Goal: Task Accomplishment & Management: Use online tool/utility

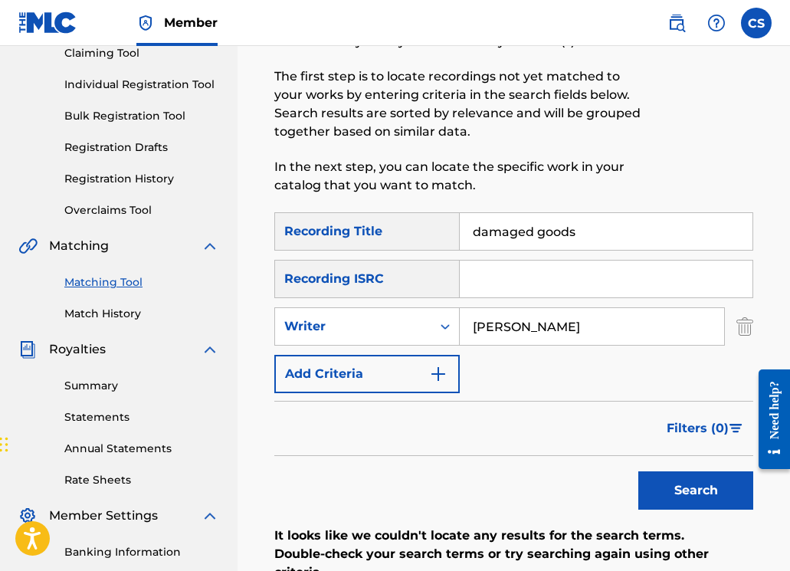
drag, startPoint x: 591, startPoint y: 236, endPoint x: 472, endPoint y: 231, distance: 119.6
click at [472, 231] on input "damaged goods" at bounding box center [606, 231] width 293 height 37
type input "ghost of you"
drag, startPoint x: 546, startPoint y: 321, endPoint x: 449, endPoint y: 322, distance: 97.3
click at [449, 322] on div "SearchWithCriteriab80abd30-1323-46f9-b134-538061981aa1 Writer bellomo" at bounding box center [513, 326] width 479 height 38
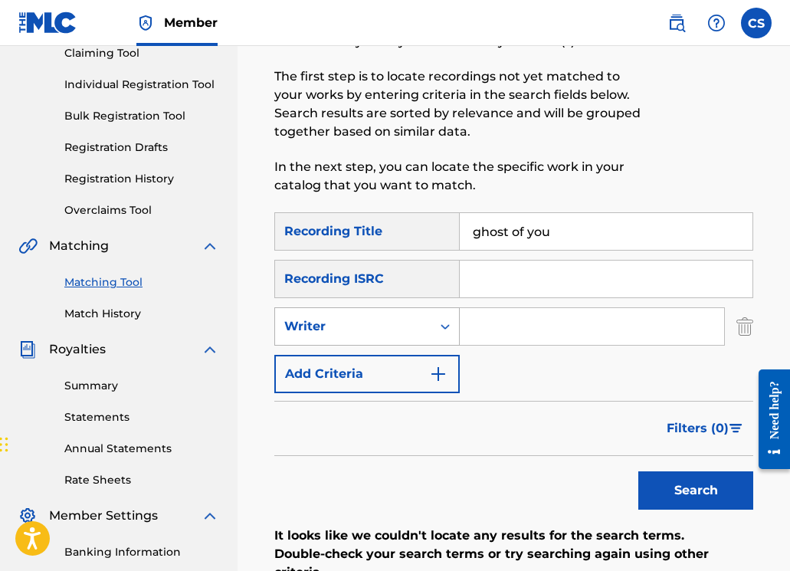
click at [417, 328] on div "Writer" at bounding box center [353, 326] width 138 height 18
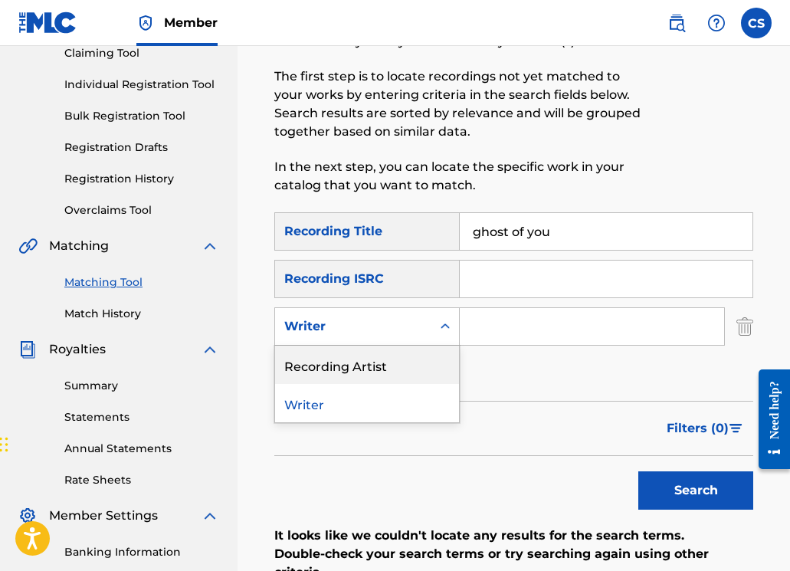
click at [417, 362] on div "Recording Artist" at bounding box center [367, 364] width 184 height 38
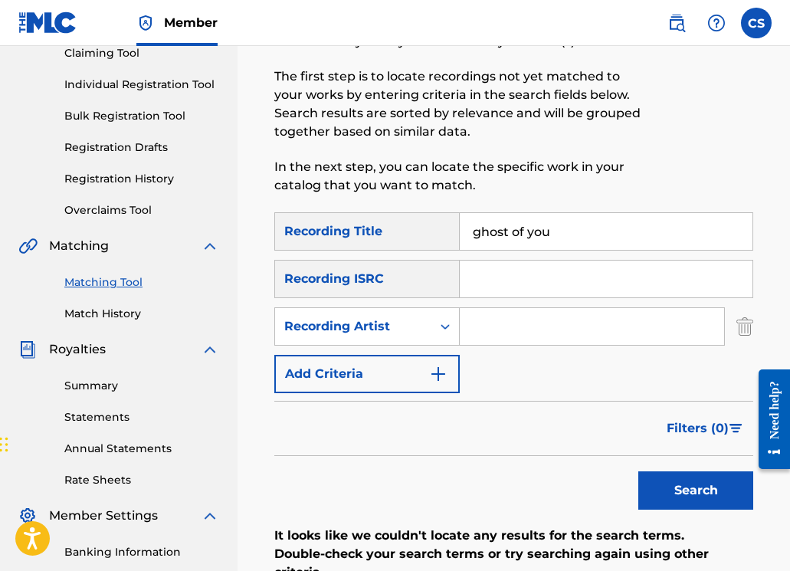
click at [498, 333] on input "Search Form" at bounding box center [592, 326] width 264 height 37
type input "john spinosa"
click at [679, 502] on button "Search" at bounding box center [695, 490] width 115 height 38
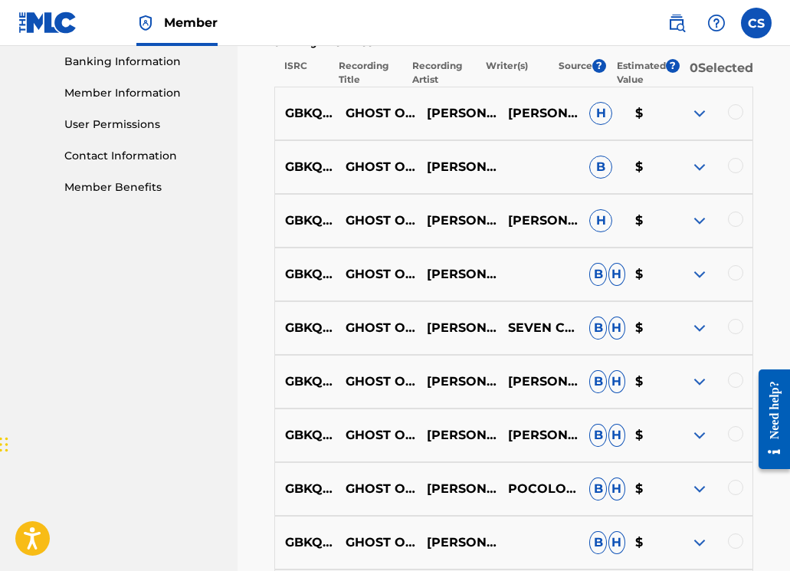
scroll to position [669, 0]
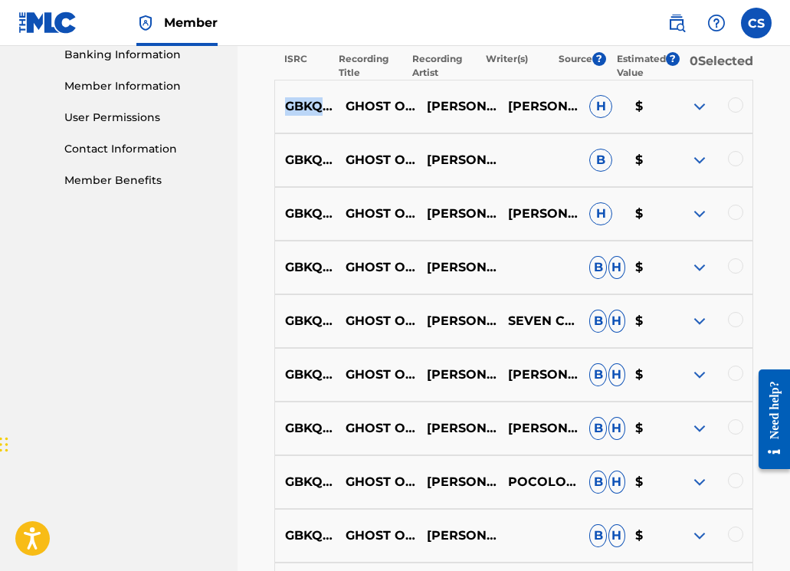
drag, startPoint x: 285, startPoint y: 116, endPoint x: 380, endPoint y: 119, distance: 95.0
click at [335, 116] on p "GBKQU1235759" at bounding box center [305, 106] width 60 height 18
copy p "GBKQU1235759"
drag, startPoint x: 287, startPoint y: 169, endPoint x: 378, endPoint y: 174, distance: 90.5
click at [335, 169] on p "GBKQU1235761" at bounding box center [305, 160] width 60 height 18
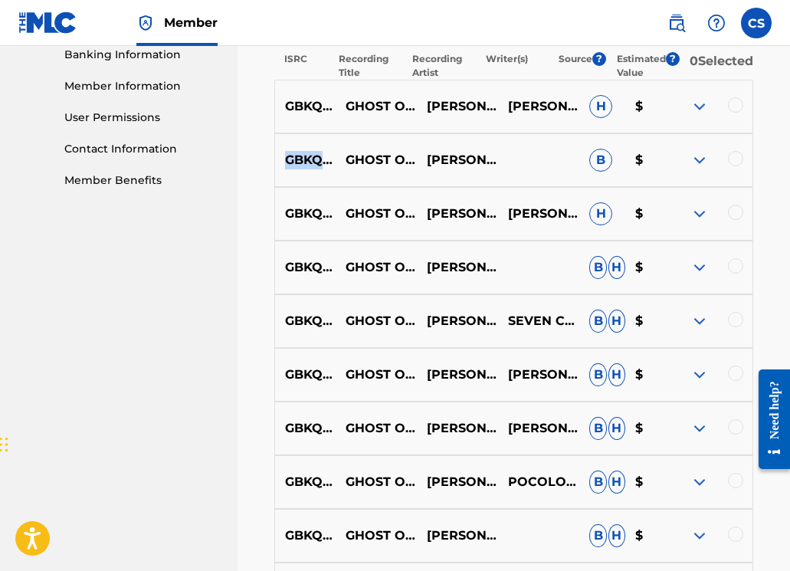
copy p "GBKQU1235761"
drag, startPoint x: 288, startPoint y: 225, endPoint x: 349, endPoint y: 231, distance: 61.6
click at [349, 231] on div "GBKQU1235760 GHOST OF YOU (MANNY WARD'S SEX KITTEN MIX) JOHN SPINOSA JOHN SPINO…" at bounding box center [513, 214] width 479 height 54
click at [318, 223] on p "GBKQU1235760" at bounding box center [305, 214] width 60 height 18
drag, startPoint x: 287, startPoint y: 222, endPoint x: 381, endPoint y: 227, distance: 94.3
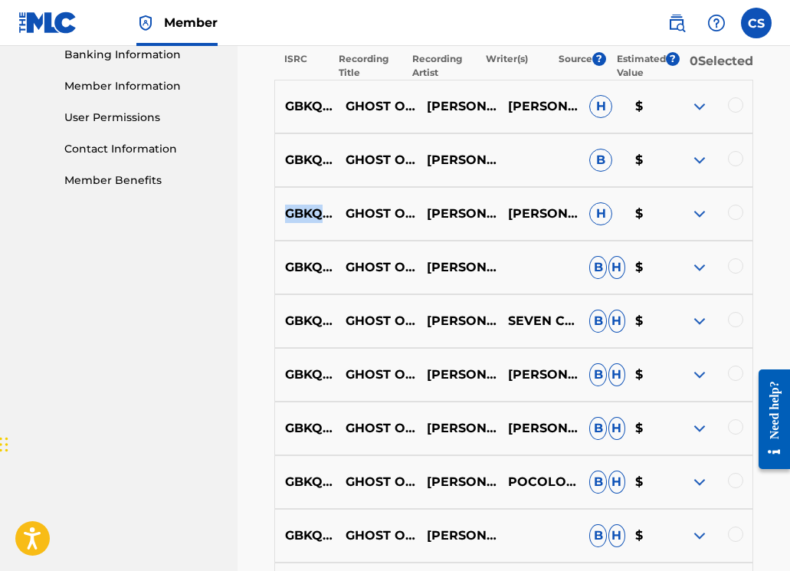
click at [335, 223] on p "GBKQU1235760" at bounding box center [305, 214] width 60 height 18
copy p "GBKQU1235760"
drag, startPoint x: 287, startPoint y: 277, endPoint x: 379, endPoint y: 273, distance: 92.0
click at [335, 273] on p "GBKQU1235759" at bounding box center [305, 267] width 60 height 18
copy p "GBKQU1235759"
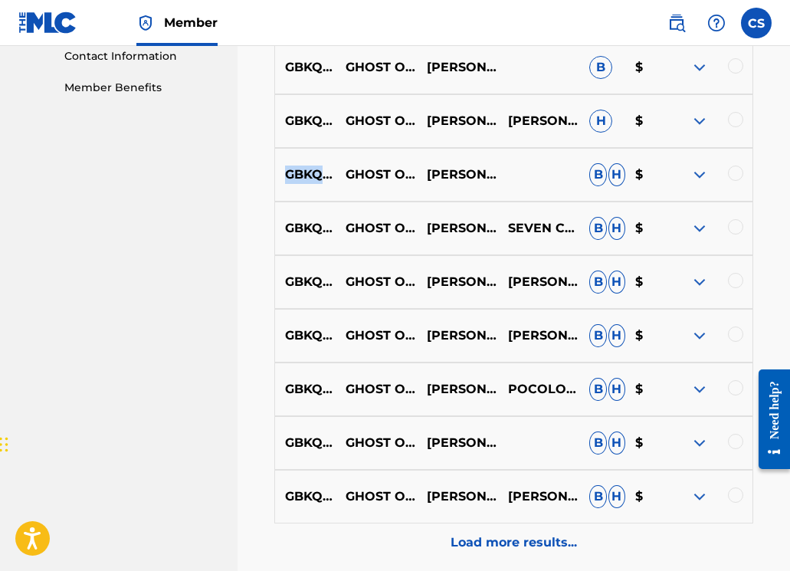
scroll to position [763, 0]
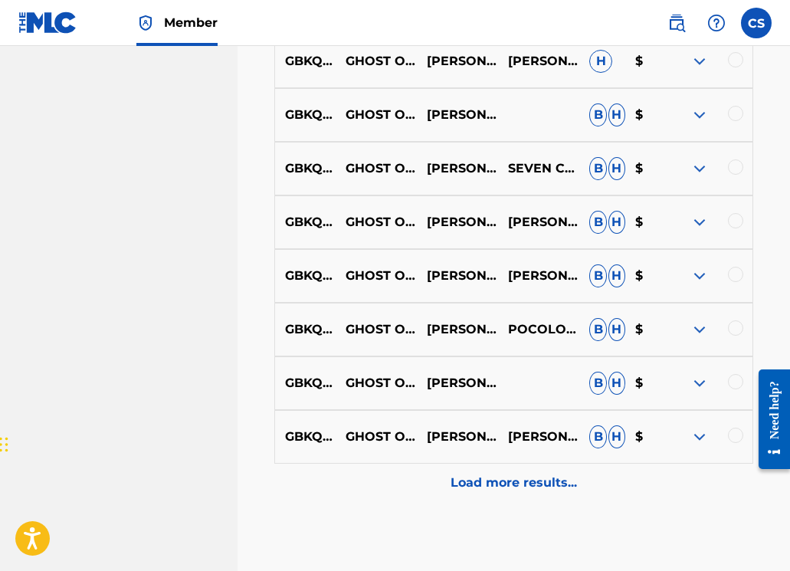
click at [475, 485] on p "Load more results..." at bounding box center [513, 482] width 126 height 18
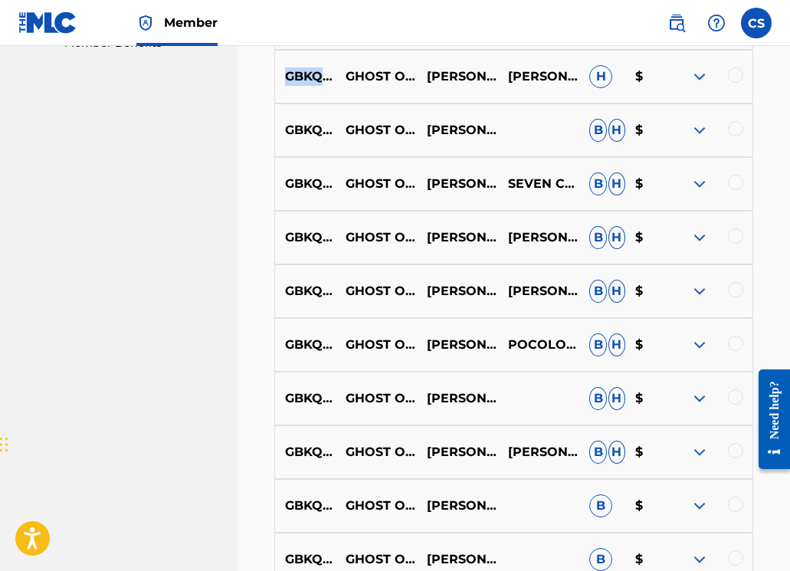
scroll to position [675, 0]
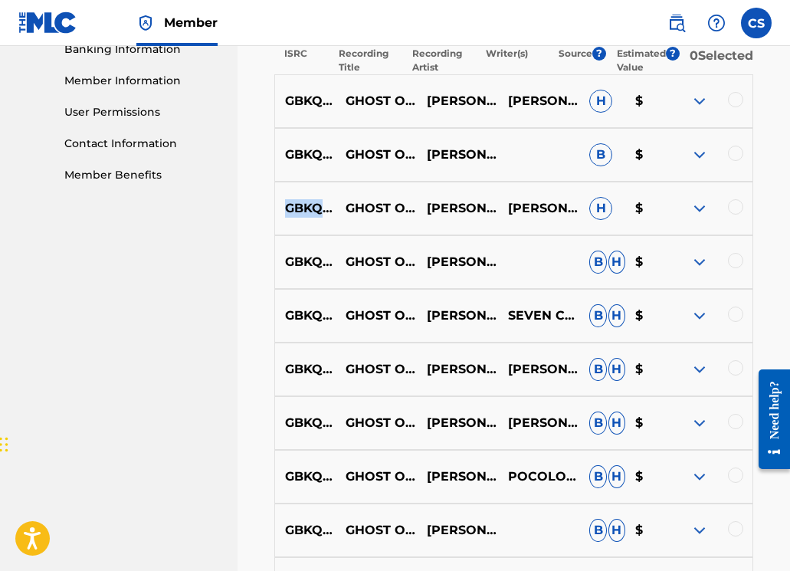
copy p "GBKQU1235760"
drag, startPoint x: 286, startPoint y: 328, endPoint x: 378, endPoint y: 323, distance: 92.0
click at [335, 323] on p "GBKQU1235762" at bounding box center [305, 315] width 60 height 18
copy p "GBKQU1235762"
drag, startPoint x: 286, startPoint y: 437, endPoint x: 380, endPoint y: 437, distance: 93.4
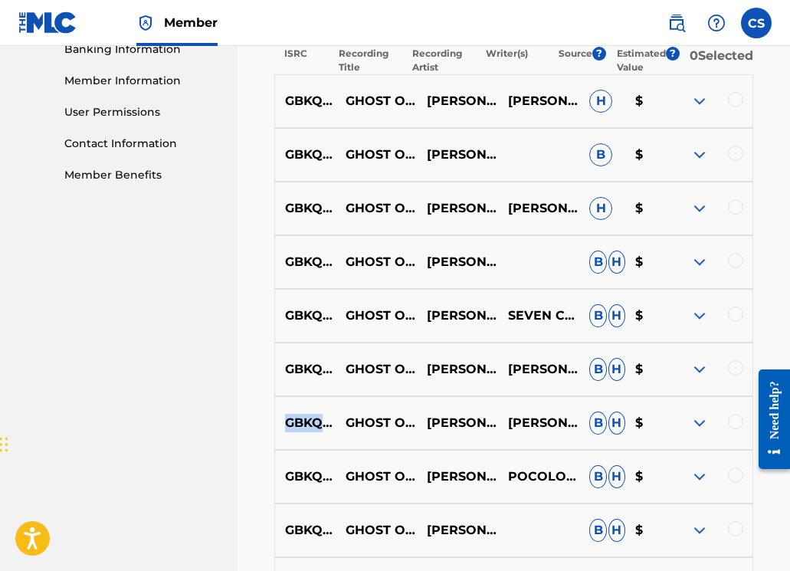
click at [335, 432] on p "GBKQU1235763" at bounding box center [305, 423] width 60 height 18
copy p "GBKQU1235763"
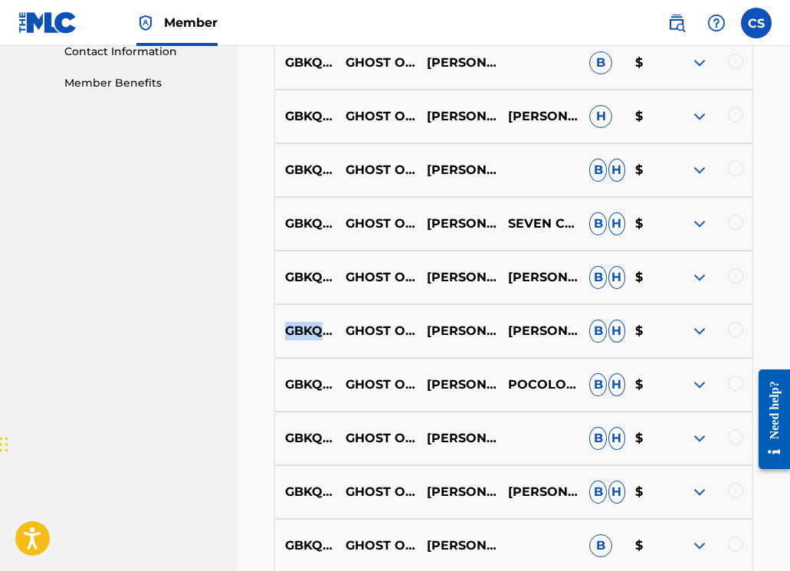
scroll to position [784, 0]
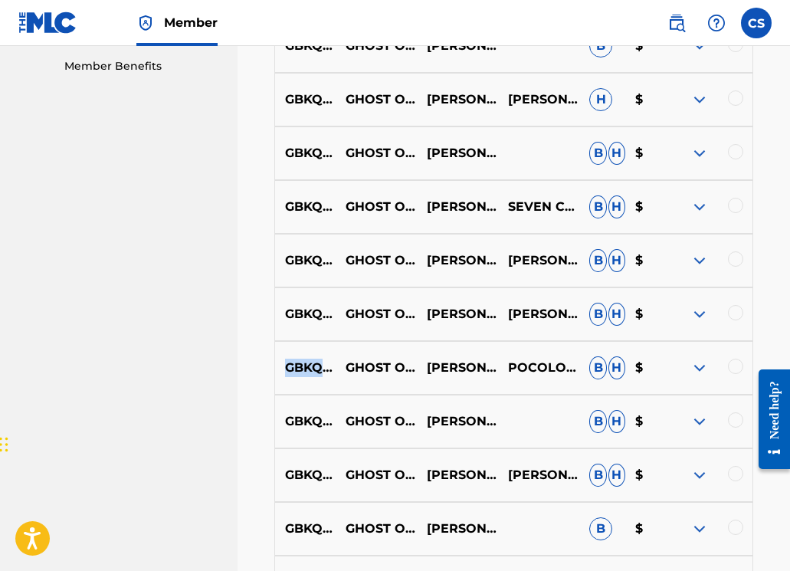
drag, startPoint x: 286, startPoint y: 380, endPoint x: 381, endPoint y: 376, distance: 95.1
click at [335, 376] on p "GBKQU1235764" at bounding box center [305, 367] width 60 height 18
copy p "GBKQU1235764"
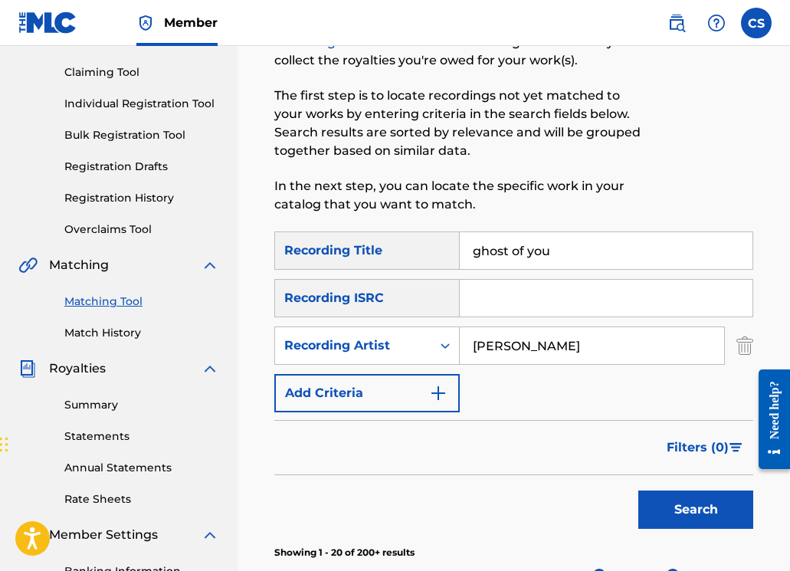
scroll to position [0, 0]
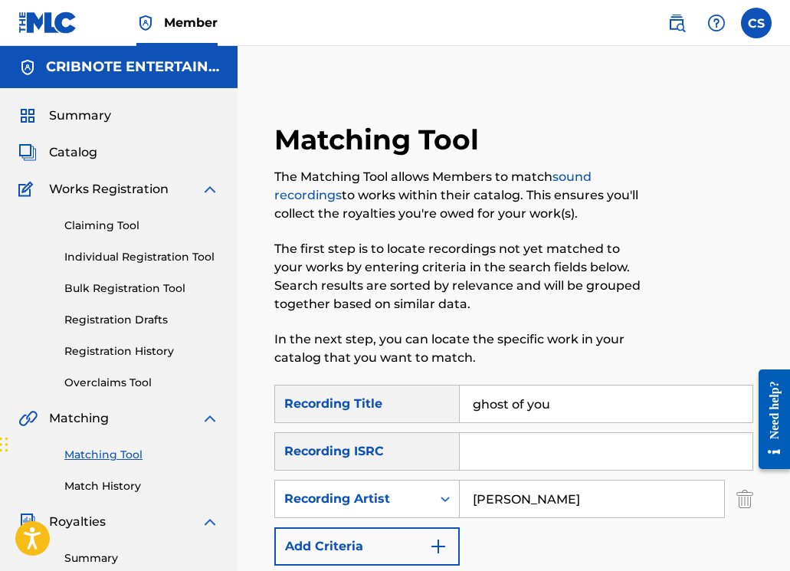
click at [473, 468] on input "Search Form" at bounding box center [606, 451] width 293 height 37
paste input "GBKQU1235759"
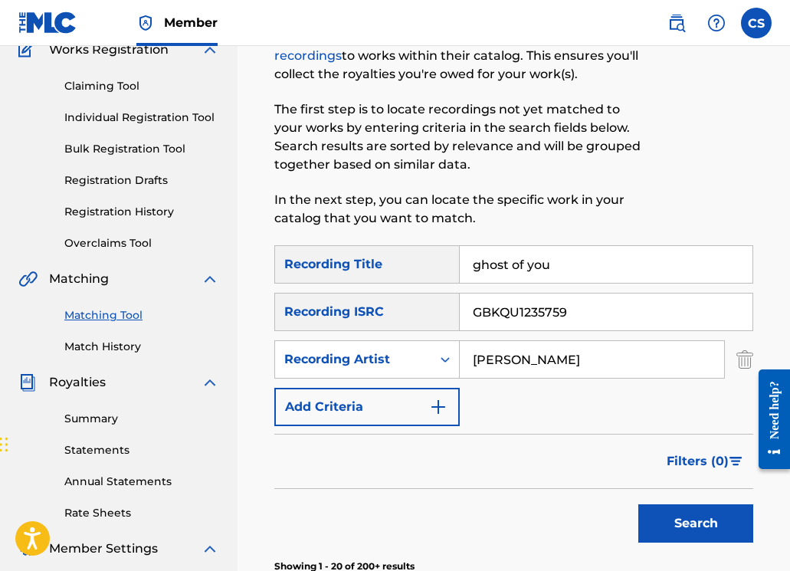
scroll to position [139, 0]
type input "GBKQU1235759"
click at [686, 522] on button "Search" at bounding box center [695, 523] width 115 height 38
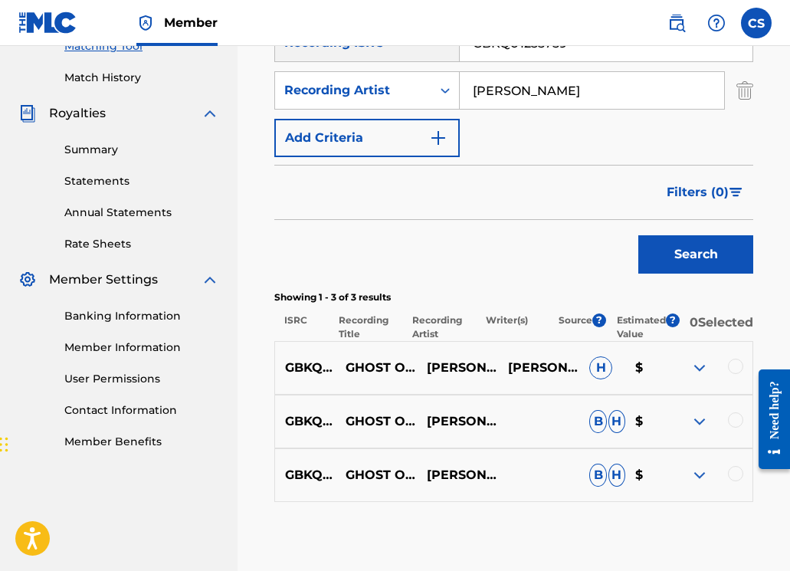
scroll to position [410, 0]
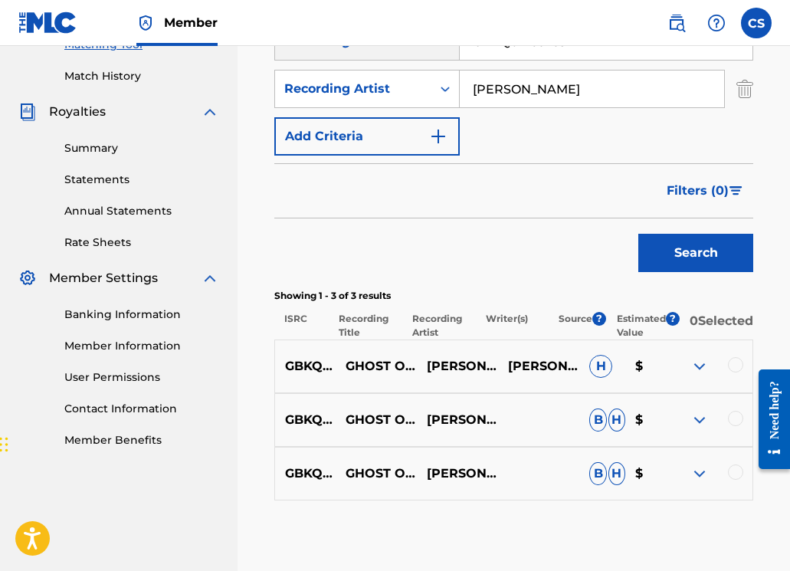
click at [738, 372] on div at bounding box center [735, 364] width 15 height 15
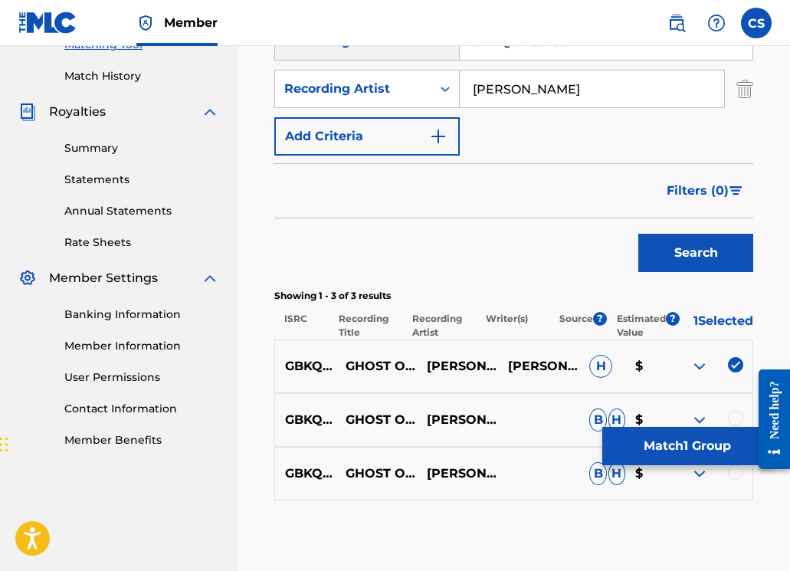
click at [728, 419] on div at bounding box center [711, 420] width 81 height 18
click at [733, 424] on div at bounding box center [735, 418] width 15 height 15
click at [733, 479] on div at bounding box center [735, 471] width 15 height 15
click at [672, 443] on button "Match 3 Groups" at bounding box center [686, 446] width 169 height 38
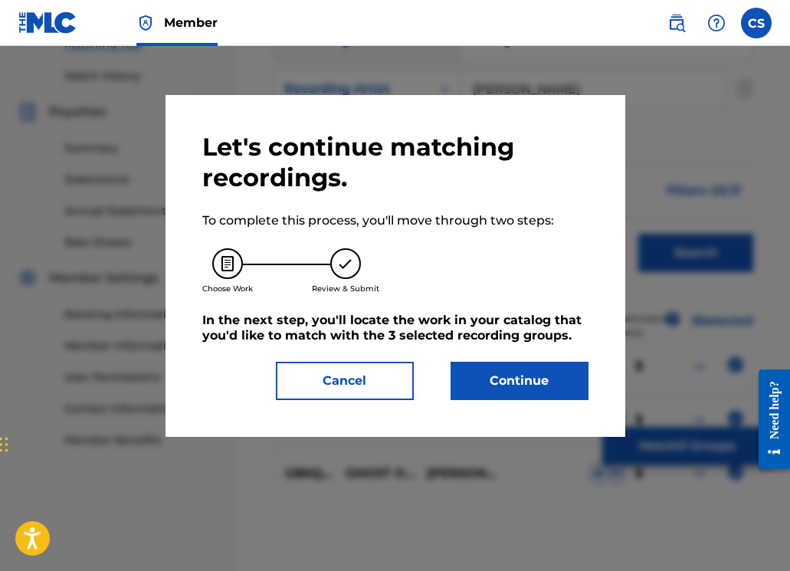
click at [492, 378] on button "Continue" at bounding box center [519, 381] width 138 height 38
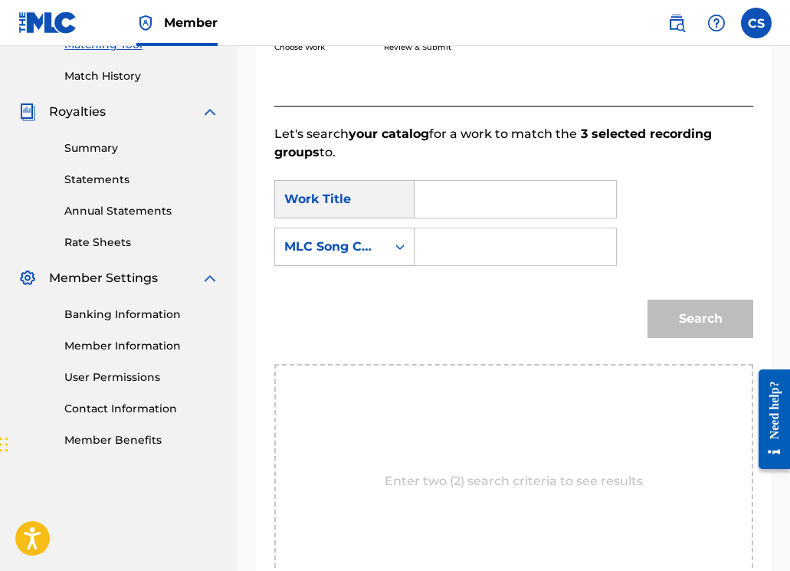
click at [427, 208] on div "Search Form" at bounding box center [515, 199] width 202 height 38
click at [437, 201] on input "Search Form" at bounding box center [514, 199] width 175 height 37
type input "ghost of you"
click at [439, 225] on div "ghost of you" at bounding box center [514, 234] width 174 height 28
click at [440, 246] on input "Search Form" at bounding box center [514, 246] width 175 height 37
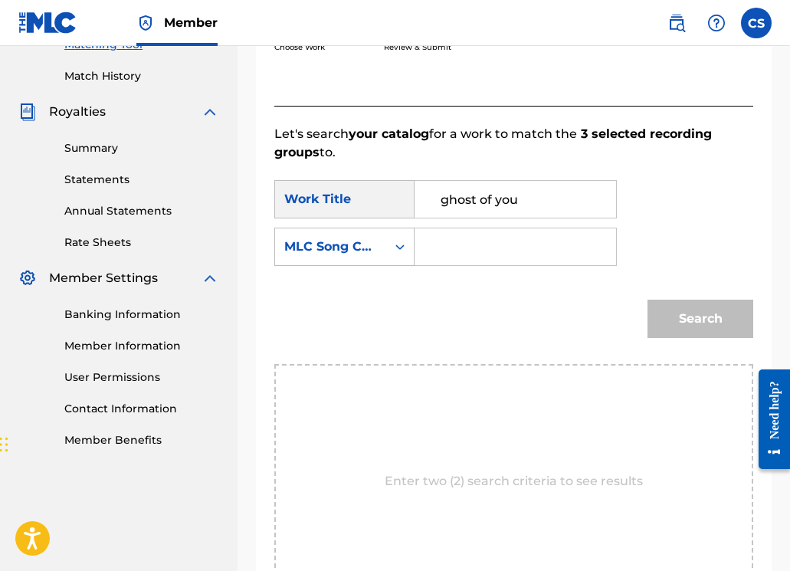
paste input "GD8CA8"
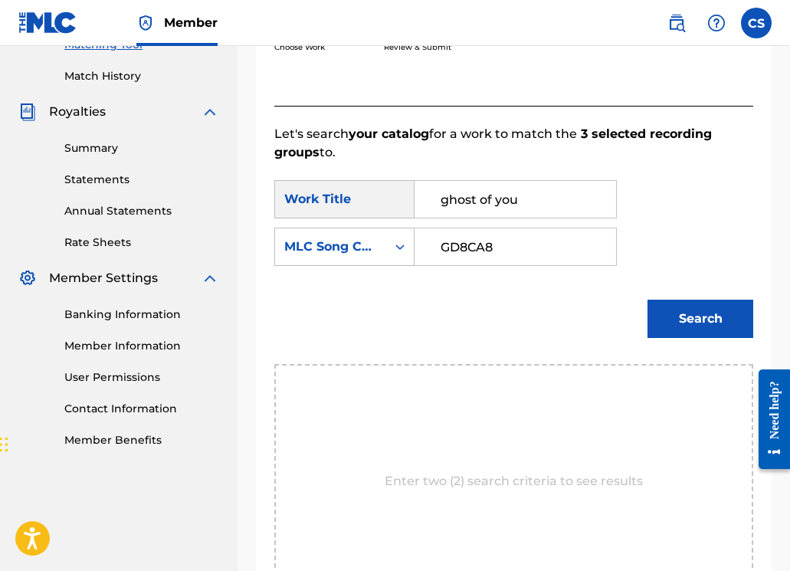
type input "GD8CA8"
click at [690, 309] on button "Search" at bounding box center [700, 318] width 106 height 38
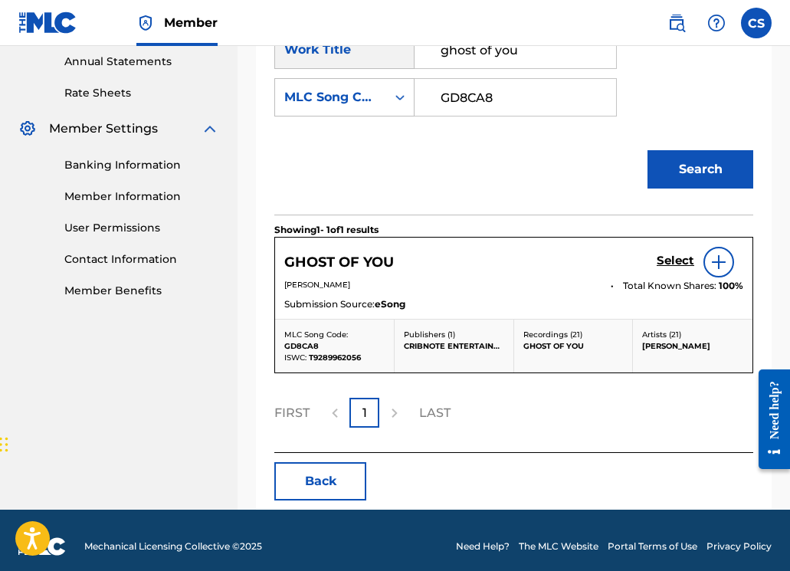
scroll to position [560, 0]
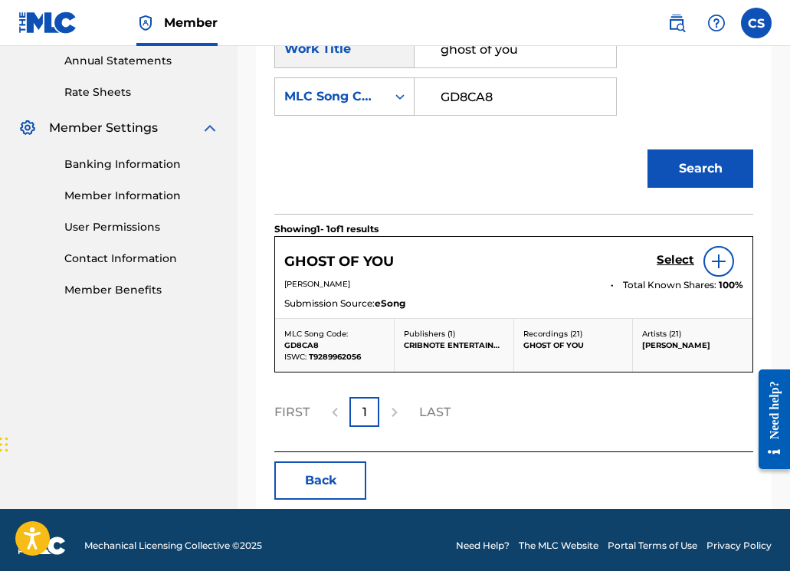
click at [682, 260] on h5 "Select" at bounding box center [675, 260] width 38 height 15
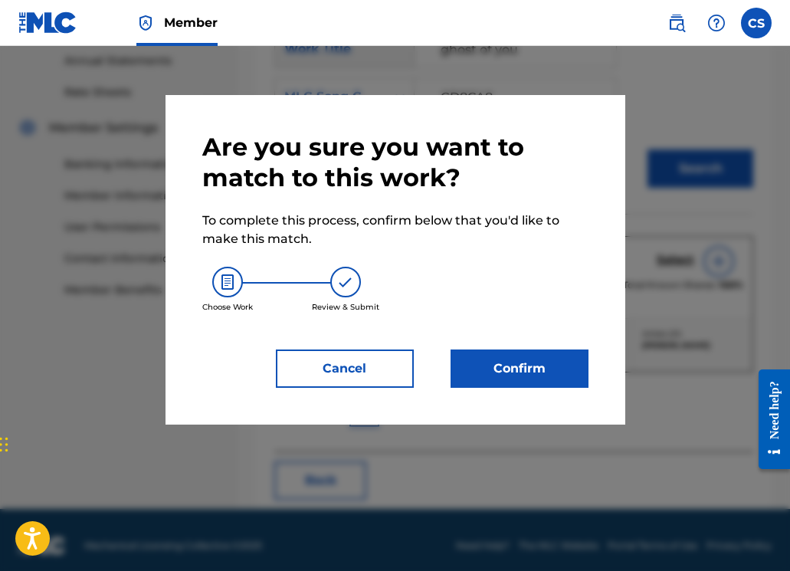
click at [479, 367] on button "Confirm" at bounding box center [519, 368] width 138 height 38
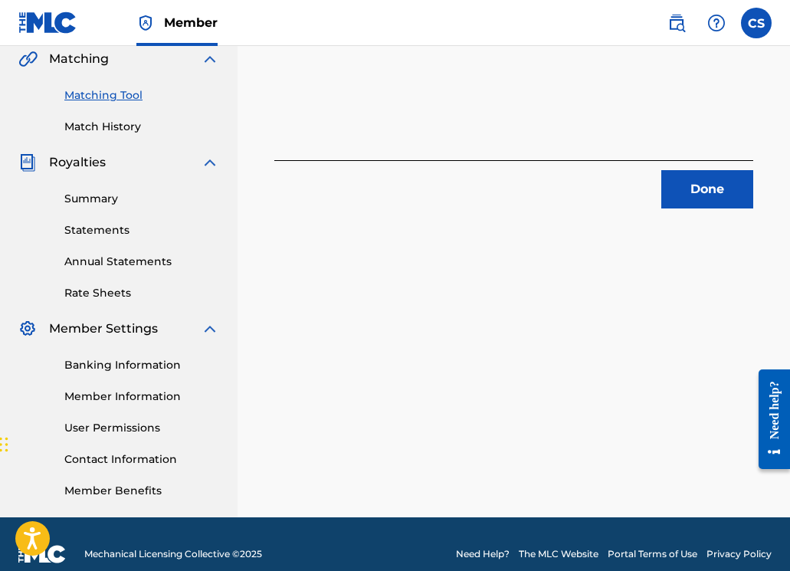
scroll to position [244, 0]
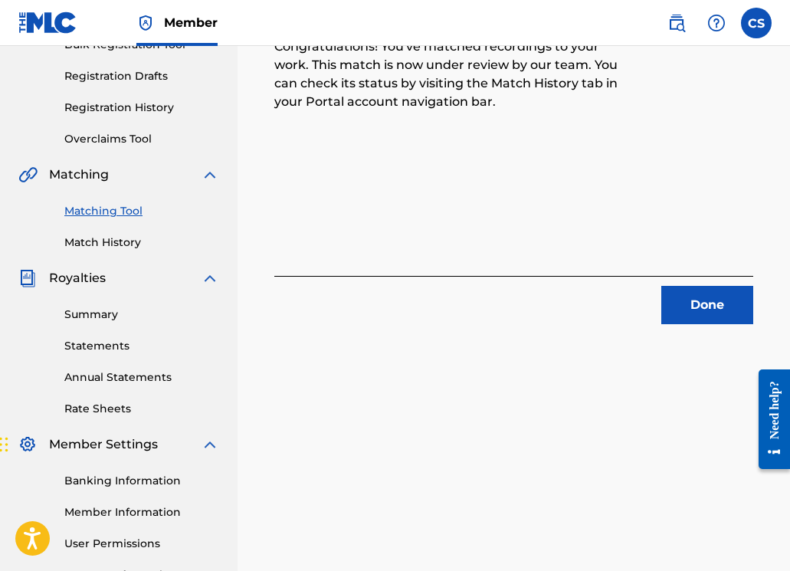
click at [692, 313] on button "Done" at bounding box center [707, 305] width 92 height 38
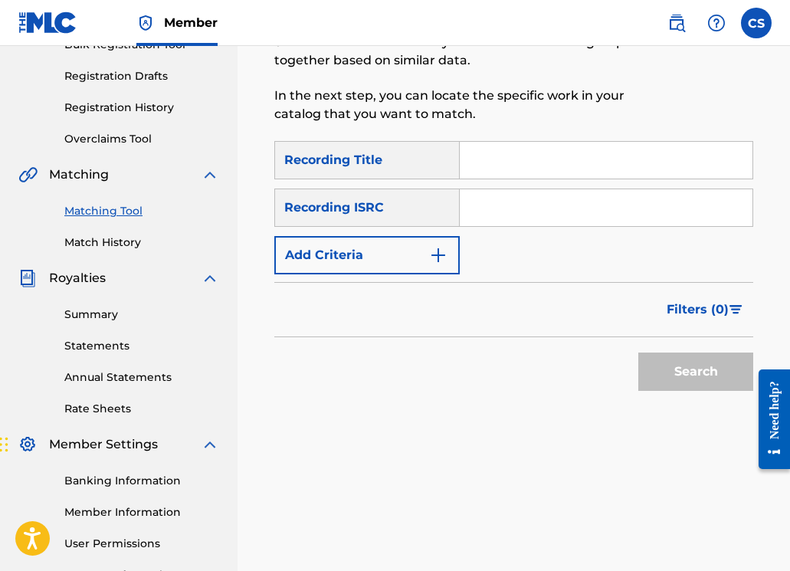
click at [502, 165] on input "Search Form" at bounding box center [606, 160] width 293 height 37
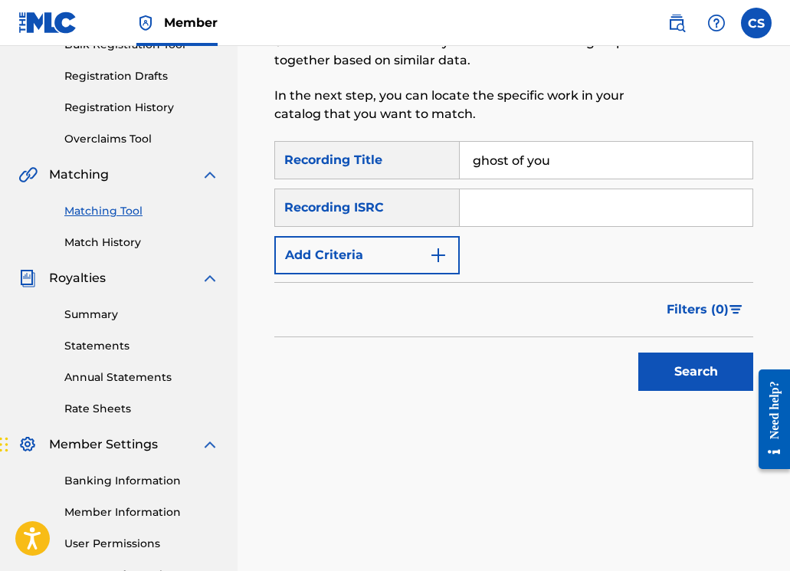
type input "ghost of you"
click at [516, 208] on input "Search Form" at bounding box center [606, 207] width 293 height 37
click at [401, 263] on button "Add Criteria" at bounding box center [366, 255] width 185 height 38
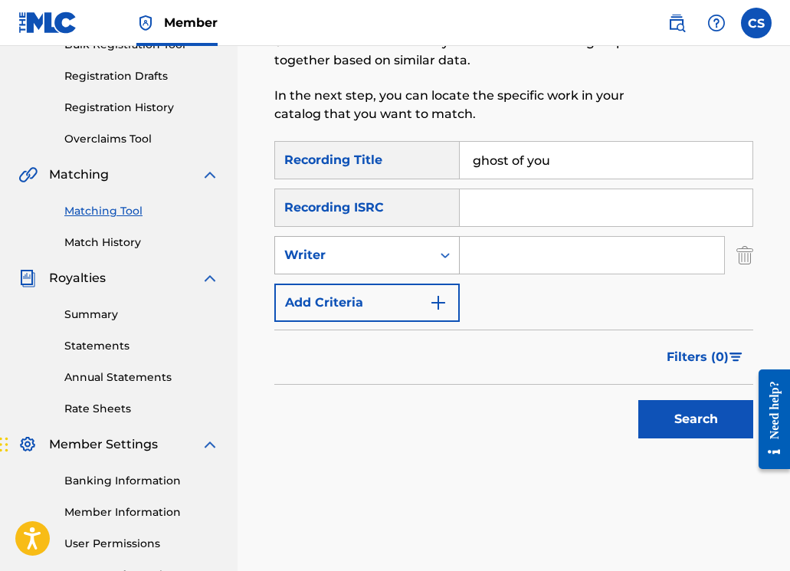
click at [401, 266] on div "Writer" at bounding box center [353, 255] width 156 height 29
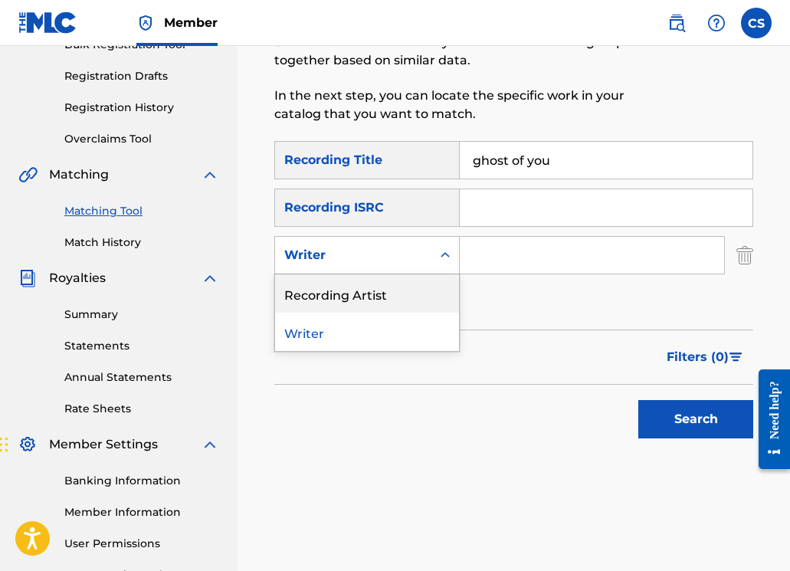
click at [402, 283] on div "Recording Artist" at bounding box center [367, 293] width 184 height 38
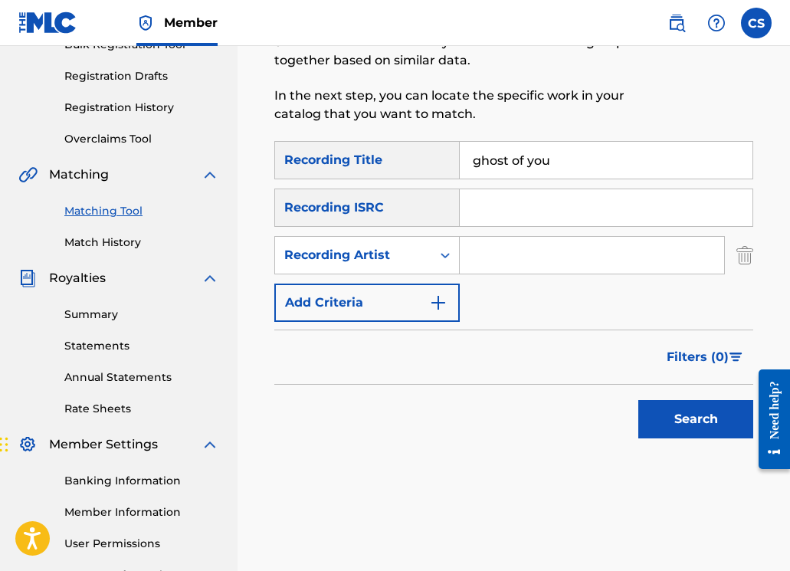
click at [483, 266] on input "Search Form" at bounding box center [592, 255] width 264 height 37
type input "john spinosa"
click at [706, 433] on button "Search" at bounding box center [695, 419] width 115 height 38
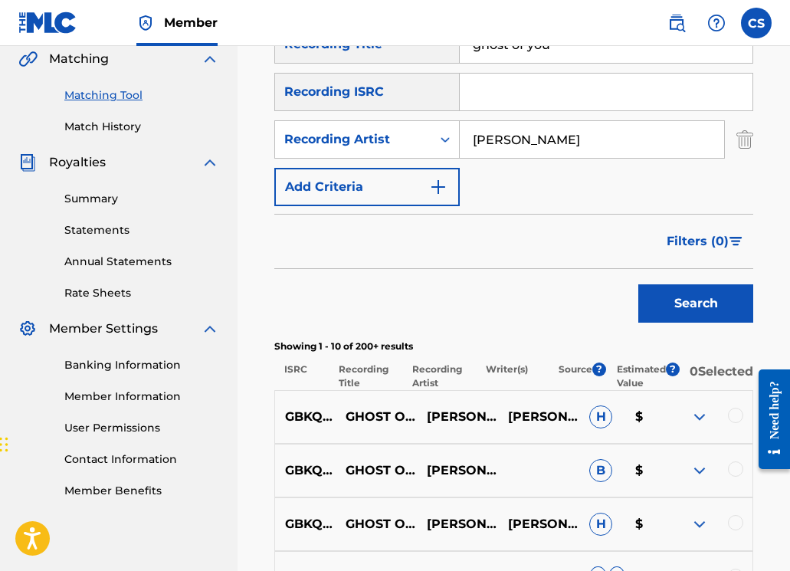
scroll to position [224, 0]
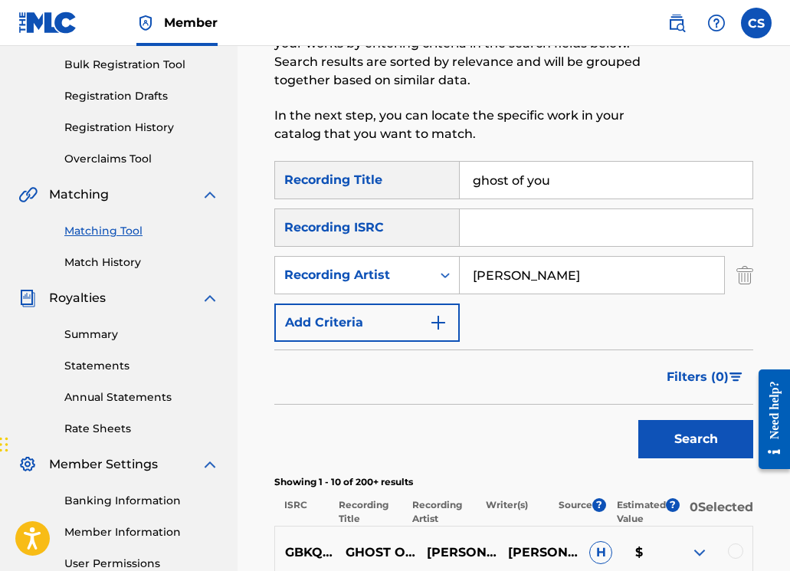
click at [479, 241] on input "Search Form" at bounding box center [606, 227] width 293 height 37
drag, startPoint x: 517, startPoint y: 230, endPoint x: 462, endPoint y: 234, distance: 55.3
click at [462, 234] on input "gbk" at bounding box center [606, 227] width 293 height 37
paste input "GBKQU1235761"
type input "GBKQU1235761"
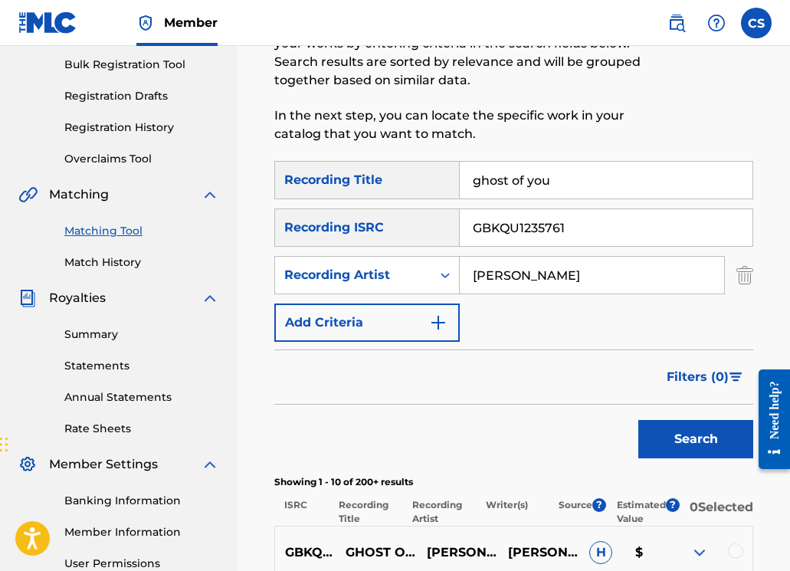
click at [656, 440] on button "Search" at bounding box center [695, 439] width 115 height 38
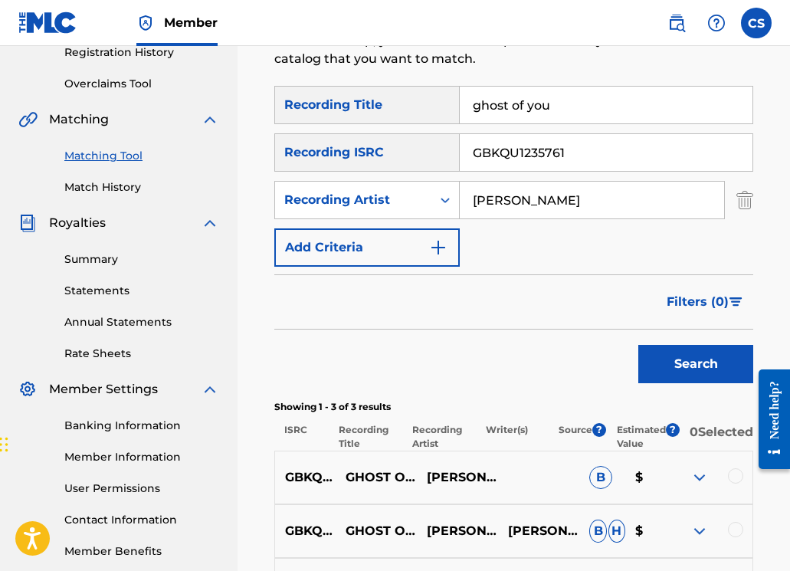
scroll to position [499, 0]
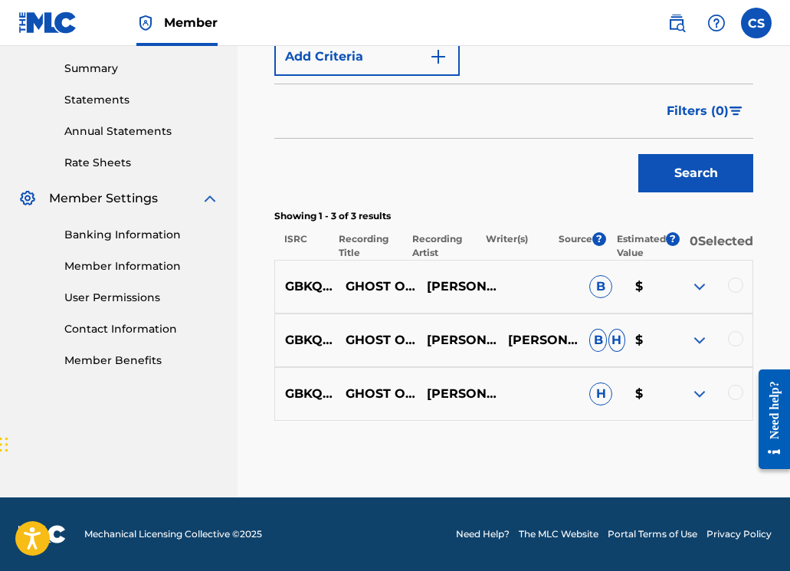
click at [731, 289] on div at bounding box center [735, 284] width 15 height 15
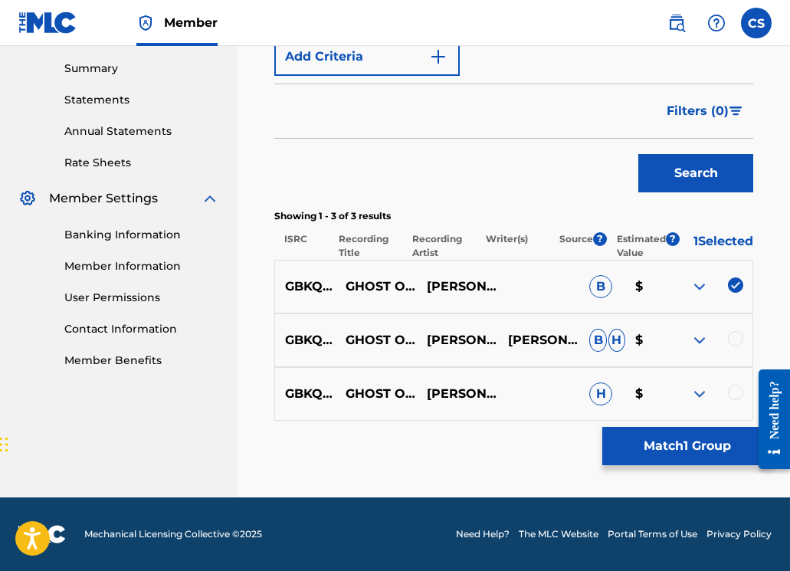
click at [730, 323] on div "GBKQU1235761 GHOST OF YOU - ELLIOT DEHOYOS REMIX JOHN SPINOSA,MILITIA ELLIOT DE…" at bounding box center [513, 340] width 479 height 54
click at [729, 335] on div at bounding box center [735, 338] width 15 height 15
click at [729, 390] on div at bounding box center [735, 392] width 15 height 15
click at [703, 447] on button "Match 3 Groups" at bounding box center [686, 446] width 169 height 38
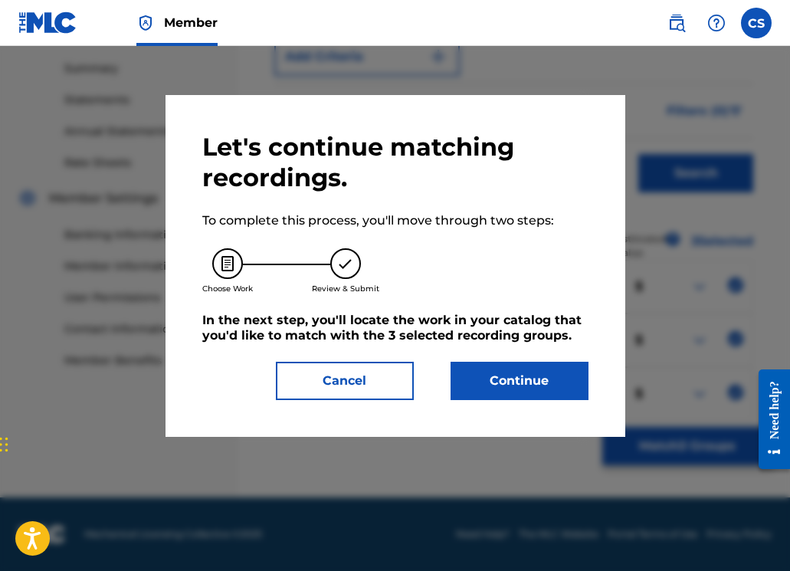
click at [525, 382] on button "Continue" at bounding box center [519, 381] width 138 height 38
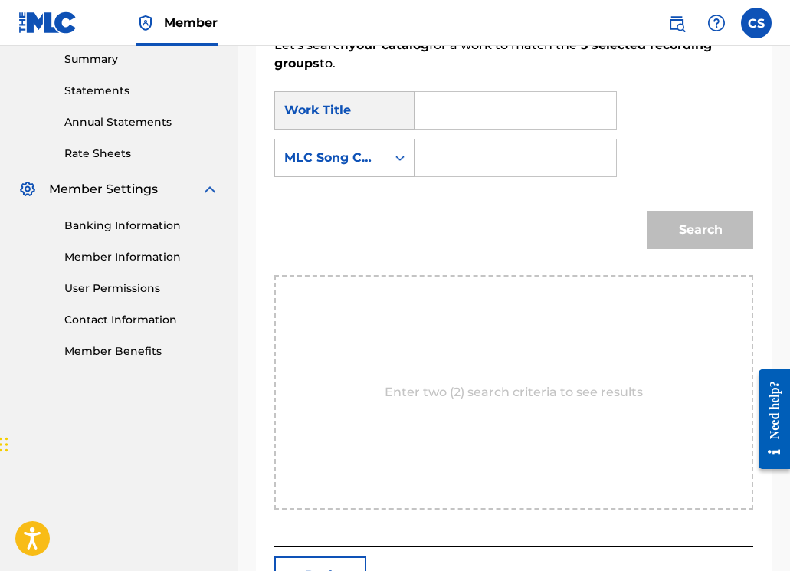
click at [452, 108] on input "Search Form" at bounding box center [514, 110] width 175 height 37
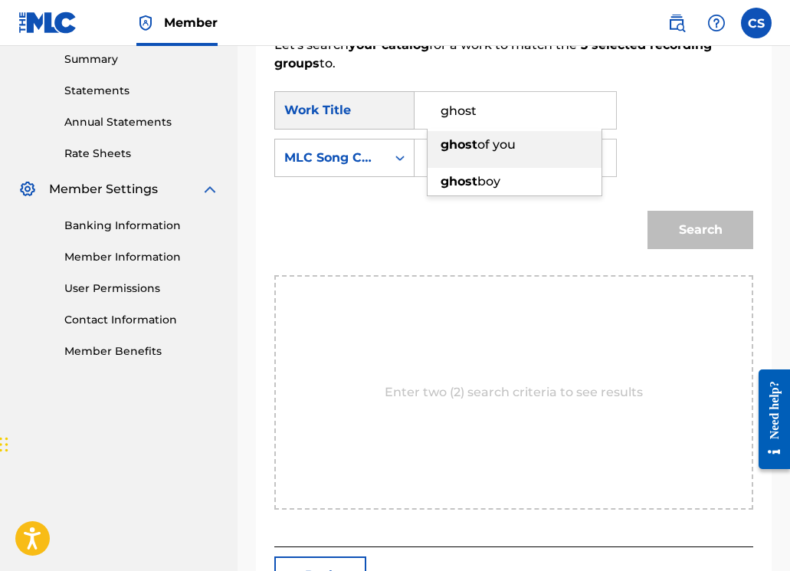
click at [475, 139] on strong "ghost" at bounding box center [458, 144] width 37 height 15
type input "ghost of you"
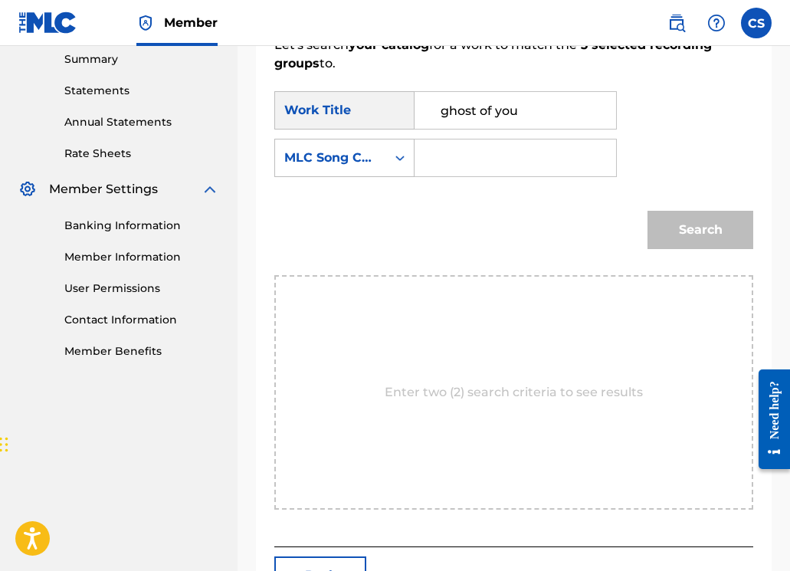
click at [489, 167] on input "Search Form" at bounding box center [514, 157] width 175 height 37
type input "GD8CA8"
click at [672, 227] on button "Search" at bounding box center [700, 230] width 106 height 38
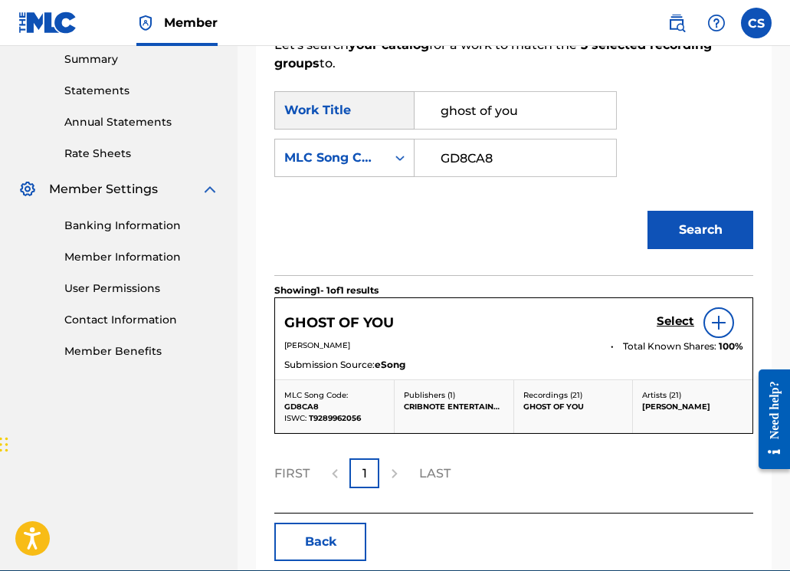
click at [676, 323] on h5 "Select" at bounding box center [675, 321] width 38 height 15
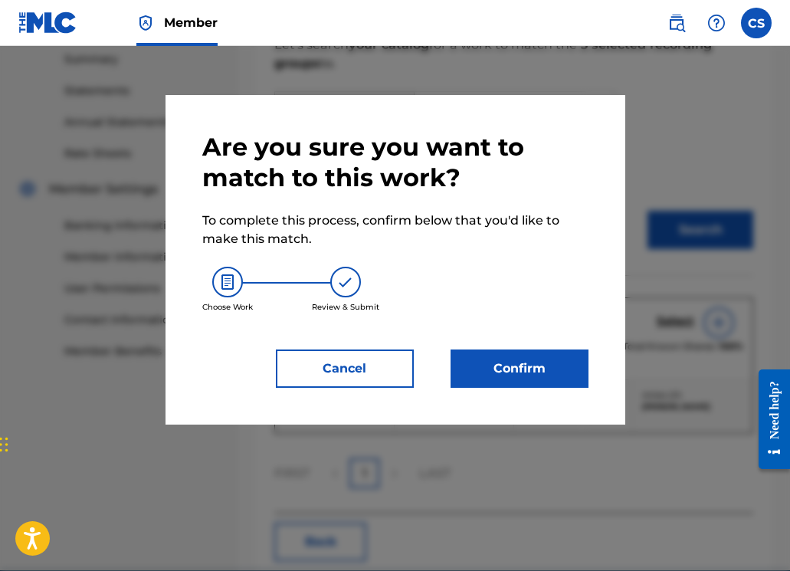
click at [519, 359] on button "Confirm" at bounding box center [519, 368] width 138 height 38
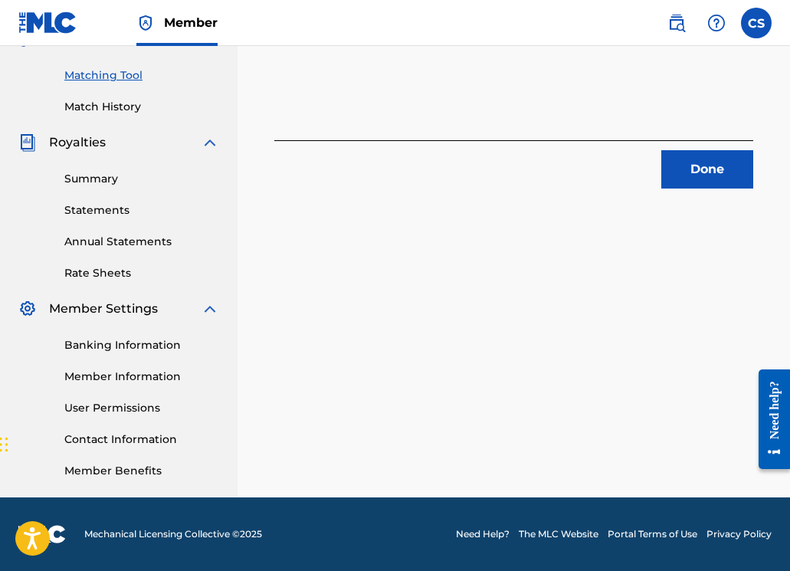
scroll to position [379, 0]
click at [683, 169] on button "Done" at bounding box center [707, 169] width 92 height 38
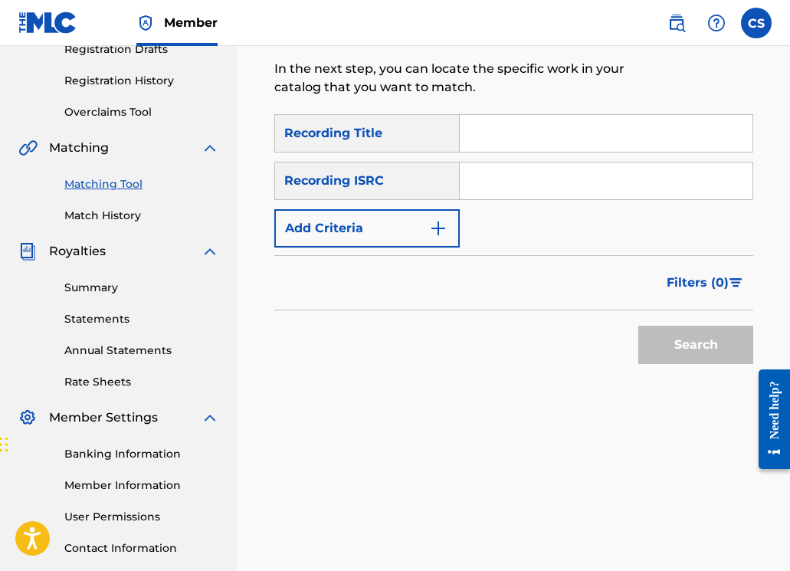
scroll to position [264, 0]
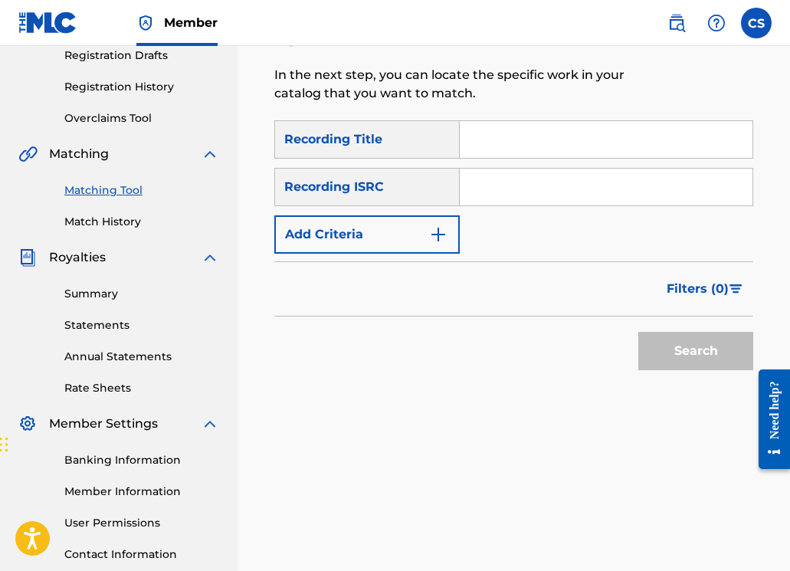
click at [492, 152] on input "Search Form" at bounding box center [606, 139] width 293 height 37
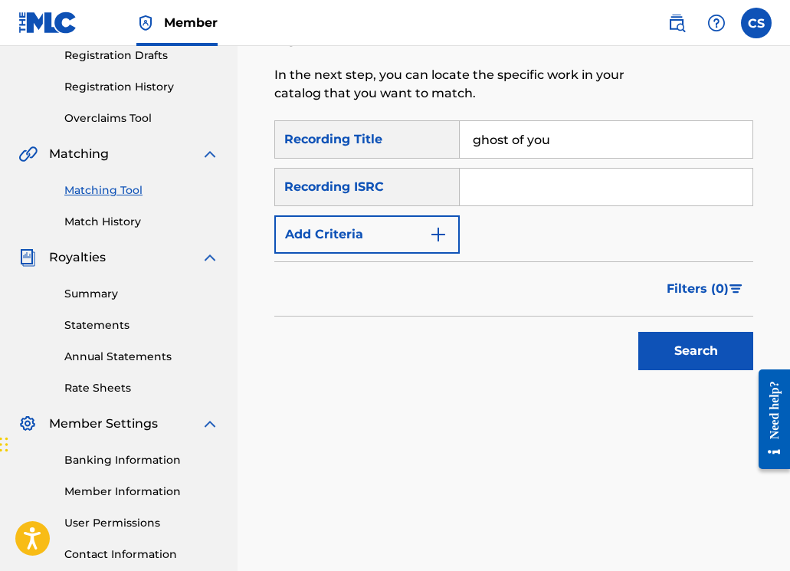
type input "ghost of you"
click at [494, 198] on input "Search Form" at bounding box center [606, 187] width 293 height 37
paste input "GBKQU1235760"
type input "GBKQU1235760"
click at [692, 352] on button "Search" at bounding box center [695, 351] width 115 height 38
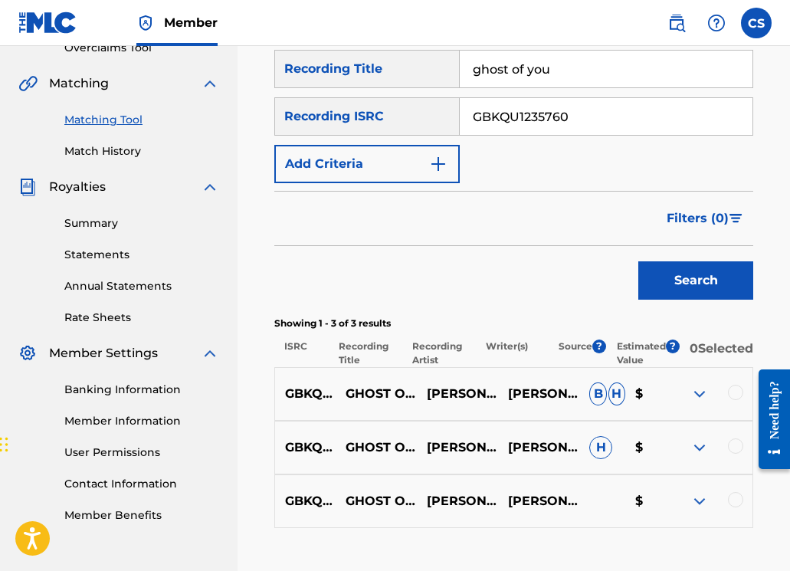
scroll to position [451, 0]
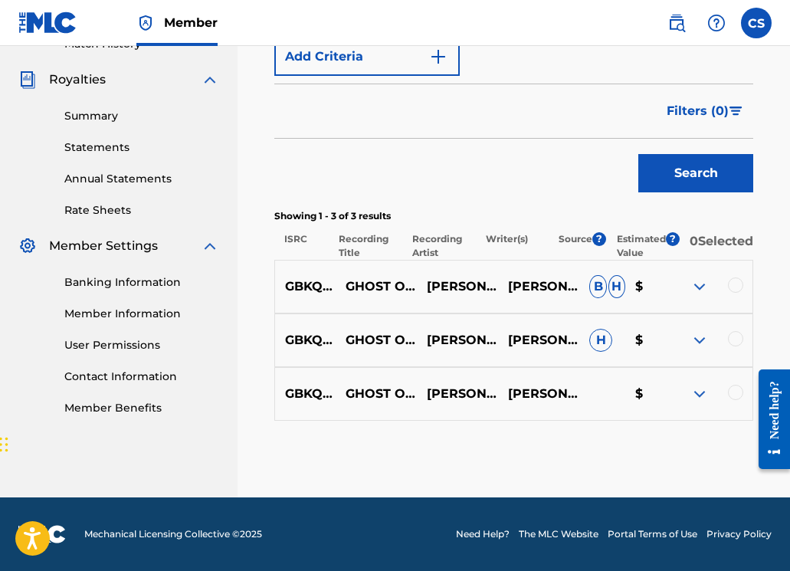
drag, startPoint x: 738, startPoint y: 286, endPoint x: 741, endPoint y: 308, distance: 21.6
click at [738, 287] on div at bounding box center [735, 284] width 15 height 15
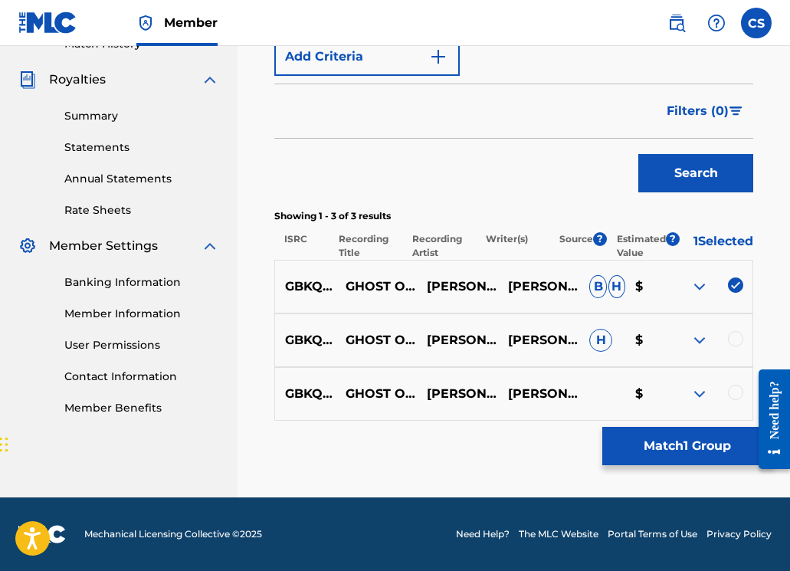
click at [739, 339] on div at bounding box center [735, 338] width 15 height 15
click at [735, 388] on div at bounding box center [735, 392] width 15 height 15
click at [730, 448] on button "Match 3 Groups" at bounding box center [686, 446] width 169 height 38
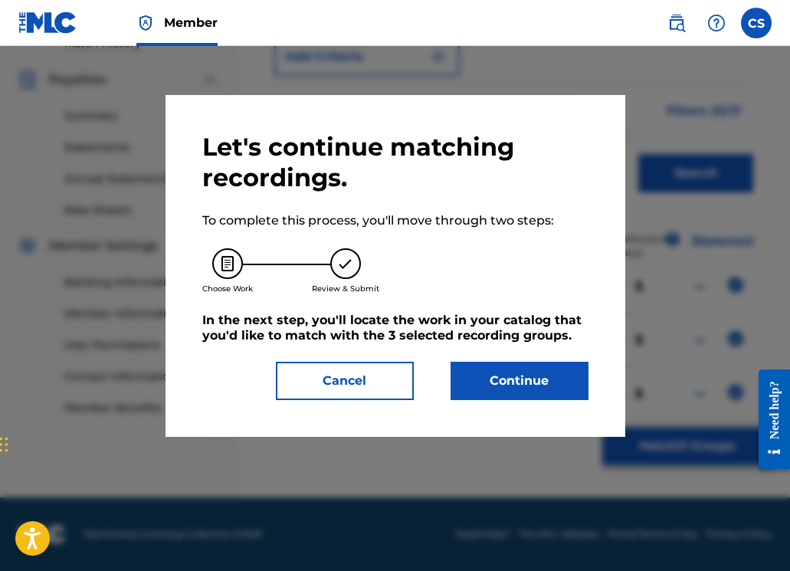
click at [508, 375] on button "Continue" at bounding box center [519, 381] width 138 height 38
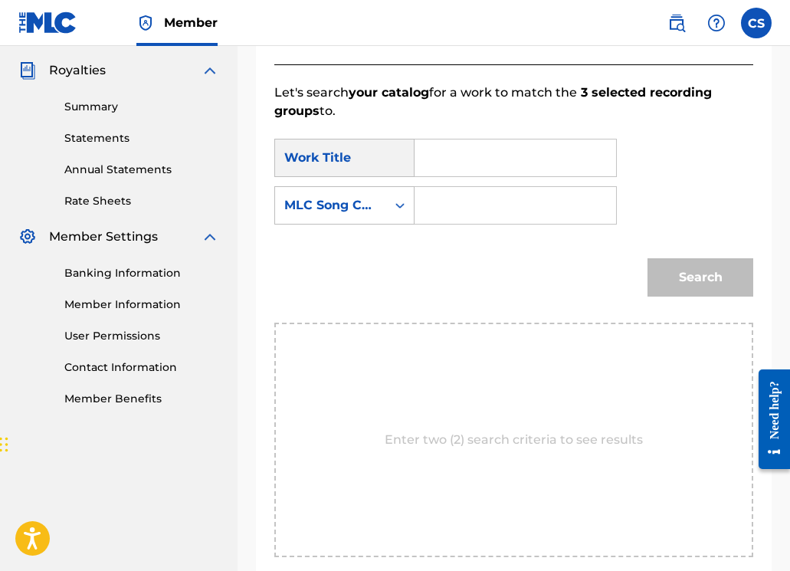
click at [421, 156] on div "Search Form" at bounding box center [515, 158] width 202 height 38
click at [447, 164] on input "Search Form" at bounding box center [514, 157] width 175 height 37
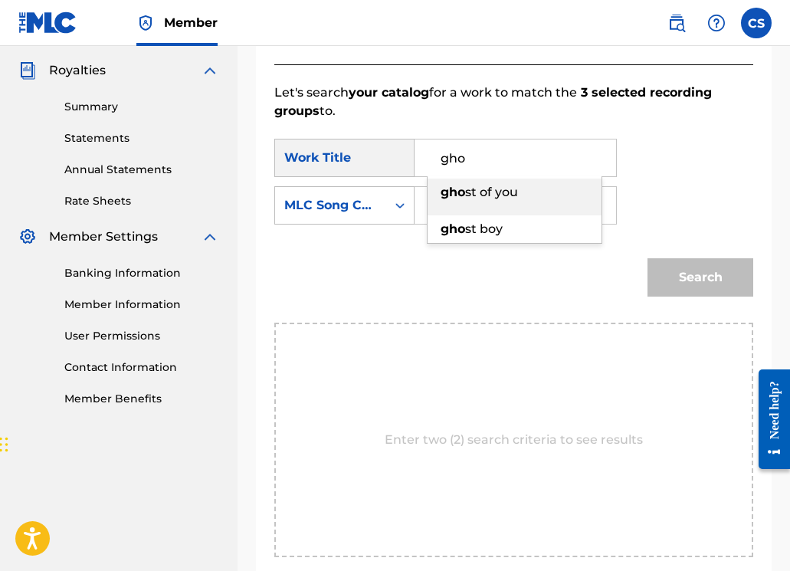
click at [465, 205] on div "gho st of you" at bounding box center [514, 192] width 174 height 28
type input "ghost of you"
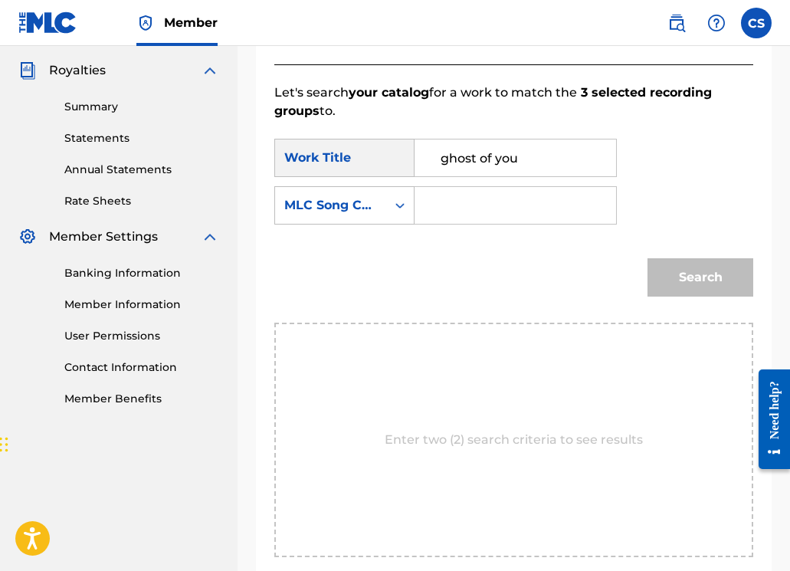
click at [466, 208] on input "Search Form" at bounding box center [514, 205] width 175 height 37
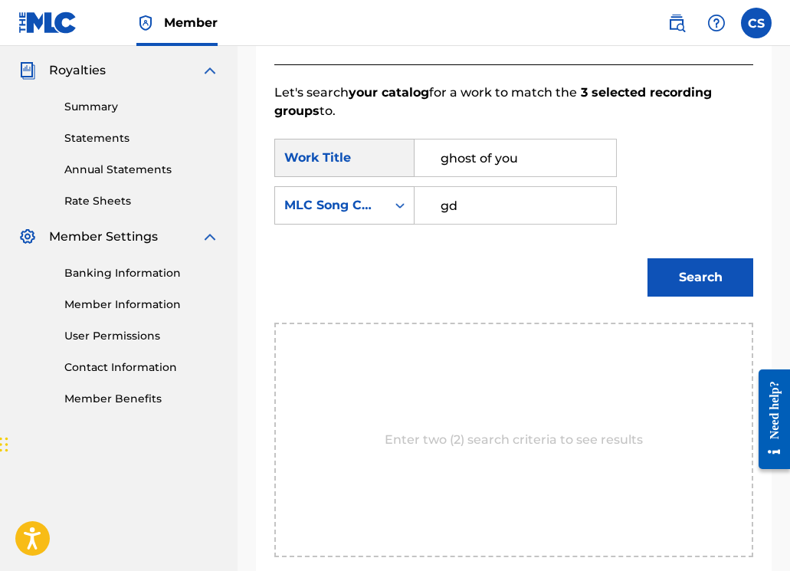
type input "GD8CA8"
click at [722, 280] on button "Search" at bounding box center [700, 277] width 106 height 38
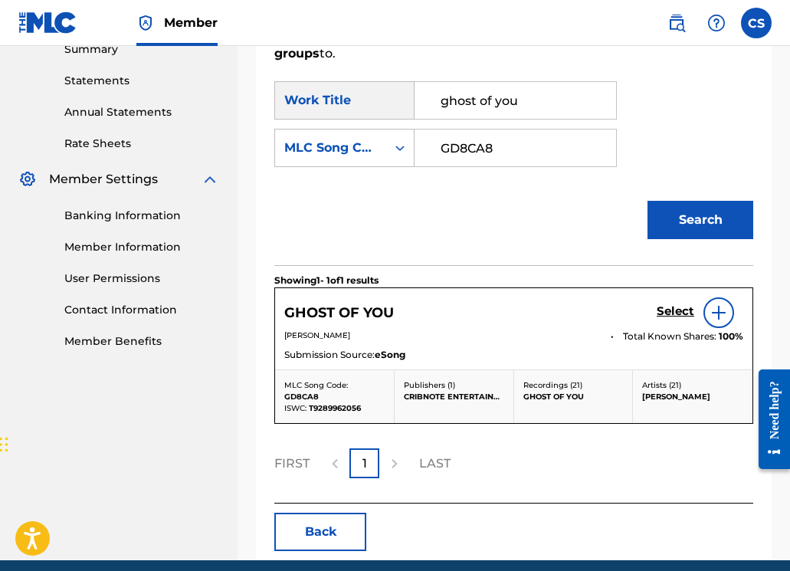
scroll to position [522, 0]
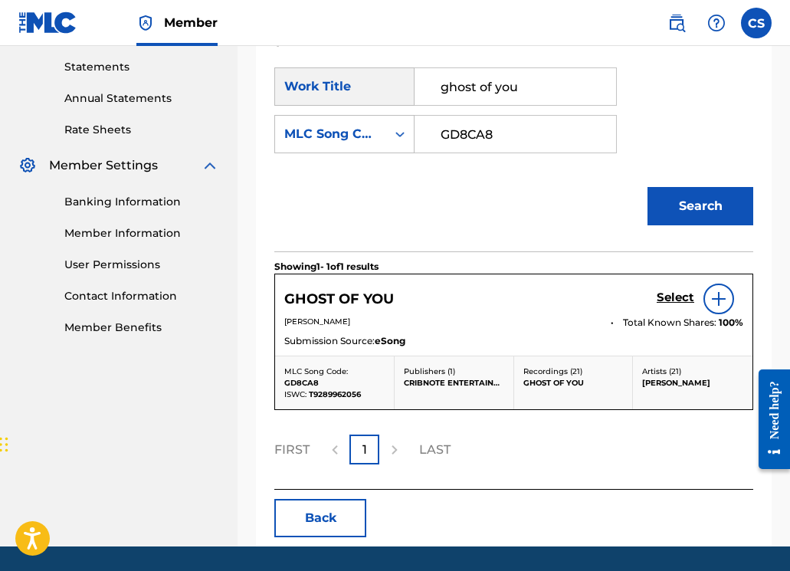
click at [667, 300] on h5 "Select" at bounding box center [675, 297] width 38 height 15
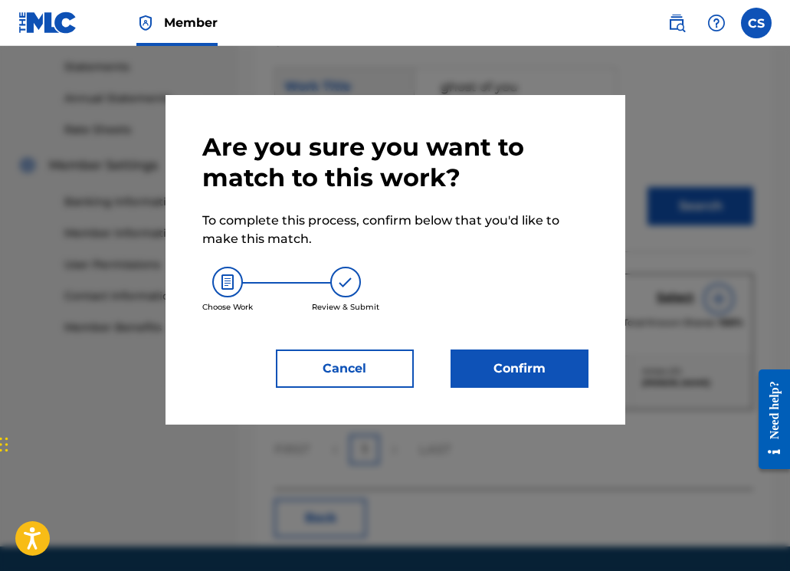
click at [535, 371] on button "Confirm" at bounding box center [519, 368] width 138 height 38
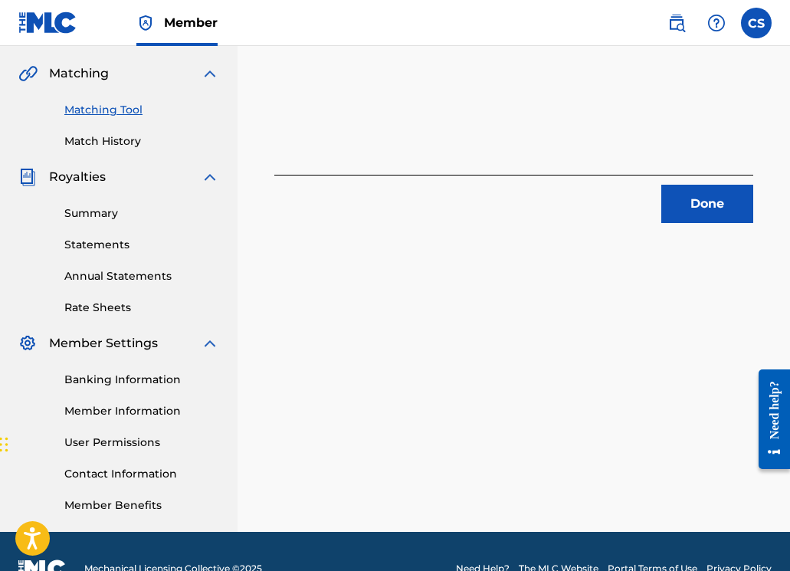
scroll to position [43, 0]
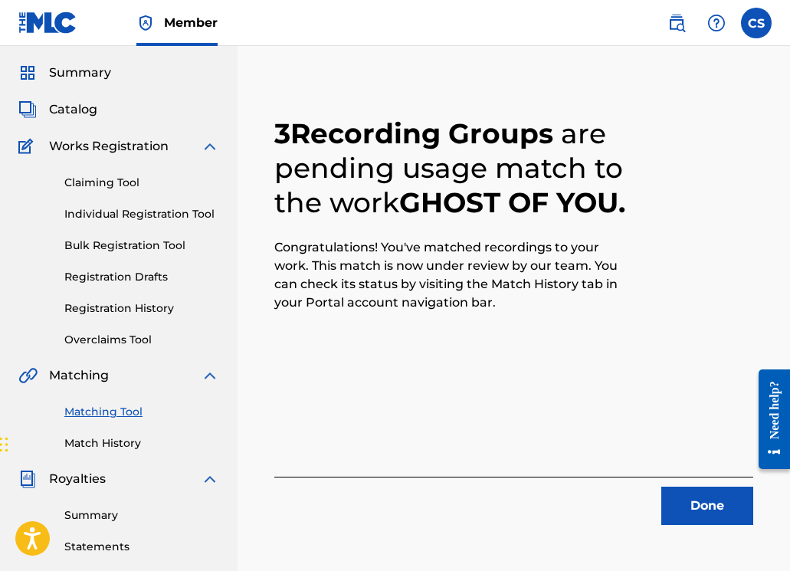
click at [725, 502] on button "Done" at bounding box center [707, 505] width 92 height 38
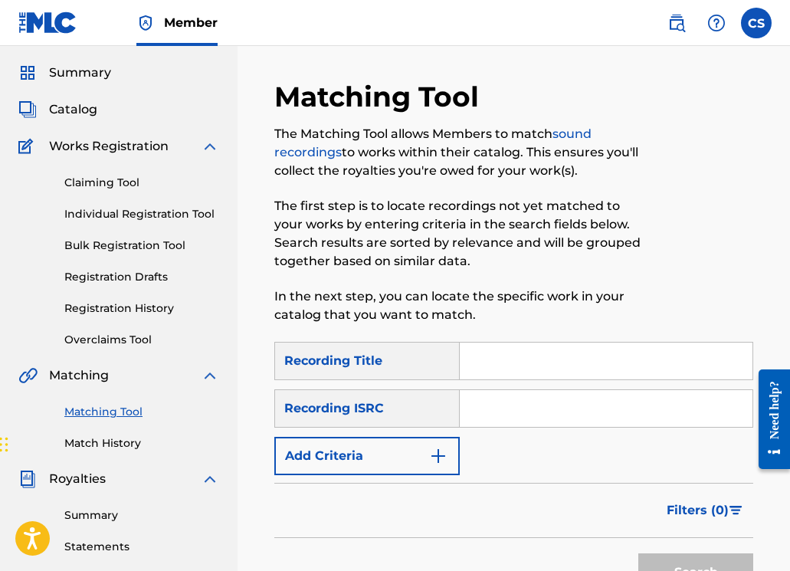
click at [516, 366] on input "Search Form" at bounding box center [606, 360] width 293 height 37
paste input "GBKQU1235762"
type input "GBKQU1235762"
drag, startPoint x: 574, startPoint y: 354, endPoint x: 466, endPoint y: 366, distance: 107.9
click at [466, 366] on input "GBKQU1235762" at bounding box center [606, 360] width 293 height 37
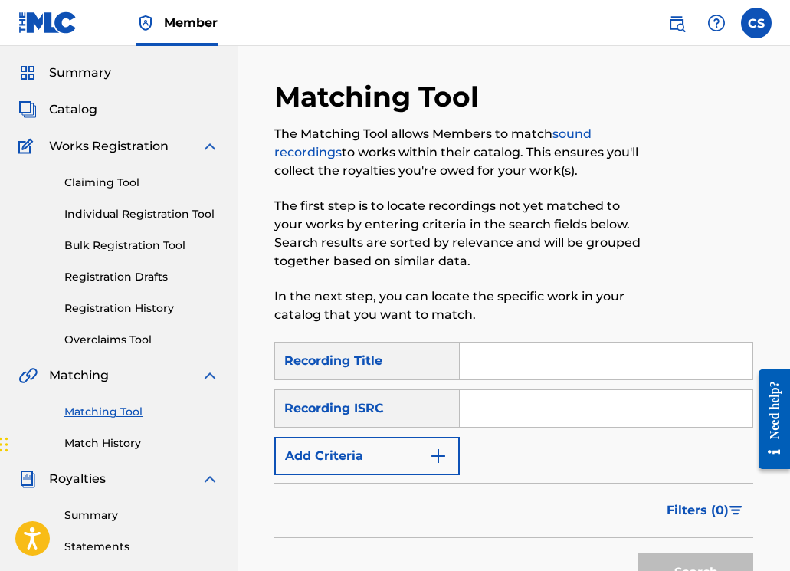
click at [492, 395] on input "Search Form" at bounding box center [606, 408] width 293 height 37
paste input "GBKQU1235762"
type input "GBKQU1235762"
click at [695, 562] on button "Search" at bounding box center [695, 572] width 115 height 38
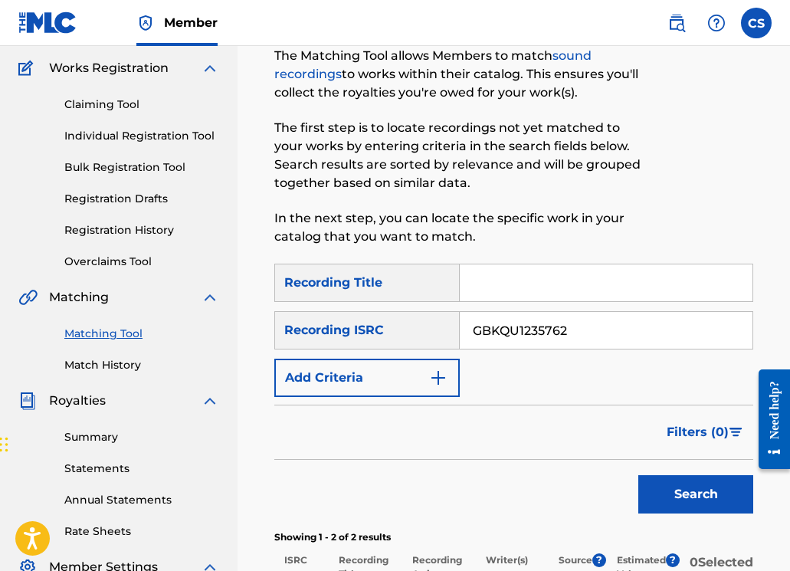
scroll to position [335, 0]
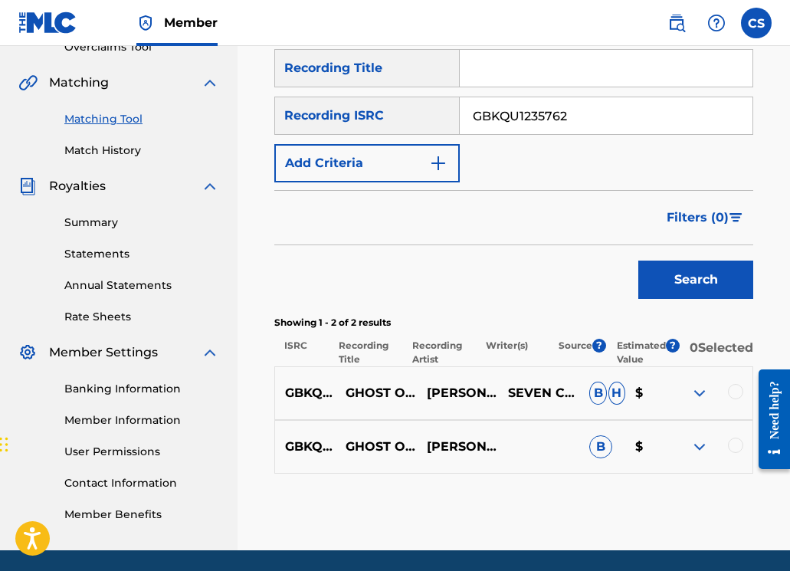
click at [736, 399] on div at bounding box center [735, 391] width 15 height 15
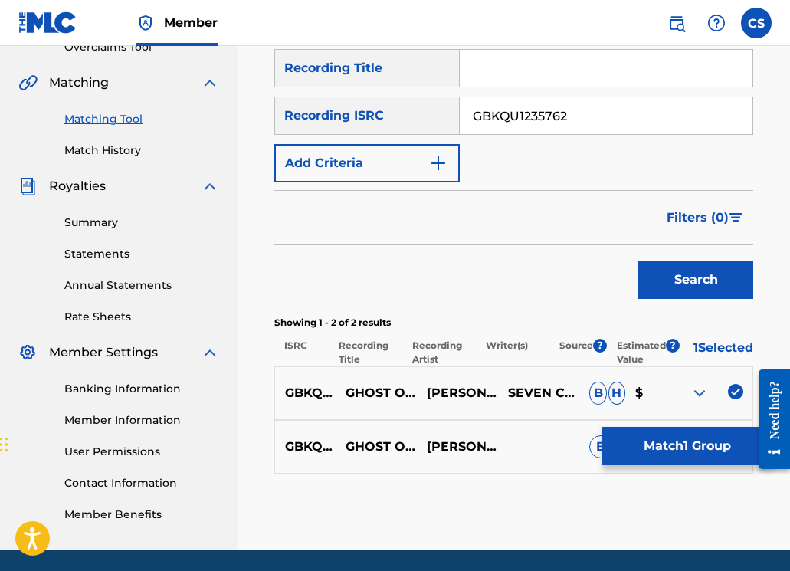
click at [712, 473] on div "GBKQU1235762 GHOST OF YOU (CURVACEOUS GUITAR MIX) JOHN SPINOSA FT MILITIA B $" at bounding box center [513, 447] width 479 height 54
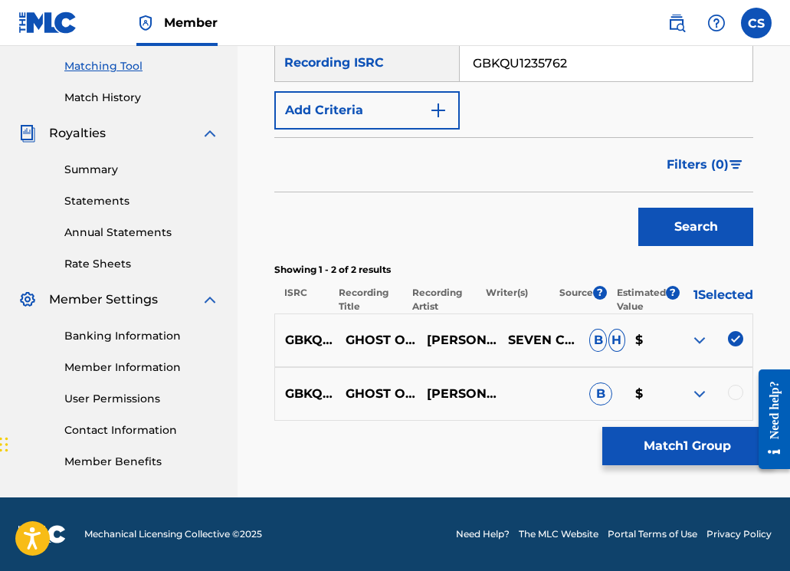
scroll to position [398, 0]
click at [740, 401] on div at bounding box center [711, 394] width 81 height 18
click at [736, 398] on div at bounding box center [735, 392] width 15 height 15
click at [725, 443] on button "Match 2 Groups" at bounding box center [686, 446] width 169 height 38
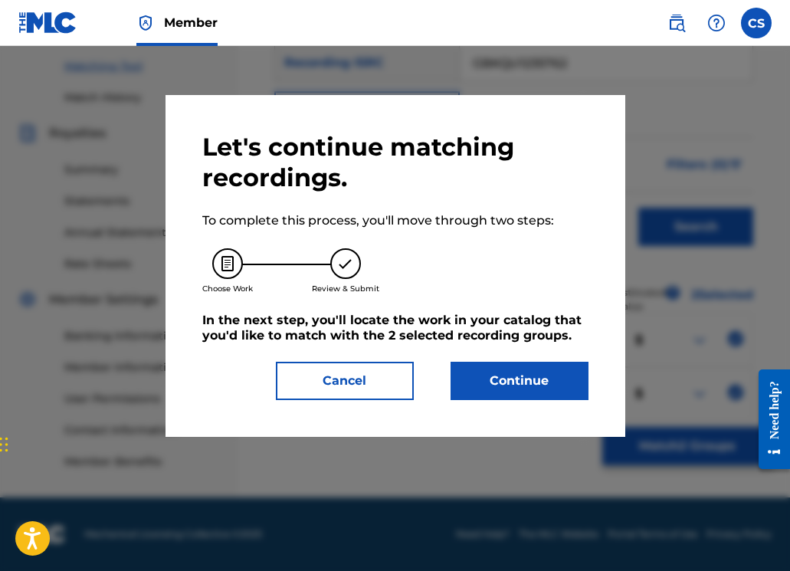
click at [480, 381] on button "Continue" at bounding box center [519, 381] width 138 height 38
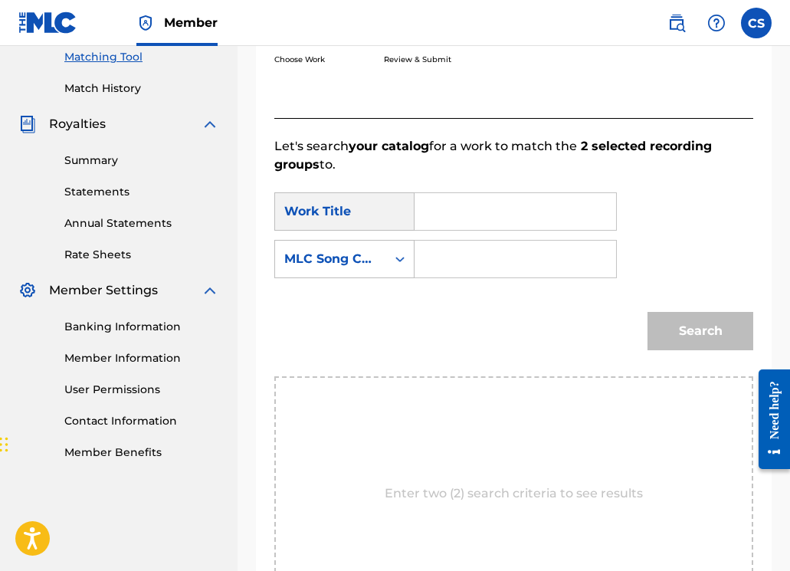
click at [429, 208] on input "Search Form" at bounding box center [514, 211] width 175 height 37
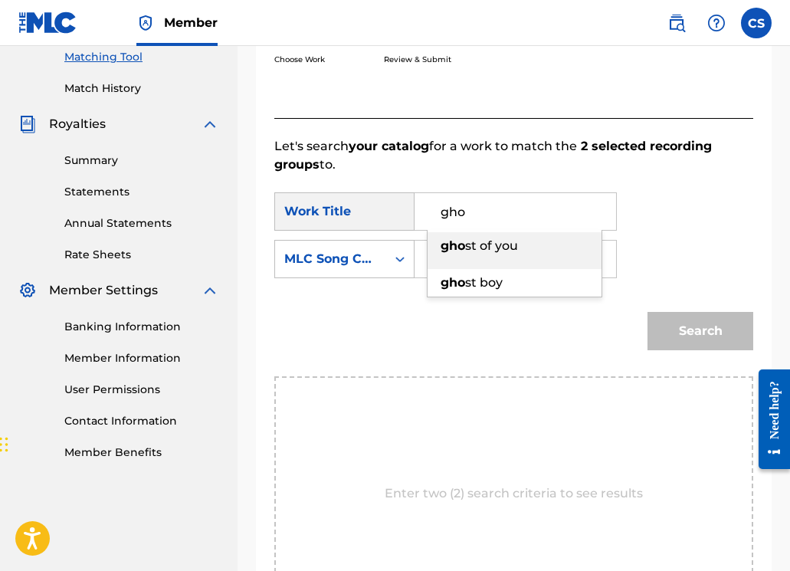
click at [506, 251] on span "st of you" at bounding box center [491, 245] width 53 height 15
type input "ghost of you"
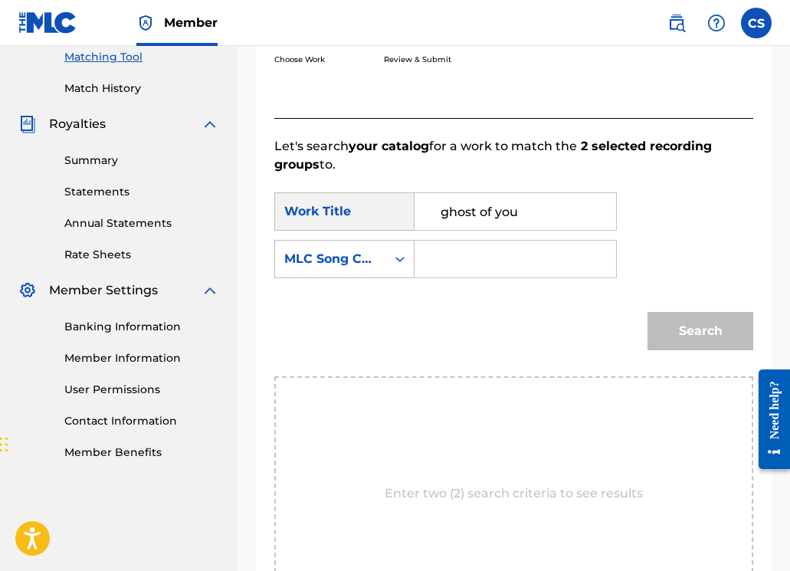
click at [502, 258] on input "Search Form" at bounding box center [514, 259] width 175 height 37
type input "GD8CA8"
click at [708, 337] on button "Search" at bounding box center [700, 331] width 106 height 38
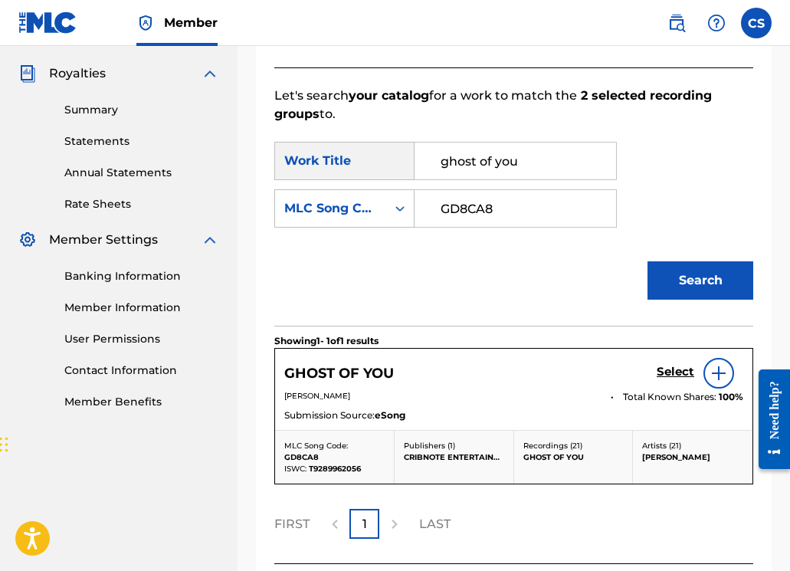
scroll to position [462, 0]
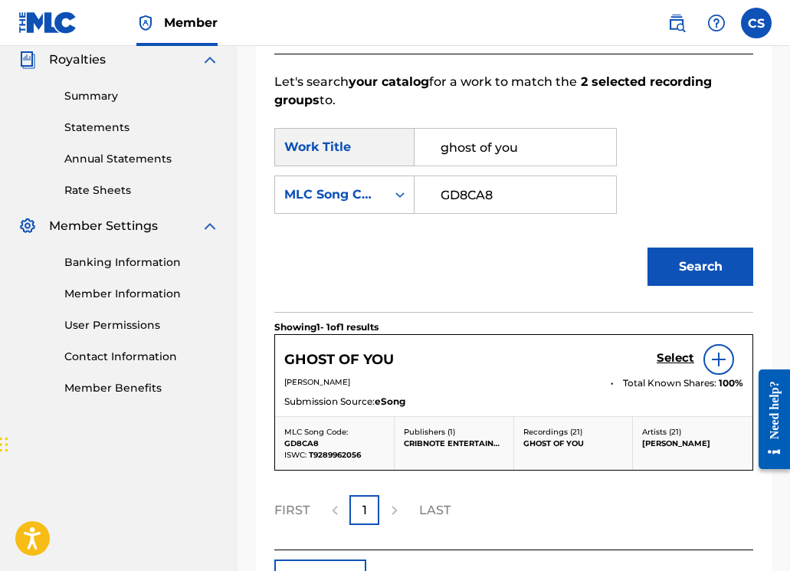
click at [672, 358] on h5 "Select" at bounding box center [675, 358] width 38 height 15
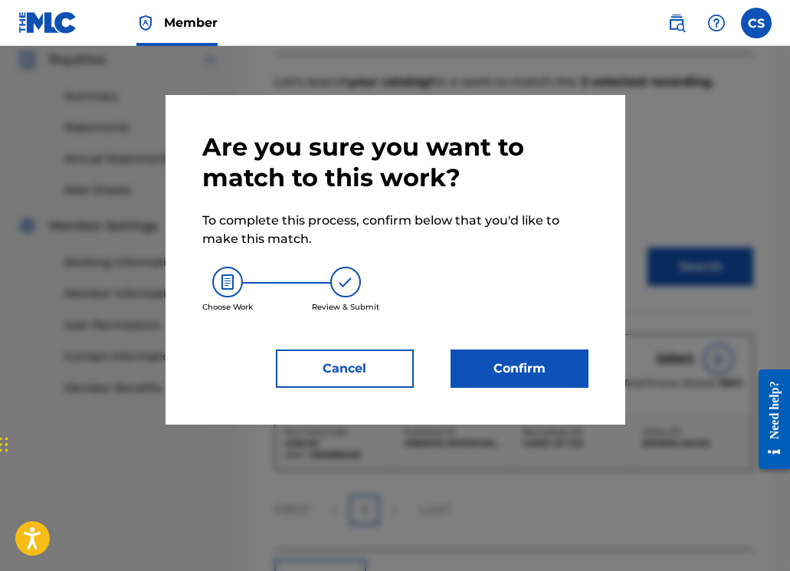
click at [544, 362] on button "Confirm" at bounding box center [519, 368] width 138 height 38
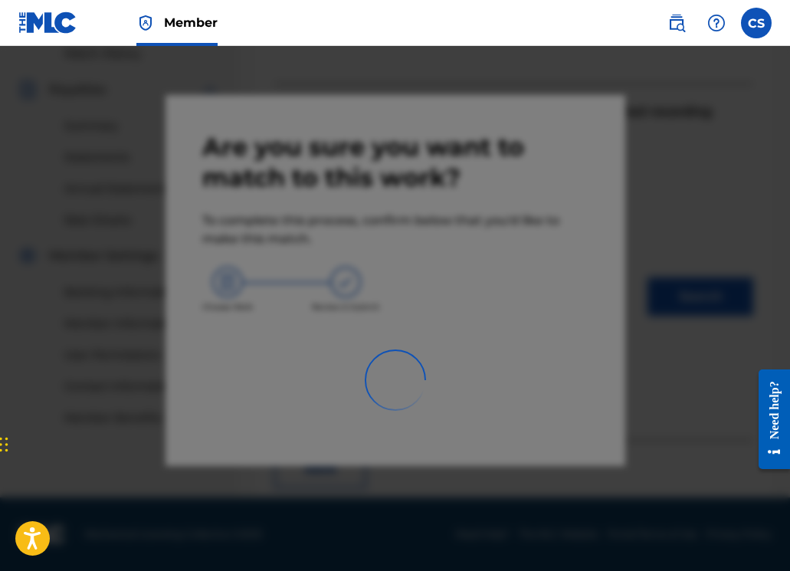
scroll to position [379, 0]
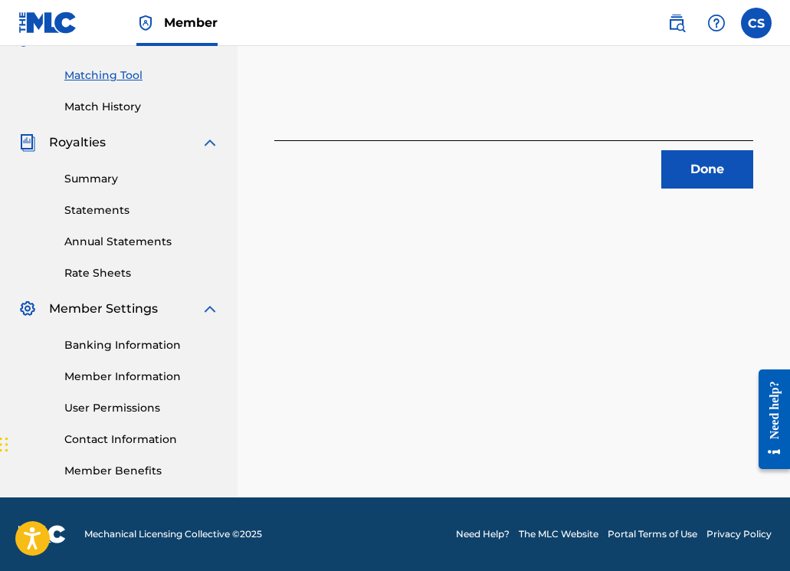
click at [685, 170] on button "Done" at bounding box center [707, 169] width 92 height 38
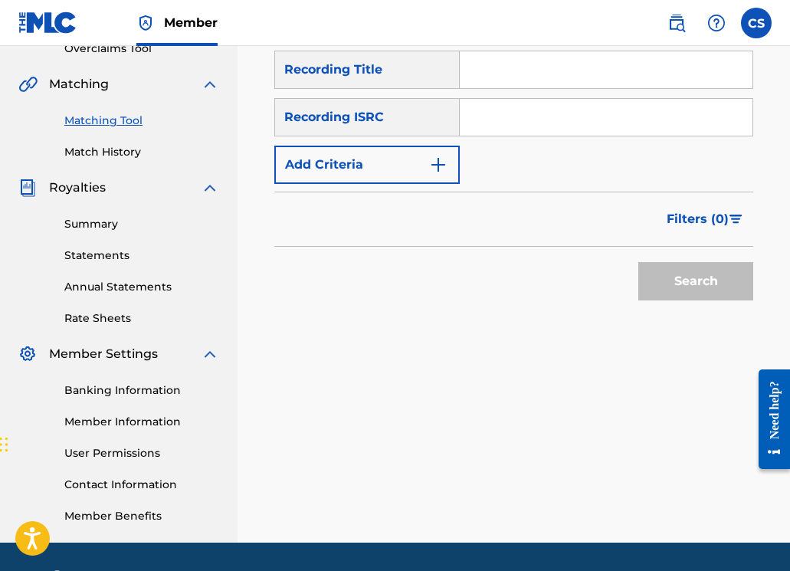
scroll to position [247, 0]
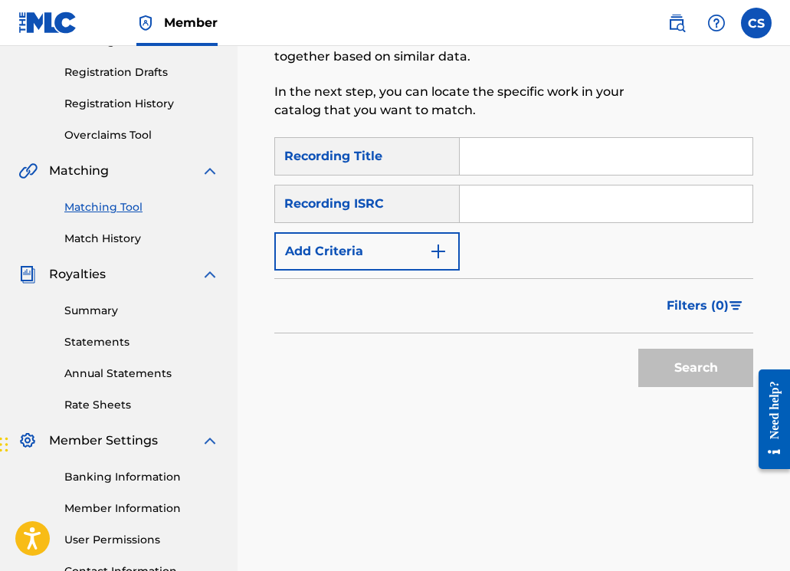
click at [492, 166] on input "Search Form" at bounding box center [606, 156] width 293 height 37
click at [483, 189] on input "Search Form" at bounding box center [606, 203] width 293 height 37
paste input "GBKQU1235763"
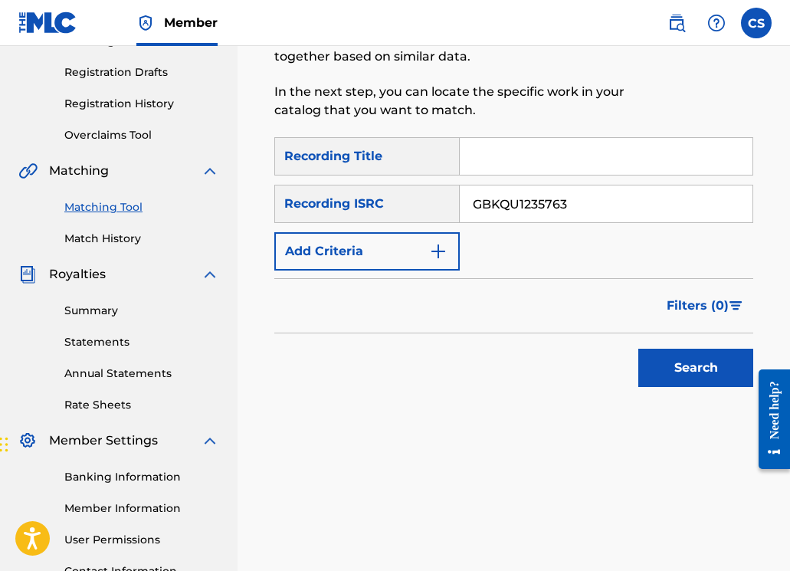
type input "GBKQU1235763"
click at [684, 366] on button "Search" at bounding box center [695, 368] width 115 height 38
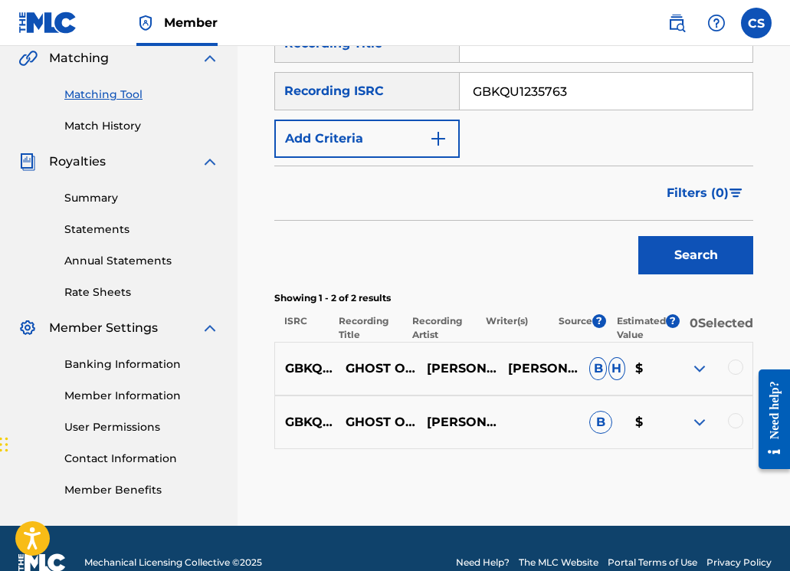
scroll to position [398, 0]
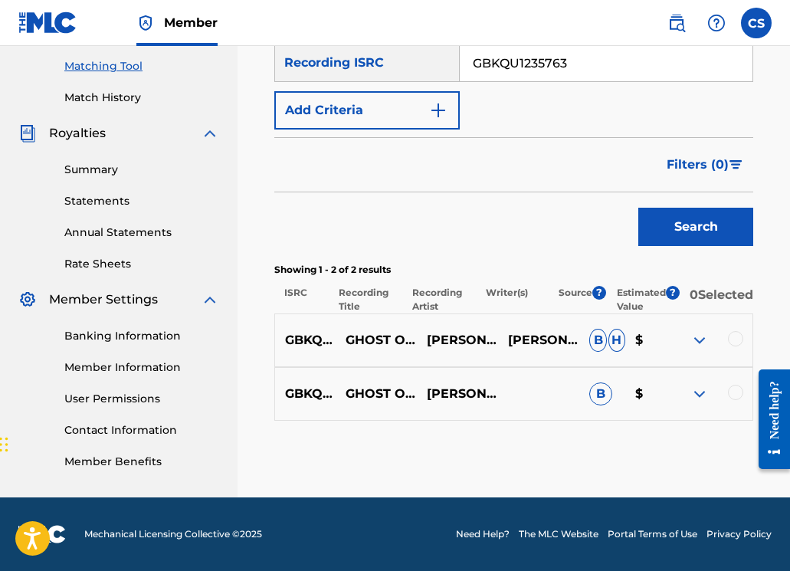
click at [732, 339] on div at bounding box center [735, 338] width 15 height 15
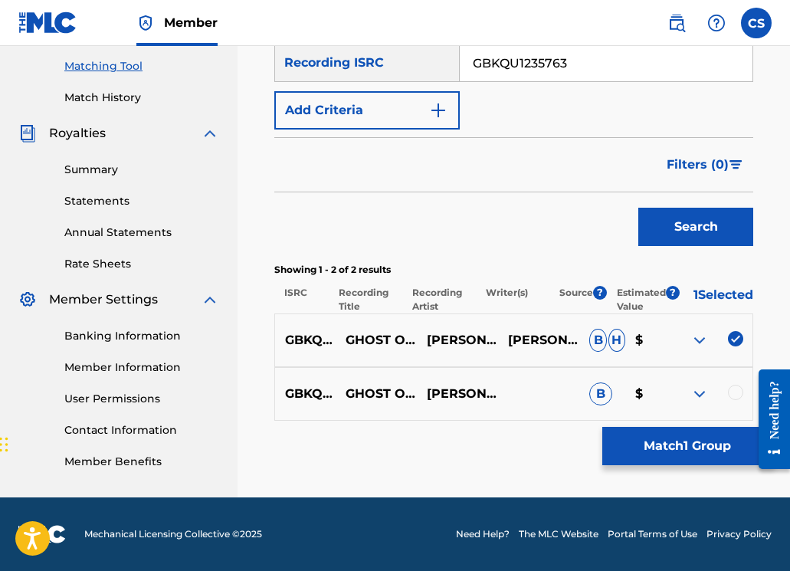
click at [733, 394] on div at bounding box center [735, 392] width 15 height 15
click at [731, 443] on button "Match 2 Groups" at bounding box center [686, 446] width 169 height 38
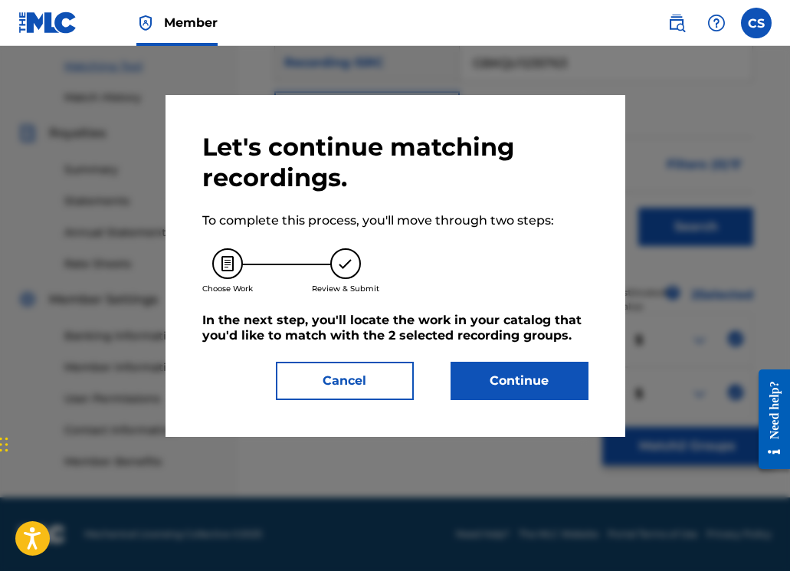
click at [476, 374] on button "Continue" at bounding box center [519, 381] width 138 height 38
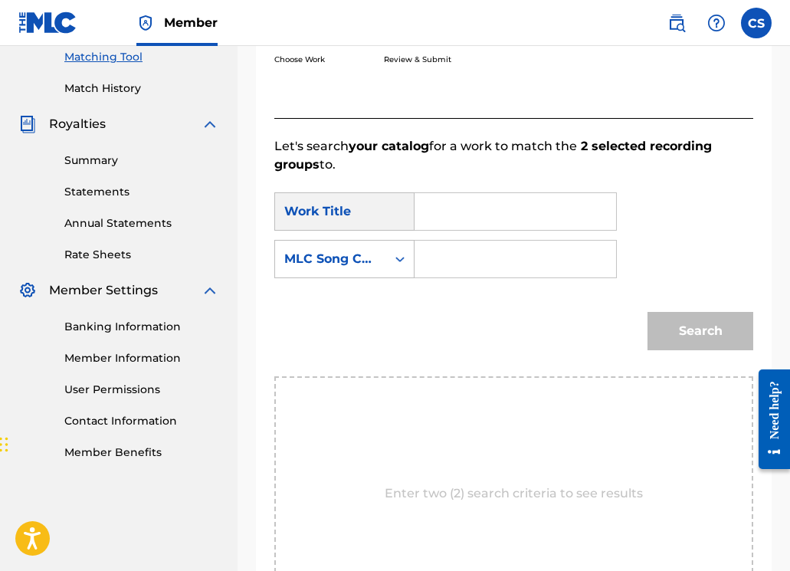
click at [443, 213] on input "Search Form" at bounding box center [514, 211] width 175 height 37
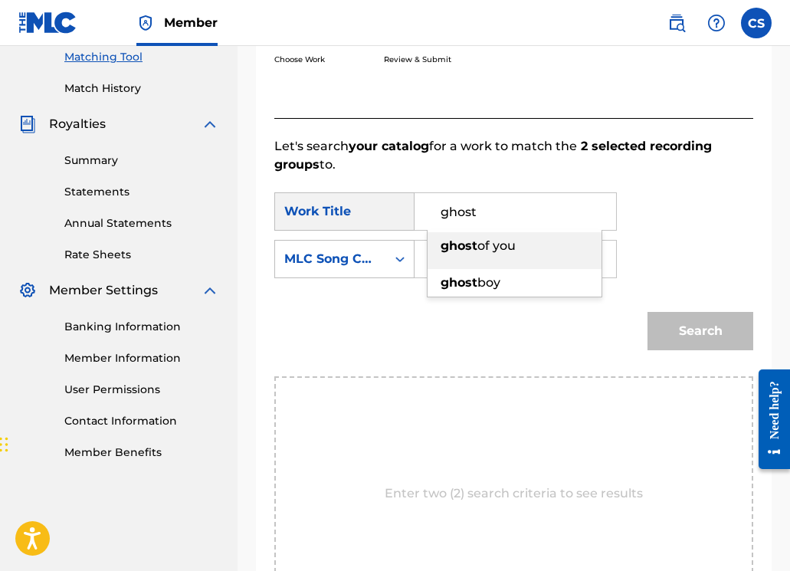
click at [460, 257] on div "ghost of you" at bounding box center [514, 246] width 174 height 28
type input "ghost of you"
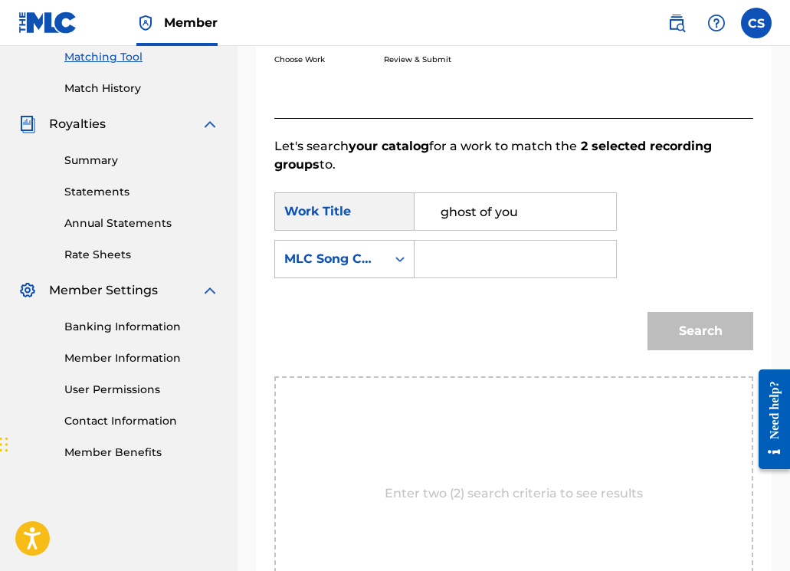
click at [458, 257] on input "Search Form" at bounding box center [514, 259] width 175 height 37
type input "GD8CA8"
click at [692, 337] on button "Search" at bounding box center [700, 331] width 106 height 38
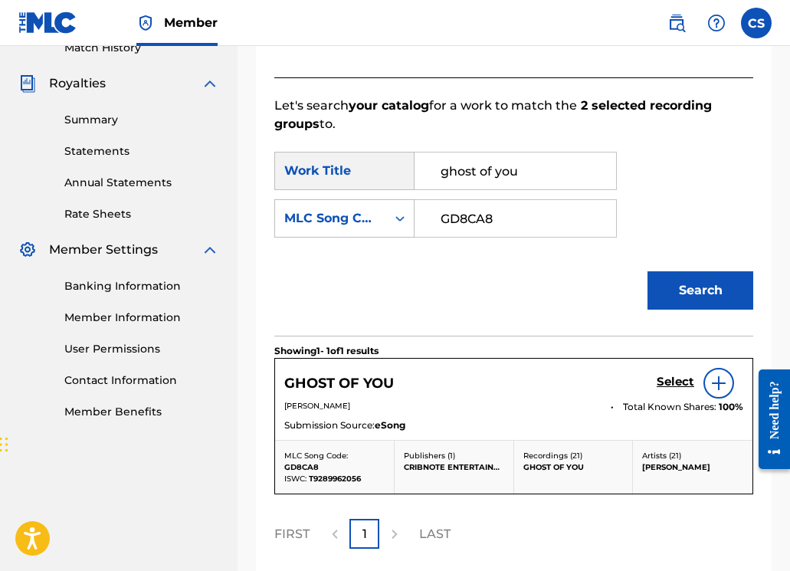
scroll to position [505, 0]
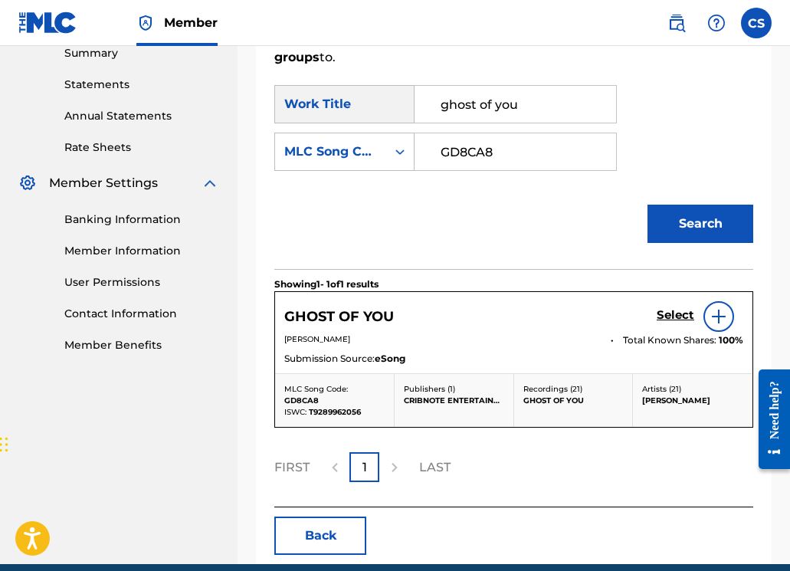
click at [672, 315] on h5 "Select" at bounding box center [675, 315] width 38 height 15
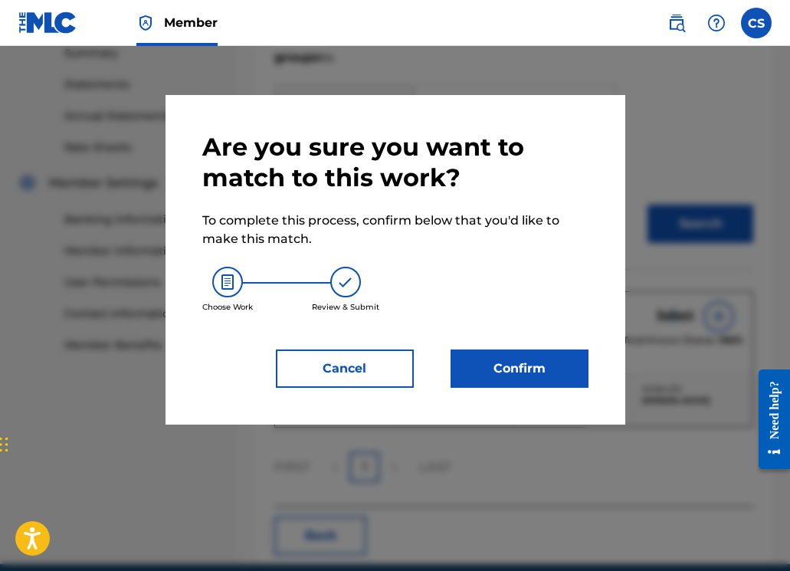
click at [522, 382] on button "Confirm" at bounding box center [519, 368] width 138 height 38
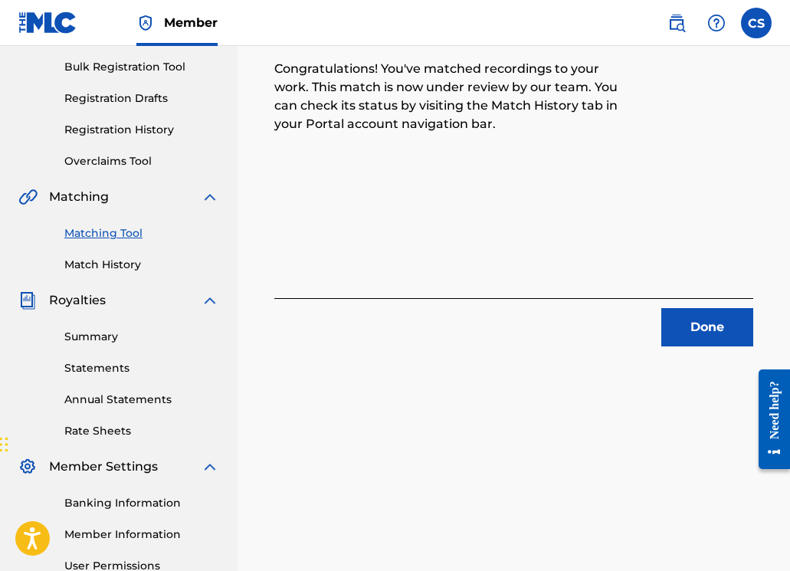
scroll to position [75, 0]
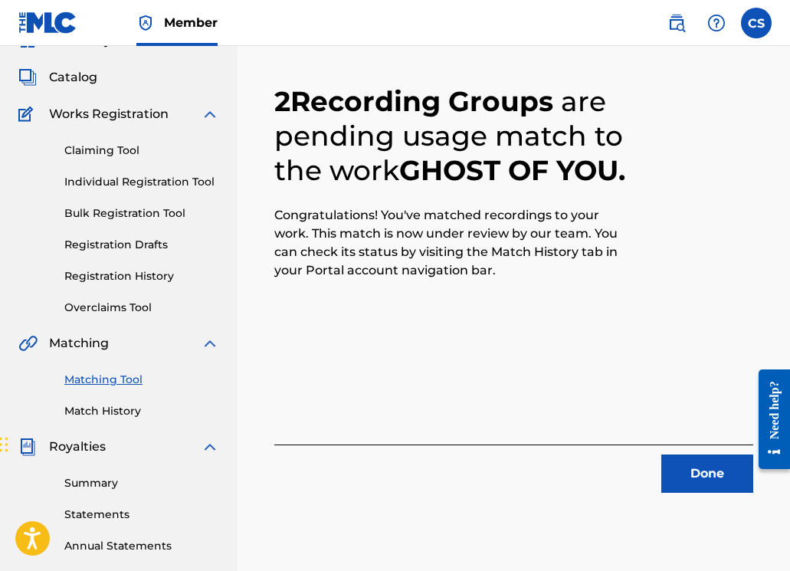
click at [689, 479] on button "Done" at bounding box center [707, 473] width 92 height 38
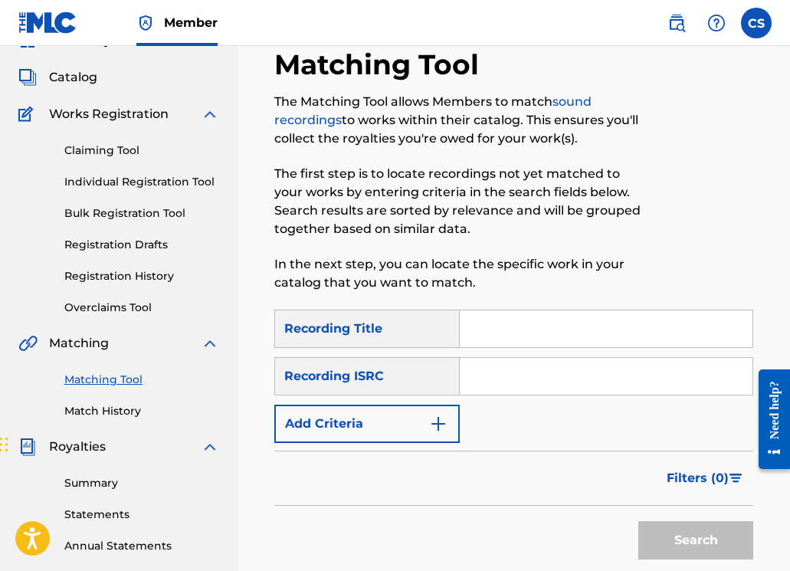
click at [565, 332] on input "Search Form" at bounding box center [606, 328] width 293 height 37
paste input "GBKQU1235764"
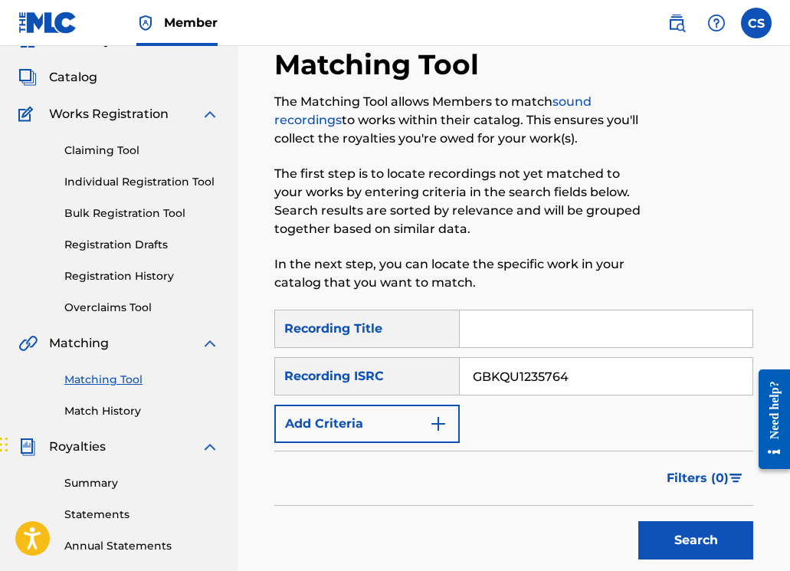
type input "GBKQU1235764"
click at [685, 537] on button "Search" at bounding box center [695, 540] width 115 height 38
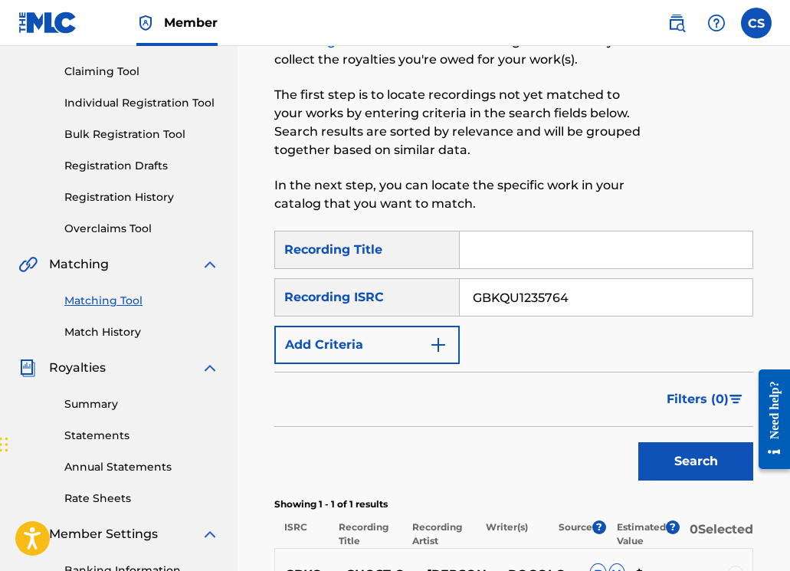
scroll to position [355, 0]
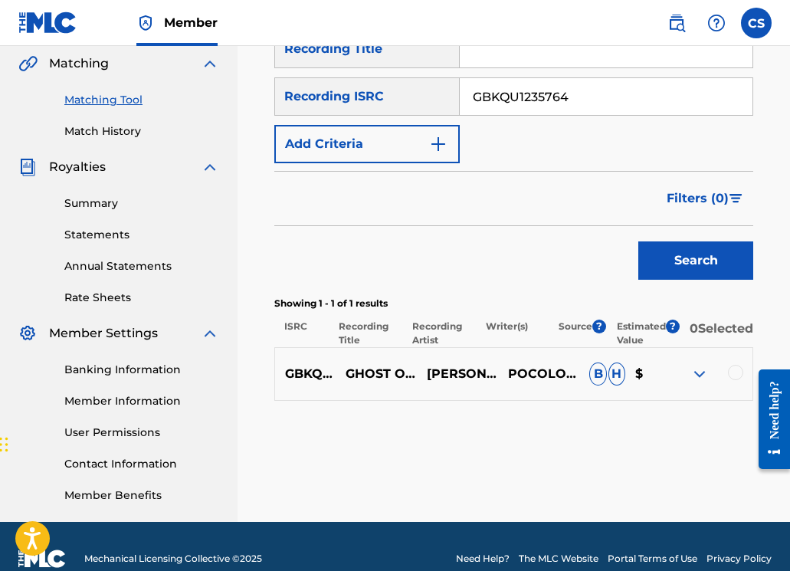
click at [728, 380] on div at bounding box center [735, 372] width 15 height 15
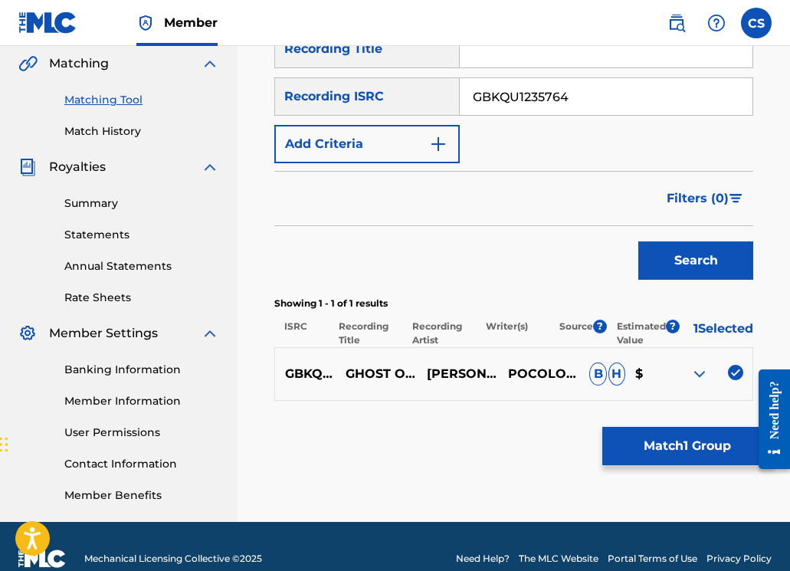
click at [711, 447] on button "Match 1 Group" at bounding box center [686, 446] width 169 height 38
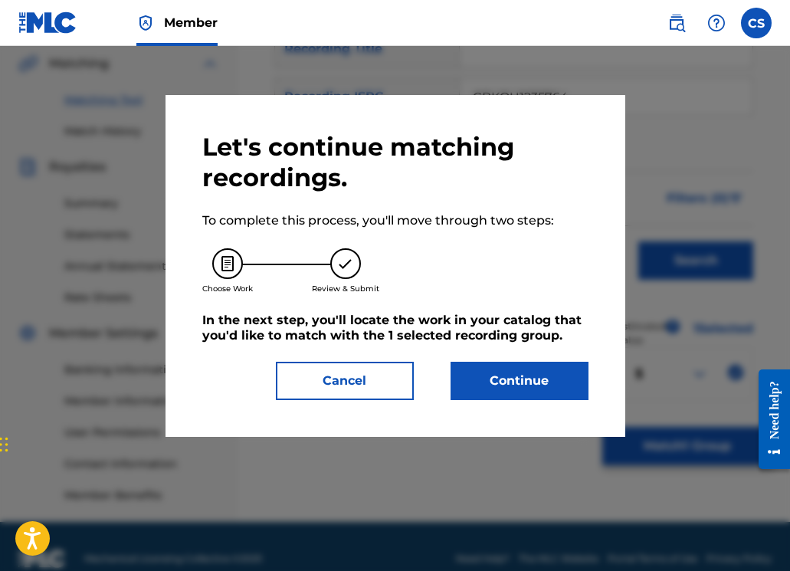
click at [528, 393] on button "Continue" at bounding box center [519, 381] width 138 height 38
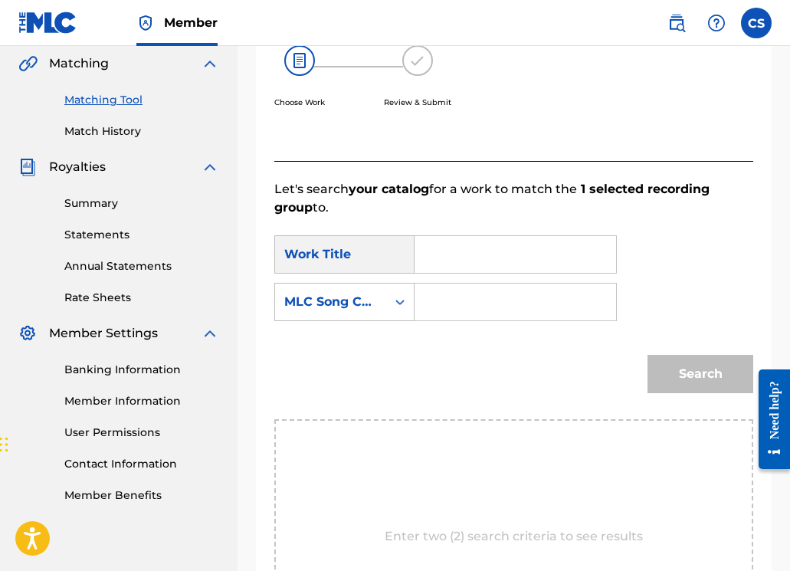
click at [497, 242] on input "Search Form" at bounding box center [514, 254] width 175 height 37
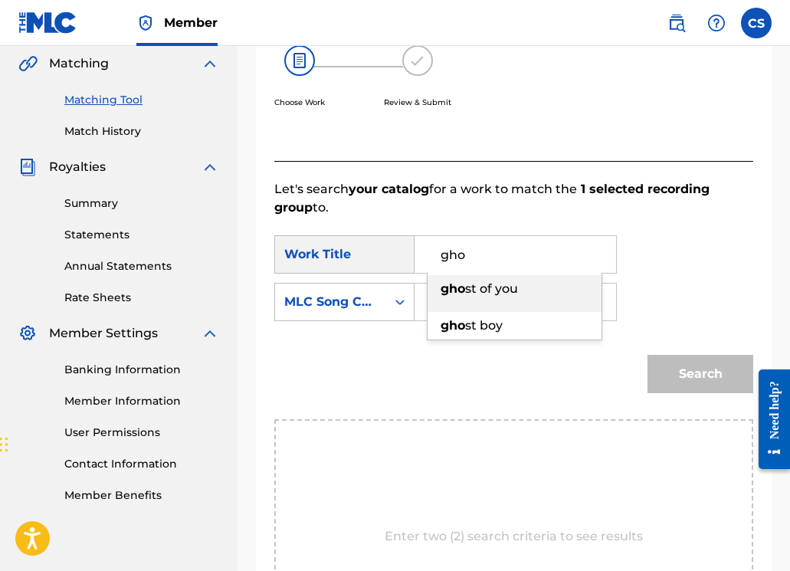
click at [498, 289] on span "st of you" at bounding box center [491, 288] width 53 height 15
type input "ghost of you"
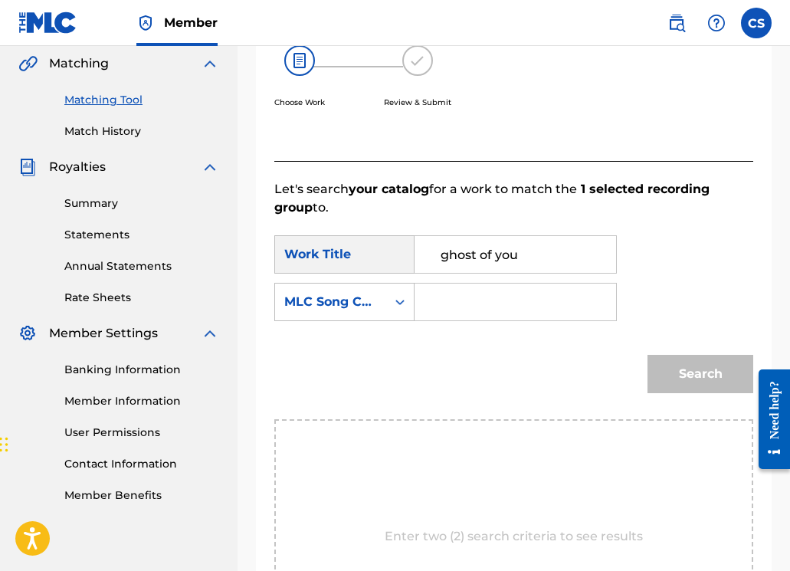
click at [496, 298] on input "Search Form" at bounding box center [514, 301] width 175 height 37
type input "GD8CA8"
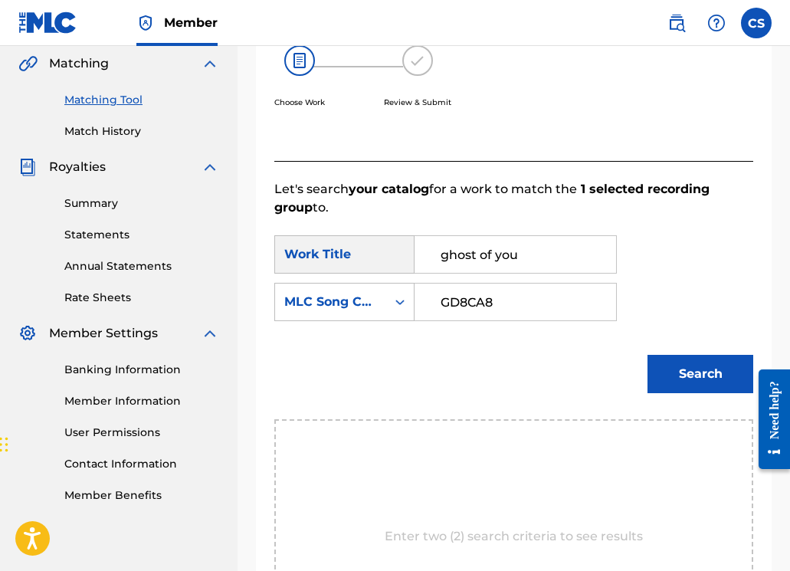
click at [682, 378] on button "Search" at bounding box center [700, 374] width 106 height 38
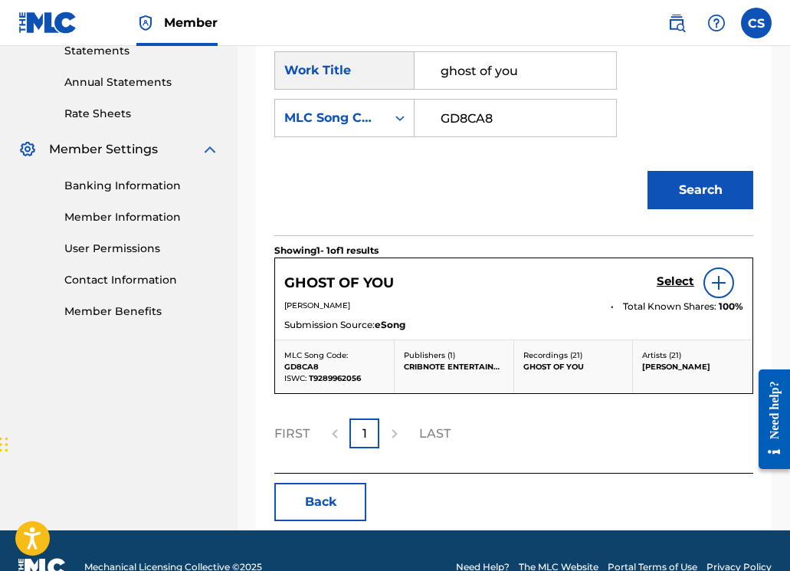
scroll to position [521, 0]
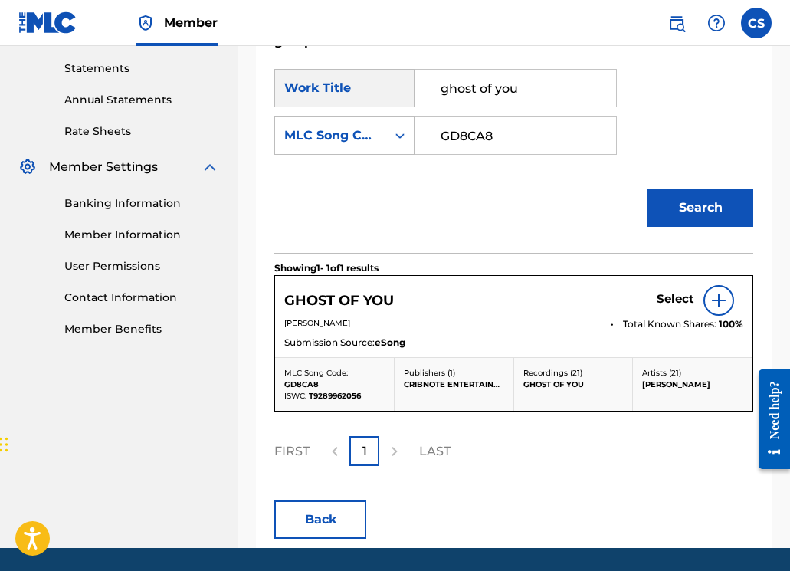
click at [661, 300] on h5 "Select" at bounding box center [675, 299] width 38 height 15
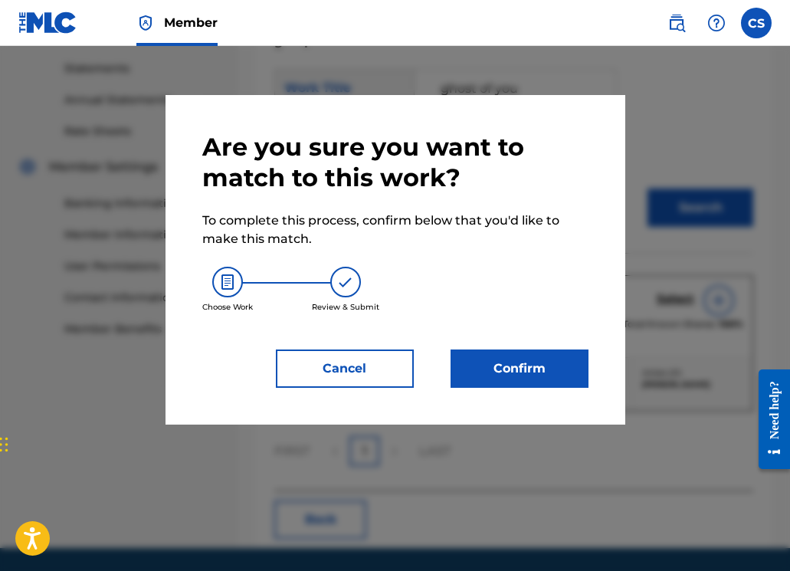
click at [551, 365] on button "Confirm" at bounding box center [519, 368] width 138 height 38
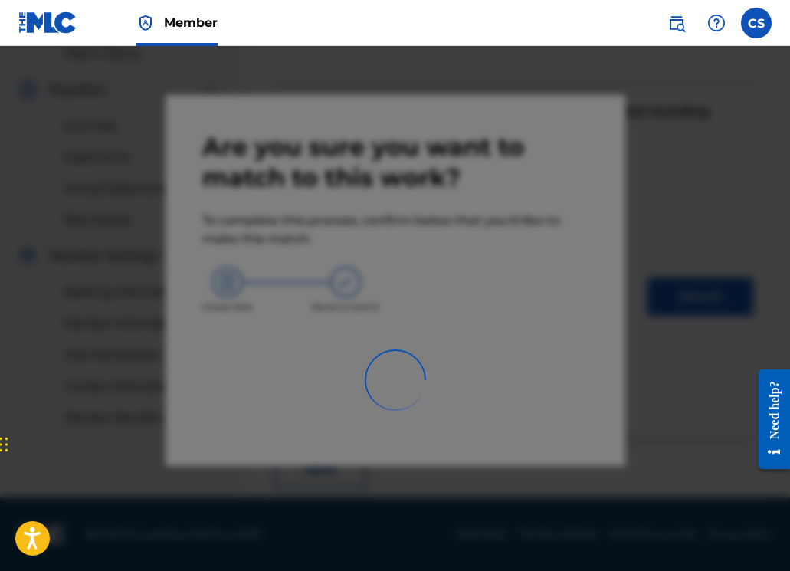
scroll to position [379, 0]
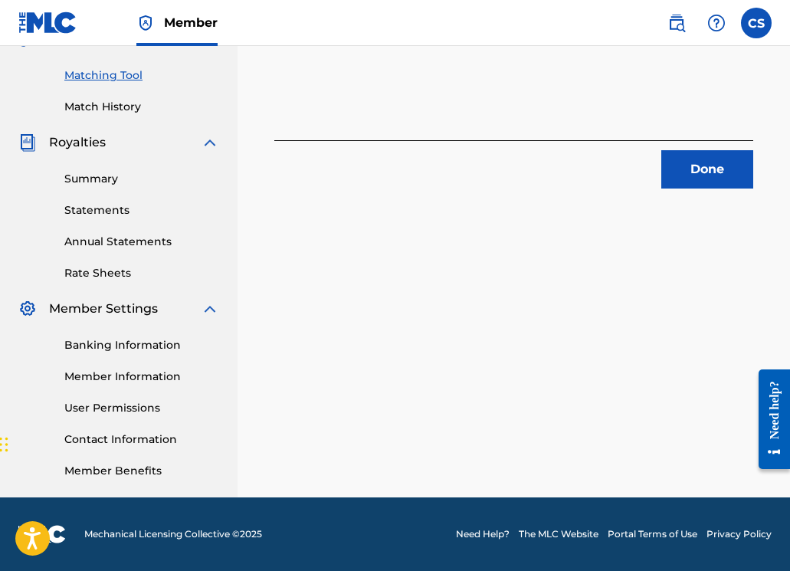
click at [710, 175] on button "Done" at bounding box center [707, 169] width 92 height 38
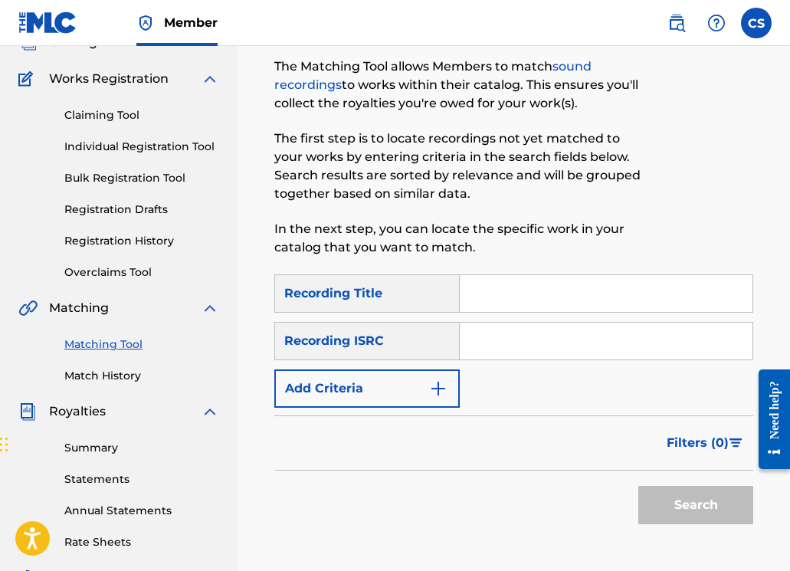
scroll to position [111, 0]
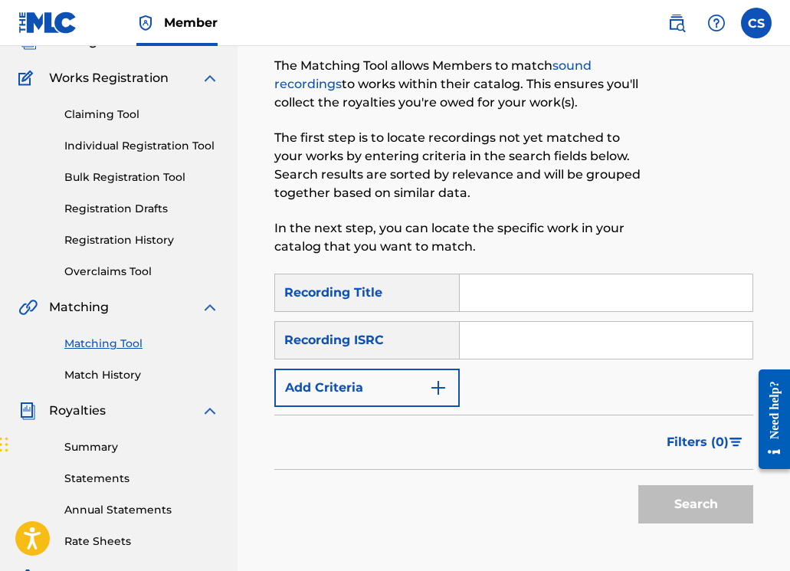
click at [516, 301] on input "Search Form" at bounding box center [606, 292] width 293 height 37
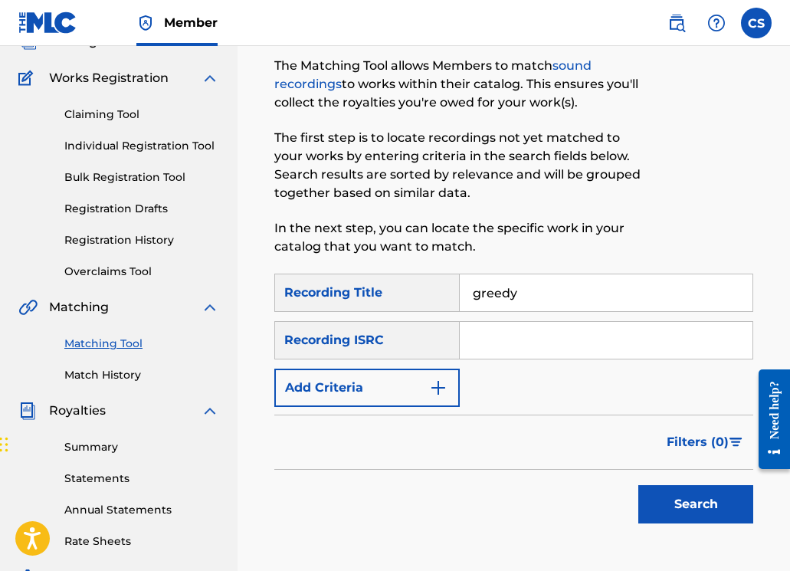
type input "greedy"
click at [426, 388] on button "Add Criteria" at bounding box center [366, 387] width 185 height 38
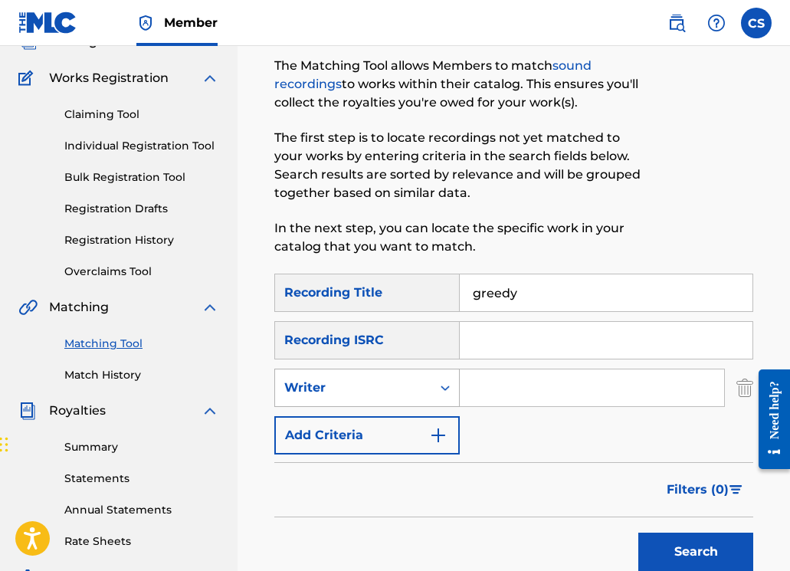
click at [414, 399] on div "Writer" at bounding box center [353, 387] width 156 height 29
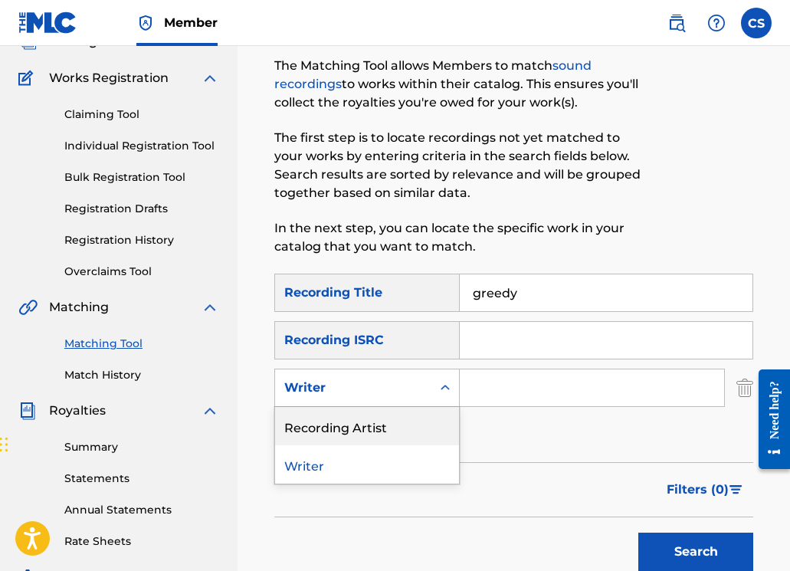
click at [400, 428] on div "Recording Artist" at bounding box center [367, 426] width 184 height 38
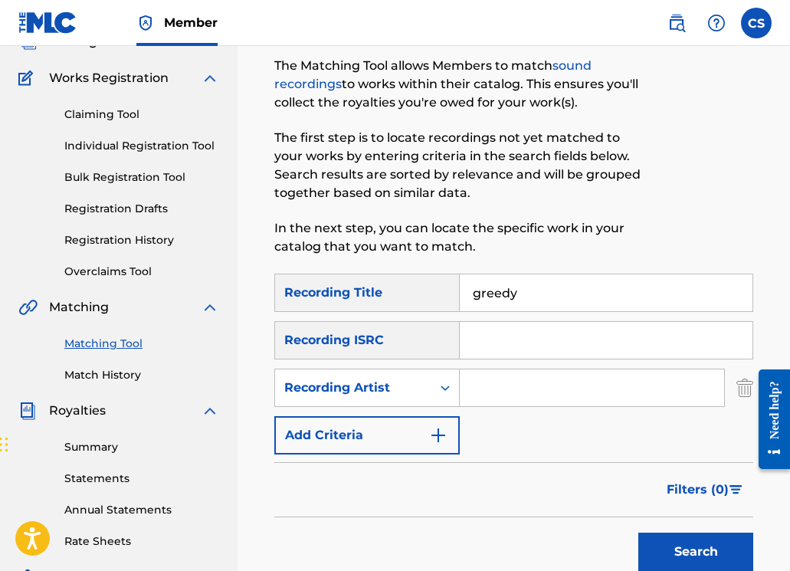
click at [491, 393] on input "Search Form" at bounding box center [592, 387] width 264 height 37
click at [703, 564] on button "Search" at bounding box center [695, 551] width 115 height 38
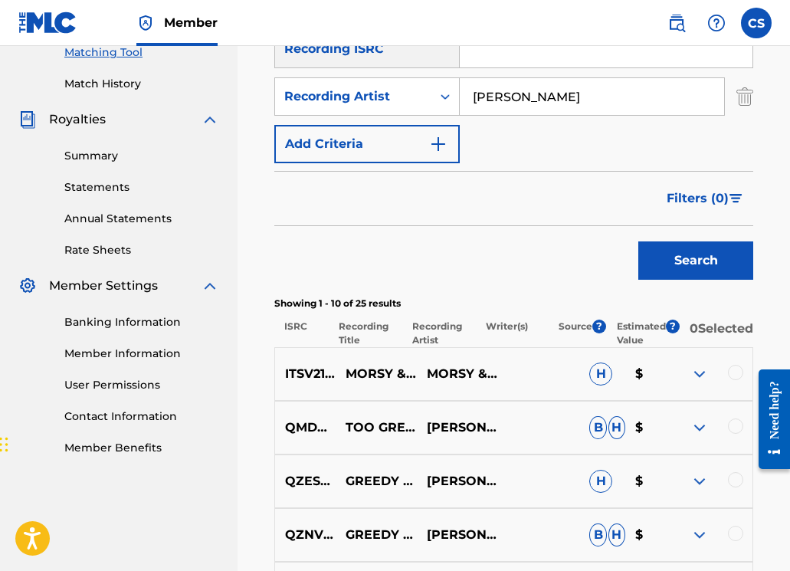
scroll to position [393, 0]
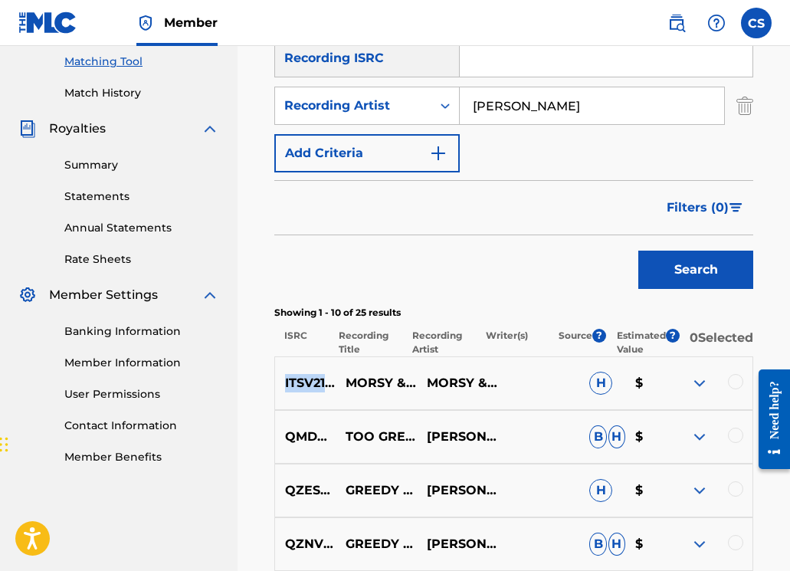
copy p "ITSV21800077"
drag, startPoint x: 587, startPoint y: 119, endPoint x: 471, endPoint y: 112, distance: 115.9
click at [471, 112] on input "john spinosa" at bounding box center [592, 105] width 264 height 37
type input "morsy"
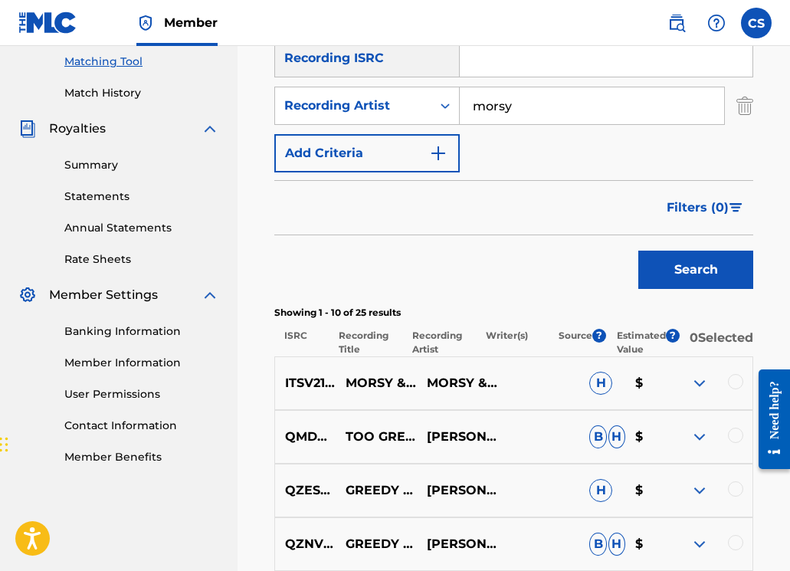
click at [638, 250] on button "Search" at bounding box center [695, 269] width 115 height 38
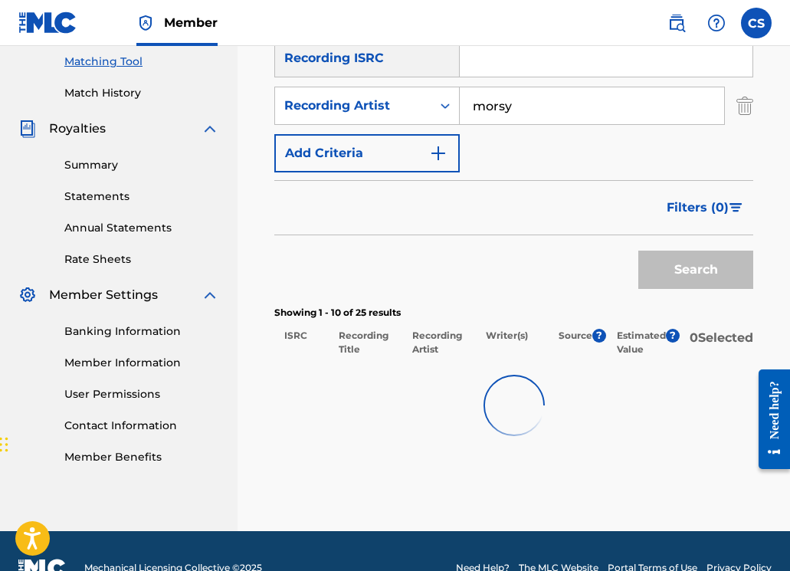
scroll to position [391, 0]
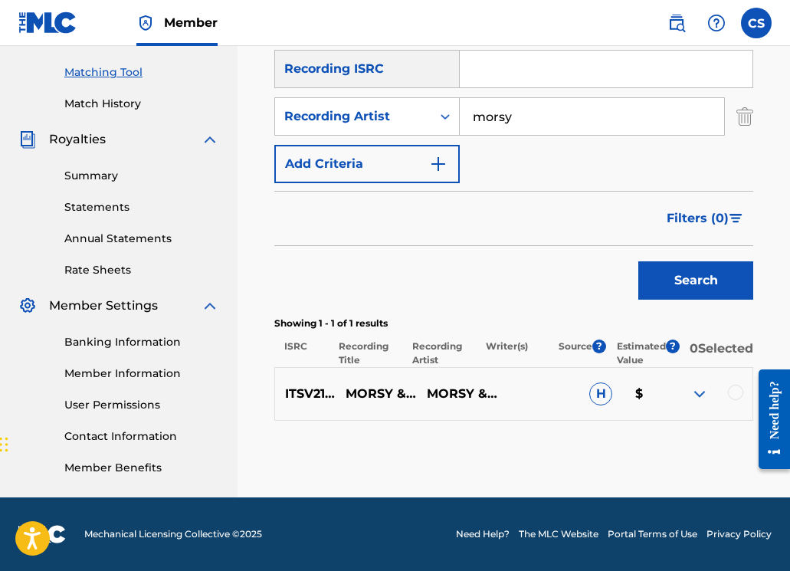
click at [736, 394] on div at bounding box center [735, 392] width 15 height 15
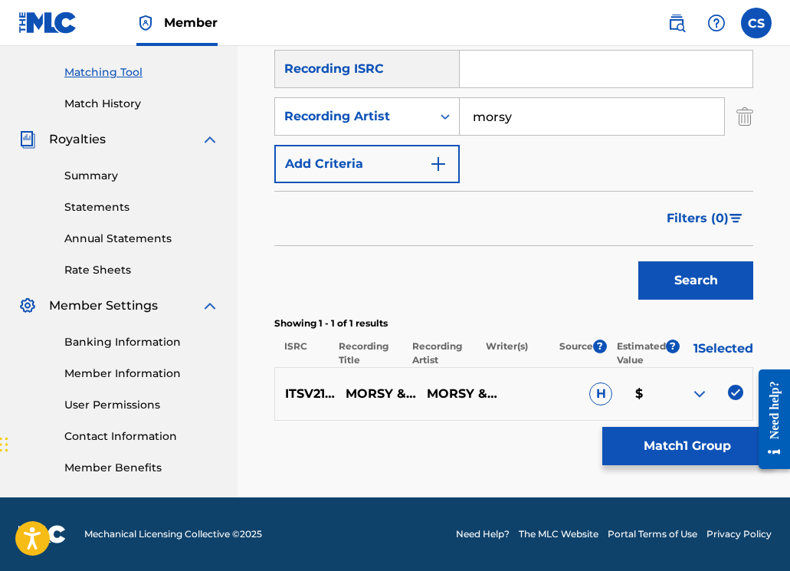
click at [705, 440] on button "Match 1 Group" at bounding box center [686, 446] width 169 height 38
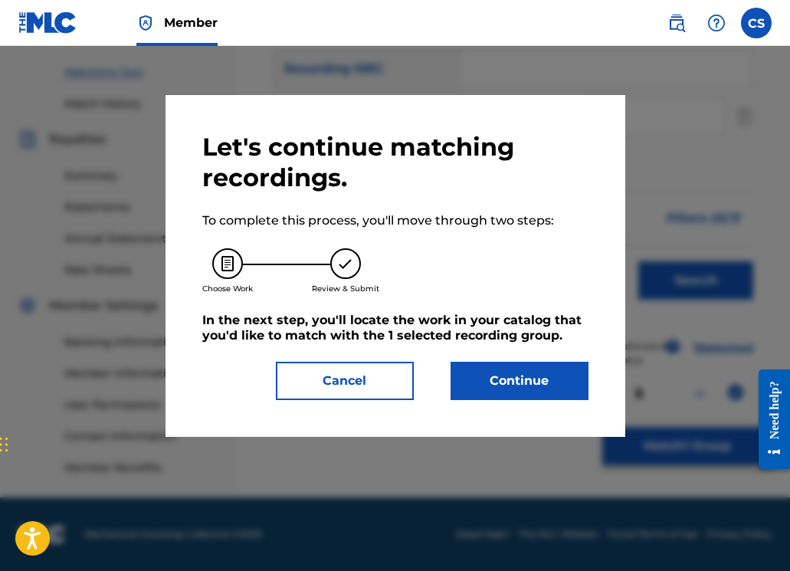
click at [537, 381] on button "Continue" at bounding box center [519, 381] width 138 height 38
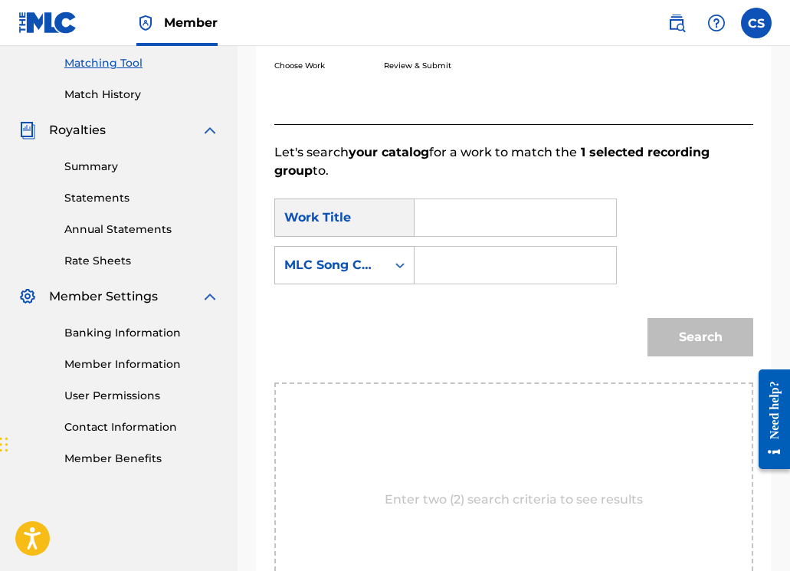
click at [499, 234] on input "Search Form" at bounding box center [514, 217] width 175 height 37
type input "greedy"
click at [488, 245] on div "greedy" at bounding box center [514, 252] width 174 height 28
click at [486, 254] on input "Search Form" at bounding box center [514, 265] width 175 height 37
paste input "GD8CB1"
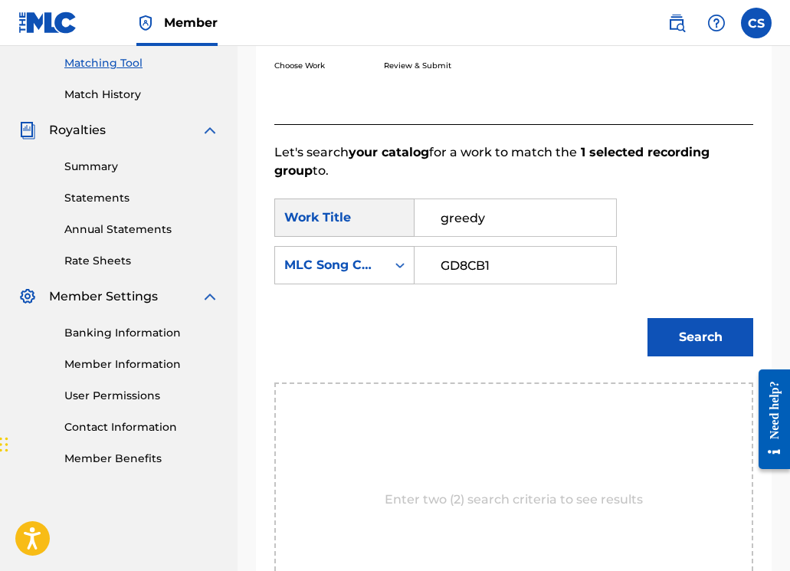
type input "GD8CB1"
click at [692, 337] on button "Search" at bounding box center [700, 337] width 106 height 38
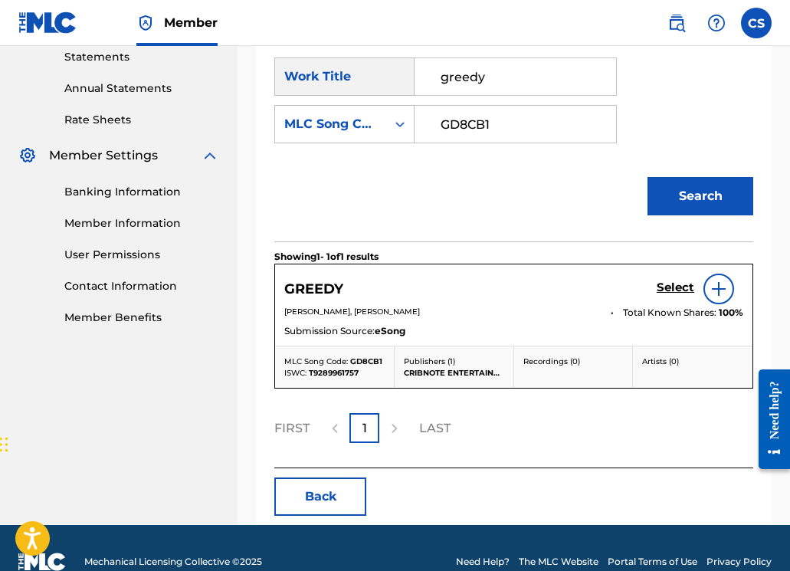
scroll to position [560, 0]
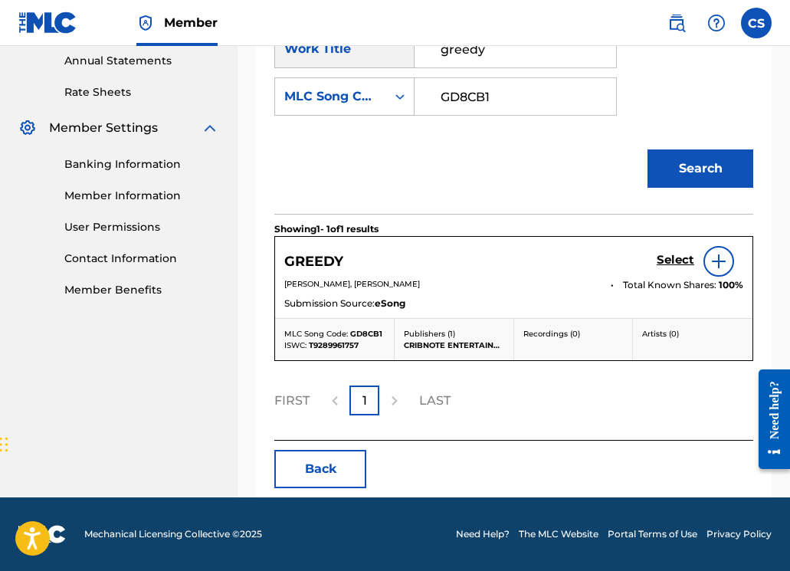
click at [677, 263] on h5 "Select" at bounding box center [675, 260] width 38 height 15
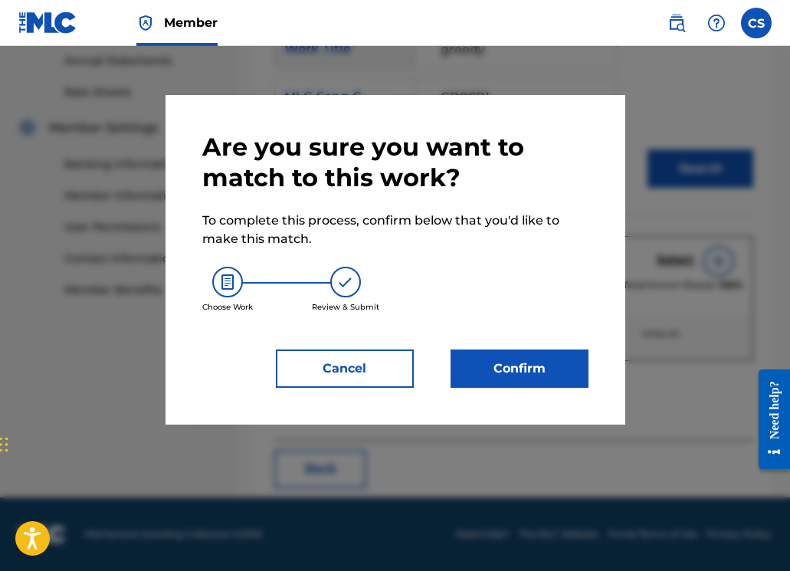
click at [540, 364] on button "Confirm" at bounding box center [519, 368] width 138 height 38
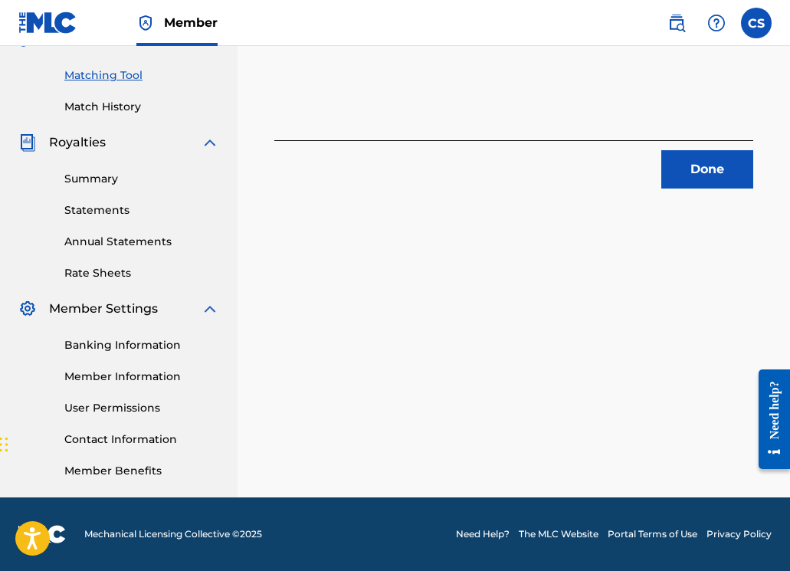
scroll to position [379, 0]
click at [734, 172] on button "Done" at bounding box center [707, 169] width 92 height 38
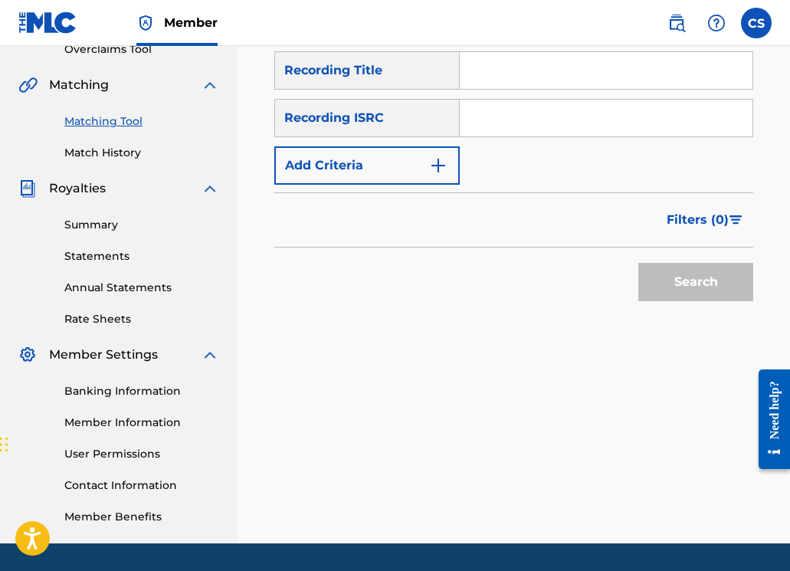
scroll to position [133, 0]
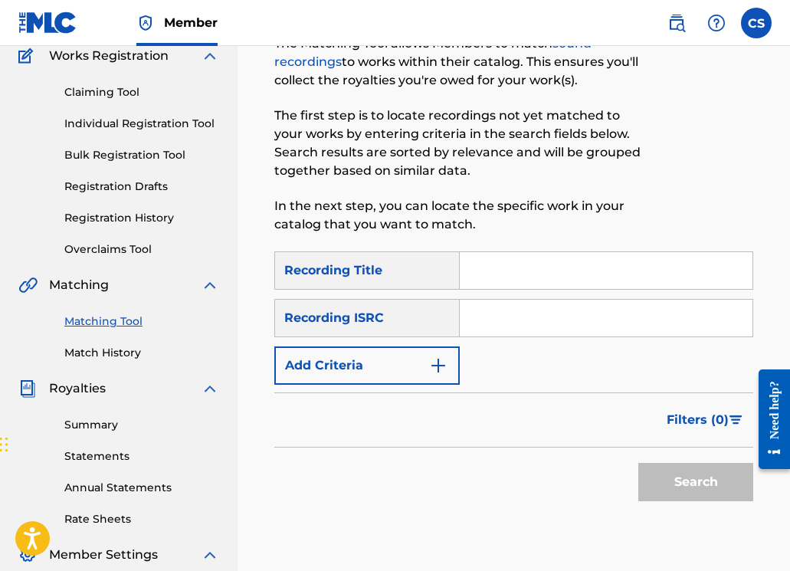
click at [483, 274] on input "Search Form" at bounding box center [606, 270] width 293 height 37
paste input "DARK KISS- ORIGINAL MIX"
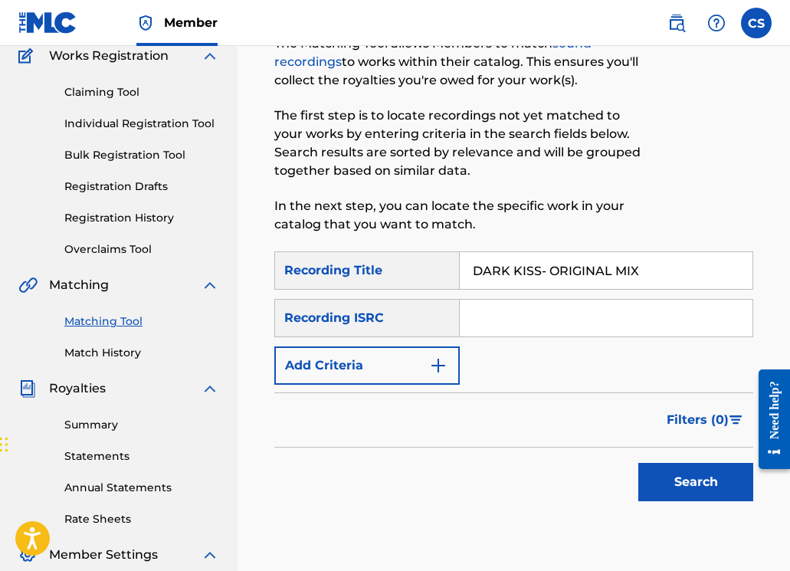
drag, startPoint x: 541, startPoint y: 274, endPoint x: 701, endPoint y: 262, distance: 160.5
click at [701, 262] on input "DARK KISS- ORIGINAL MIX" at bounding box center [606, 270] width 293 height 37
drag, startPoint x: 671, startPoint y: 277, endPoint x: 543, endPoint y: 277, distance: 127.9
click at [543, 277] on input "DARK KISS- ORIGINAL MIX" at bounding box center [606, 270] width 293 height 37
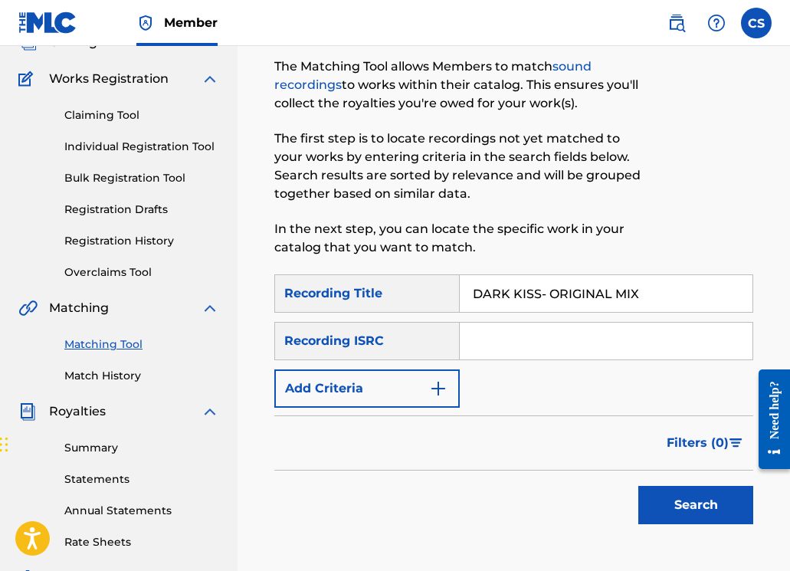
scroll to position [0, 0]
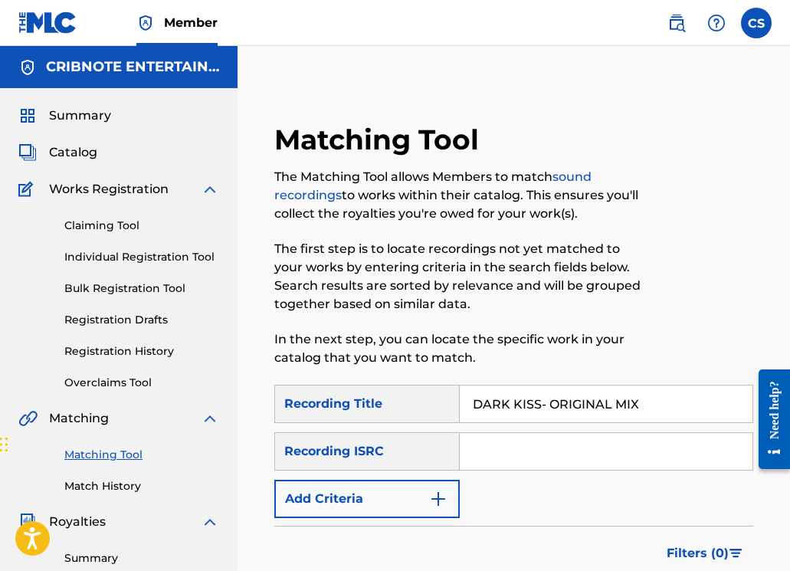
type input "DARK KISS- ORIGINAL MIX"
click at [67, 146] on span "Catalog" at bounding box center [73, 152] width 48 height 18
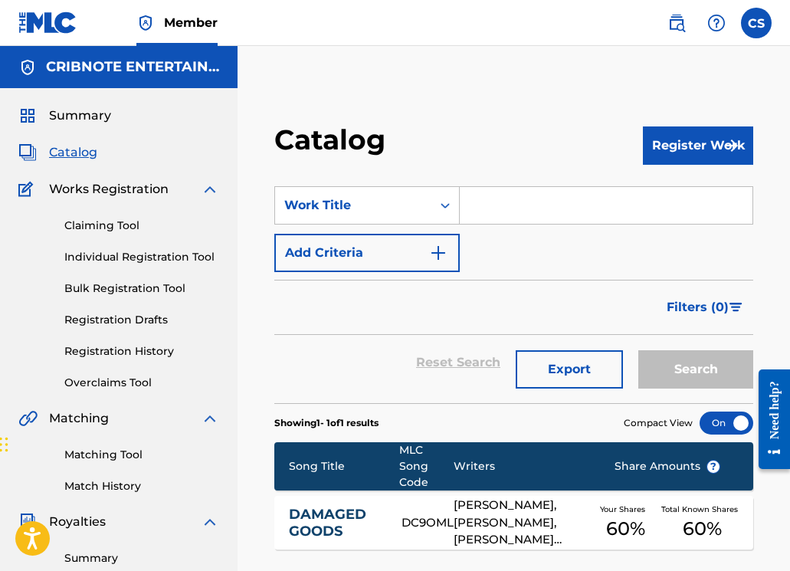
click at [480, 213] on input "Search Form" at bounding box center [606, 205] width 293 height 37
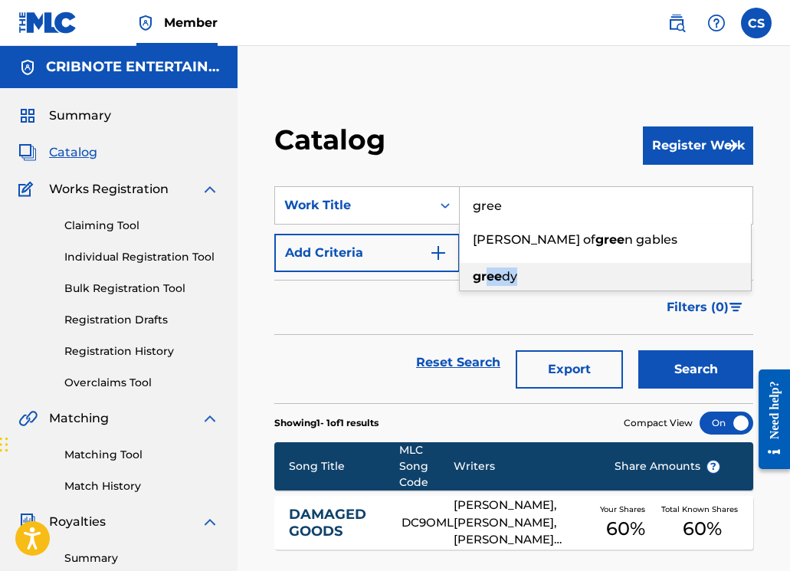
click at [488, 285] on div "gree dy" at bounding box center [605, 277] width 291 height 28
type input "greedy"
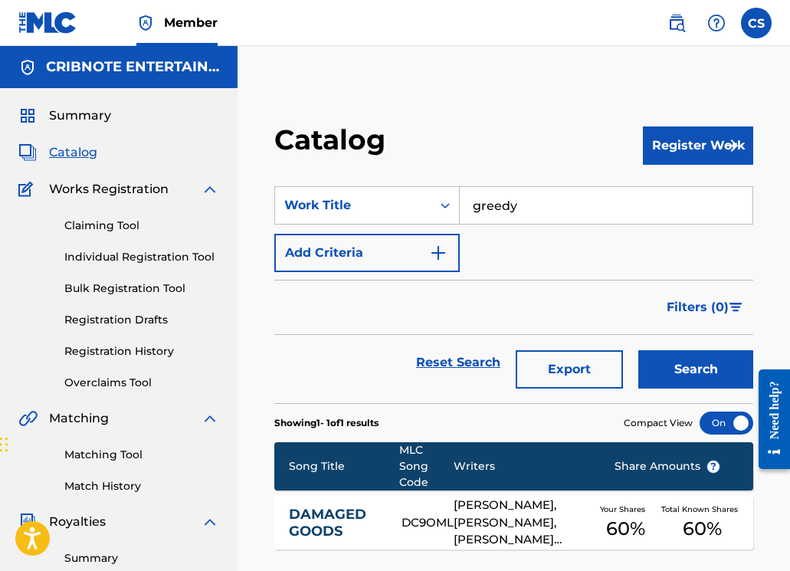
click at [669, 371] on button "Search" at bounding box center [695, 369] width 115 height 38
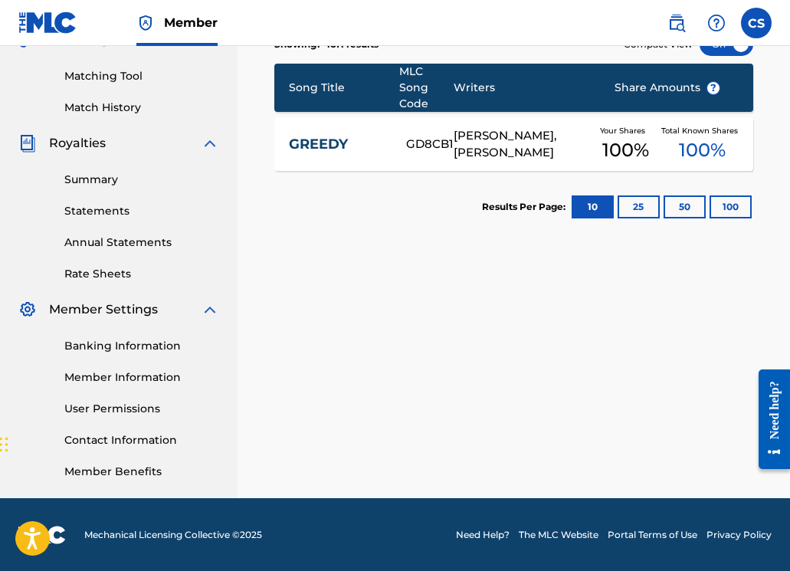
scroll to position [379, 0]
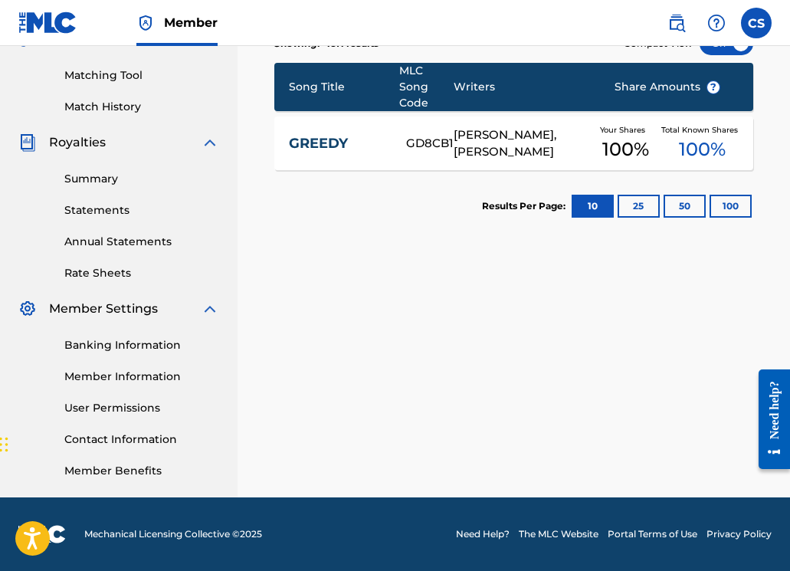
click at [355, 139] on link "GREEDY" at bounding box center [337, 144] width 97 height 18
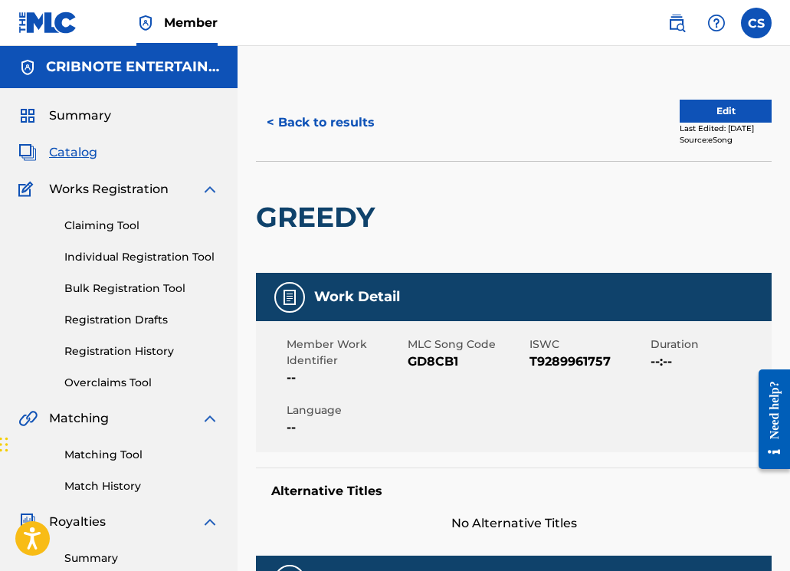
click at [280, 119] on button "< Back to results" at bounding box center [320, 122] width 129 height 38
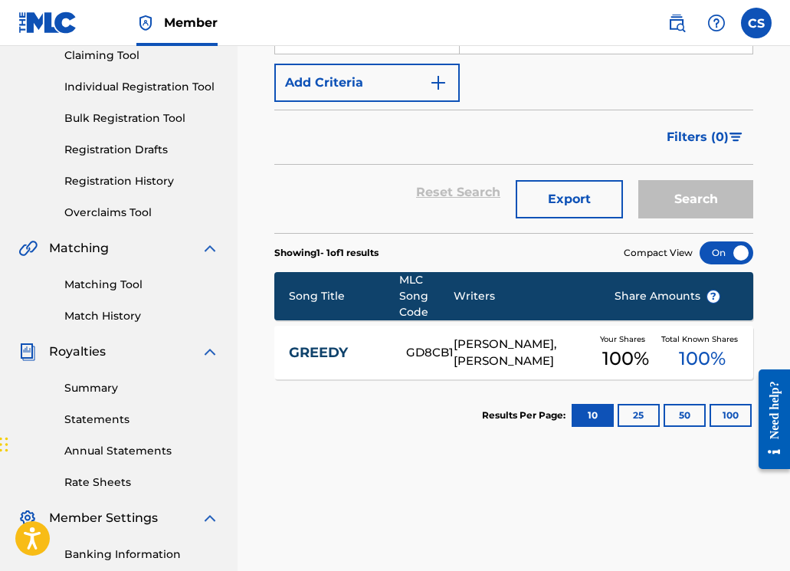
scroll to position [106, 0]
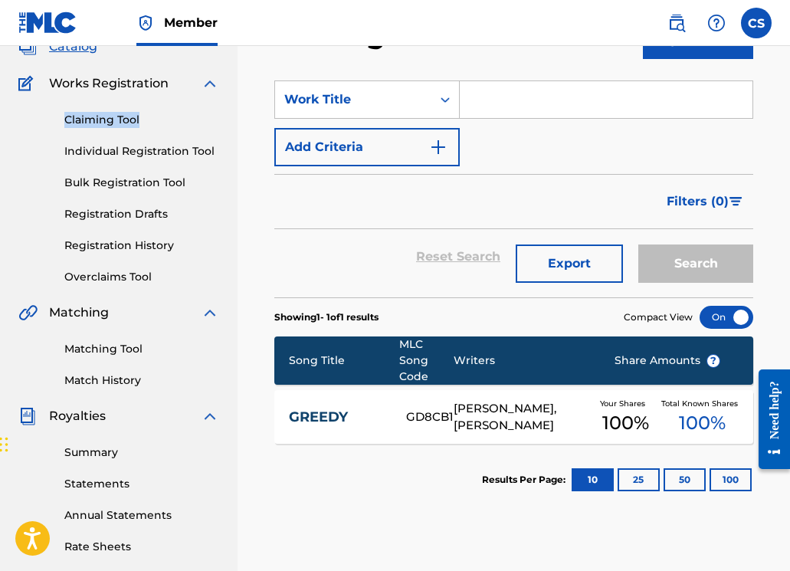
click at [115, 352] on link "Matching Tool" at bounding box center [141, 349] width 155 height 16
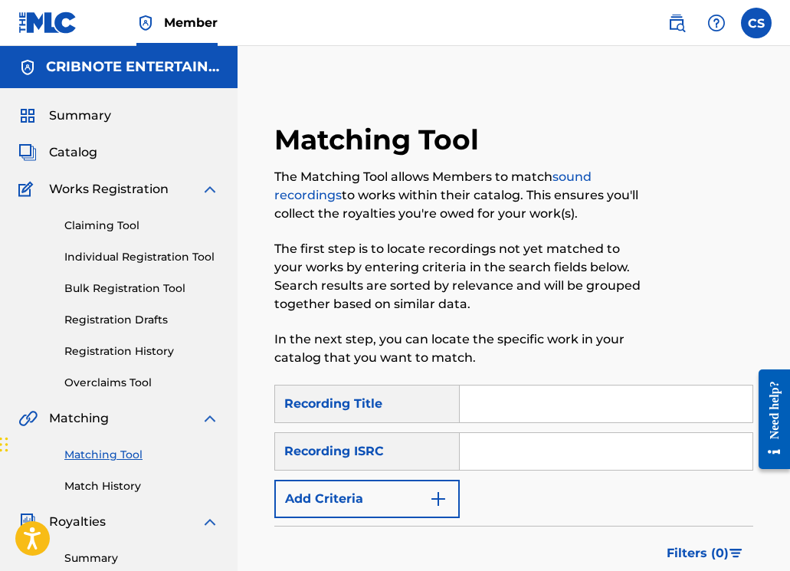
click at [516, 407] on input "Search Form" at bounding box center [606, 403] width 293 height 37
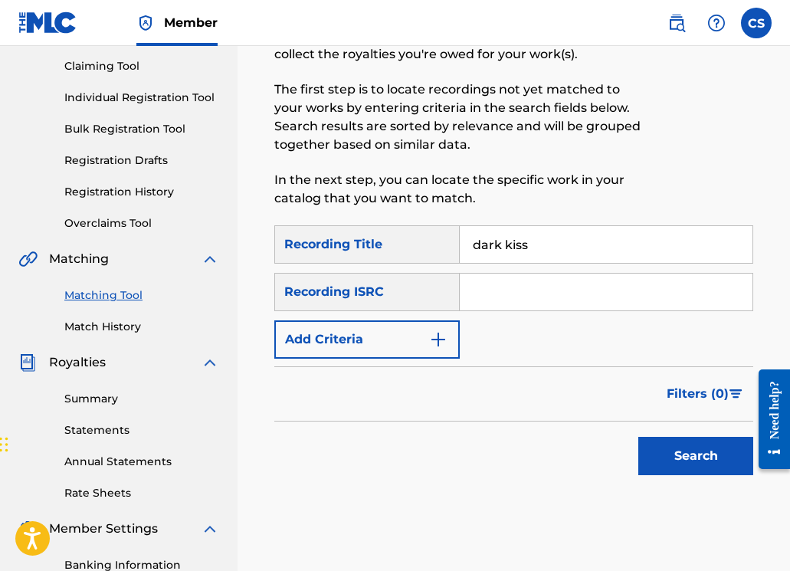
scroll to position [161, 0]
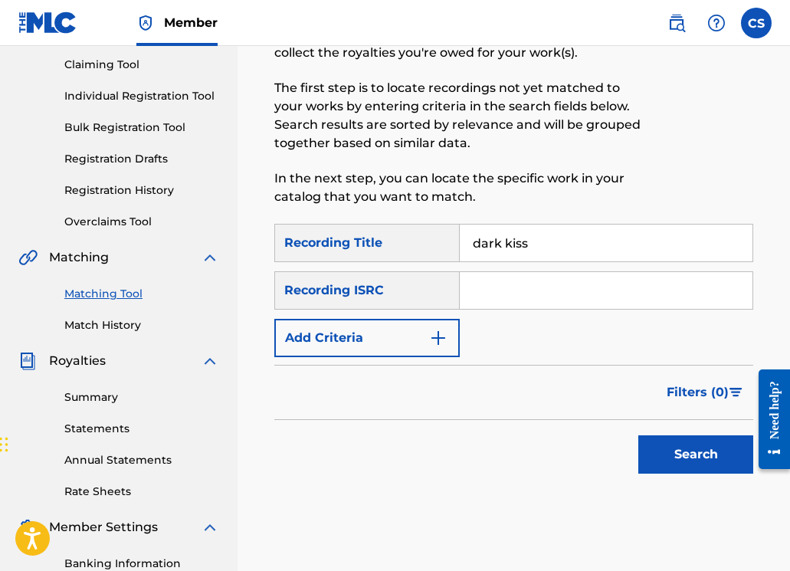
type input "dark kiss"
click at [434, 355] on button "Add Criteria" at bounding box center [366, 338] width 185 height 38
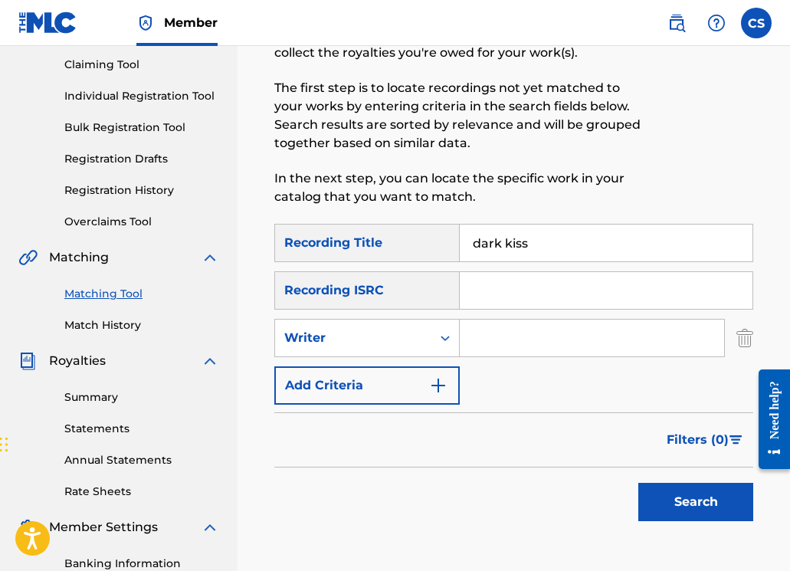
click at [479, 349] on input "Search Form" at bounding box center [592, 337] width 264 height 37
type input "john spinosa"
click at [703, 519] on button "Search" at bounding box center [695, 502] width 115 height 38
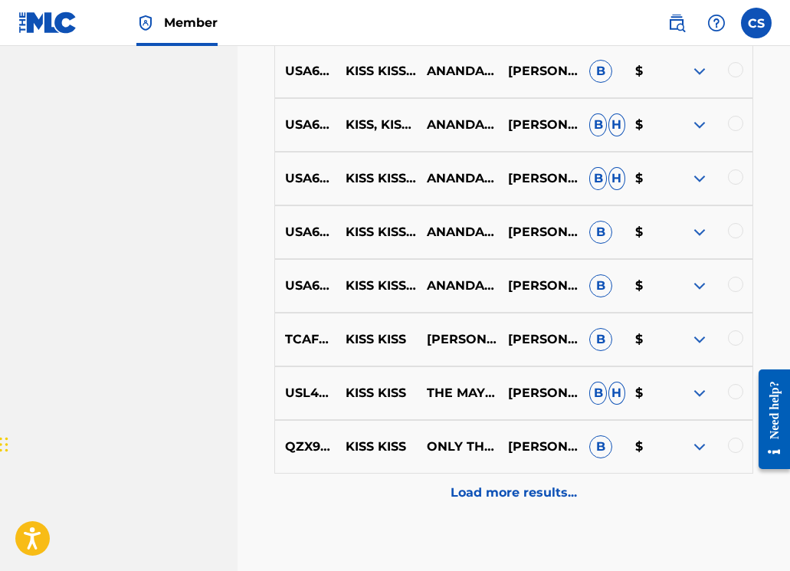
scroll to position [611, 0]
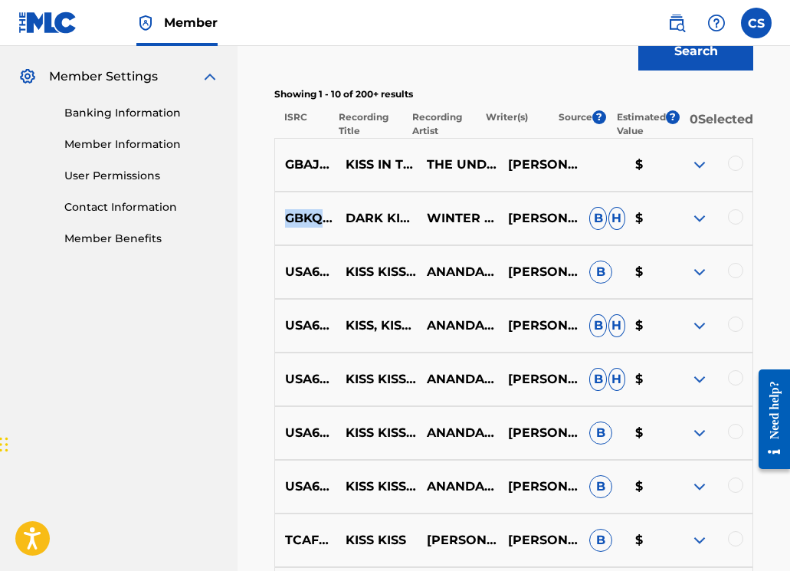
drag, startPoint x: 287, startPoint y: 227, endPoint x: 378, endPoint y: 226, distance: 90.4
click at [335, 226] on p "GBKQU1413395" at bounding box center [305, 218] width 60 height 18
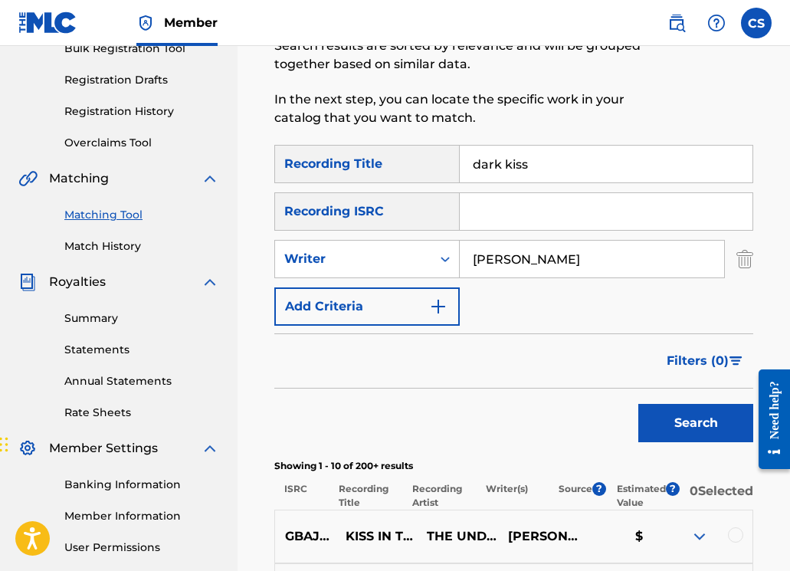
scroll to position [161, 0]
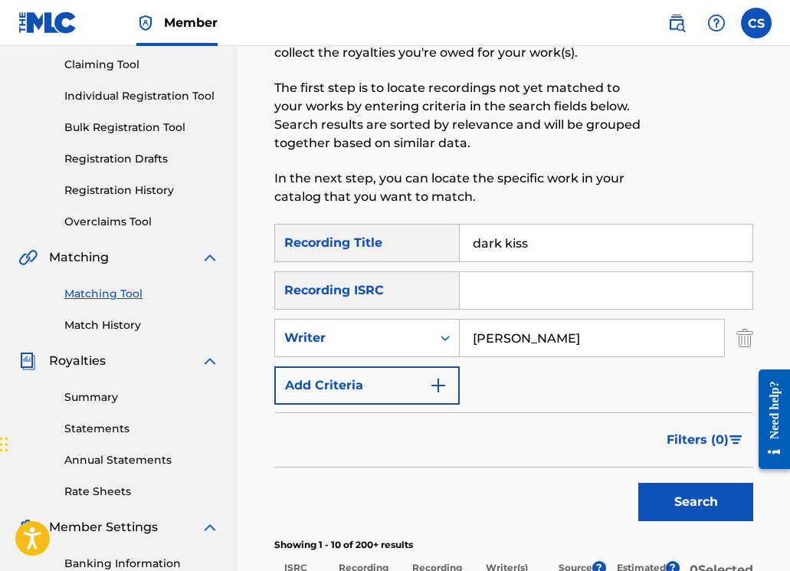
click at [499, 293] on input "Search Form" at bounding box center [606, 290] width 293 height 37
paste input "GBKQU1413395"
type input "GBKQU1413395"
click at [699, 519] on button "Search" at bounding box center [695, 502] width 115 height 38
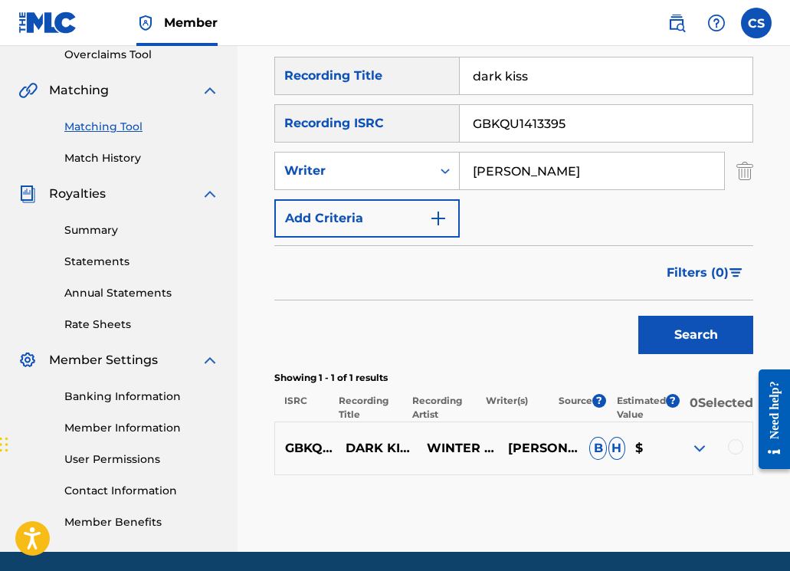
scroll to position [391, 0]
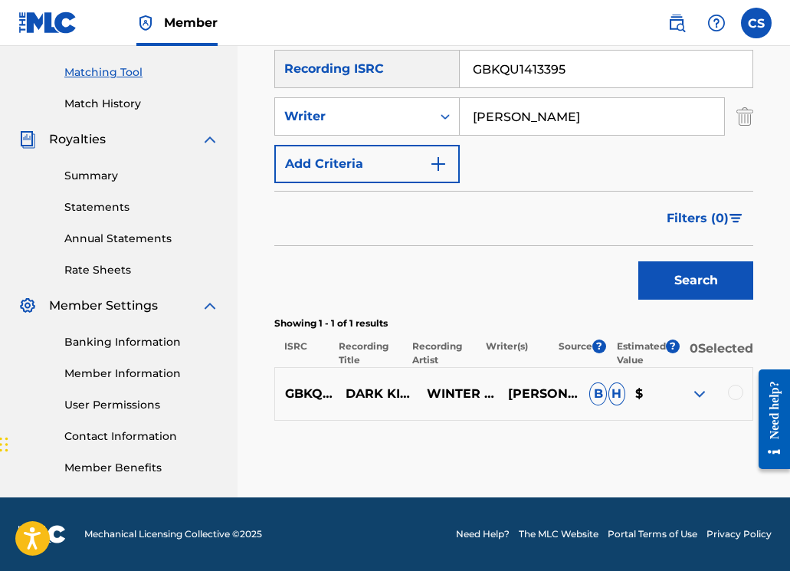
click at [734, 395] on div at bounding box center [735, 392] width 15 height 15
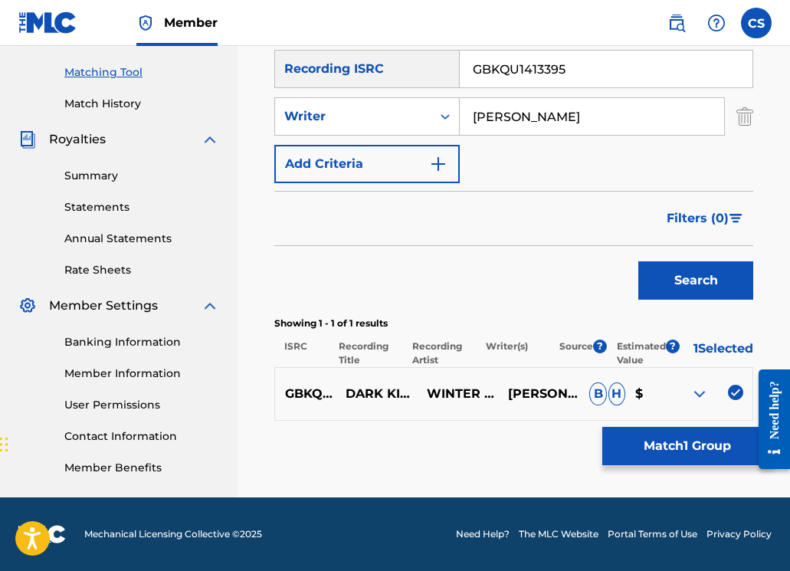
click at [717, 441] on button "Match 1 Group" at bounding box center [686, 446] width 169 height 38
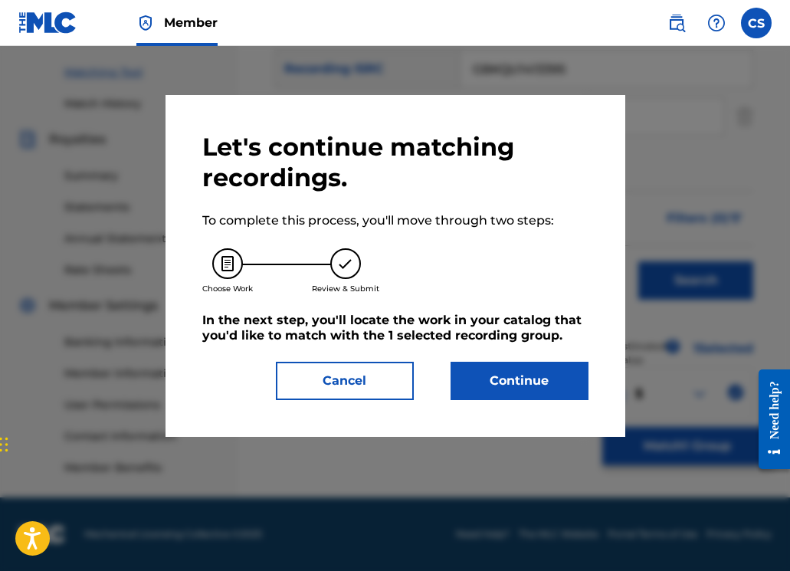
click at [545, 382] on button "Continue" at bounding box center [519, 381] width 138 height 38
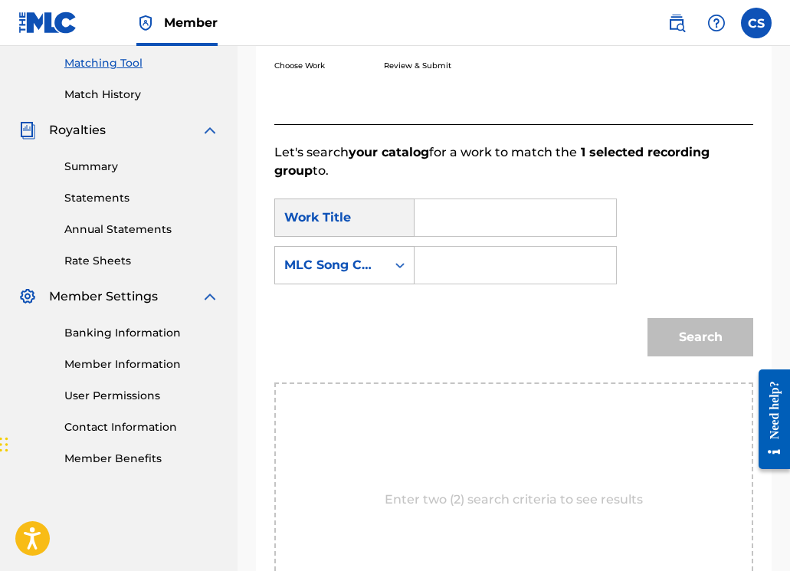
click at [427, 217] on div "Search Form" at bounding box center [515, 217] width 202 height 38
click at [427, 221] on div "Search Form" at bounding box center [515, 217] width 202 height 38
click at [427, 221] on input "Search Form" at bounding box center [514, 217] width 175 height 37
click at [487, 255] on strong "kiss" at bounding box center [485, 251] width 25 height 15
type input "dark kiss- original mix"
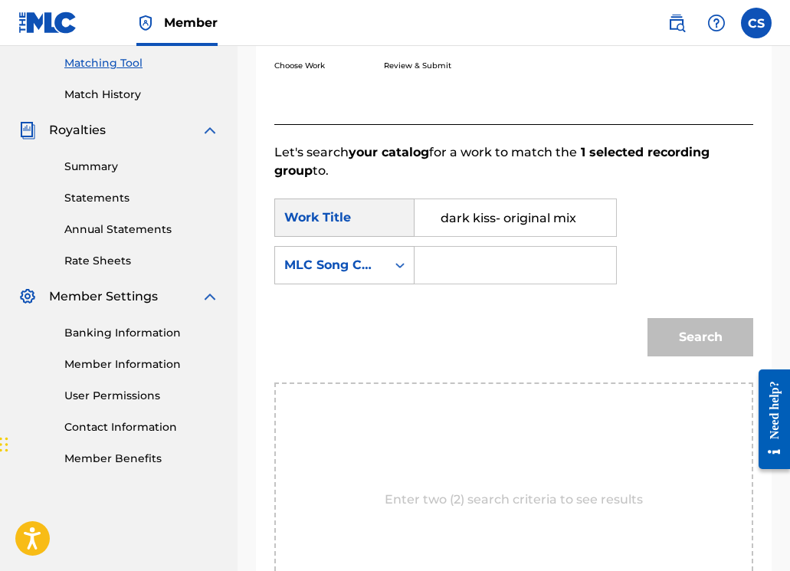
click at [445, 272] on input "Search Form" at bounding box center [514, 265] width 175 height 37
paste input "TA9VA6"
type input "TA9VA6"
click at [695, 339] on button "Search" at bounding box center [700, 337] width 106 height 38
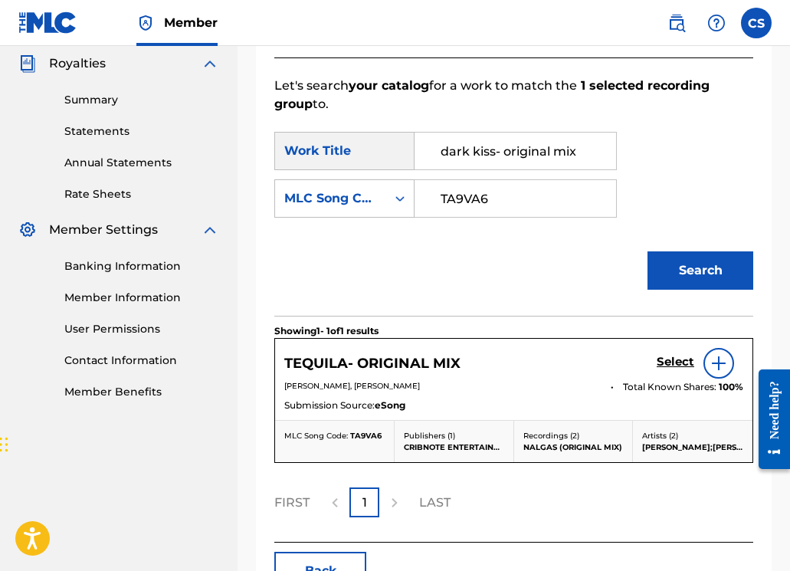
scroll to position [560, 0]
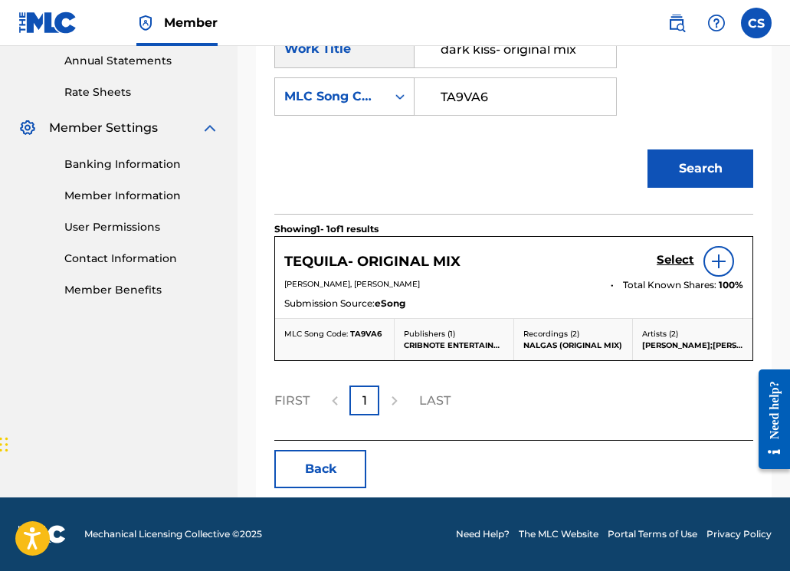
click at [676, 263] on h5 "Select" at bounding box center [675, 260] width 38 height 15
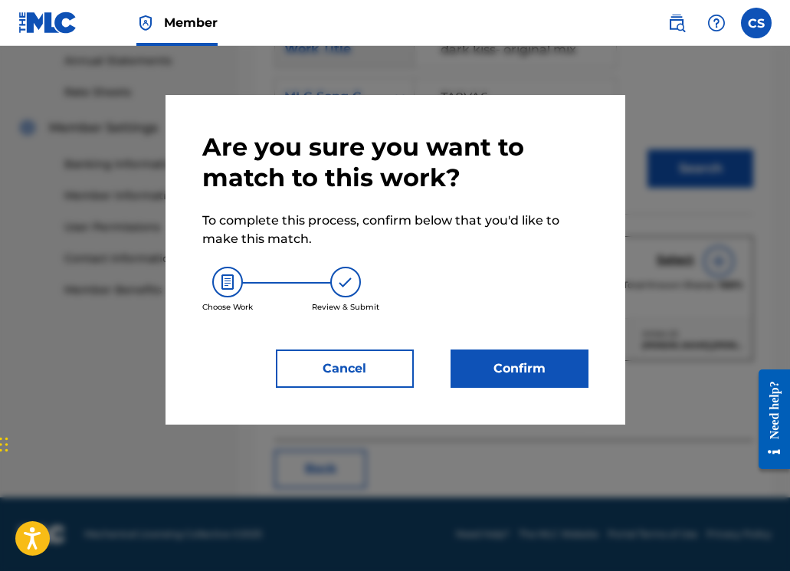
click at [511, 362] on button "Confirm" at bounding box center [519, 368] width 138 height 38
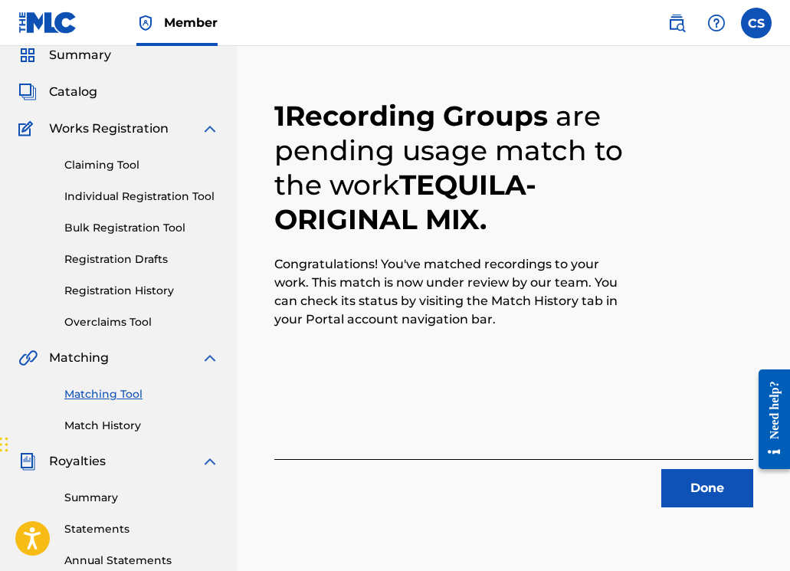
scroll to position [175, 0]
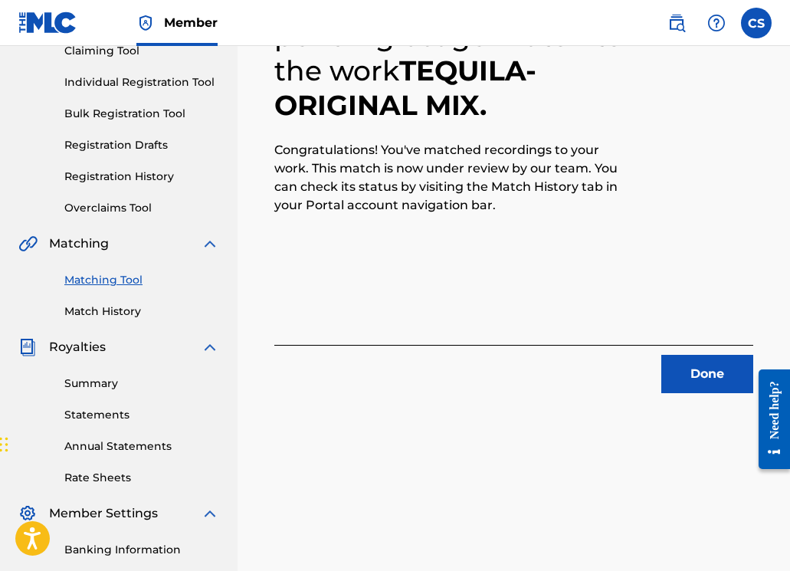
click at [705, 375] on button "Done" at bounding box center [707, 374] width 92 height 38
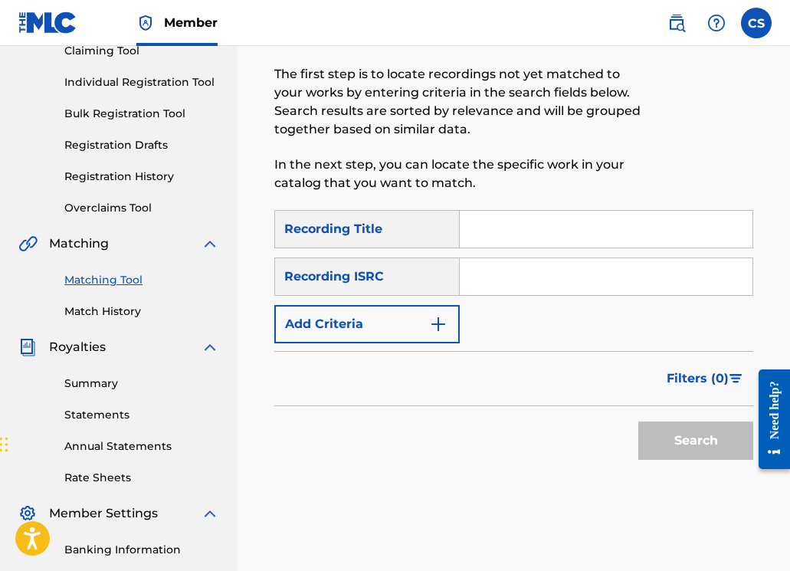
click at [501, 237] on input "Search Form" at bounding box center [606, 229] width 293 height 37
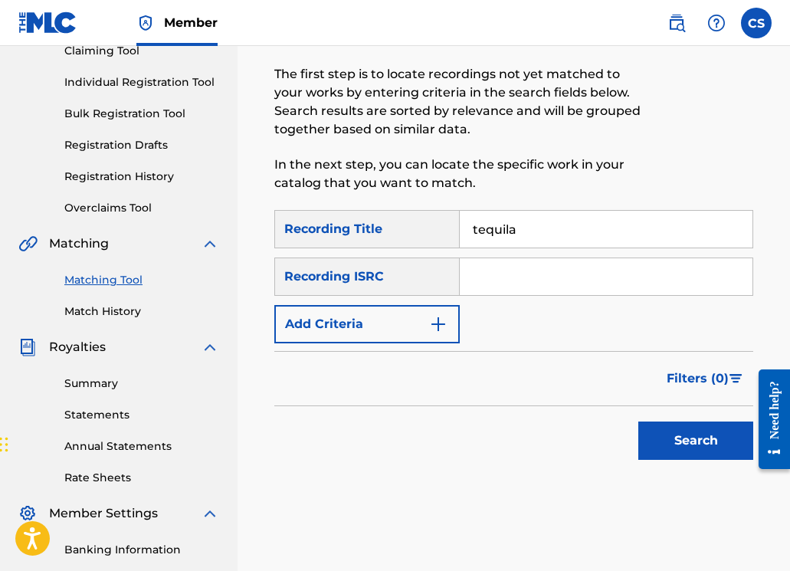
type input "tequila"
click at [583, 280] on input "Search Form" at bounding box center [606, 276] width 293 height 37
type input "s"
type input "j"
click at [420, 316] on button "Add Criteria" at bounding box center [366, 324] width 185 height 38
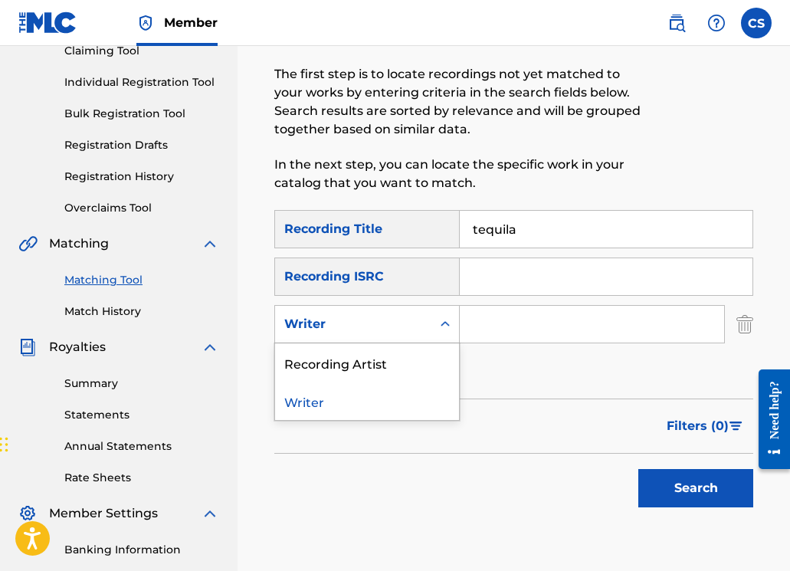
click at [419, 321] on div "Writer" at bounding box center [353, 324] width 138 height 18
click at [409, 364] on div "Recording Artist" at bounding box center [367, 362] width 184 height 38
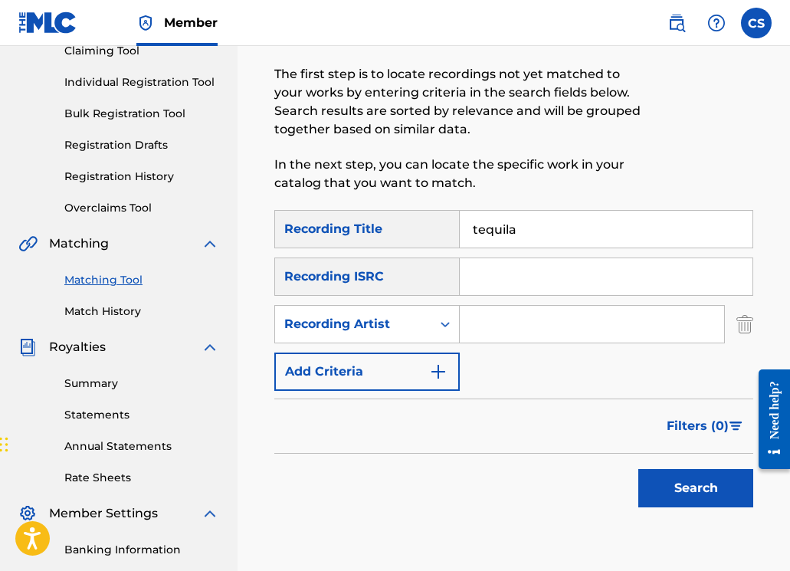
click at [517, 330] on input "Search Form" at bounding box center [592, 324] width 264 height 37
type input "john spinosa"
click at [705, 486] on button "Search" at bounding box center [695, 488] width 115 height 38
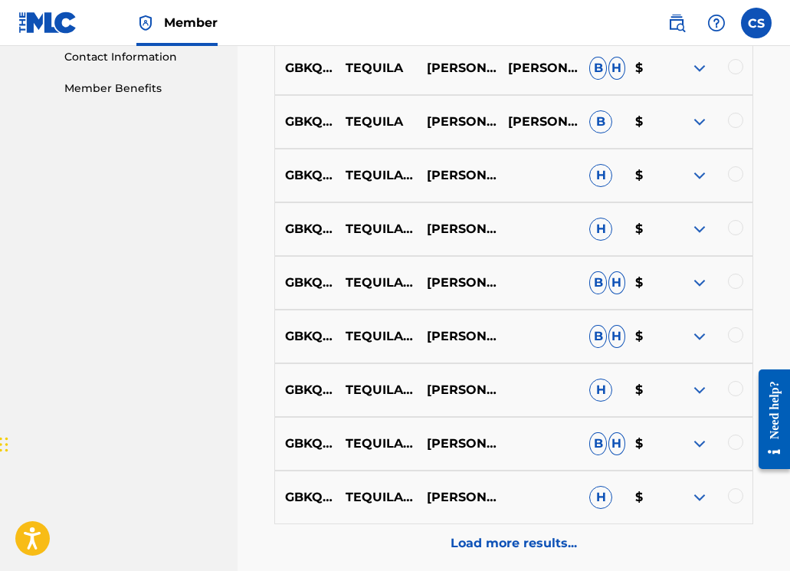
scroll to position [762, 0]
click at [495, 547] on p "Load more results..." at bounding box center [513, 542] width 126 height 18
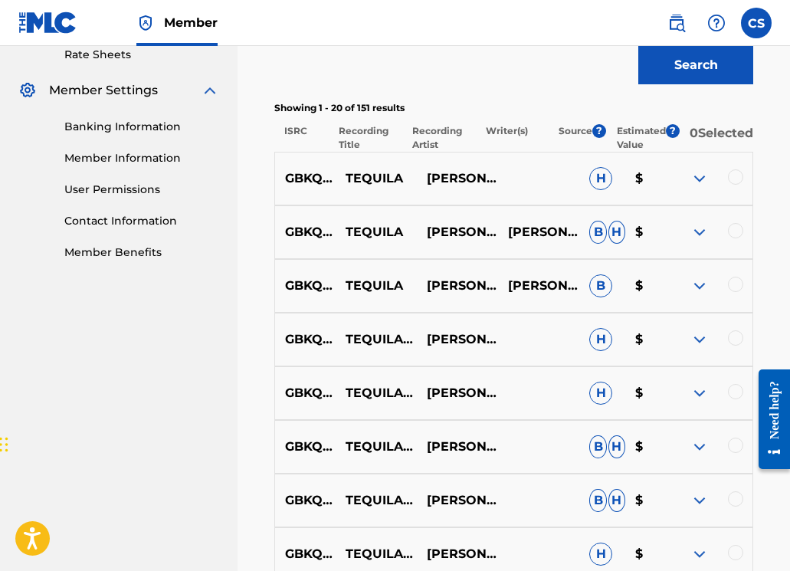
scroll to position [597, 0]
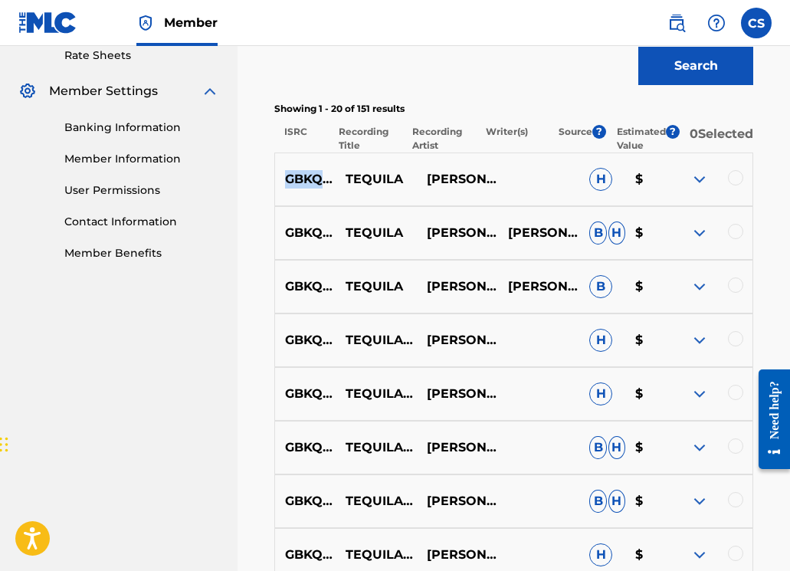
drag, startPoint x: 286, startPoint y: 189, endPoint x: 381, endPoint y: 193, distance: 95.1
click at [335, 188] on p "GBKQU1434247" at bounding box center [305, 179] width 60 height 18
drag, startPoint x: 286, startPoint y: 244, endPoint x: 381, endPoint y: 245, distance: 95.0
click at [335, 242] on p "GBKQU1434248" at bounding box center [305, 233] width 60 height 18
drag, startPoint x: 285, startPoint y: 296, endPoint x: 383, endPoint y: 300, distance: 98.1
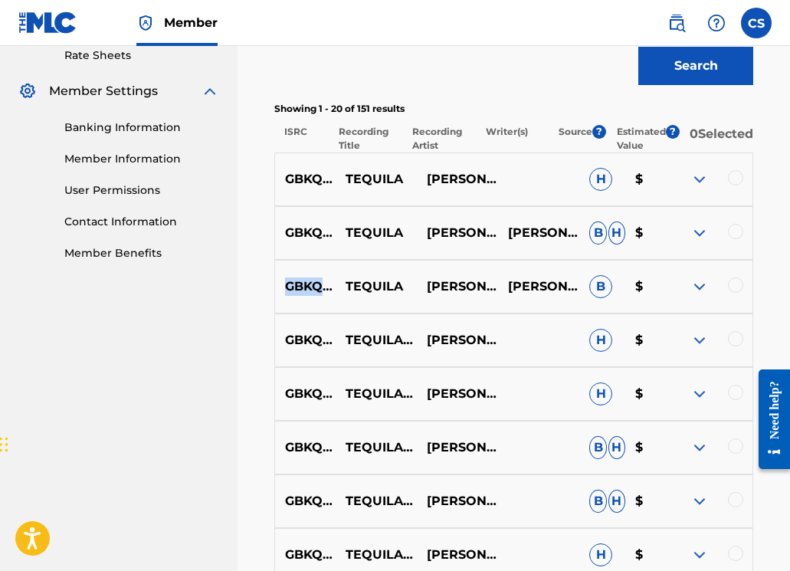
click at [335, 296] on p "GBKQU1434244" at bounding box center [305, 286] width 60 height 18
click at [309, 349] on p "GBKQU1434243" at bounding box center [305, 340] width 60 height 18
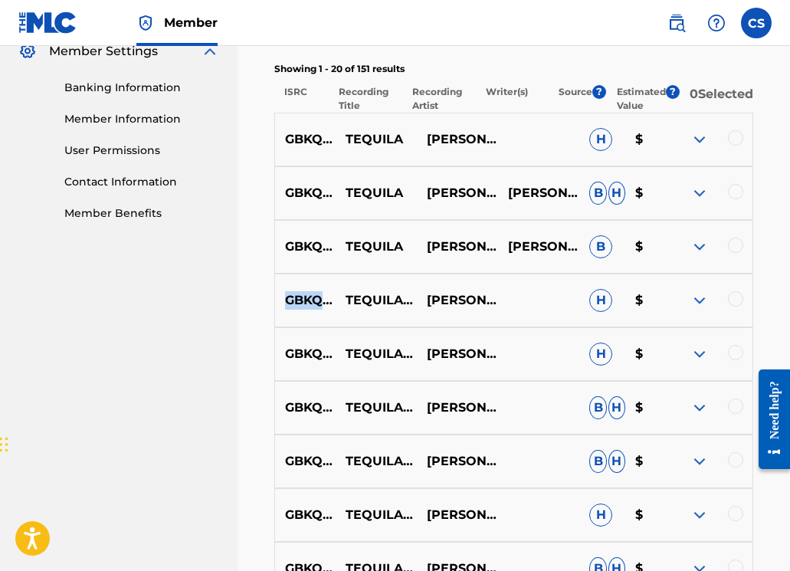
scroll to position [636, 0]
drag, startPoint x: 286, startPoint y: 523, endPoint x: 381, endPoint y: 524, distance: 94.2
click at [335, 524] on p "GBKQU1434245" at bounding box center [305, 515] width 60 height 18
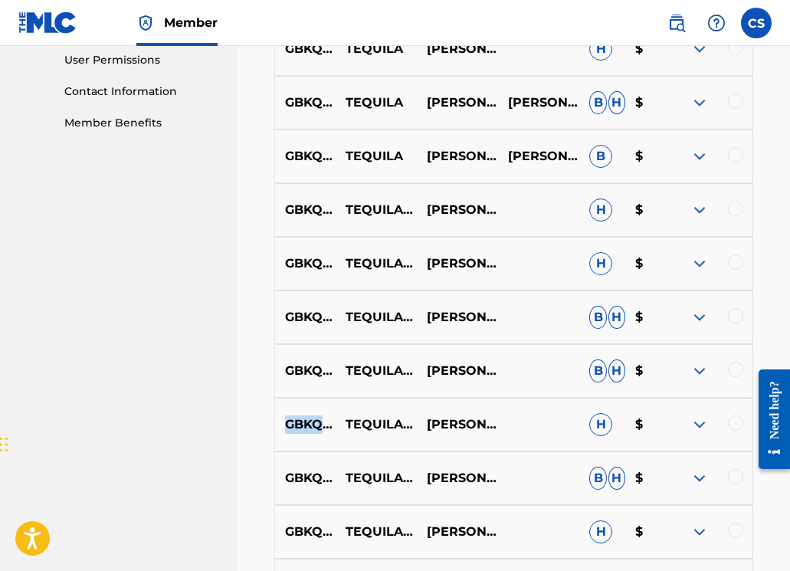
scroll to position [881, 0]
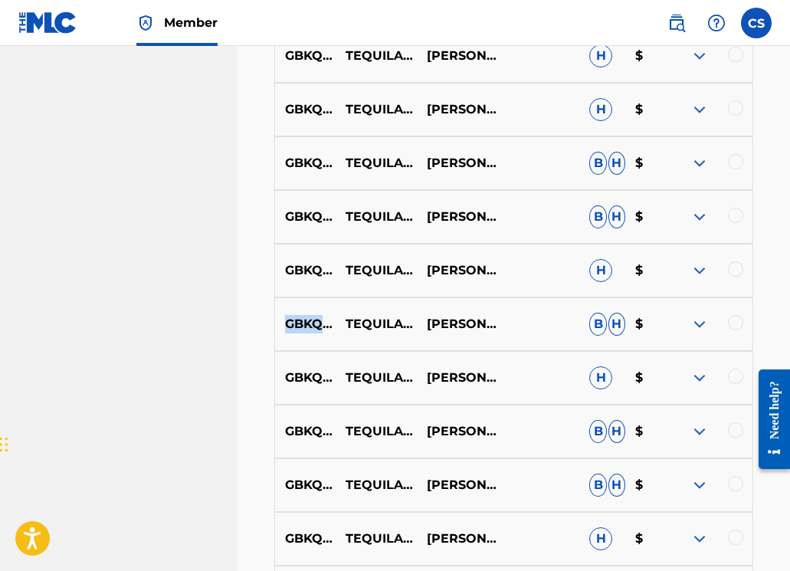
drag, startPoint x: 286, startPoint y: 333, endPoint x: 383, endPoint y: 331, distance: 97.3
click at [335, 331] on p "GBKQU1434246" at bounding box center [305, 324] width 60 height 18
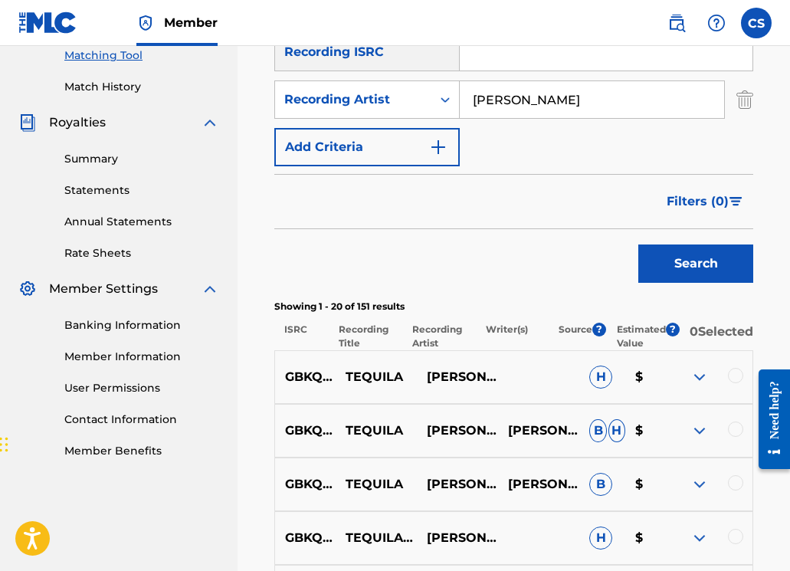
scroll to position [335, 0]
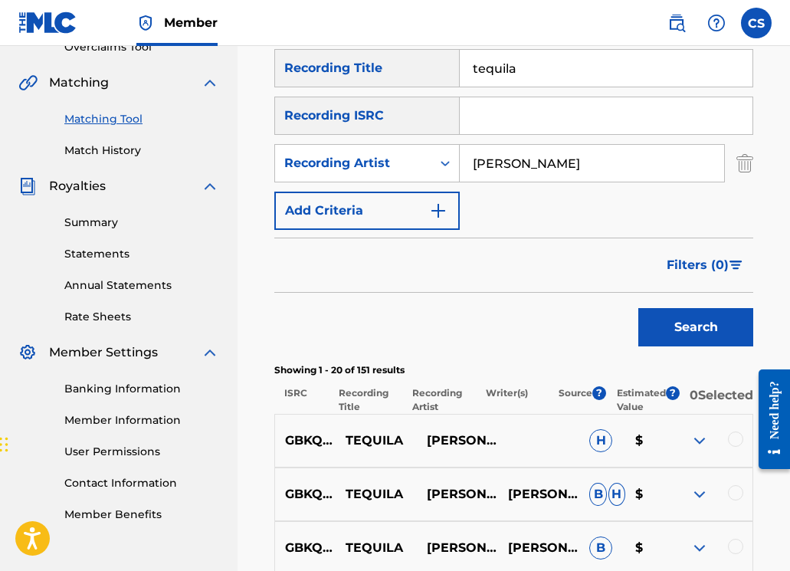
click at [473, 106] on input "Search Form" at bounding box center [606, 115] width 293 height 37
paste input "GBKQU1434247"
type input "GBKQU1434247"
click at [661, 322] on button "Search" at bounding box center [695, 327] width 115 height 38
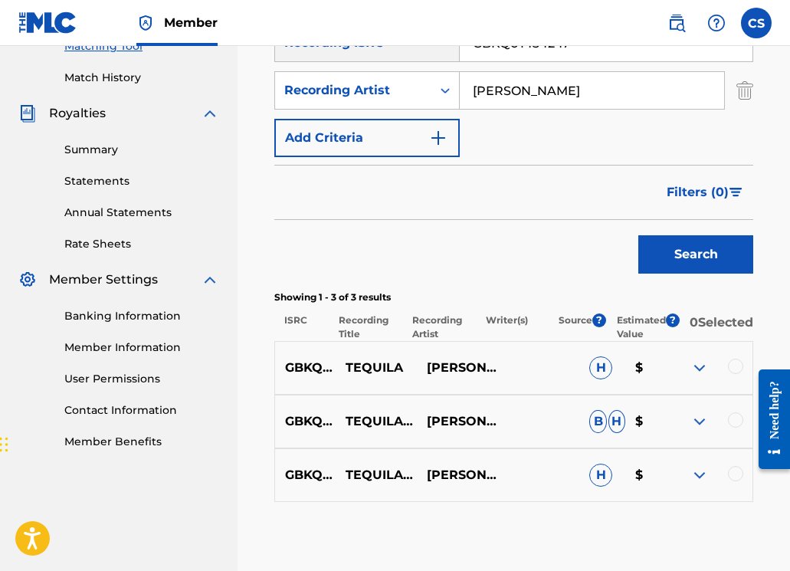
scroll to position [499, 0]
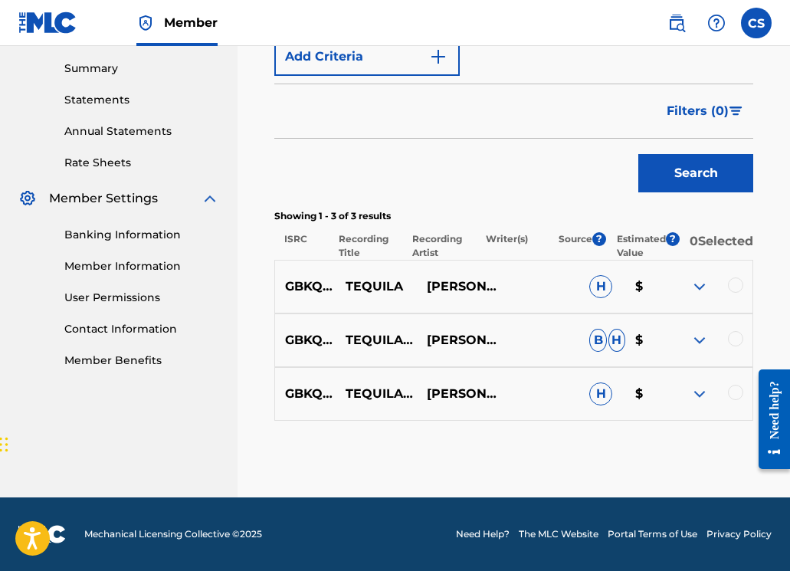
click at [736, 290] on div at bounding box center [735, 284] width 15 height 15
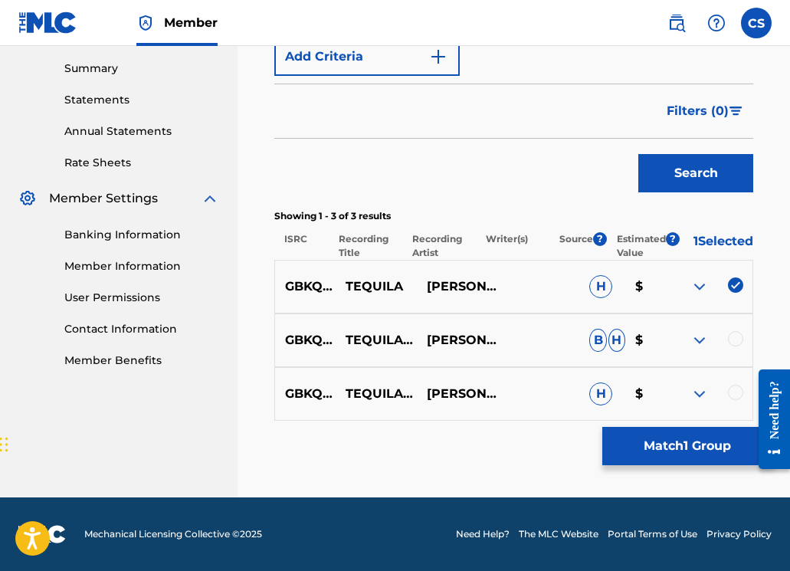
click at [732, 338] on div at bounding box center [735, 338] width 15 height 15
click at [735, 385] on div at bounding box center [735, 392] width 15 height 15
click at [724, 428] on div "Matching Tool The Matching Tool allows Members to match sound recordings to wor…" at bounding box center [513, 65] width 479 height 864
click at [692, 440] on button "Match 3 Groups" at bounding box center [686, 446] width 169 height 38
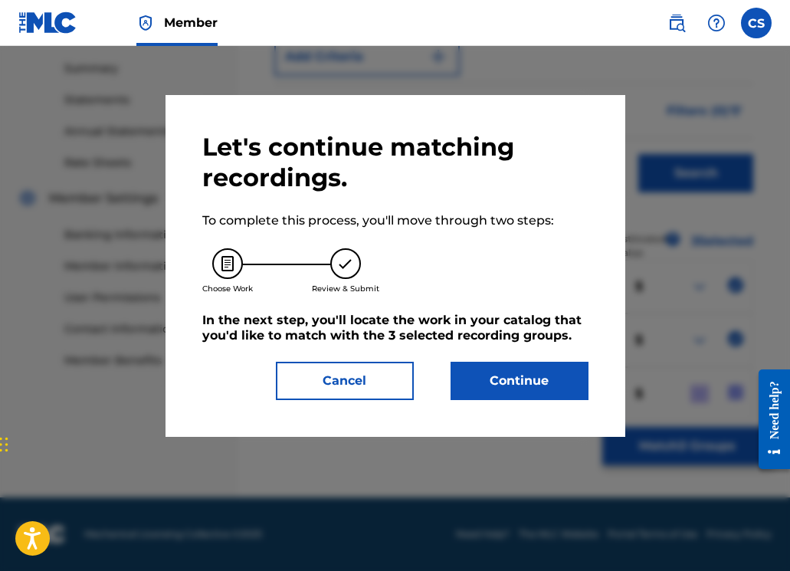
click at [513, 398] on button "Continue" at bounding box center [519, 381] width 138 height 38
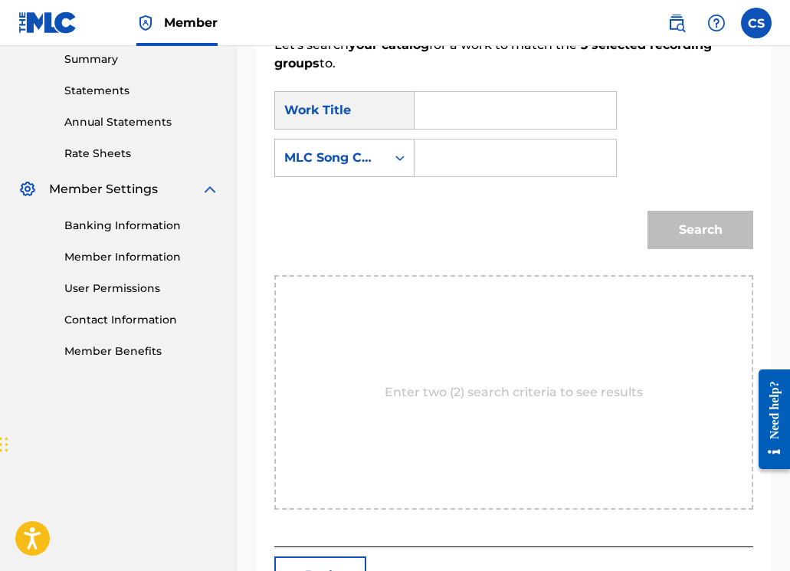
click at [460, 106] on input "Search Form" at bounding box center [514, 110] width 175 height 37
type input "tequila"
click at [453, 237] on div "Search" at bounding box center [513, 235] width 479 height 80
click at [458, 133] on div "SearchWithCriteria6a2b4bdb-f7b3-4a61-9c45-41f7261e0fcf Work Title tequila Searc…" at bounding box center [513, 138] width 479 height 95
click at [455, 154] on input "Search Form" at bounding box center [514, 157] width 175 height 37
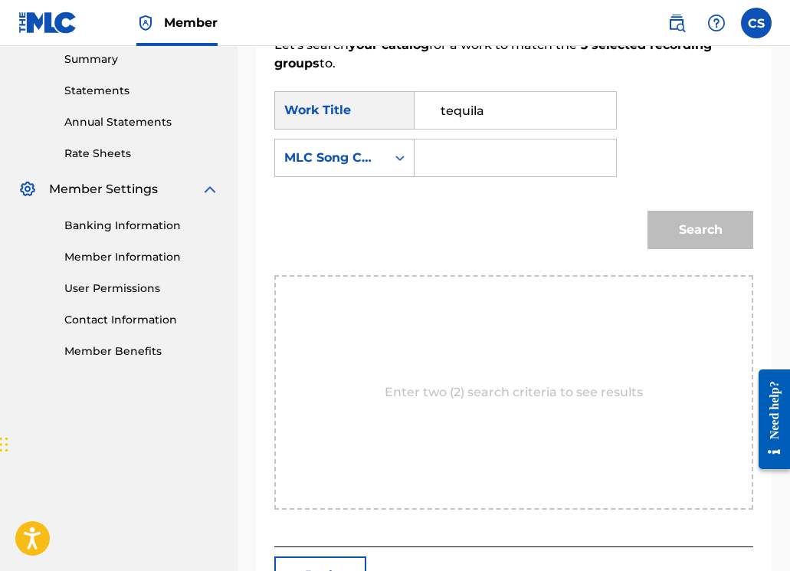
paste input "TA9VA6"
type input "TA9VA6"
click at [657, 228] on button "Search" at bounding box center [700, 230] width 106 height 38
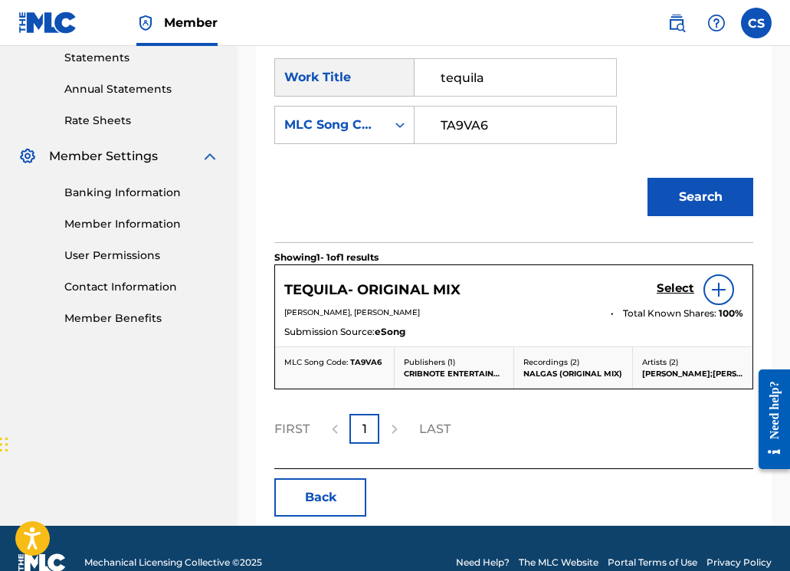
scroll to position [560, 0]
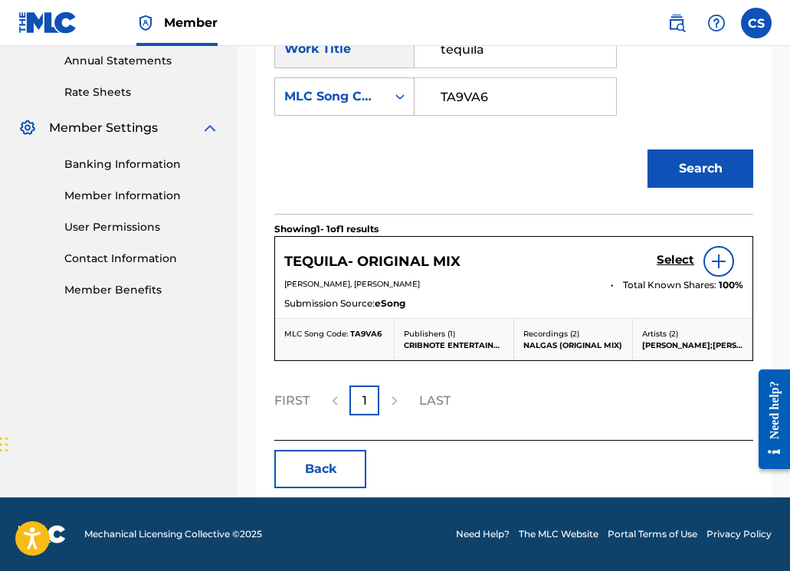
click at [668, 263] on h5 "Select" at bounding box center [675, 260] width 38 height 15
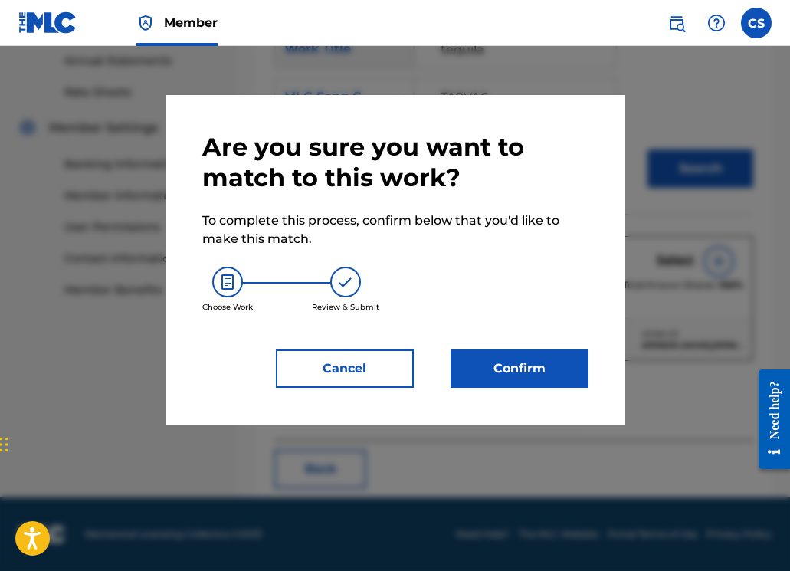
click at [531, 378] on button "Confirm" at bounding box center [519, 368] width 138 height 38
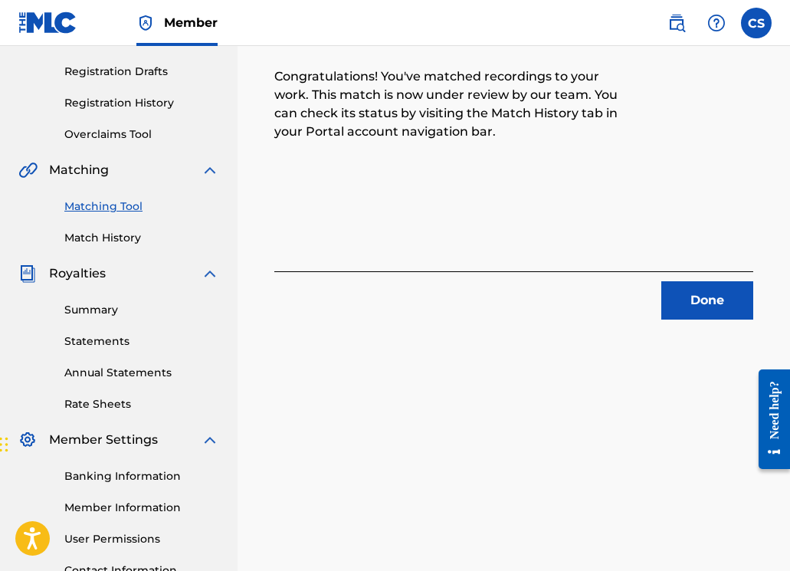
scroll to position [248, 0]
click at [694, 306] on button "Done" at bounding box center [707, 300] width 92 height 38
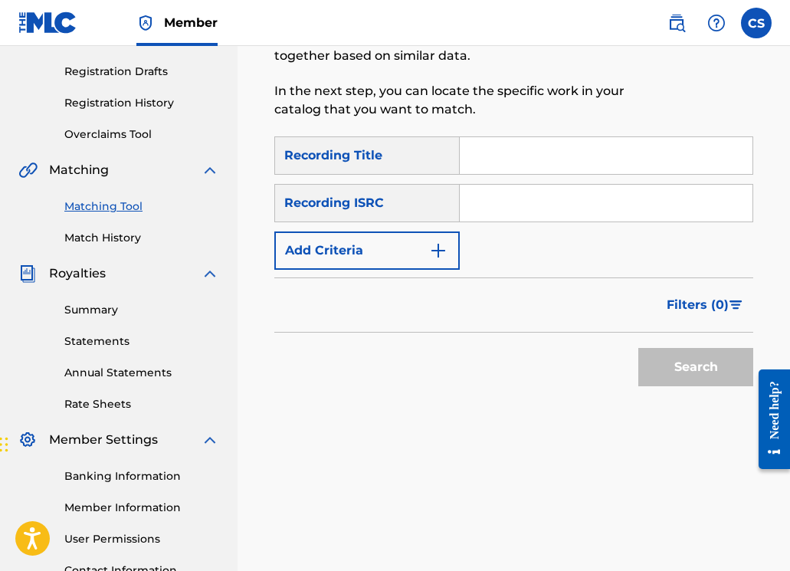
click at [137, 238] on link "Match History" at bounding box center [141, 238] width 155 height 16
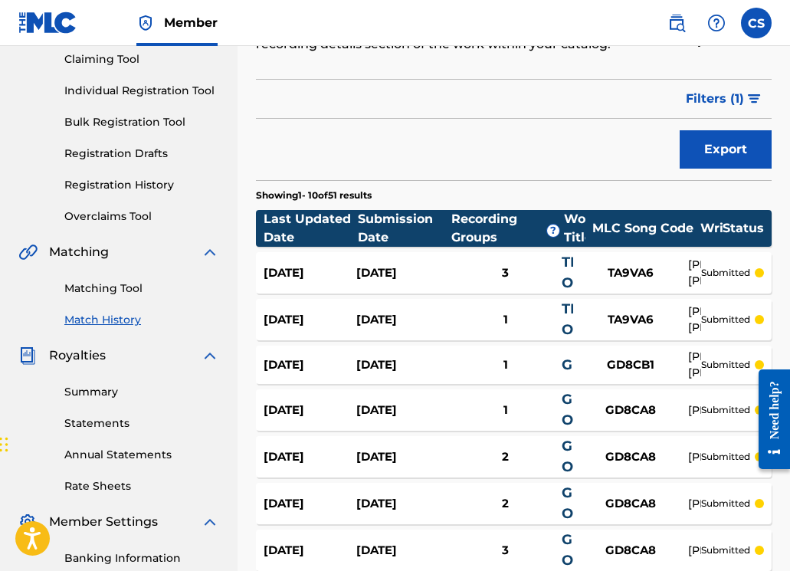
scroll to position [169, 0]
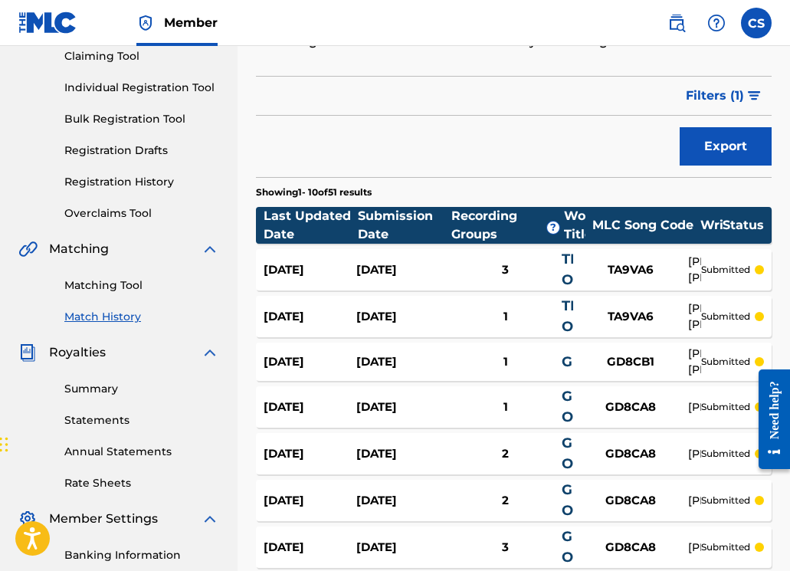
click at [573, 261] on div "TA9VA6" at bounding box center [630, 270] width 115 height 18
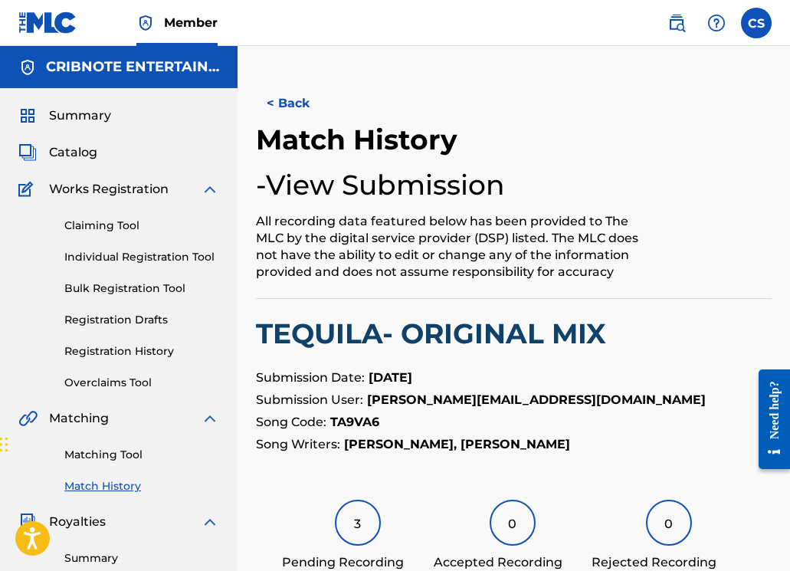
scroll to position [169, 0]
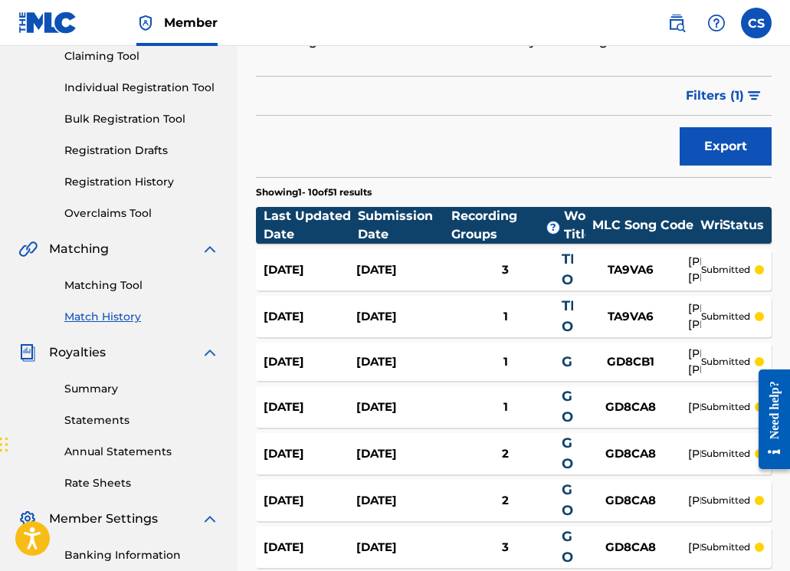
drag, startPoint x: 96, startPoint y: 286, endPoint x: 102, endPoint y: 280, distance: 9.2
click at [96, 286] on link "Matching Tool" at bounding box center [141, 285] width 155 height 16
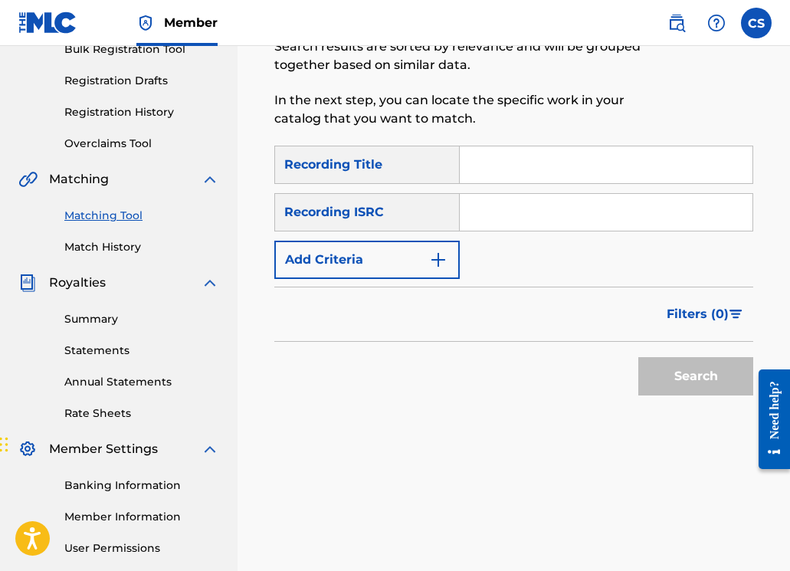
scroll to position [238, 0]
click at [326, 133] on div "Matching Tool The Matching Tool allows Members to match sound recordings to wor…" at bounding box center [458, 15] width 368 height 262
click at [499, 172] on input "Search Form" at bounding box center [606, 165] width 293 height 37
paste input "GBKQU1434248"
type input "GBKQU1434248"
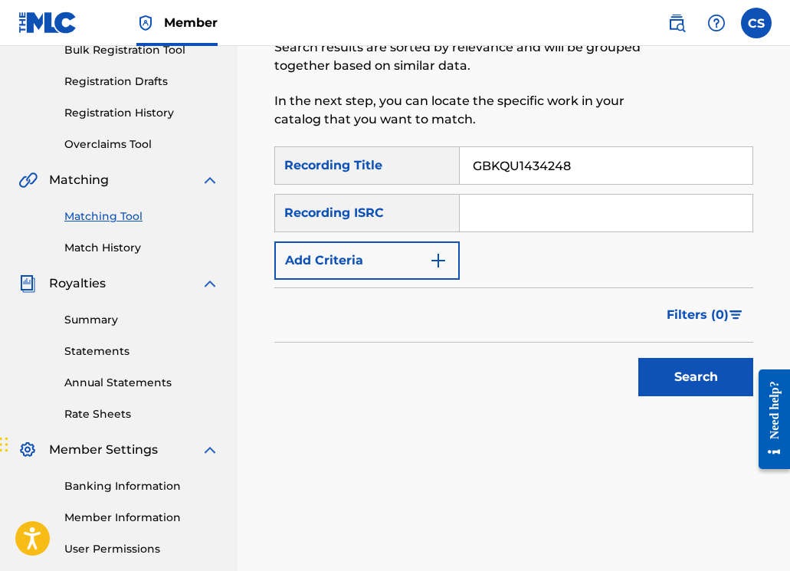
drag, startPoint x: 592, startPoint y: 170, endPoint x: 450, endPoint y: 170, distance: 142.5
click at [445, 170] on div "SearchWithCriteriad4a35d97-87bb-4ad2-b1cc-bd3bcbc8bb4d Recording Title GBKQU143…" at bounding box center [513, 165] width 479 height 38
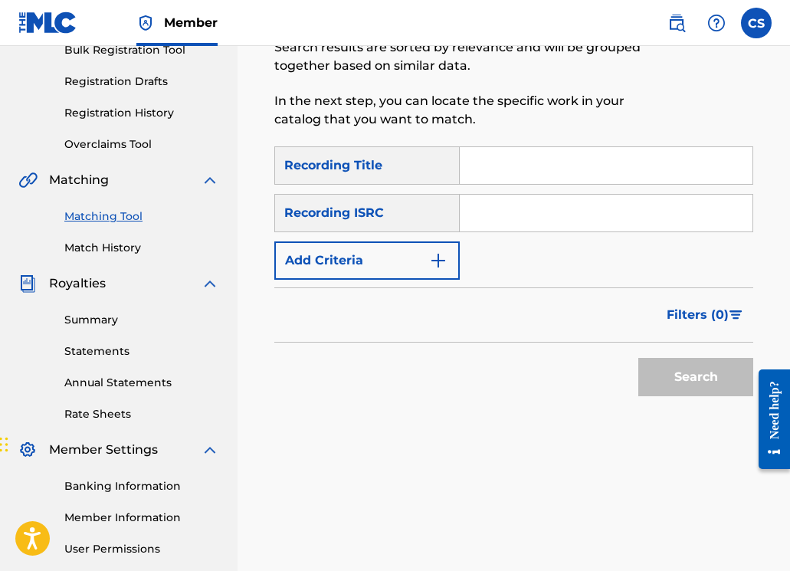
click at [483, 220] on input "Search Form" at bounding box center [606, 213] width 293 height 37
paste input "GBKQU1434248"
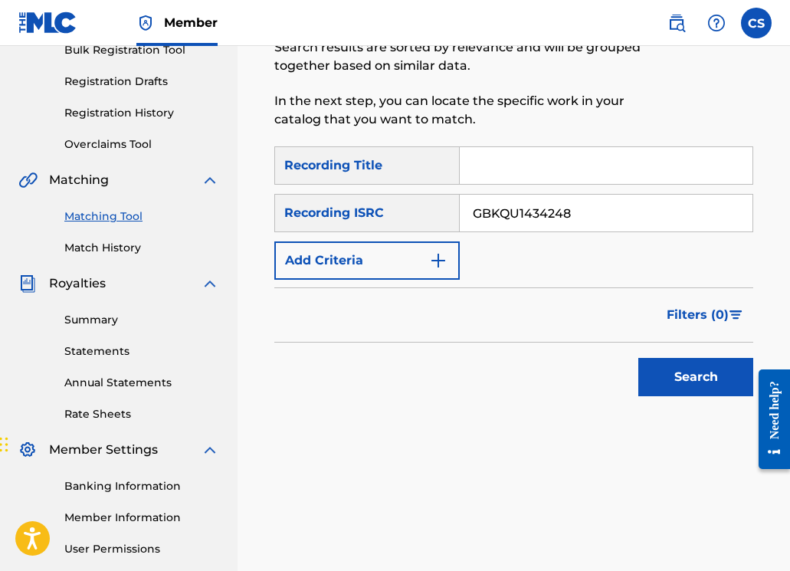
type input "GBKQU1434248"
click at [683, 385] on button "Search" at bounding box center [695, 377] width 115 height 38
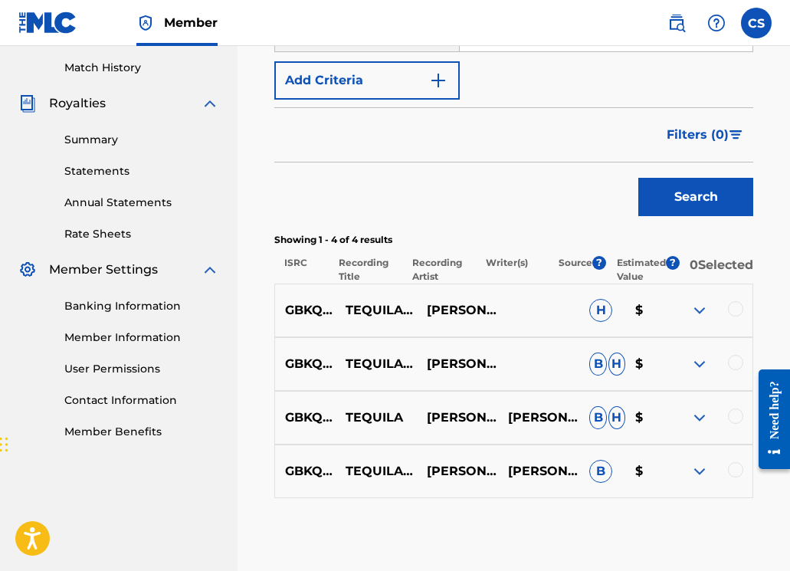
scroll to position [421, 0]
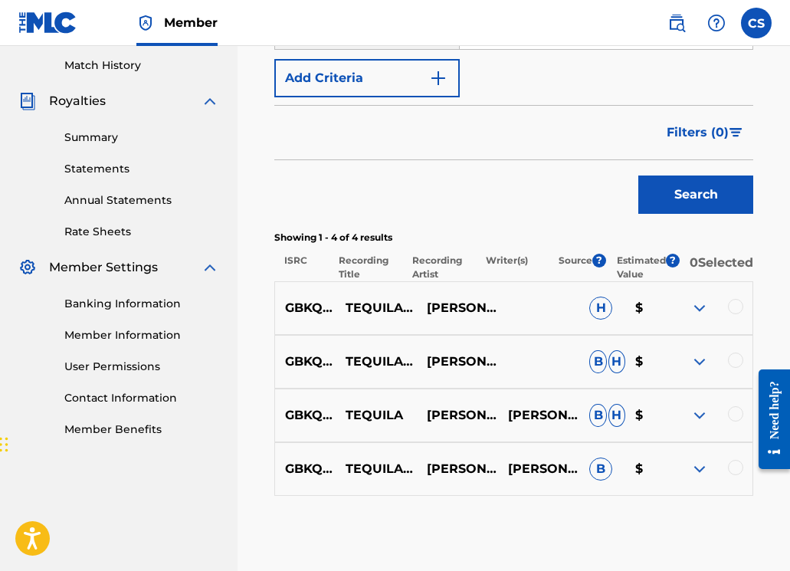
click at [736, 314] on div at bounding box center [735, 306] width 15 height 15
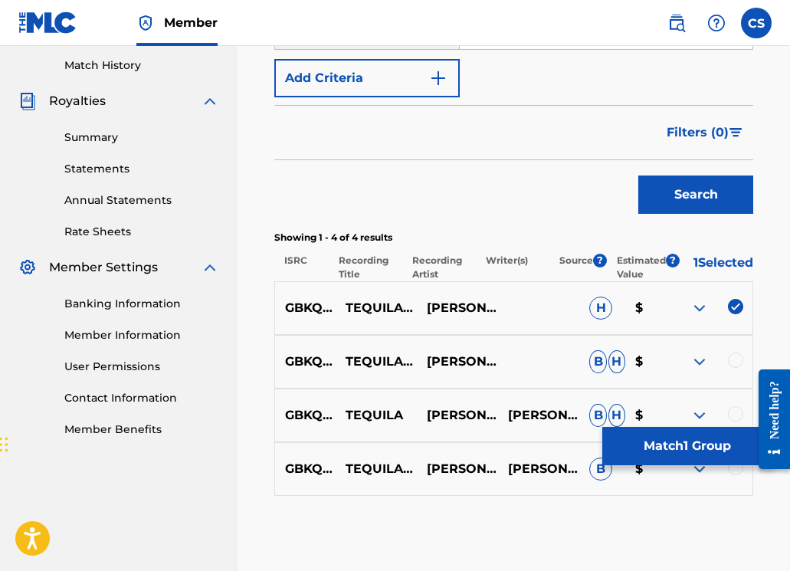
click at [663, 442] on button "Match 1 Group" at bounding box center [686, 446] width 169 height 38
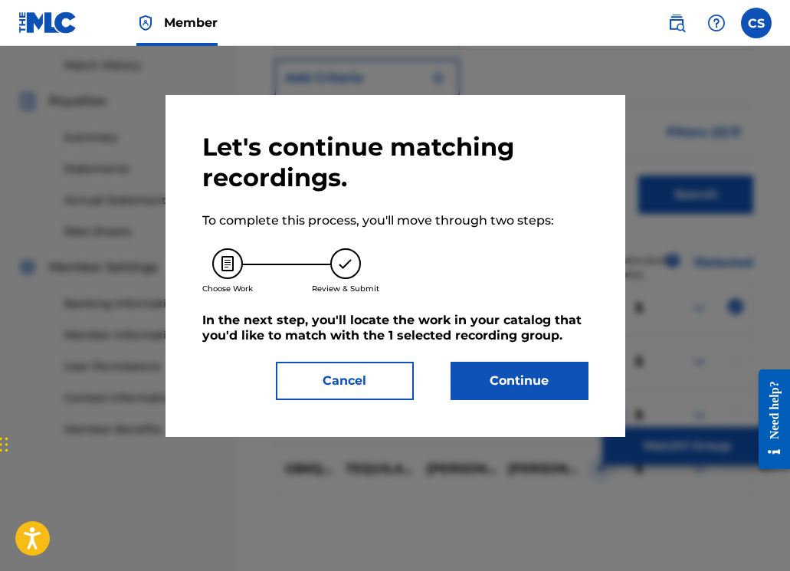
click at [541, 379] on button "Continue" at bounding box center [519, 381] width 138 height 38
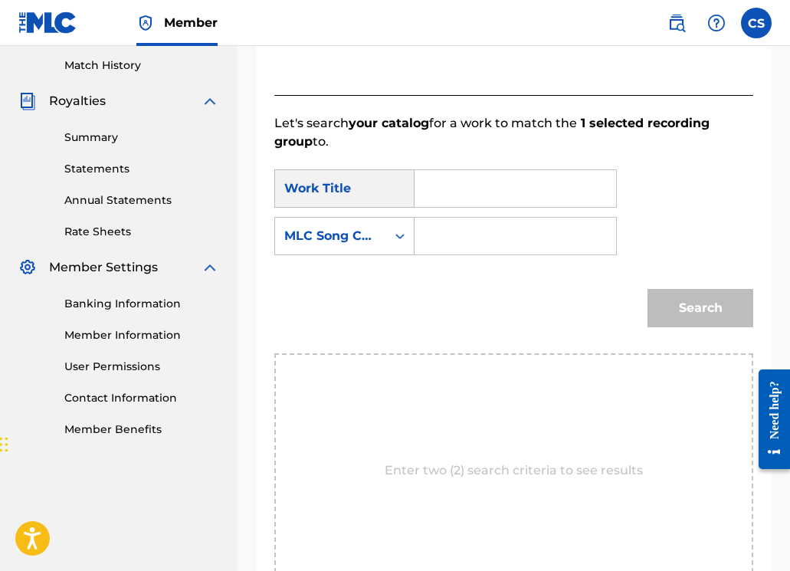
click at [441, 234] on input "Search Form" at bounding box center [514, 236] width 175 height 37
click at [447, 190] on input "Search Form" at bounding box center [514, 188] width 175 height 37
click at [450, 231] on div "teq uila- original mix" at bounding box center [514, 223] width 174 height 28
type input "tequila- original mix"
click at [450, 231] on input "Search Form" at bounding box center [514, 236] width 175 height 37
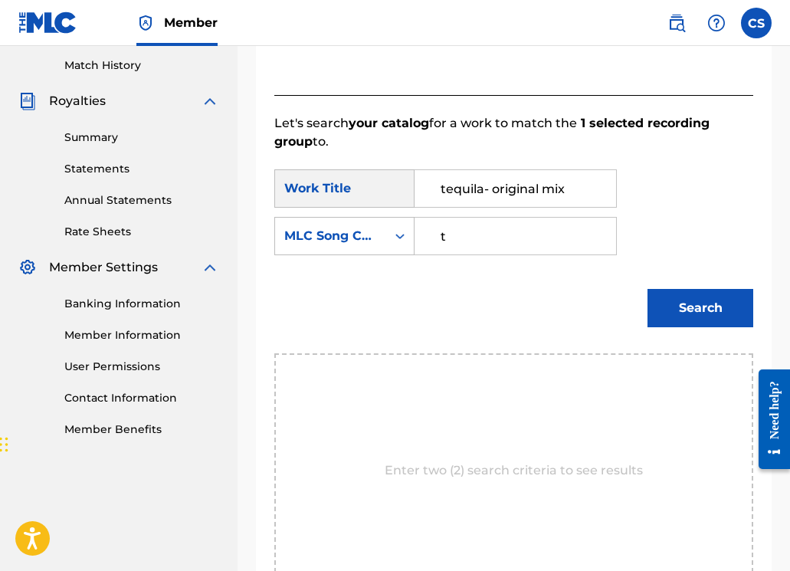
type input "TA9VA6"
click at [698, 319] on button "Search" at bounding box center [700, 308] width 106 height 38
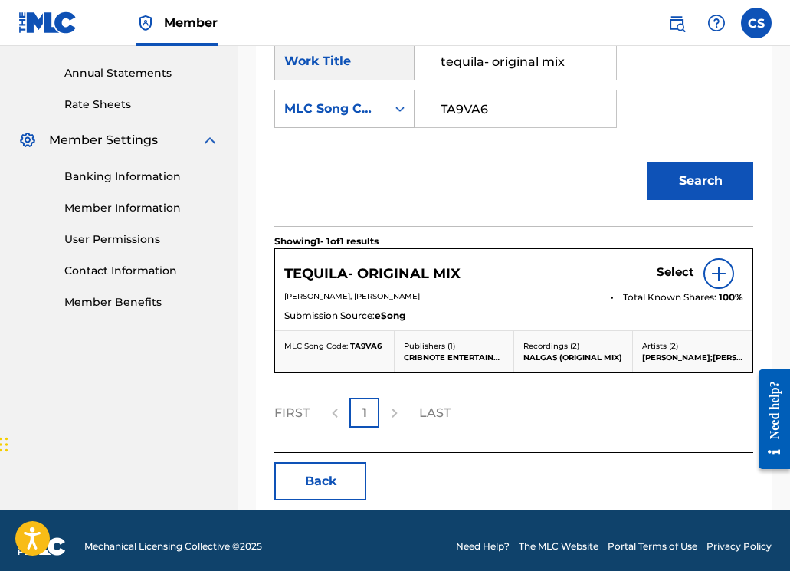
scroll to position [560, 0]
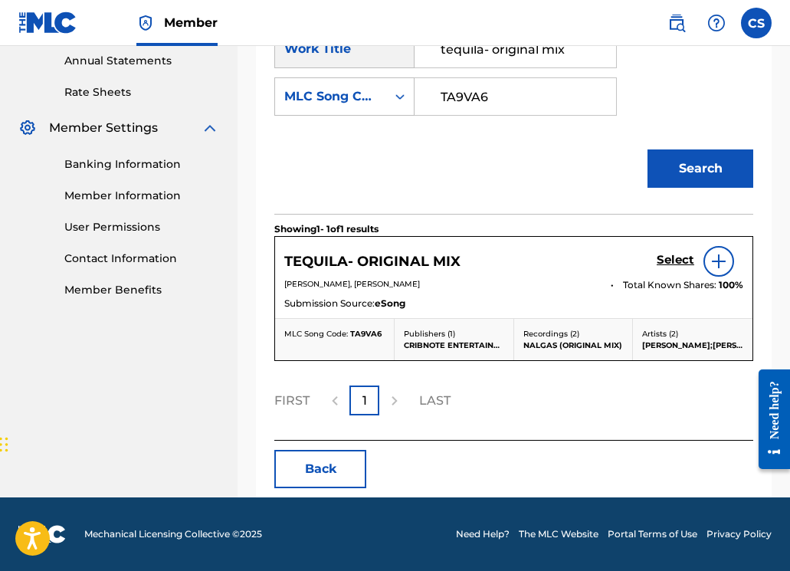
click at [667, 264] on h5 "Select" at bounding box center [675, 260] width 38 height 15
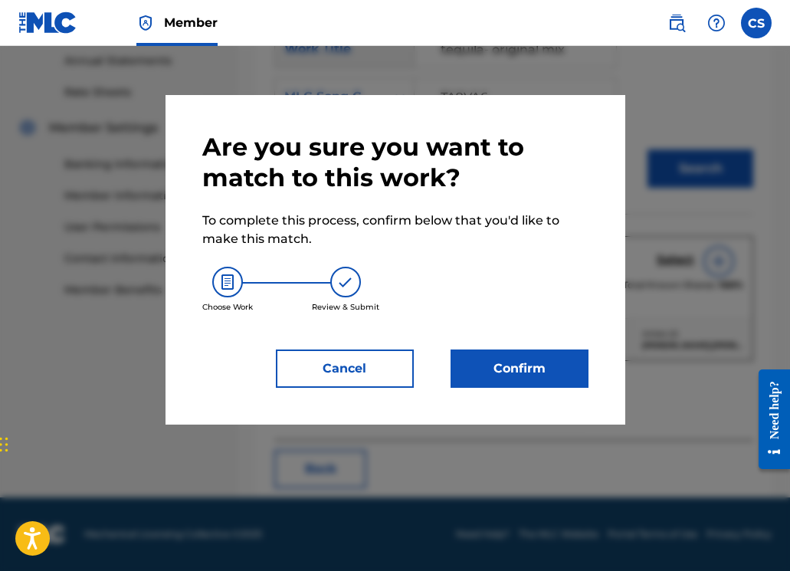
click at [544, 381] on button "Confirm" at bounding box center [519, 368] width 138 height 38
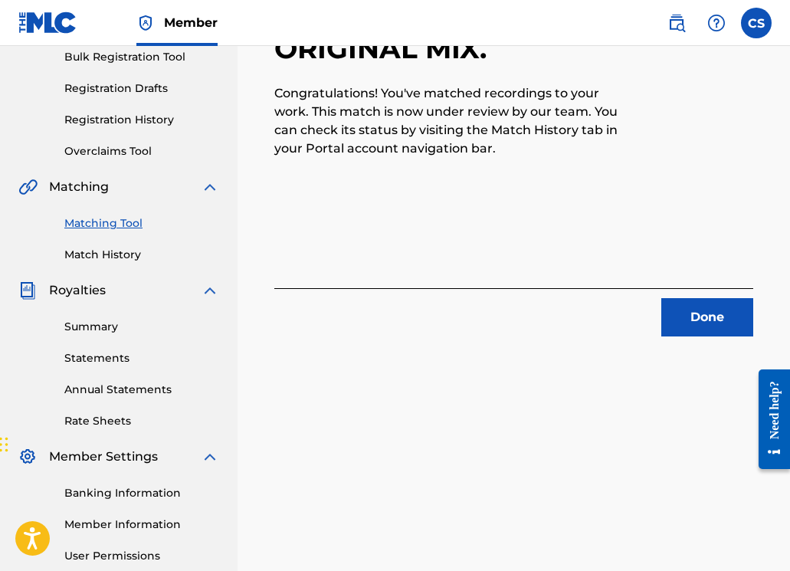
scroll to position [212, 0]
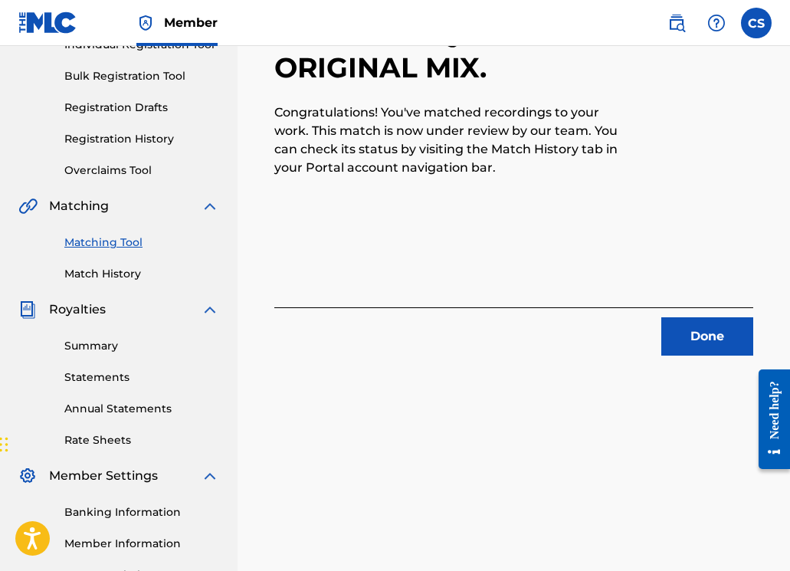
click at [707, 343] on button "Done" at bounding box center [707, 336] width 92 height 38
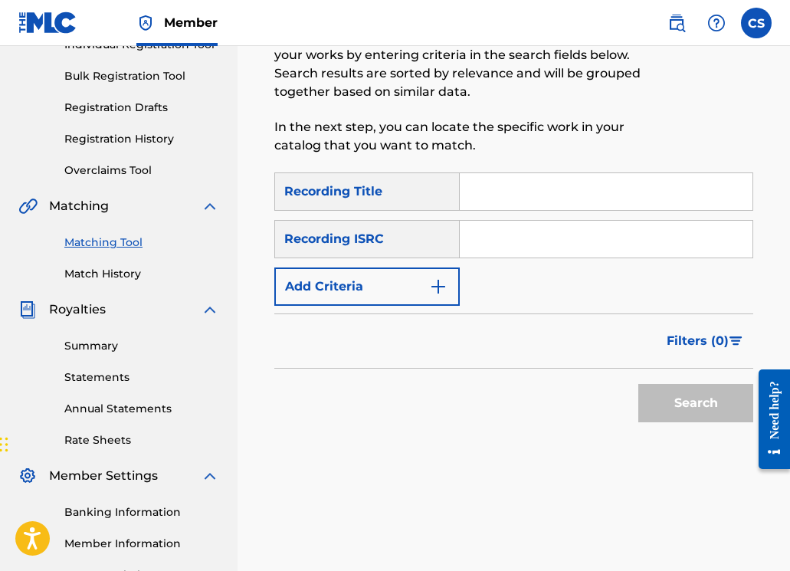
click at [484, 205] on input "Search Form" at bounding box center [606, 191] width 293 height 37
click at [483, 225] on input "Search Form" at bounding box center [606, 239] width 293 height 37
click at [493, 243] on input "Search Form" at bounding box center [606, 239] width 293 height 37
paste input "GBKQU1434244"
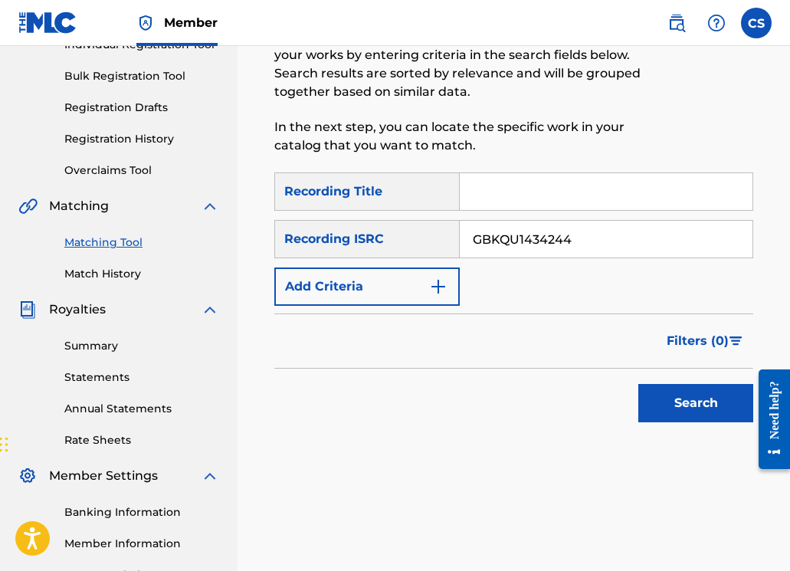
type input "GBKQU1434244"
click at [686, 399] on button "Search" at bounding box center [695, 403] width 115 height 38
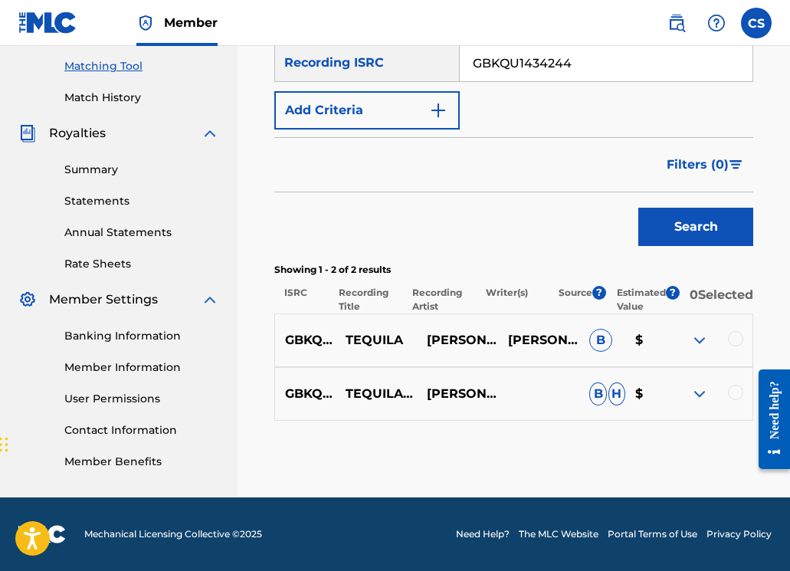
scroll to position [398, 0]
click at [732, 345] on div at bounding box center [711, 340] width 81 height 18
click at [735, 342] on div at bounding box center [735, 338] width 15 height 15
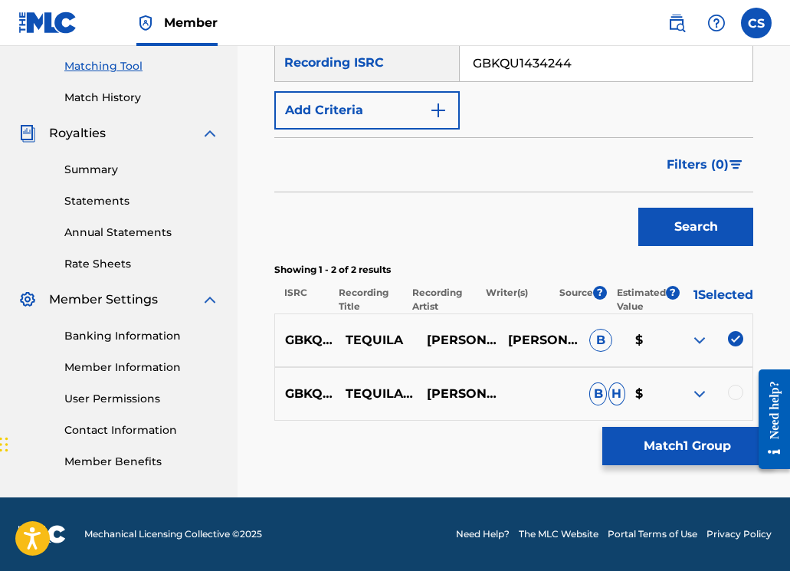
click at [732, 388] on div at bounding box center [735, 392] width 15 height 15
click at [702, 447] on button "Match 2 Groups" at bounding box center [686, 446] width 169 height 38
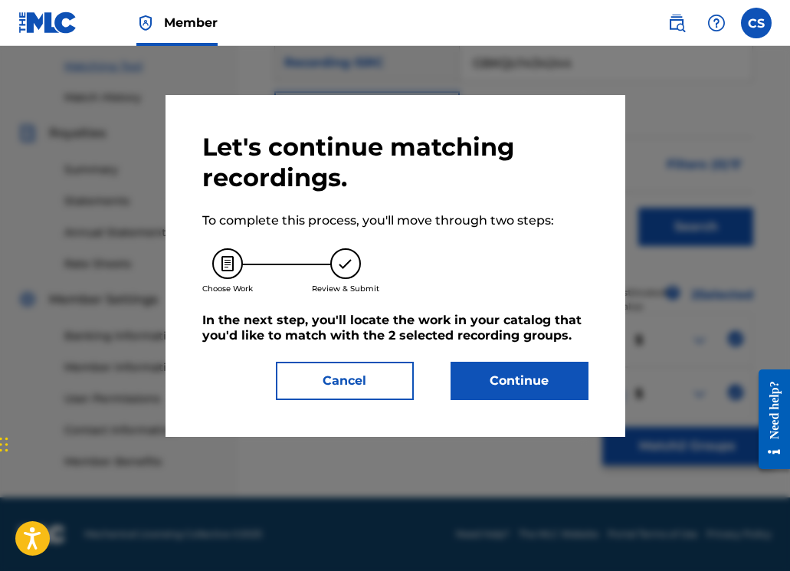
click at [527, 375] on button "Continue" at bounding box center [519, 381] width 138 height 38
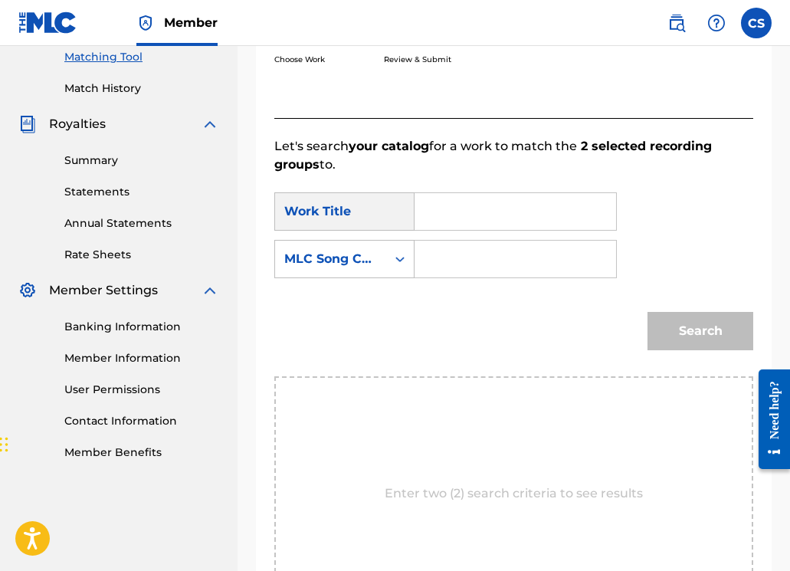
click at [426, 205] on div "Search Form" at bounding box center [515, 211] width 202 height 38
click at [440, 216] on input "Search Form" at bounding box center [514, 211] width 175 height 37
click at [437, 258] on input "Search Form" at bounding box center [514, 259] width 175 height 37
type input "TA9VA6"
click at [465, 218] on input "Search Form" at bounding box center [514, 211] width 175 height 37
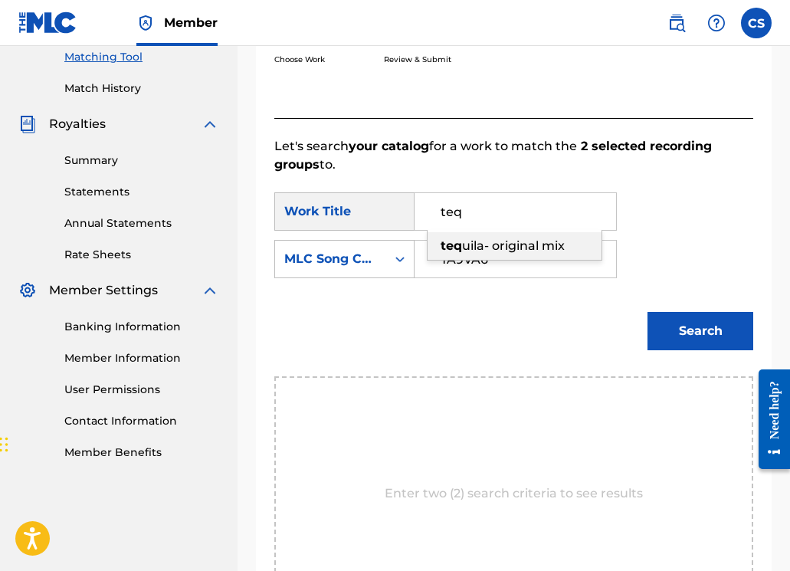
drag, startPoint x: 499, startPoint y: 251, endPoint x: 507, endPoint y: 254, distance: 8.2
click at [500, 252] on span "uila- original mix" at bounding box center [513, 245] width 103 height 15
type input "tequila- original mix"
click at [672, 326] on button "Search" at bounding box center [700, 331] width 106 height 38
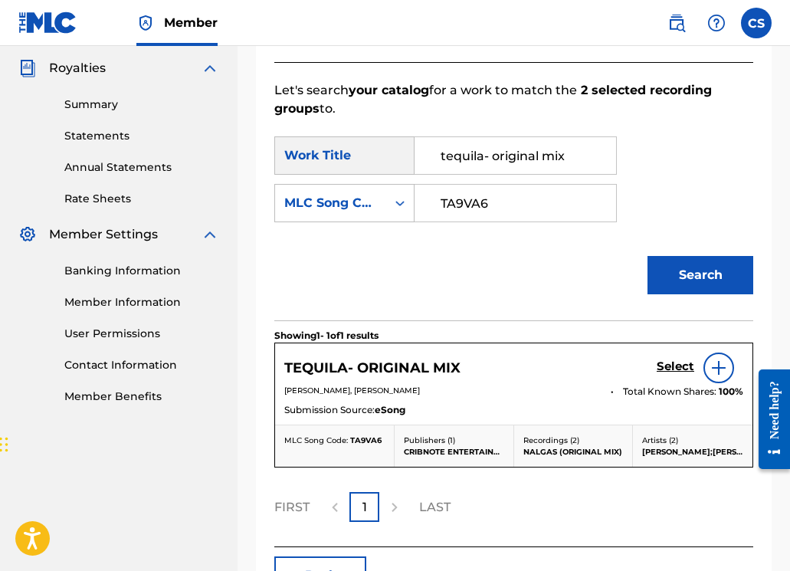
scroll to position [463, 0]
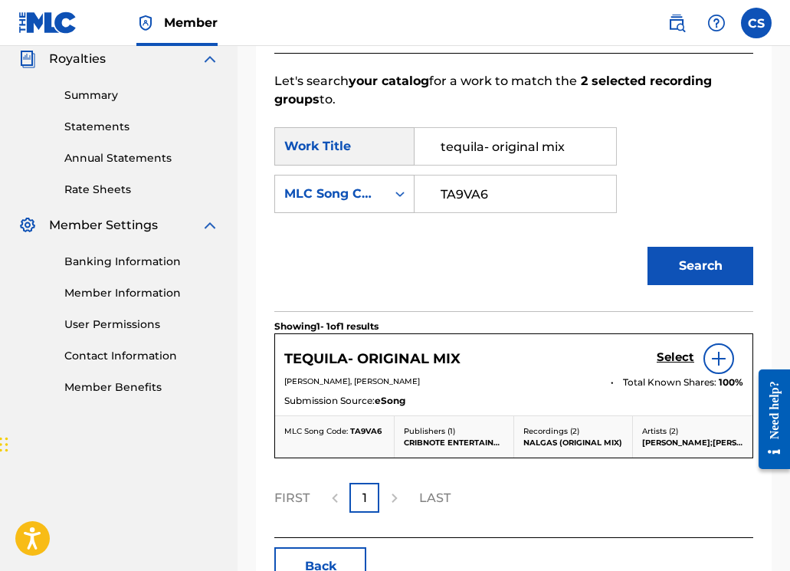
click at [668, 355] on h5 "Select" at bounding box center [675, 357] width 38 height 15
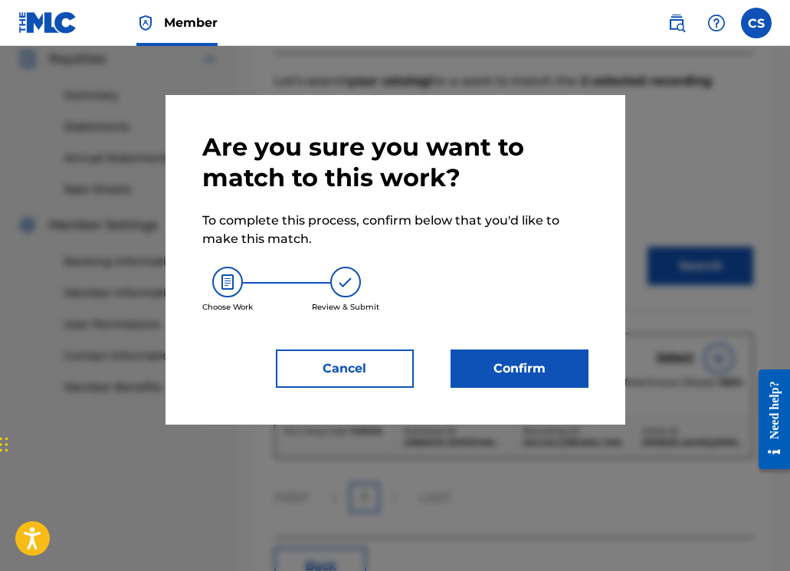
click at [551, 374] on button "Confirm" at bounding box center [519, 368] width 138 height 38
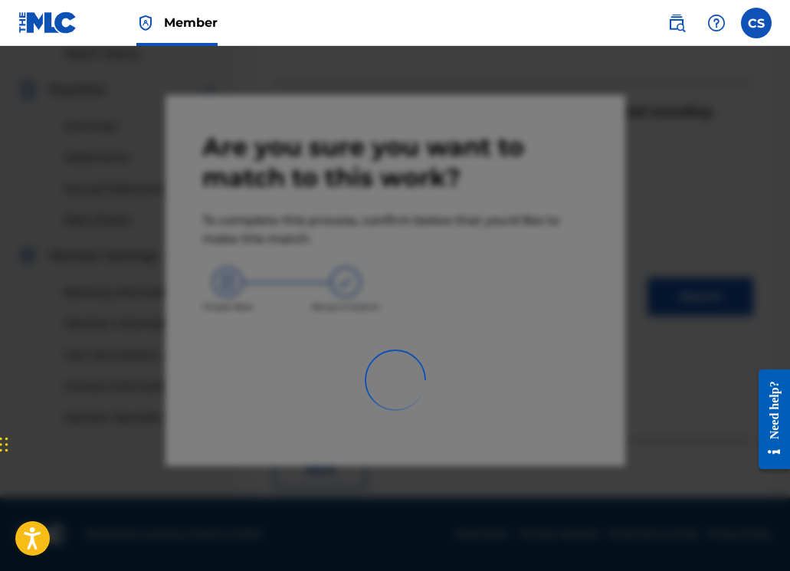
scroll to position [379, 0]
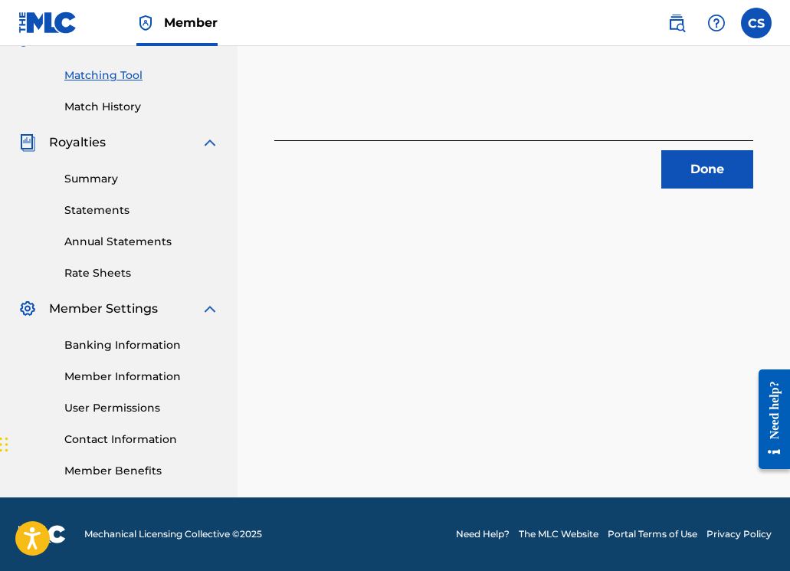
click at [699, 178] on button "Done" at bounding box center [707, 169] width 92 height 38
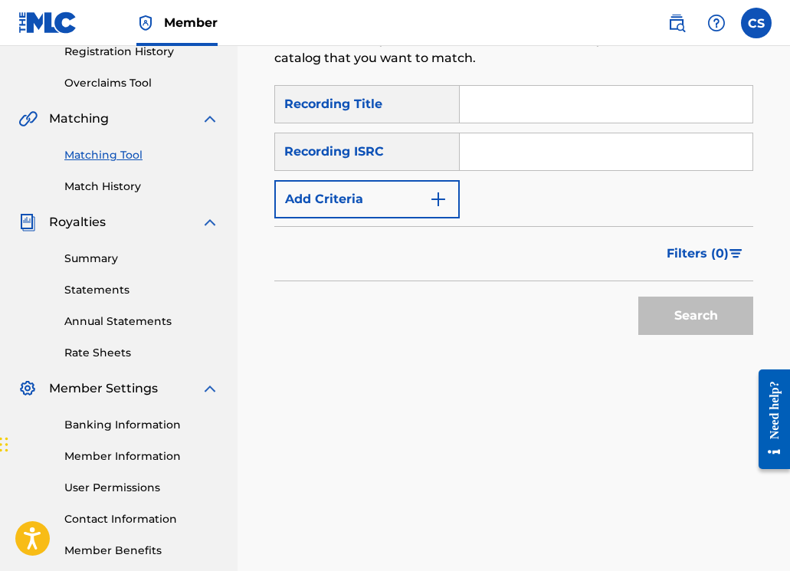
scroll to position [87, 0]
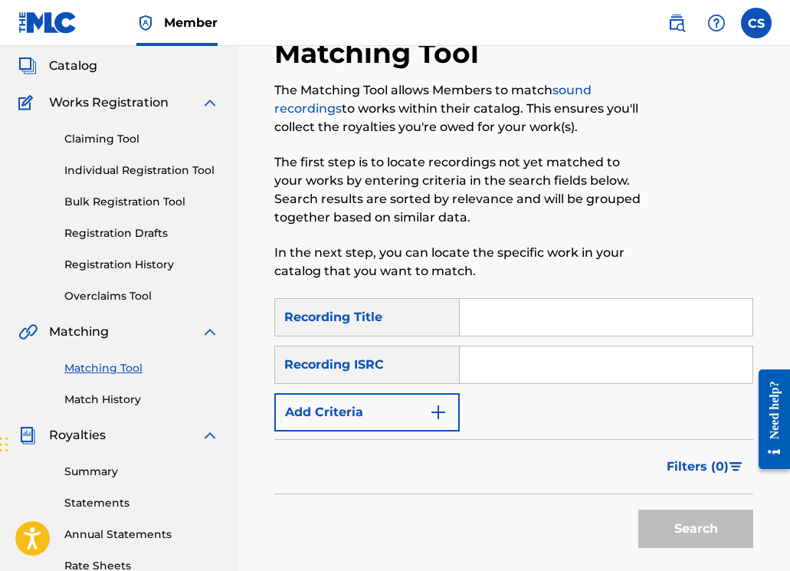
click at [475, 320] on input "Search Form" at bounding box center [606, 317] width 293 height 37
type input "tequila"
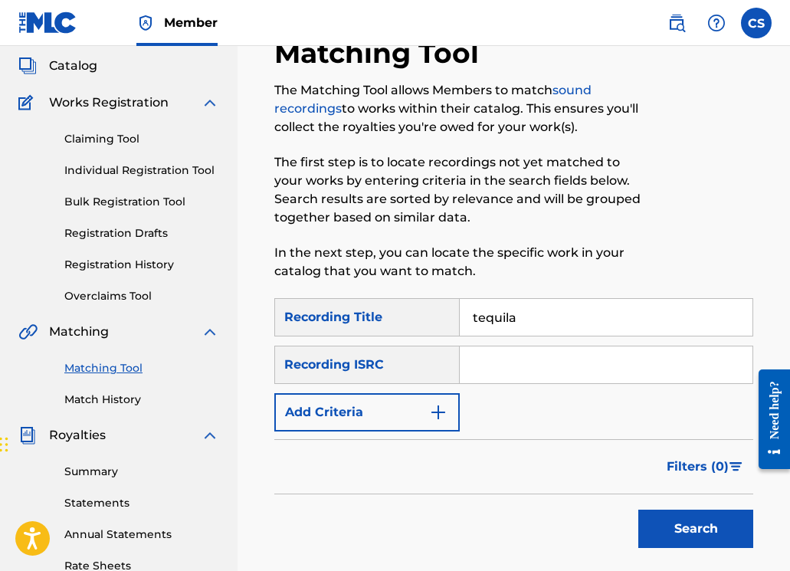
click at [501, 368] on input "Search Form" at bounding box center [606, 364] width 293 height 37
click at [479, 366] on input "Search Form" at bounding box center [606, 364] width 293 height 37
paste input "GBKQU1434243"
type input "GBKQU1434243"
click at [660, 519] on button "Search" at bounding box center [695, 528] width 115 height 38
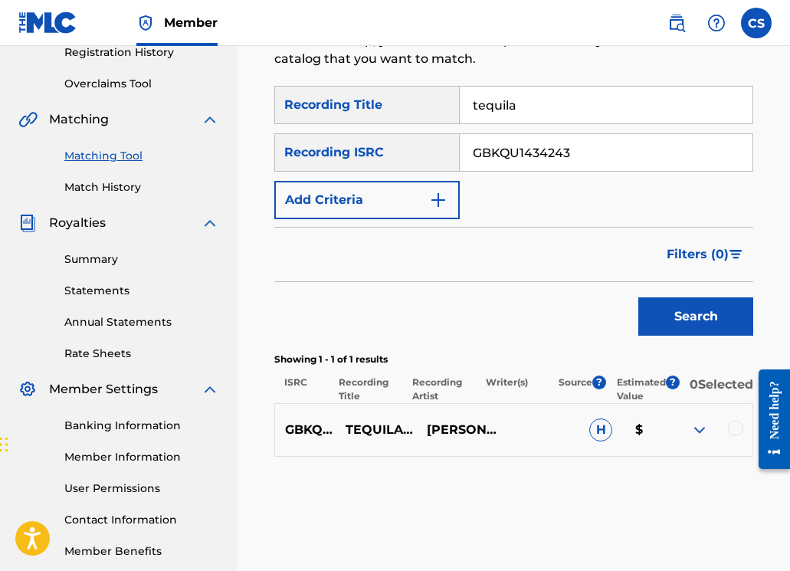
scroll to position [379, 0]
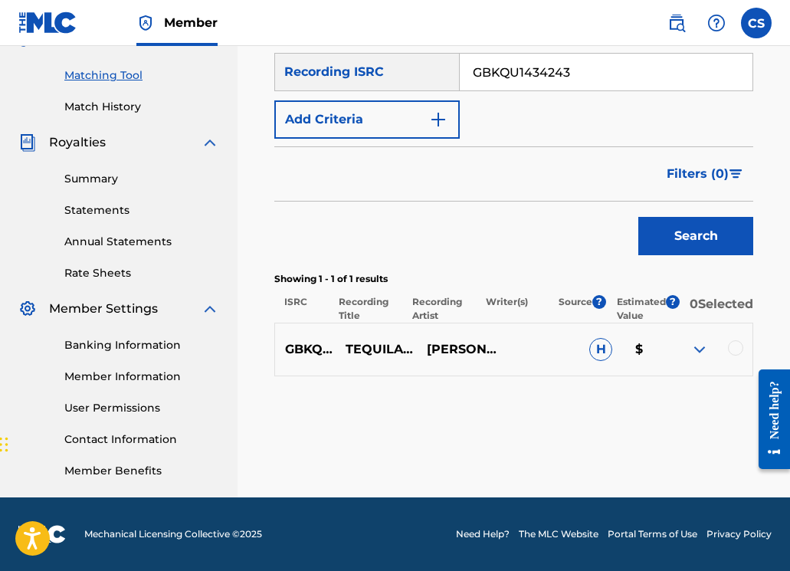
click at [730, 355] on div at bounding box center [735, 347] width 15 height 15
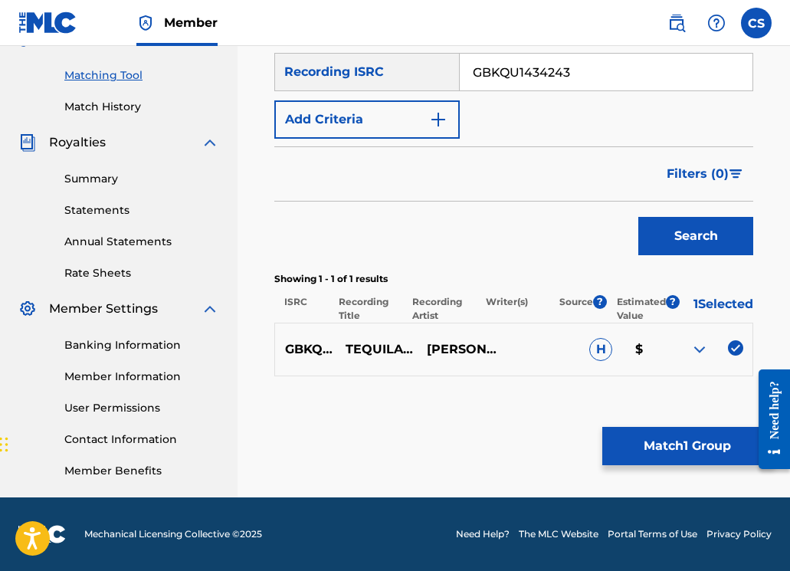
click at [695, 443] on button "Match 1 Group" at bounding box center [686, 446] width 169 height 38
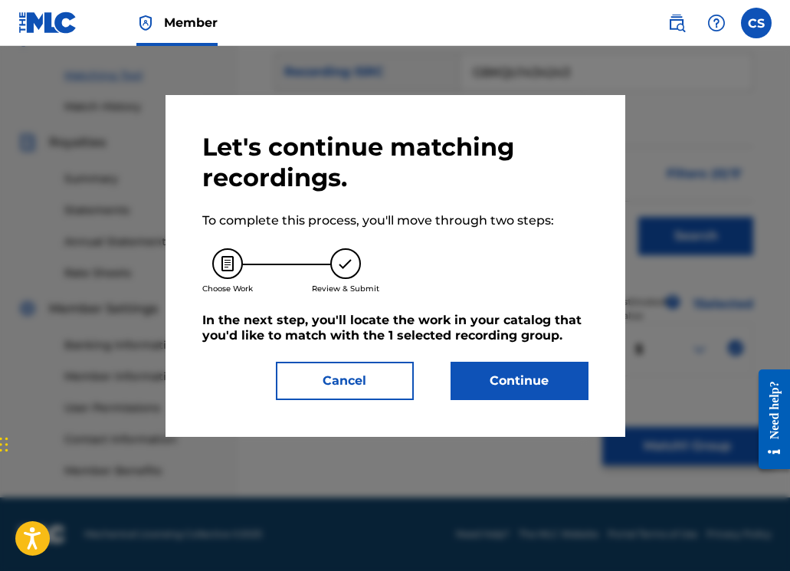
click at [527, 369] on button "Continue" at bounding box center [519, 381] width 138 height 38
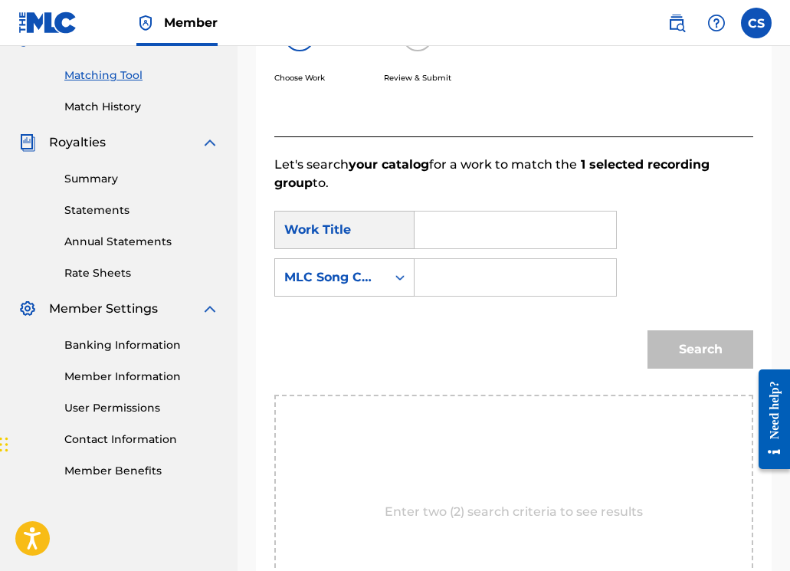
drag, startPoint x: 471, startPoint y: 210, endPoint x: 449, endPoint y: 234, distance: 33.1
click at [470, 211] on div "Search Form" at bounding box center [515, 230] width 202 height 38
click at [452, 233] on input "Search Form" at bounding box center [514, 229] width 175 height 37
click at [483, 257] on span "uila- original mix" at bounding box center [513, 264] width 103 height 15
type input "tequila- original mix"
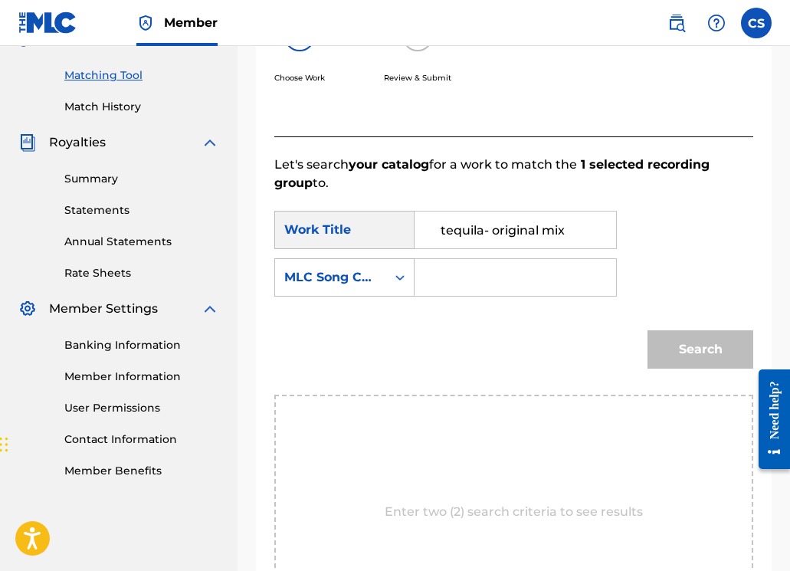
click at [477, 272] on input "Search Form" at bounding box center [514, 277] width 175 height 37
type input "TA9VA6"
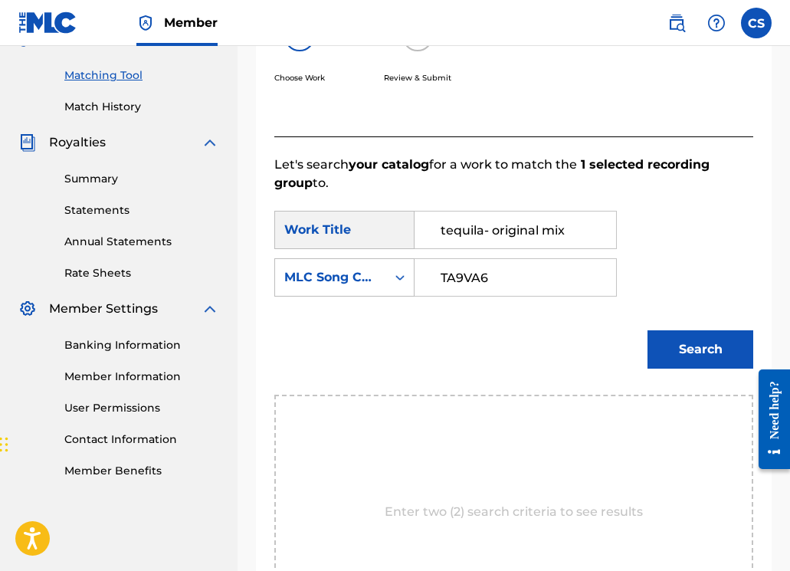
click at [675, 346] on button "Search" at bounding box center [700, 349] width 106 height 38
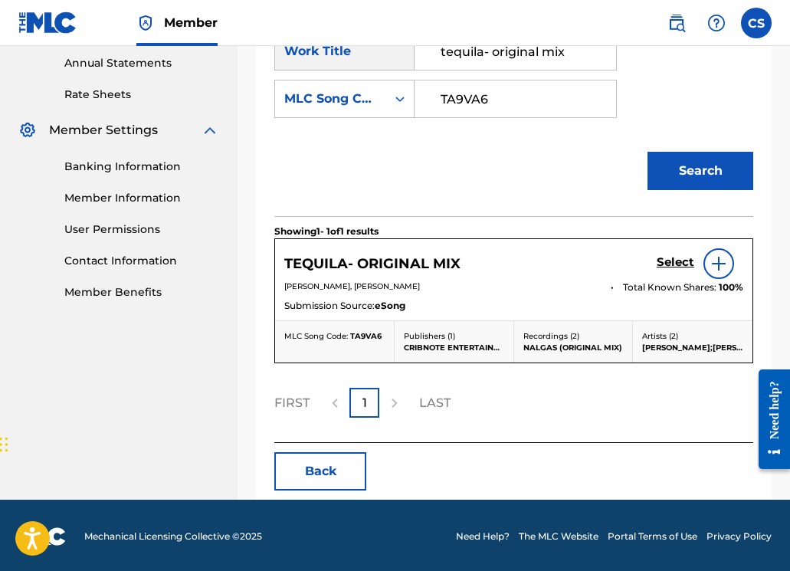
scroll to position [560, 0]
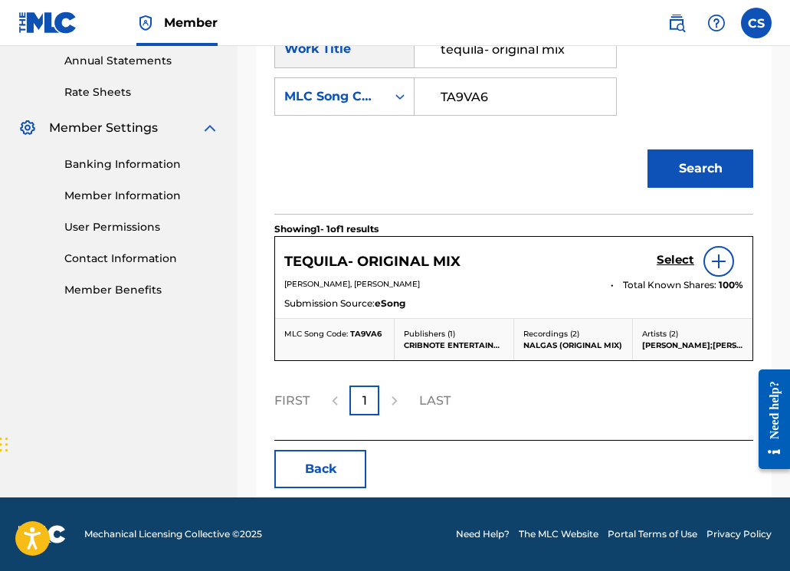
click at [669, 255] on h5 "Select" at bounding box center [675, 260] width 38 height 15
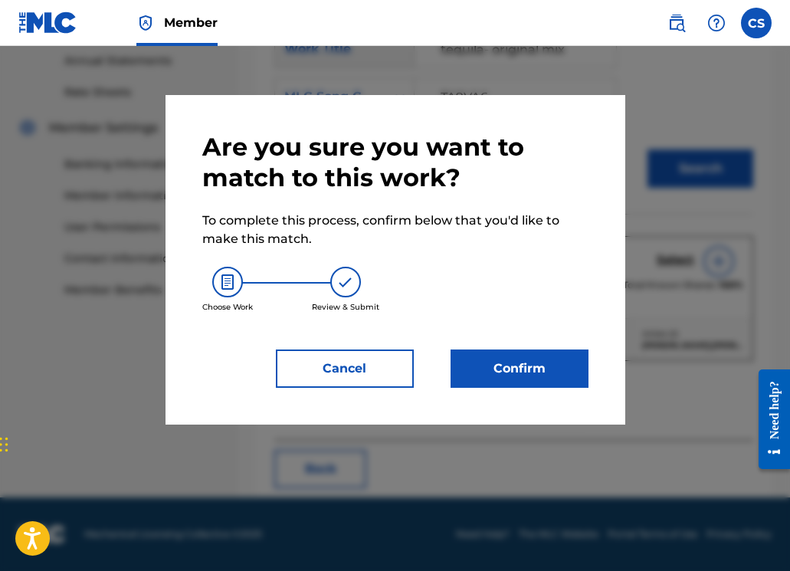
click at [558, 372] on button "Confirm" at bounding box center [519, 368] width 138 height 38
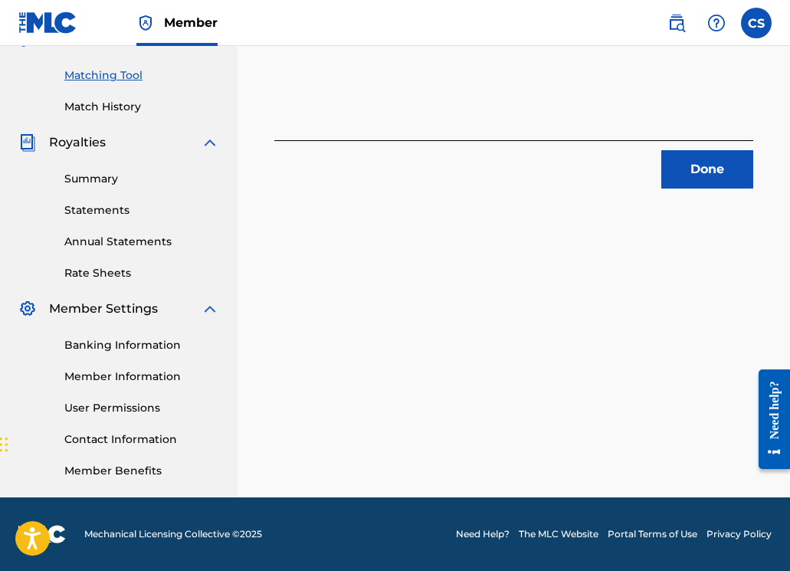
scroll to position [347, 0]
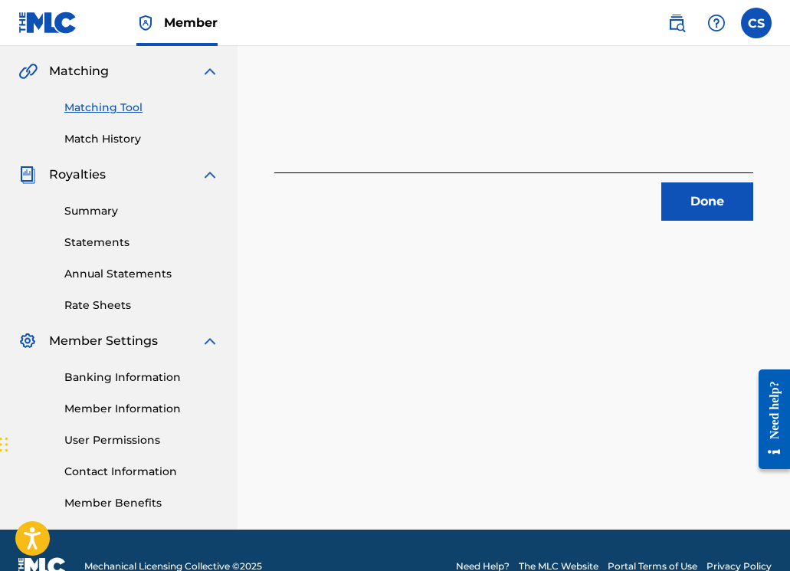
click at [703, 201] on button "Done" at bounding box center [707, 201] width 92 height 38
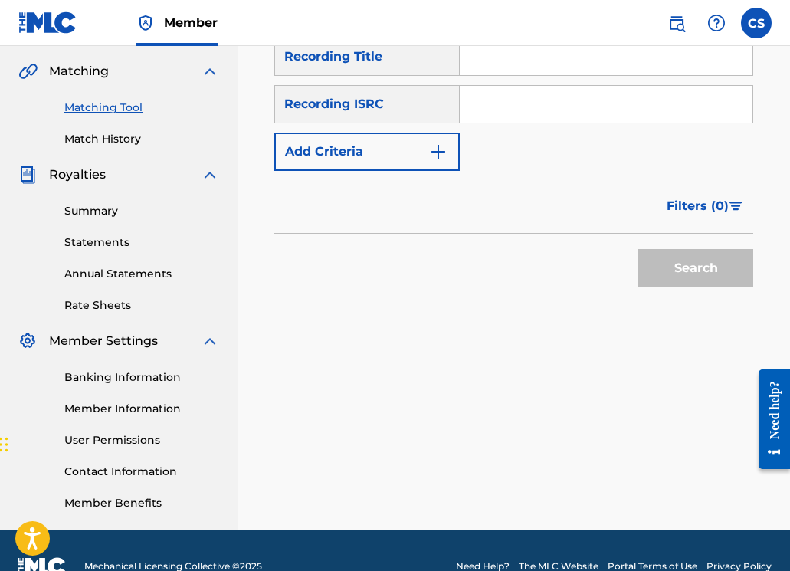
scroll to position [322, 0]
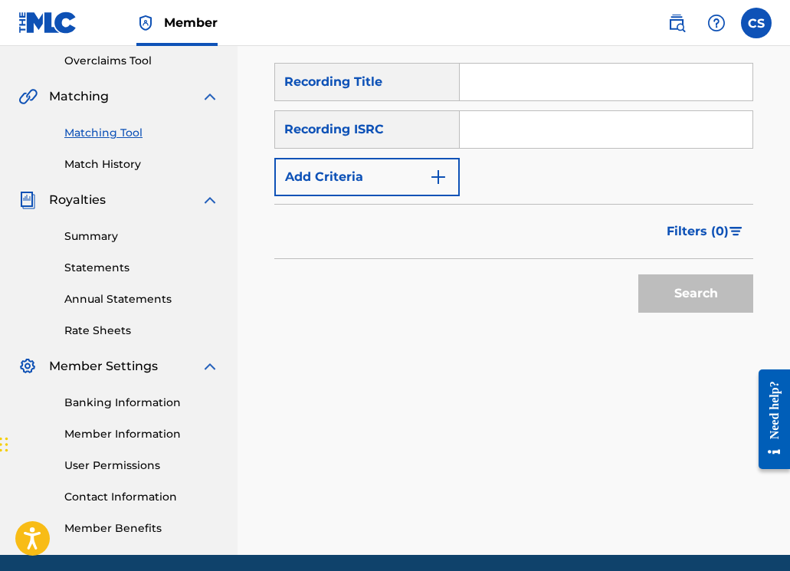
click at [500, 130] on input "Search Form" at bounding box center [606, 129] width 293 height 37
paste input "GBKQU1434245"
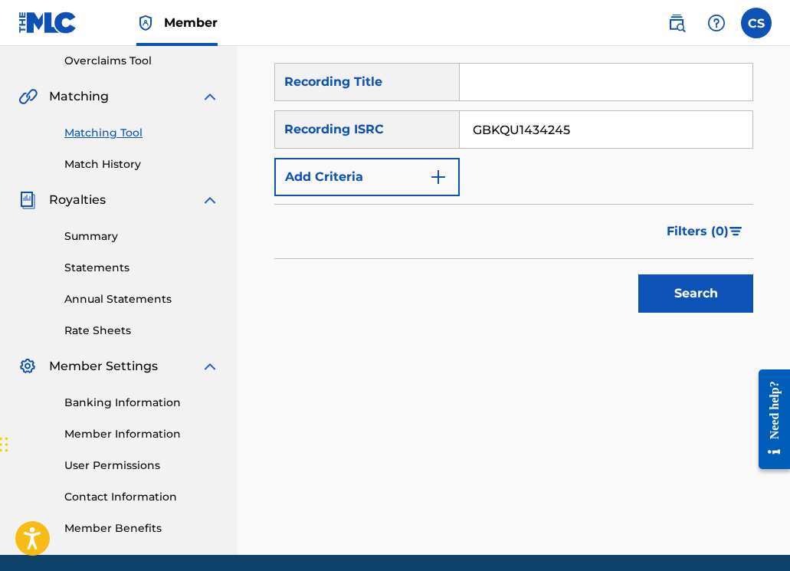
type input "GBKQU1434245"
click at [659, 299] on button "Search" at bounding box center [695, 293] width 115 height 38
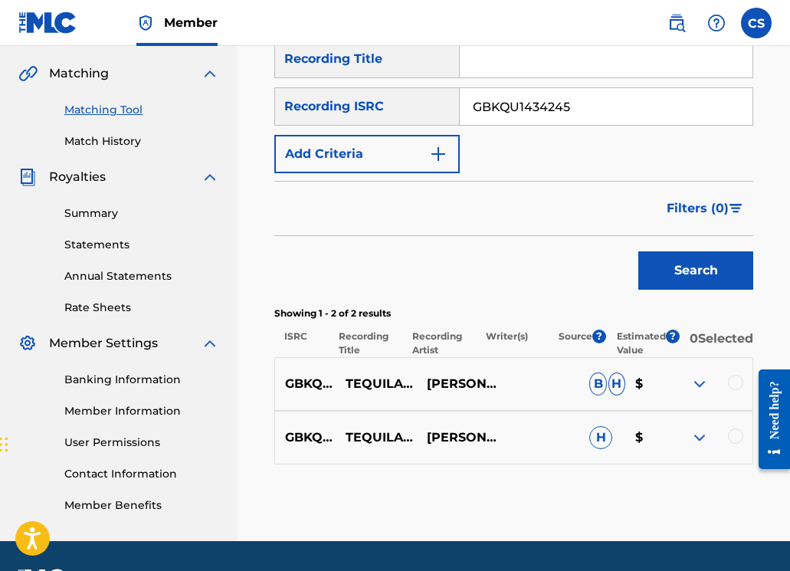
scroll to position [398, 0]
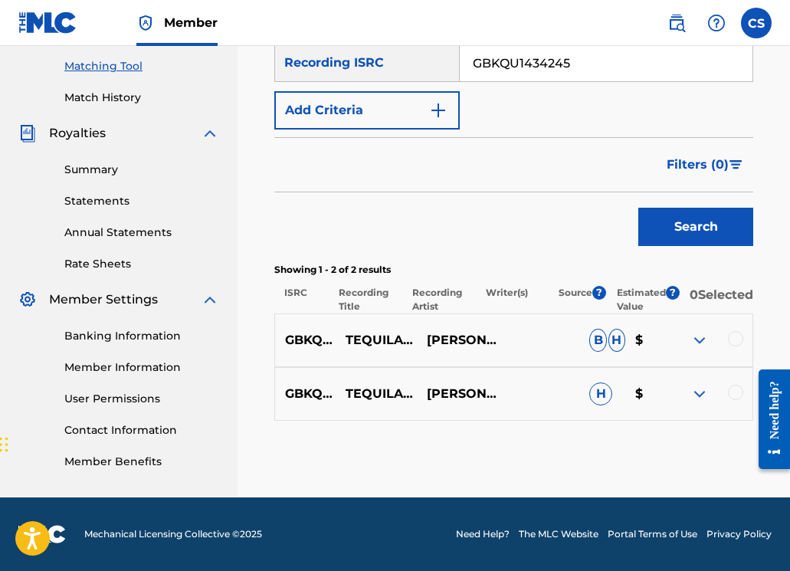
click at [730, 341] on div at bounding box center [735, 338] width 15 height 15
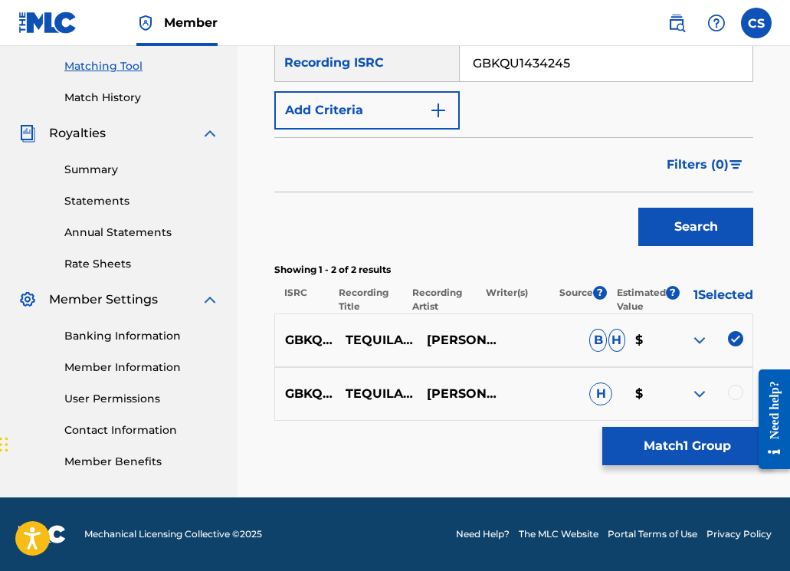
click at [738, 395] on div at bounding box center [735, 392] width 15 height 15
click at [726, 450] on button "Match 2 Groups" at bounding box center [686, 446] width 169 height 38
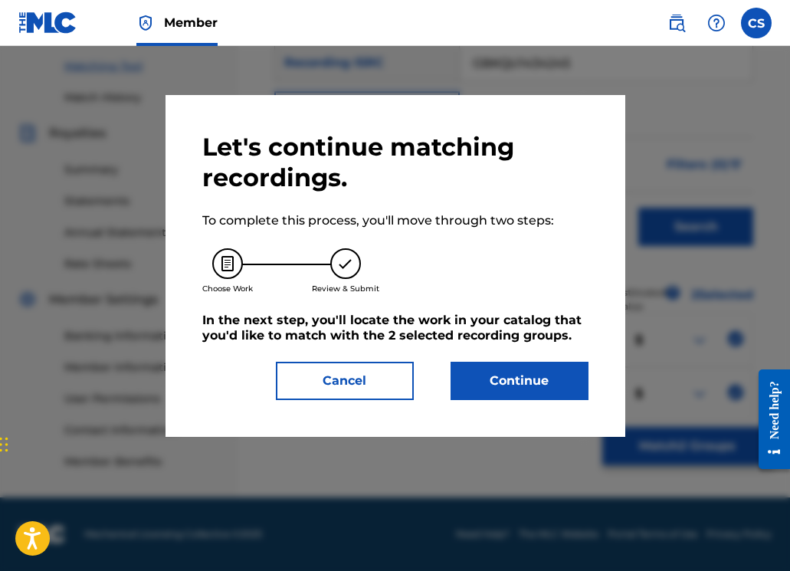
click at [497, 374] on button "Continue" at bounding box center [519, 381] width 138 height 38
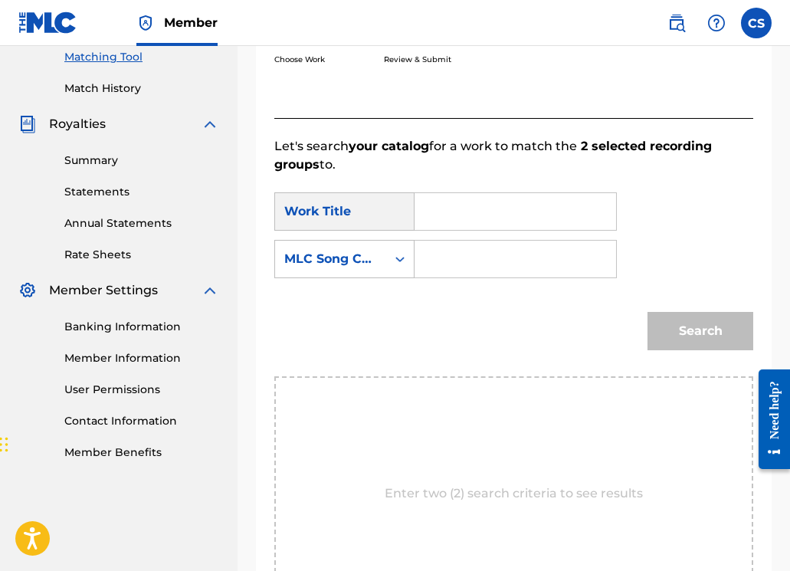
click at [447, 215] on input "Search Form" at bounding box center [514, 211] width 175 height 37
click at [470, 251] on span "uila- original mix" at bounding box center [513, 245] width 103 height 15
type input "tequila- original mix"
click at [463, 267] on input "Search Form" at bounding box center [514, 259] width 175 height 37
type input "TA9VA6"
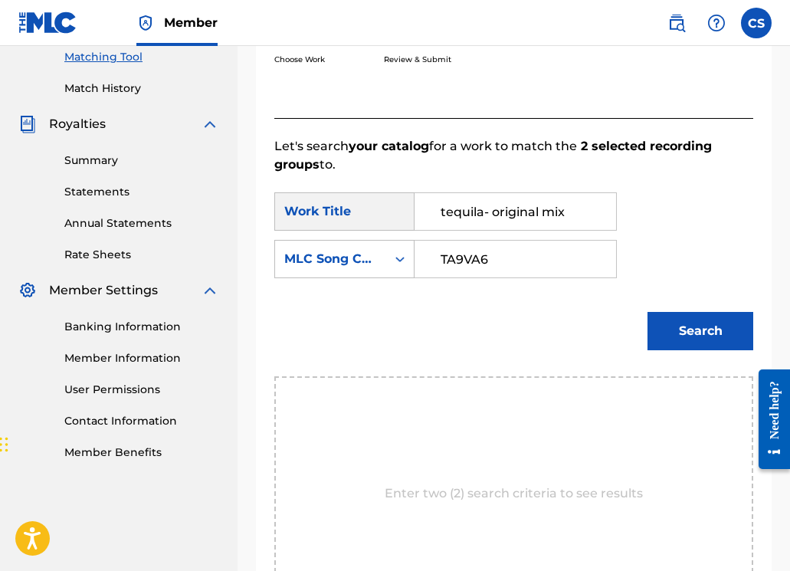
click at [651, 327] on button "Search" at bounding box center [700, 331] width 106 height 38
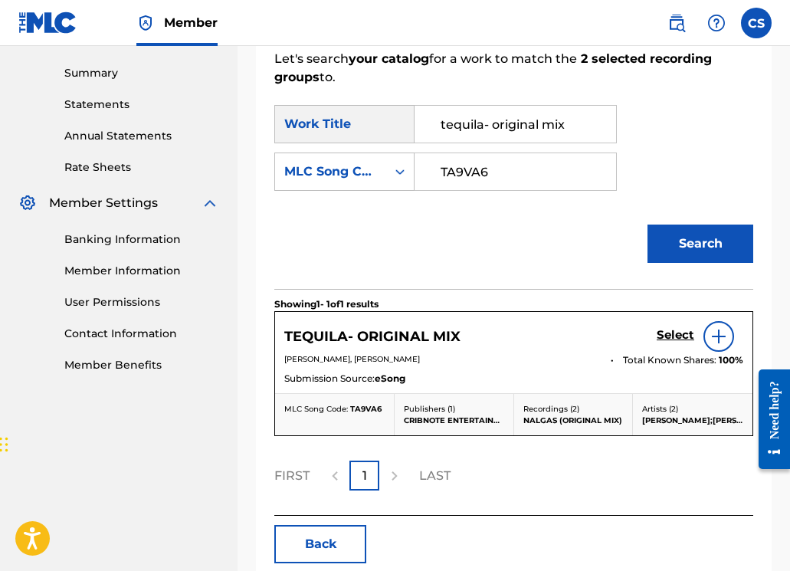
scroll to position [560, 0]
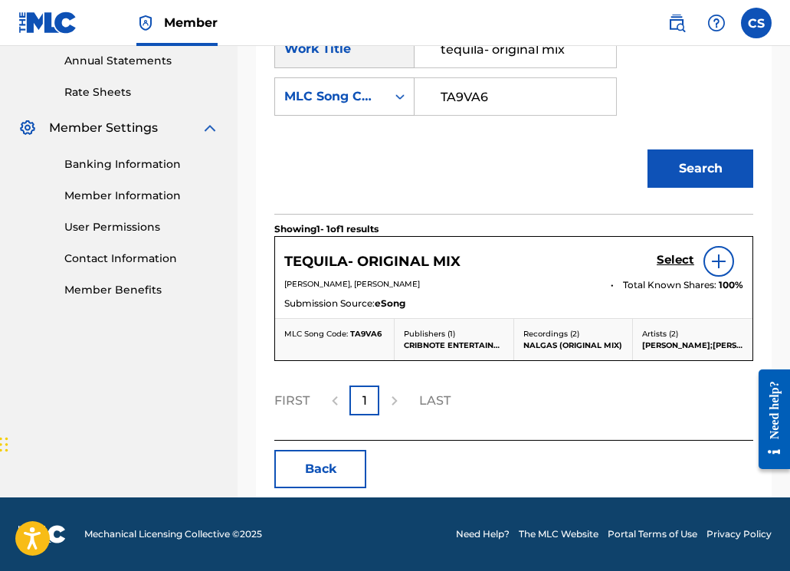
click at [660, 254] on h5 "Select" at bounding box center [675, 260] width 38 height 15
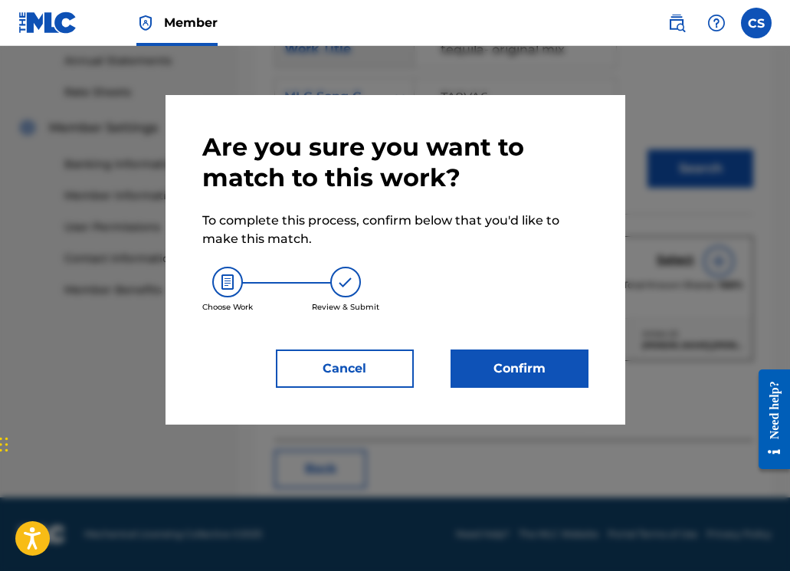
click at [559, 363] on button "Confirm" at bounding box center [519, 368] width 138 height 38
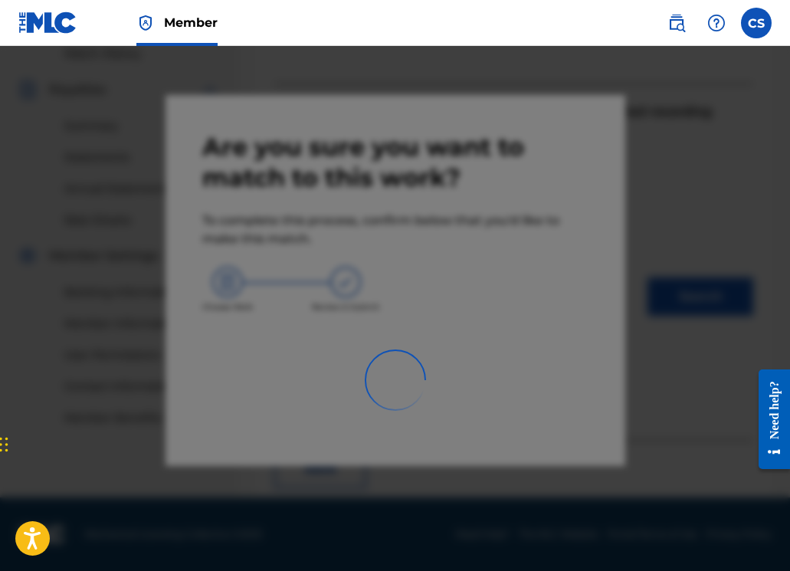
scroll to position [379, 0]
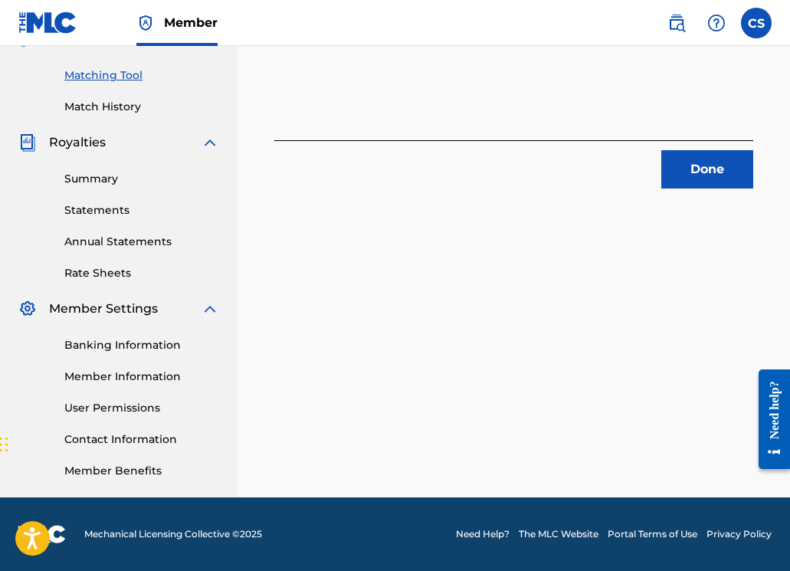
click at [702, 169] on button "Done" at bounding box center [707, 169] width 92 height 38
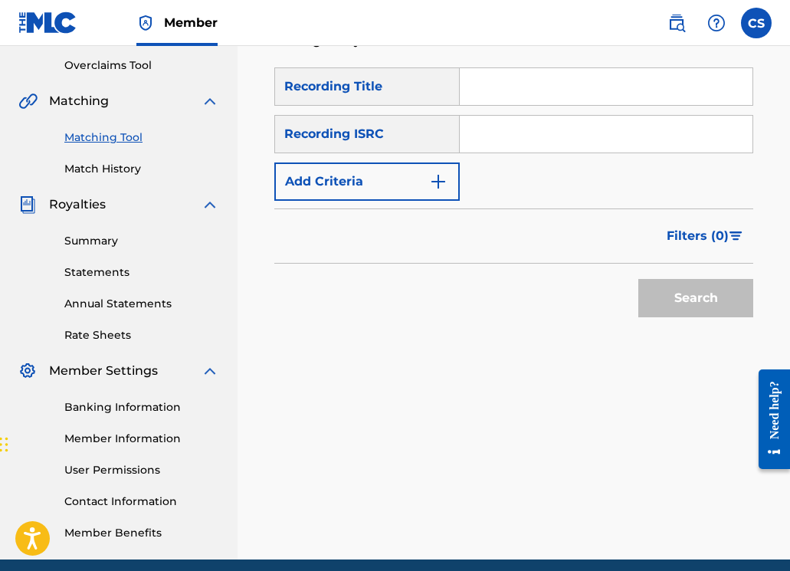
scroll to position [251, 0]
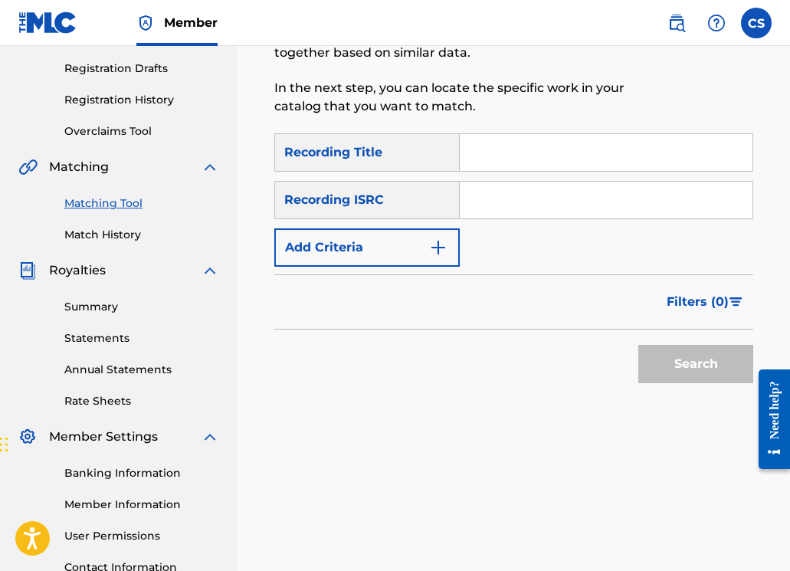
click at [502, 164] on input "Search Form" at bounding box center [606, 152] width 293 height 37
click at [475, 205] on input "Search Form" at bounding box center [606, 200] width 293 height 37
paste input "GBKQU1434246"
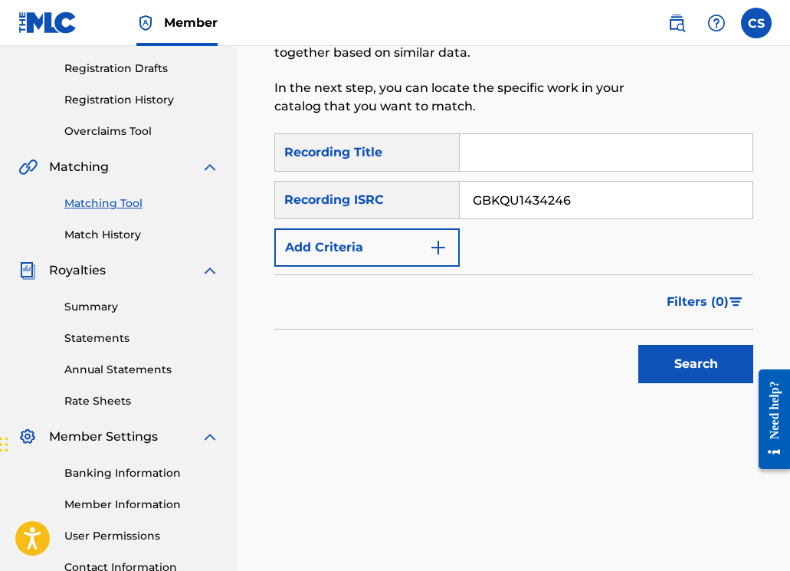
type input "GBKQU1434246"
click at [687, 362] on button "Search" at bounding box center [695, 364] width 115 height 38
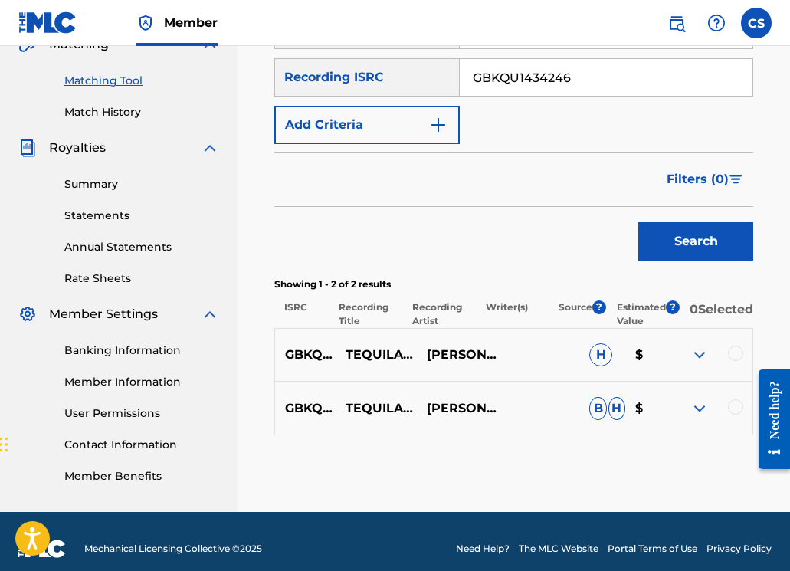
scroll to position [398, 0]
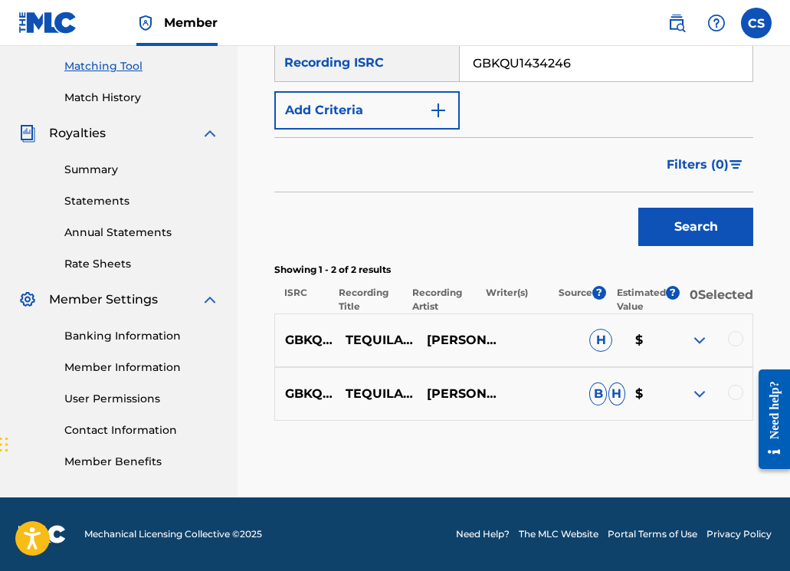
click at [736, 339] on div at bounding box center [735, 338] width 15 height 15
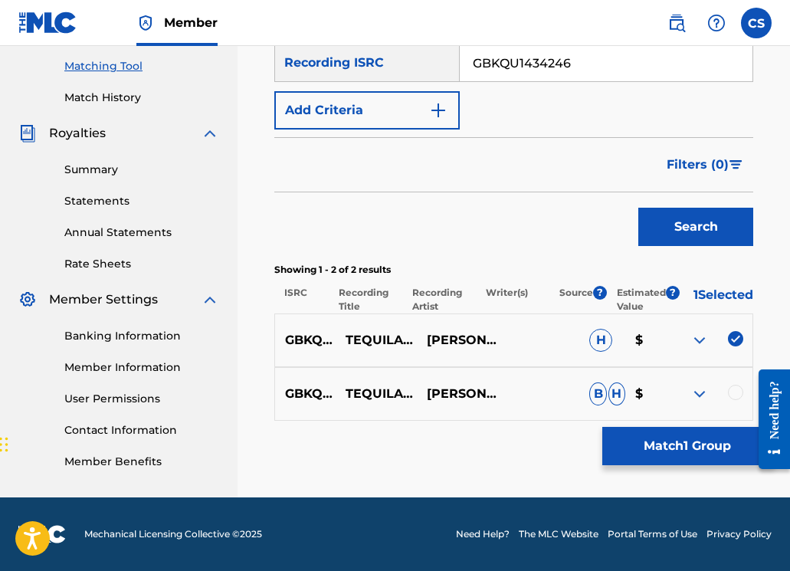
drag, startPoint x: 735, startPoint y: 385, endPoint x: 731, endPoint y: 401, distance: 16.5
click at [735, 385] on div at bounding box center [735, 392] width 15 height 15
click at [710, 448] on button "Match 2 Groups" at bounding box center [686, 446] width 169 height 38
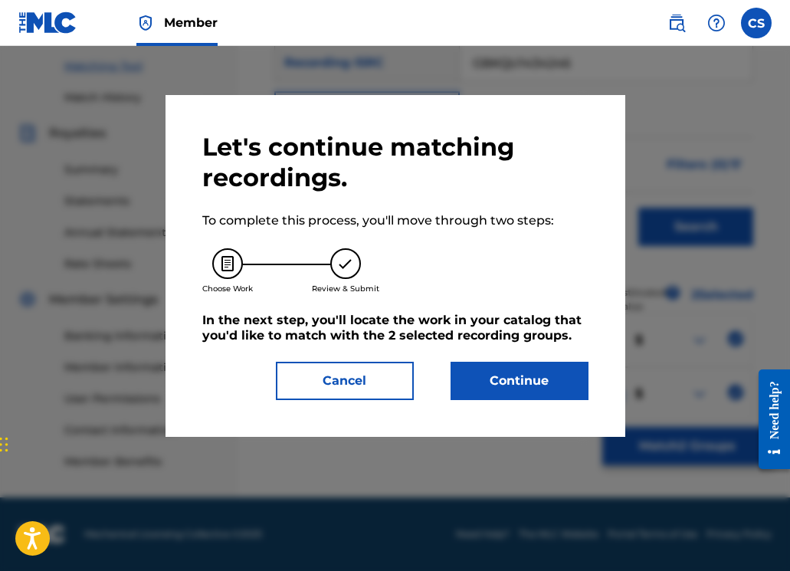
click at [568, 371] on button "Continue" at bounding box center [519, 381] width 138 height 38
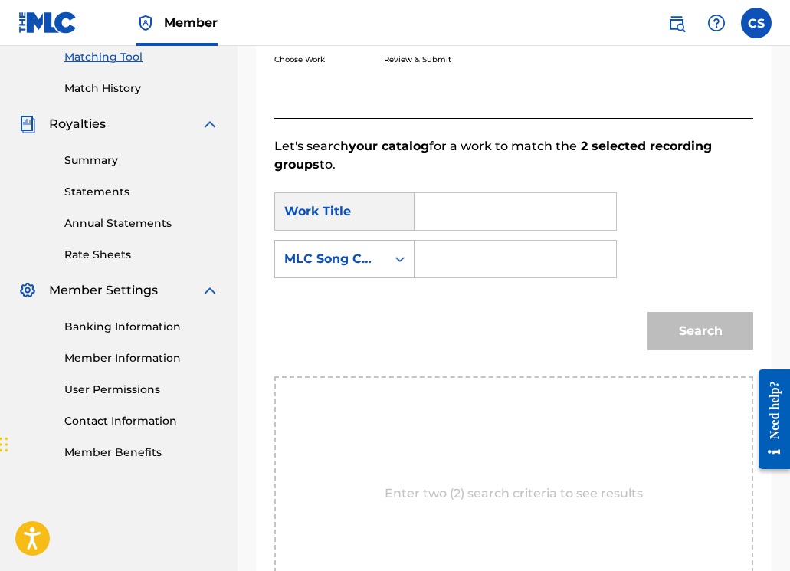
click at [451, 195] on input "Search Form" at bounding box center [514, 211] width 175 height 37
click at [570, 238] on div "teq uila- original mix" at bounding box center [514, 246] width 174 height 28
type input "tequila- original mix"
click at [559, 260] on input "Search Form" at bounding box center [514, 259] width 175 height 37
type input "TA9VA6"
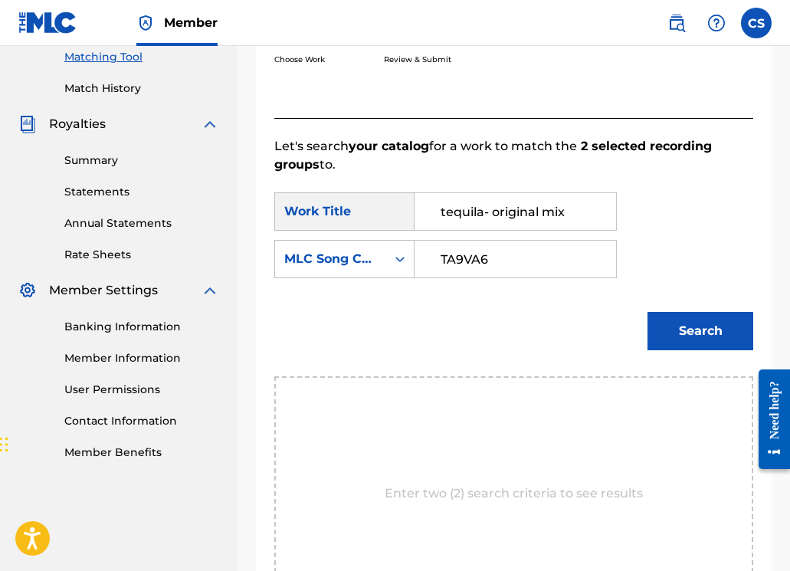
click at [693, 325] on button "Search" at bounding box center [700, 331] width 106 height 38
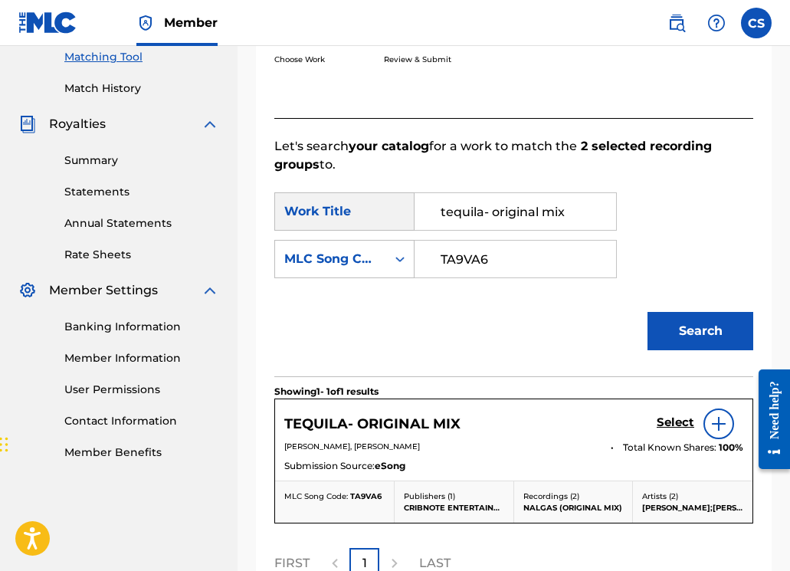
click at [676, 424] on h5 "Select" at bounding box center [675, 422] width 38 height 15
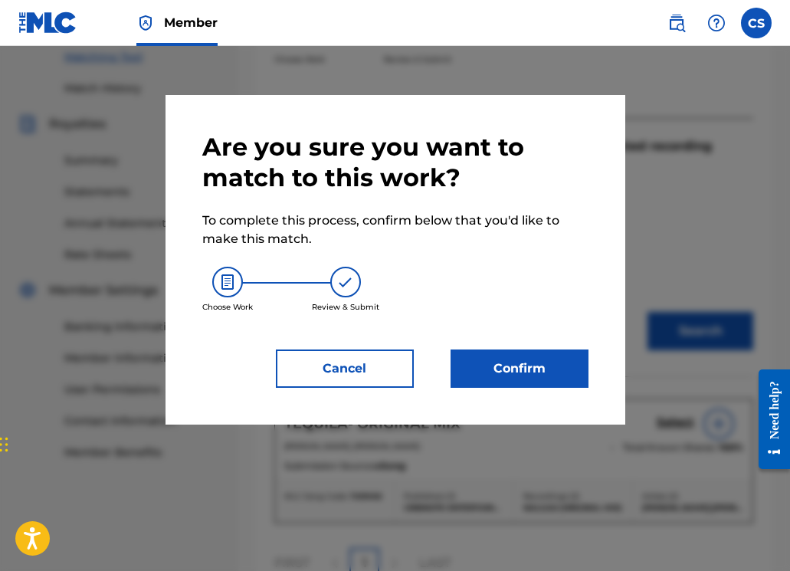
click at [532, 371] on button "Confirm" at bounding box center [519, 368] width 138 height 38
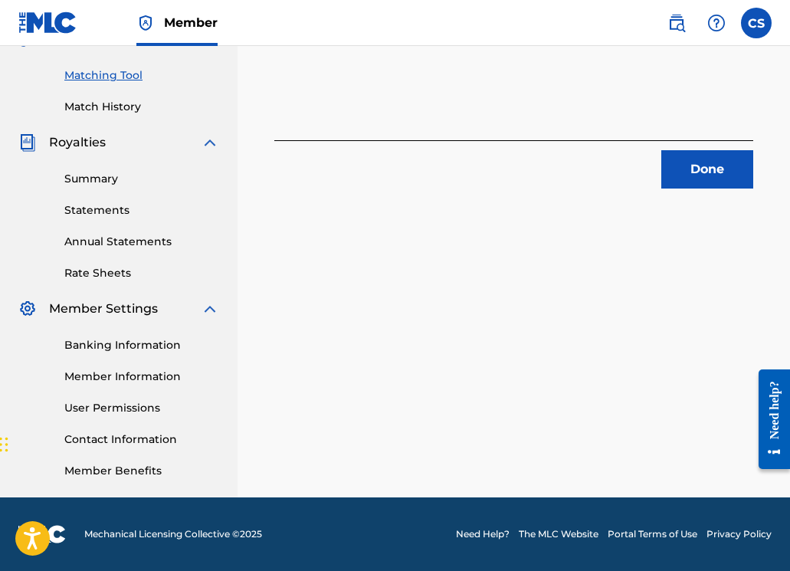
scroll to position [379, 0]
click at [667, 169] on button "Done" at bounding box center [707, 169] width 92 height 38
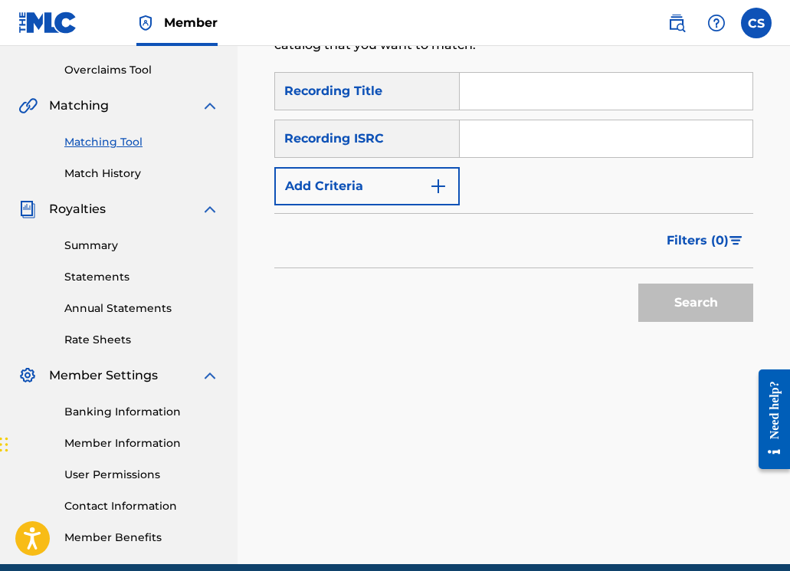
scroll to position [249, 0]
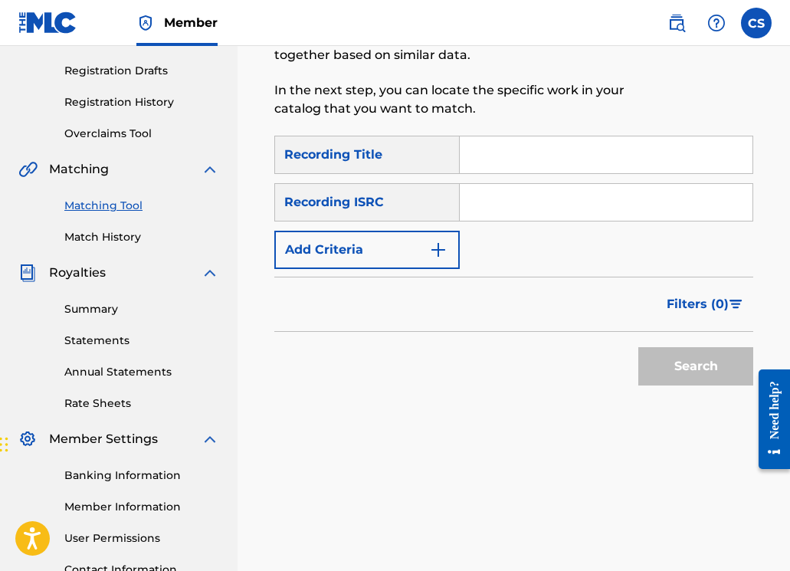
click at [513, 161] on input "Search Form" at bounding box center [606, 154] width 293 height 37
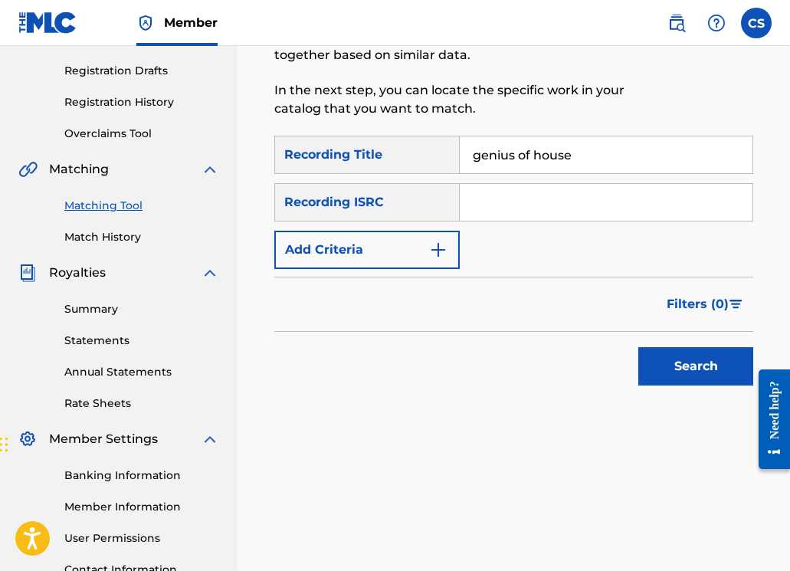
type input "genius of house"
click at [520, 203] on input "Search Form" at bounding box center [606, 202] width 293 height 37
click at [434, 263] on button "Add Criteria" at bounding box center [366, 250] width 185 height 38
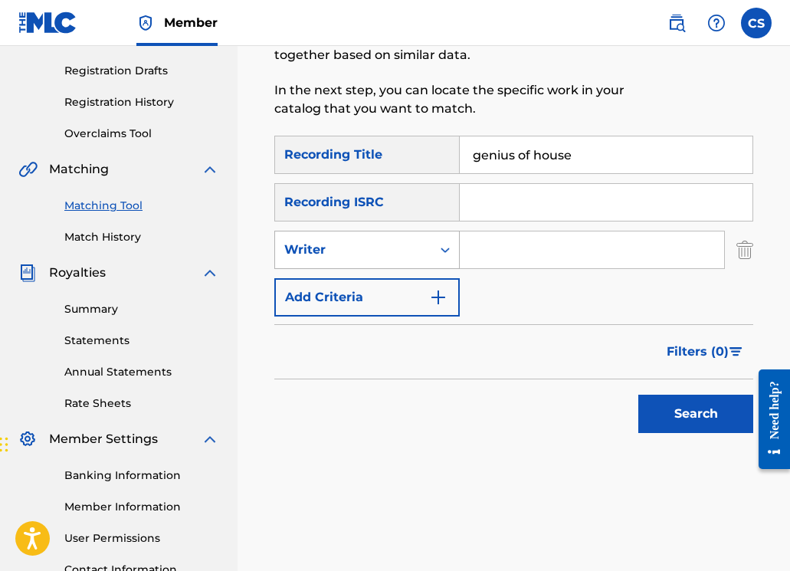
click at [433, 255] on div "Search Form" at bounding box center [445, 250] width 28 height 28
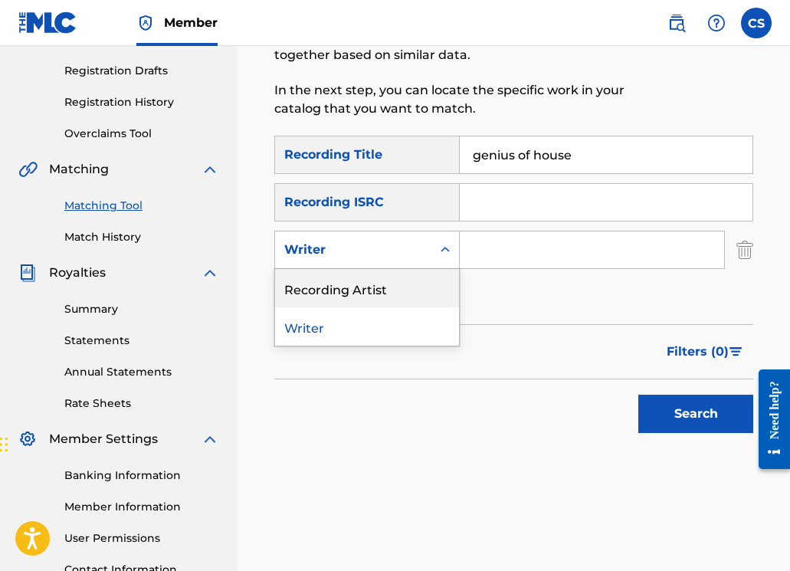
click at [426, 288] on div "Recording Artist" at bounding box center [367, 288] width 184 height 38
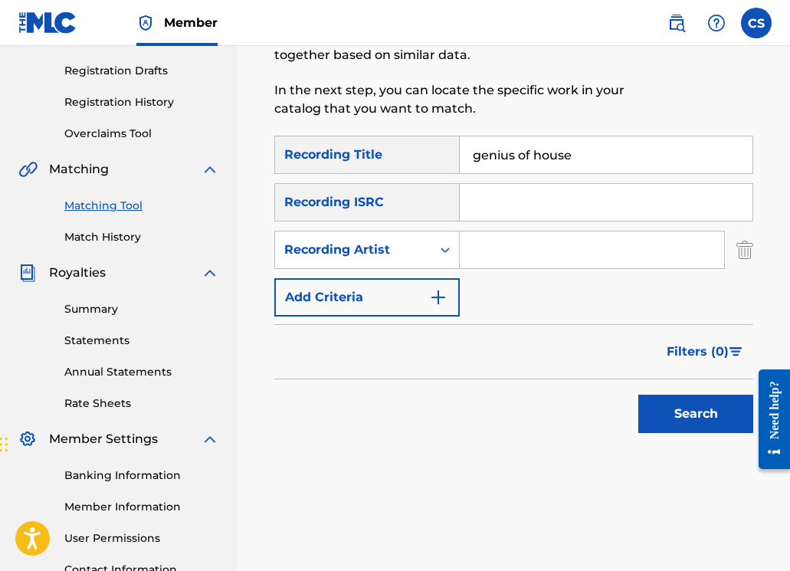
click at [486, 249] on input "Search Form" at bounding box center [592, 249] width 264 height 37
type input "john spinosa"
click at [676, 417] on button "Search" at bounding box center [695, 413] width 115 height 38
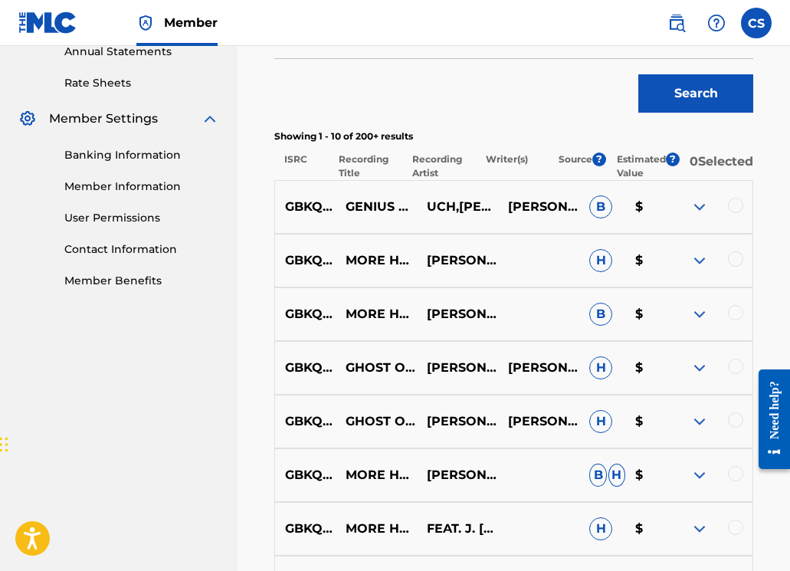
scroll to position [515, 0]
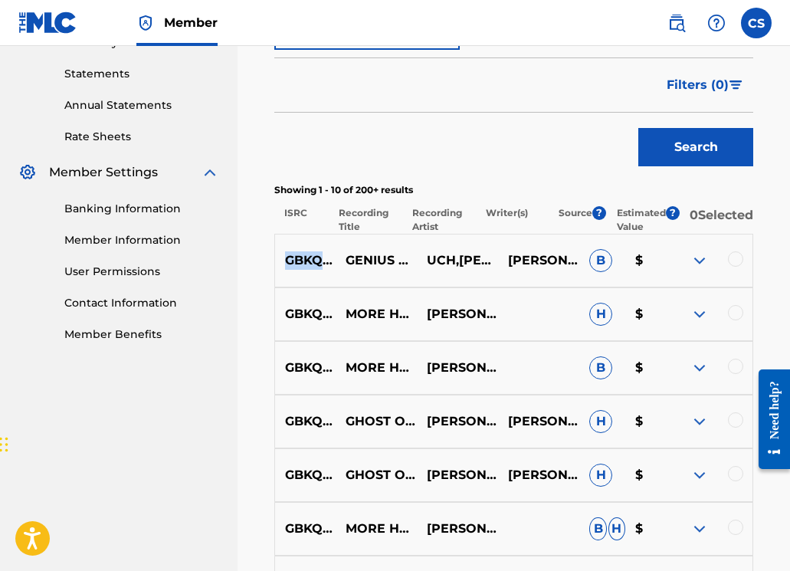
drag, startPoint x: 285, startPoint y: 273, endPoint x: 379, endPoint y: 274, distance: 94.2
click at [335, 270] on p "GBKQU2125379" at bounding box center [305, 260] width 60 height 18
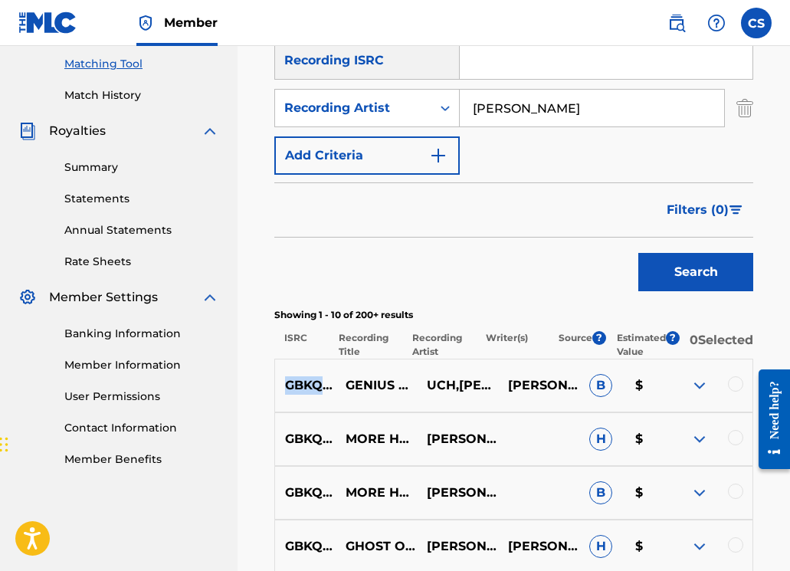
scroll to position [195, 0]
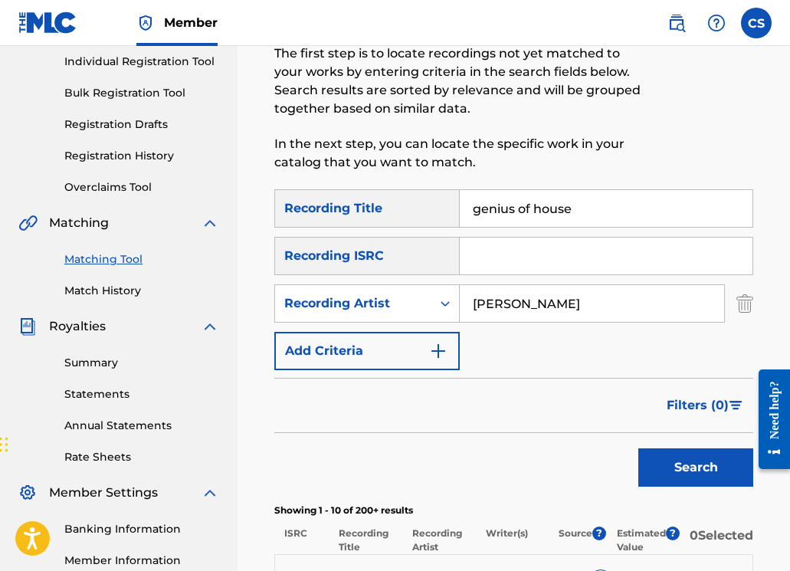
click at [477, 257] on input "Search Form" at bounding box center [606, 255] width 293 height 37
paste input "GBKQU2125379"
type input "GBKQU2125379"
click at [676, 463] on button "Search" at bounding box center [695, 467] width 115 height 38
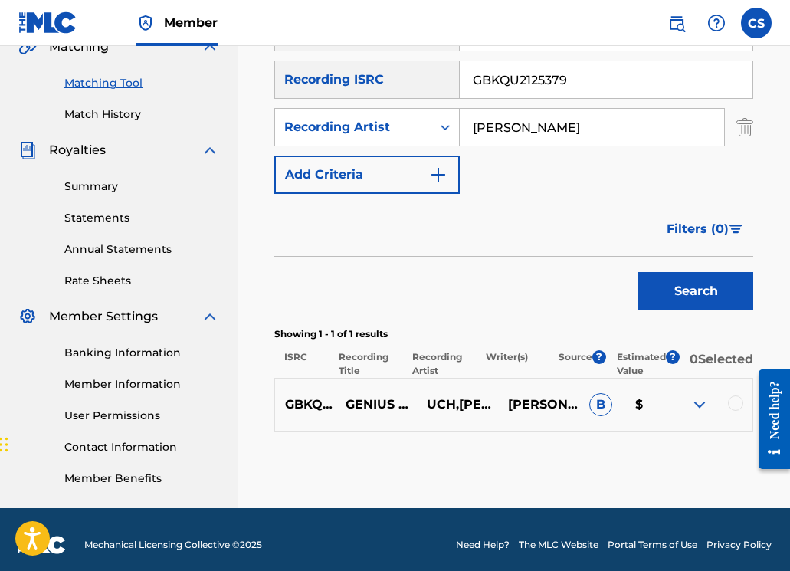
scroll to position [391, 0]
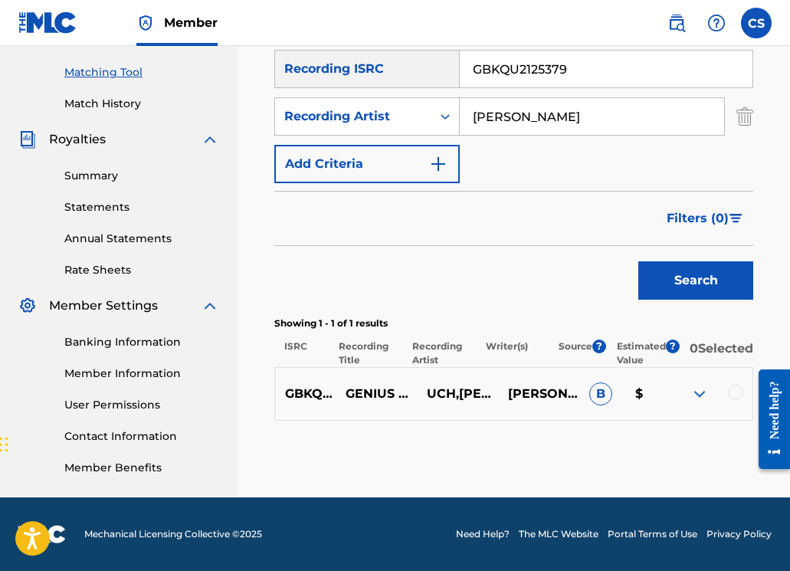
click at [728, 394] on div at bounding box center [735, 392] width 15 height 15
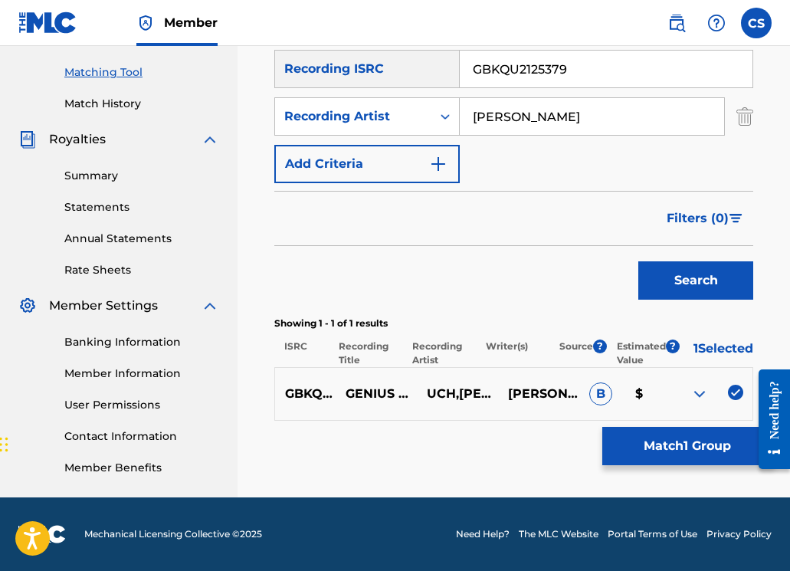
click at [646, 446] on button "Match 1 Group" at bounding box center [686, 446] width 169 height 38
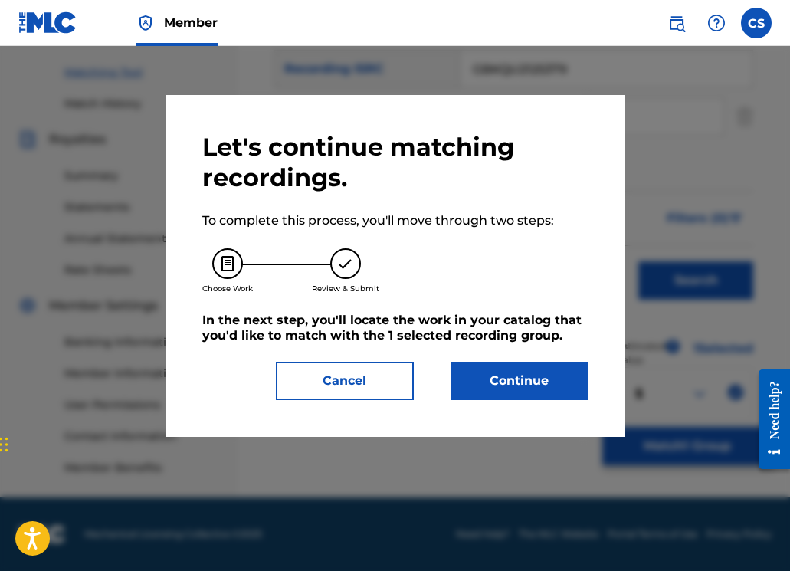
click at [502, 385] on button "Continue" at bounding box center [519, 381] width 138 height 38
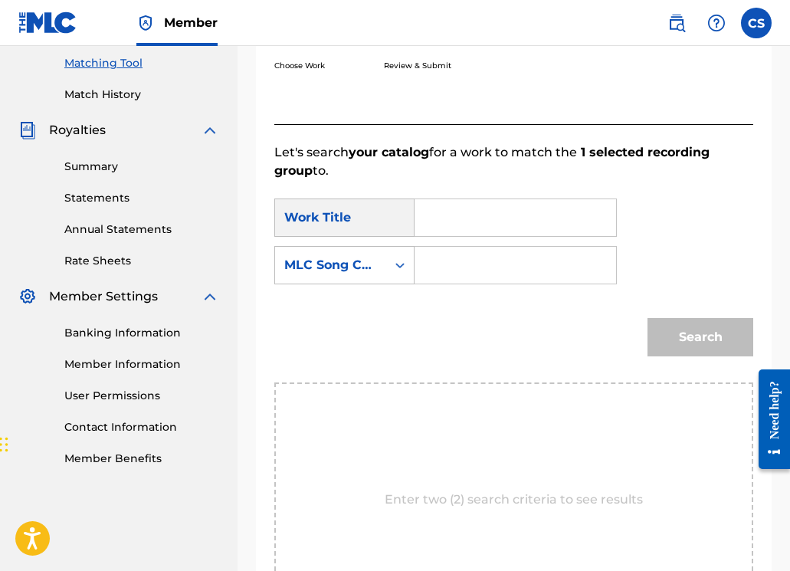
click at [458, 210] on input "Search Form" at bounding box center [514, 217] width 175 height 37
click at [463, 250] on strong "gen" at bounding box center [452, 251] width 25 height 15
type input "genius of house"
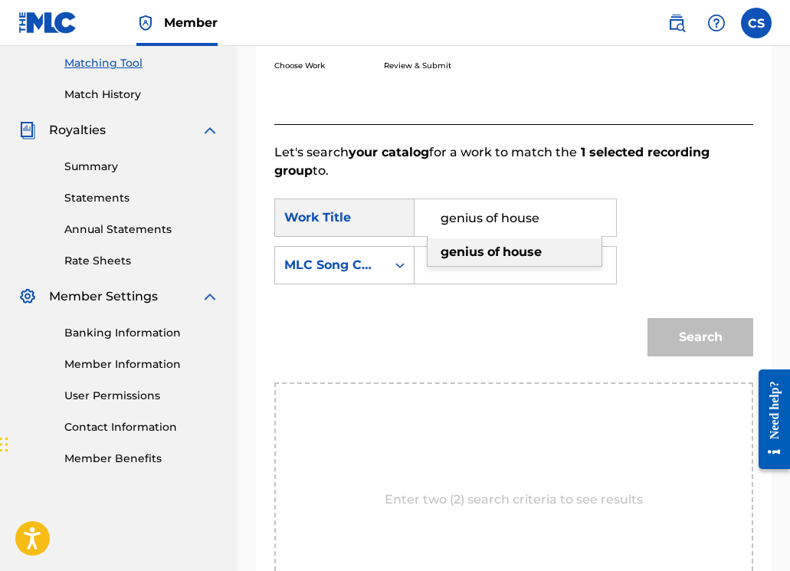
click at [470, 256] on strong "genius" at bounding box center [462, 251] width 44 height 15
click at [469, 260] on input "Search Form" at bounding box center [514, 265] width 175 height 37
paste input "GD9ZY0"
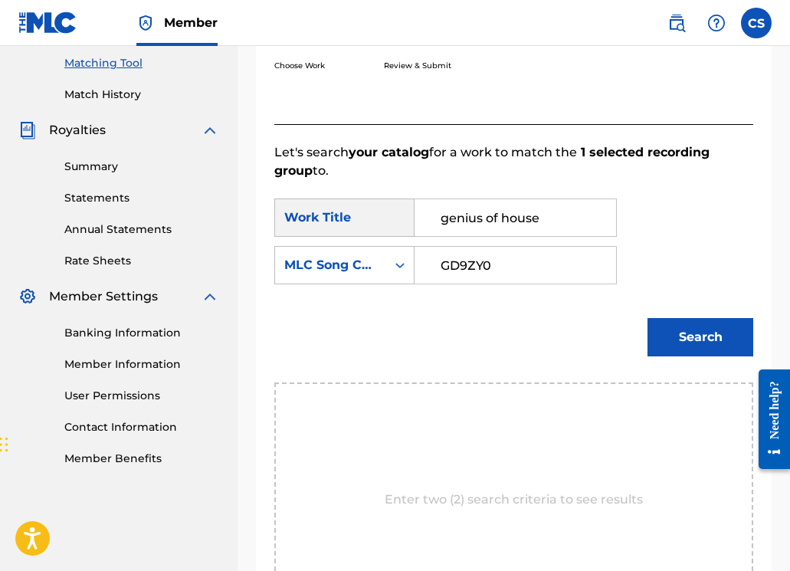
type input "GD9ZY0"
click at [694, 328] on button "Search" at bounding box center [700, 337] width 106 height 38
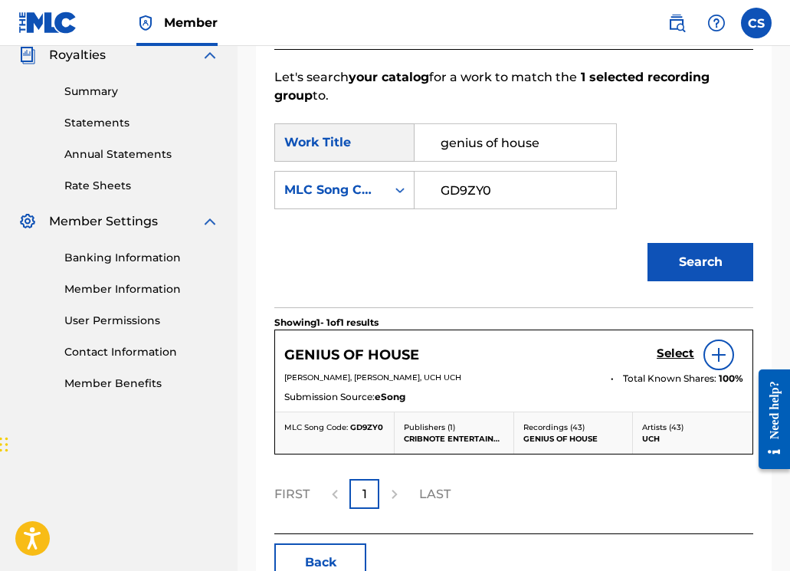
scroll to position [560, 0]
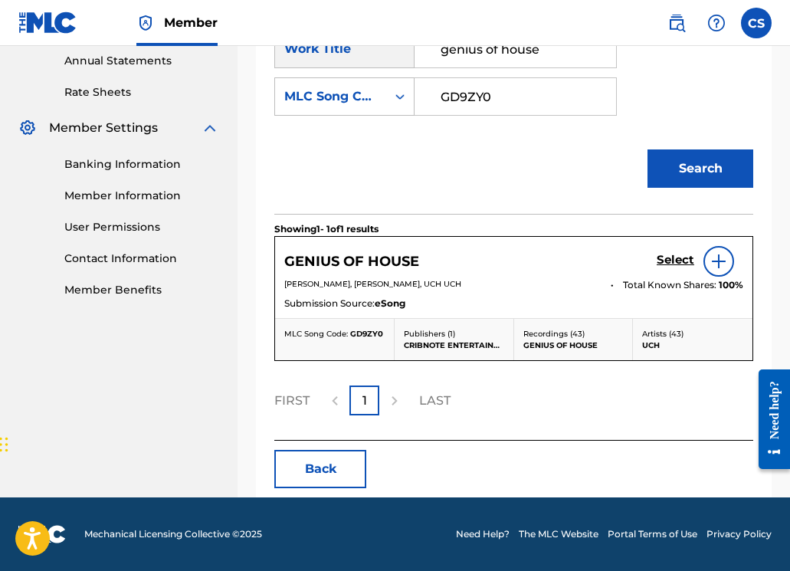
click at [683, 260] on h5 "Select" at bounding box center [675, 260] width 38 height 15
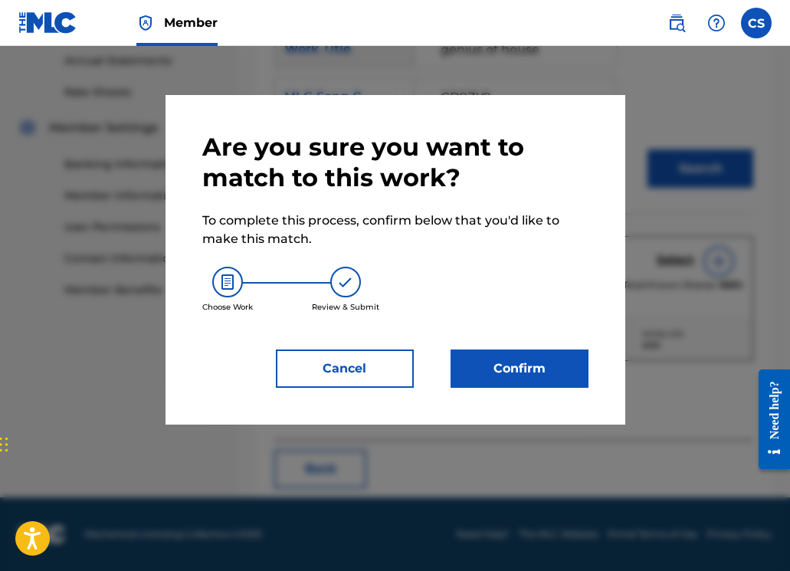
click at [359, 375] on button "Cancel" at bounding box center [345, 368] width 138 height 38
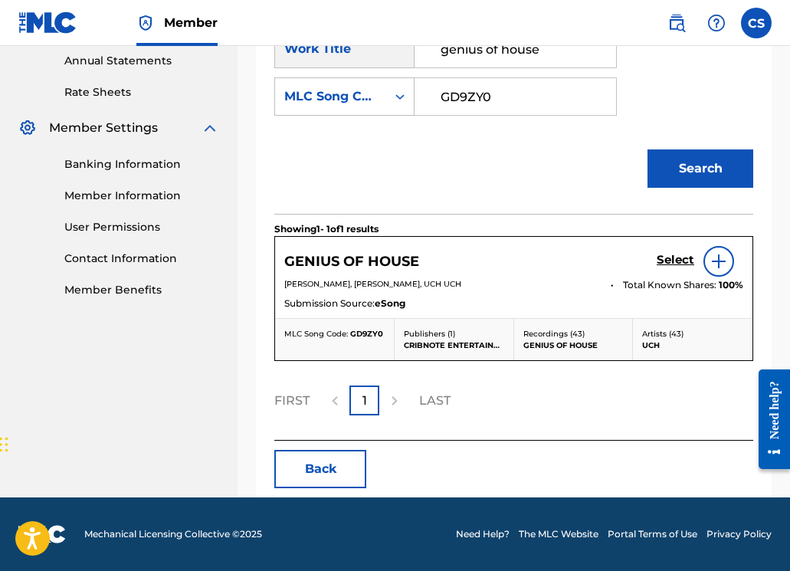
click at [715, 260] on img at bounding box center [718, 261] width 18 height 18
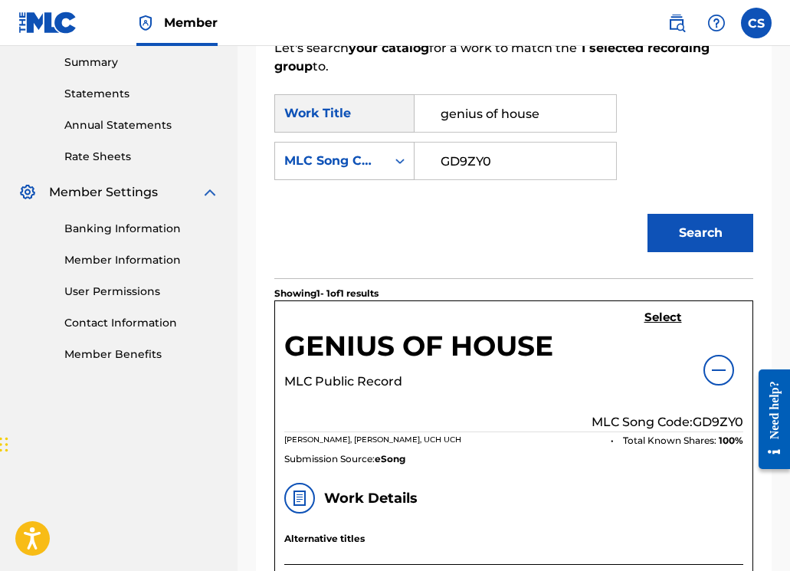
scroll to position [478, 0]
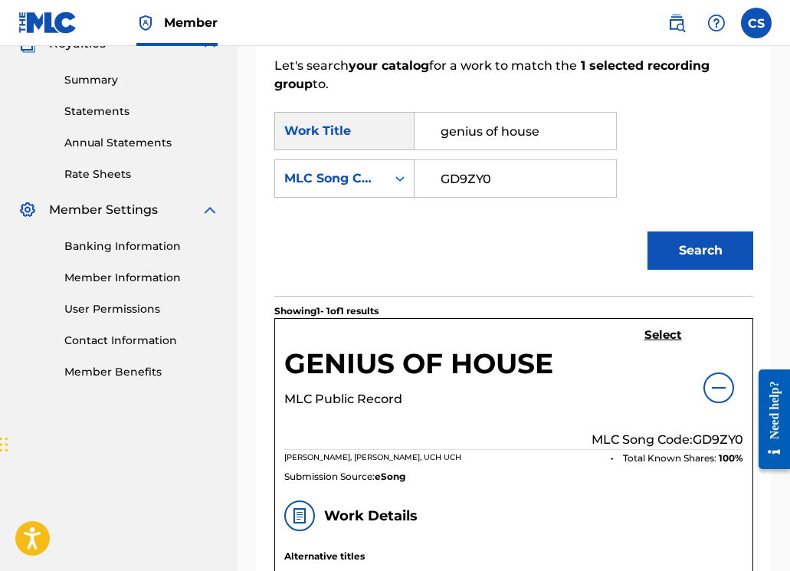
click at [647, 334] on h5 "Select" at bounding box center [663, 335] width 38 height 15
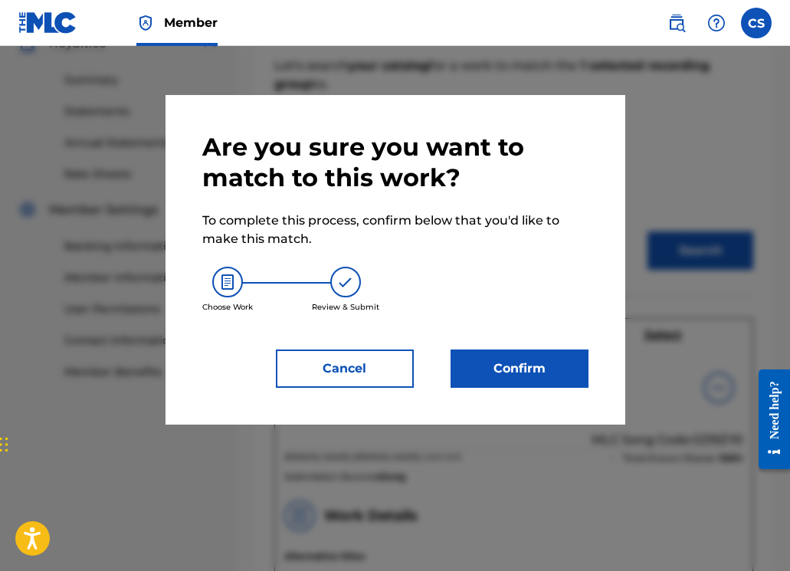
click at [522, 360] on button "Confirm" at bounding box center [519, 368] width 138 height 38
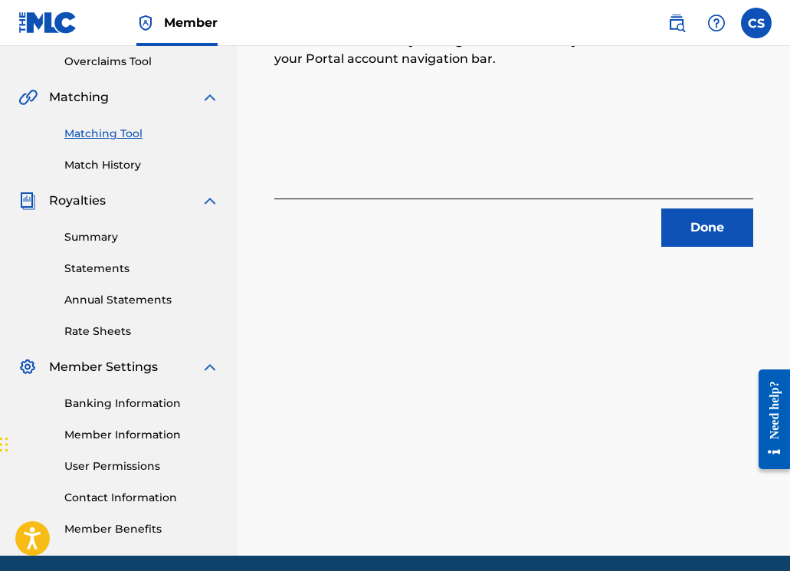
scroll to position [227, 0]
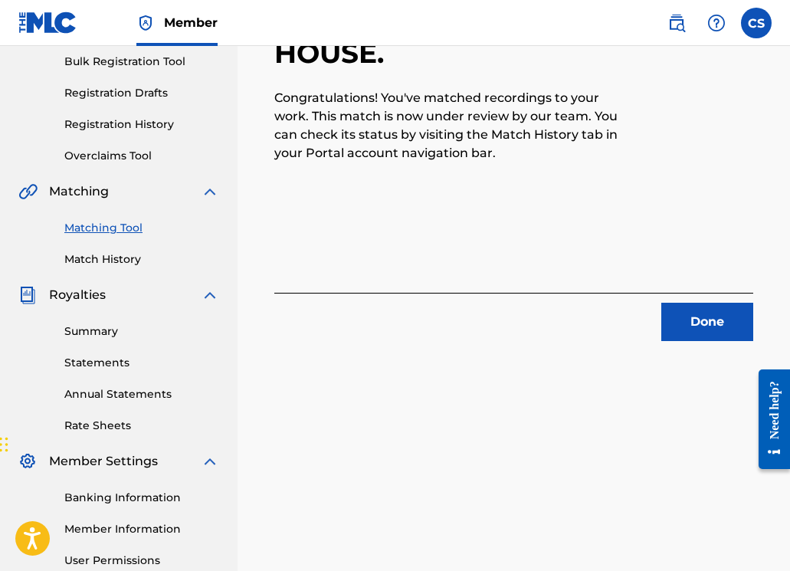
click at [685, 316] on button "Done" at bounding box center [707, 322] width 92 height 38
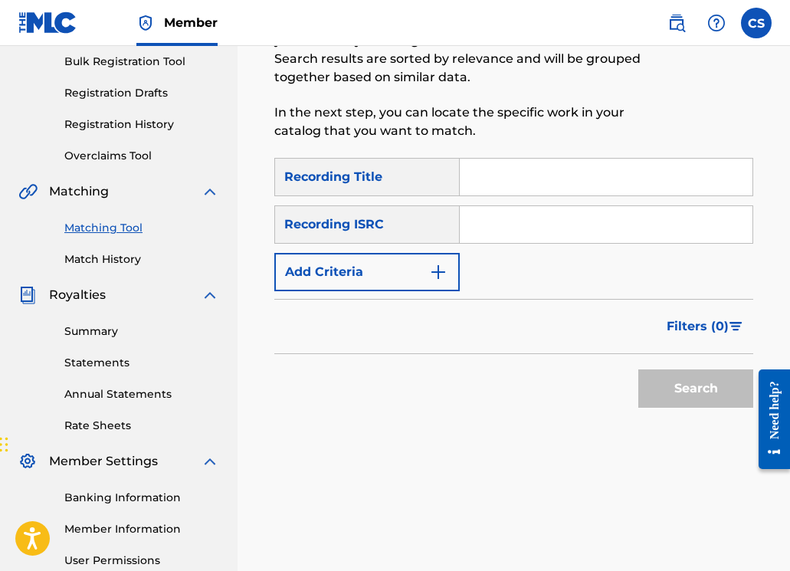
click at [490, 185] on input "Search Form" at bounding box center [606, 177] width 293 height 37
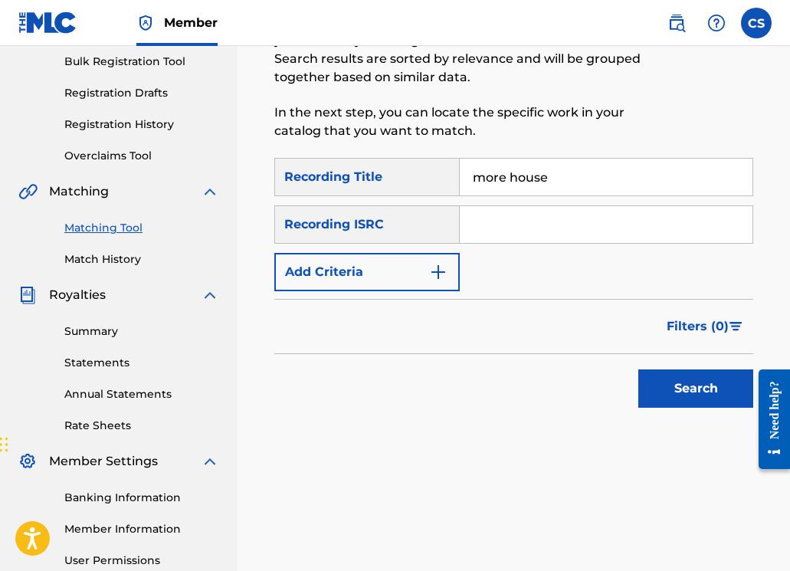
type input "more house"
click at [418, 280] on button "Add Criteria" at bounding box center [366, 272] width 185 height 38
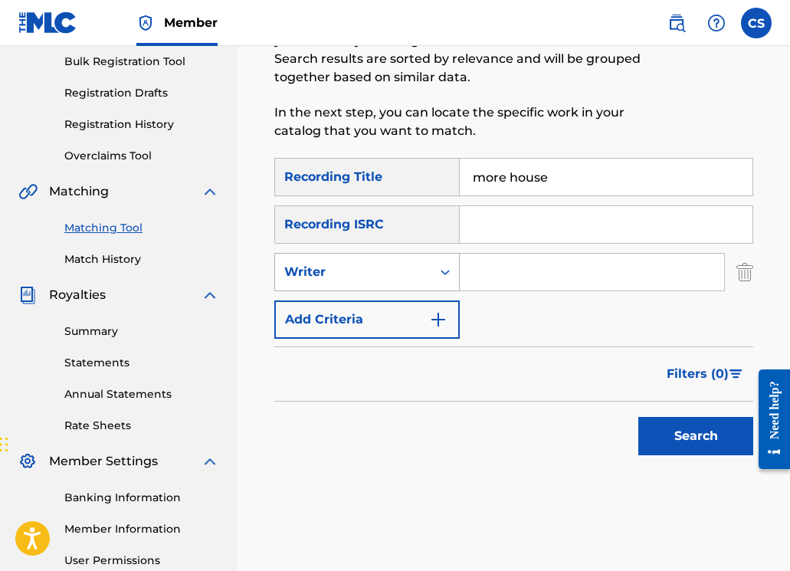
click at [419, 280] on div "Writer" at bounding box center [353, 272] width 138 height 18
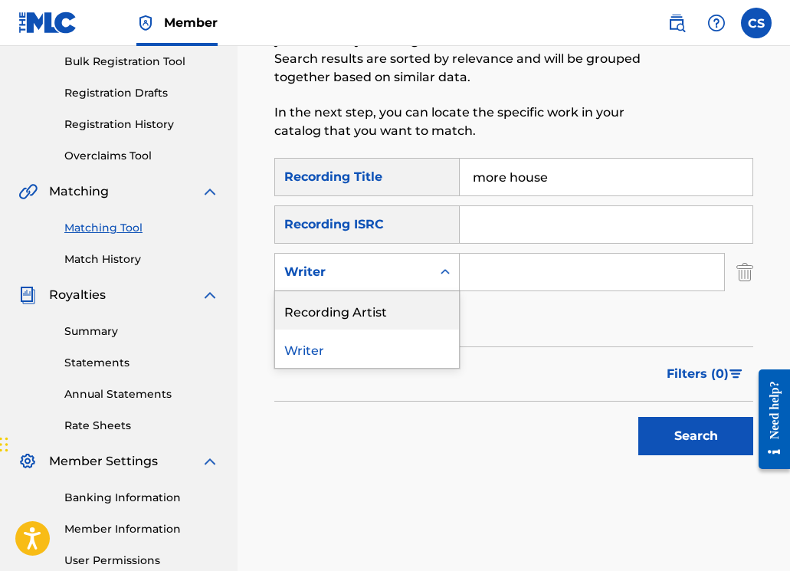
click at [407, 300] on div "Recording Artist" at bounding box center [367, 310] width 184 height 38
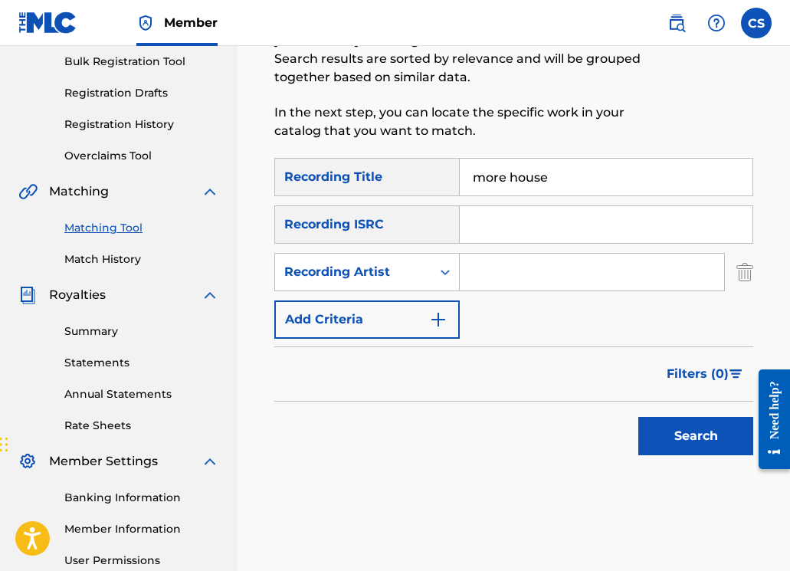
click at [503, 273] on input "Search Form" at bounding box center [592, 272] width 264 height 37
type input "john spinosa"
click at [652, 431] on button "Search" at bounding box center [695, 436] width 115 height 38
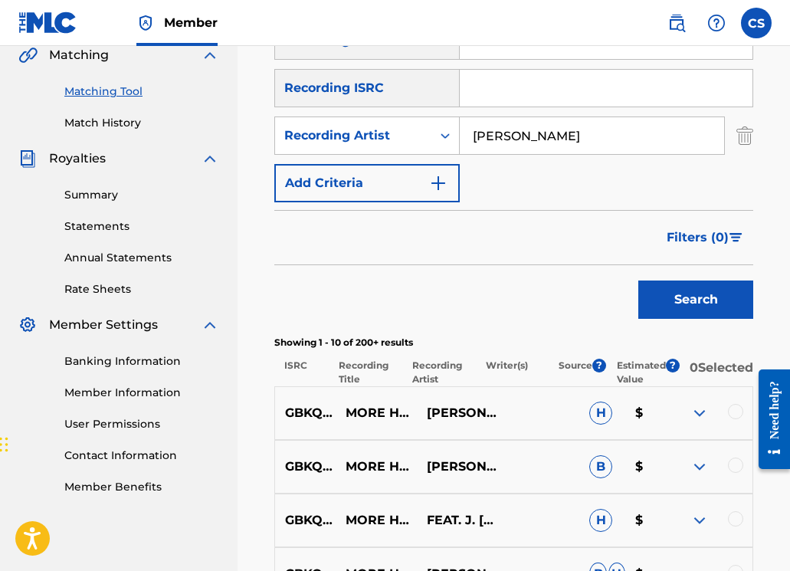
scroll to position [574, 0]
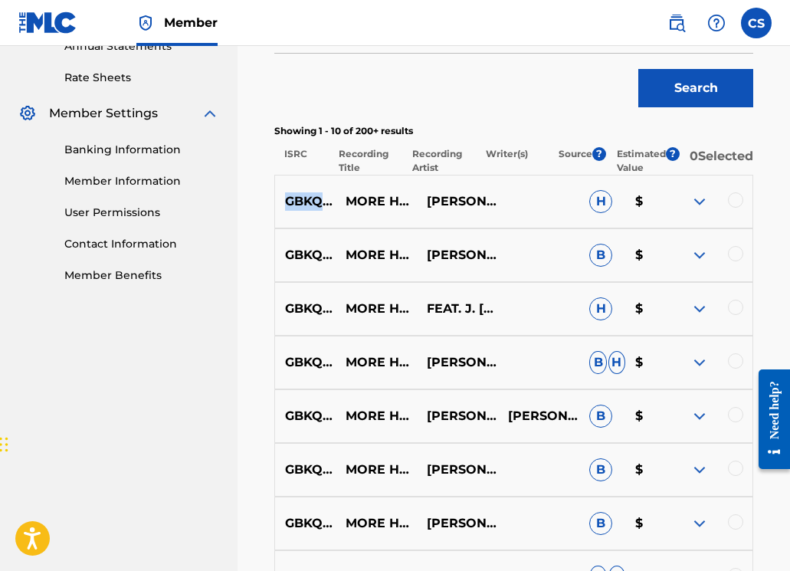
drag, startPoint x: 286, startPoint y: 211, endPoint x: 381, endPoint y: 214, distance: 95.0
click at [335, 211] on p "GBKQU2014732" at bounding box center [305, 201] width 60 height 18
drag, startPoint x: 286, startPoint y: 264, endPoint x: 379, endPoint y: 266, distance: 92.7
click at [335, 264] on p "GBKQU2014731" at bounding box center [305, 255] width 60 height 18
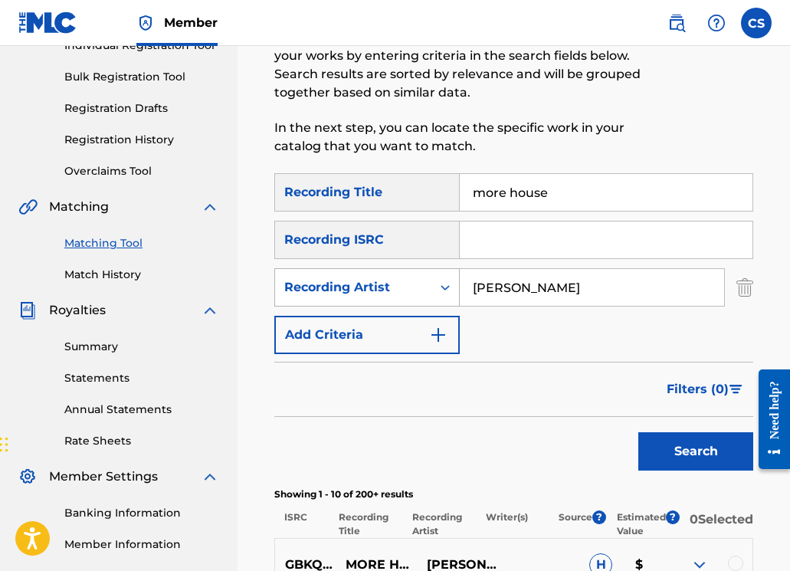
scroll to position [214, 0]
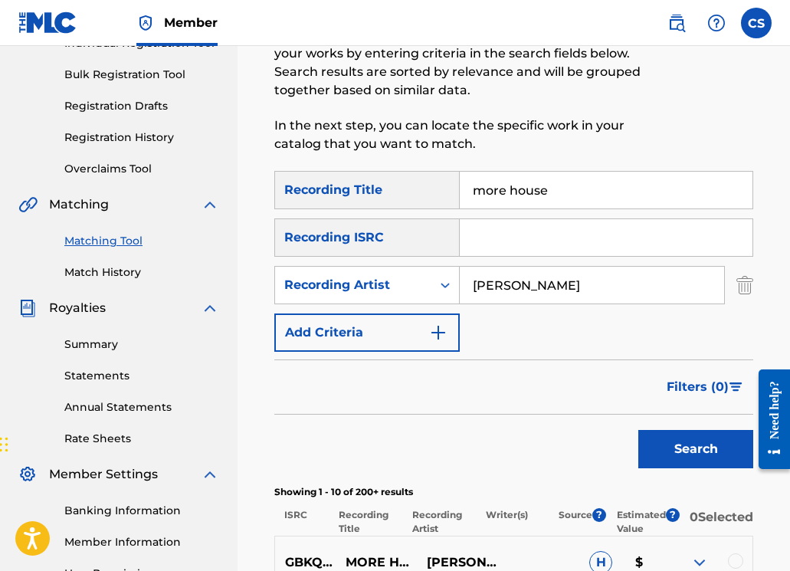
click at [490, 240] on input "Search Form" at bounding box center [606, 237] width 293 height 37
paste input "GBKQU2014731"
type input "GBKQU2014731"
click at [682, 459] on button "Search" at bounding box center [695, 449] width 115 height 38
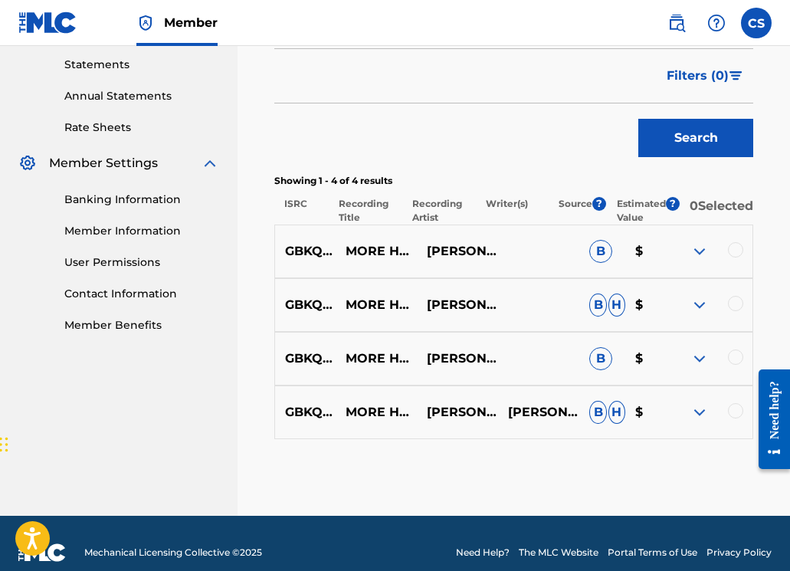
scroll to position [552, 0]
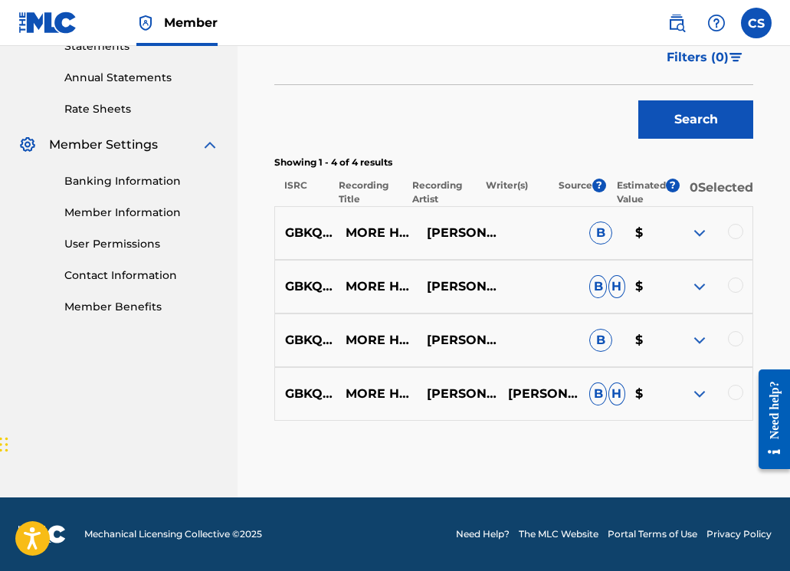
click at [732, 234] on div at bounding box center [735, 231] width 15 height 15
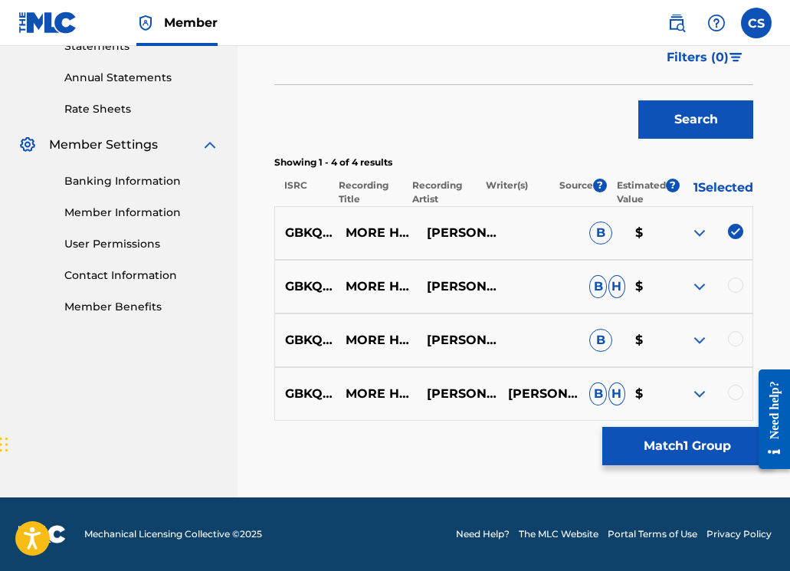
click at [744, 275] on div "GBKQU2014731 MORE HOUSE (RADIO MIX) J. BLIZZY;JOHN SPINOSA B H $" at bounding box center [513, 287] width 479 height 54
click at [741, 288] on div at bounding box center [735, 284] width 15 height 15
click at [734, 340] on div at bounding box center [735, 338] width 15 height 15
click at [731, 394] on div at bounding box center [735, 392] width 15 height 15
click at [698, 454] on button "Match 4 Groups" at bounding box center [686, 446] width 169 height 38
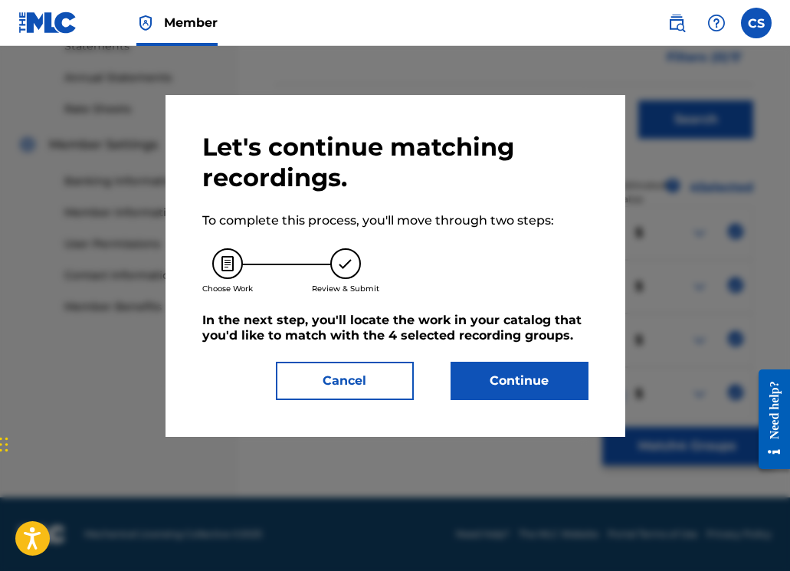
click at [486, 380] on button "Continue" at bounding box center [519, 381] width 138 height 38
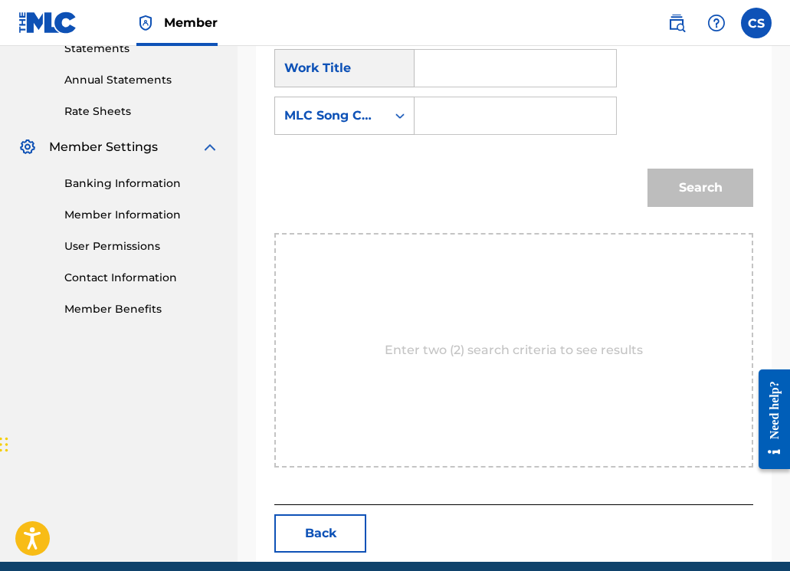
scroll to position [525, 0]
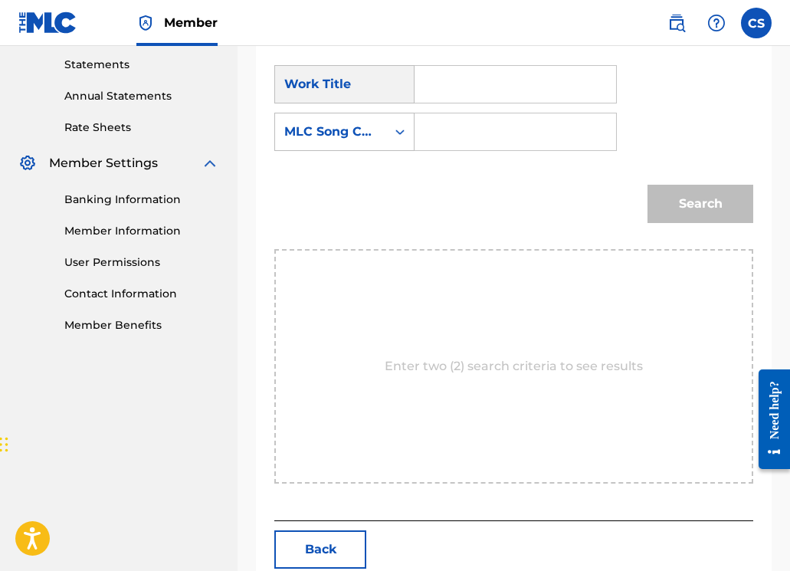
click at [431, 79] on input "Search Form" at bounding box center [514, 84] width 175 height 37
type input "more house"
click at [482, 126] on div "more house" at bounding box center [514, 119] width 174 height 28
click at [479, 135] on input "Search Form" at bounding box center [514, 131] width 175 height 37
paste input "MB2J91"
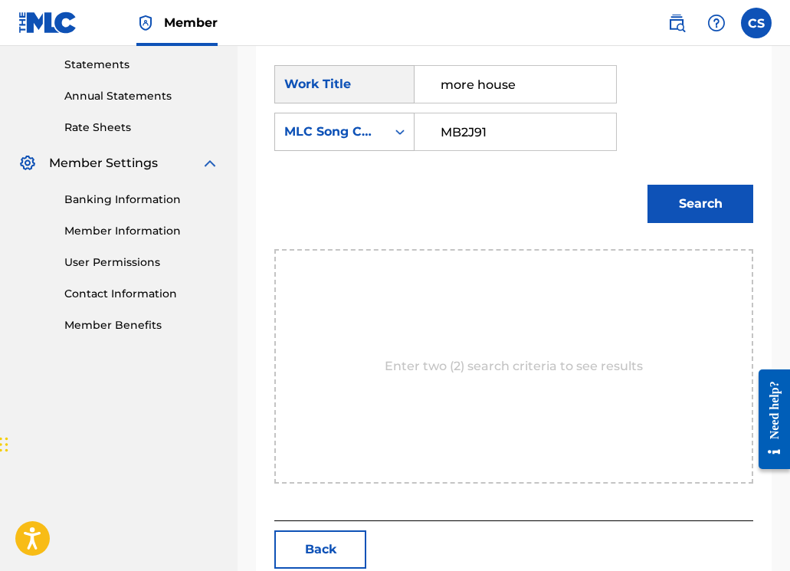
type input "MB2J91"
click at [712, 203] on button "Search" at bounding box center [700, 204] width 106 height 38
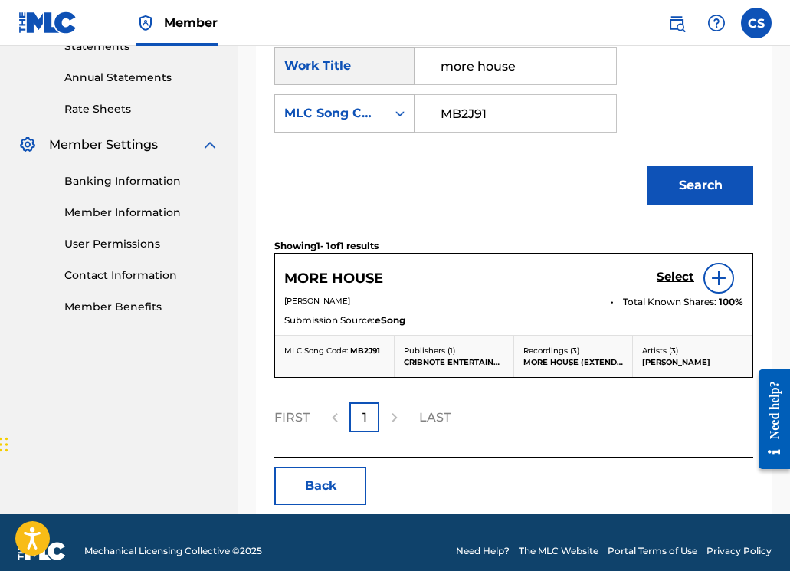
scroll to position [560, 0]
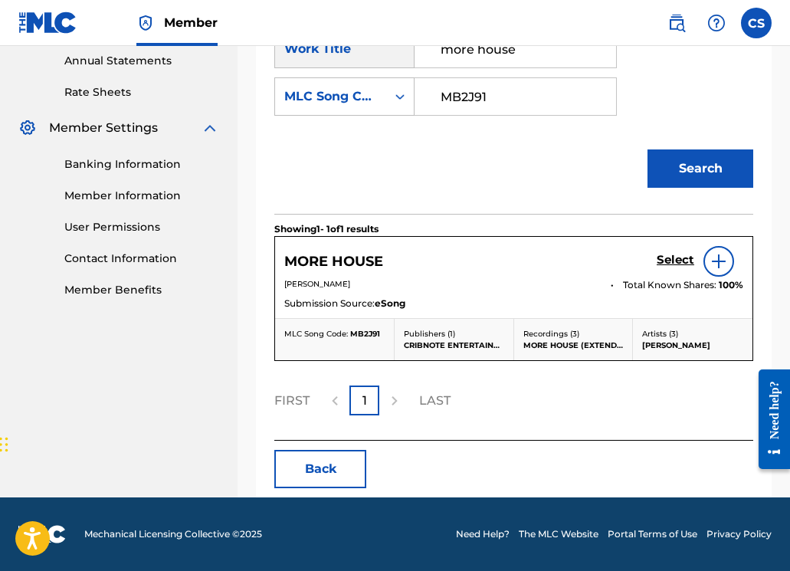
click at [681, 264] on h5 "Select" at bounding box center [675, 260] width 38 height 15
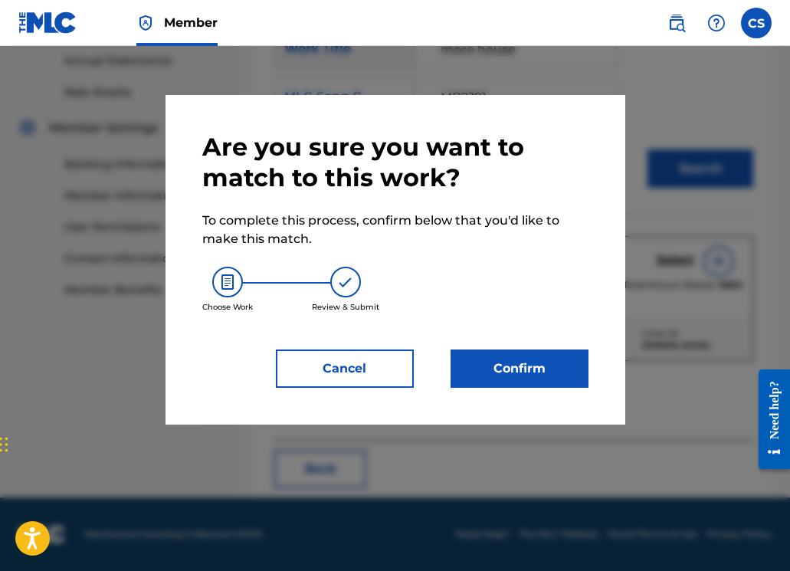
click at [499, 375] on button "Confirm" at bounding box center [519, 368] width 138 height 38
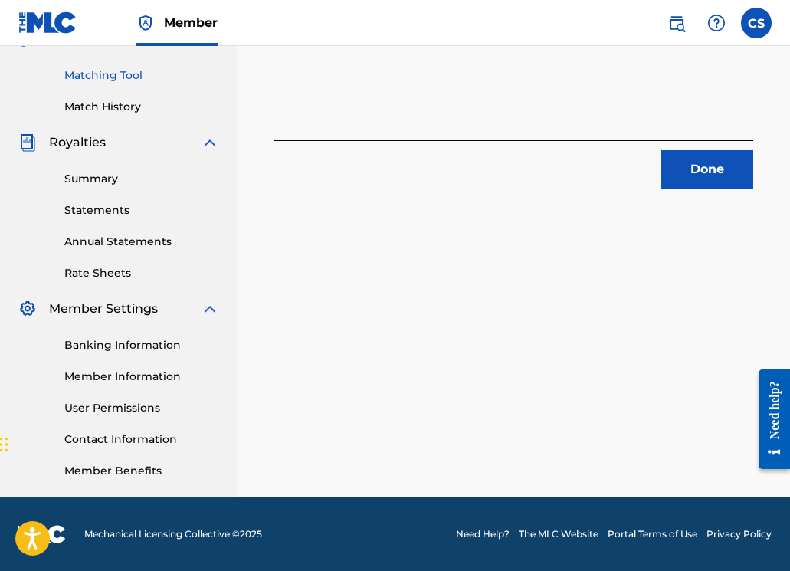
scroll to position [379, 0]
click at [696, 175] on button "Done" at bounding box center [707, 169] width 92 height 38
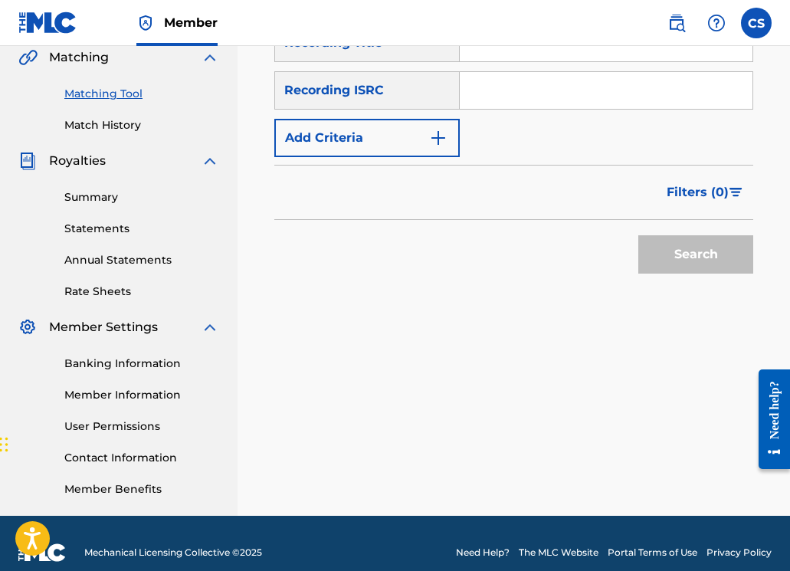
scroll to position [352, 0]
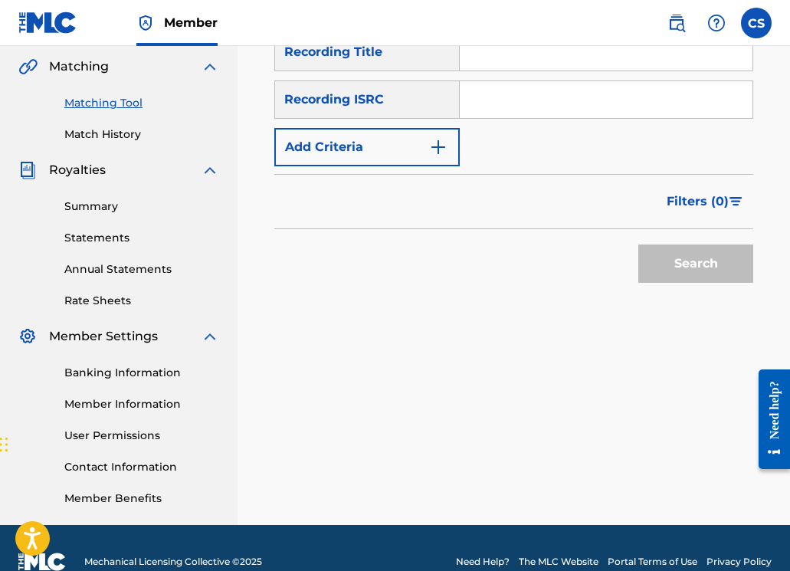
click at [523, 111] on input "Search Form" at bounding box center [606, 99] width 293 height 37
paste input "GBKQU2014732"
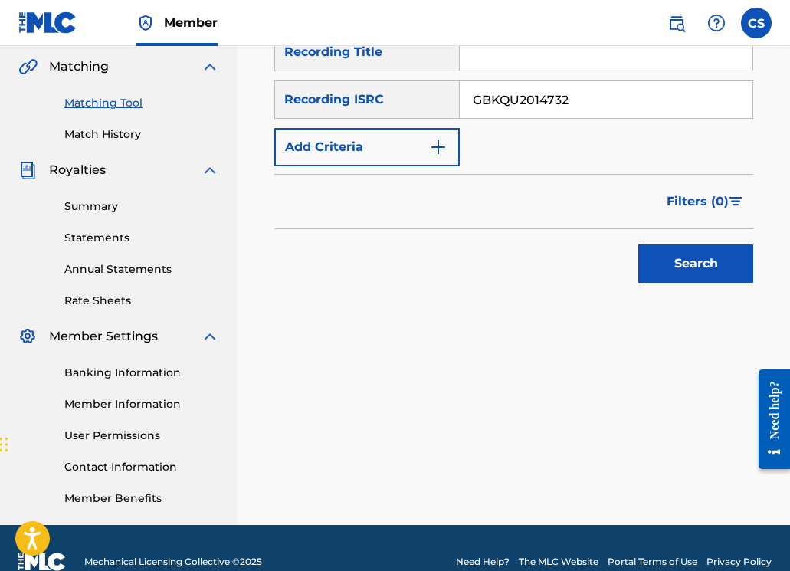
type input "GBKQU2014732"
click at [679, 275] on button "Search" at bounding box center [695, 263] width 115 height 38
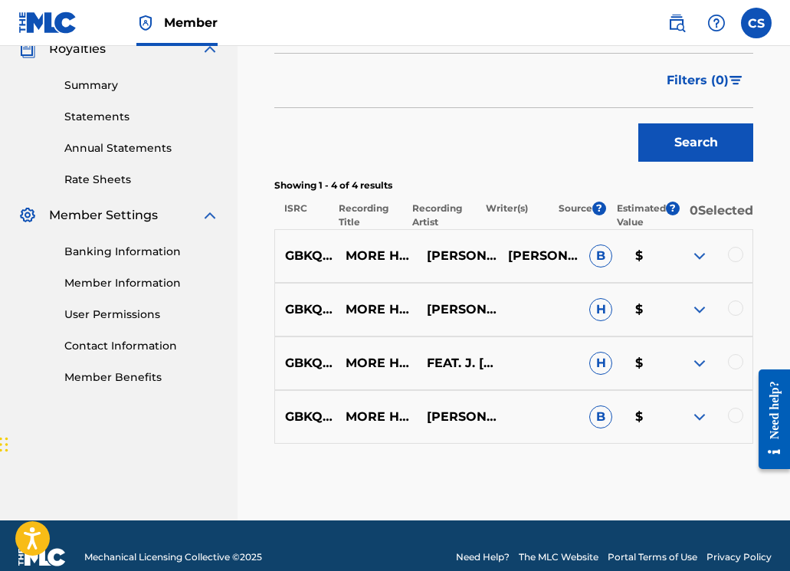
scroll to position [505, 0]
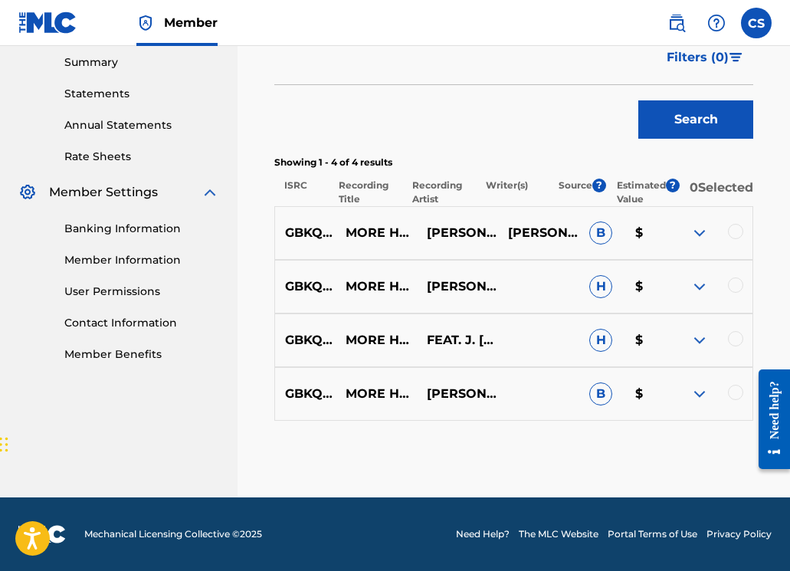
click at [733, 230] on div at bounding box center [735, 231] width 15 height 15
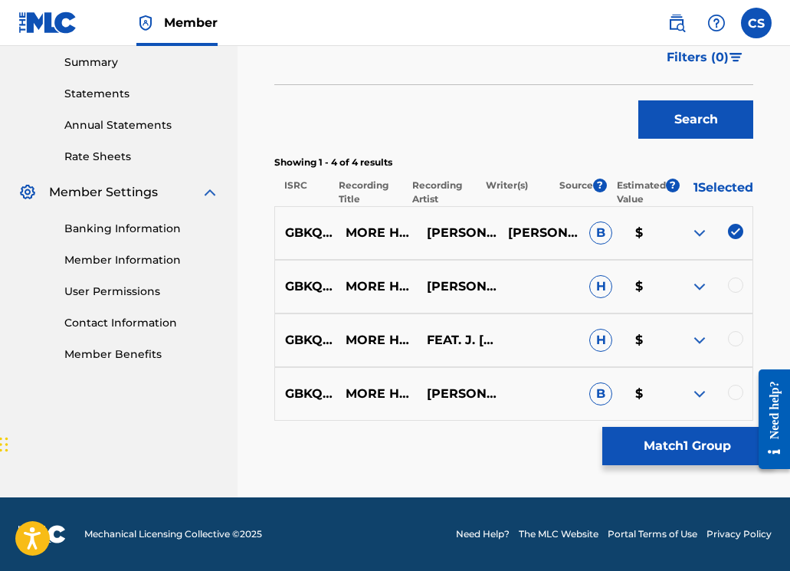
click at [737, 292] on div at bounding box center [735, 284] width 15 height 15
click at [730, 340] on div at bounding box center [735, 338] width 15 height 15
click at [734, 401] on div at bounding box center [711, 394] width 81 height 18
click at [731, 393] on div at bounding box center [735, 392] width 15 height 15
click at [720, 443] on button "Match 4 Groups" at bounding box center [686, 446] width 169 height 38
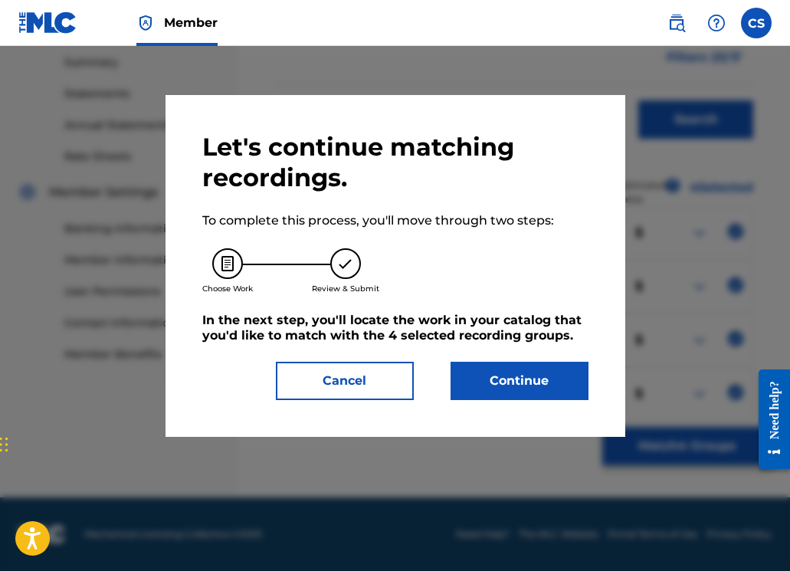
drag, startPoint x: 513, startPoint y: 401, endPoint x: 517, endPoint y: 385, distance: 17.3
click at [513, 399] on div "Let's continue matching recordings. To complete this process, you'll move throu…" at bounding box center [395, 266] width 460 height 342
click at [521, 378] on button "Continue" at bounding box center [519, 381] width 138 height 38
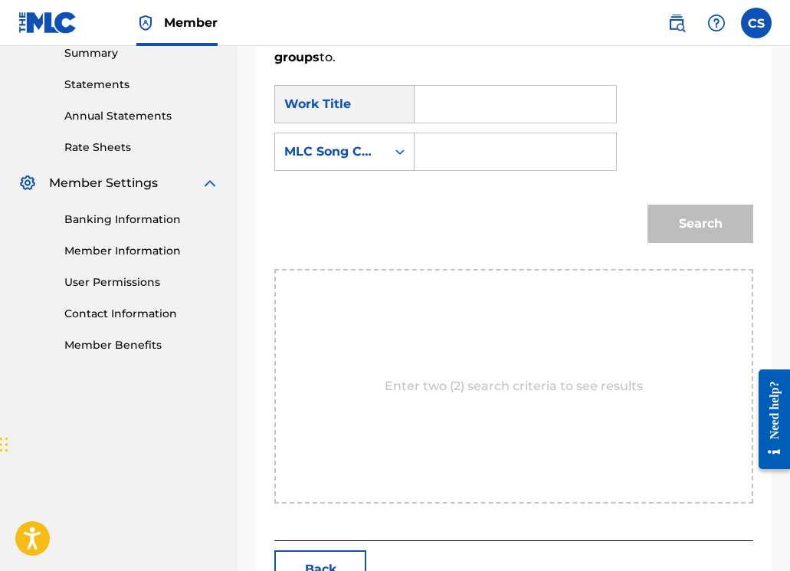
click at [464, 113] on input "Search Form" at bounding box center [514, 104] width 175 height 37
click at [456, 131] on strong "more" at bounding box center [457, 138] width 34 height 15
type input "more house"
click at [457, 152] on input "Search Form" at bounding box center [514, 151] width 175 height 37
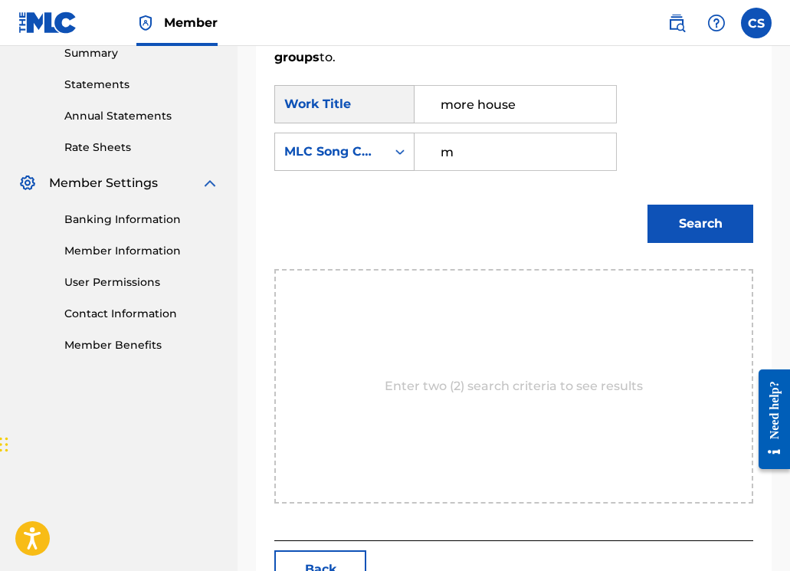
type input "MB2J91"
click at [657, 229] on button "Search" at bounding box center [700, 224] width 106 height 38
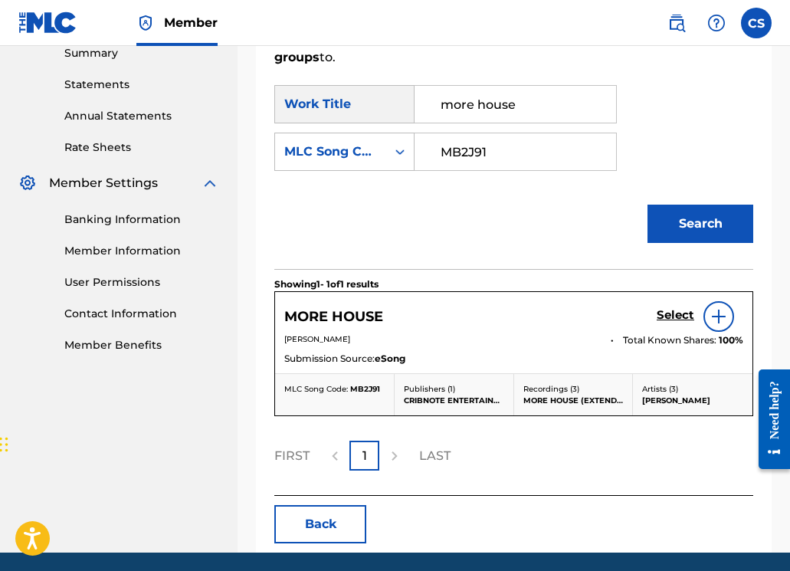
click at [660, 321] on h5 "Select" at bounding box center [675, 315] width 38 height 15
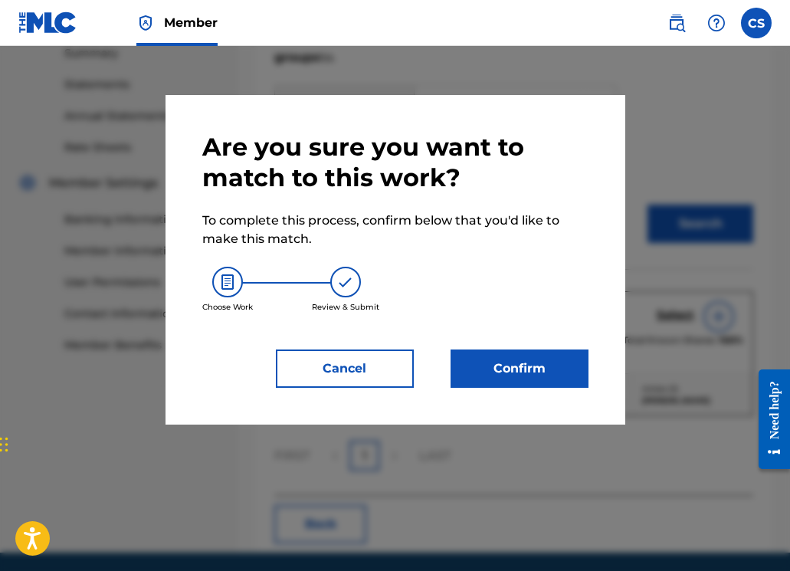
click at [538, 372] on button "Confirm" at bounding box center [519, 368] width 138 height 38
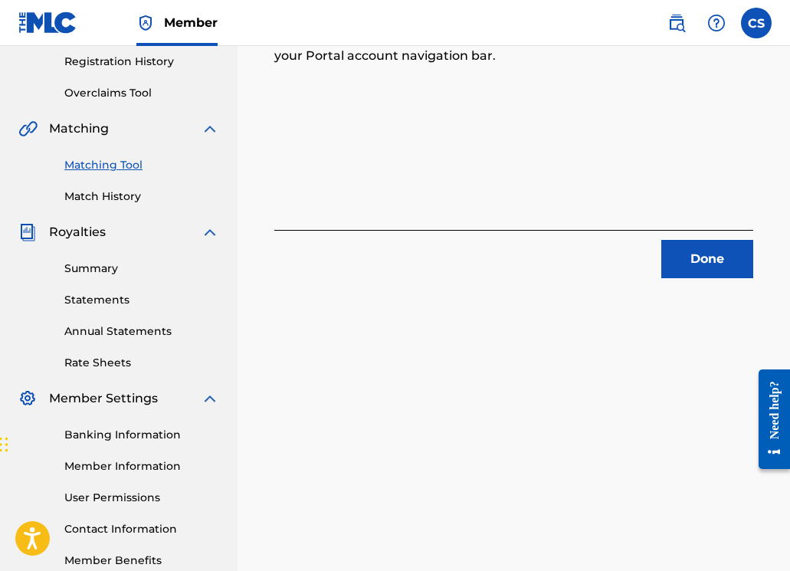
scroll to position [225, 0]
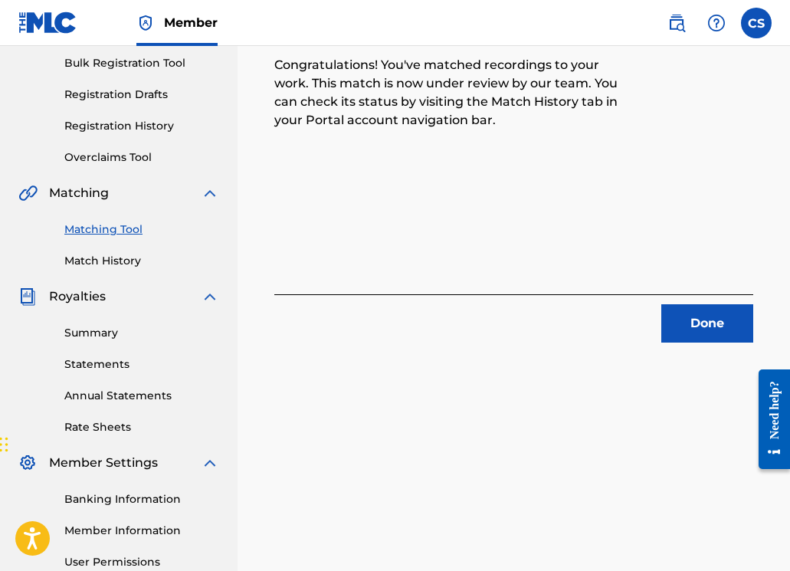
click at [683, 333] on button "Done" at bounding box center [707, 323] width 92 height 38
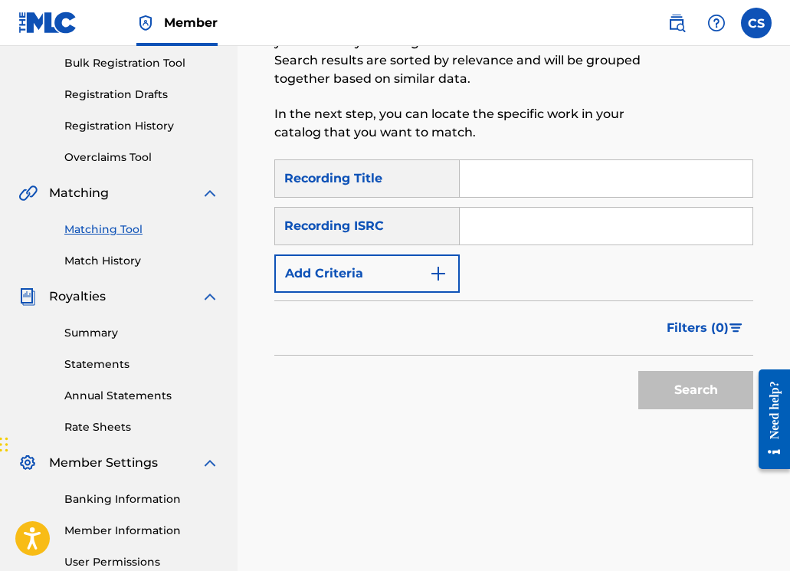
click at [512, 201] on div "SearchWithCriteriad4a35d97-87bb-4ad2-b1cc-bd3bcbc8bb4d Recording Title SearchWi…" at bounding box center [513, 225] width 479 height 133
click at [510, 185] on input "Search Form" at bounding box center [606, 178] width 293 height 37
type input "break a sweat"
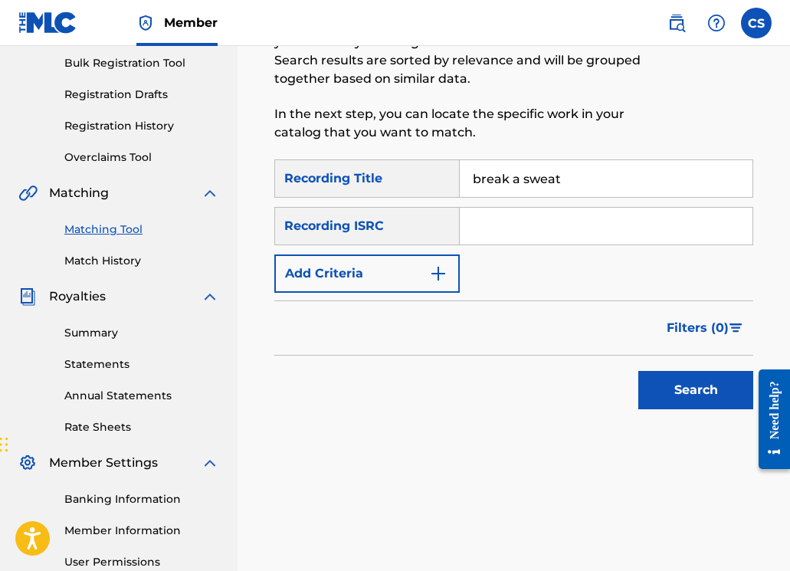
click at [433, 279] on img "Search Form" at bounding box center [438, 273] width 18 height 18
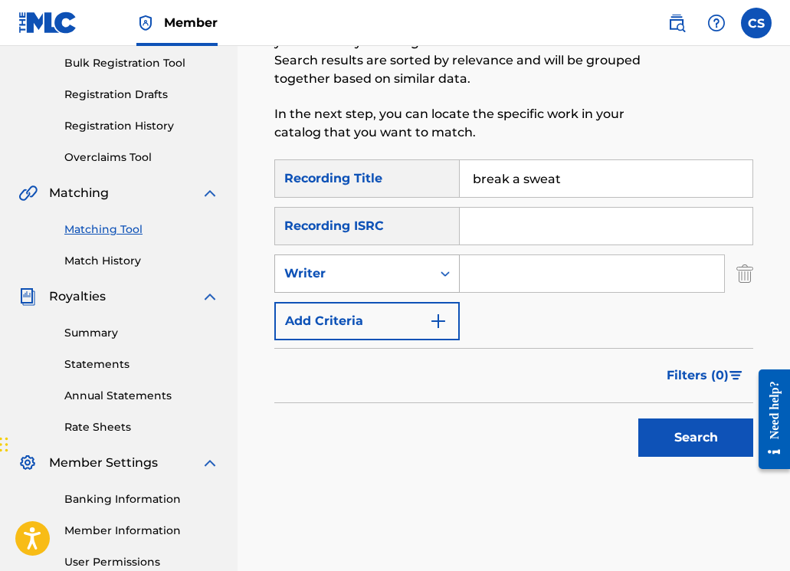
click at [434, 279] on div "Search Form" at bounding box center [445, 274] width 28 height 28
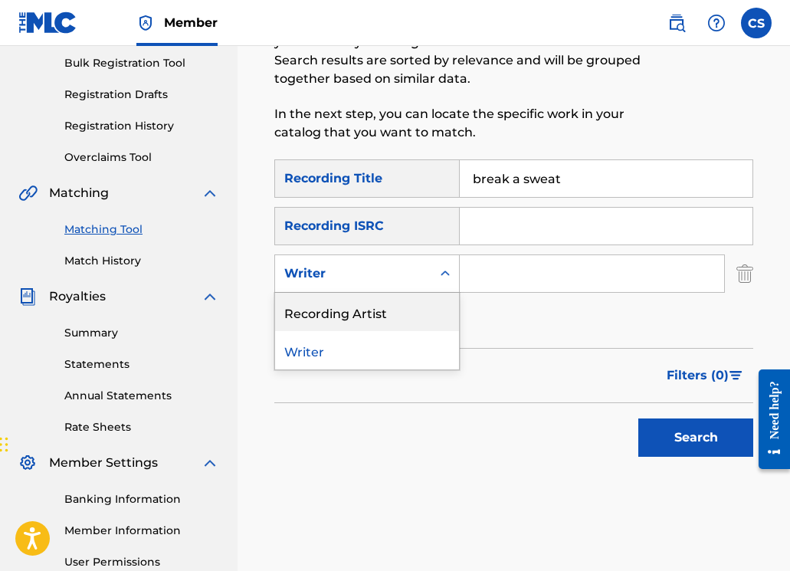
drag, startPoint x: 420, startPoint y: 311, endPoint x: 443, endPoint y: 294, distance: 29.1
click at [420, 311] on div "Recording Artist" at bounding box center [367, 312] width 184 height 38
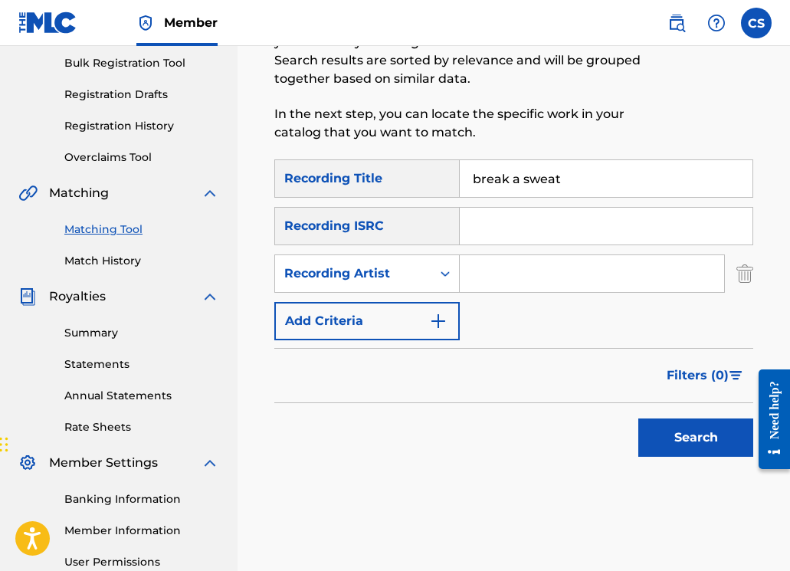
click at [480, 272] on input "Search Form" at bounding box center [592, 273] width 264 height 37
type input "john spinosa"
click at [695, 443] on button "Search" at bounding box center [695, 437] width 115 height 38
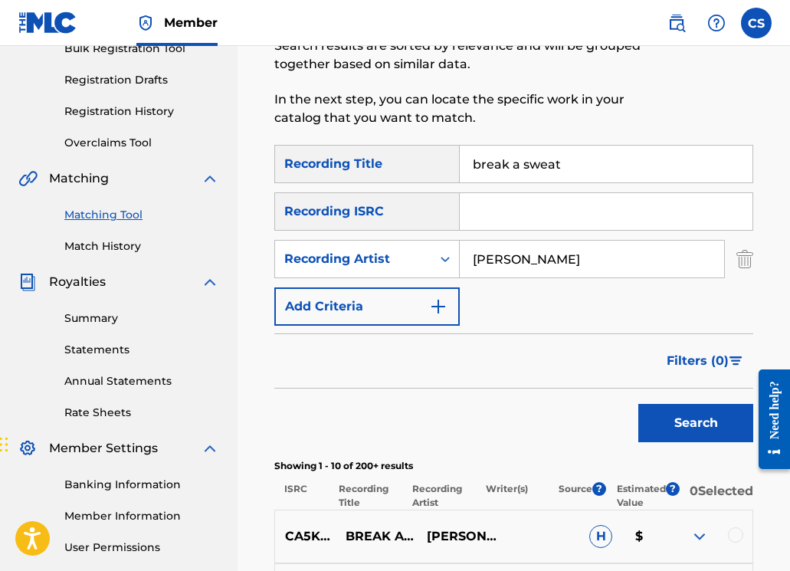
scroll to position [124, 0]
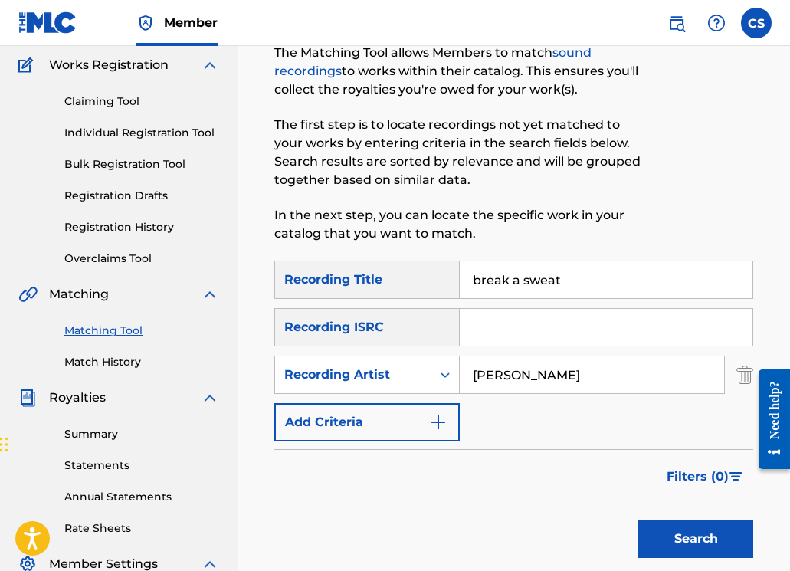
drag, startPoint x: 579, startPoint y: 283, endPoint x: 437, endPoint y: 273, distance: 142.0
click at [437, 273] on div "SearchWithCriteriad4a35d97-87bb-4ad2-b1cc-bd3bcbc8bb4d Recording Title break a …" at bounding box center [513, 279] width 479 height 38
type input "make it clap"
click at [638, 519] on button "Search" at bounding box center [695, 538] width 115 height 38
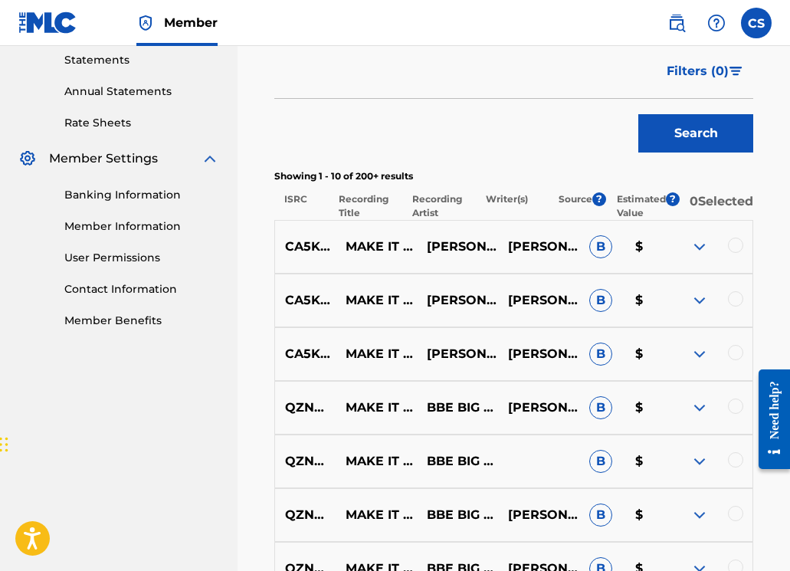
scroll to position [496, 0]
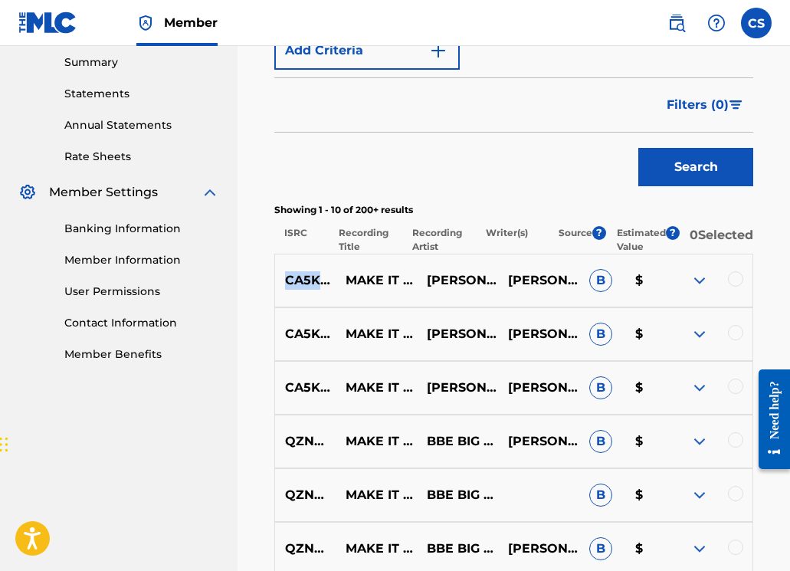
drag, startPoint x: 287, startPoint y: 290, endPoint x: 375, endPoint y: 290, distance: 88.1
click at [335, 290] on p "CA5KR2210347" at bounding box center [305, 280] width 60 height 18
drag, startPoint x: 286, startPoint y: 345, endPoint x: 376, endPoint y: 343, distance: 89.6
click at [335, 343] on p "CA5KR2210346" at bounding box center [305, 334] width 60 height 18
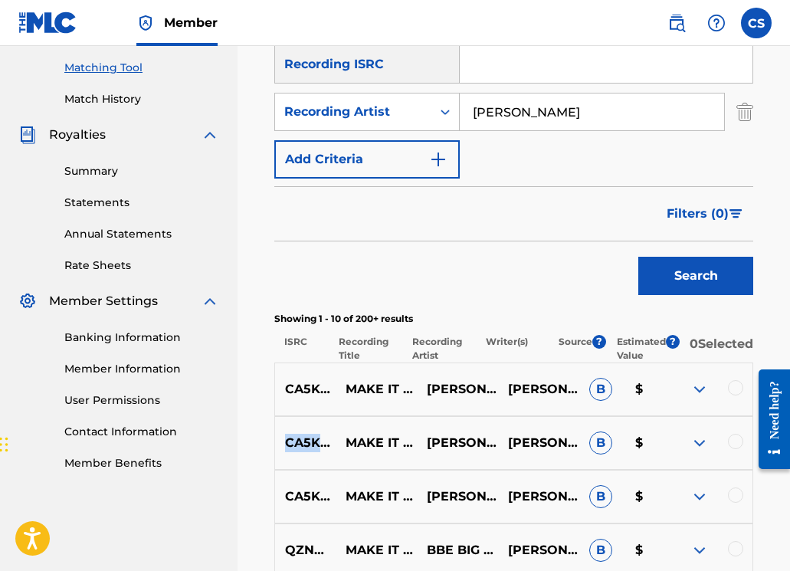
scroll to position [352, 0]
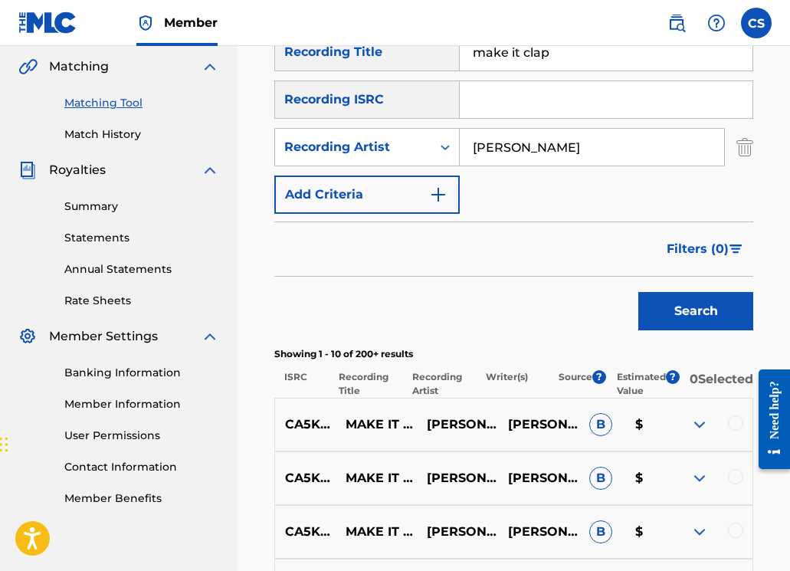
click at [475, 108] on input "Search Form" at bounding box center [606, 99] width 293 height 37
click at [480, 106] on input "Search Form" at bounding box center [606, 99] width 293 height 37
drag, startPoint x: 286, startPoint y: 490, endPoint x: 377, endPoint y: 488, distance: 91.2
click at [335, 487] on p "CA5KR2210346" at bounding box center [305, 478] width 60 height 18
click at [487, 102] on input "Search Form" at bounding box center [606, 99] width 293 height 37
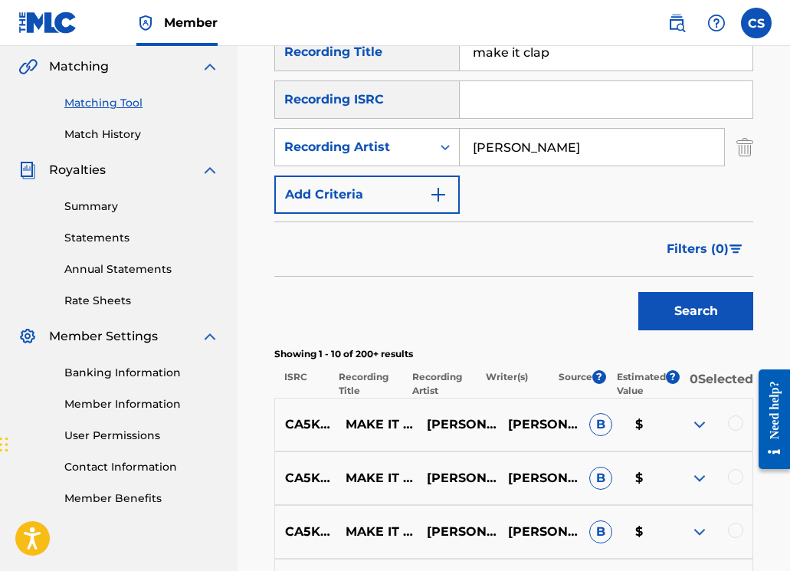
paste input "CA5KR2210346"
type input "CA5KR2210346"
click at [653, 296] on button "Search" at bounding box center [695, 311] width 115 height 38
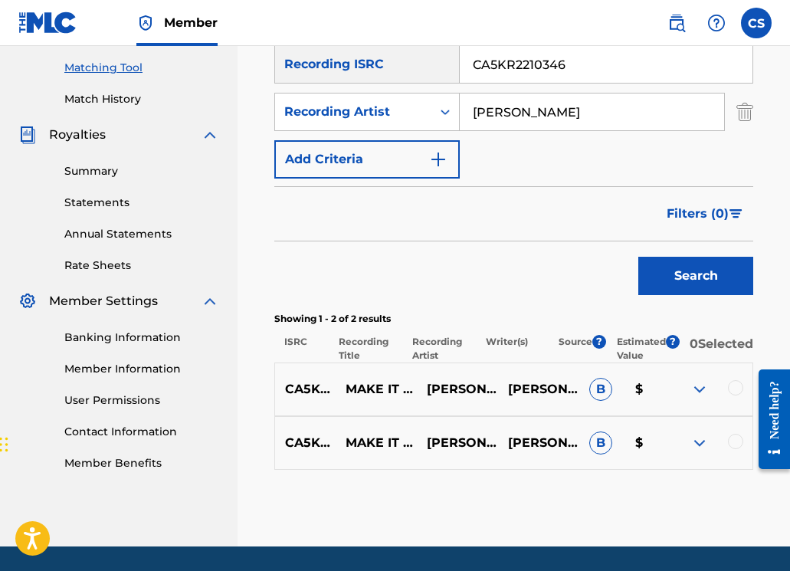
scroll to position [445, 0]
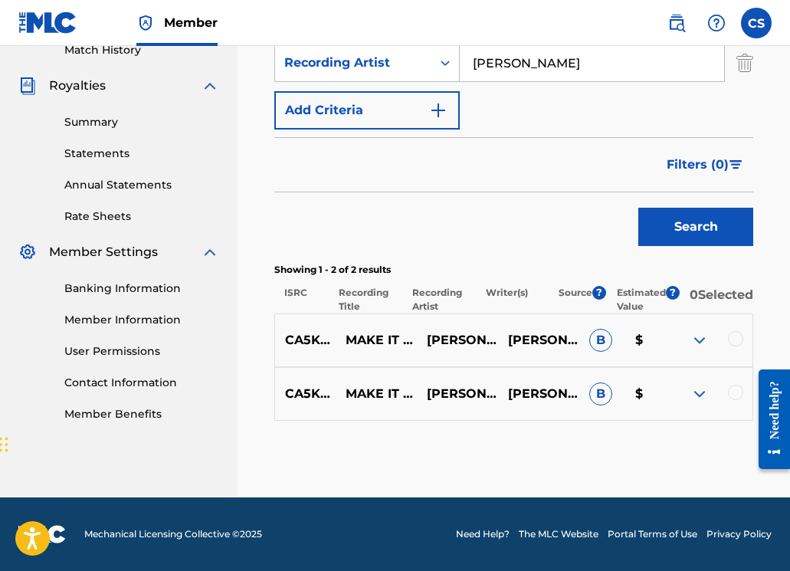
click at [738, 398] on div at bounding box center [735, 392] width 15 height 15
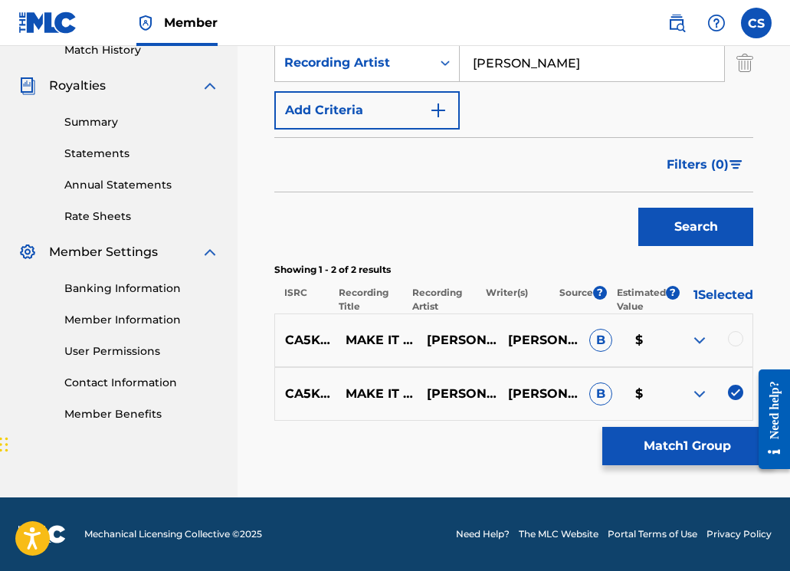
click at [737, 337] on div at bounding box center [735, 338] width 15 height 15
click at [690, 441] on button "Match 2 Groups" at bounding box center [686, 446] width 169 height 38
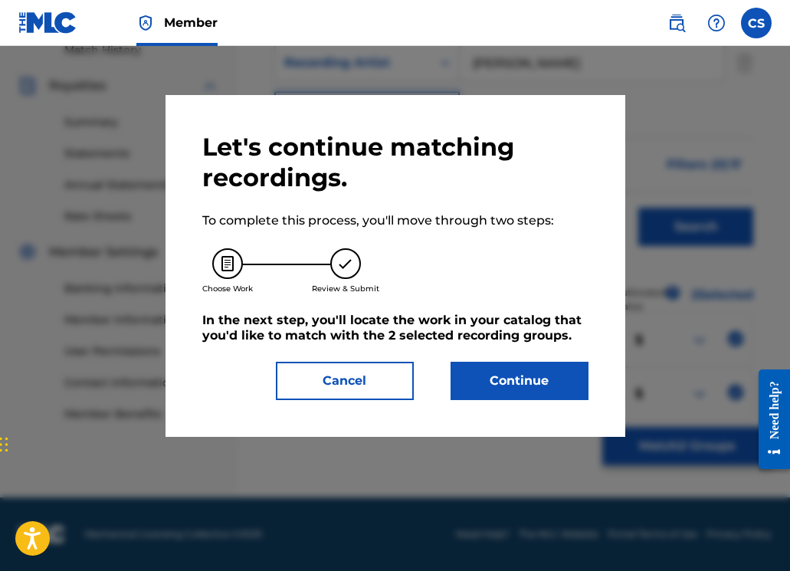
click at [501, 386] on button "Continue" at bounding box center [519, 381] width 138 height 38
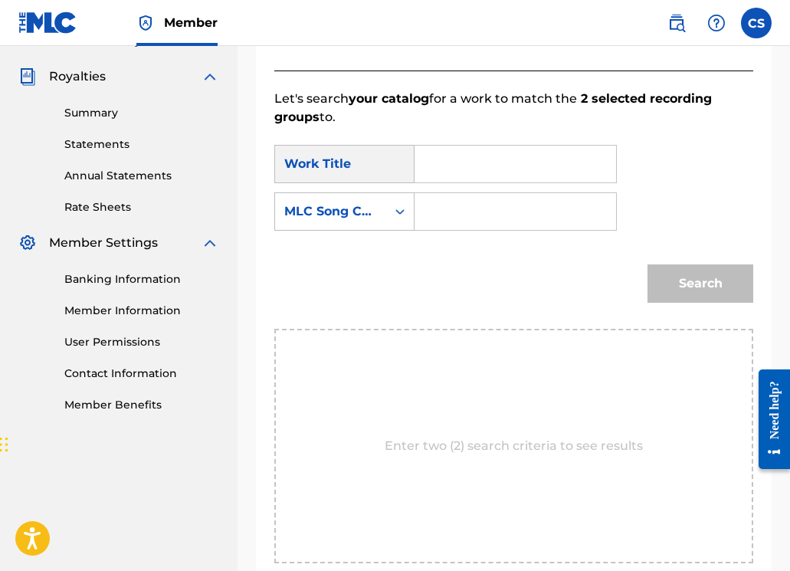
click at [469, 167] on input "Search Form" at bounding box center [514, 164] width 175 height 37
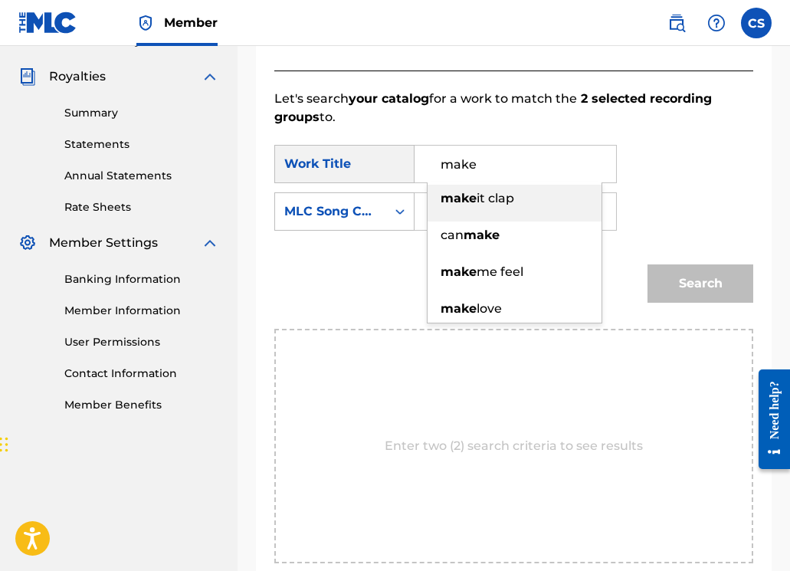
click at [473, 198] on strong "make" at bounding box center [458, 198] width 36 height 15
type input "make it clap"
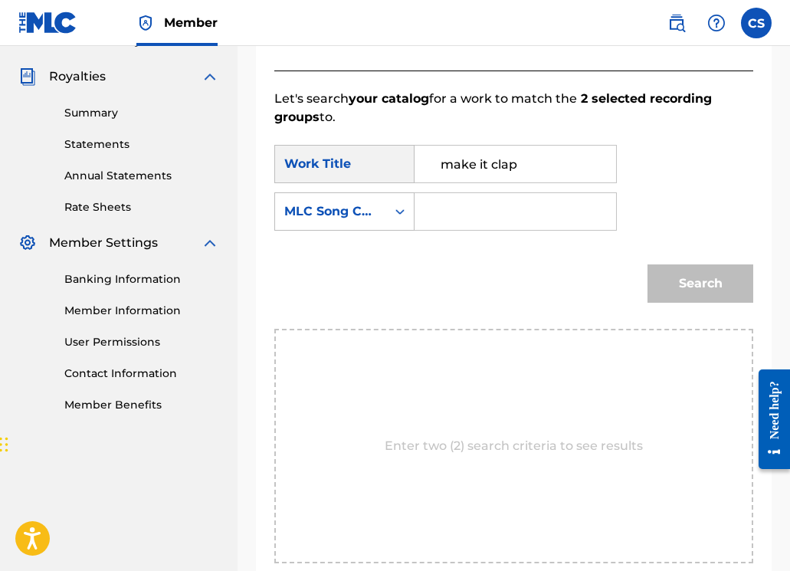
click at [486, 216] on input "Search Form" at bounding box center [514, 211] width 175 height 37
paste input "MB2KAA"
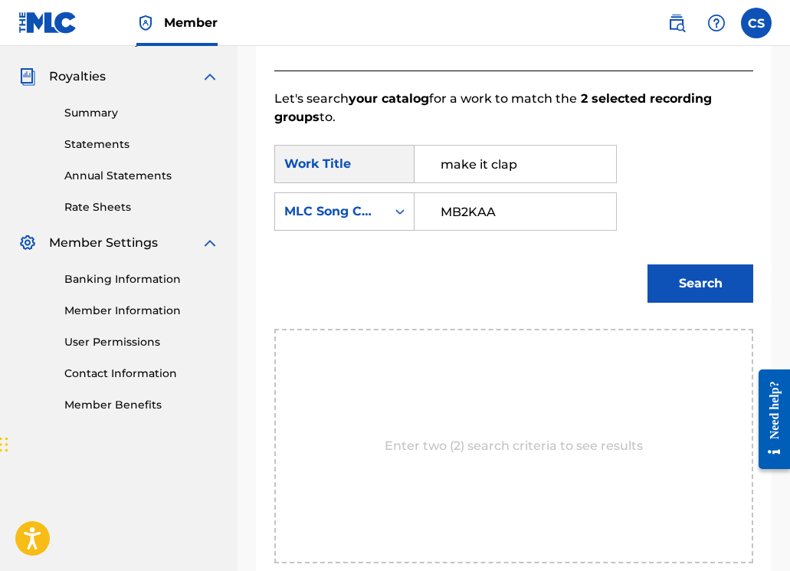
type input "MB2KAA"
click at [680, 270] on button "Search" at bounding box center [700, 283] width 106 height 38
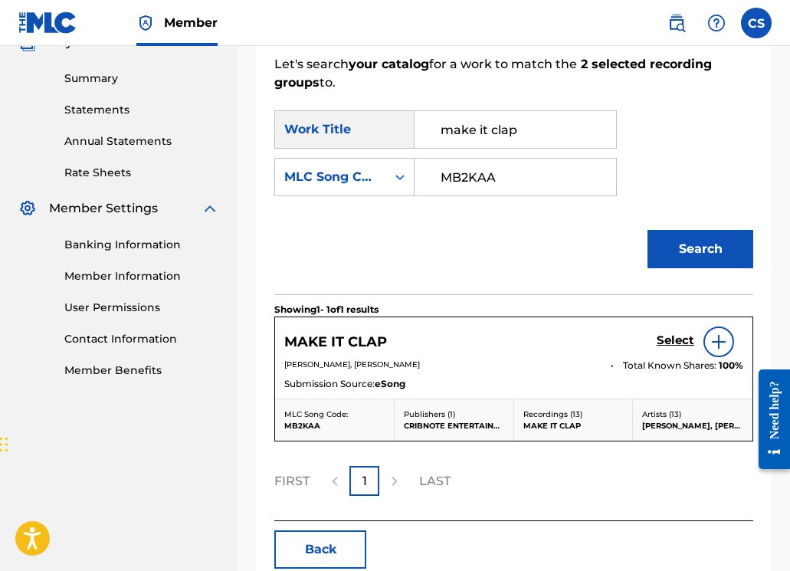
scroll to position [560, 0]
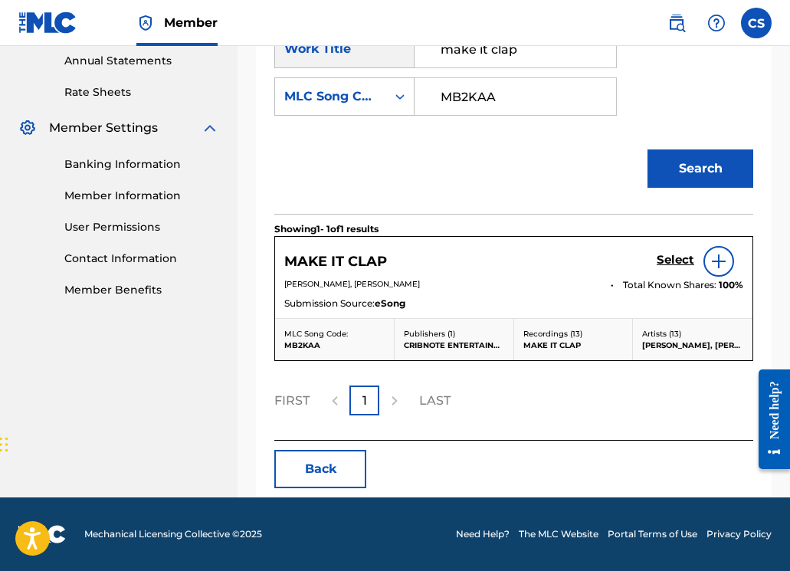
click at [667, 263] on h5 "Select" at bounding box center [675, 260] width 38 height 15
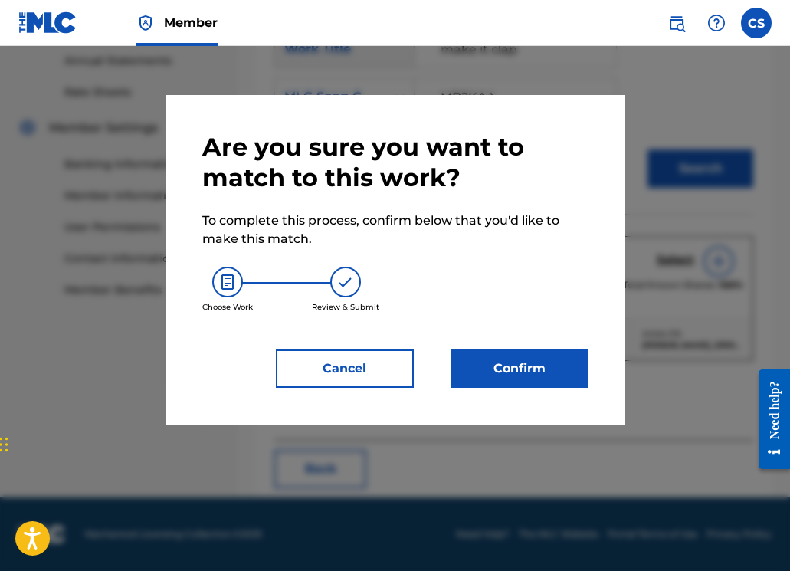
drag, startPoint x: 385, startPoint y: 375, endPoint x: 409, endPoint y: 376, distance: 24.5
click at [385, 375] on button "Cancel" at bounding box center [345, 368] width 138 height 38
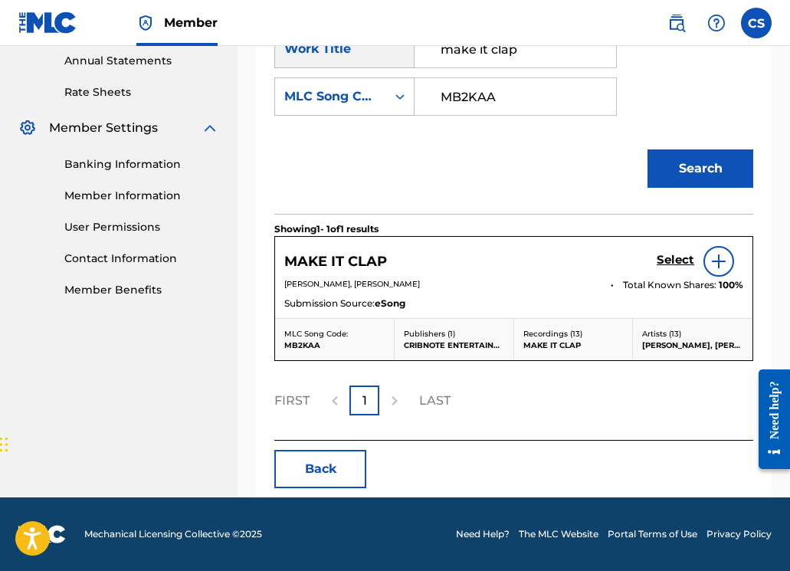
drag, startPoint x: 672, startPoint y: 260, endPoint x: 607, endPoint y: 286, distance: 70.4
click at [608, 286] on div "MAKE IT CLAP Select JOHN MICHAEL SPINOSA, JAN KOST Total Known Shares: 100 % Su…" at bounding box center [513, 277] width 477 height 81
click at [666, 317] on div "MAKE IT CLAP Select JOHN MICHAEL SPINOSA, JAN KOST Total Known Shares: 100 % Su…" at bounding box center [513, 277] width 477 height 81
click at [716, 261] on img at bounding box center [718, 261] width 18 height 18
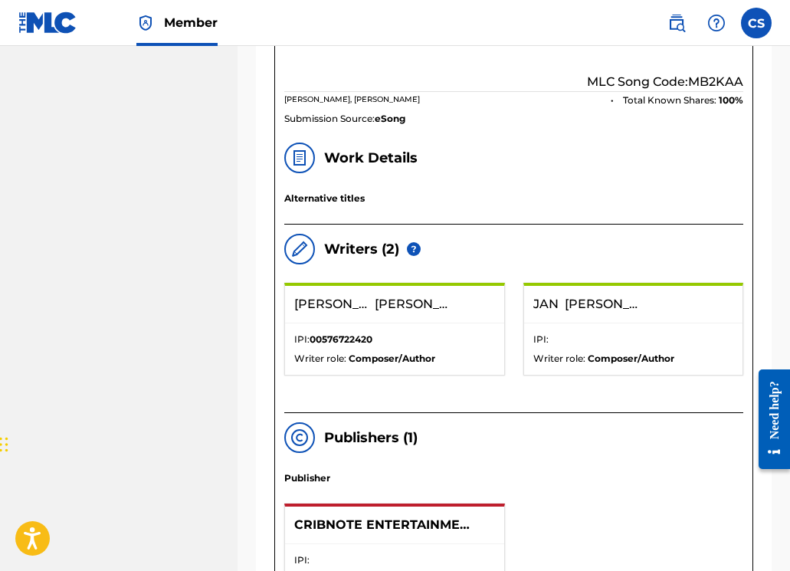
scroll to position [741, 0]
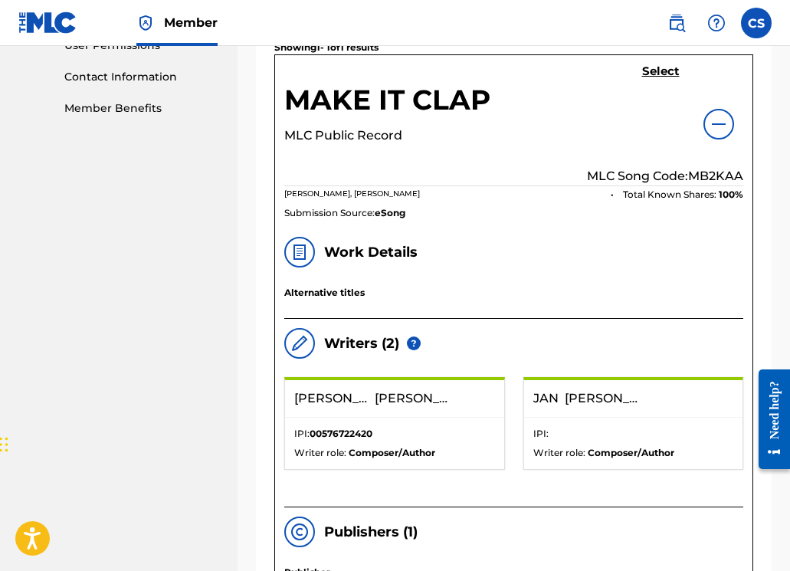
click at [653, 69] on h5 "Select" at bounding box center [661, 71] width 38 height 15
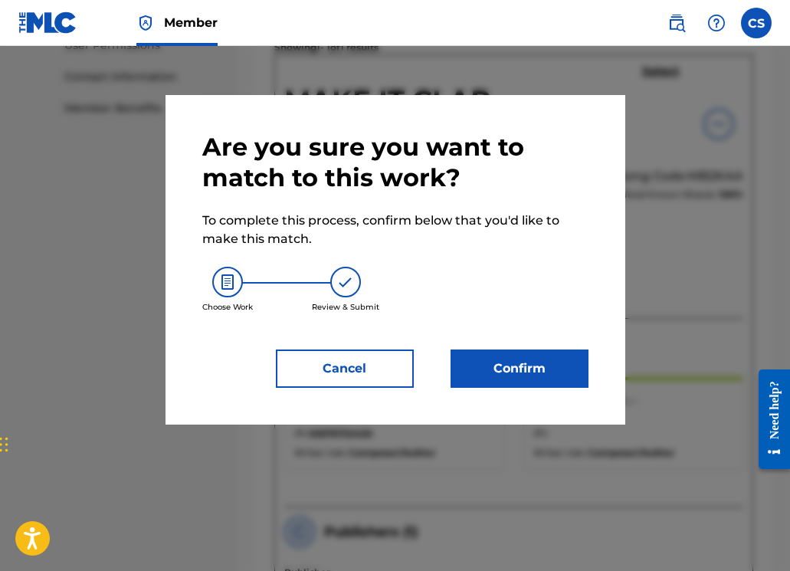
click at [513, 364] on button "Confirm" at bounding box center [519, 368] width 138 height 38
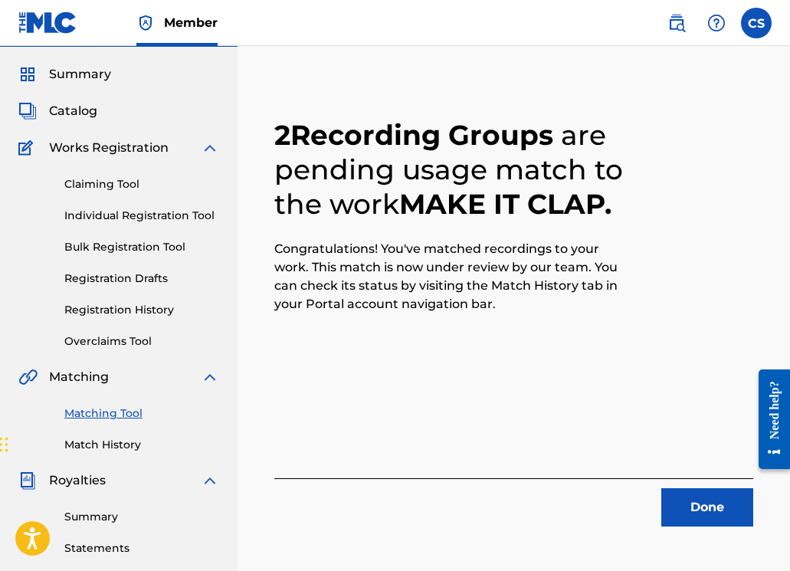
scroll to position [0, 0]
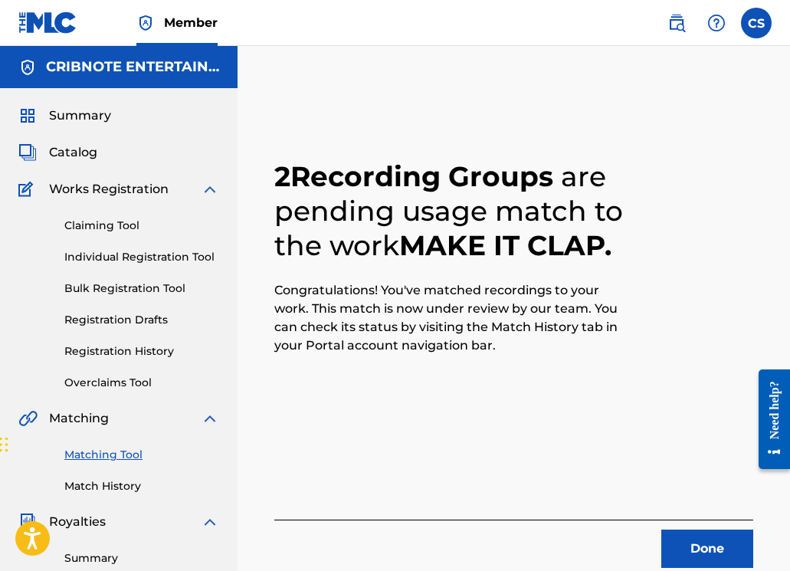
click at [686, 535] on button "Done" at bounding box center [707, 548] width 92 height 38
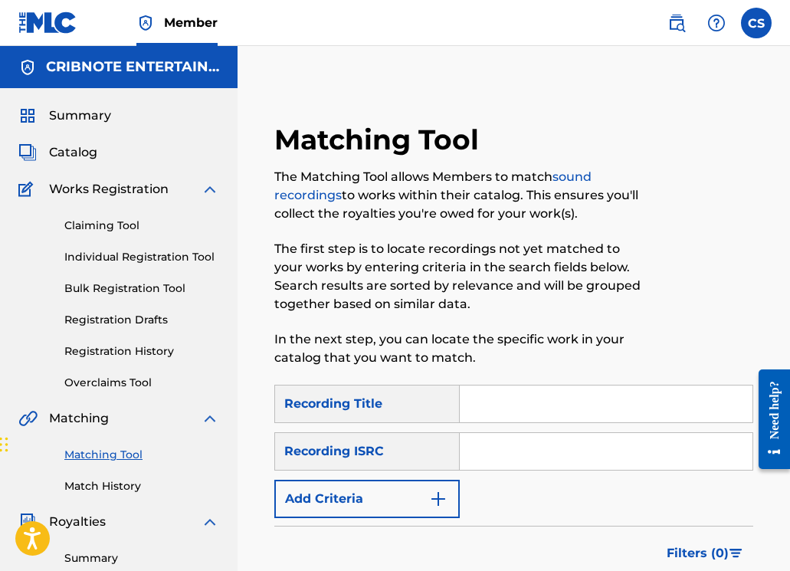
click at [497, 450] on input "Search Form" at bounding box center [606, 451] width 293 height 37
paste input "CA5KR2210347"
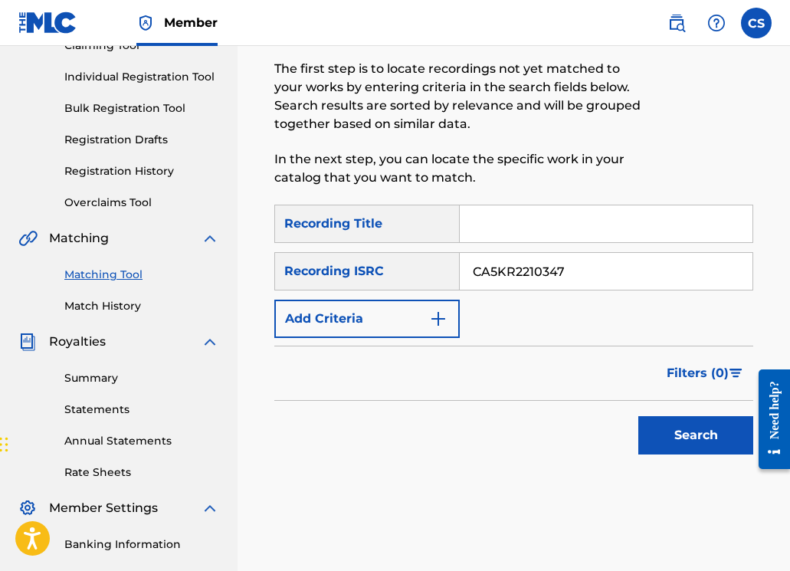
scroll to position [183, 0]
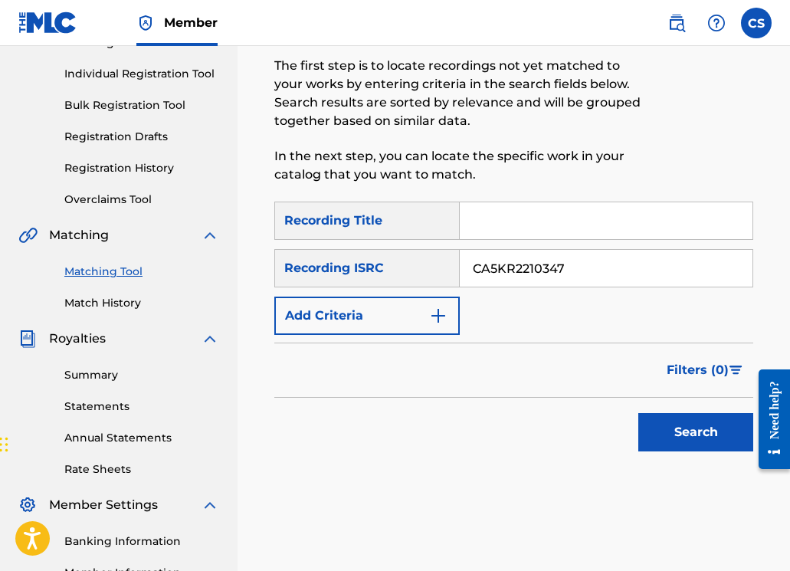
type input "CA5KR2210347"
click at [658, 427] on button "Search" at bounding box center [695, 432] width 115 height 38
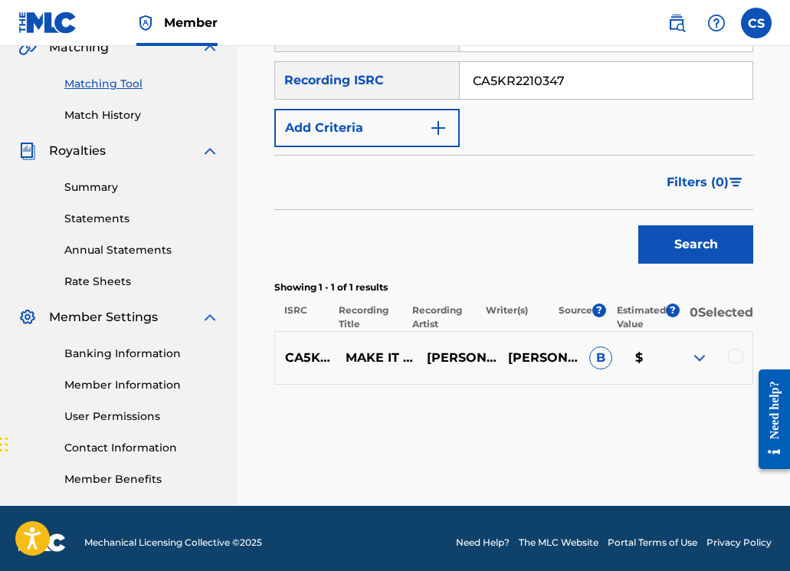
scroll to position [379, 0]
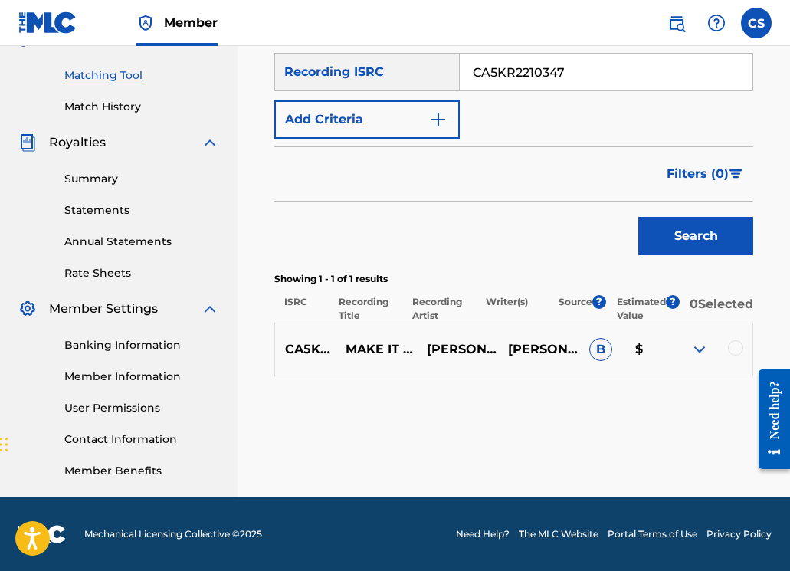
click at [728, 355] on div at bounding box center [735, 347] width 15 height 15
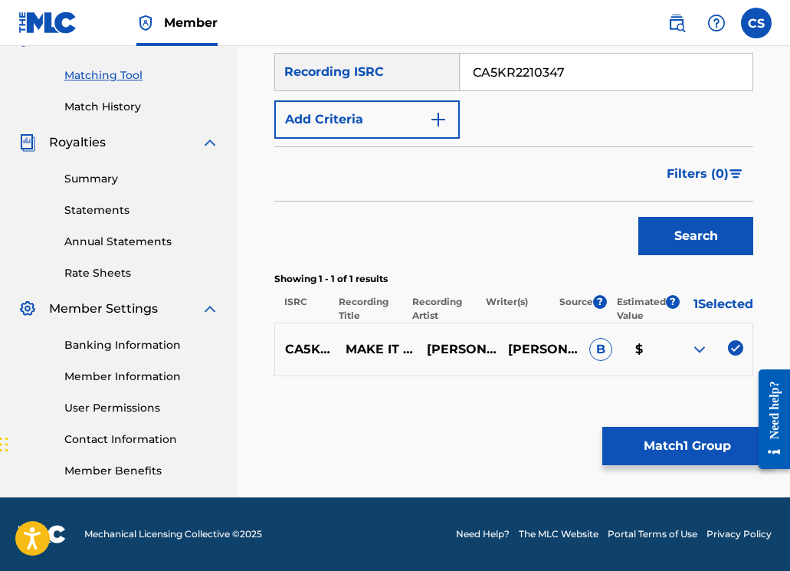
click at [690, 451] on button "Match 1 Group" at bounding box center [686, 446] width 169 height 38
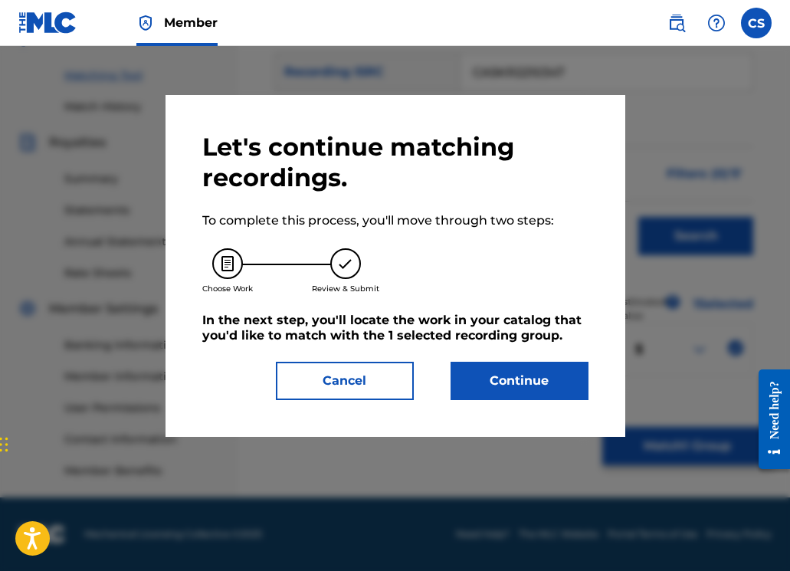
click at [542, 396] on button "Continue" at bounding box center [519, 381] width 138 height 38
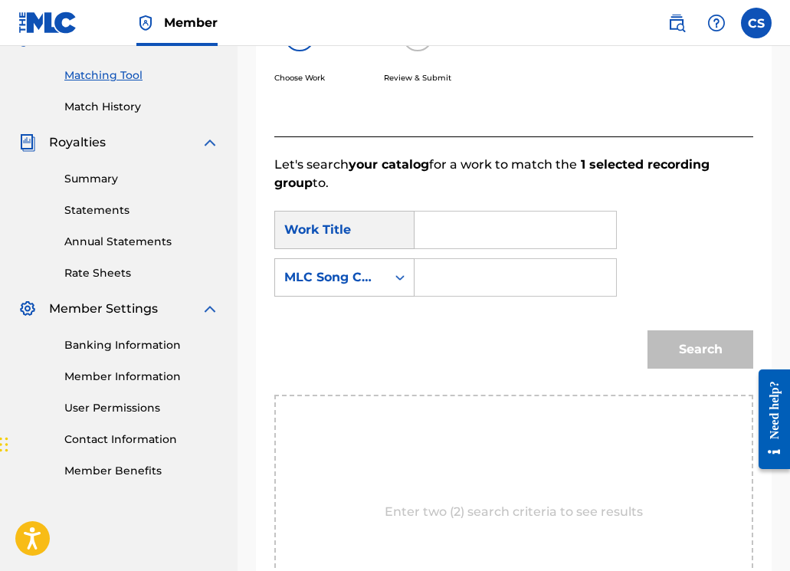
click at [463, 230] on input "Search Form" at bounding box center [514, 229] width 175 height 37
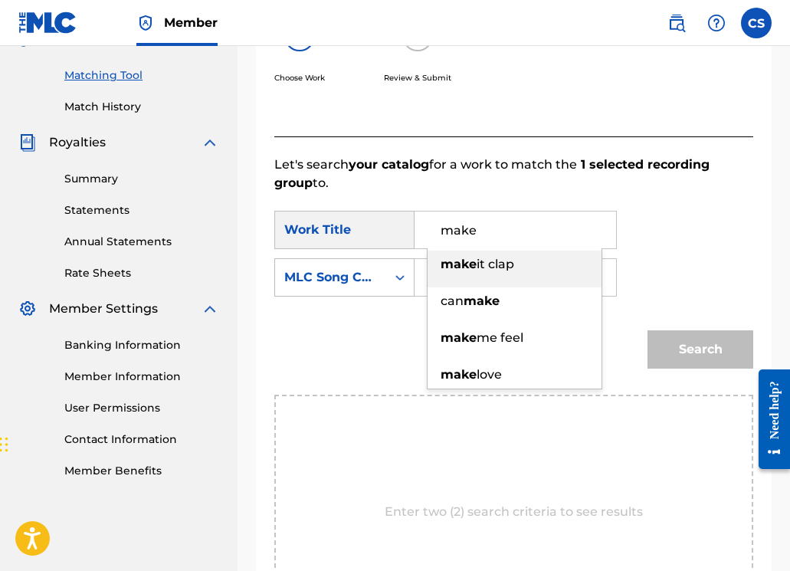
click at [479, 267] on span "it clap" at bounding box center [495, 264] width 38 height 15
type input "make it clap"
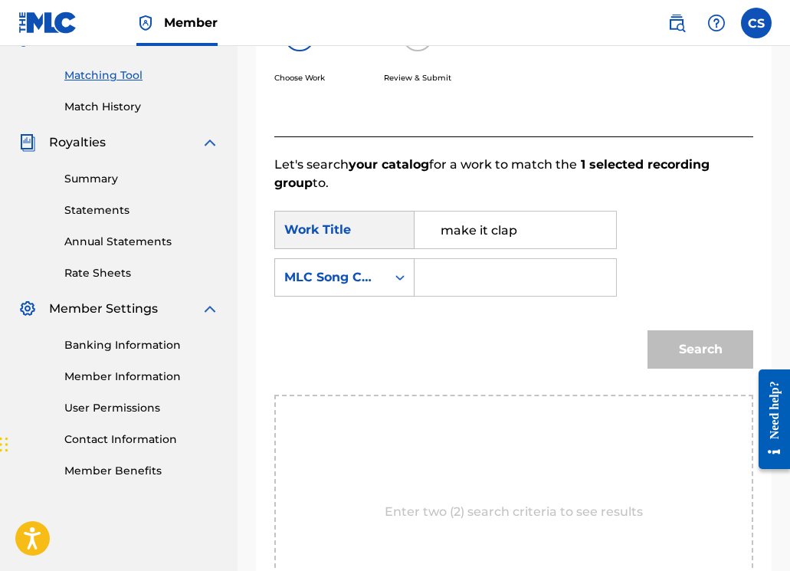
click at [473, 289] on input "Search Form" at bounding box center [514, 277] width 175 height 37
type input "MB2KAA"
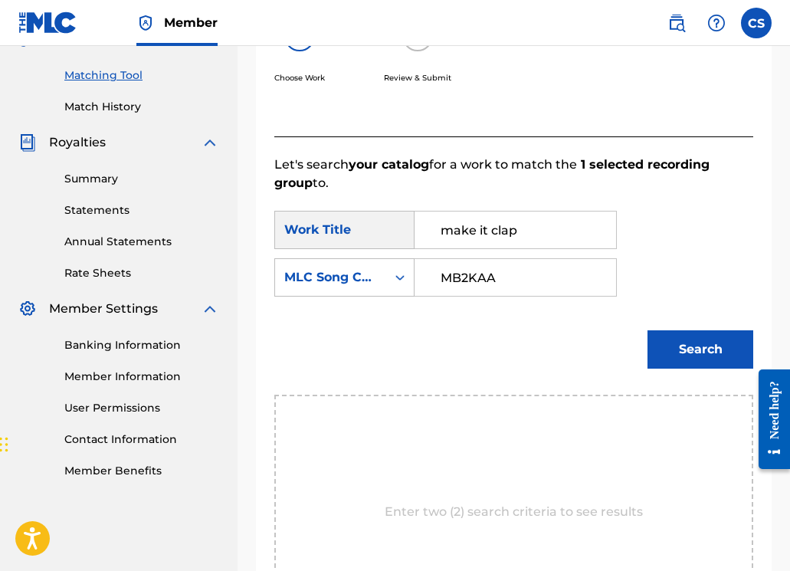
click at [715, 348] on button "Search" at bounding box center [700, 349] width 106 height 38
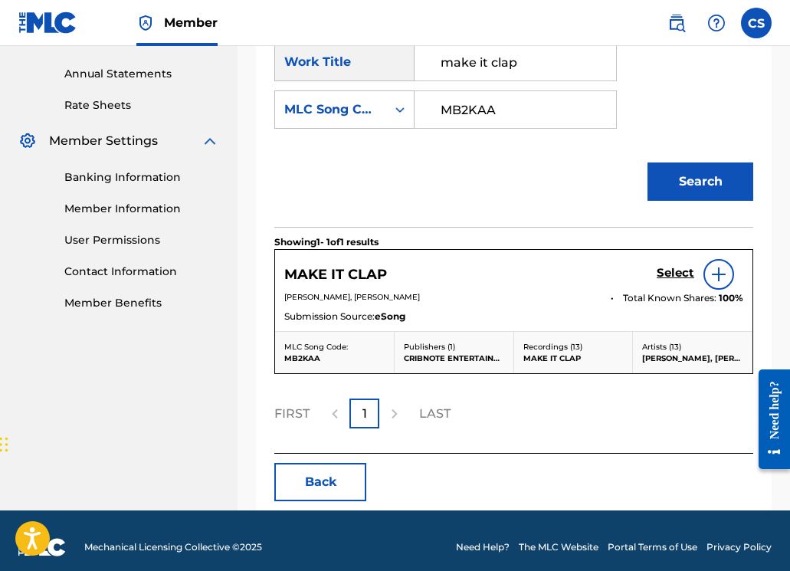
scroll to position [560, 0]
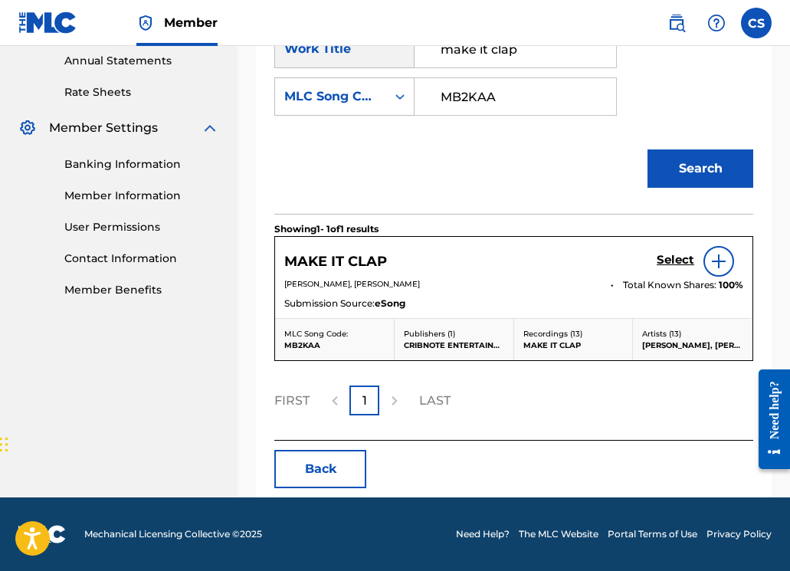
click at [679, 267] on link "Select" at bounding box center [675, 261] width 38 height 17
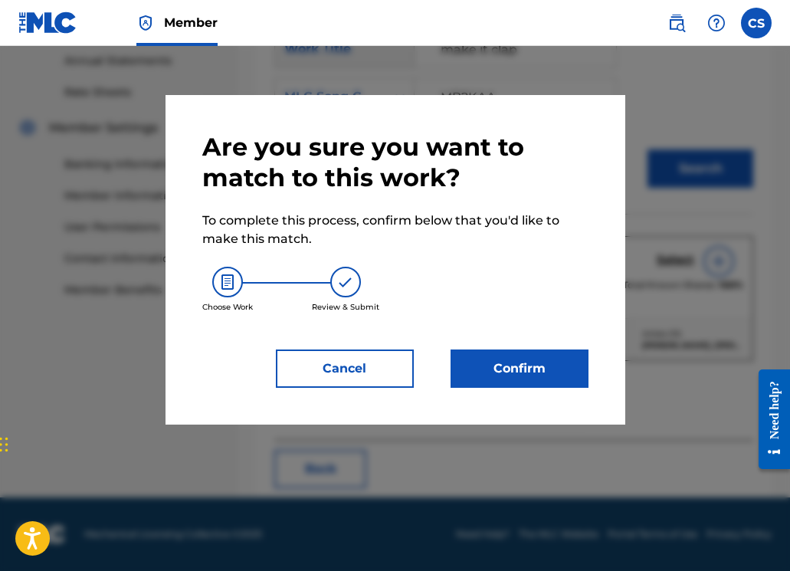
click at [546, 368] on button "Confirm" at bounding box center [519, 368] width 138 height 38
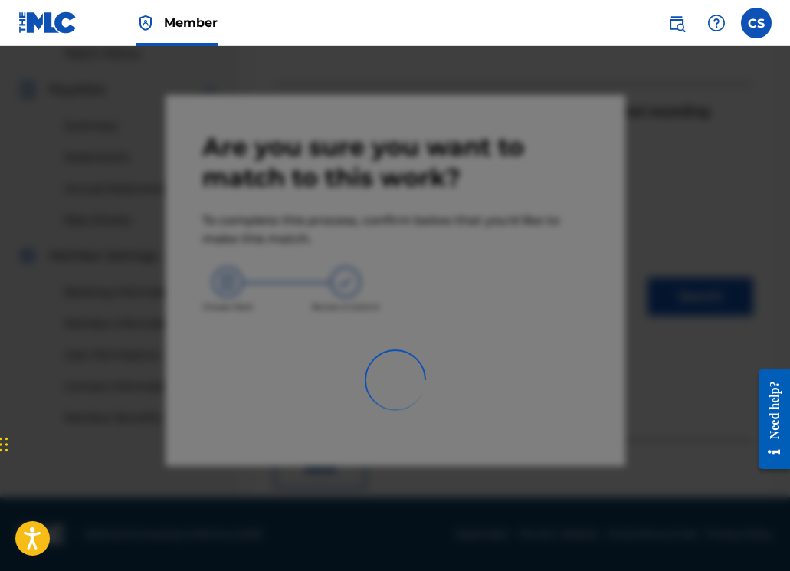
scroll to position [379, 0]
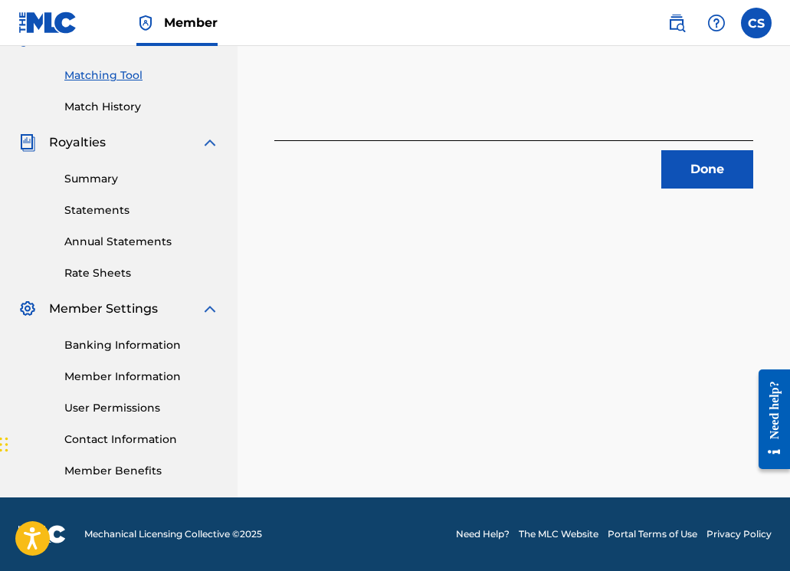
click at [708, 170] on button "Done" at bounding box center [707, 169] width 92 height 38
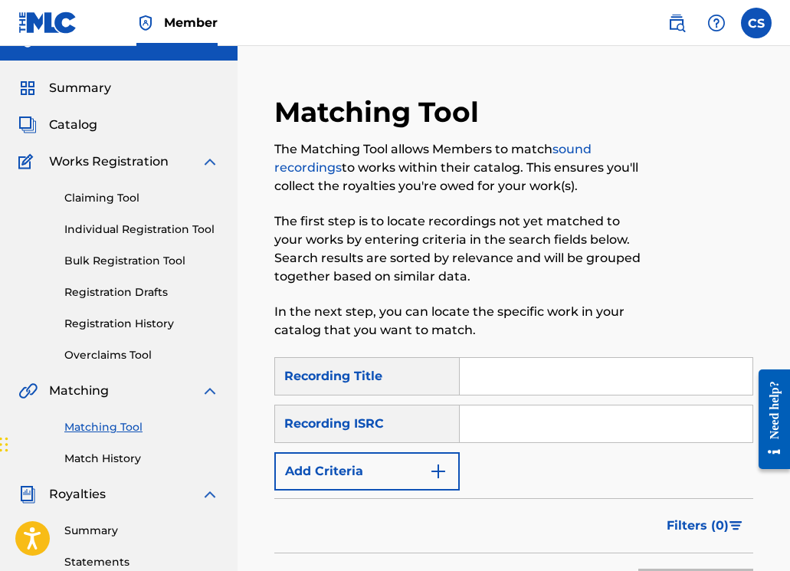
scroll to position [0, 0]
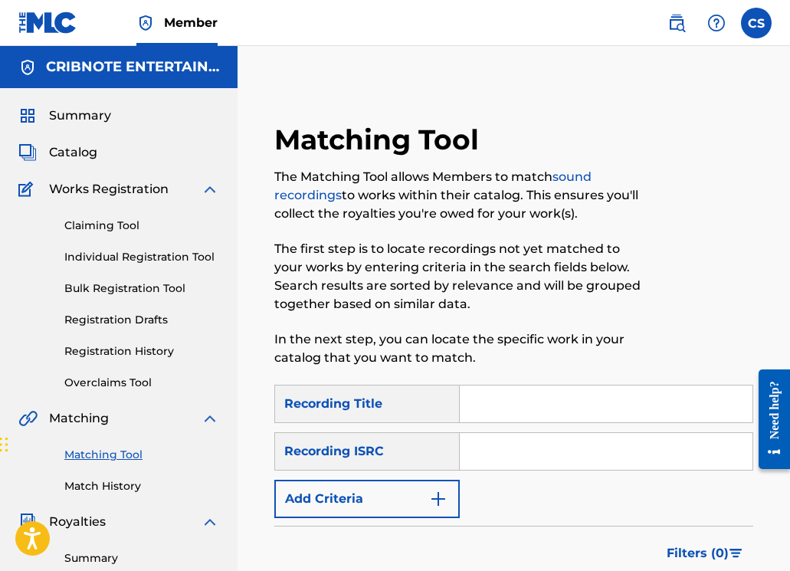
click at [496, 415] on input "Search Form" at bounding box center [606, 403] width 293 height 37
type input "remedy"
click at [395, 513] on button "Add Criteria" at bounding box center [366, 498] width 185 height 38
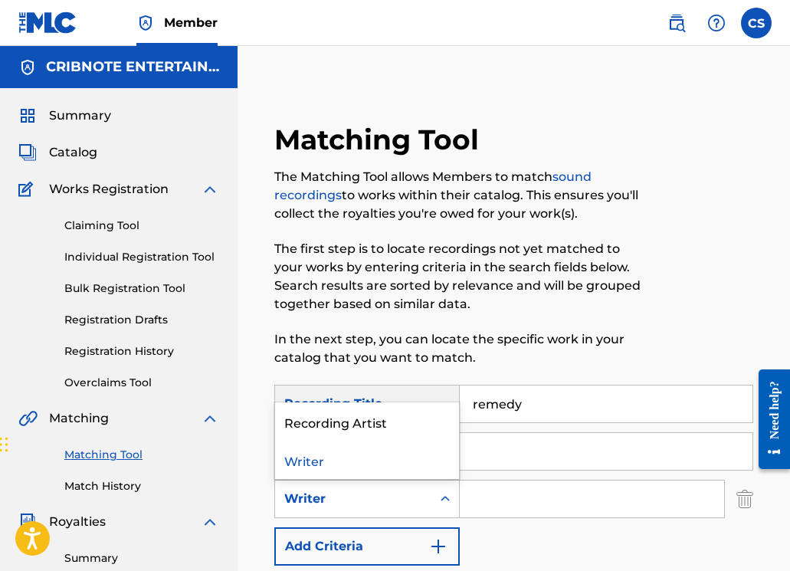
click at [401, 507] on div "Writer" at bounding box center [353, 498] width 138 height 18
click at [383, 424] on div "Recording Artist" at bounding box center [367, 421] width 184 height 38
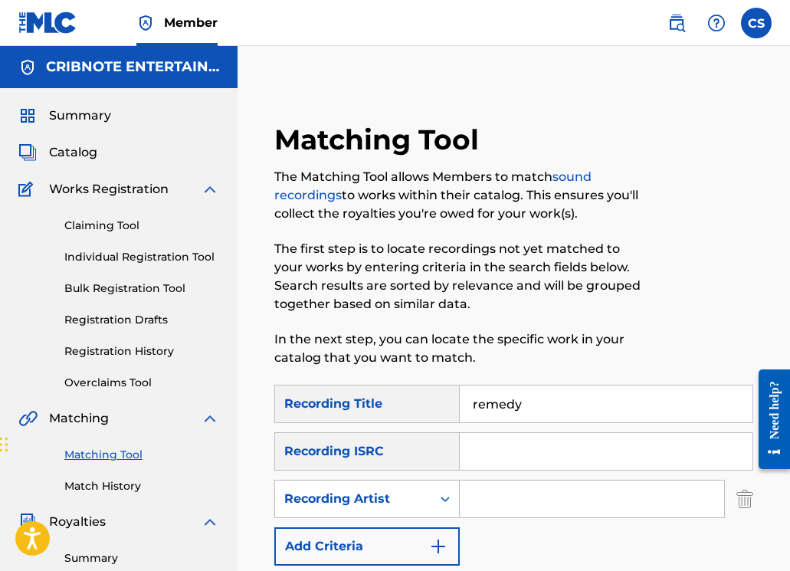
click at [506, 516] on input "Search Form" at bounding box center [592, 498] width 264 height 37
type input "john spinosa"
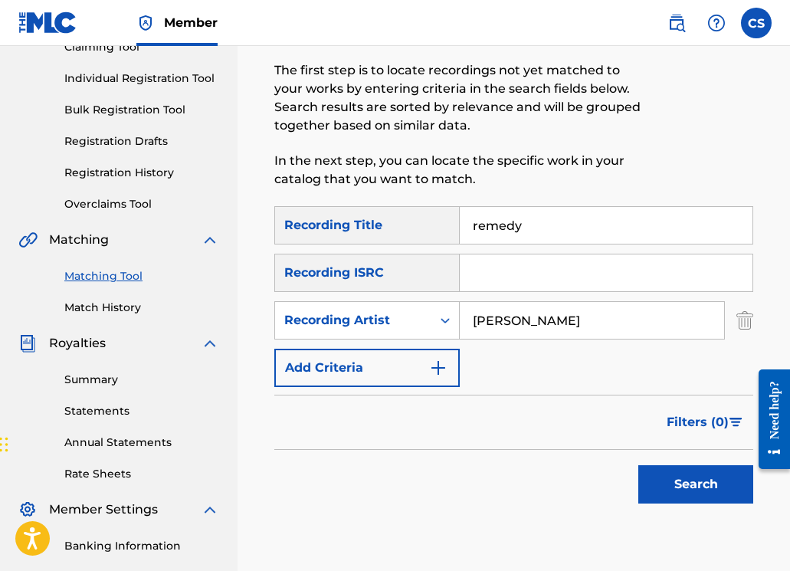
scroll to position [234, 0]
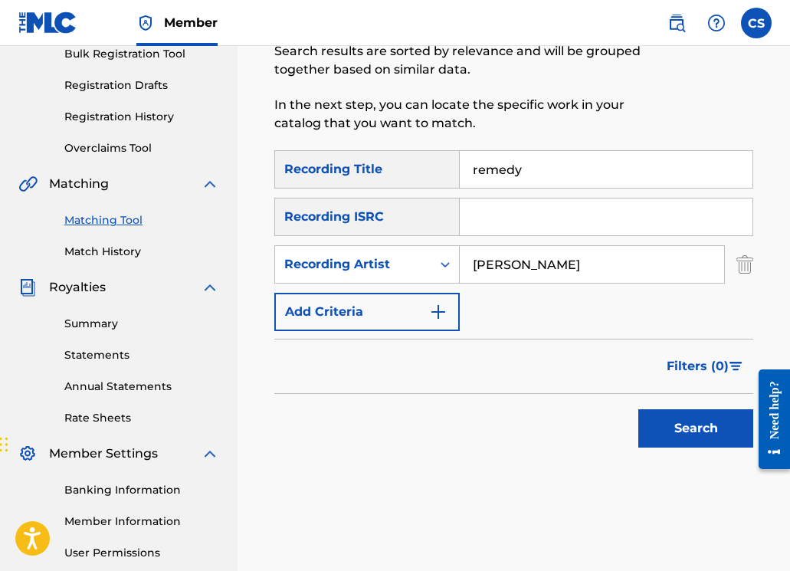
click at [676, 426] on button "Search" at bounding box center [695, 428] width 115 height 38
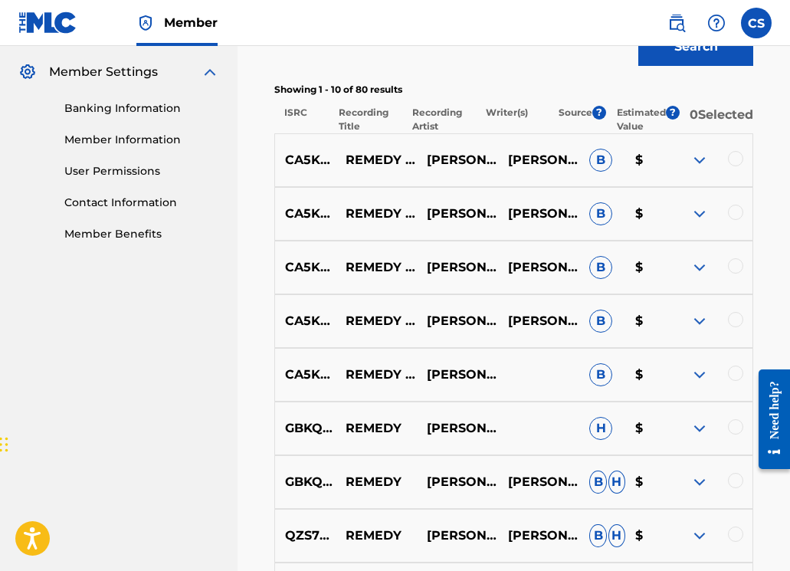
scroll to position [618, 0]
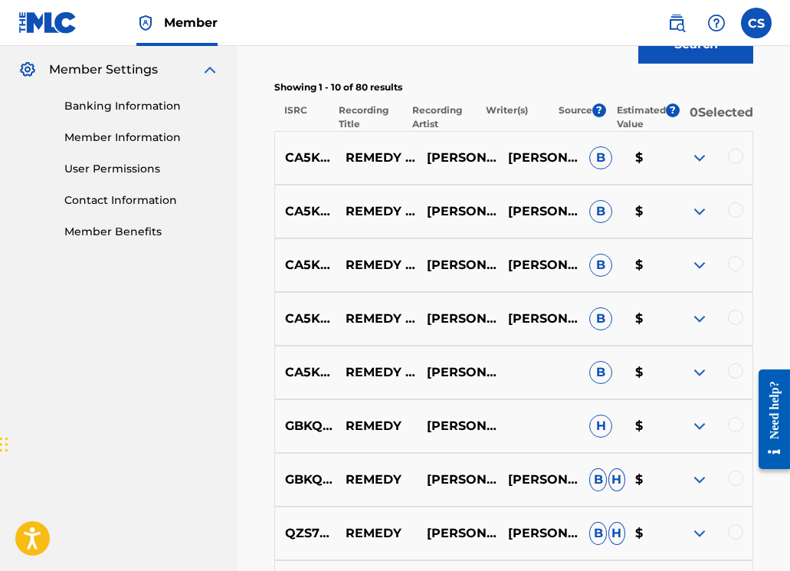
click at [286, 167] on p "CA5KR2168916" at bounding box center [305, 158] width 60 height 18
drag, startPoint x: 285, startPoint y: 168, endPoint x: 375, endPoint y: 172, distance: 89.7
click at [335, 167] on p "CA5KR2168916" at bounding box center [305, 158] width 60 height 18
drag, startPoint x: 286, startPoint y: 223, endPoint x: 375, endPoint y: 220, distance: 88.1
click at [335, 220] on p "CA5KR2168918" at bounding box center [305, 211] width 60 height 18
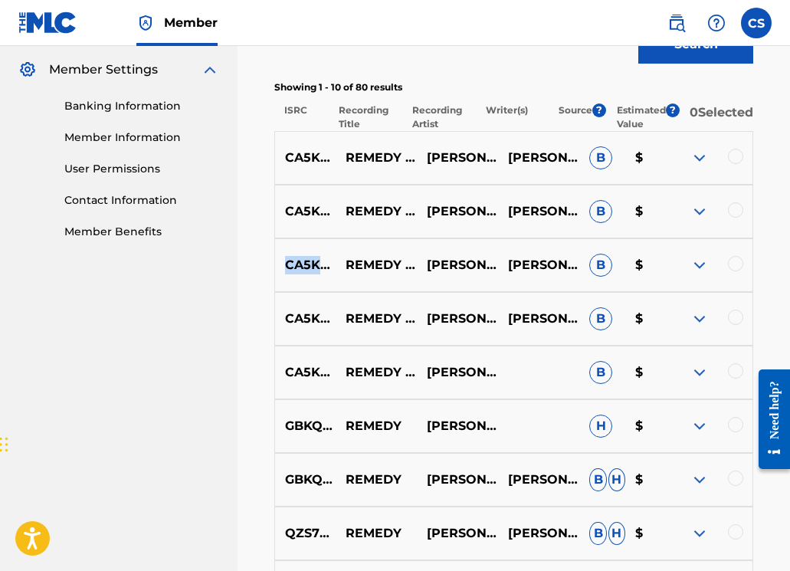
drag, startPoint x: 286, startPoint y: 276, endPoint x: 375, endPoint y: 273, distance: 88.1
click at [335, 273] on p "CA5KR2168917" at bounding box center [305, 265] width 60 height 18
drag, startPoint x: 286, startPoint y: 329, endPoint x: 382, endPoint y: 329, distance: 95.7
click at [382, 329] on div "CA5KR0026527 REMEDY - ORIGINAL MIX JOHN SPINOSA,MORSY JOHN SPINOSA, OMAR MORSY …" at bounding box center [513, 319] width 479 height 54
click at [378, 328] on p "REMEDY - ORIGINAL MIX" at bounding box center [375, 318] width 81 height 18
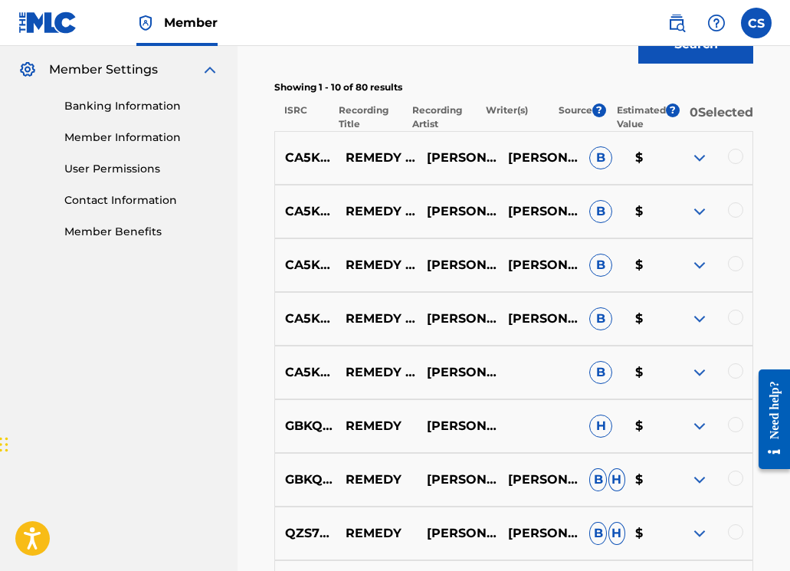
click at [309, 328] on p "CA5KR0026527" at bounding box center [305, 318] width 60 height 18
drag, startPoint x: 288, startPoint y: 330, endPoint x: 379, endPoint y: 332, distance: 91.2
click at [335, 328] on p "CA5KR0026527" at bounding box center [305, 318] width 60 height 18
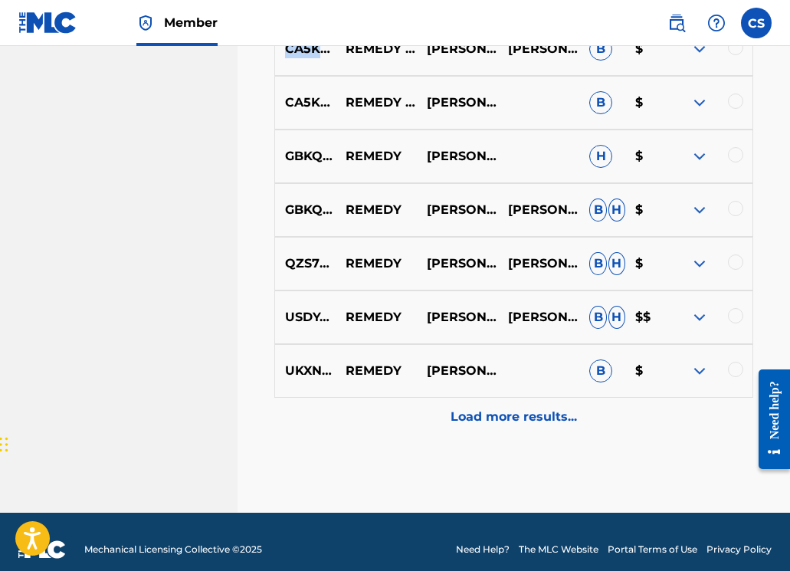
scroll to position [910, 0]
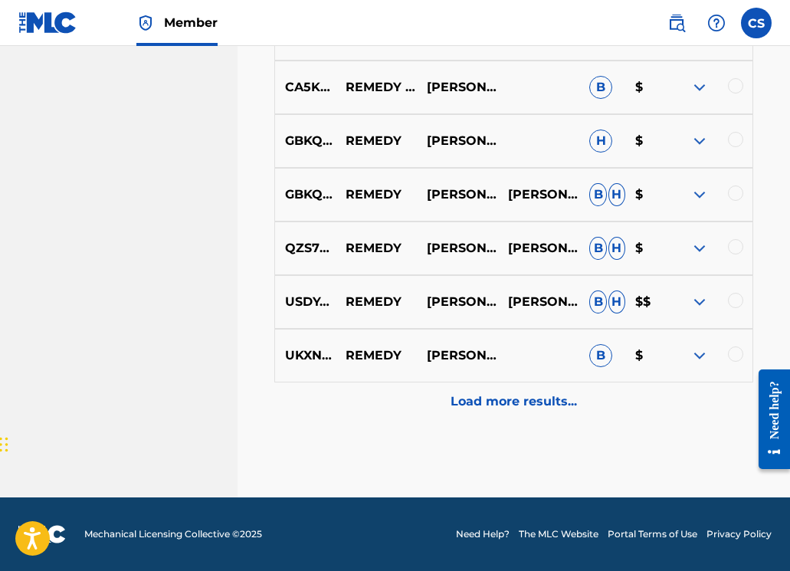
click at [478, 416] on div "Load more results..." at bounding box center [513, 401] width 479 height 38
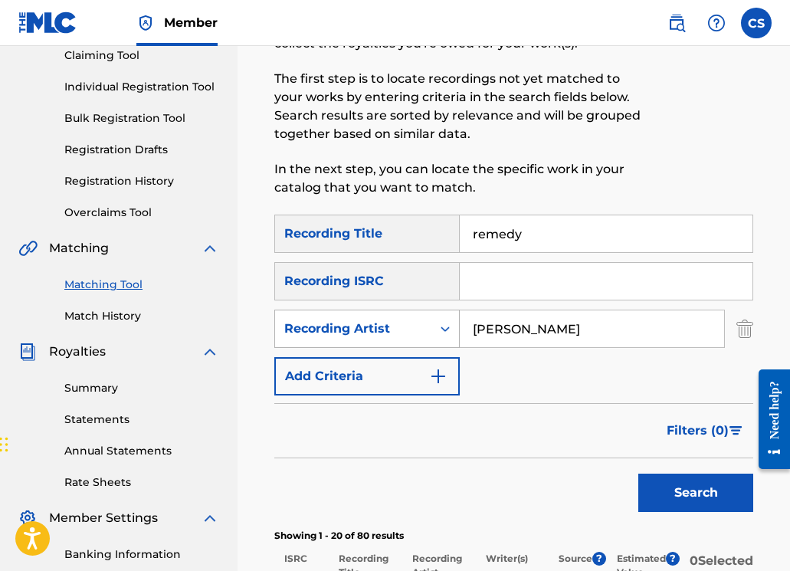
scroll to position [171, 0]
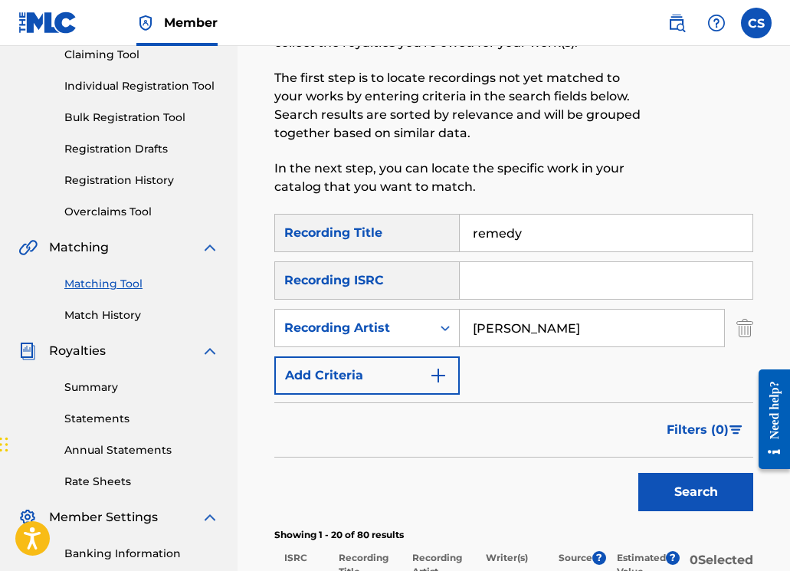
click at [494, 286] on input "Search Form" at bounding box center [606, 280] width 293 height 37
paste input "CA5KR0026527"
type input "CA5KR0026527"
click at [681, 499] on button "Search" at bounding box center [695, 492] width 115 height 38
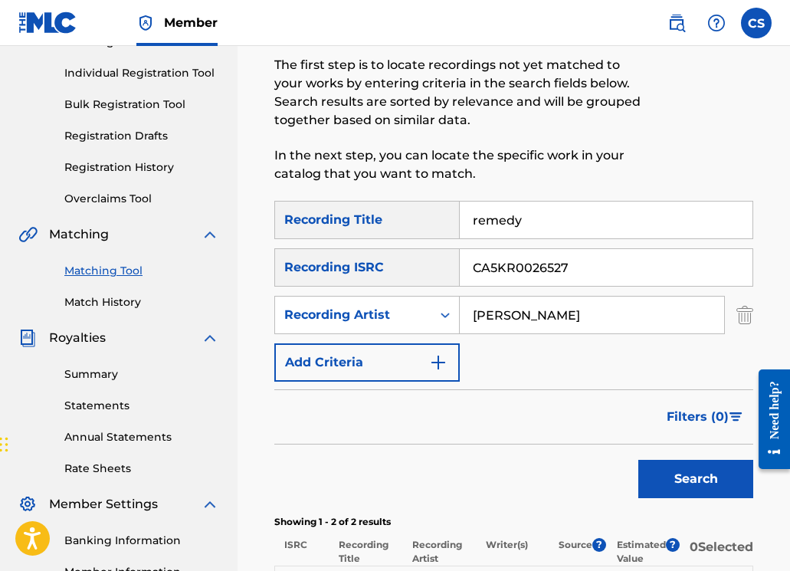
scroll to position [445, 0]
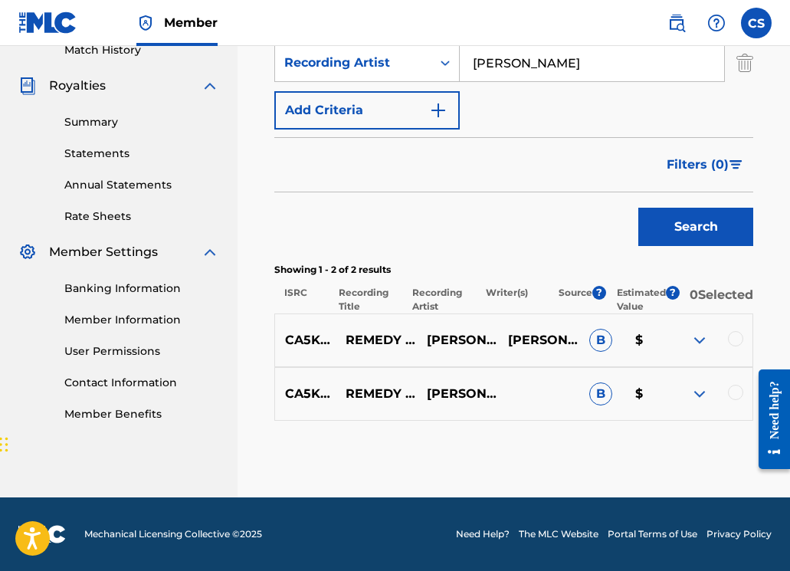
click at [740, 342] on div at bounding box center [735, 338] width 15 height 15
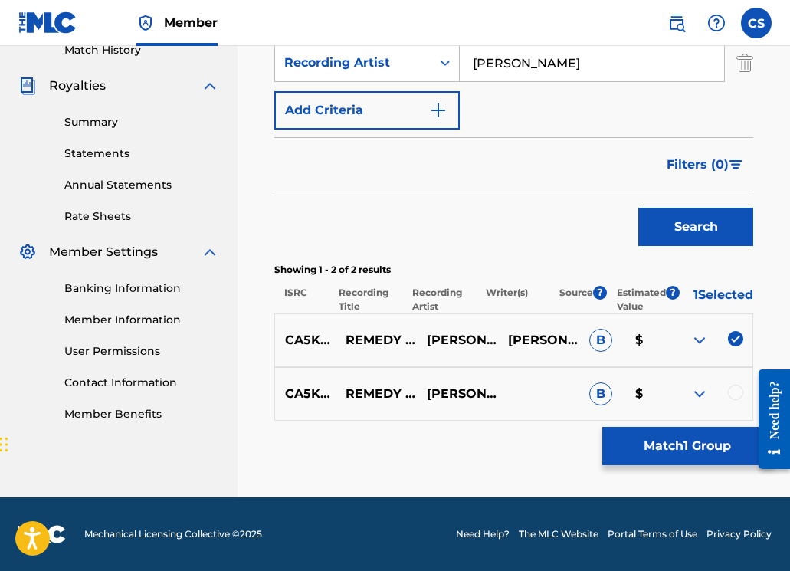
click at [741, 389] on div at bounding box center [735, 392] width 15 height 15
click at [711, 438] on button "Match 2 Groups" at bounding box center [686, 446] width 169 height 38
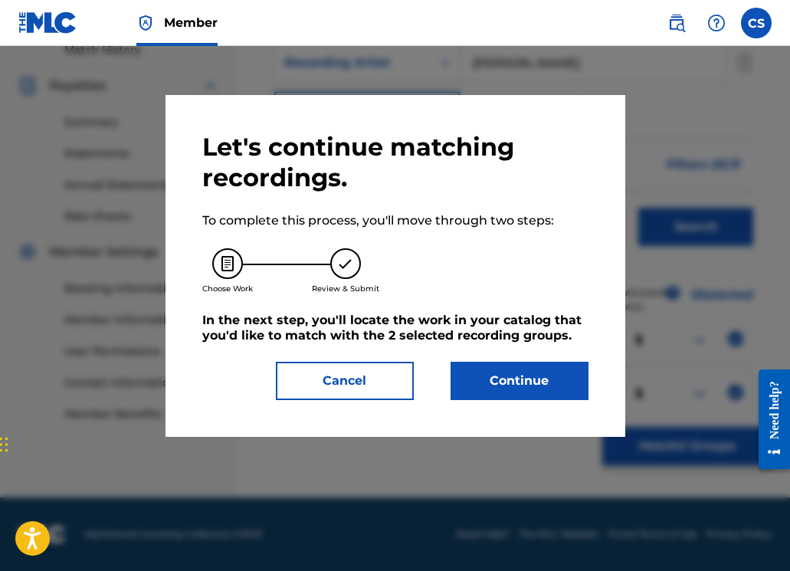
click at [527, 376] on button "Continue" at bounding box center [519, 381] width 138 height 38
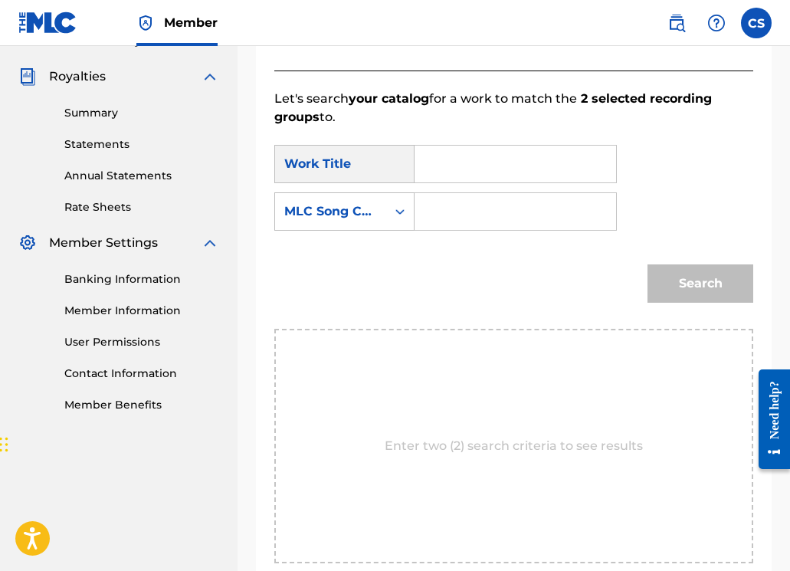
click at [469, 169] on input "Search Form" at bounding box center [514, 164] width 175 height 37
click at [473, 216] on input "Search Form" at bounding box center [514, 211] width 175 height 37
click at [473, 159] on input "re" at bounding box center [514, 164] width 175 height 37
click at [473, 198] on strong "reme" at bounding box center [457, 198] width 34 height 15
type input "remedy"
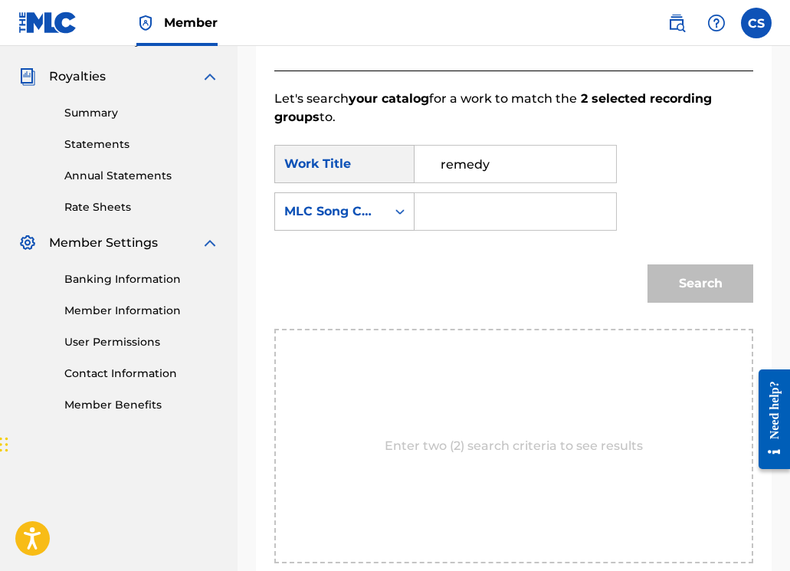
click at [472, 213] on input "Search Form" at bounding box center [514, 211] width 175 height 37
paste input "RA5PPH"
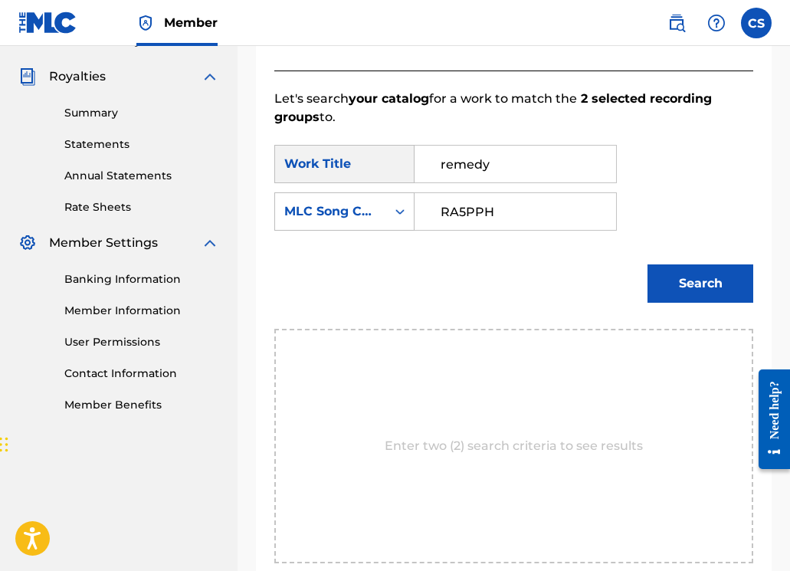
type input "RA5PPH"
click at [668, 288] on button "Search" at bounding box center [700, 283] width 106 height 38
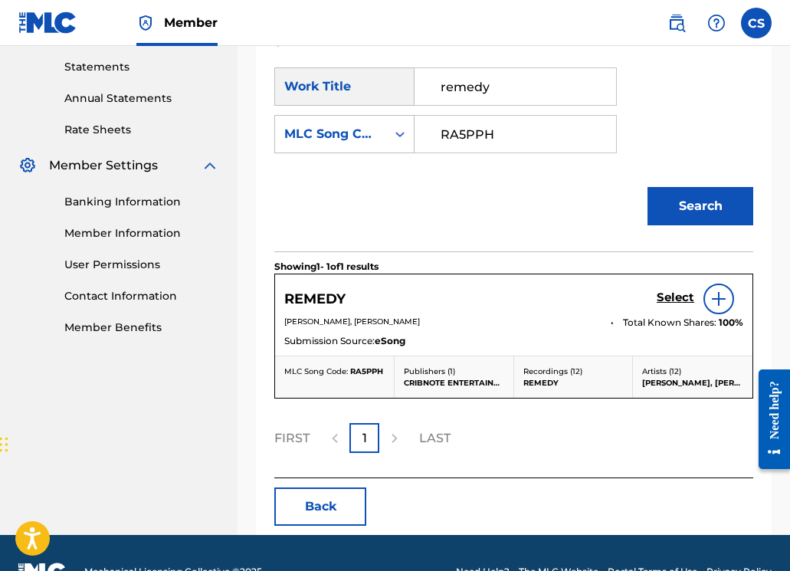
scroll to position [543, 0]
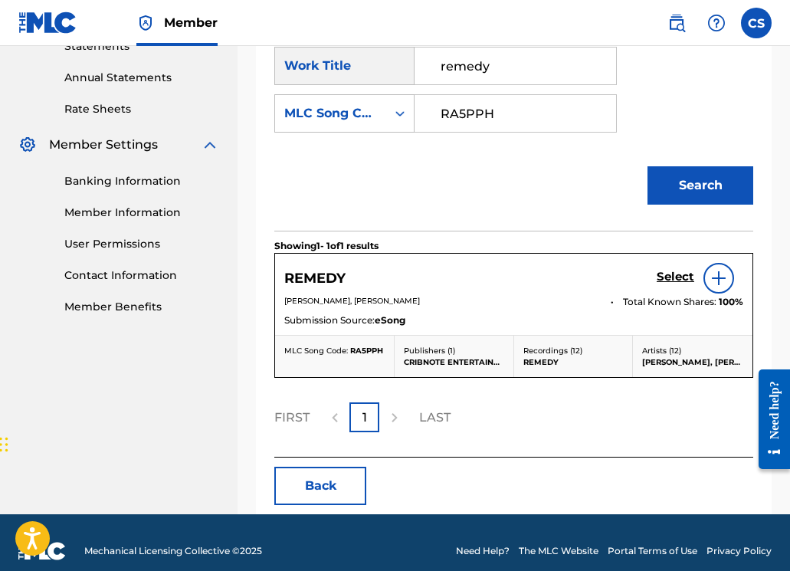
click at [665, 282] on h5 "Select" at bounding box center [675, 277] width 38 height 15
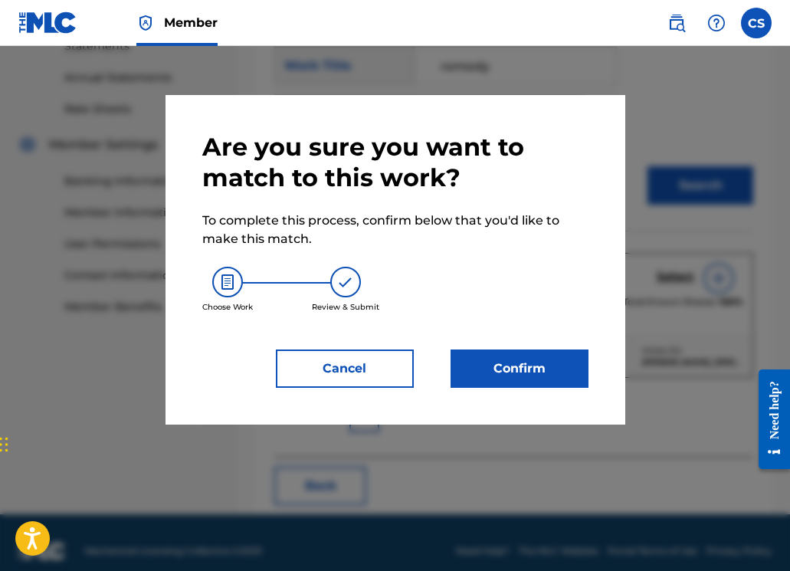
click at [494, 366] on button "Confirm" at bounding box center [519, 368] width 138 height 38
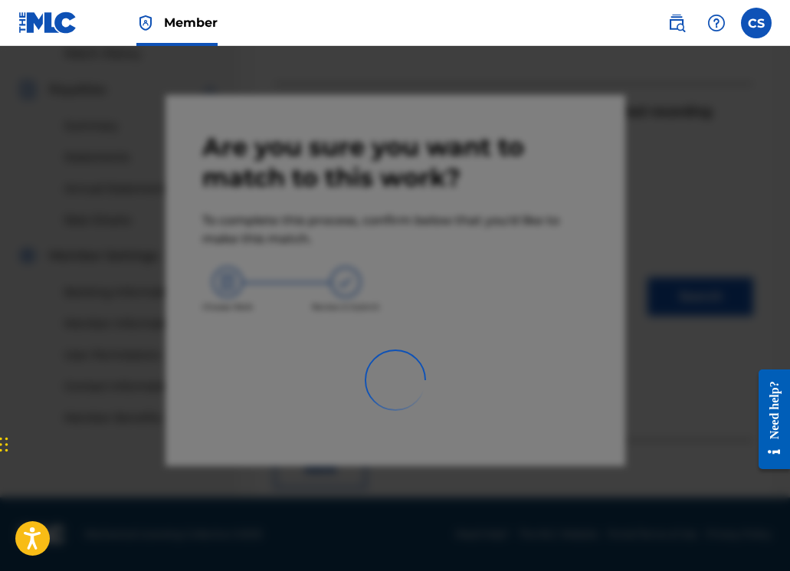
scroll to position [379, 0]
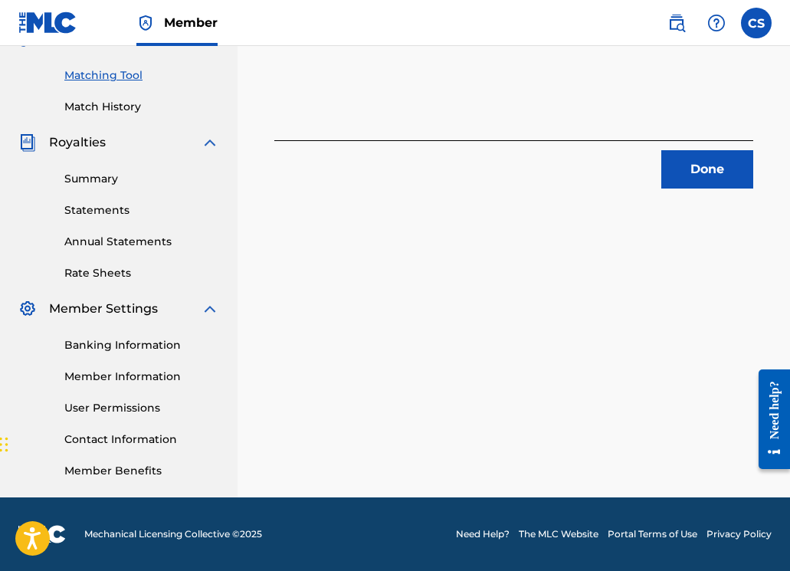
click at [701, 169] on button "Done" at bounding box center [707, 169] width 92 height 38
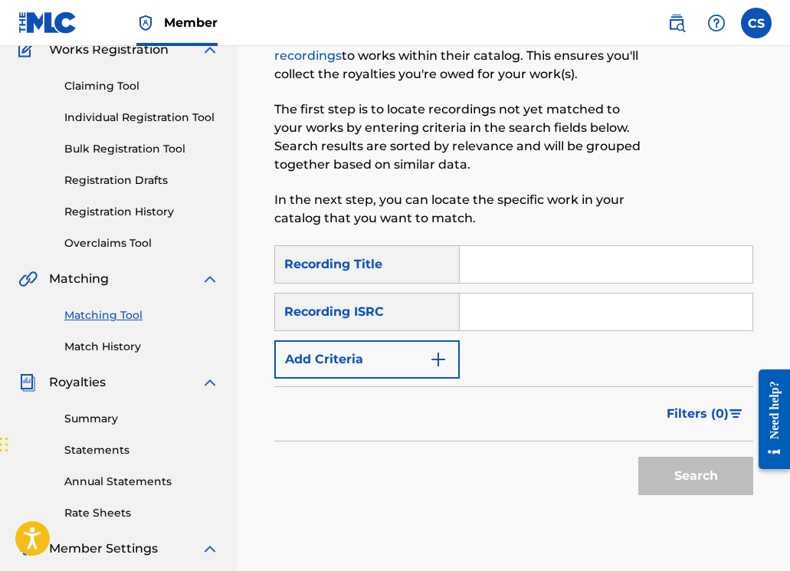
scroll to position [57, 0]
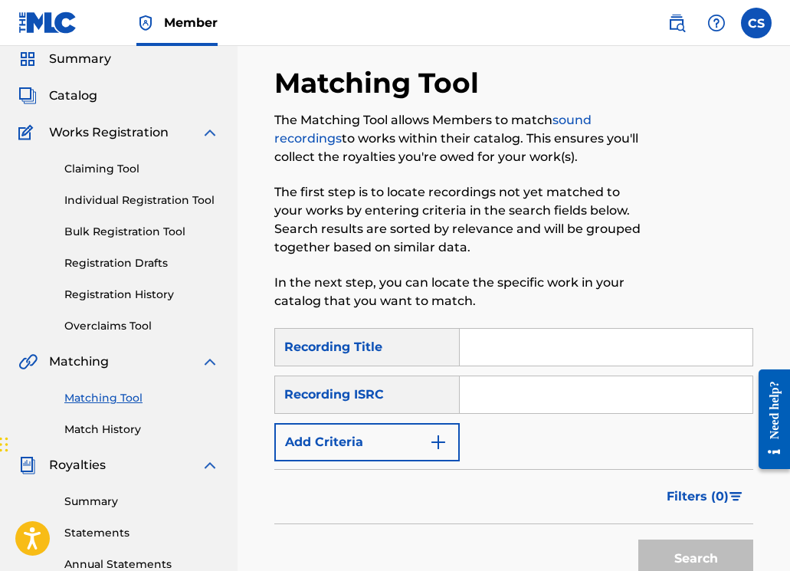
click at [486, 399] on input "Search Form" at bounding box center [606, 394] width 293 height 37
paste input "CA5KR2168917"
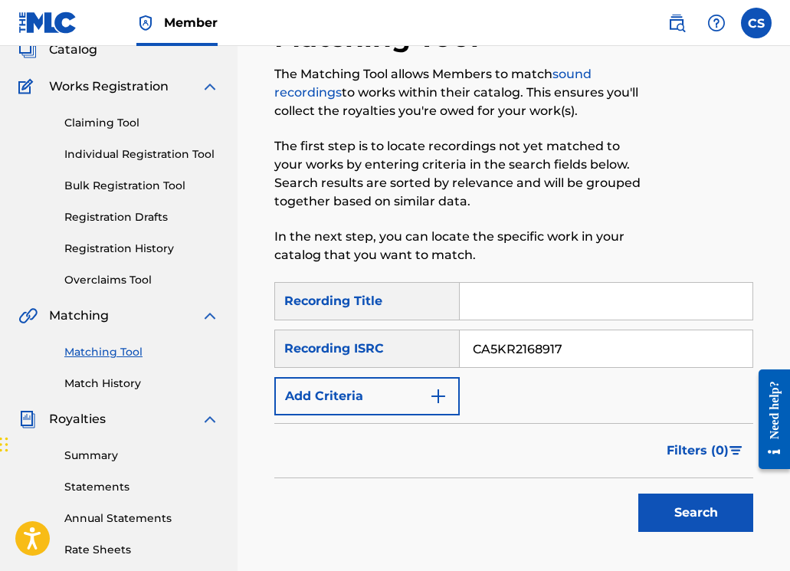
scroll to position [379, 0]
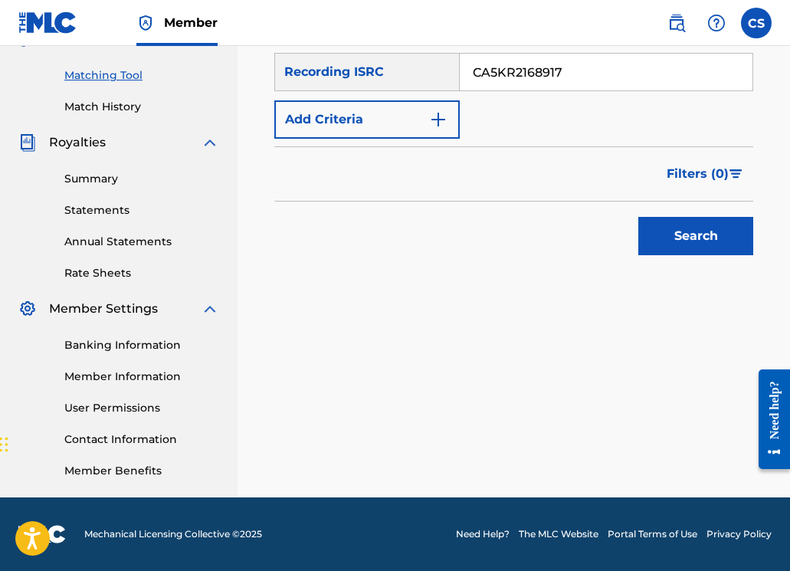
type input "CA5KR2168917"
click at [666, 227] on button "Search" at bounding box center [695, 236] width 115 height 38
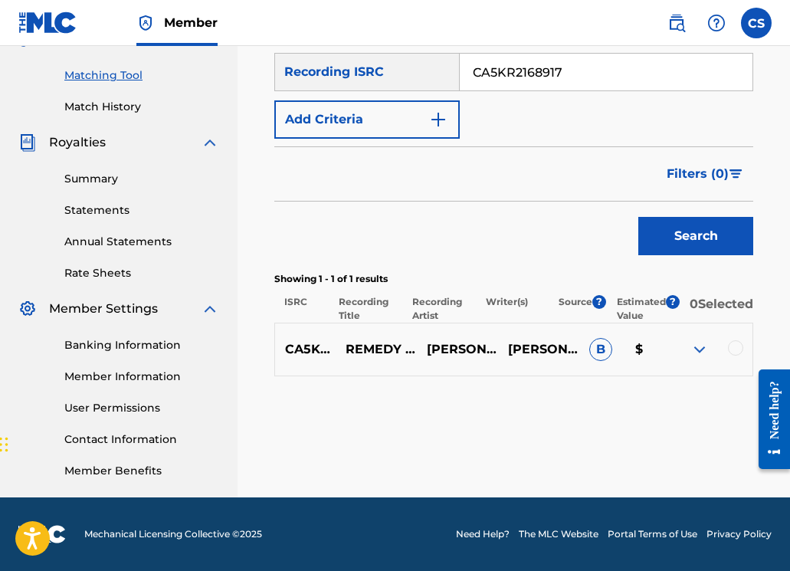
click at [735, 355] on div at bounding box center [735, 347] width 15 height 15
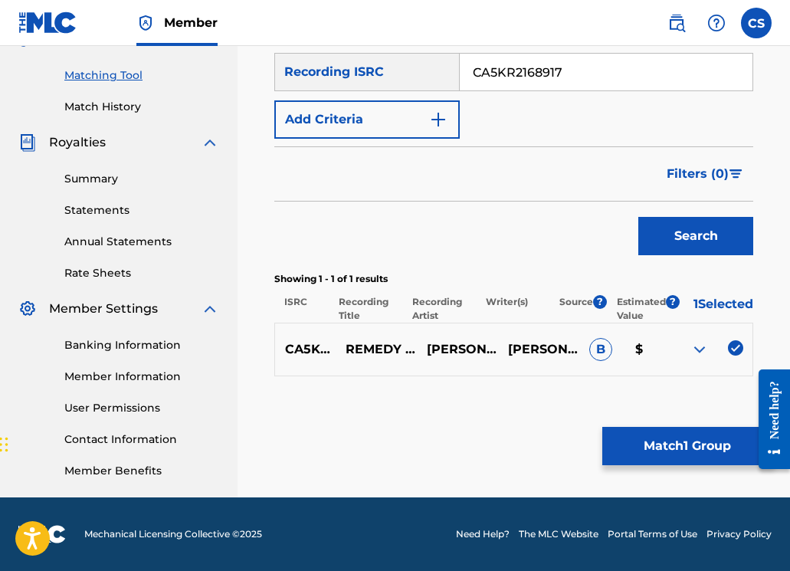
click at [708, 437] on button "Match 1 Group" at bounding box center [686, 446] width 169 height 38
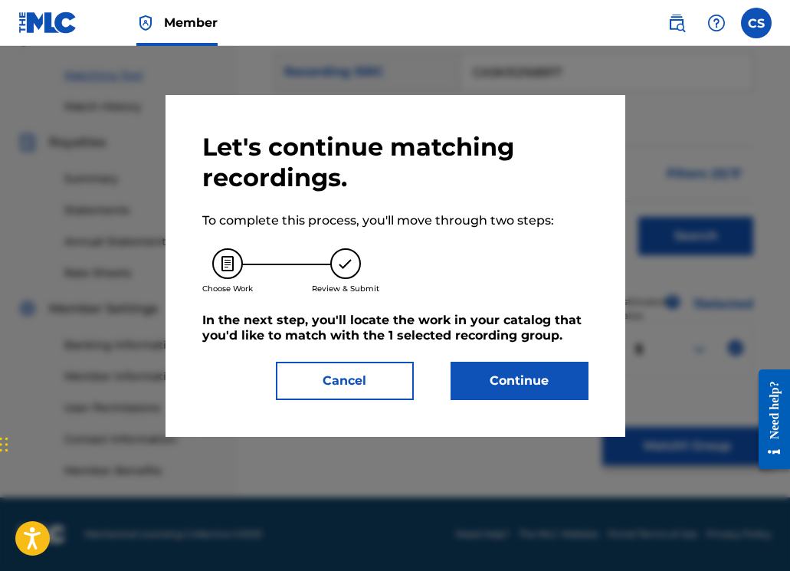
click at [486, 382] on button "Continue" at bounding box center [519, 381] width 138 height 38
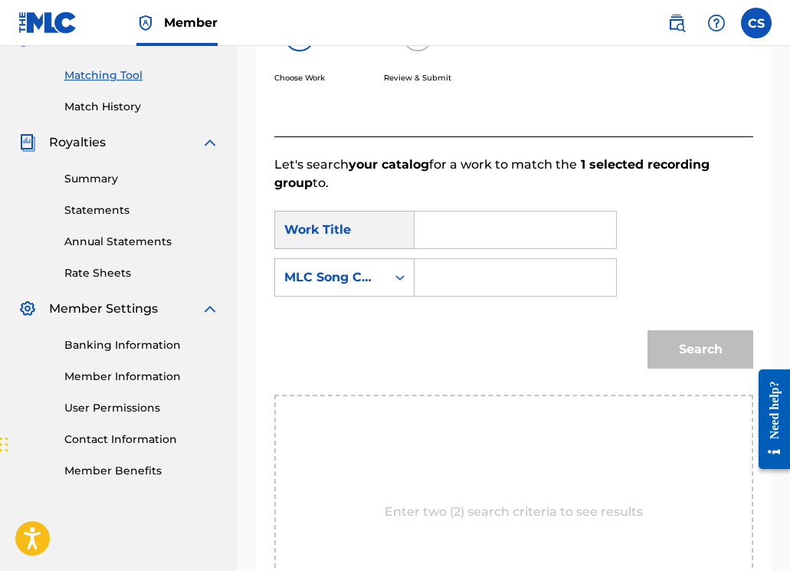
click at [443, 238] on input "Search Form" at bounding box center [514, 229] width 175 height 37
click at [447, 272] on div "remed y" at bounding box center [514, 264] width 174 height 28
type input "remedy"
click at [447, 273] on input "Search Form" at bounding box center [514, 277] width 175 height 37
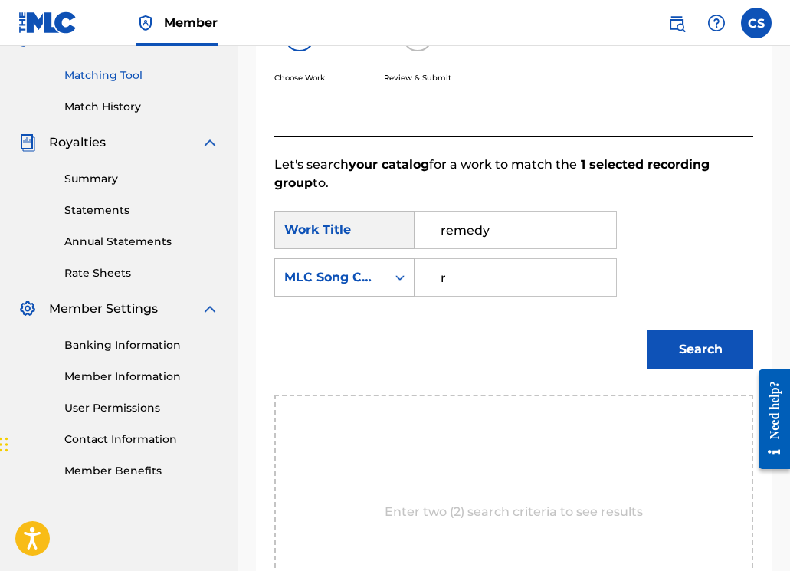
type input "RA5PPH"
click at [714, 361] on button "Search" at bounding box center [700, 349] width 106 height 38
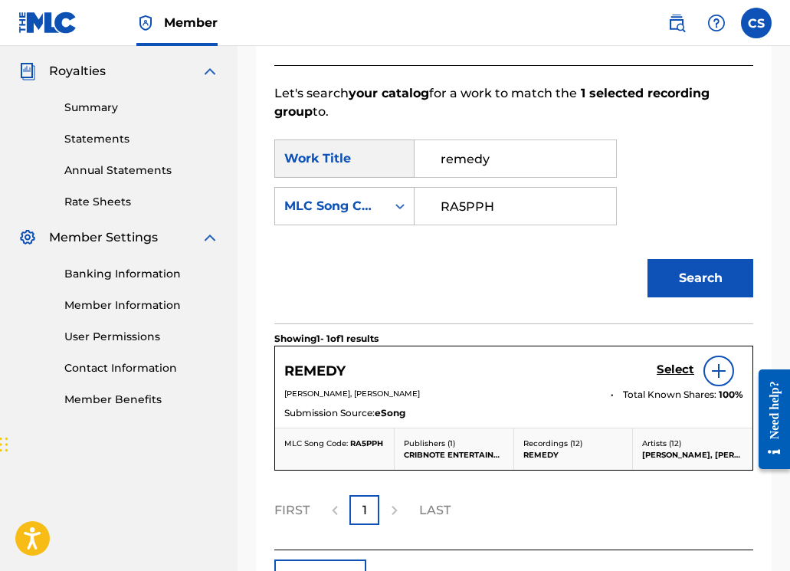
scroll to position [465, 0]
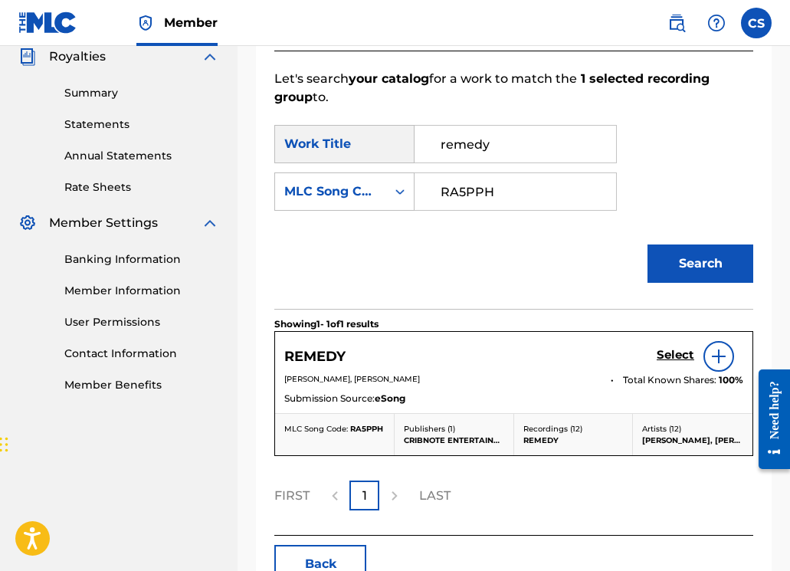
click at [679, 359] on h5 "Select" at bounding box center [675, 355] width 38 height 15
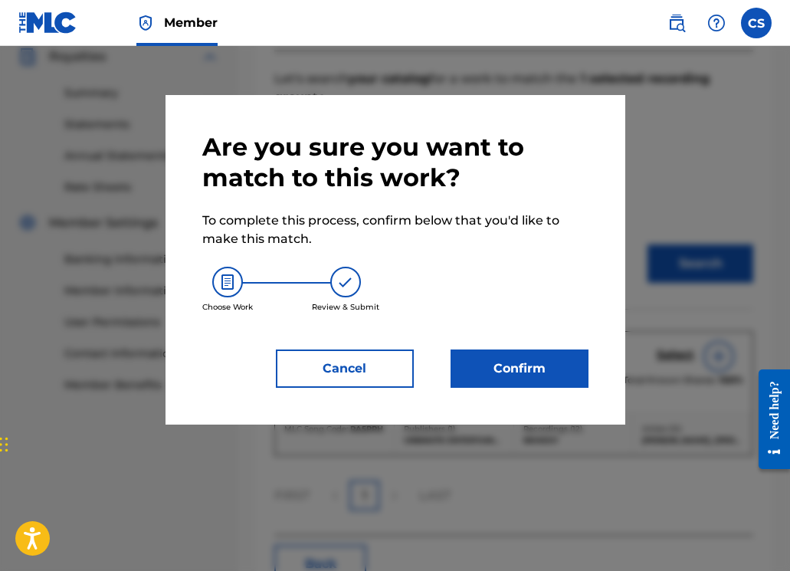
click at [534, 369] on button "Confirm" at bounding box center [519, 368] width 138 height 38
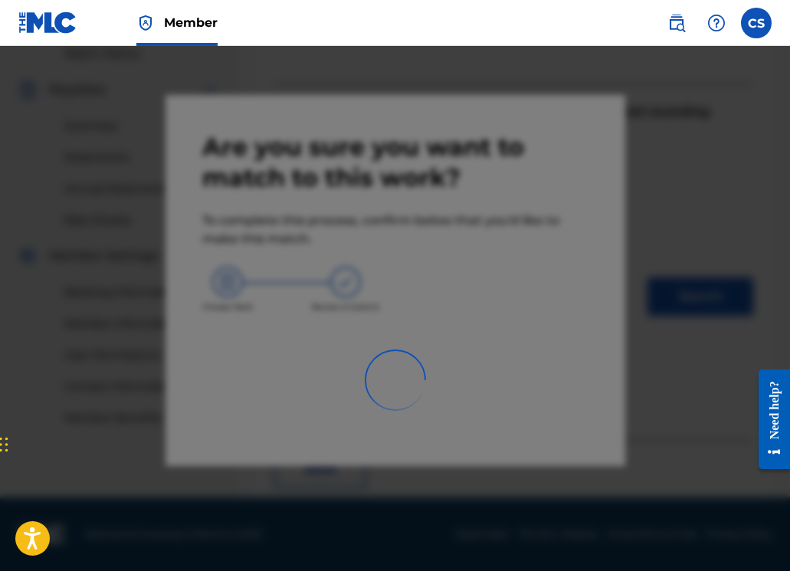
scroll to position [379, 0]
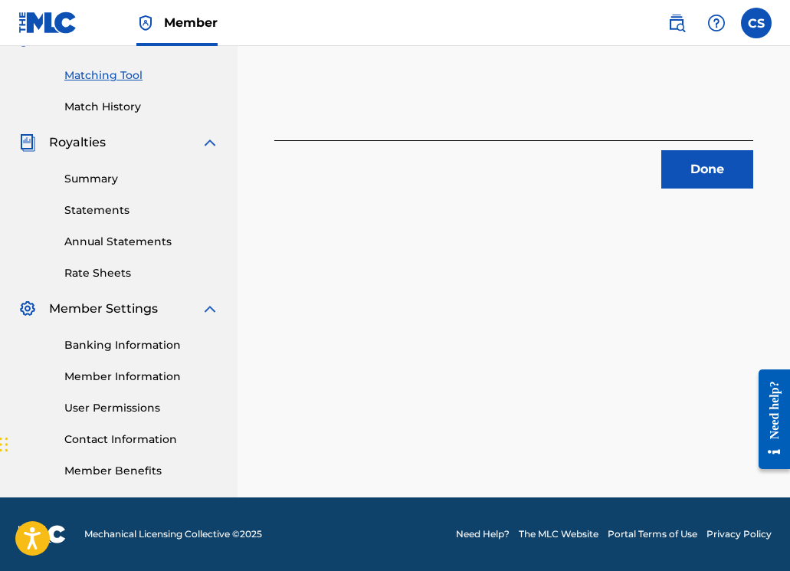
click at [708, 180] on button "Done" at bounding box center [707, 169] width 92 height 38
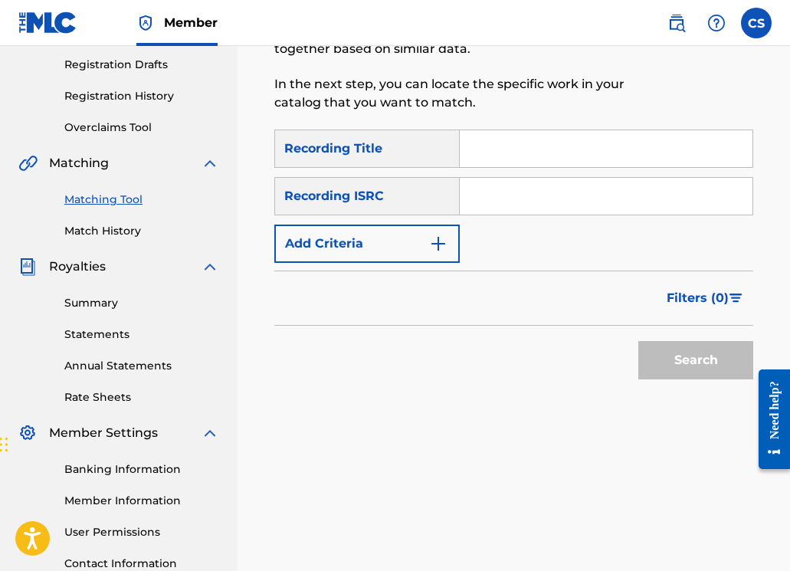
scroll to position [221, 0]
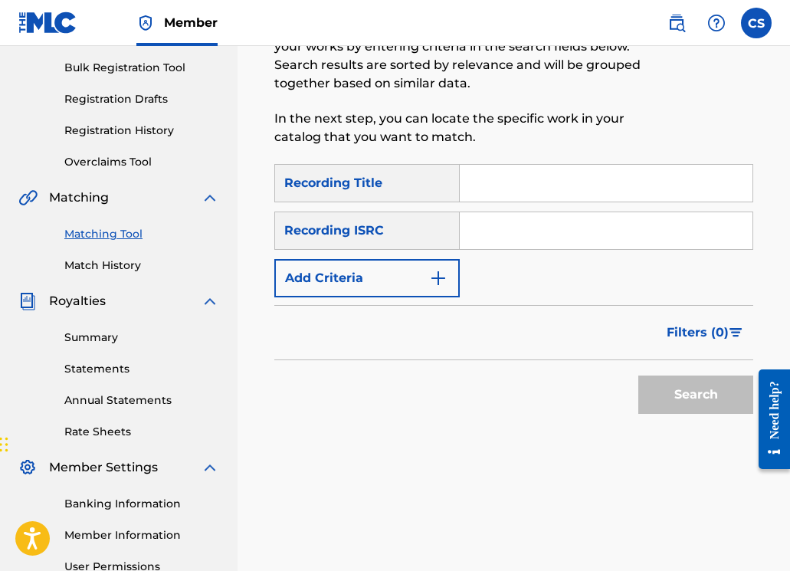
click at [511, 178] on input "Search Form" at bounding box center [606, 183] width 293 height 37
click at [503, 242] on input "Search Form" at bounding box center [606, 230] width 293 height 37
paste input "CA5KR2168918"
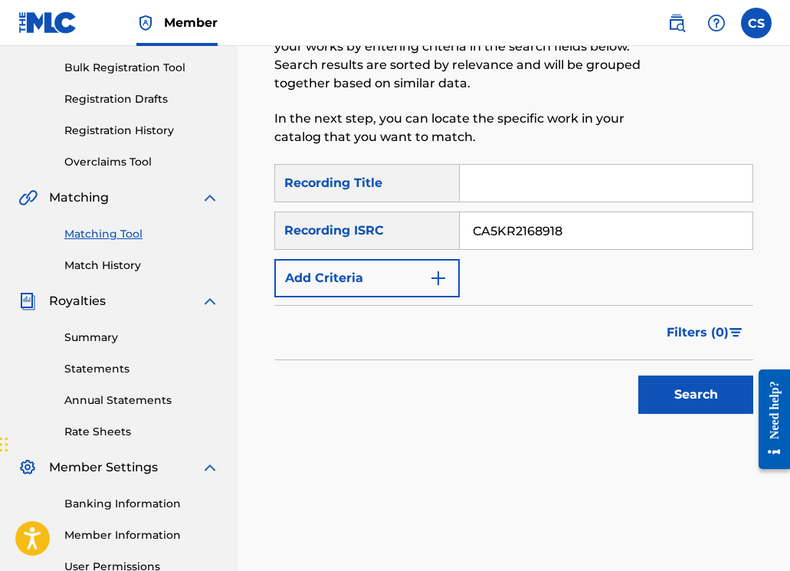
type input "CA5KR2168918"
click at [692, 389] on button "Search" at bounding box center [695, 394] width 115 height 38
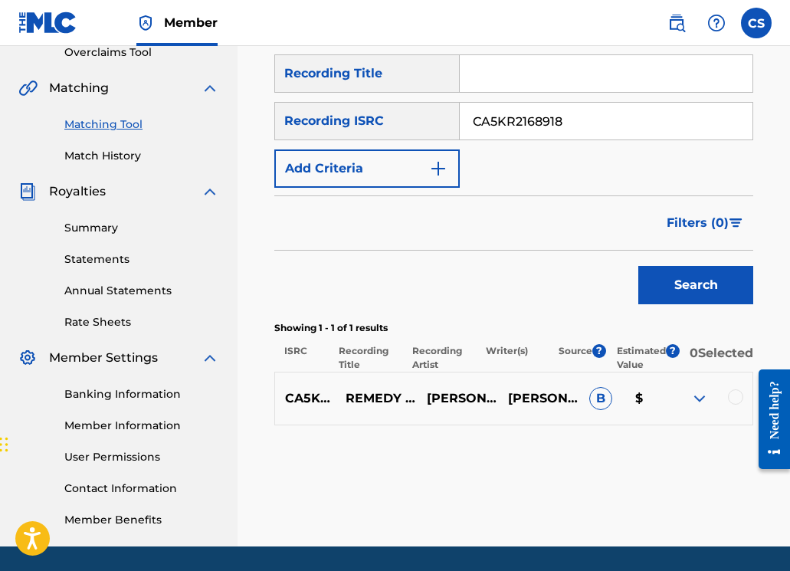
scroll to position [379, 0]
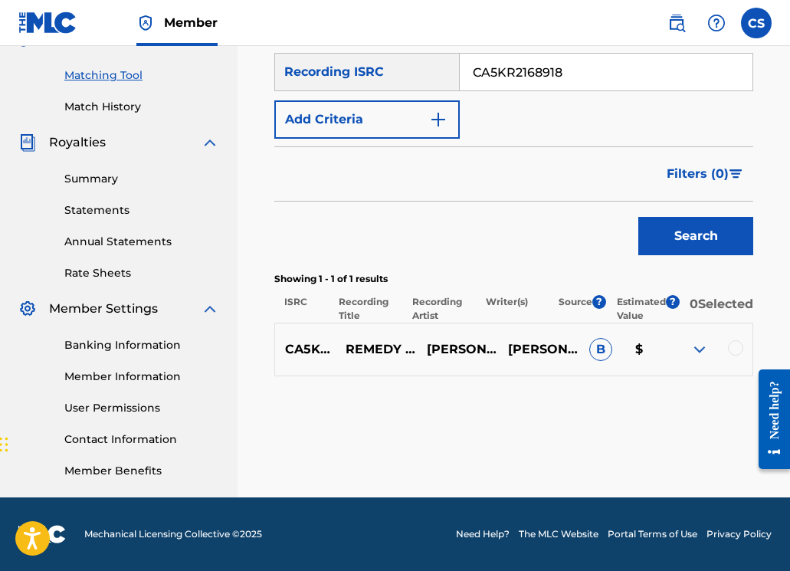
click at [740, 358] on div at bounding box center [711, 349] width 81 height 18
click at [740, 355] on div at bounding box center [735, 347] width 15 height 15
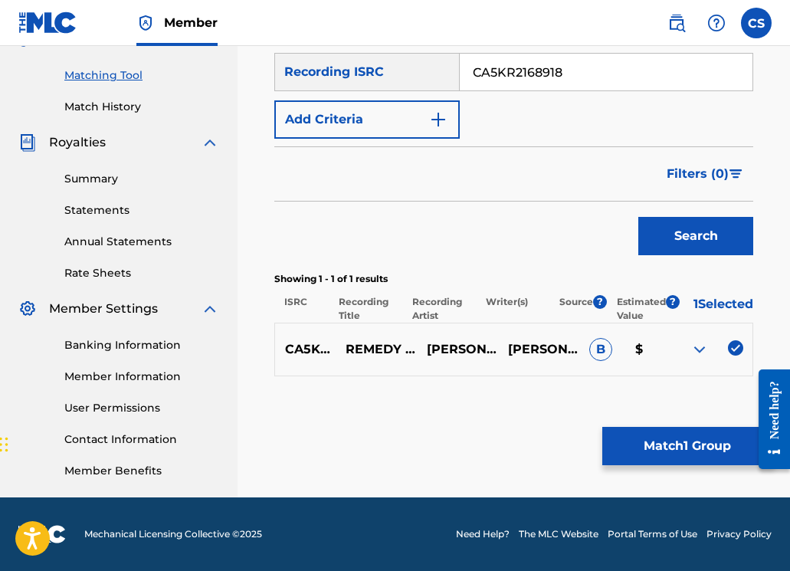
click at [697, 432] on button "Match 1 Group" at bounding box center [686, 446] width 169 height 38
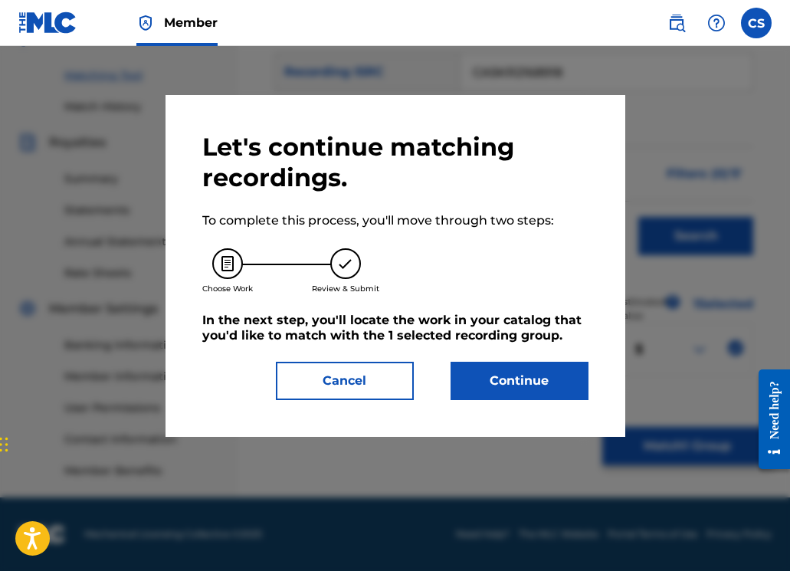
click at [568, 381] on button "Continue" at bounding box center [519, 381] width 138 height 38
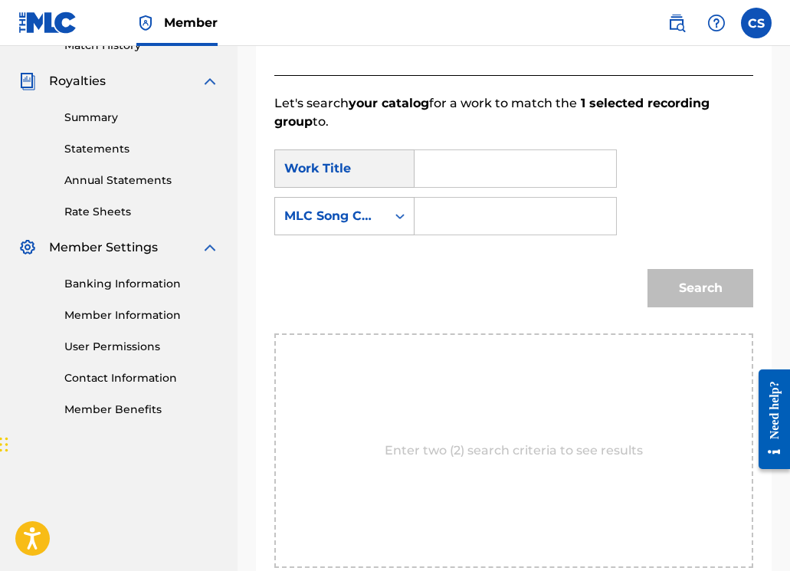
scroll to position [438, 0]
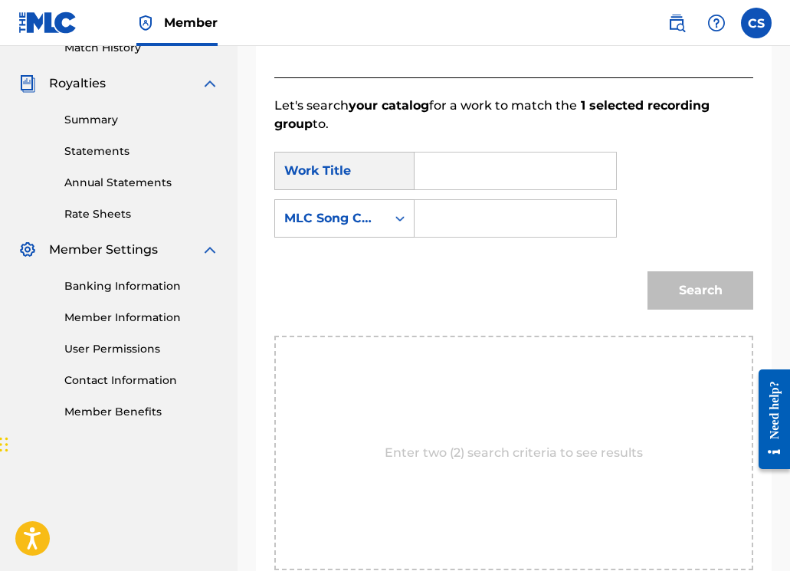
click at [466, 174] on input "Search Form" at bounding box center [514, 170] width 175 height 37
click at [450, 211] on strong "remed" at bounding box center [461, 205] width 42 height 15
type input "remedy"
click at [451, 226] on input "Search Form" at bounding box center [514, 218] width 175 height 37
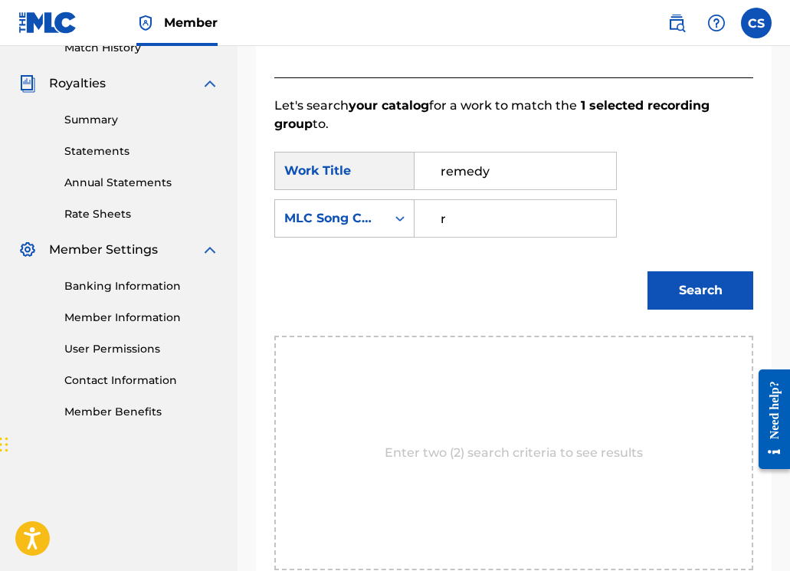
type input "RA5PPH"
click at [686, 284] on button "Search" at bounding box center [700, 290] width 106 height 38
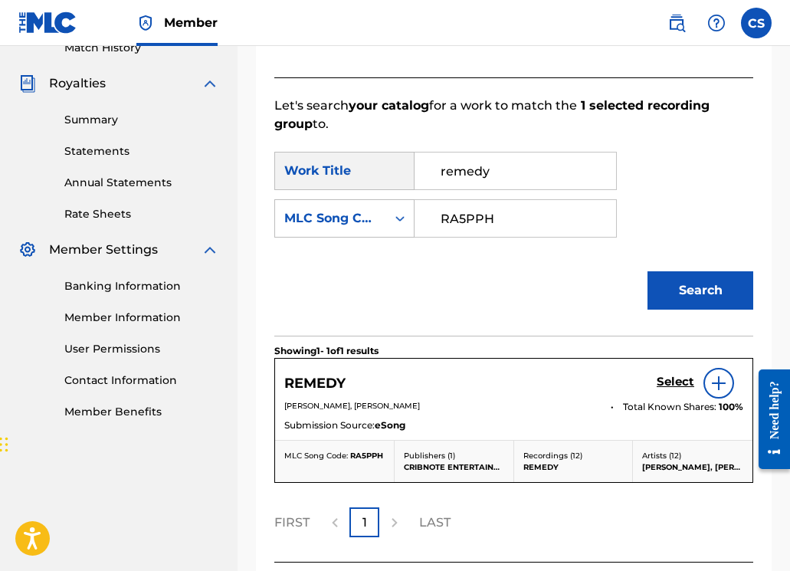
scroll to position [560, 0]
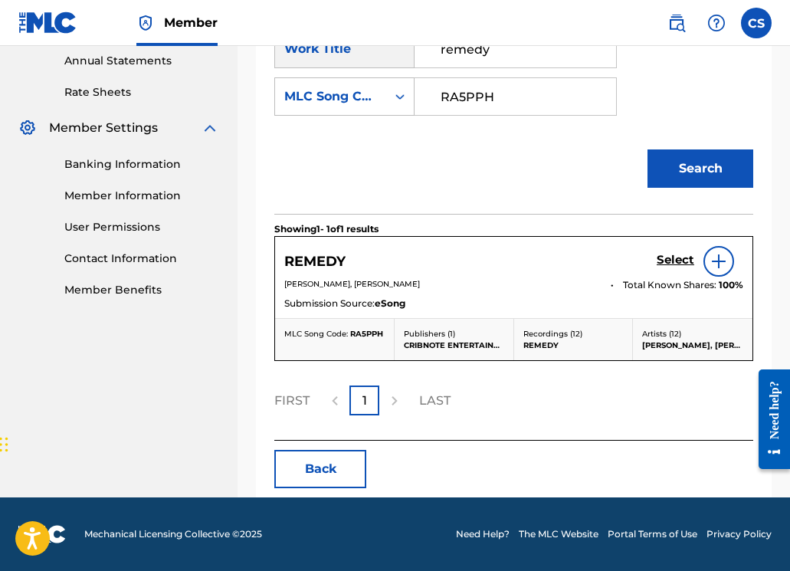
click at [662, 257] on h5 "Select" at bounding box center [675, 260] width 38 height 15
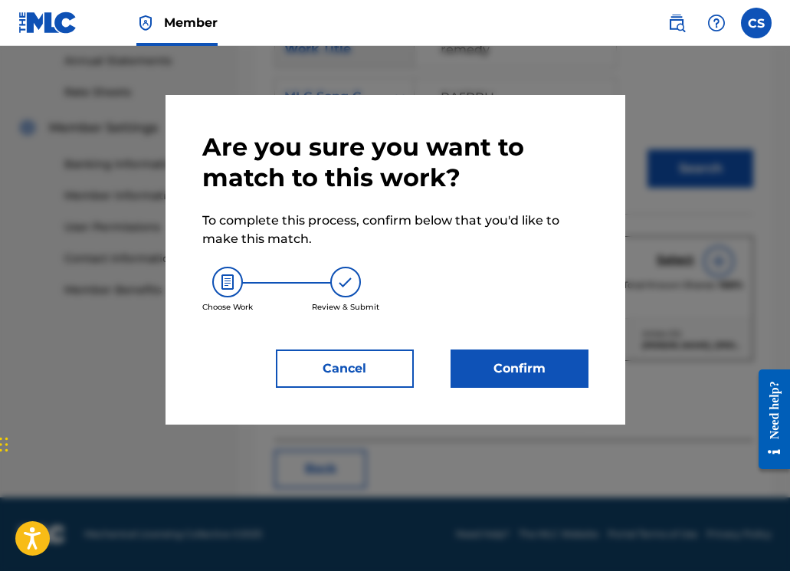
click at [544, 372] on button "Confirm" at bounding box center [519, 368] width 138 height 38
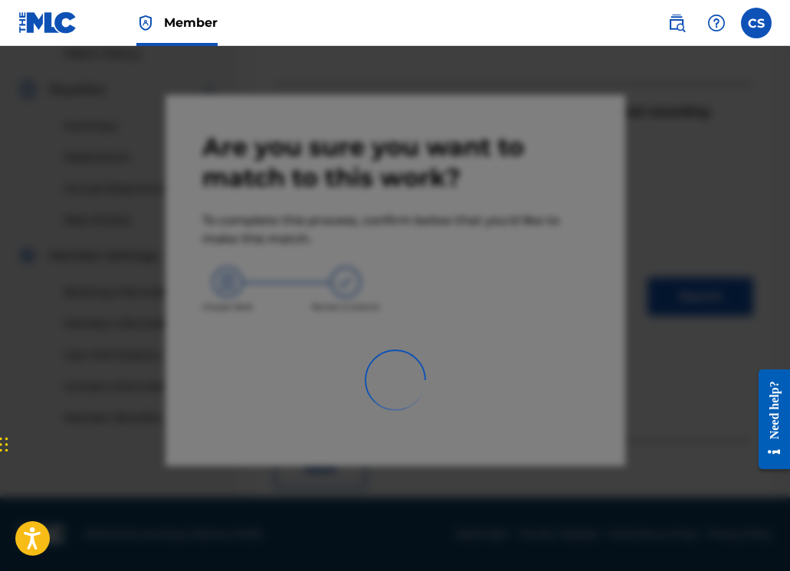
scroll to position [379, 0]
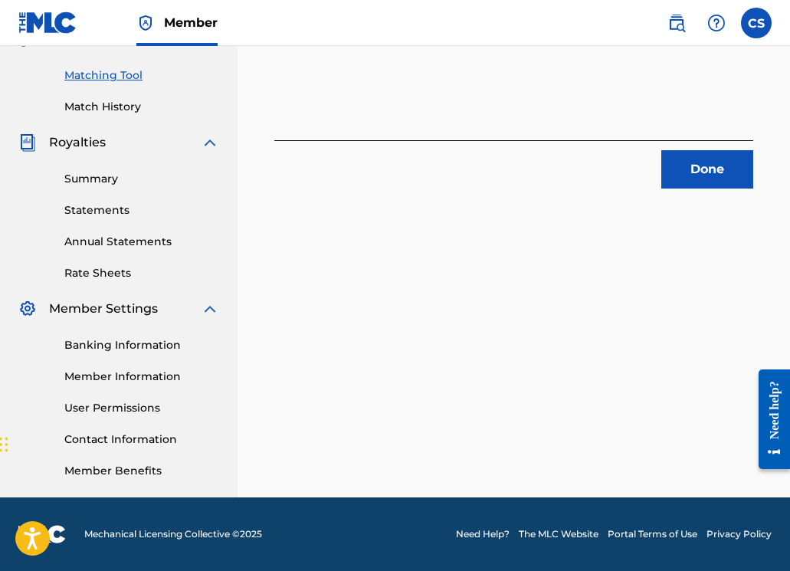
click at [678, 176] on button "Done" at bounding box center [707, 169] width 92 height 38
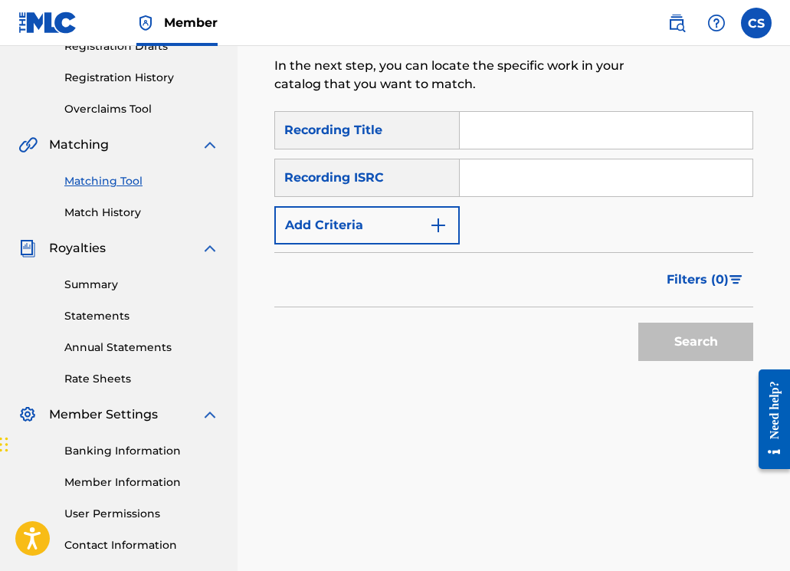
scroll to position [229, 0]
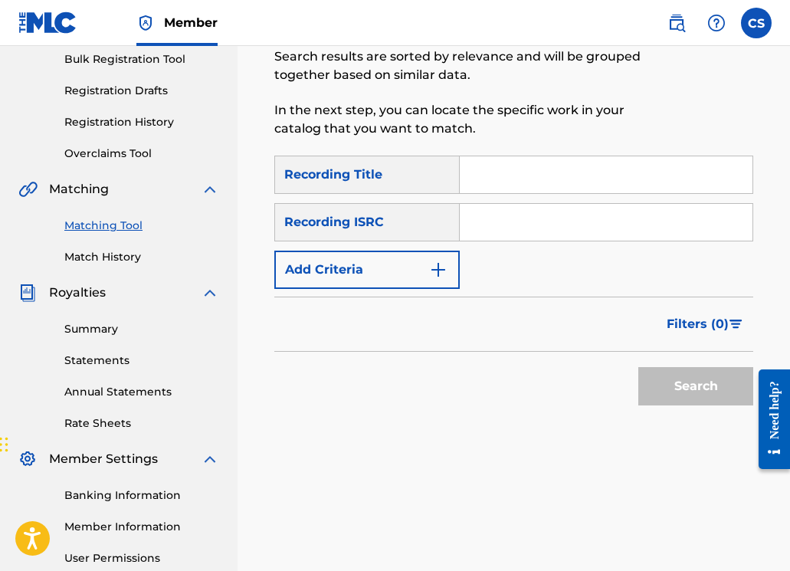
click at [525, 175] on input "Search Form" at bounding box center [606, 174] width 293 height 37
click at [502, 218] on input "Search Form" at bounding box center [606, 222] width 293 height 37
paste input "CA5KR2168916"
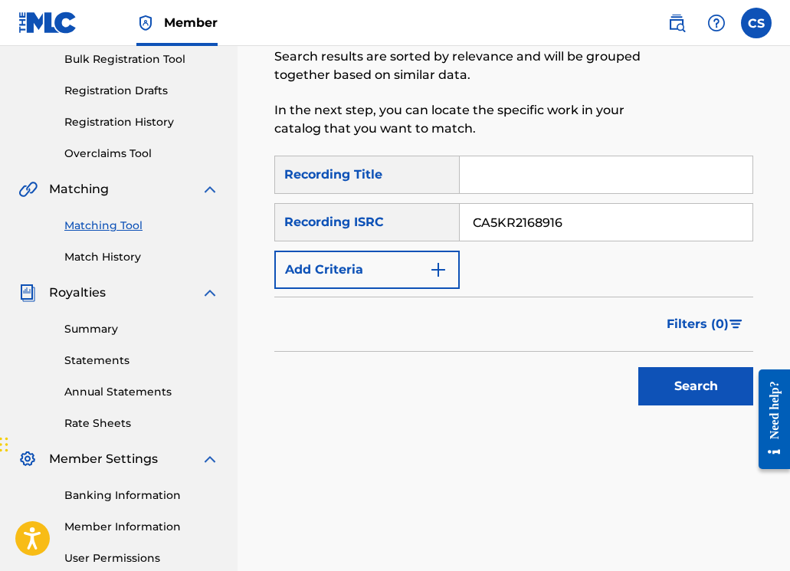
type input "CA5KR2168916"
click at [672, 393] on button "Search" at bounding box center [695, 386] width 115 height 38
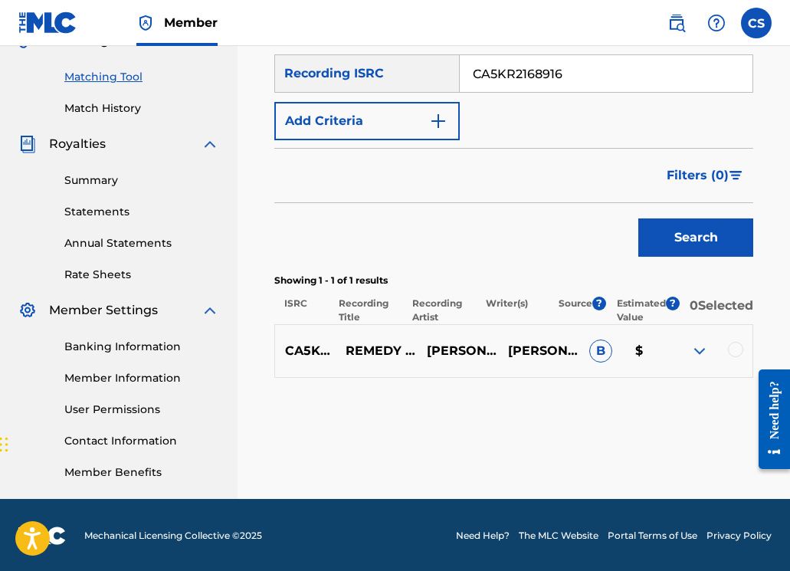
scroll to position [379, 0]
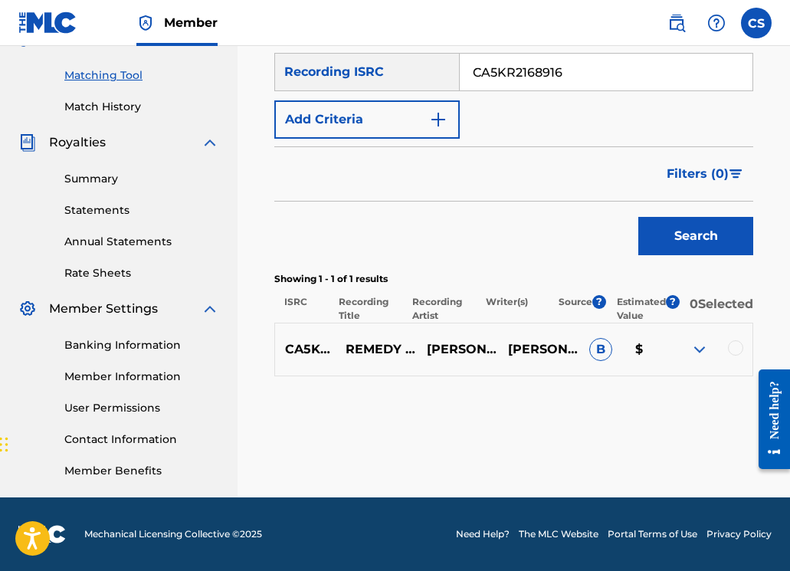
click at [730, 355] on div at bounding box center [735, 347] width 15 height 15
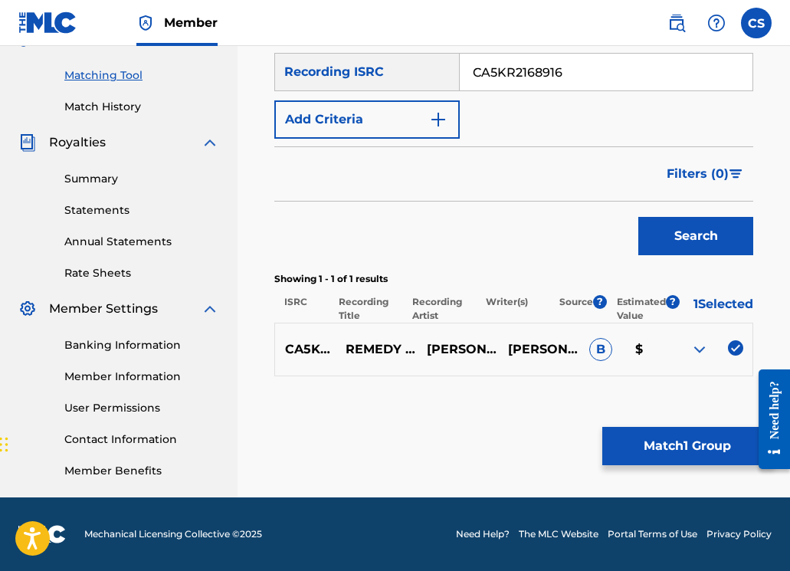
click at [693, 450] on button "Match 1 Group" at bounding box center [686, 446] width 169 height 38
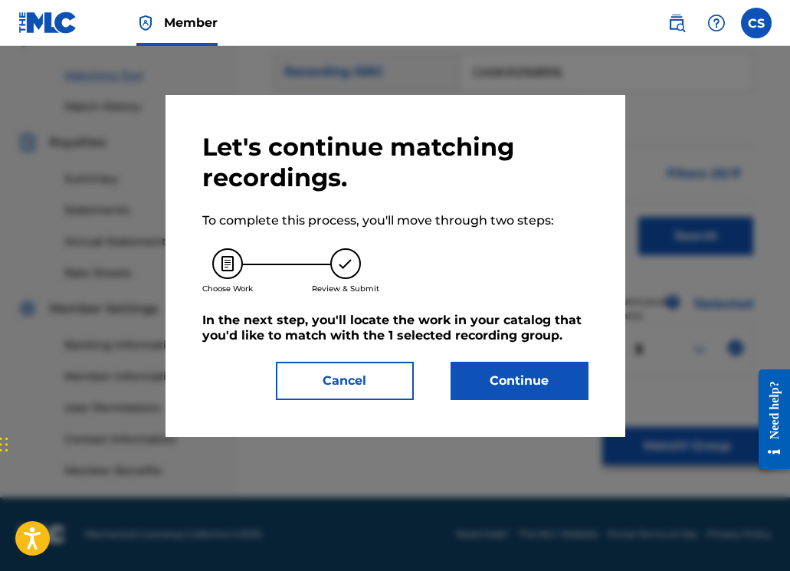
click at [503, 372] on button "Continue" at bounding box center [519, 381] width 138 height 38
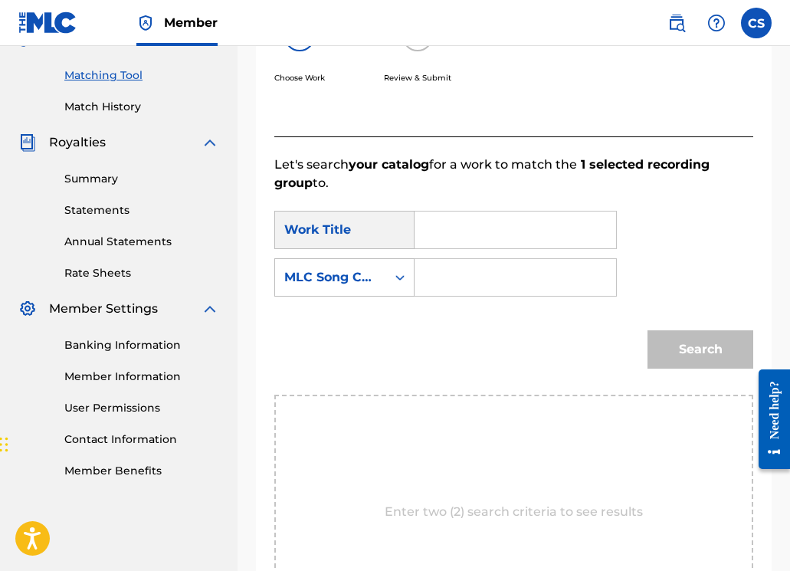
click at [467, 244] on input "Search Form" at bounding box center [514, 229] width 175 height 37
click at [479, 270] on span "dy" at bounding box center [481, 264] width 15 height 15
type input "remedy"
click at [479, 273] on input "Search Form" at bounding box center [514, 277] width 175 height 37
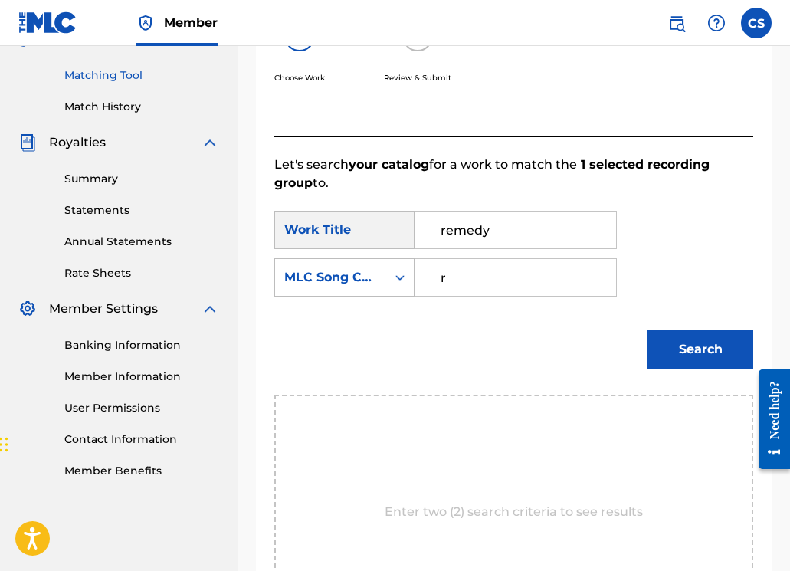
type input "RA5PPH"
drag, startPoint x: 688, startPoint y: 344, endPoint x: 684, endPoint y: 351, distance: 7.9
click at [688, 345] on button "Search" at bounding box center [700, 349] width 106 height 38
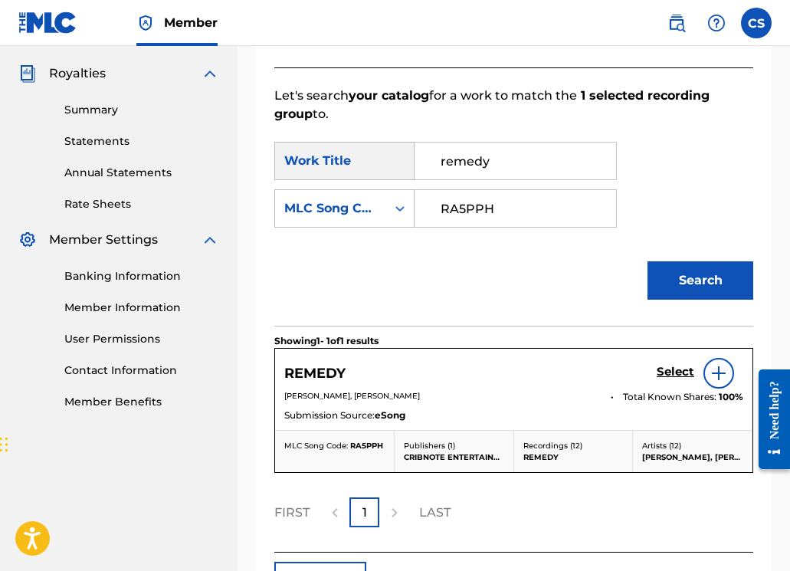
scroll to position [560, 0]
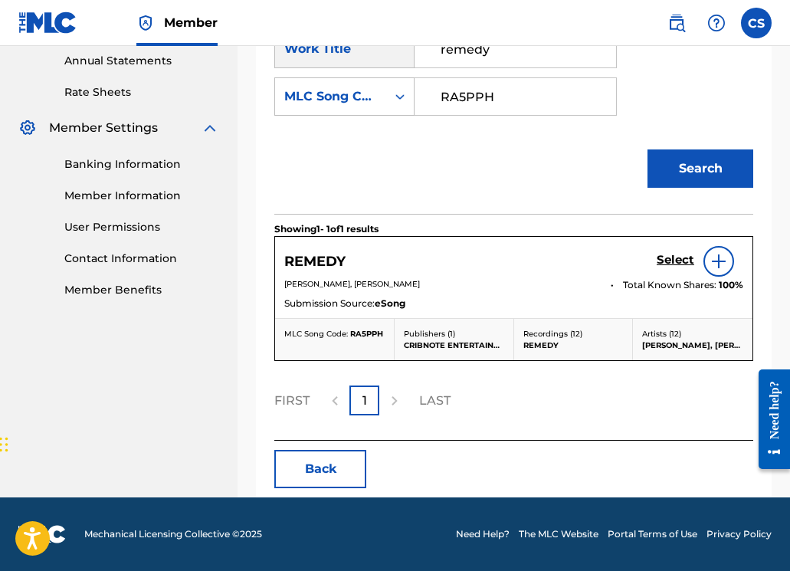
click at [666, 263] on h5 "Select" at bounding box center [675, 260] width 38 height 15
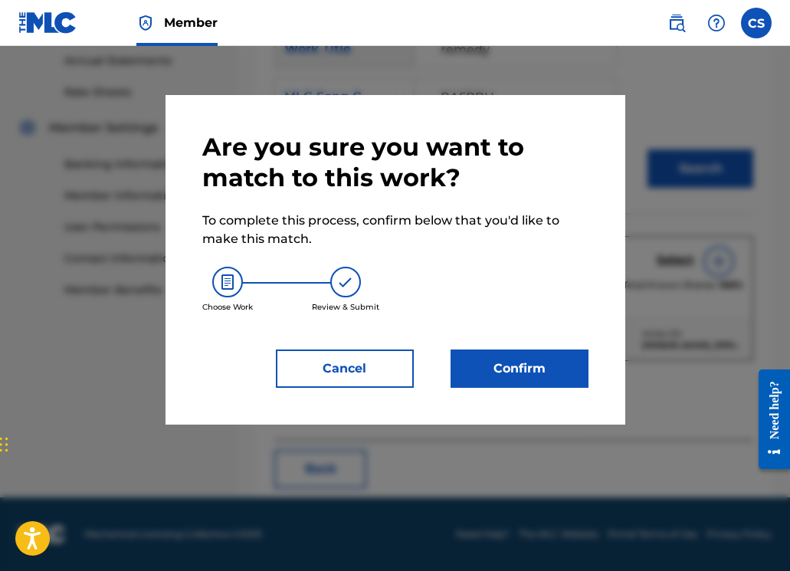
click at [560, 365] on button "Confirm" at bounding box center [519, 368] width 138 height 38
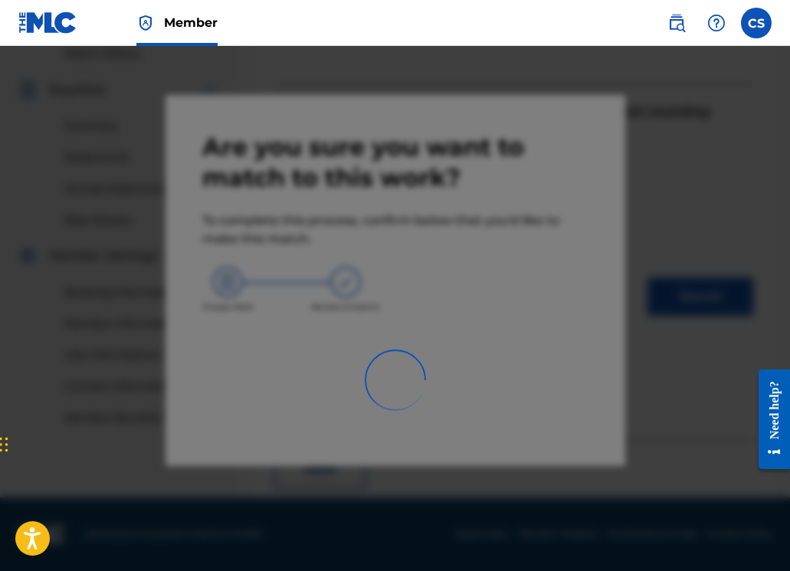
scroll to position [379, 0]
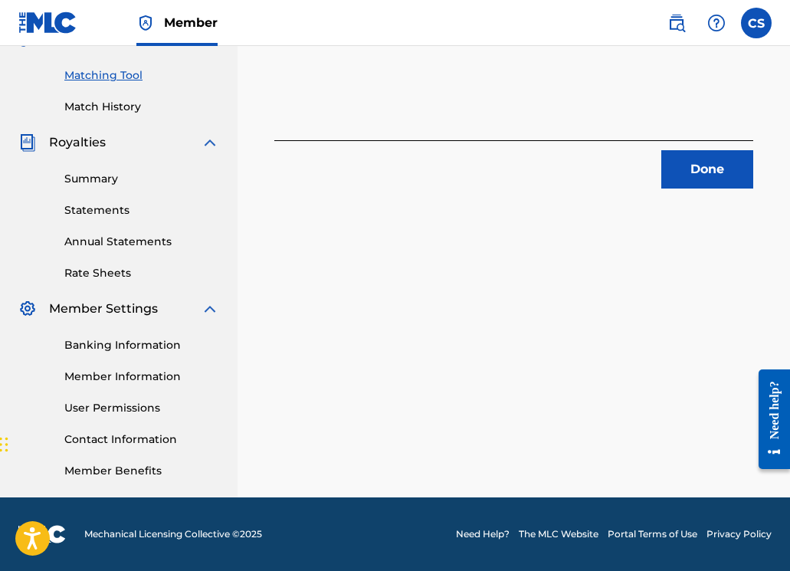
click at [693, 182] on button "Done" at bounding box center [707, 169] width 92 height 38
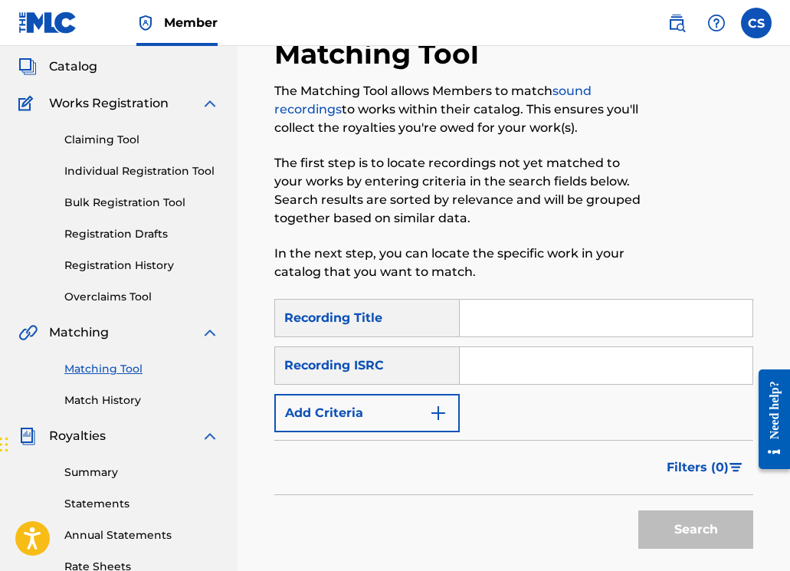
scroll to position [83, 0]
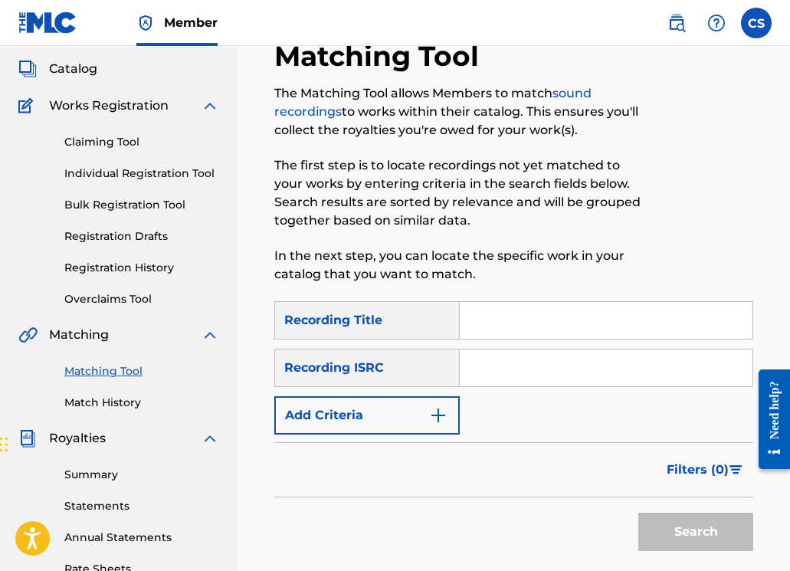
click at [476, 327] on input "Search Form" at bounding box center [606, 320] width 293 height 37
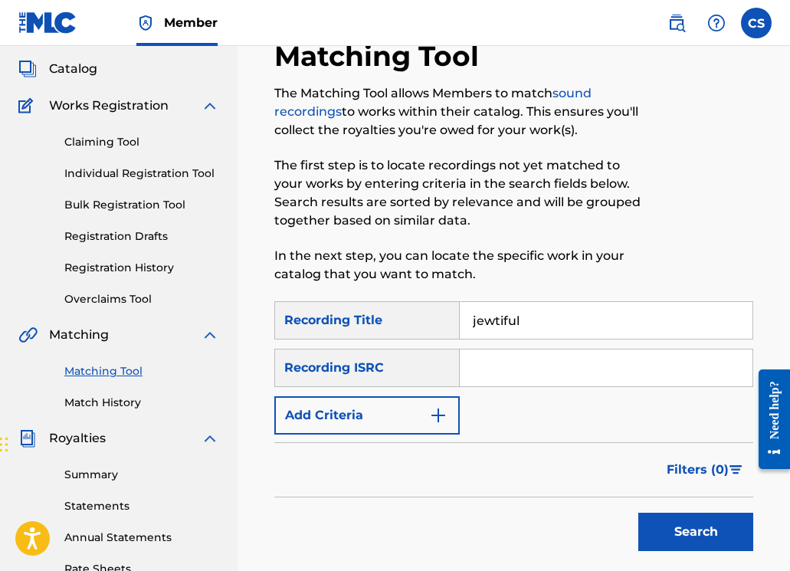
type input "jewtiful"
click at [412, 421] on button "Add Criteria" at bounding box center [366, 415] width 185 height 38
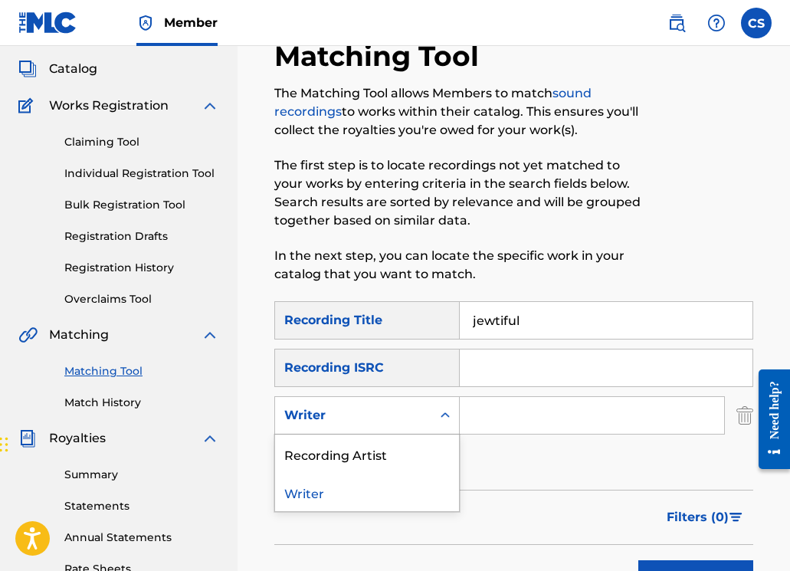
click at [397, 410] on div "Writer" at bounding box center [353, 415] width 138 height 18
click at [377, 450] on div "Recording Artist" at bounding box center [367, 453] width 184 height 38
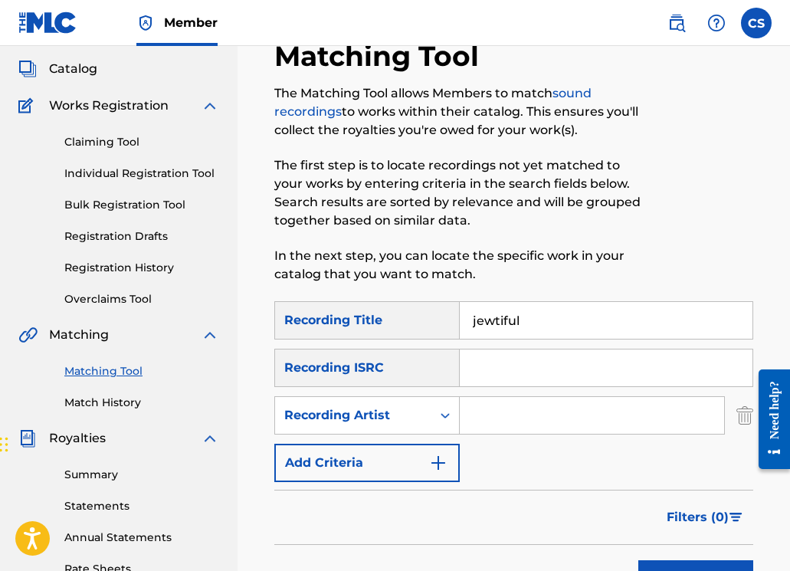
click at [496, 411] on input "Search Form" at bounding box center [592, 415] width 264 height 37
type input "rozz dyliams"
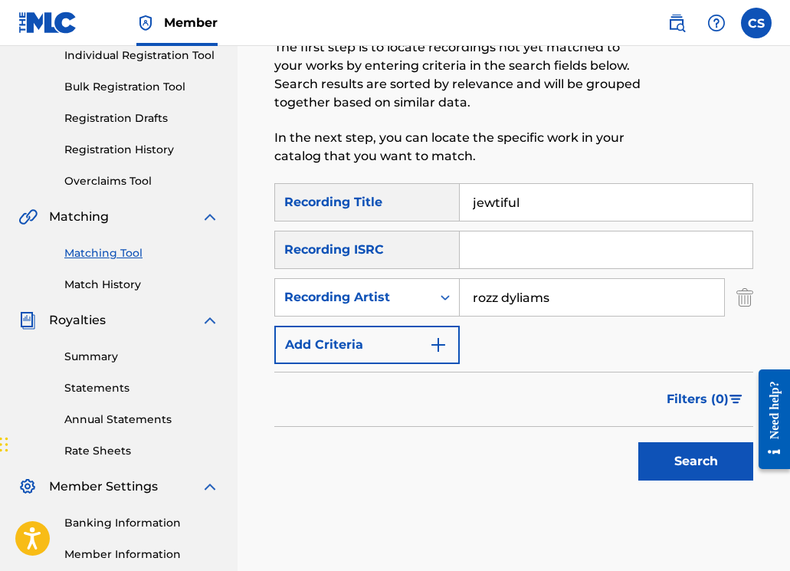
scroll to position [204, 0]
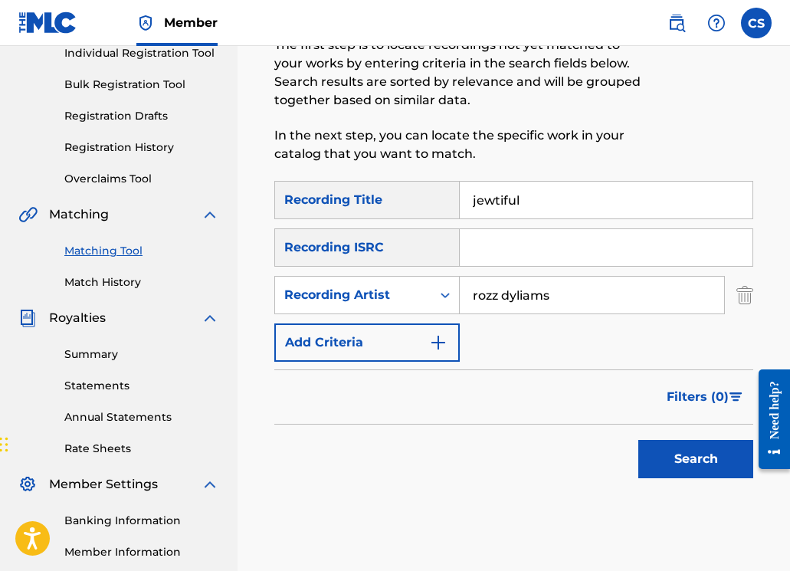
click at [672, 447] on button "Search" at bounding box center [695, 459] width 115 height 38
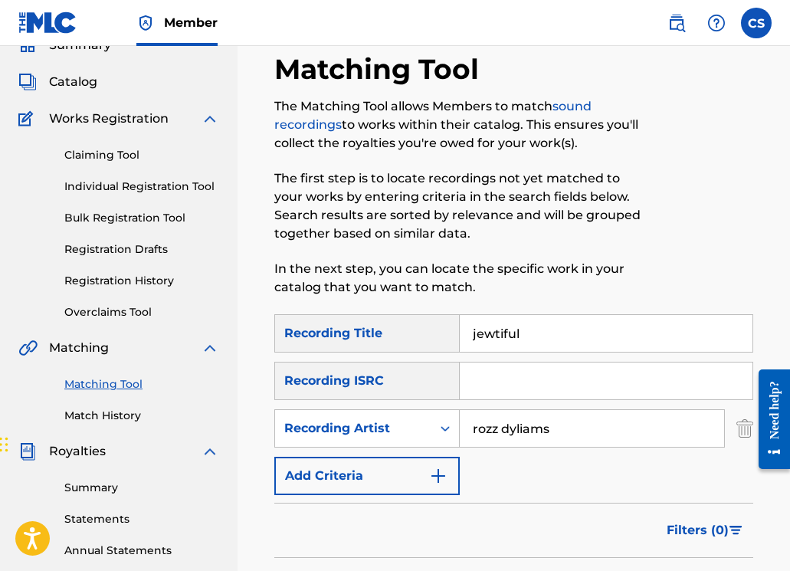
scroll to position [0, 0]
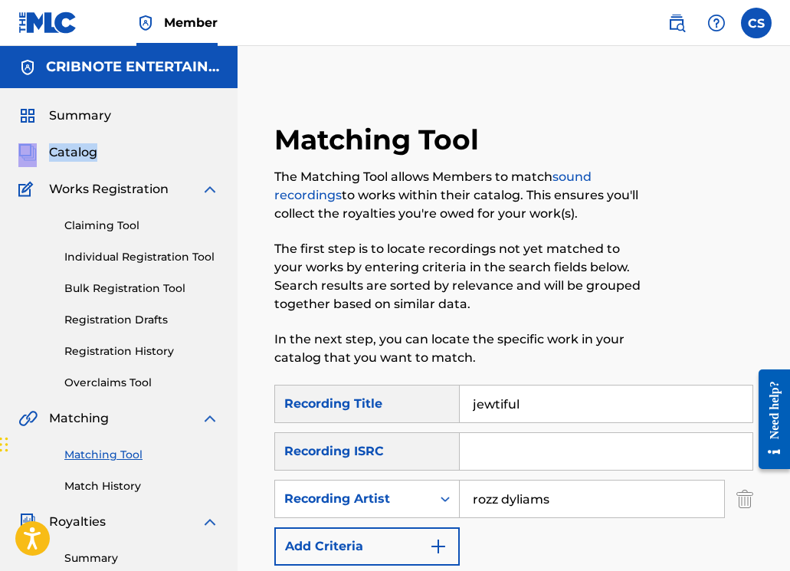
click at [76, 155] on span "Catalog" at bounding box center [73, 152] width 48 height 18
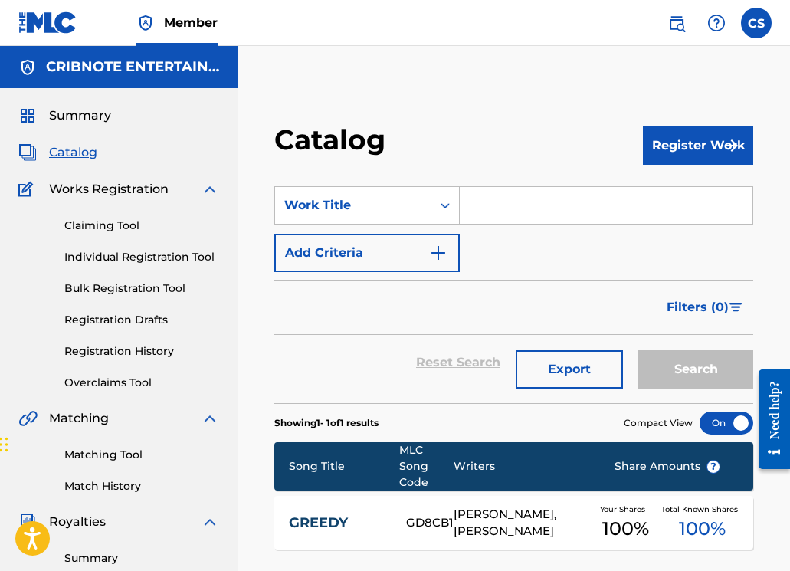
click at [502, 213] on input "Search Form" at bounding box center [606, 205] width 293 height 37
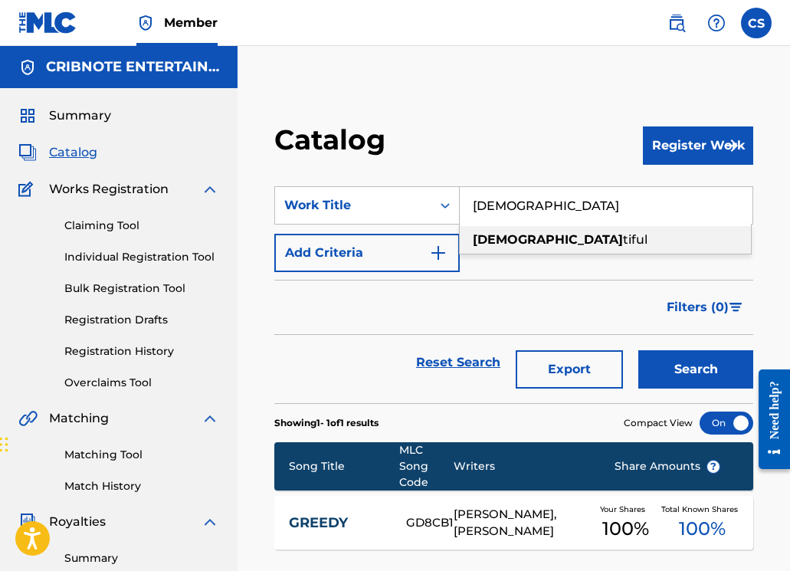
click at [495, 252] on div "jew tiful" at bounding box center [605, 239] width 293 height 31
click at [623, 247] on span "tiful" at bounding box center [635, 239] width 25 height 15
type input "jewtiful"
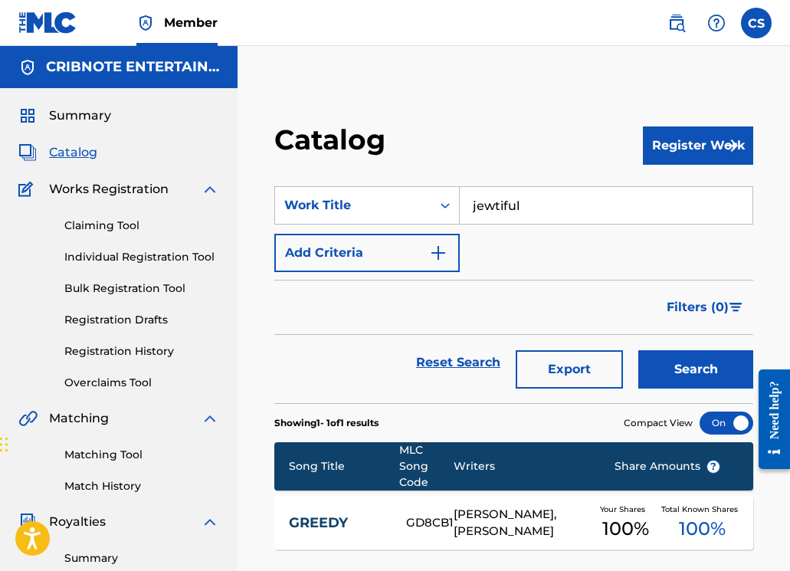
click at [690, 365] on button "Search" at bounding box center [695, 369] width 115 height 38
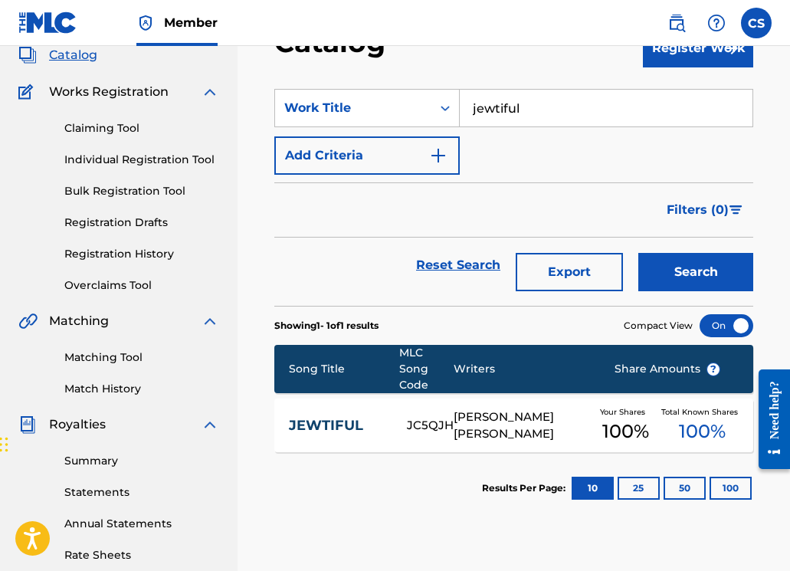
scroll to position [100, 0]
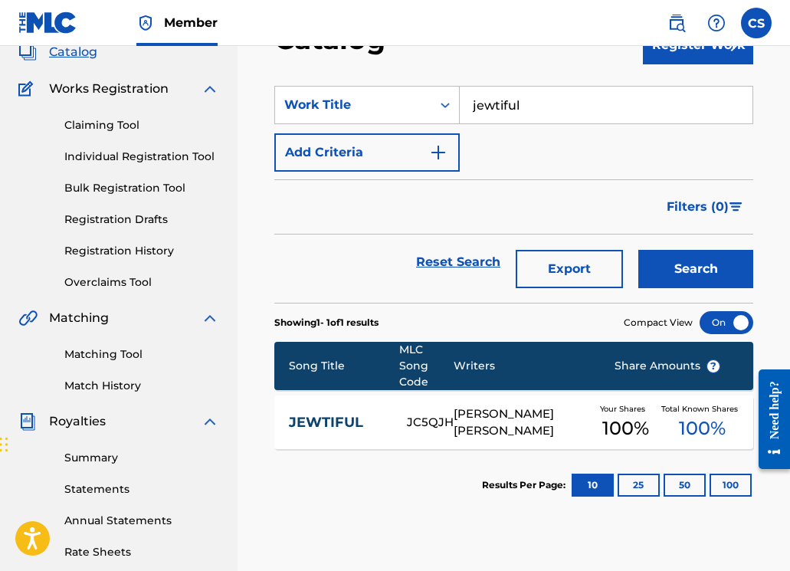
click at [343, 417] on link "JEWTIFUL" at bounding box center [338, 423] width 98 height 18
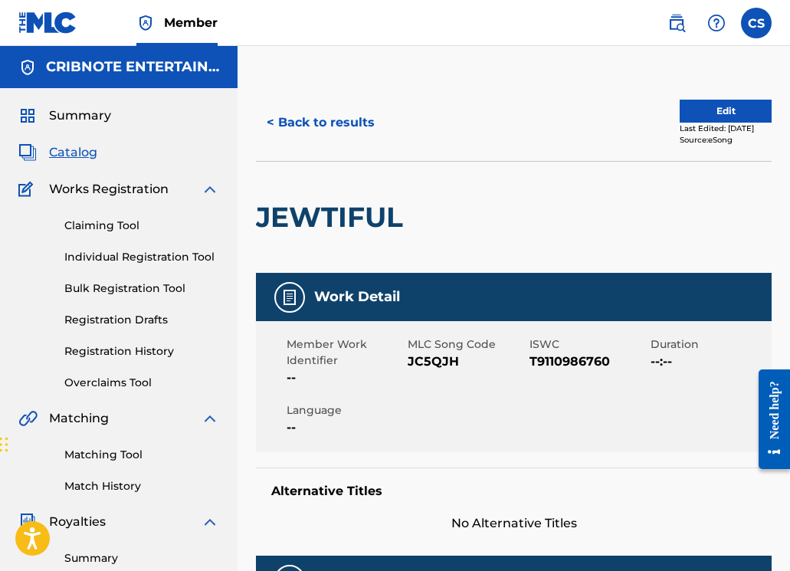
click at [313, 124] on button "< Back to results" at bounding box center [320, 122] width 129 height 38
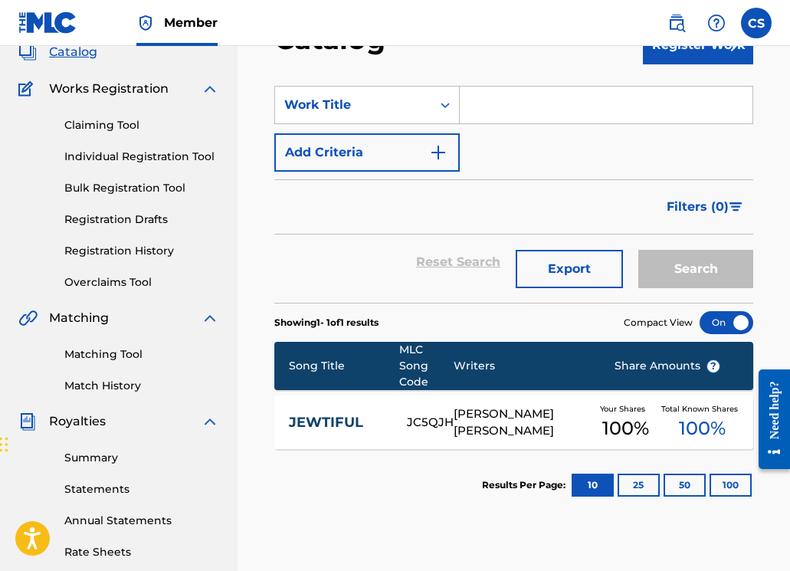
click at [515, 117] on input "Search Form" at bounding box center [606, 105] width 293 height 37
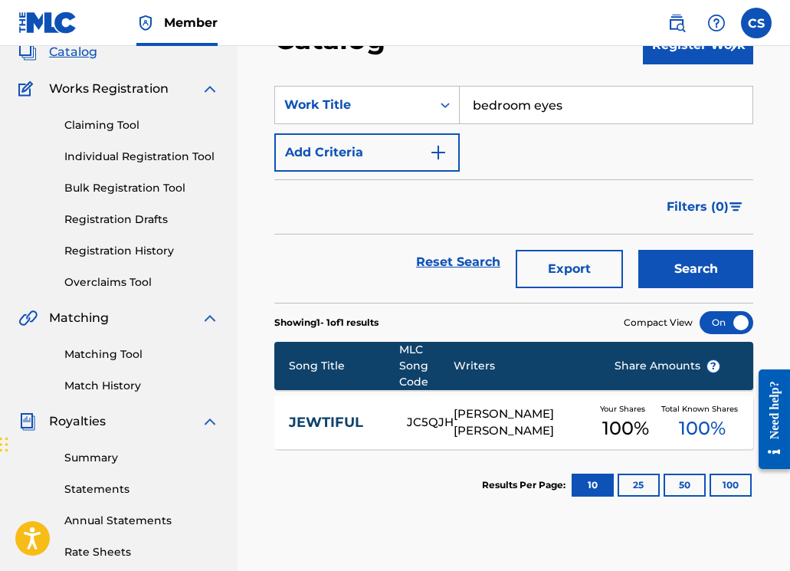
type input "bedroom eyes"
click at [699, 259] on button "Search" at bounding box center [695, 269] width 115 height 38
click at [327, 429] on link "BEDROOM EYES" at bounding box center [338, 422] width 99 height 34
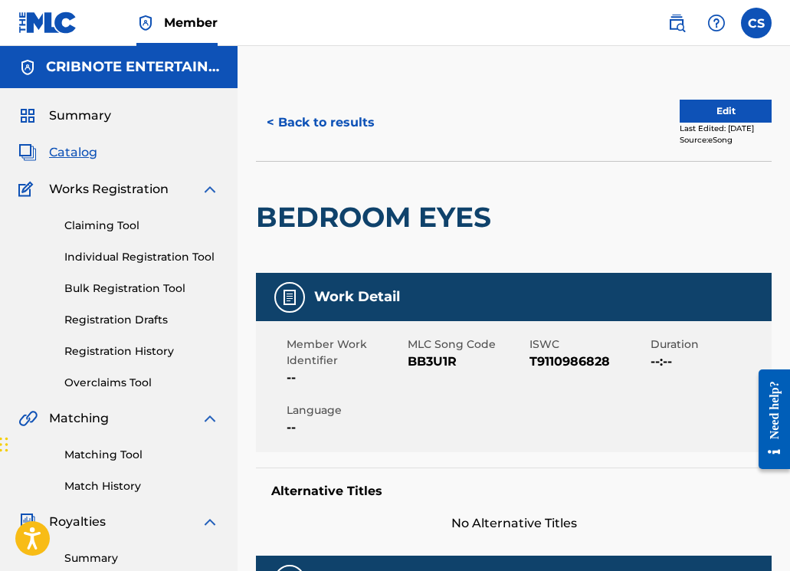
click at [298, 119] on button "< Back to results" at bounding box center [320, 122] width 129 height 38
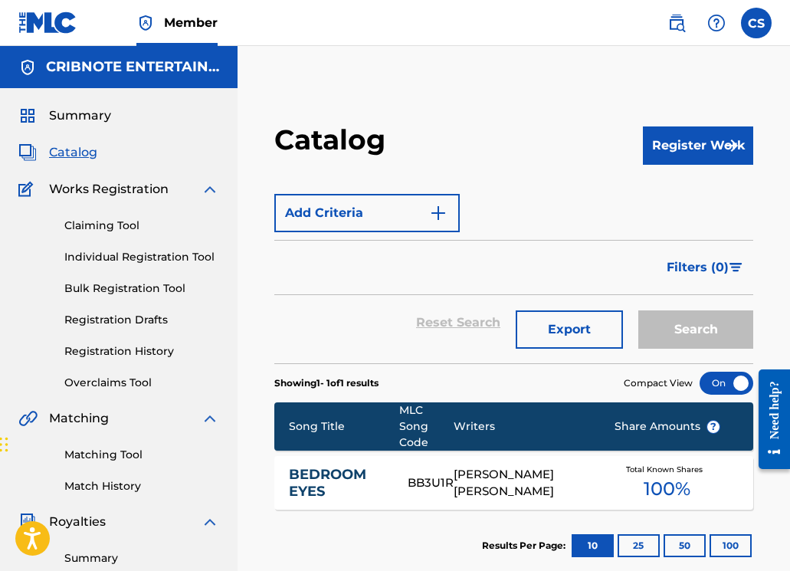
scroll to position [100, 0]
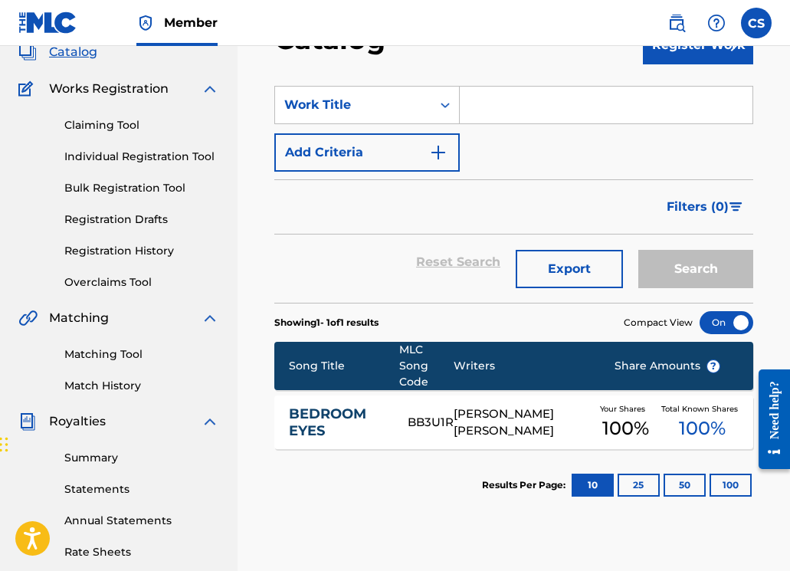
click at [486, 111] on input "Search Form" at bounding box center [606, 105] width 293 height 37
paste input "CHAUVINISTS ARE A DIME A DOZEN"
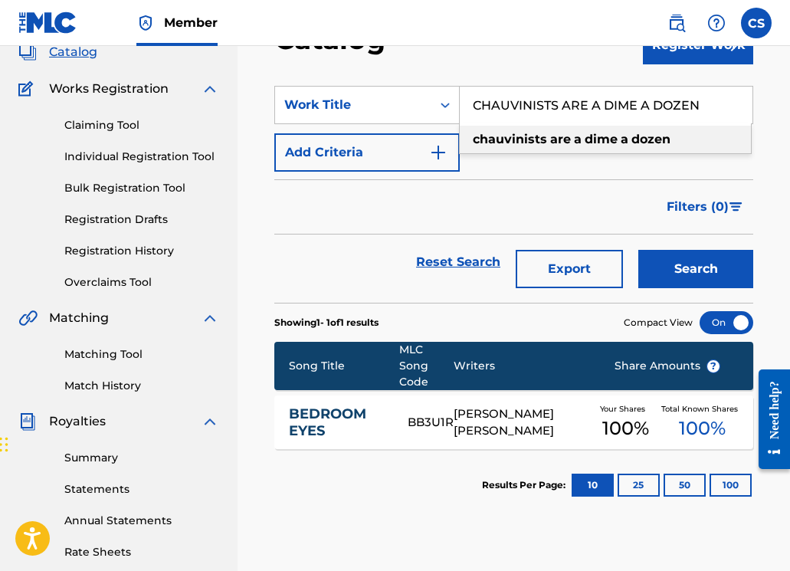
type input "CHAUVINISTS ARE A DIME A DOZEN"
click at [673, 272] on button "Search" at bounding box center [695, 269] width 115 height 38
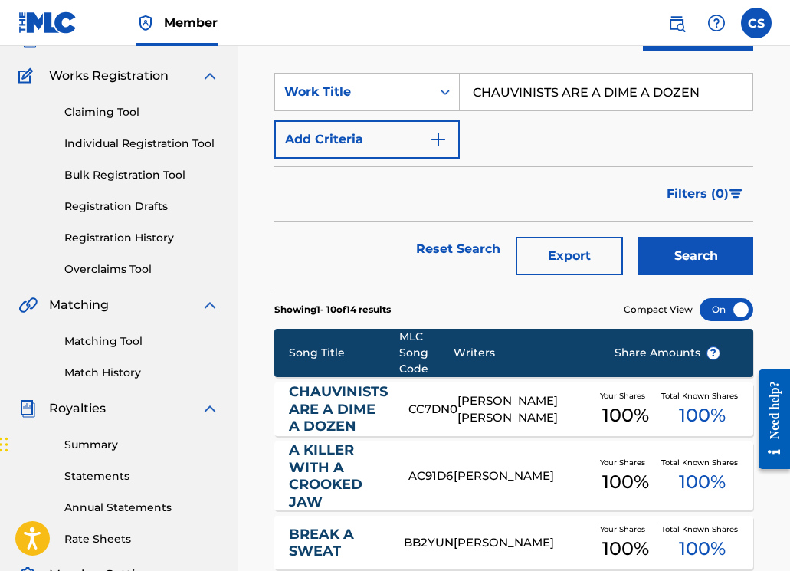
scroll to position [193, 0]
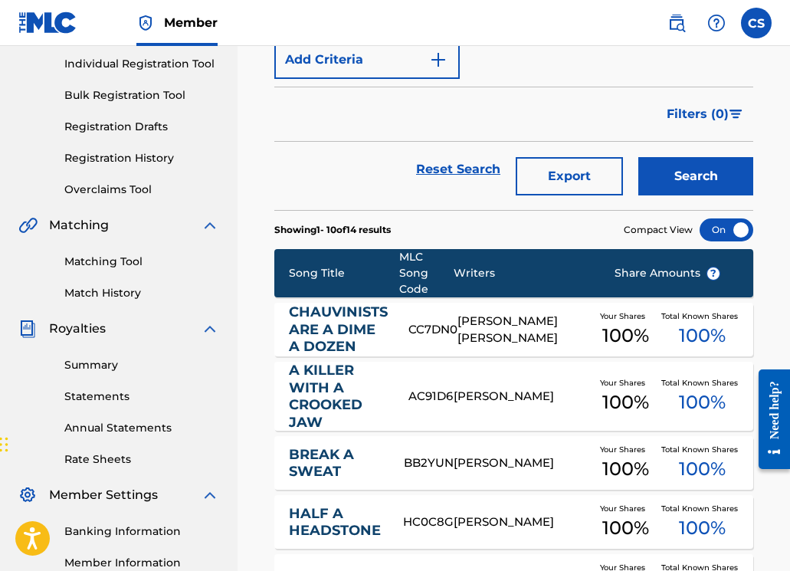
click at [336, 339] on link "CHAUVINISTS ARE A DIME A DOZEN" at bounding box center [338, 329] width 99 height 52
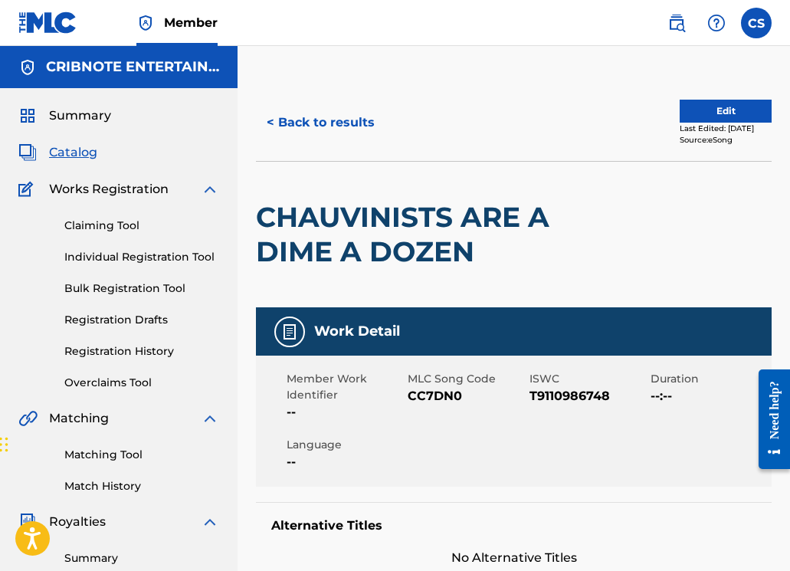
click at [294, 126] on button "< Back to results" at bounding box center [320, 122] width 129 height 38
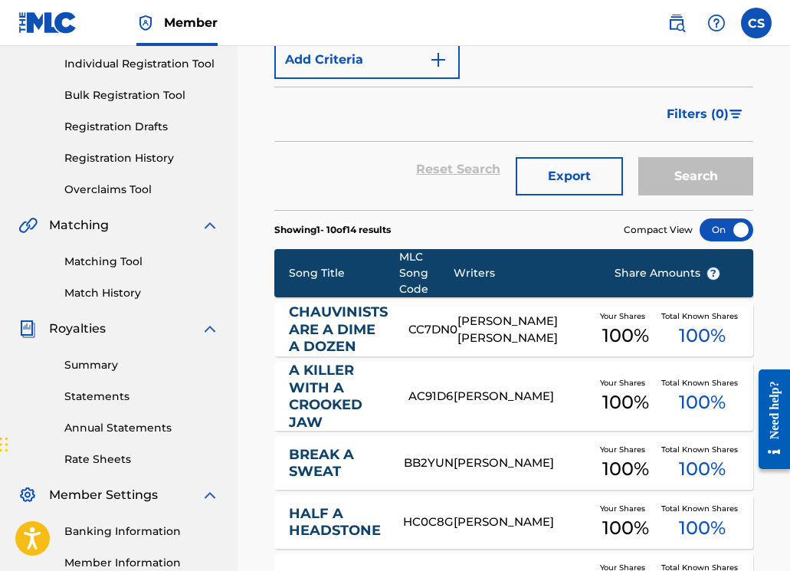
scroll to position [57, 0]
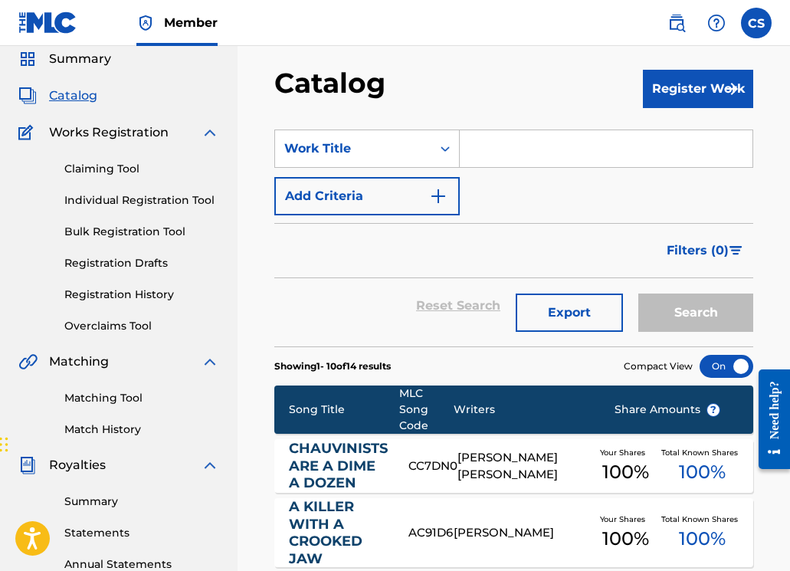
click at [487, 151] on input "Search Form" at bounding box center [606, 148] width 293 height 37
paste input "GOD BLASS THIS MESS"
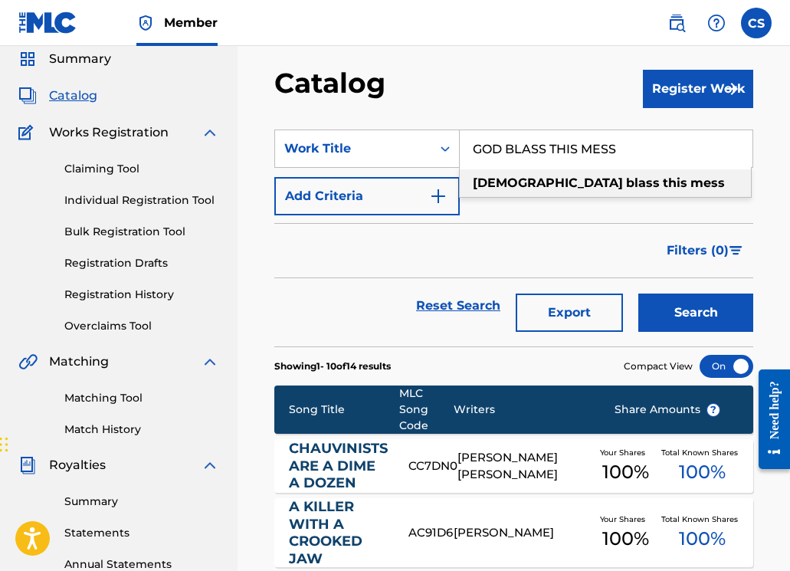
type input "GOD BLASS THIS MESS"
click at [654, 311] on button "Search" at bounding box center [695, 312] width 115 height 38
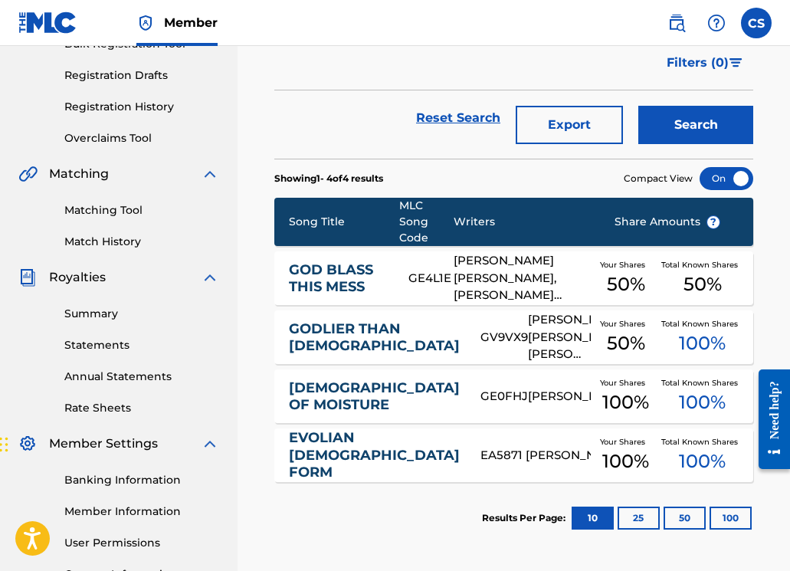
scroll to position [249, 0]
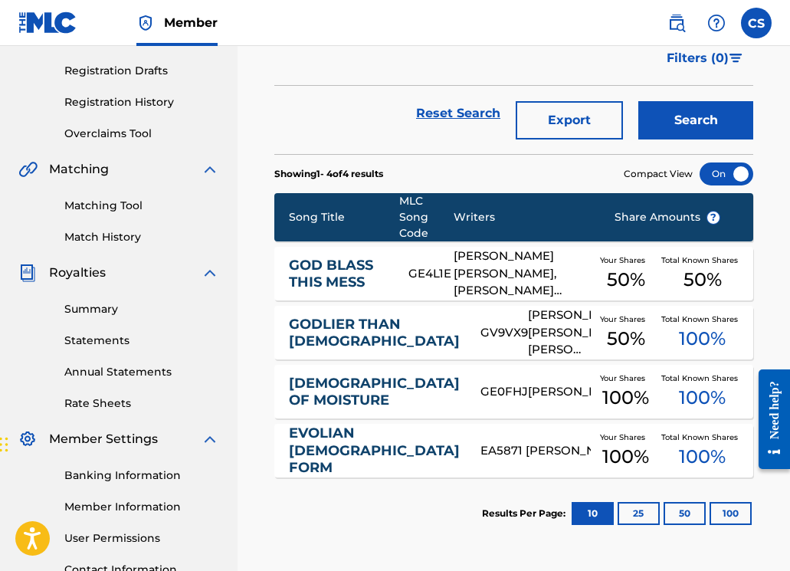
click at [352, 282] on link "GOD BLASS THIS MESS" at bounding box center [338, 274] width 99 height 34
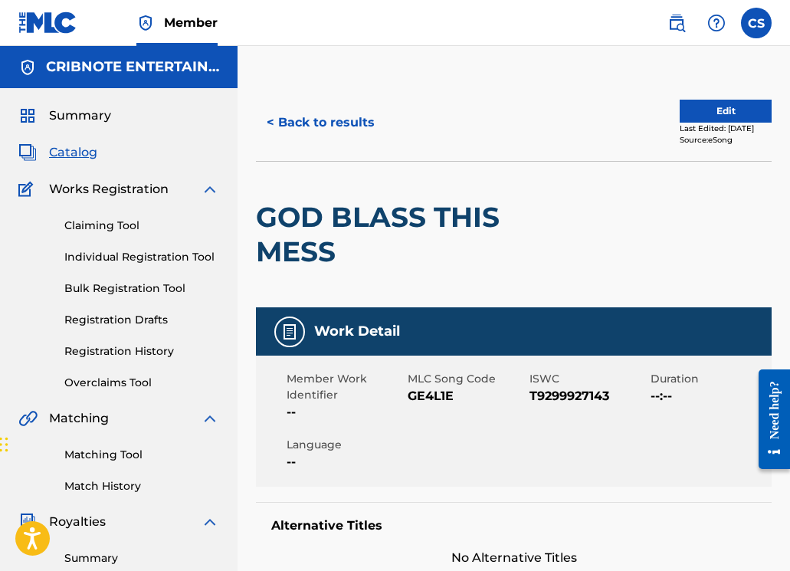
click at [295, 126] on button "< Back to results" at bounding box center [320, 122] width 129 height 38
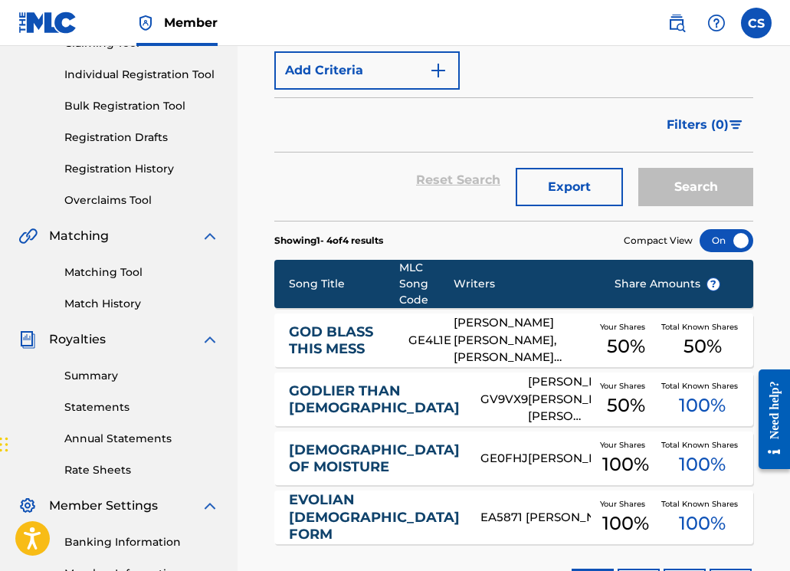
scroll to position [105, 0]
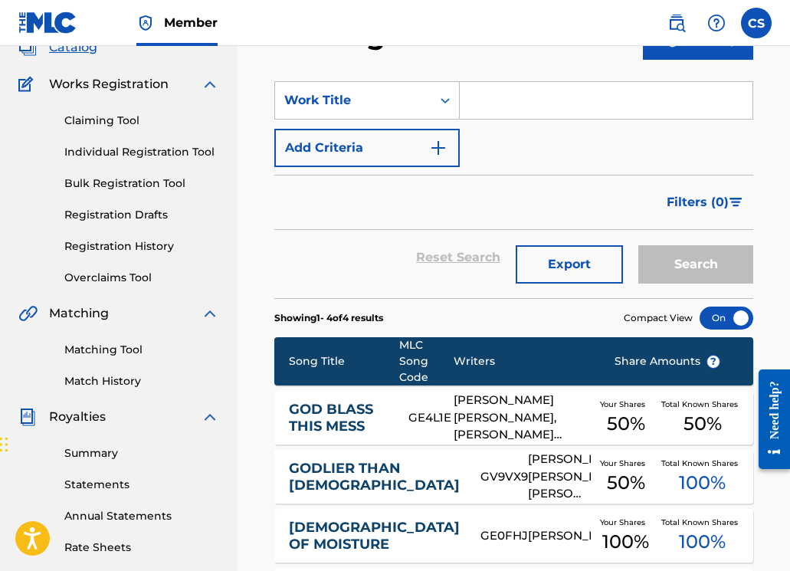
click at [483, 115] on input "Search Form" at bounding box center [606, 100] width 293 height 37
paste input "HYPED"
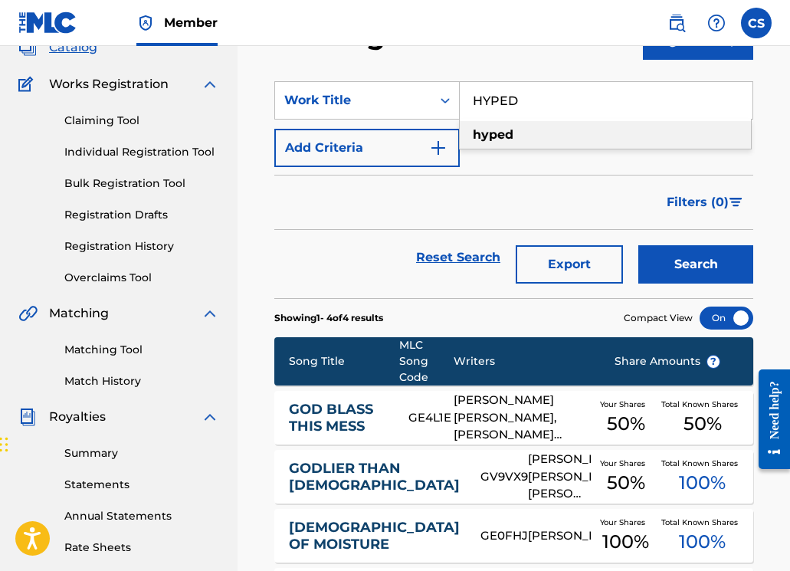
type input "HYPED"
click at [697, 264] on button "Search" at bounding box center [695, 264] width 115 height 38
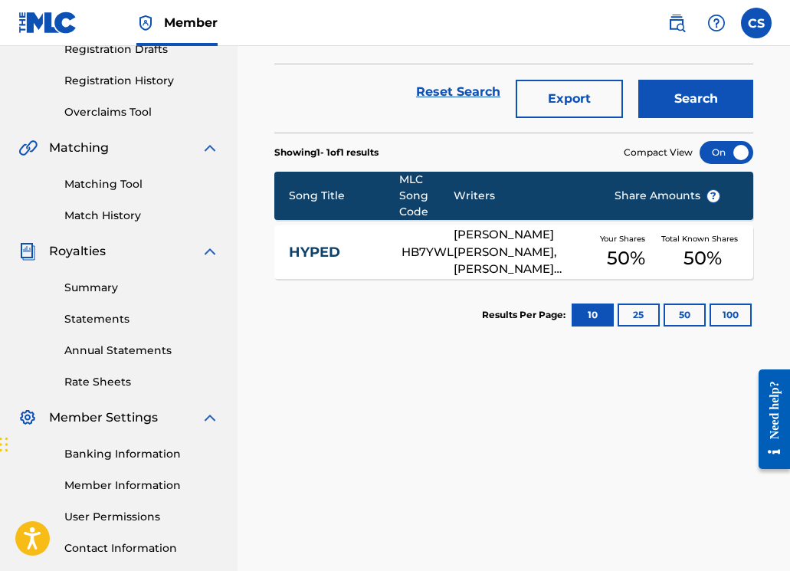
scroll to position [335, 0]
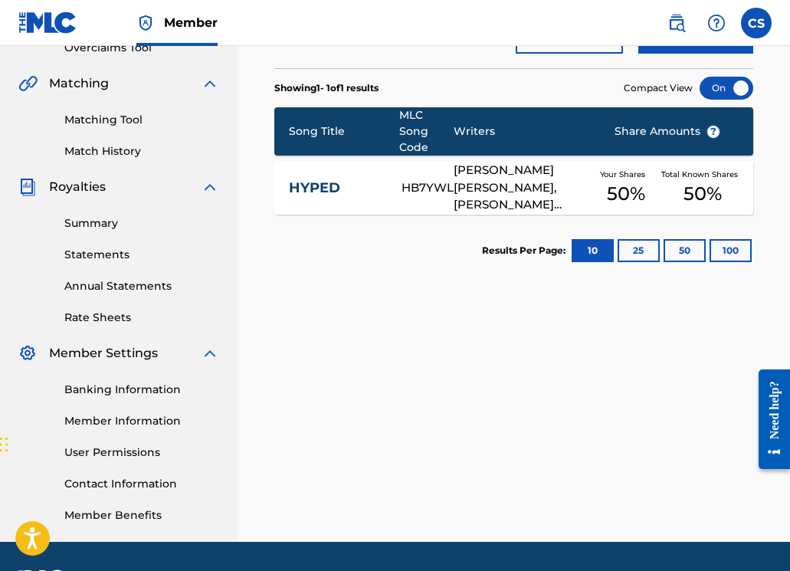
click at [330, 192] on link "HYPED" at bounding box center [335, 188] width 93 height 18
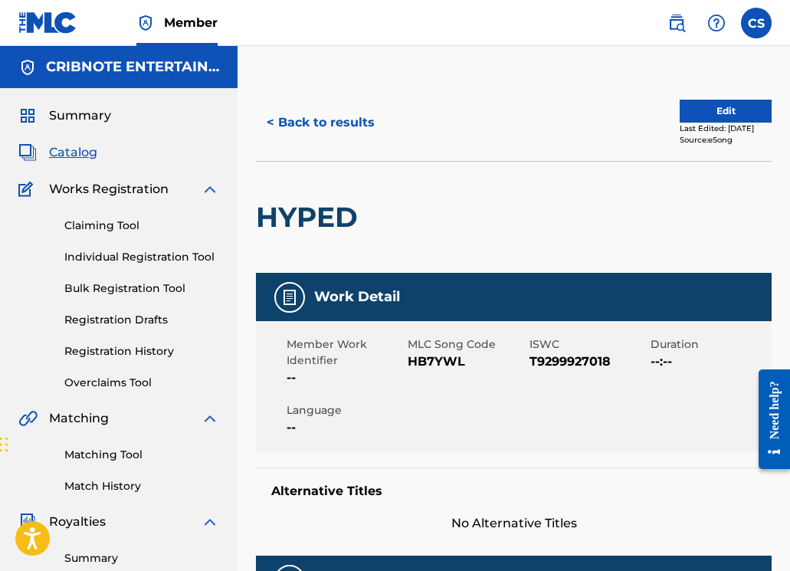
click at [342, 129] on button "< Back to results" at bounding box center [320, 122] width 129 height 38
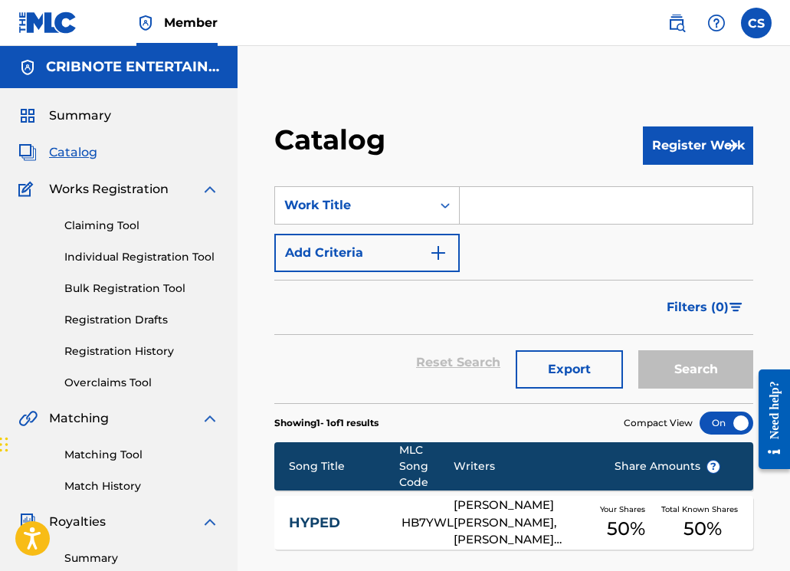
click at [471, 196] on input "Search Form" at bounding box center [606, 205] width 293 height 37
paste input "HEY HEY RICH GIRL FEAT. MOKA ONLY"
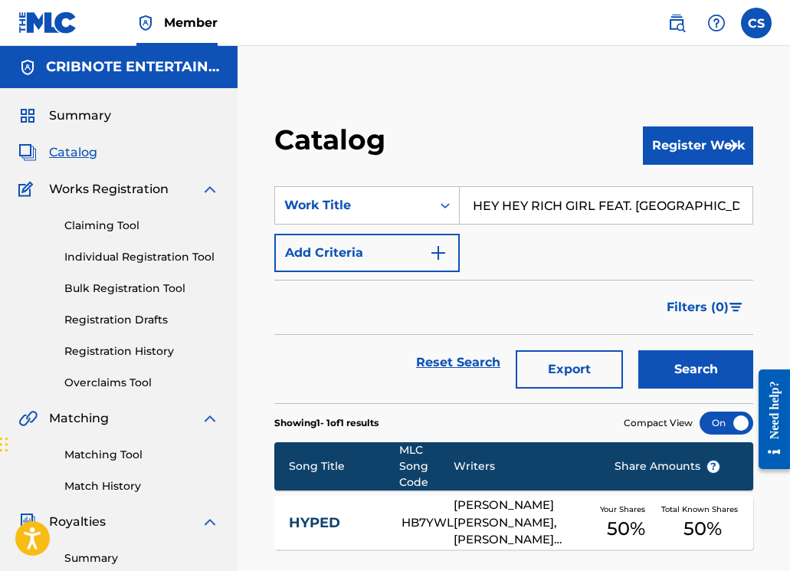
type input "HEY HEY RICH GIRL FEAT. MOKA ONLY"
click at [643, 369] on button "Search" at bounding box center [695, 369] width 115 height 38
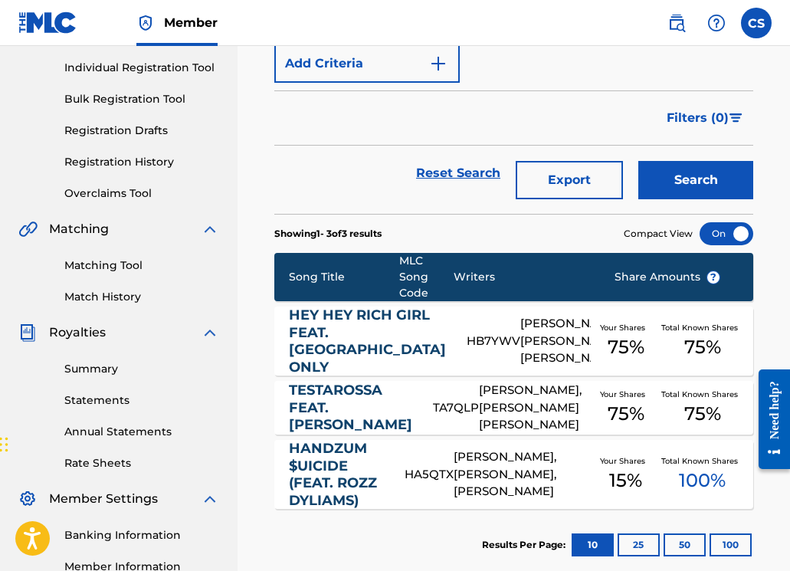
scroll to position [314, 0]
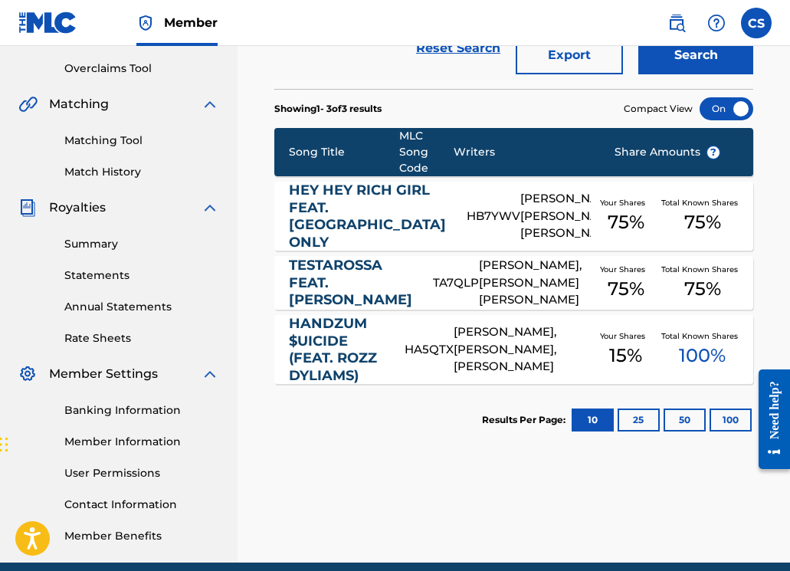
click at [332, 210] on link "HEY HEY RICH GIRL FEAT. MOKA ONLY" at bounding box center [367, 216] width 157 height 69
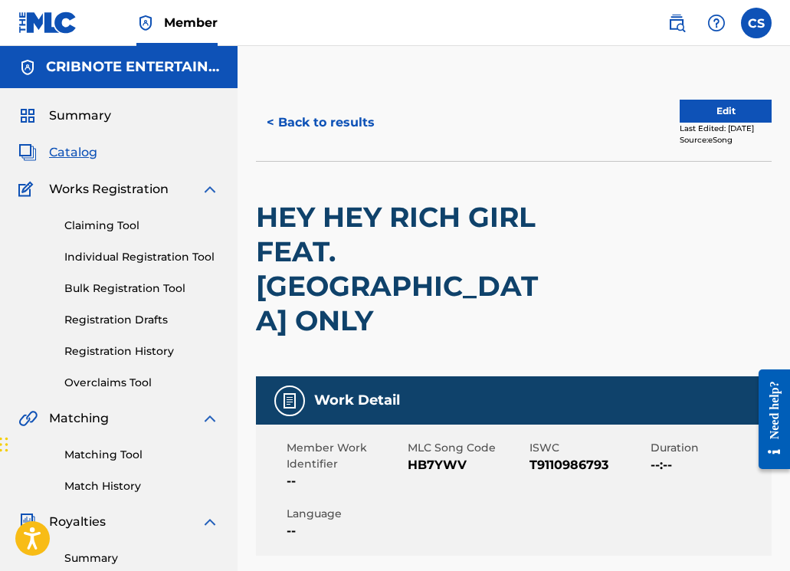
click at [300, 129] on button "< Back to results" at bounding box center [320, 122] width 129 height 38
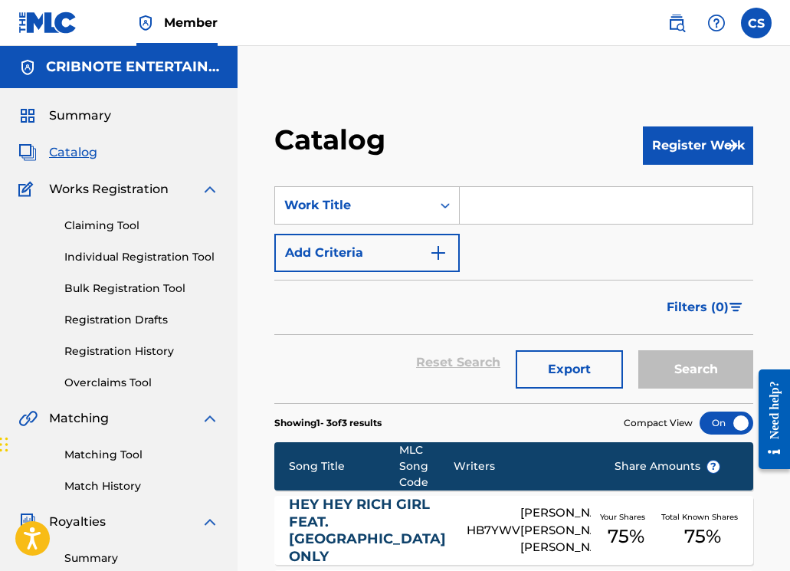
click at [491, 198] on input "Search Form" at bounding box center [606, 205] width 293 height 37
paste input "INVENTIVE"
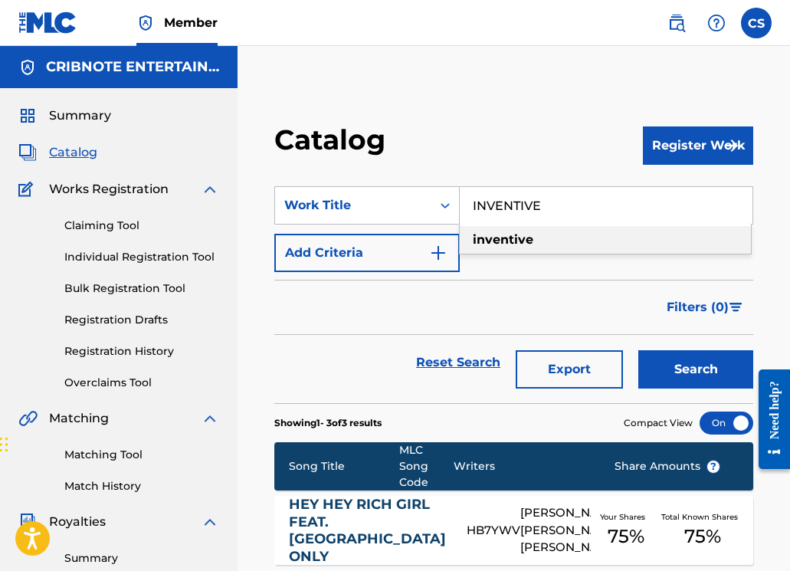
type input "INVENTIVE"
click at [673, 379] on button "Search" at bounding box center [695, 369] width 115 height 38
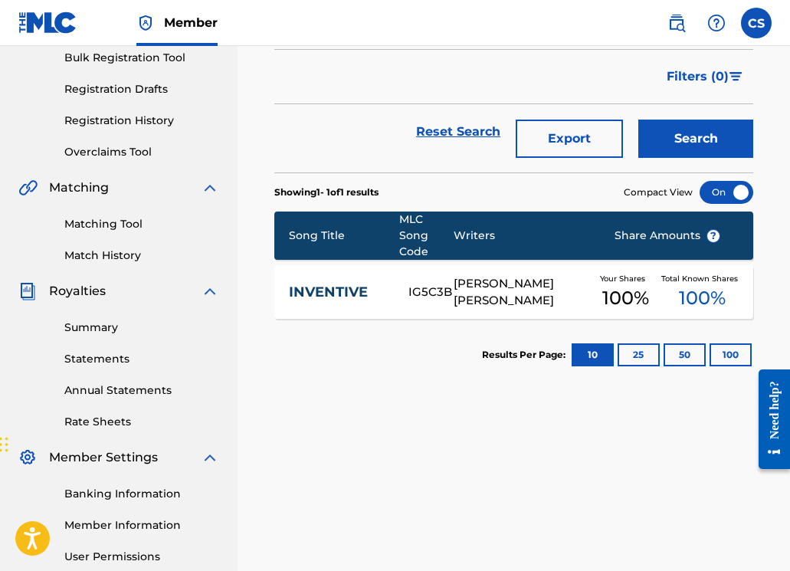
scroll to position [379, 0]
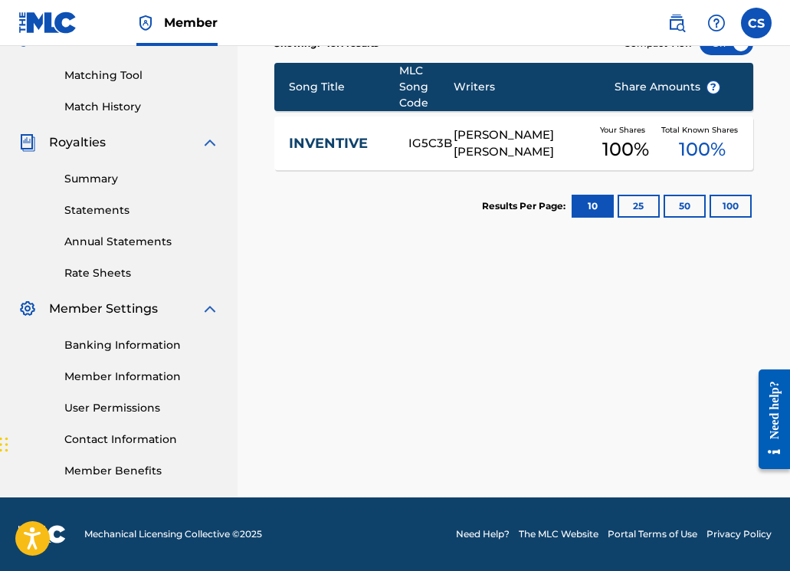
click at [329, 139] on link "INVENTIVE" at bounding box center [338, 144] width 99 height 18
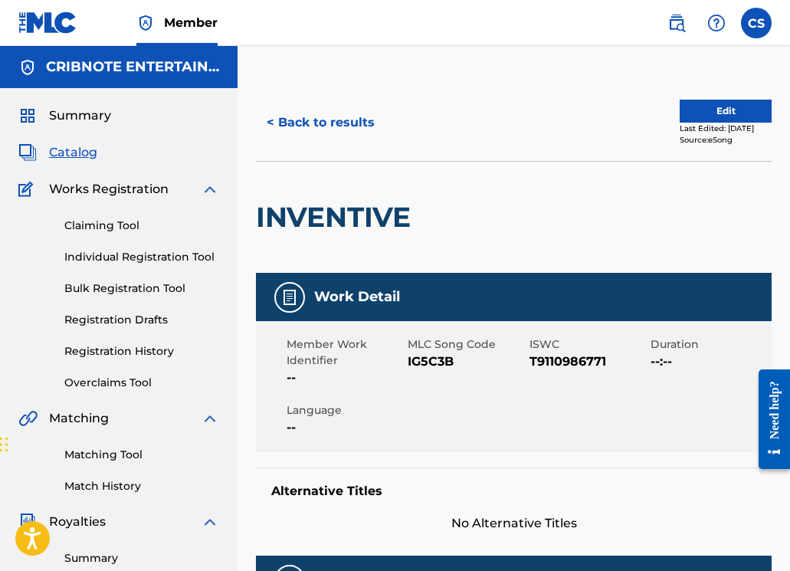
click at [366, 124] on button "< Back to results" at bounding box center [320, 122] width 129 height 38
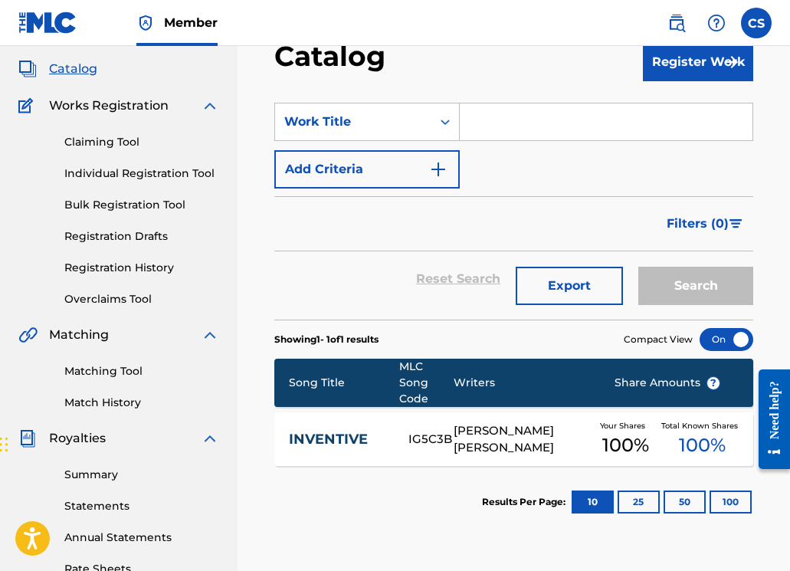
scroll to position [47, 0]
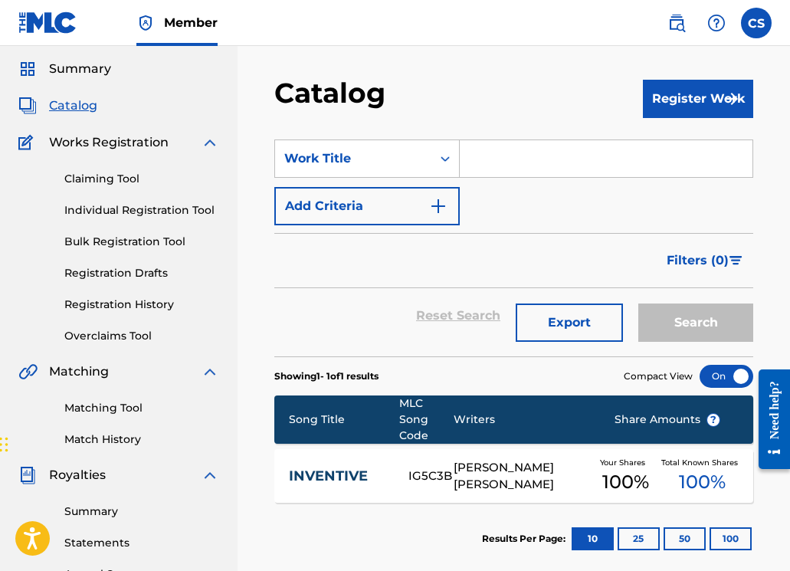
click at [489, 158] on input "Search Form" at bounding box center [606, 158] width 293 height 37
paste input "ISLE OF ROSS"
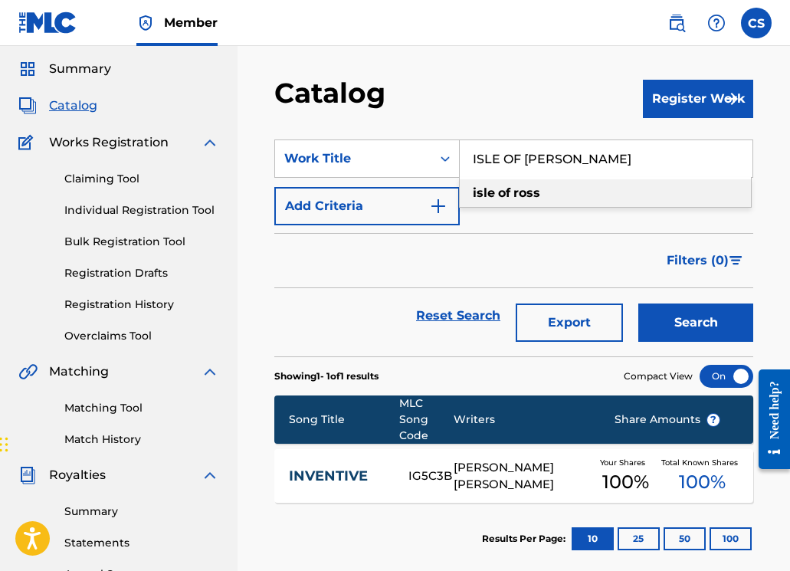
type input "ISLE OF ROSS"
click at [664, 330] on button "Search" at bounding box center [695, 322] width 115 height 38
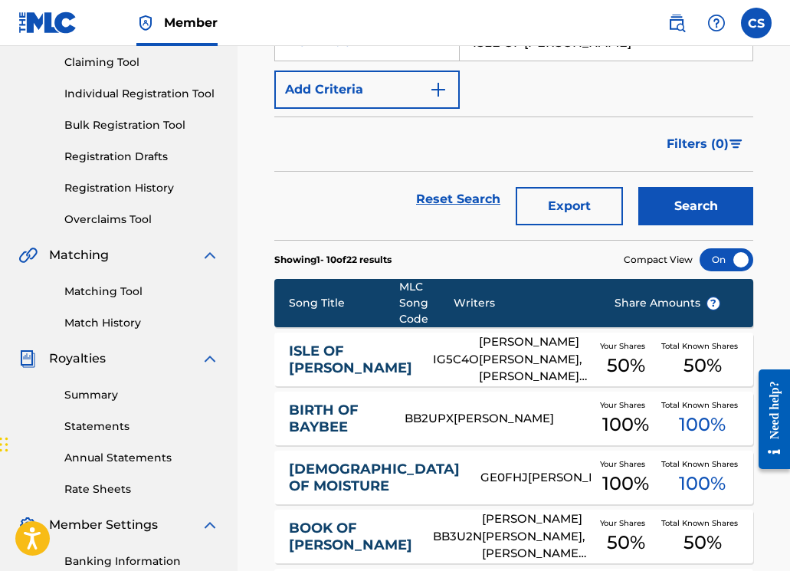
scroll to position [345, 0]
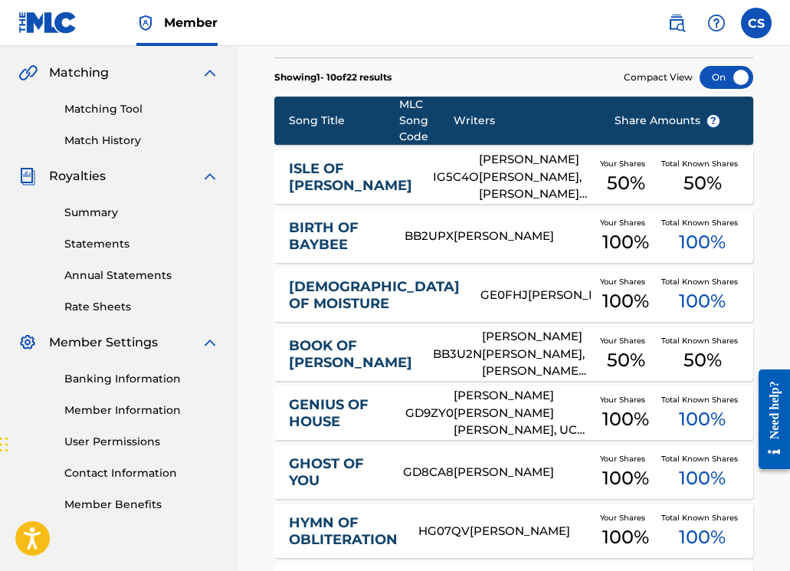
click at [290, 169] on link "ISLE OF ROSS" at bounding box center [350, 177] width 123 height 34
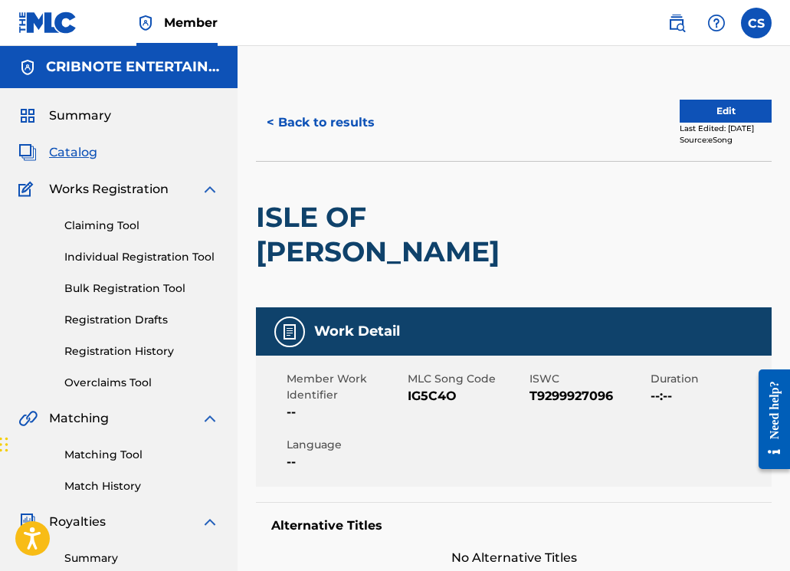
click at [360, 121] on button "< Back to results" at bounding box center [320, 122] width 129 height 38
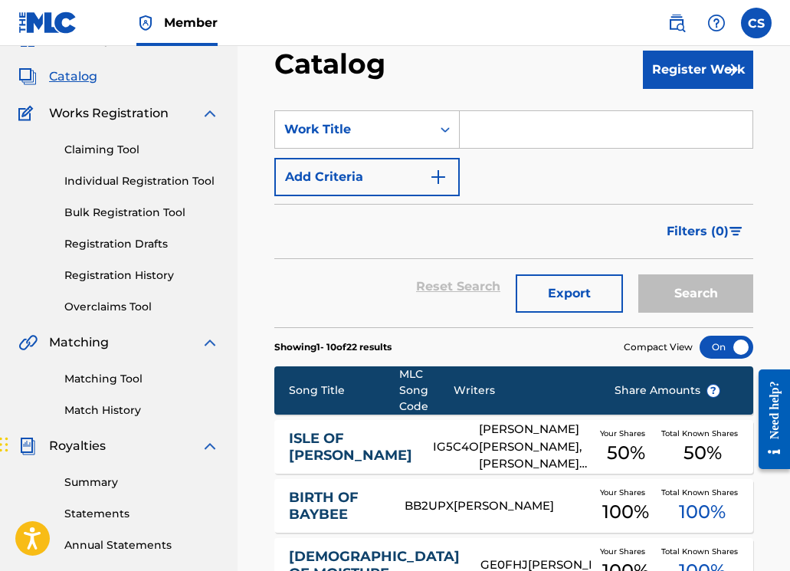
scroll to position [13, 0]
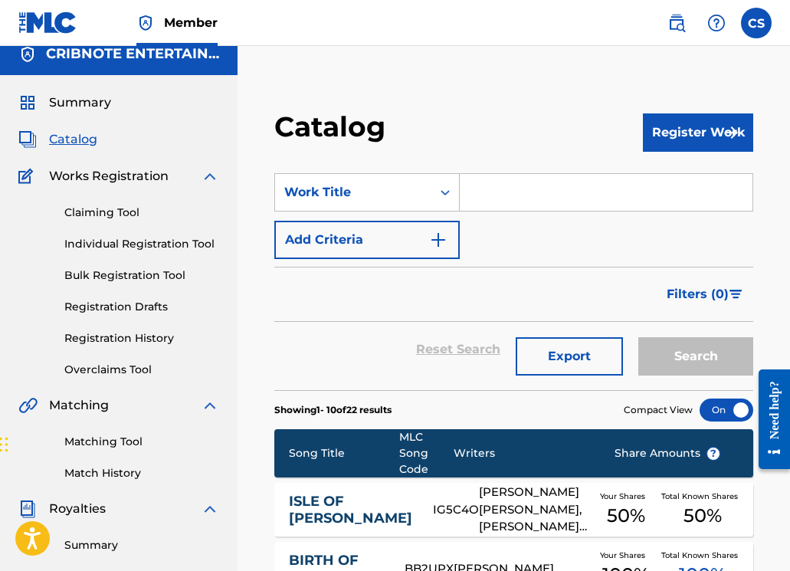
click at [476, 177] on input "Search Form" at bounding box center [606, 192] width 293 height 37
click at [477, 188] on input "Search Form" at bounding box center [606, 192] width 293 height 37
paste input "IMMODEST BEHAVIOR"
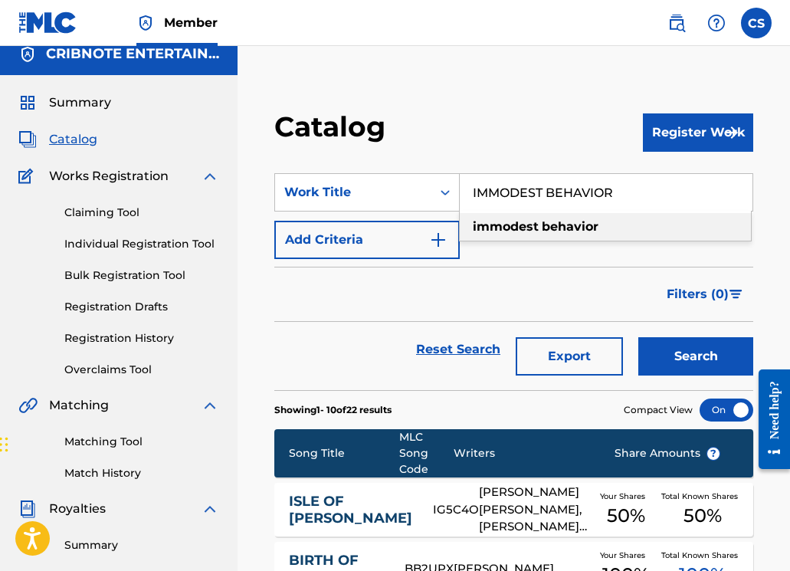
type input "IMMODEST BEHAVIOR"
click at [692, 353] on button "Search" at bounding box center [695, 356] width 115 height 38
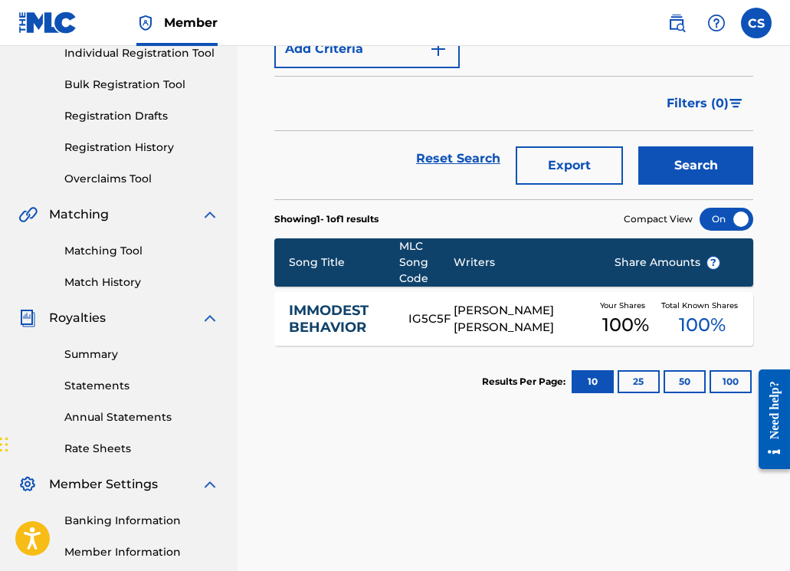
scroll to position [379, 0]
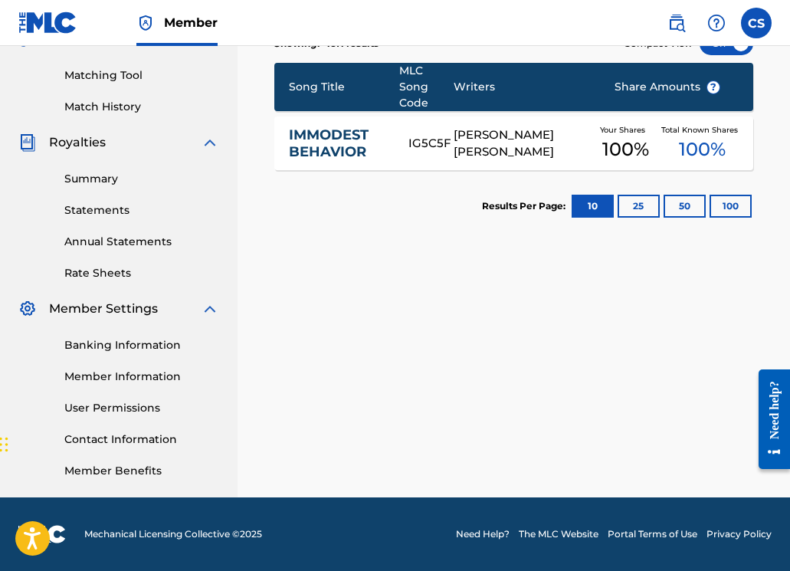
click at [304, 141] on link "IMMODEST BEHAVIOR" at bounding box center [338, 143] width 99 height 34
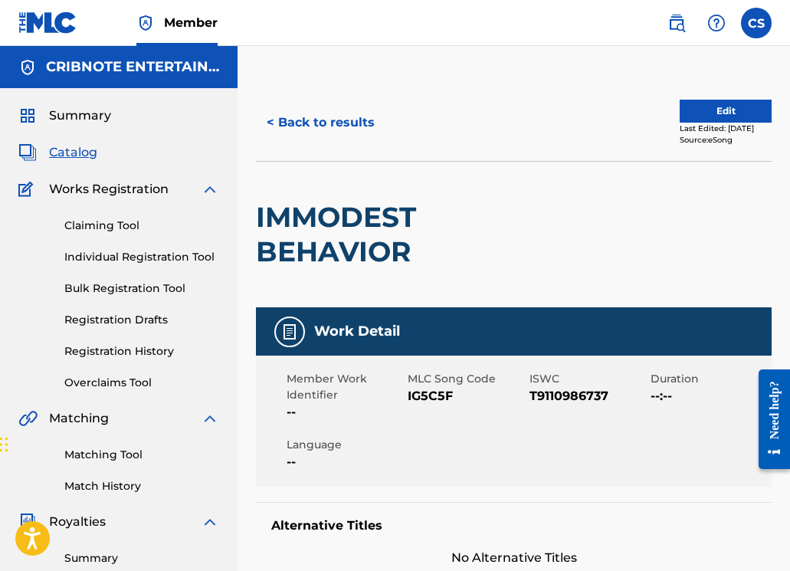
click at [307, 125] on button "< Back to results" at bounding box center [320, 122] width 129 height 38
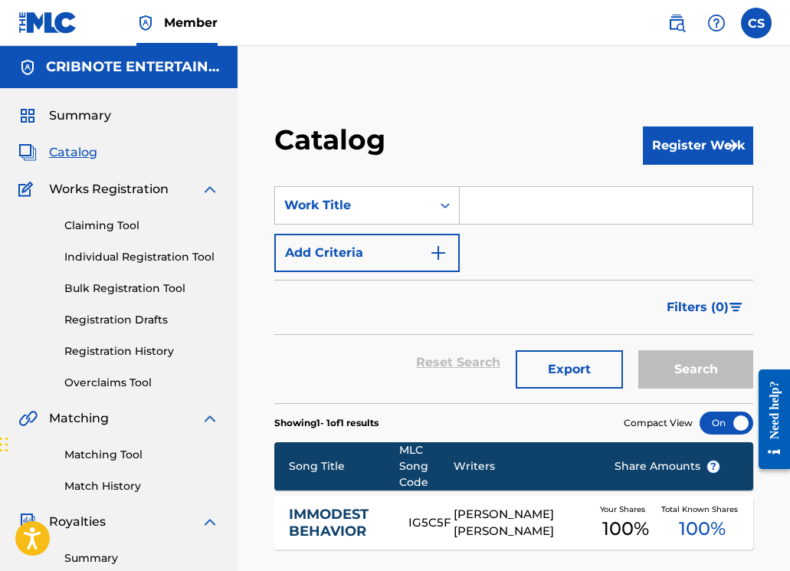
click at [519, 204] on input "Search Form" at bounding box center [606, 205] width 293 height 37
paste input "EVEN ARTICHOKES HAVE HEARTS"
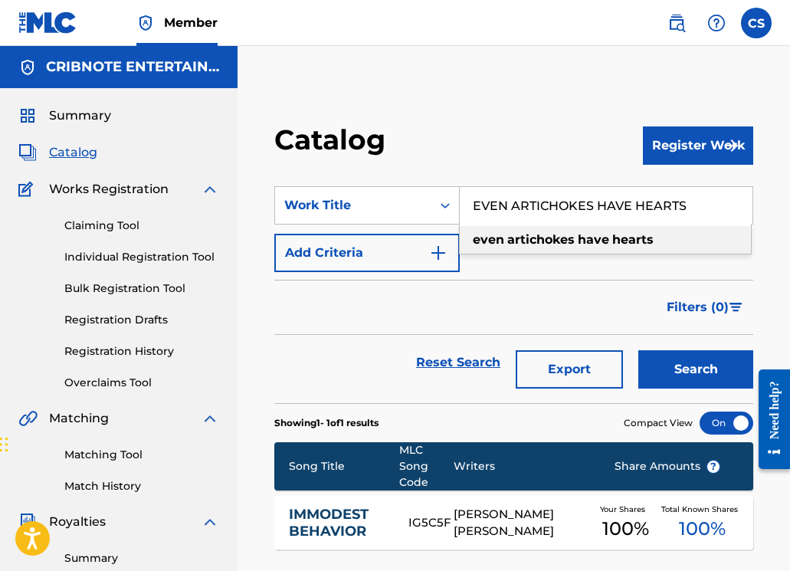
type input "EVEN ARTICHOKES HAVE HEARTS"
click at [684, 365] on button "Search" at bounding box center [695, 369] width 115 height 38
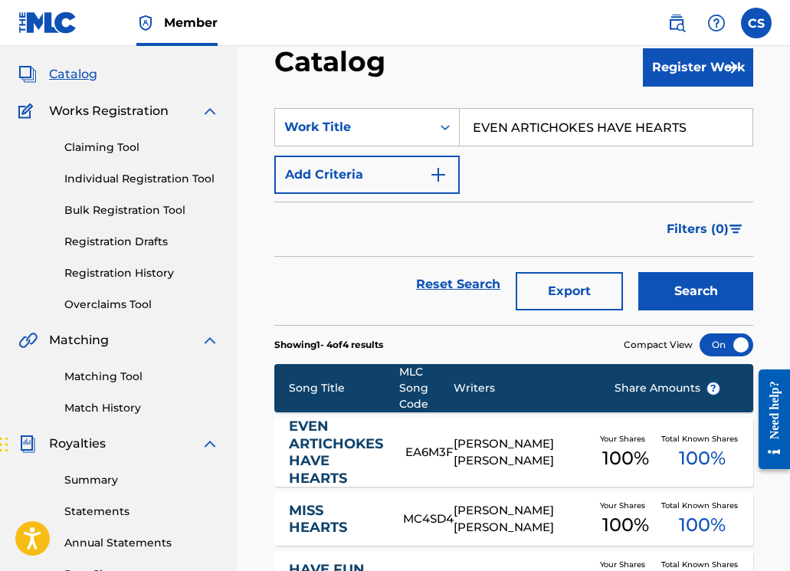
scroll to position [379, 0]
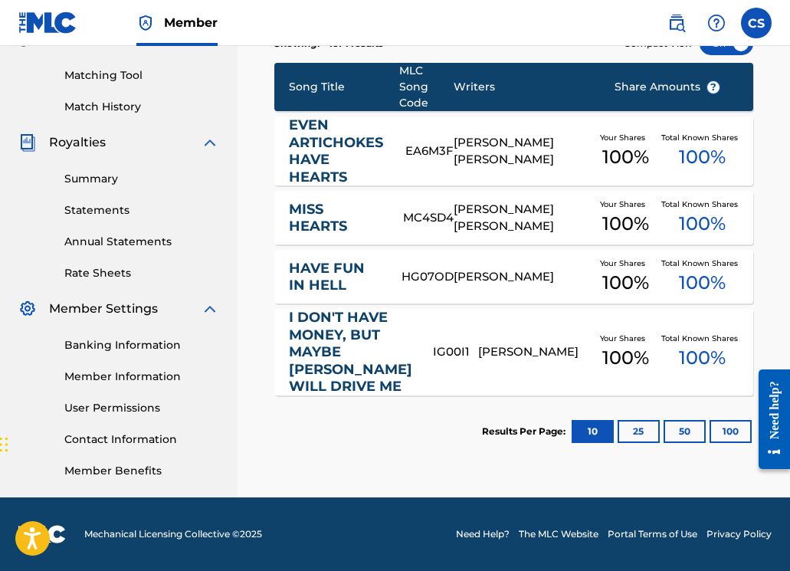
click at [341, 152] on link "EVEN ARTICHOKES HAVE HEARTS" at bounding box center [337, 150] width 97 height 69
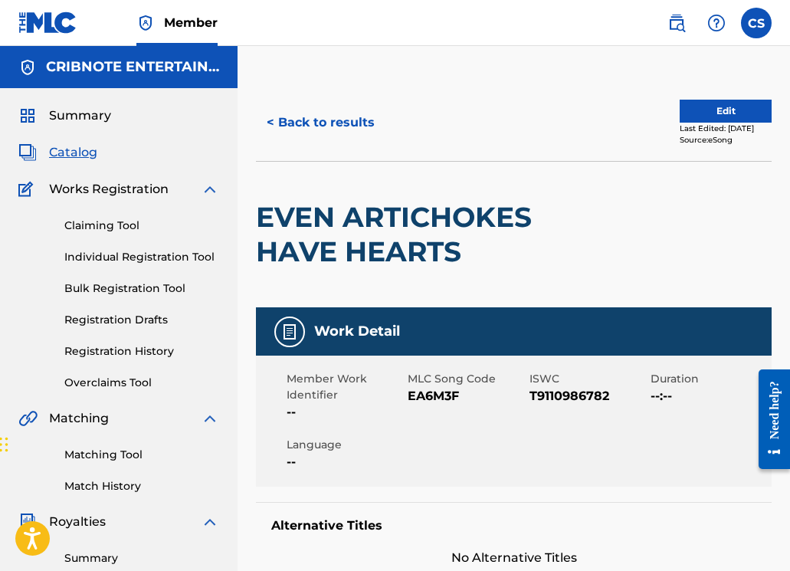
click at [320, 131] on button "< Back to results" at bounding box center [320, 122] width 129 height 38
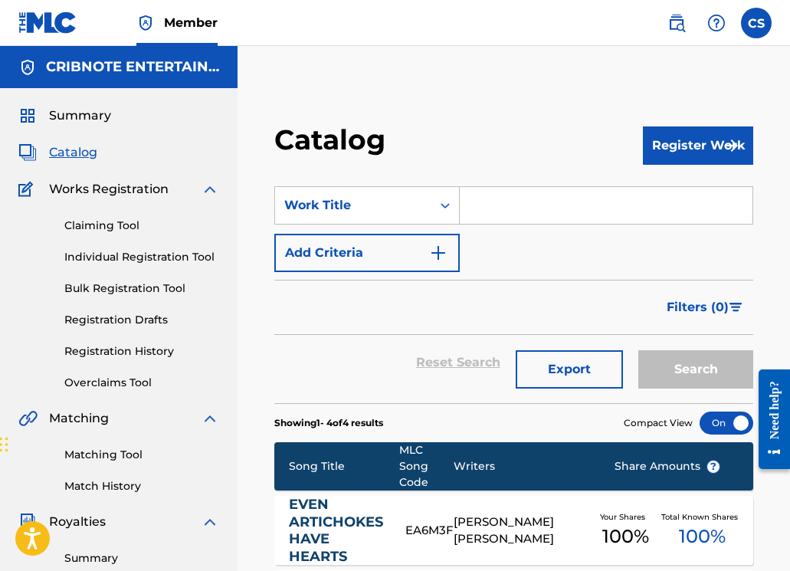
click at [485, 211] on input "Search Form" at bounding box center [606, 205] width 293 height 37
paste input "SOO PRIZE"
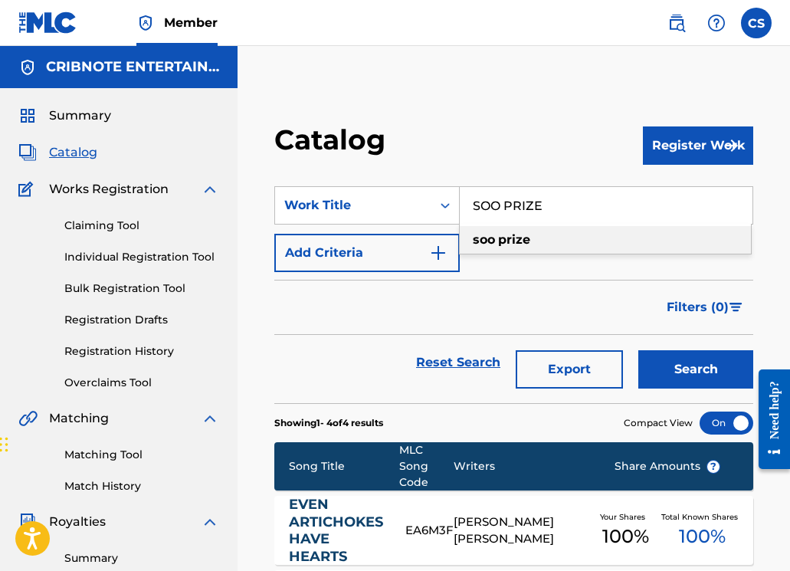
type input "SOO PRIZE"
click at [678, 375] on button "Search" at bounding box center [695, 369] width 115 height 38
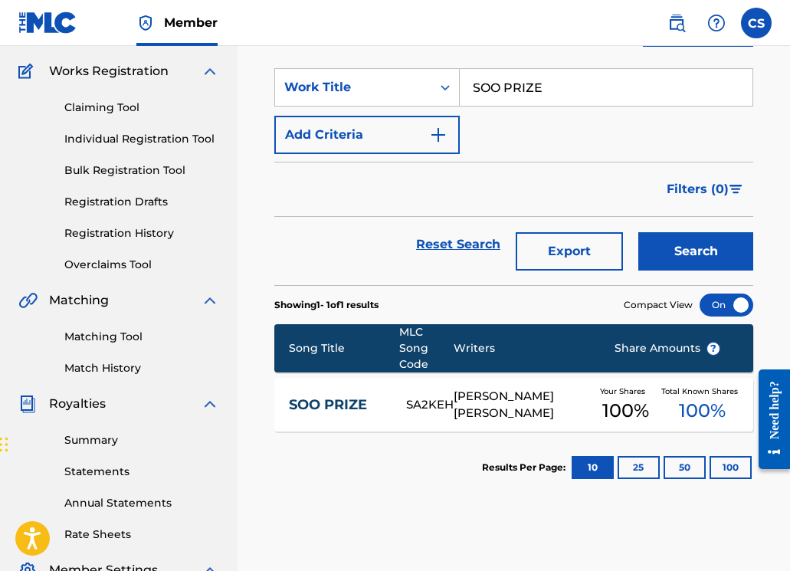
scroll to position [301, 0]
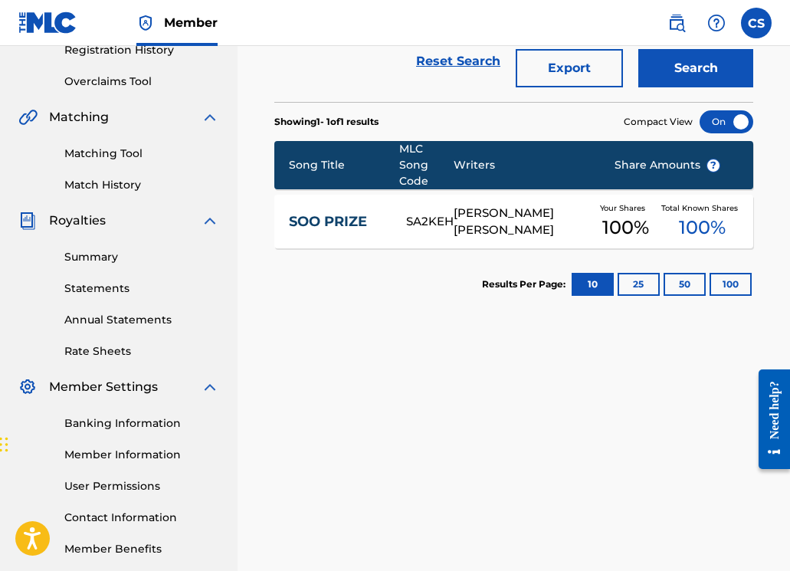
click at [331, 230] on div "SOO PRIZE SA2KEH DYLAN ZACHARIAH ROSS Your Shares 100 % Total Known Shares 100 %" at bounding box center [513, 222] width 479 height 54
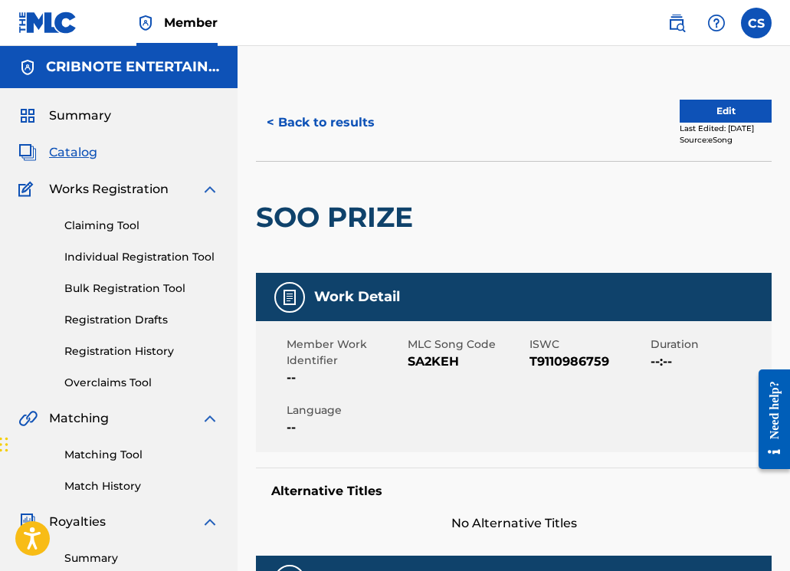
click at [319, 126] on button "< Back to results" at bounding box center [320, 122] width 129 height 38
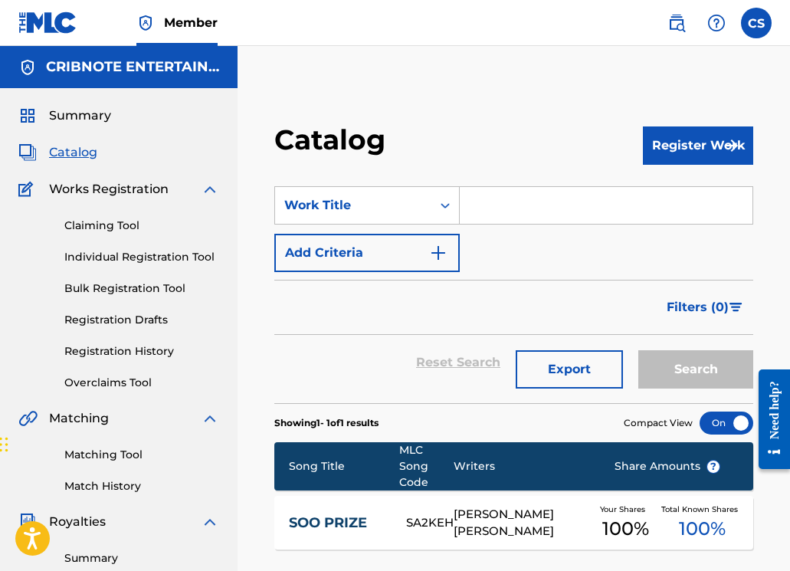
click at [489, 198] on input "Search Form" at bounding box center [606, 205] width 293 height 37
paste input "MISS HEARTS"
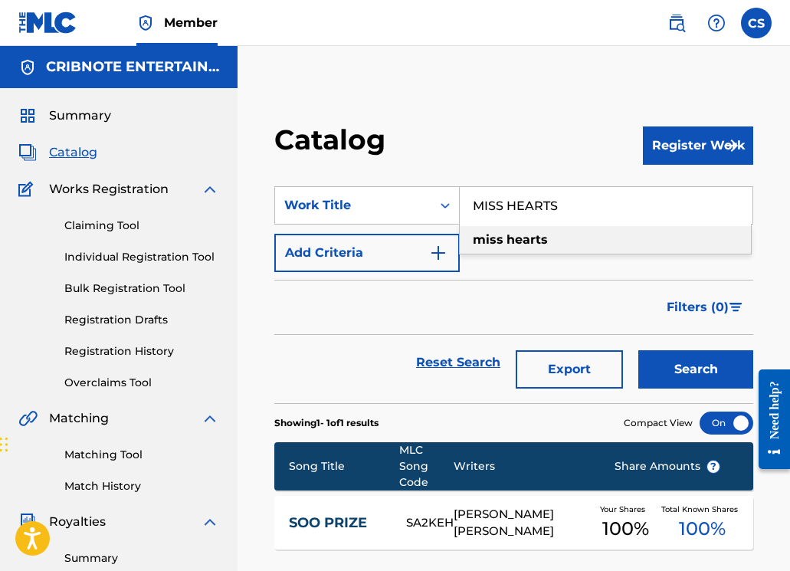
type input "MISS HEARTS"
click at [680, 371] on button "Search" at bounding box center [695, 369] width 115 height 38
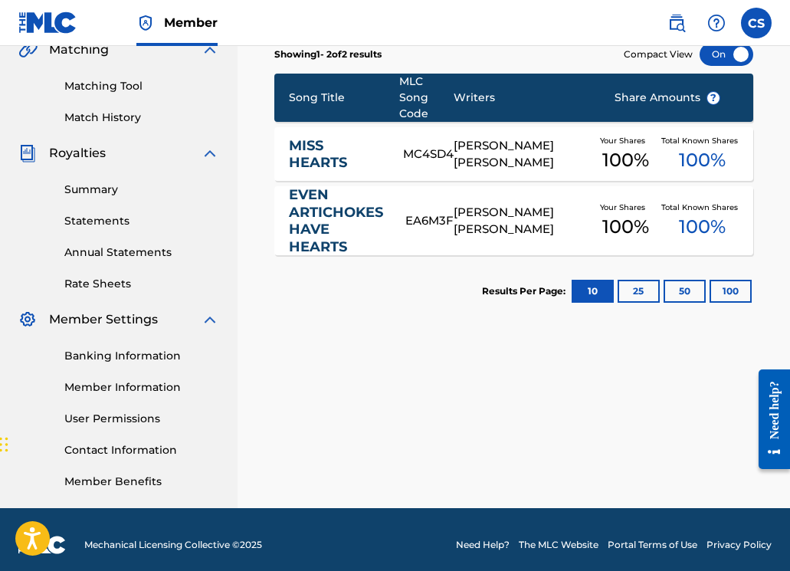
scroll to position [379, 0]
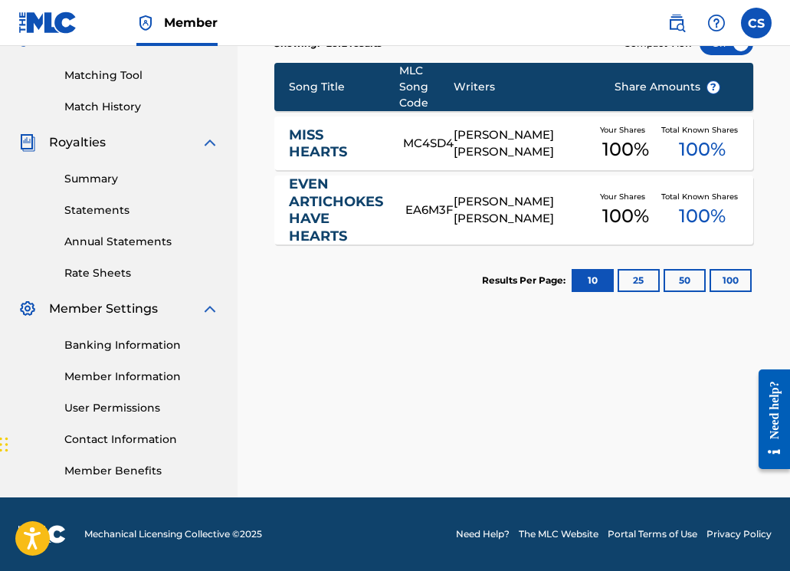
click at [320, 162] on div "MISS HEARTS MC4SD4 DYLAN ZACHARIAH ROSS Your Shares 100 % Total Known Shares 10…" at bounding box center [513, 143] width 479 height 54
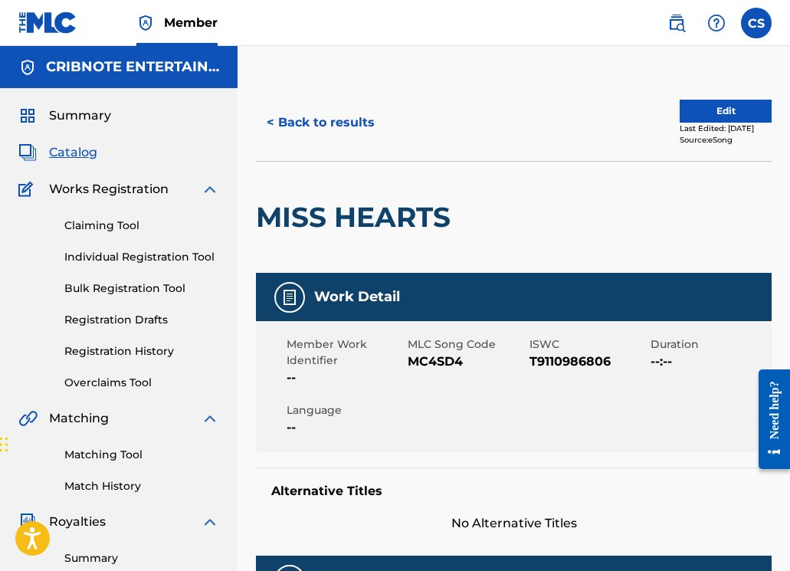
click at [308, 126] on button "< Back to results" at bounding box center [320, 122] width 129 height 38
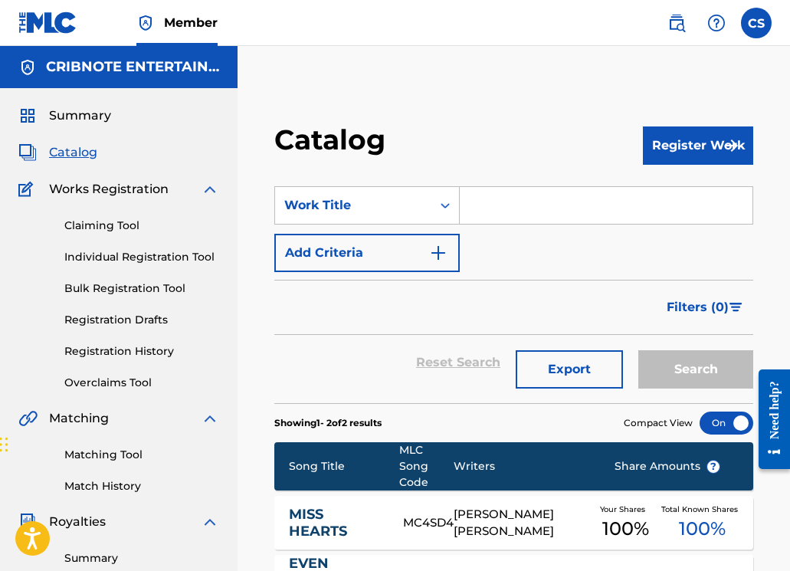
click at [487, 208] on input "Search Form" at bounding box center [606, 205] width 293 height 37
paste input "NYMPHET"
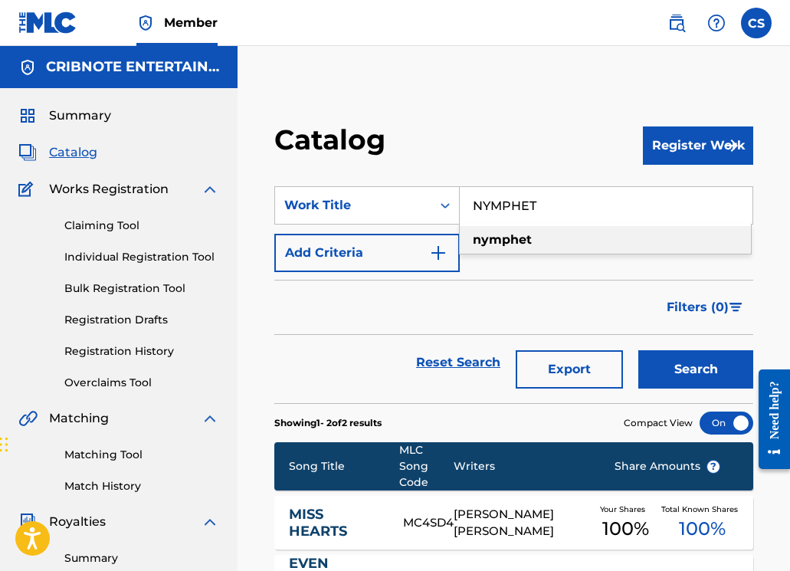
type input "NYMPHET"
click at [650, 374] on button "Search" at bounding box center [695, 369] width 115 height 38
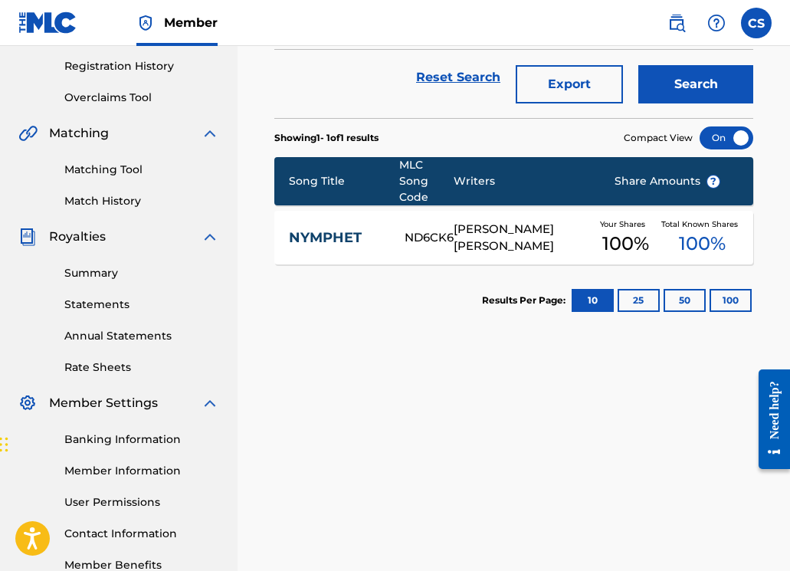
scroll to position [379, 0]
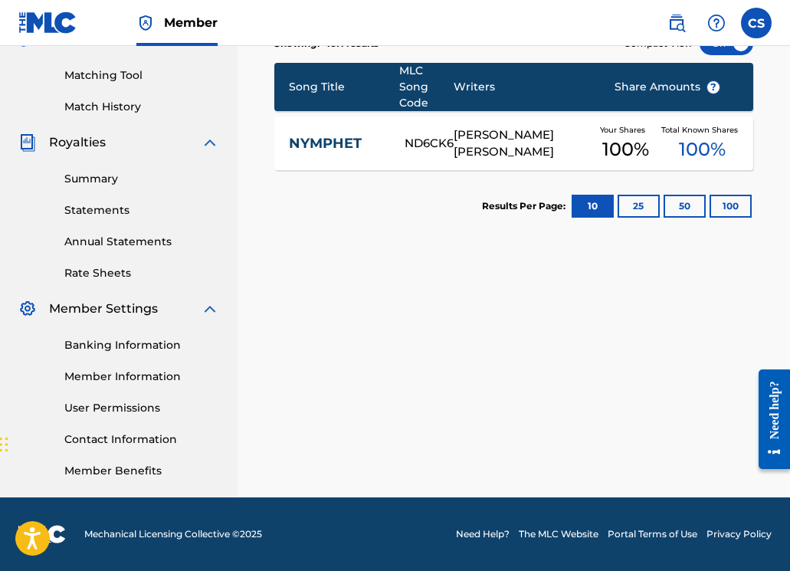
click at [318, 149] on link "NYMPHET" at bounding box center [337, 144] width 96 height 18
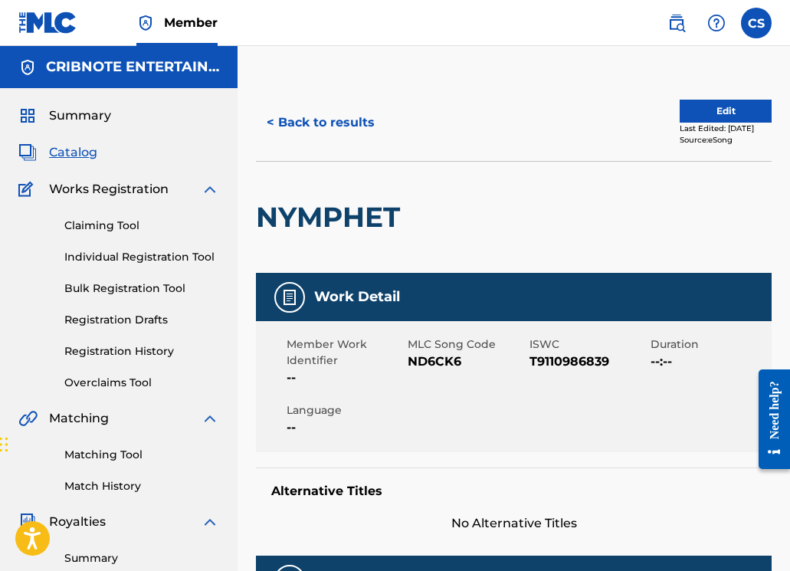
click at [276, 135] on button "< Back to results" at bounding box center [320, 122] width 129 height 38
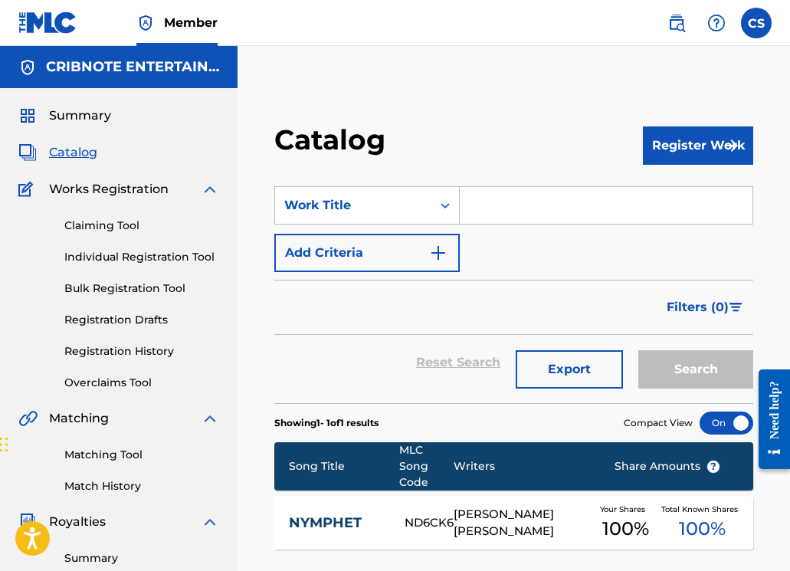
click at [493, 211] on input "Search Form" at bounding box center [606, 205] width 293 height 37
paste input "NUMBER 18 LOOKS LIKE YOU"
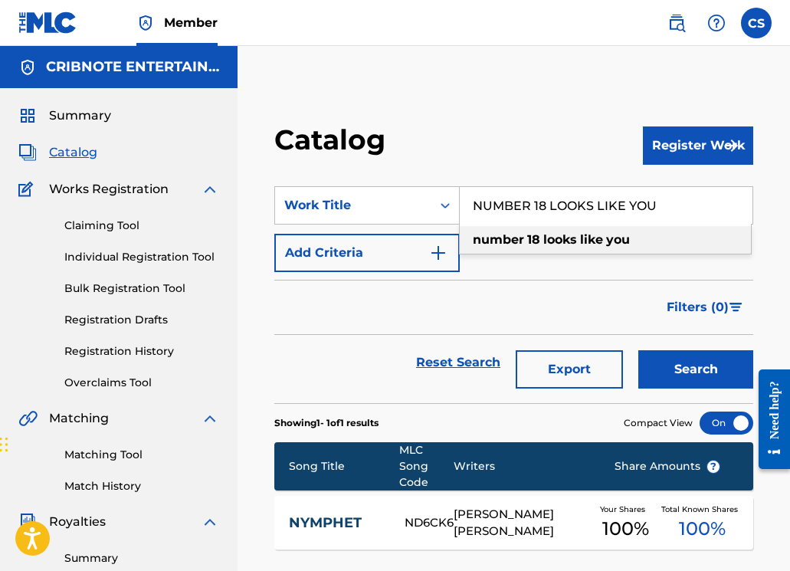
type input "NUMBER 18 LOOKS LIKE YOU"
click at [663, 368] on button "Search" at bounding box center [695, 369] width 115 height 38
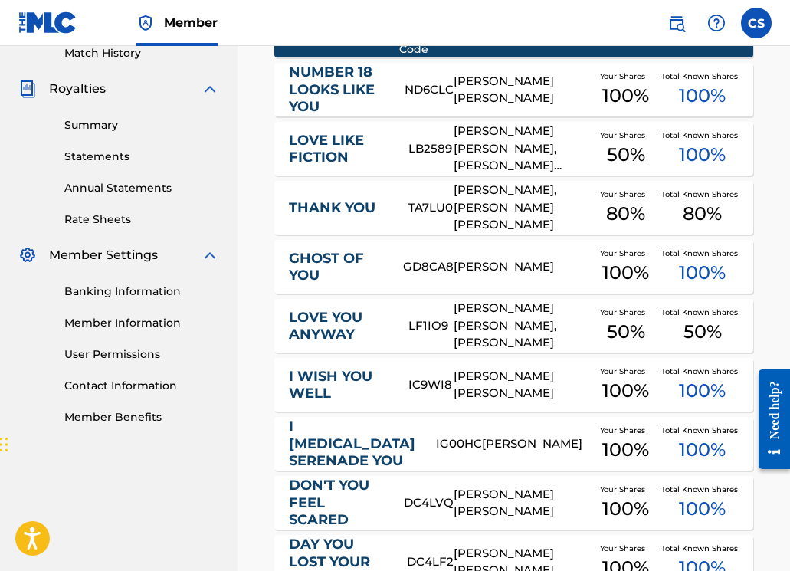
scroll to position [345, 0]
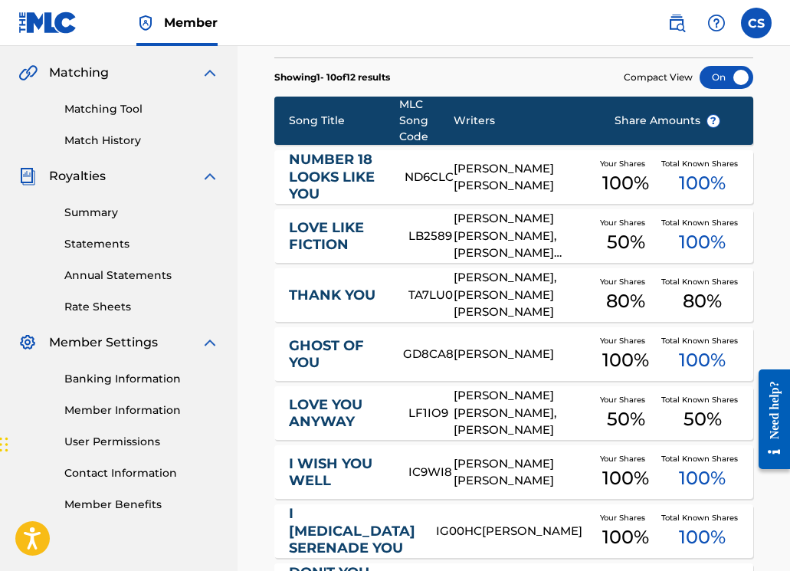
click at [327, 179] on link "NUMBER 18 LOOKS LIKE YOU" at bounding box center [337, 177] width 96 height 52
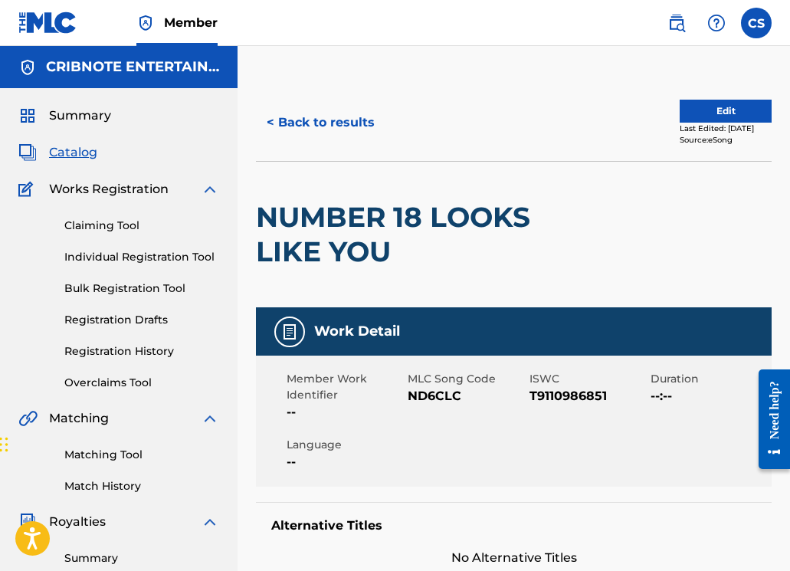
click at [278, 117] on button "< Back to results" at bounding box center [320, 122] width 129 height 38
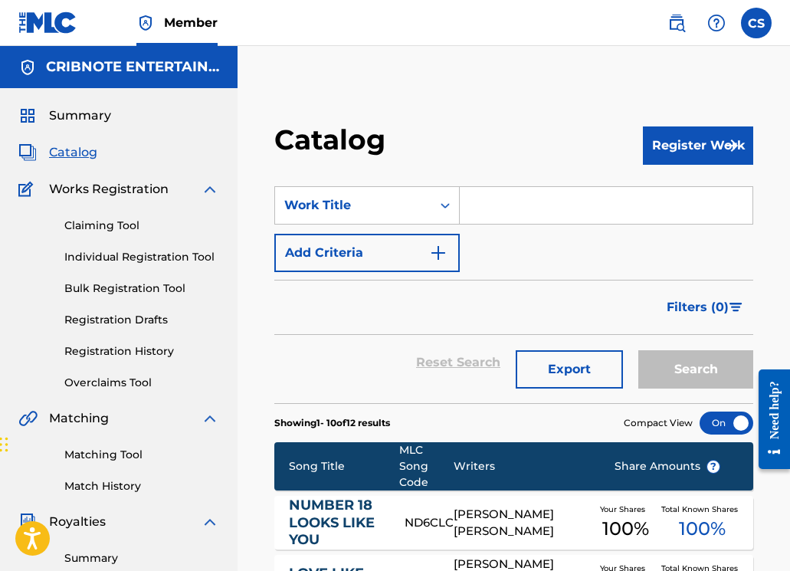
click at [473, 192] on input "Search Form" at bounding box center [606, 205] width 293 height 37
paste input "LANDLOCKED"
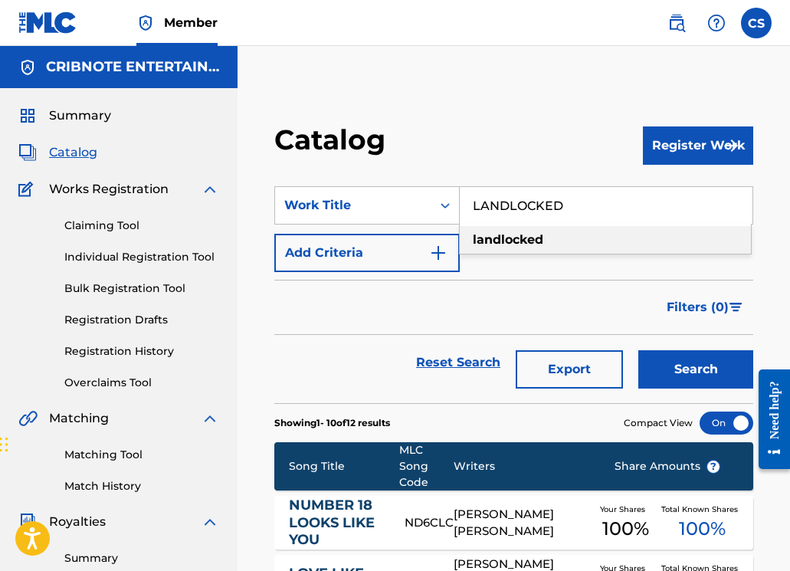
type input "LANDLOCKED"
click at [672, 375] on button "Search" at bounding box center [695, 369] width 115 height 38
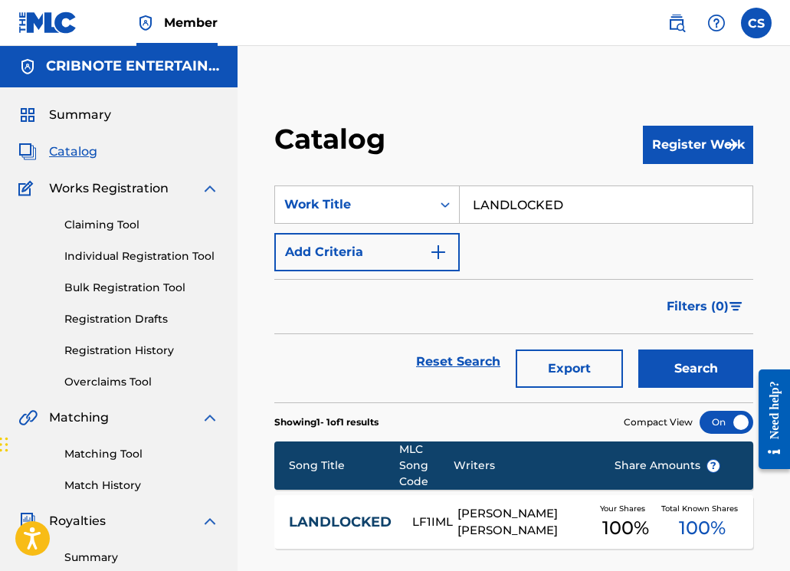
scroll to position [379, 0]
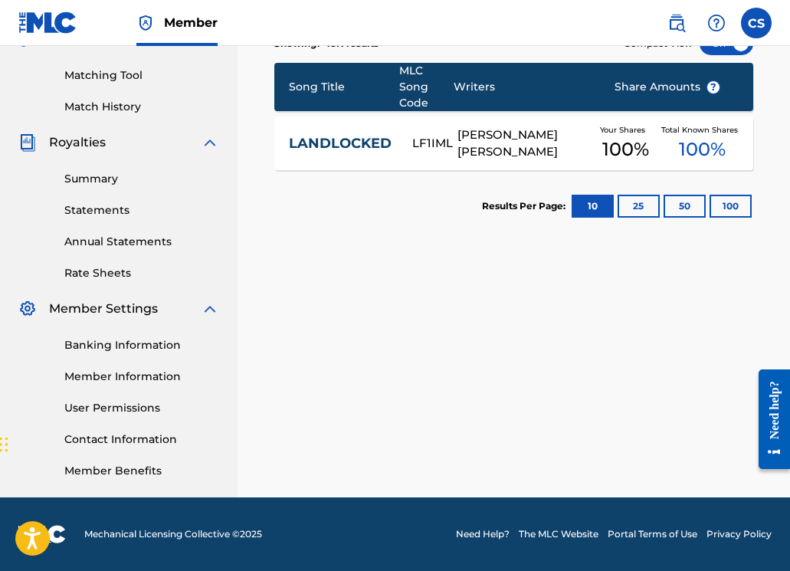
click at [345, 132] on div "LANDLOCKED LF1IML DYLAN ZACHARIAH ROSS Your Shares 100 % Total Known Shares 100…" at bounding box center [513, 143] width 479 height 54
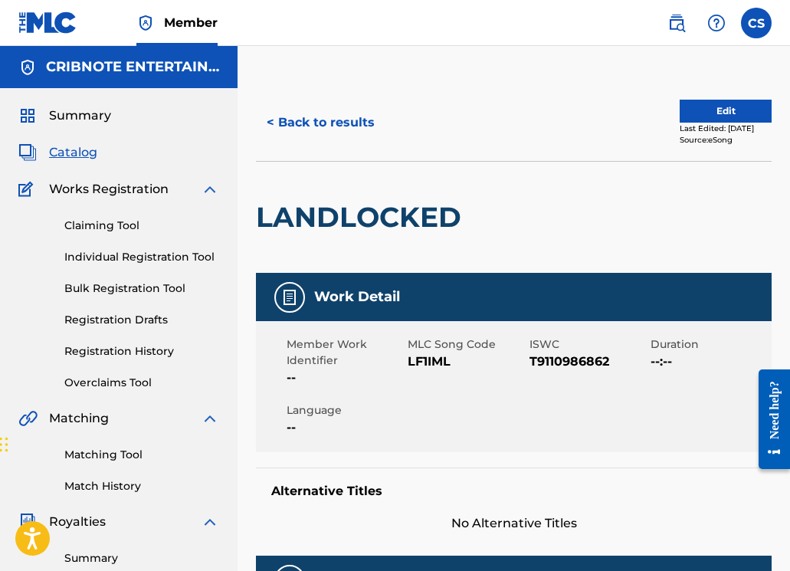
click at [329, 121] on button "< Back to results" at bounding box center [320, 122] width 129 height 38
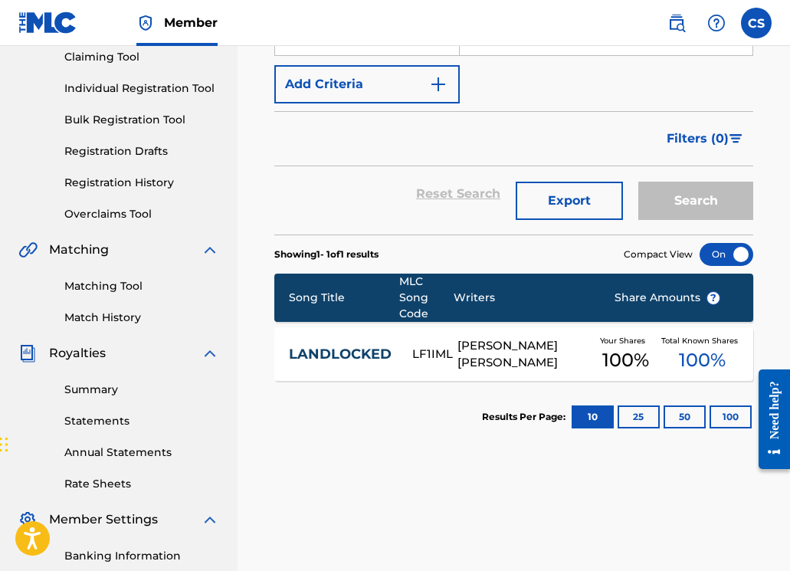
scroll to position [101, 0]
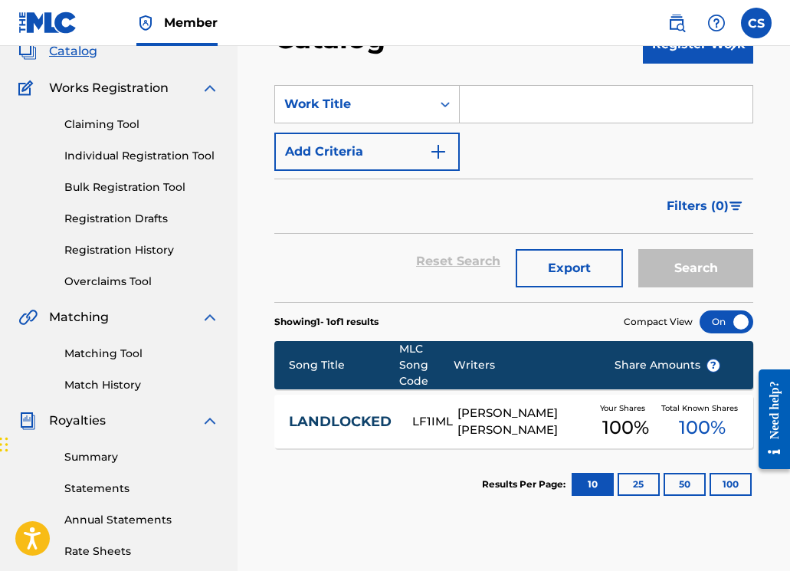
click at [473, 110] on input "Search Form" at bounding box center [606, 104] width 293 height 37
paste input "PROBLEM"
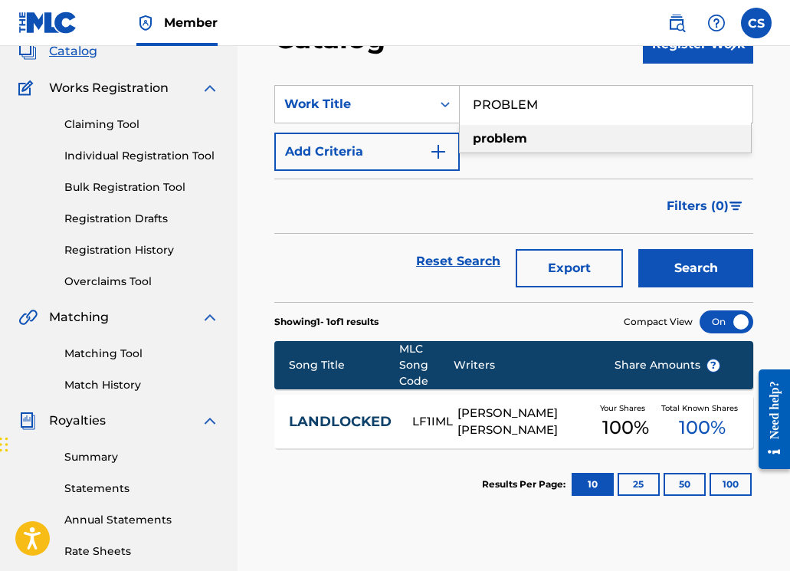
type input "PROBLEM"
click at [692, 270] on button "Search" at bounding box center [695, 268] width 115 height 38
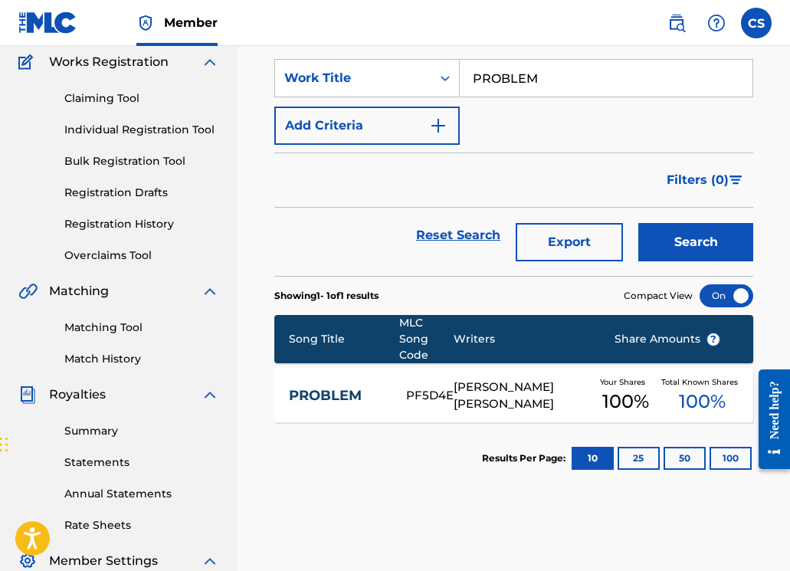
scroll to position [0, 0]
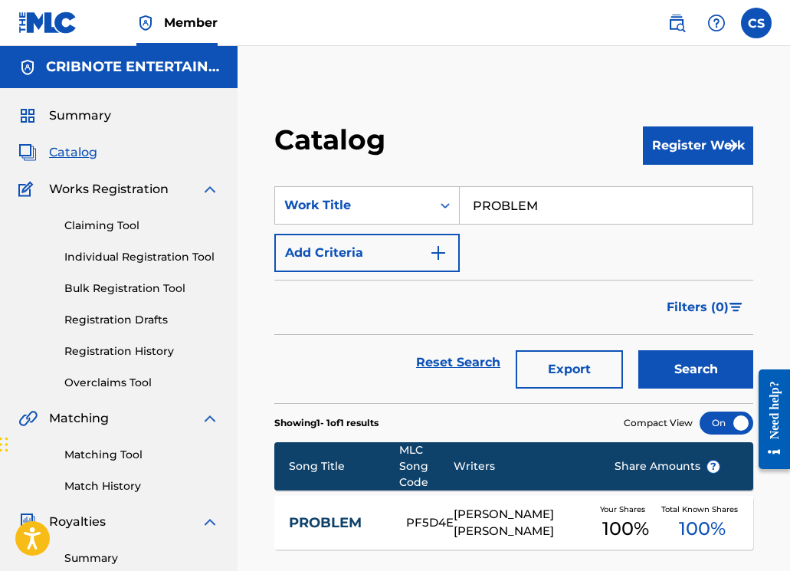
click at [675, 368] on button "Search" at bounding box center [695, 369] width 115 height 38
click at [341, 532] on div "PROBLEM PF5D4E DYLAN ZACHARIAH ROSS Your Shares 100 % Total Known Shares 100 %" at bounding box center [513, 523] width 479 height 54
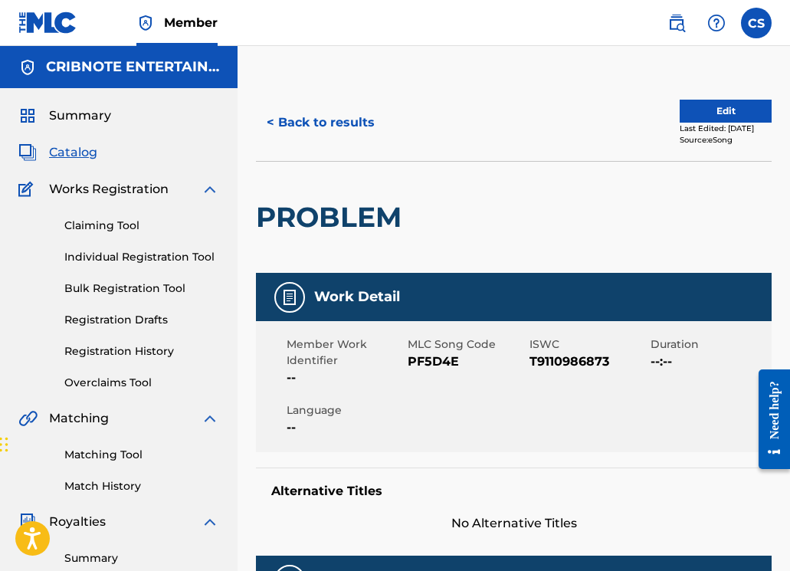
click at [93, 460] on link "Matching Tool" at bounding box center [141, 455] width 155 height 16
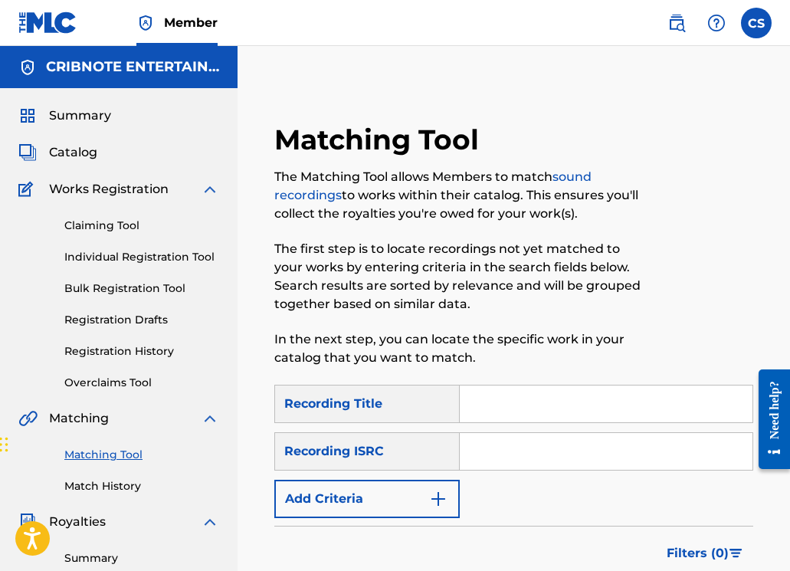
click at [486, 413] on input "Search Form" at bounding box center [606, 403] width 293 height 37
type input "problem"
click at [408, 512] on button "Add Criteria" at bounding box center [366, 498] width 185 height 38
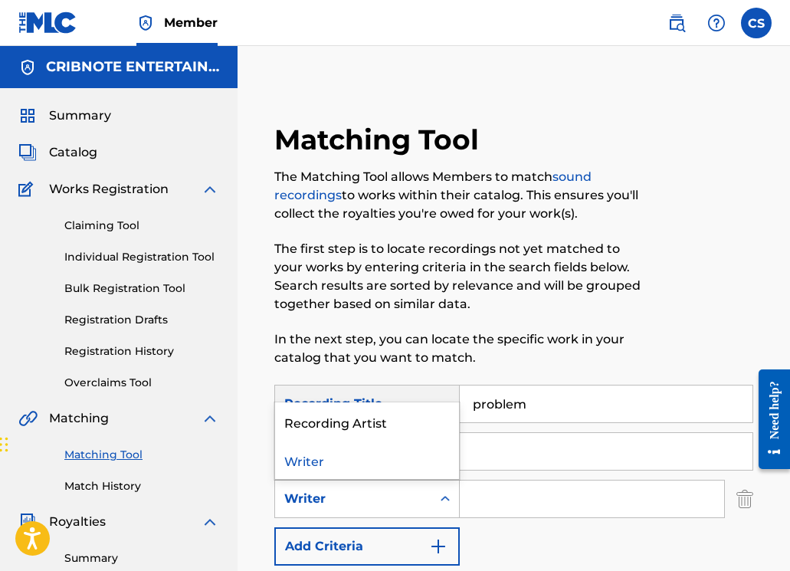
click at [406, 502] on div "Writer" at bounding box center [353, 498] width 138 height 18
click at [403, 434] on div "Recording Artist" at bounding box center [367, 421] width 184 height 38
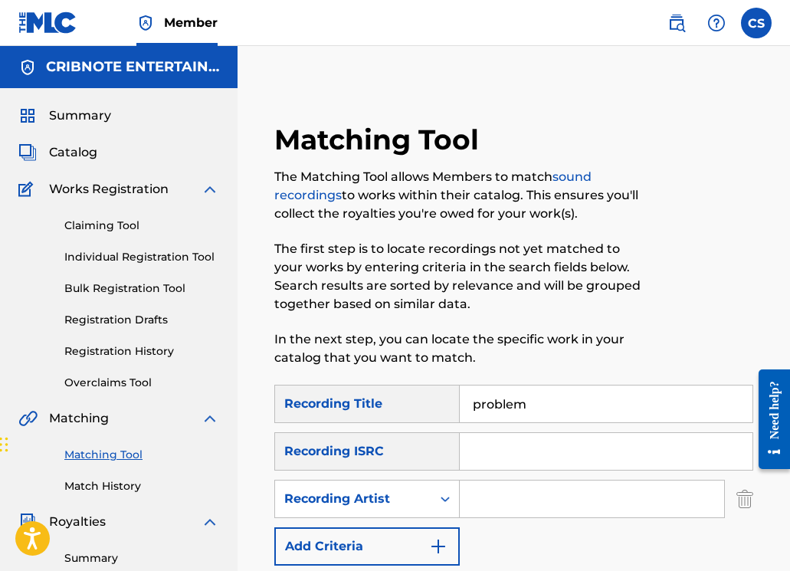
click at [506, 469] on input "Search Form" at bounding box center [606, 451] width 293 height 37
click at [502, 502] on input "Search Form" at bounding box center [592, 498] width 264 height 37
type input "just b polo"
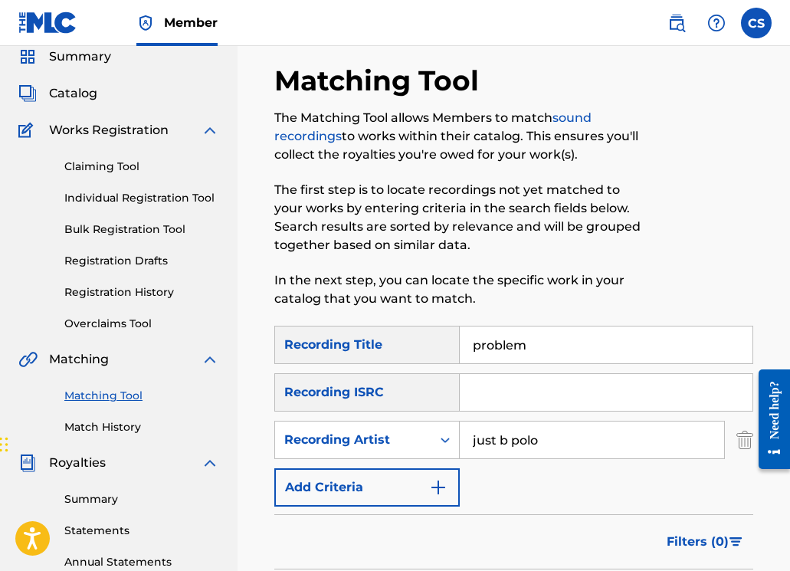
scroll to position [51, 0]
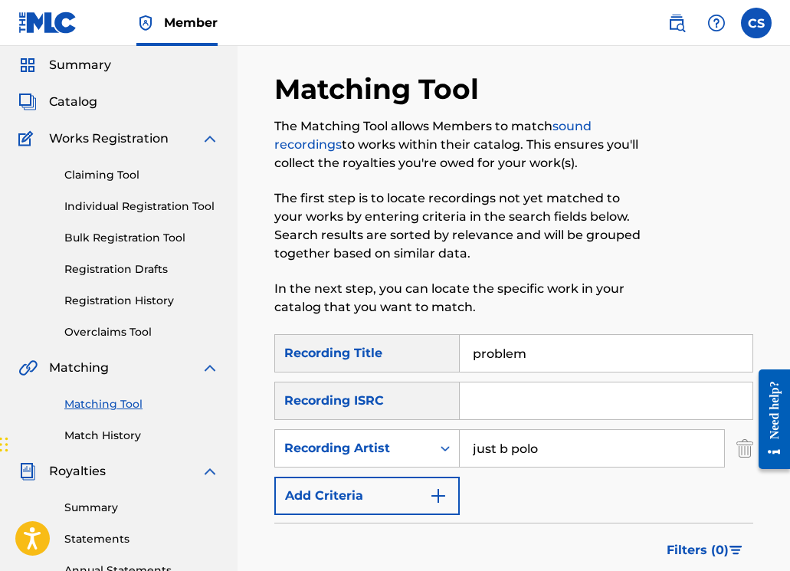
click at [108, 175] on link "Claiming Tool" at bounding box center [141, 175] width 155 height 16
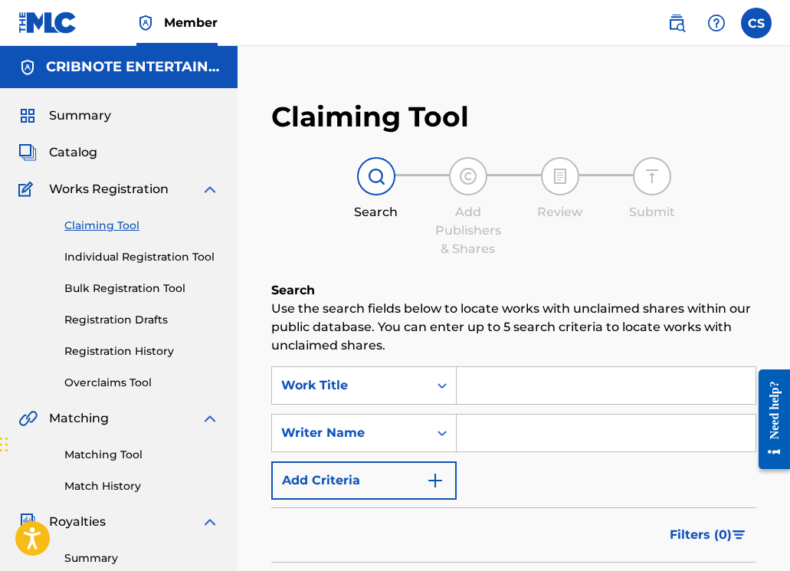
click at [61, 146] on span "Catalog" at bounding box center [73, 152] width 48 height 18
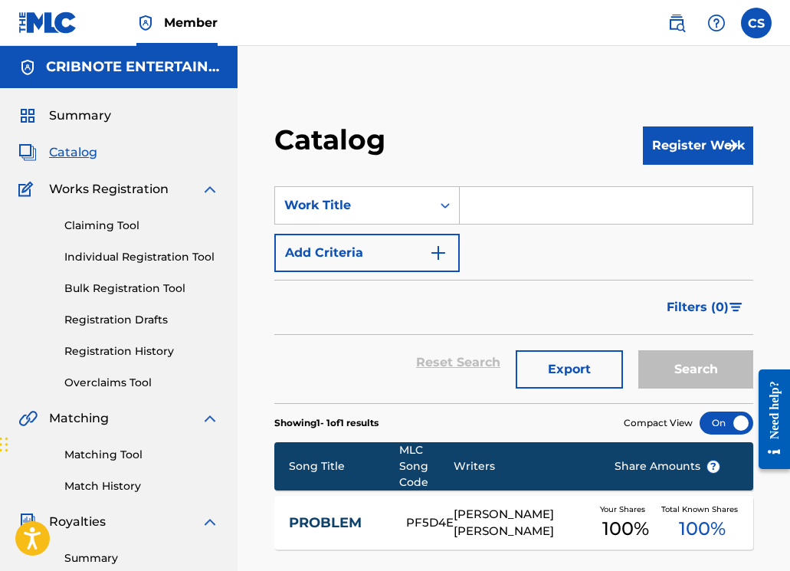
click at [494, 219] on input "Search Form" at bounding box center [606, 205] width 293 height 37
paste input "MINT"
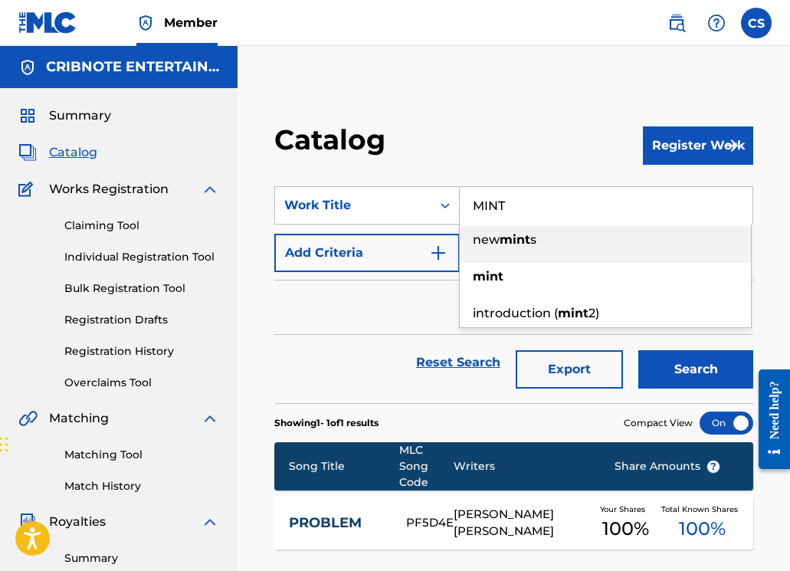
type input "MINT"
click at [653, 368] on button "Search" at bounding box center [695, 369] width 115 height 38
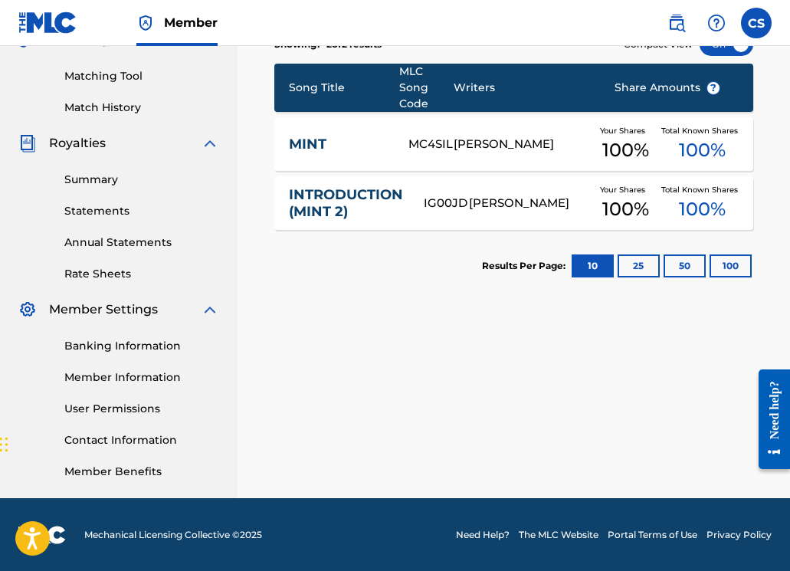
scroll to position [379, 0]
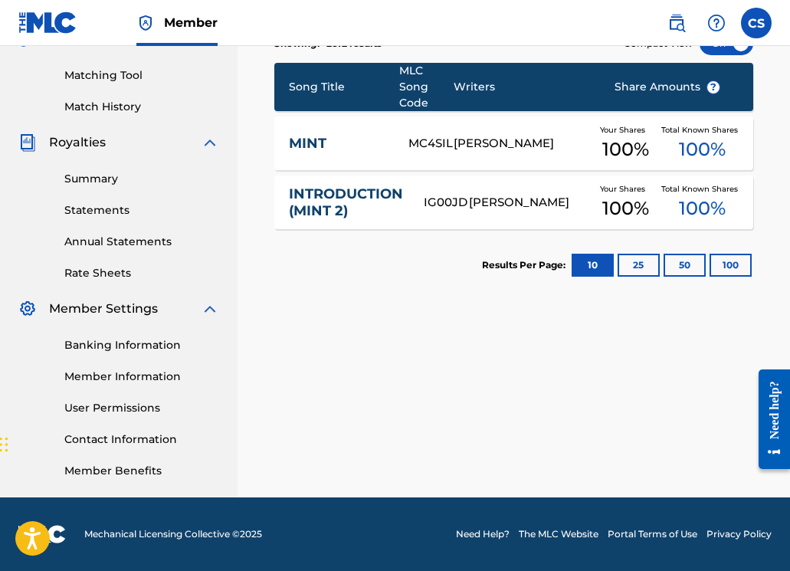
click at [319, 149] on link "MINT" at bounding box center [338, 144] width 99 height 18
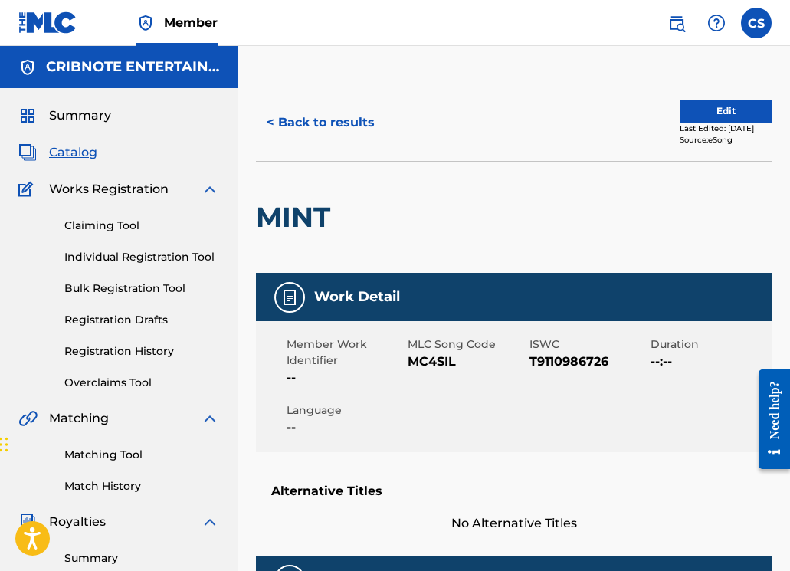
click at [339, 125] on button "< Back to results" at bounding box center [320, 122] width 129 height 38
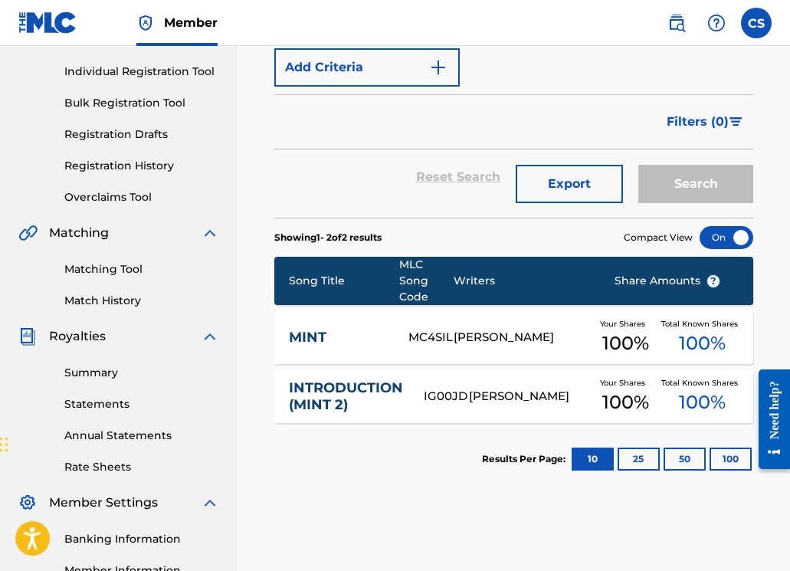
scroll to position [80, 0]
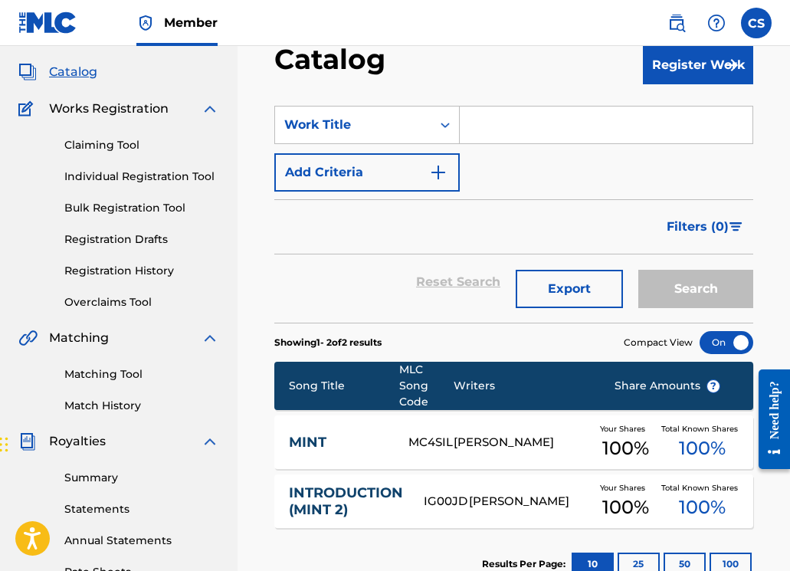
click at [477, 140] on input "Search Form" at bounding box center [606, 124] width 293 height 37
paste input "LOVE YOU ANYWAY"
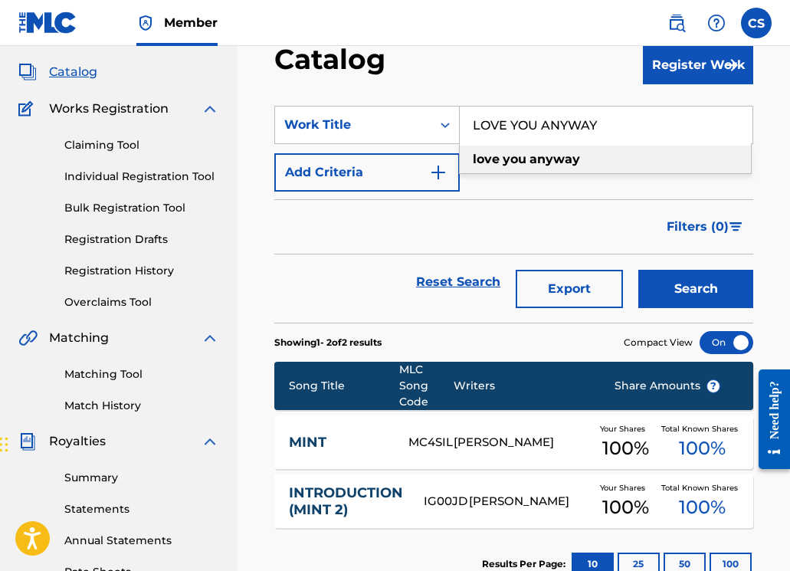
type input "LOVE YOU ANYWAY"
click at [672, 291] on button "Search" at bounding box center [695, 289] width 115 height 38
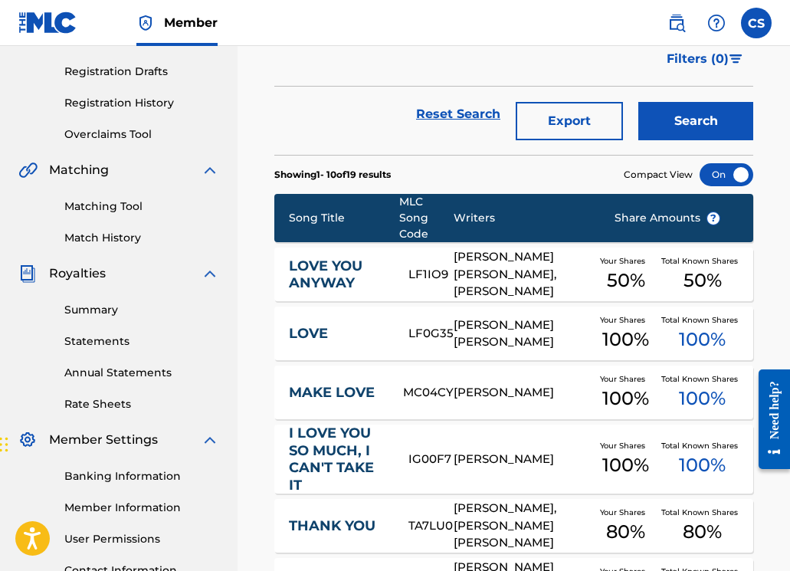
scroll to position [251, 0]
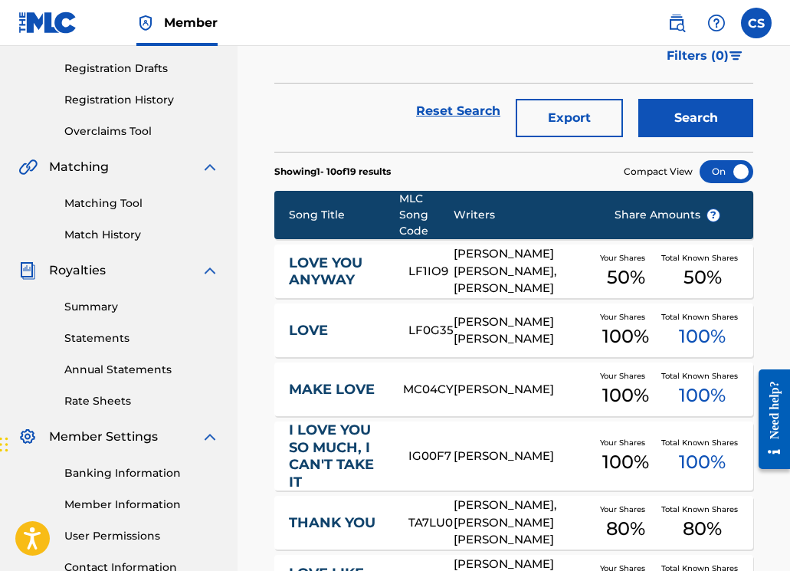
click at [338, 263] on link "LOVE YOU ANYWAY" at bounding box center [338, 271] width 99 height 34
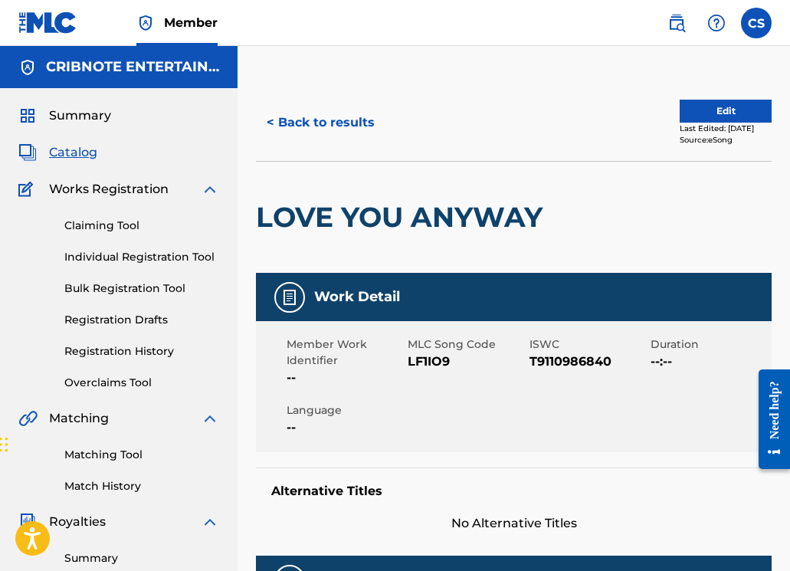
click at [299, 131] on button "< Back to results" at bounding box center [320, 122] width 129 height 38
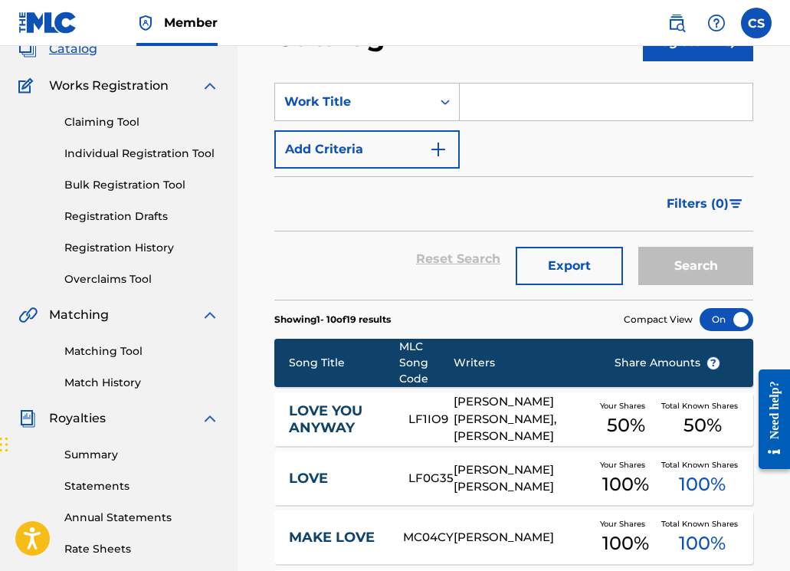
scroll to position [103, 0]
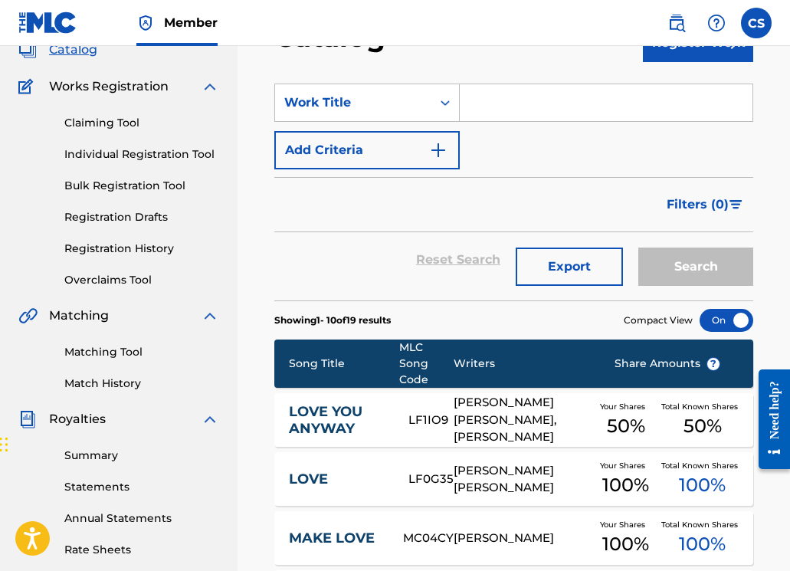
click at [476, 110] on input "Search Form" at bounding box center [606, 102] width 293 height 37
paste input "NEW MINTS"
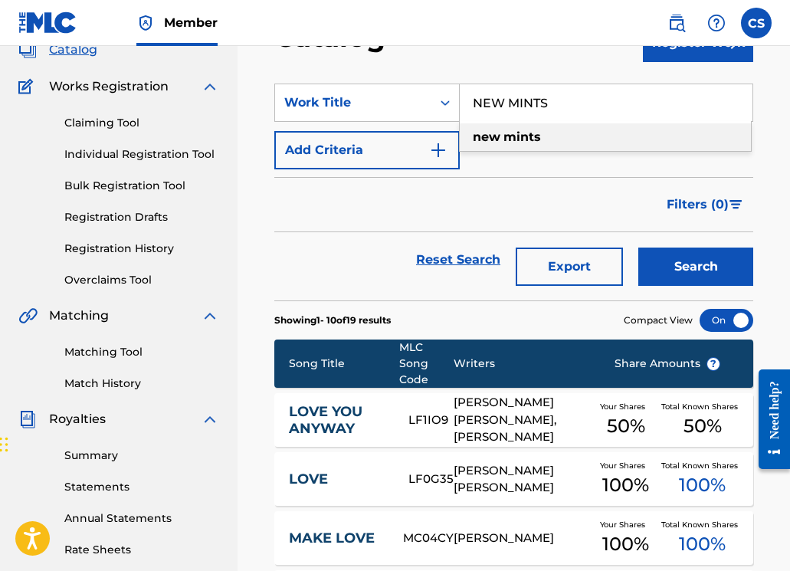
type input "NEW MINTS"
click at [674, 262] on button "Search" at bounding box center [695, 266] width 115 height 38
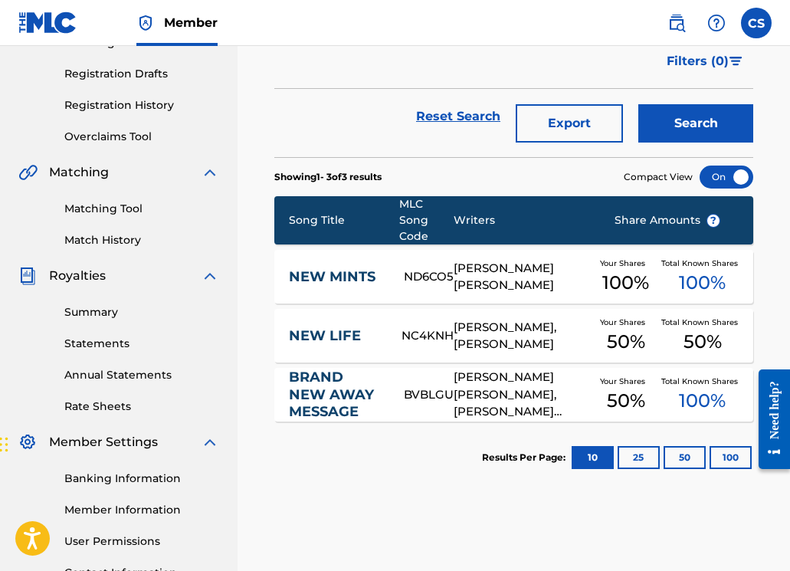
scroll to position [250, 0]
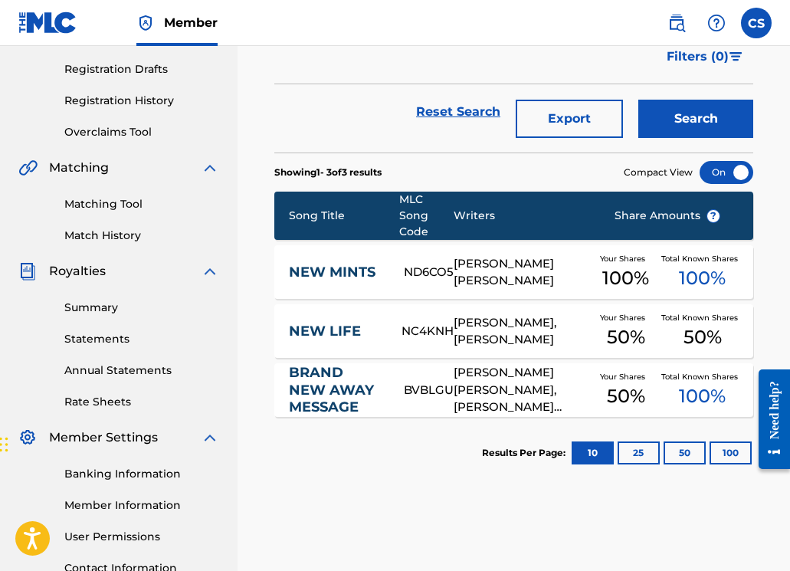
click at [334, 278] on link "NEW MINTS" at bounding box center [336, 272] width 95 height 18
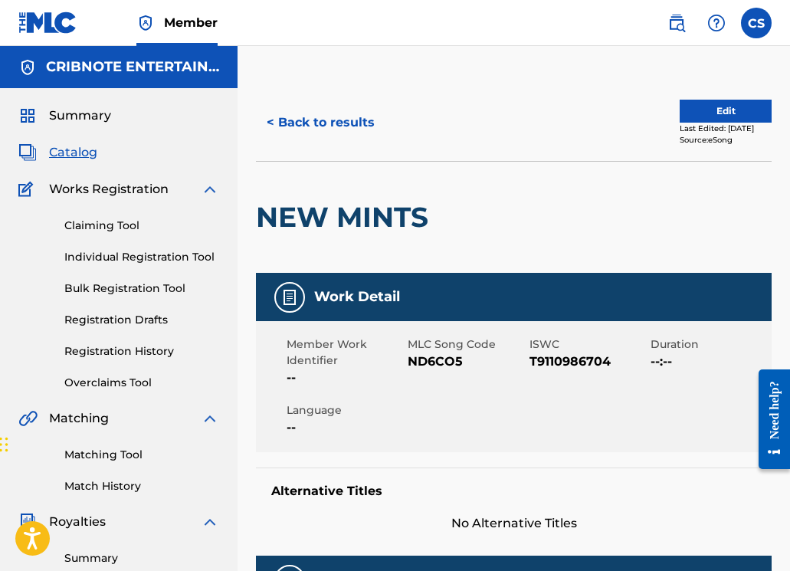
click at [79, 150] on span "Catalog" at bounding box center [73, 152] width 48 height 18
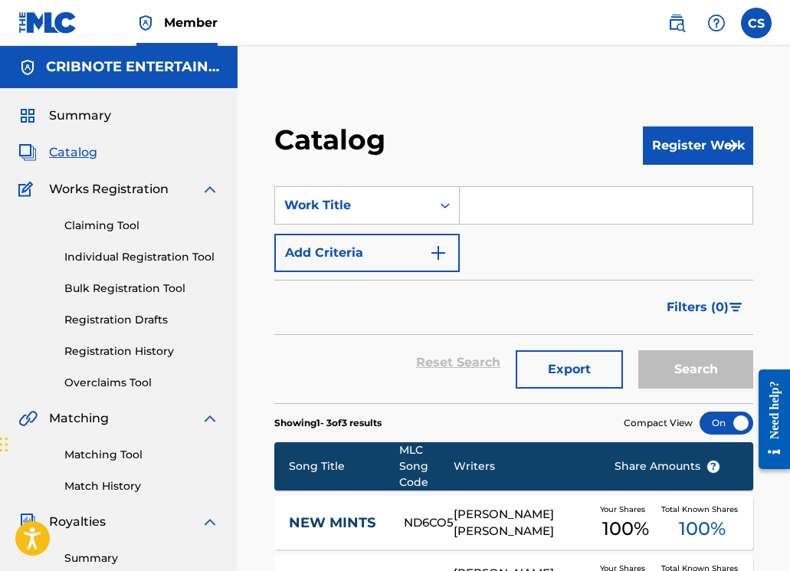
click at [513, 208] on input "Search Form" at bounding box center [606, 205] width 293 height 37
paste input "THREE DAYS IN BED FT. KARL EDWARDS"
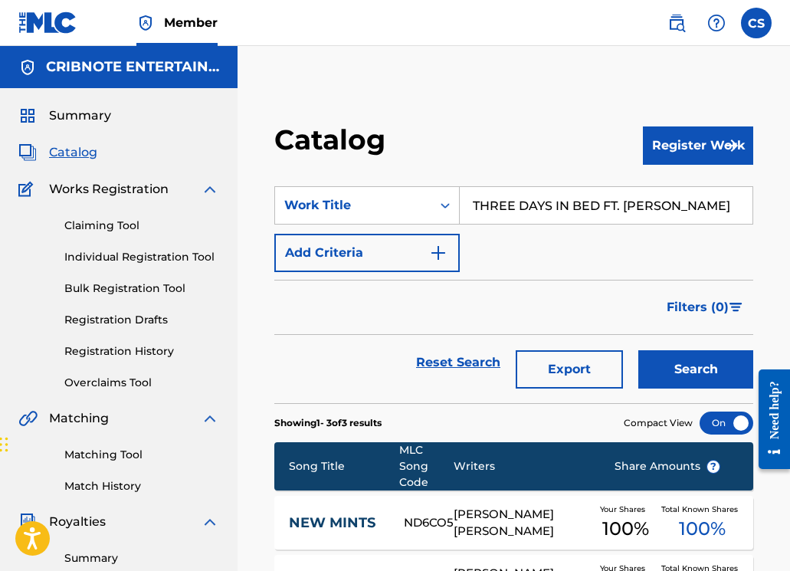
type input "THREE DAYS IN BED FT. KARL EDWARDS"
click at [663, 358] on button "Search" at bounding box center [695, 369] width 115 height 38
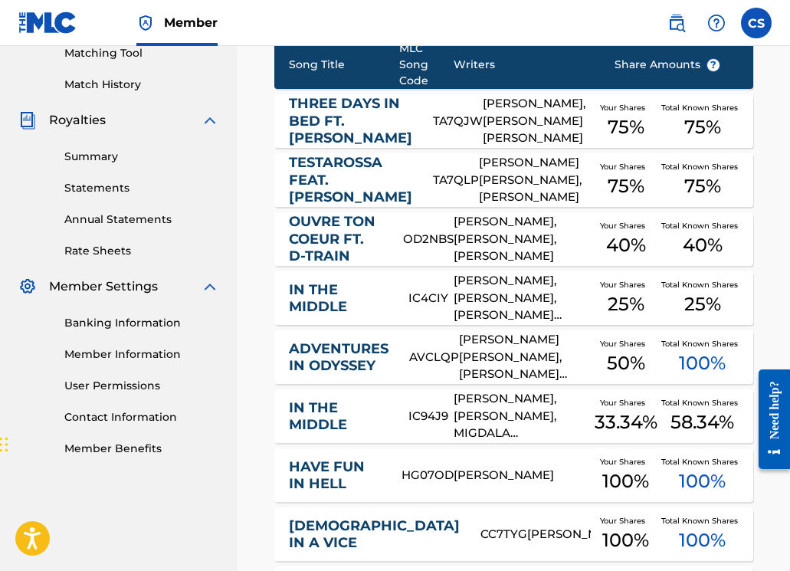
scroll to position [319, 0]
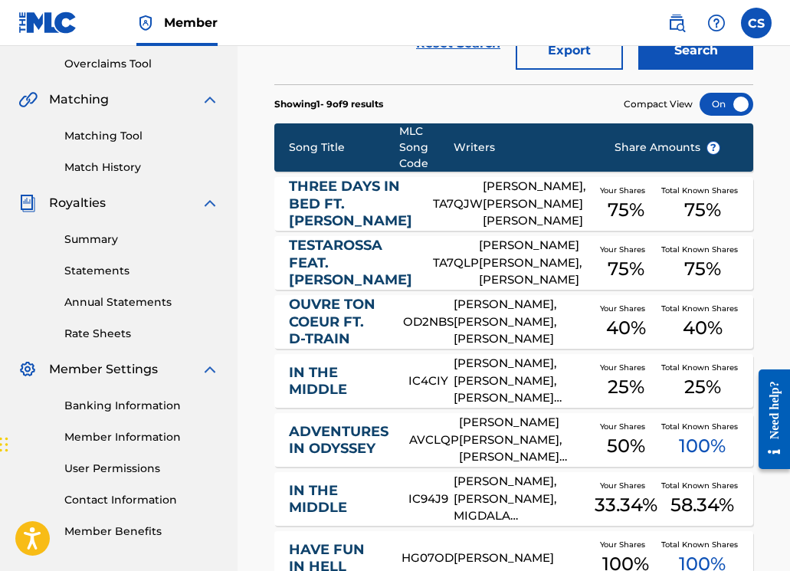
click at [313, 211] on link "THREE DAYS IN BED FT. KARL EDWARDS" at bounding box center [350, 204] width 123 height 52
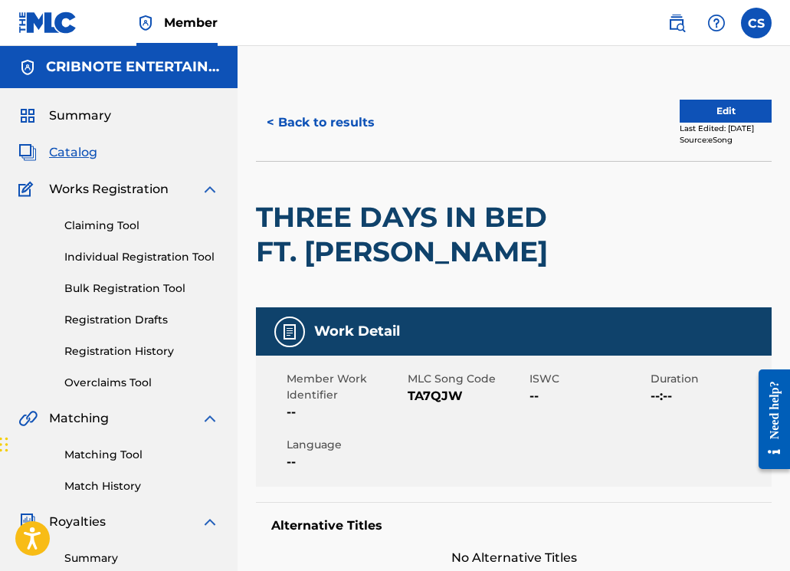
click at [319, 129] on button "< Back to results" at bounding box center [320, 122] width 129 height 38
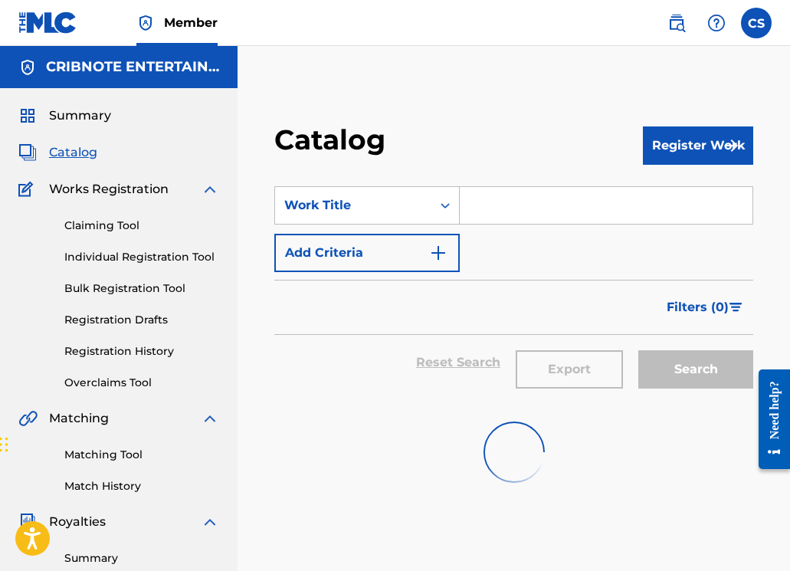
scroll to position [319, 0]
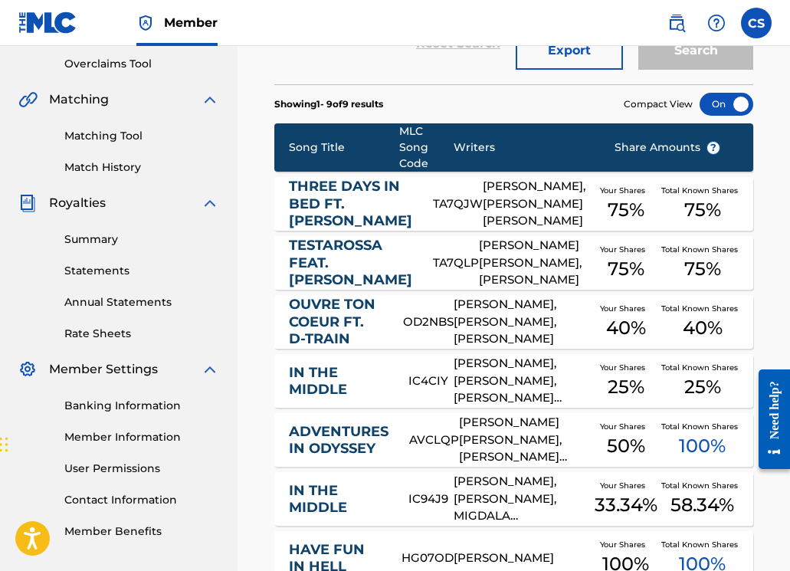
click at [327, 289] on link "TESTAROSSA FEAT. KARL EDWARDS" at bounding box center [350, 263] width 123 height 52
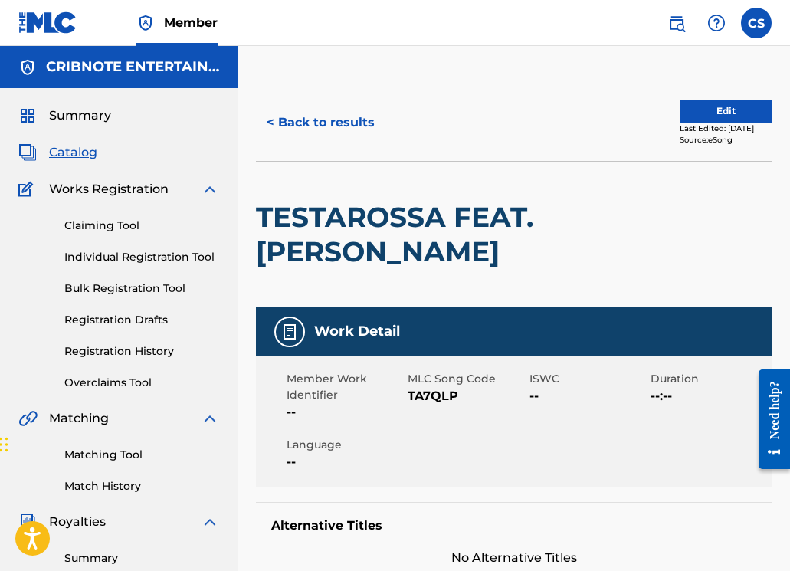
click at [303, 120] on button "< Back to results" at bounding box center [320, 122] width 129 height 38
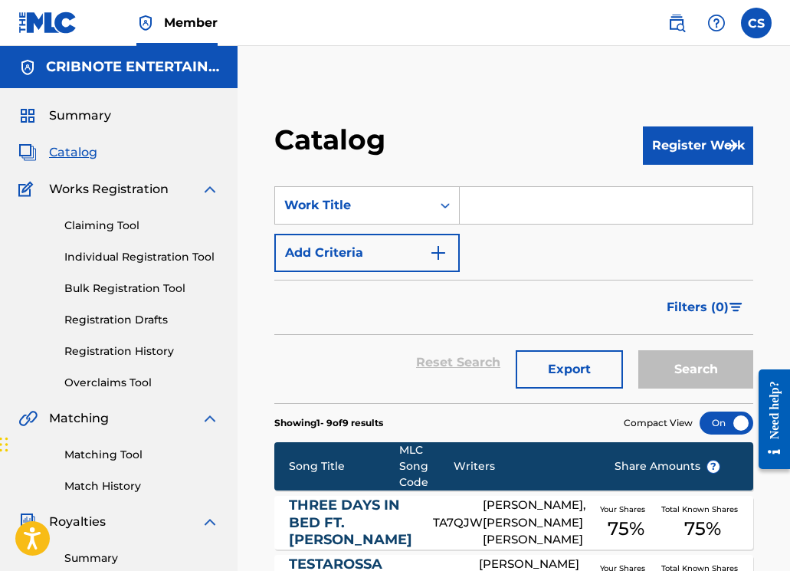
click at [477, 201] on input "Search Form" at bounding box center [606, 205] width 293 height 37
paste input "TWENTY TEN"
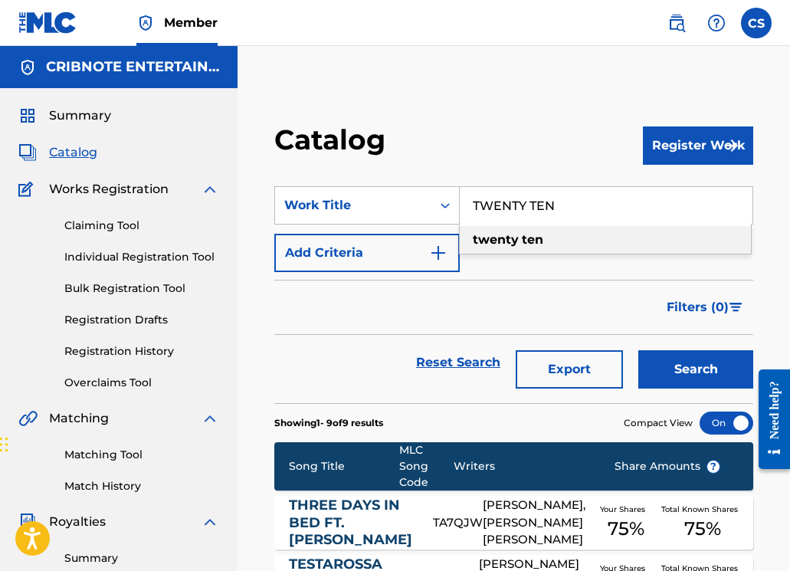
type input "TWENTY TEN"
click at [669, 365] on button "Search" at bounding box center [695, 369] width 115 height 38
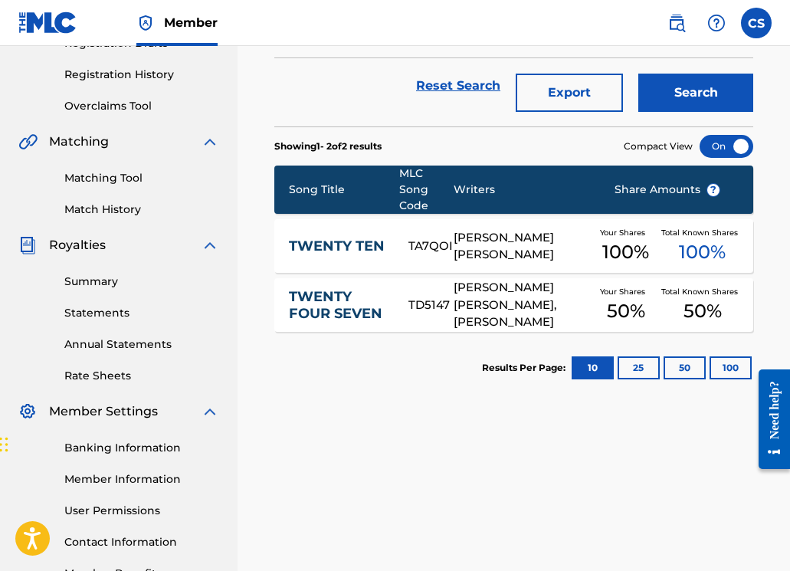
scroll to position [339, 0]
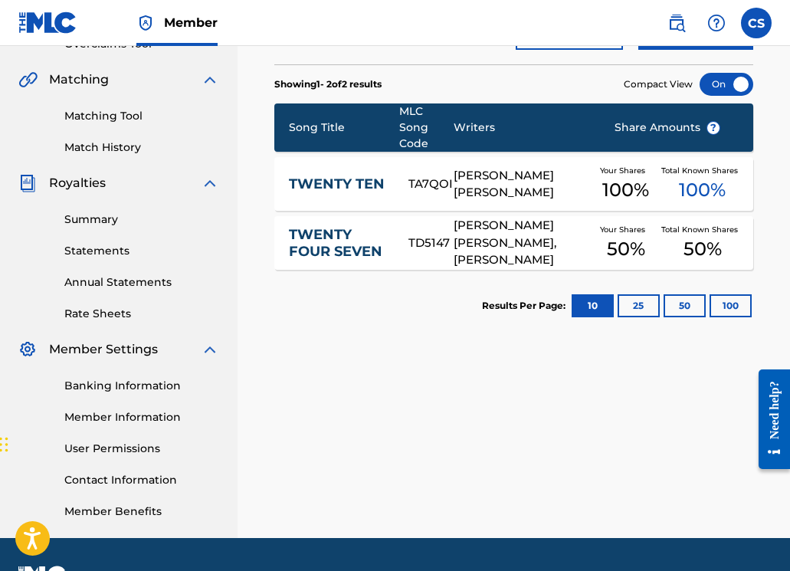
click at [340, 183] on link "TWENTY TEN" at bounding box center [338, 184] width 99 height 18
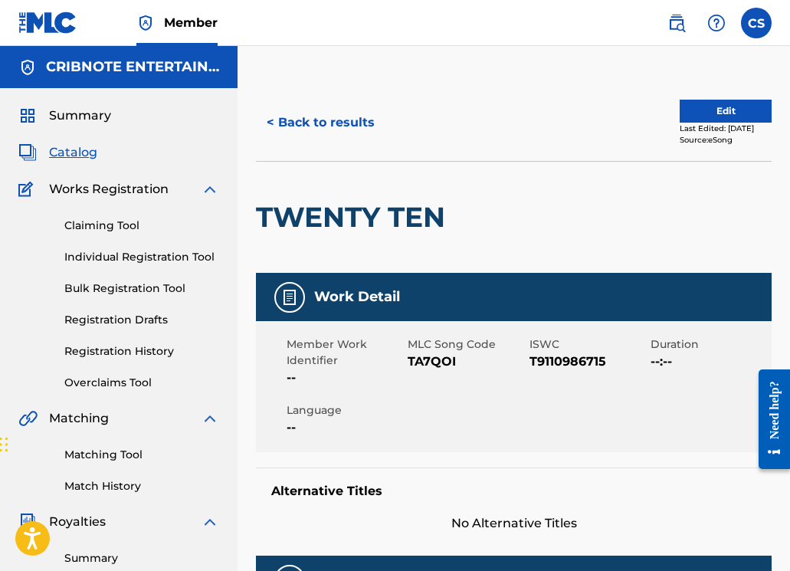
click at [295, 124] on button "< Back to results" at bounding box center [320, 122] width 129 height 38
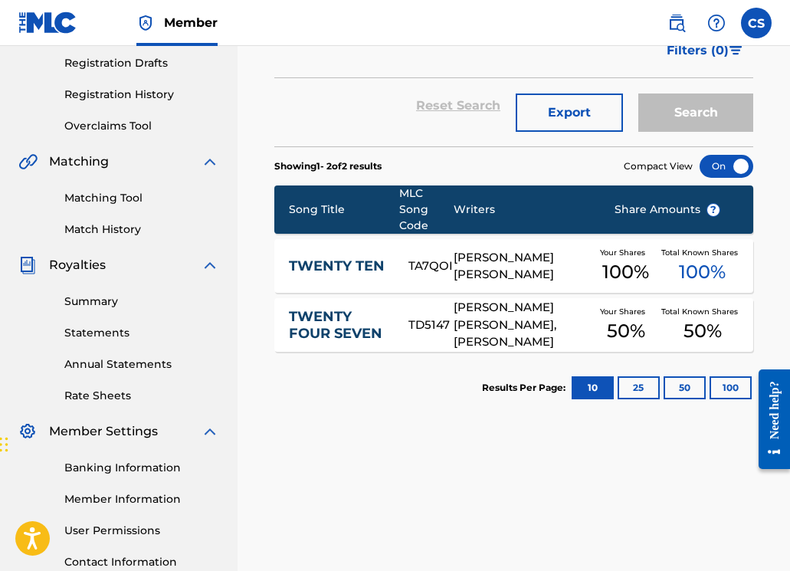
scroll to position [67, 0]
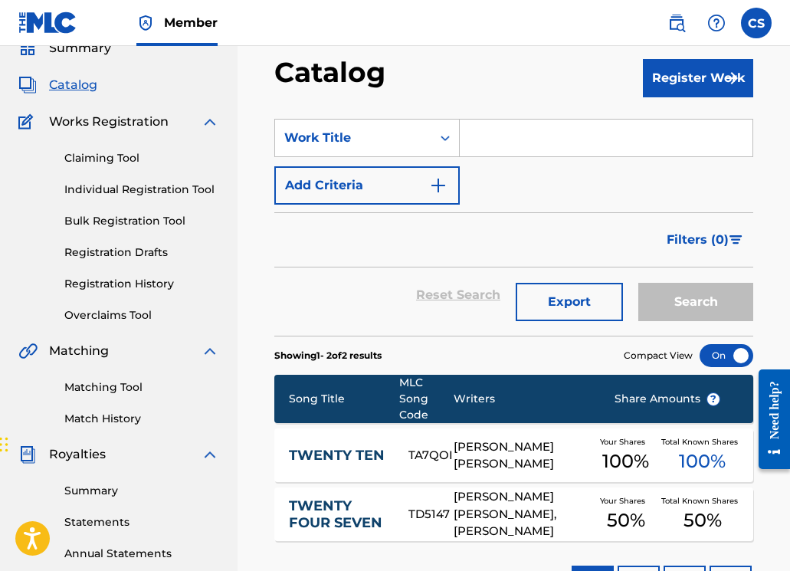
click at [478, 148] on input "Search Form" at bounding box center [606, 137] width 293 height 37
paste input "TO [GEOGRAPHIC_DATA] WITH LOVE"
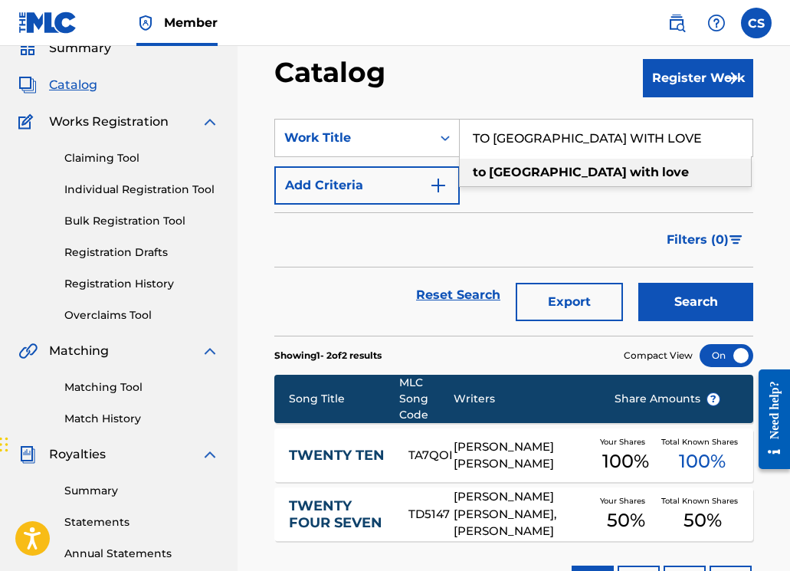
type input "TO [GEOGRAPHIC_DATA] WITH LOVE"
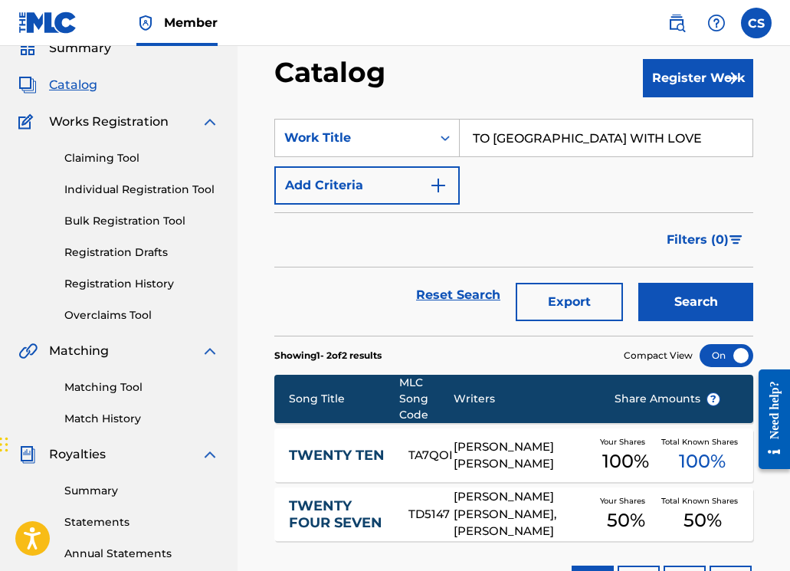
click at [685, 297] on button "Search" at bounding box center [695, 302] width 115 height 38
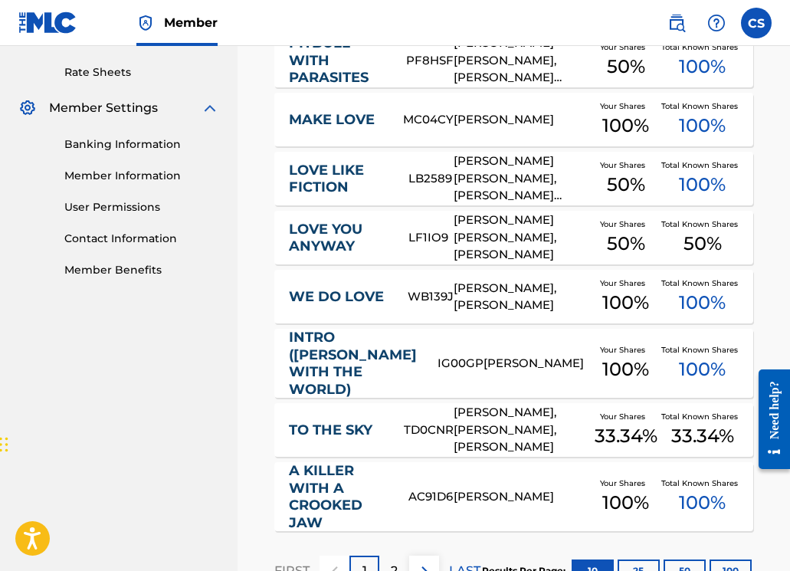
scroll to position [277, 0]
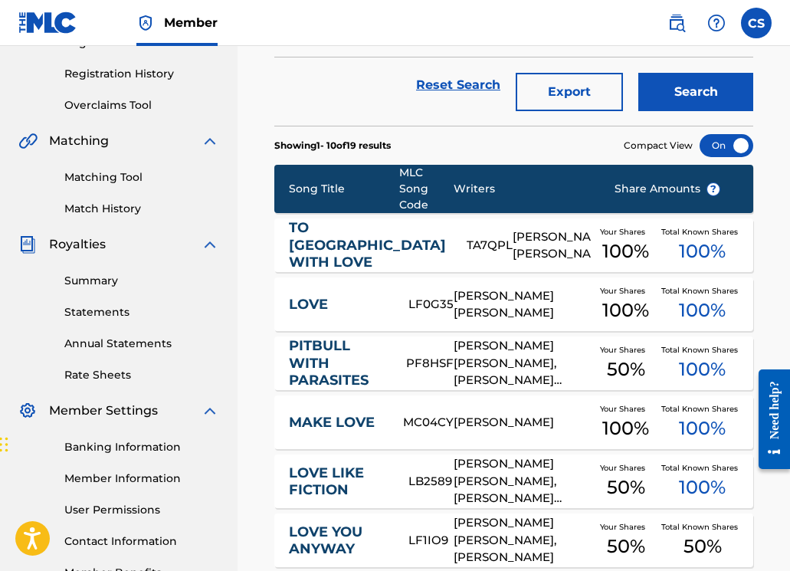
click at [324, 248] on link "TO [GEOGRAPHIC_DATA] WITH LOVE" at bounding box center [367, 245] width 157 height 52
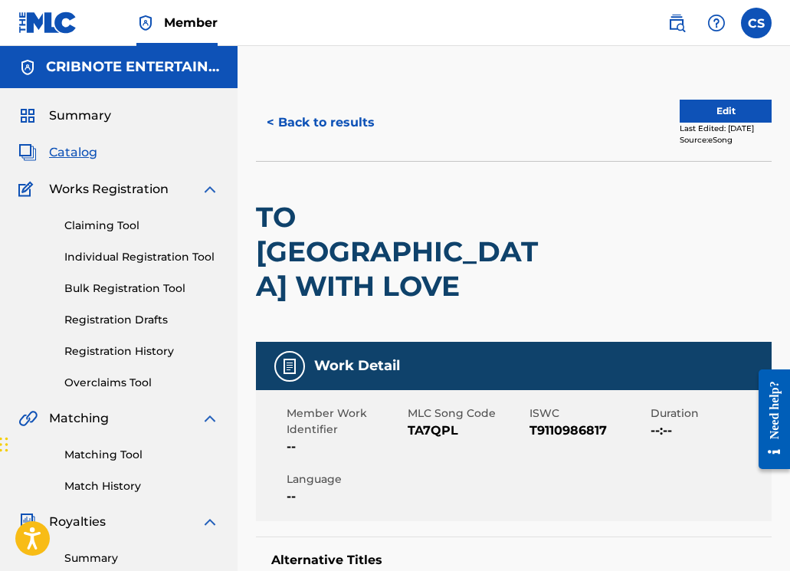
click at [286, 125] on button "< Back to results" at bounding box center [320, 122] width 129 height 38
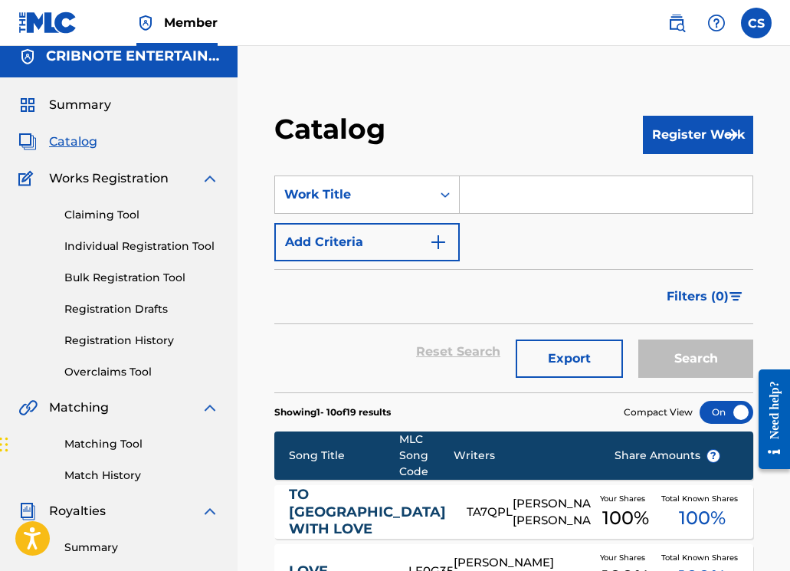
scroll to position [10, 0]
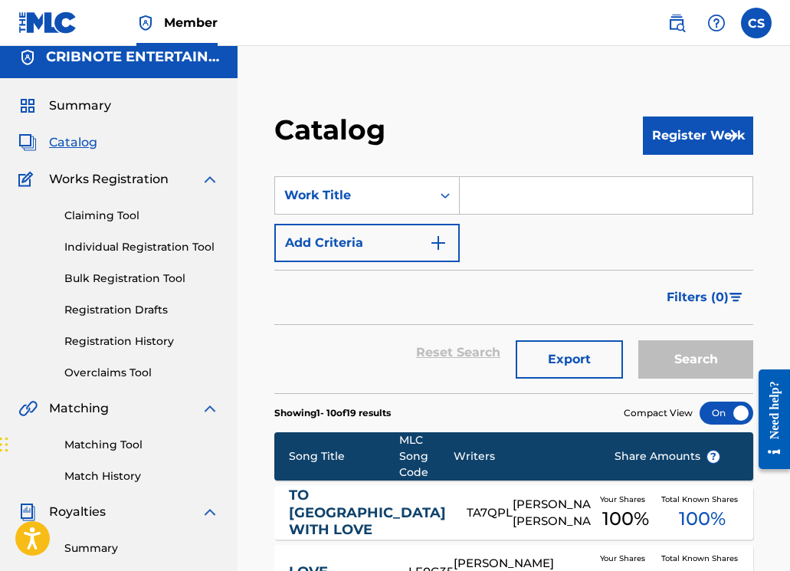
click at [489, 200] on input "Search Form" at bounding box center [606, 195] width 293 height 37
paste input "COTILLION"
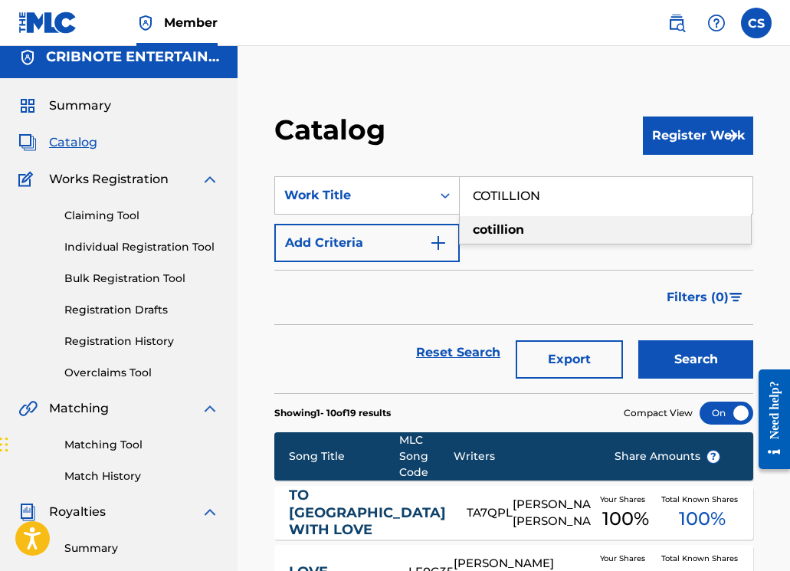
type input "COTILLION"
click at [676, 353] on button "Search" at bounding box center [695, 359] width 115 height 38
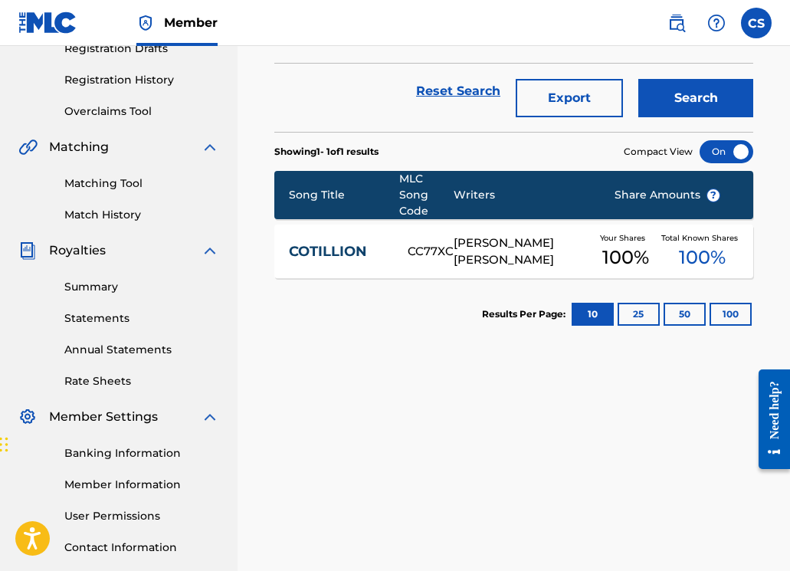
scroll to position [277, 0]
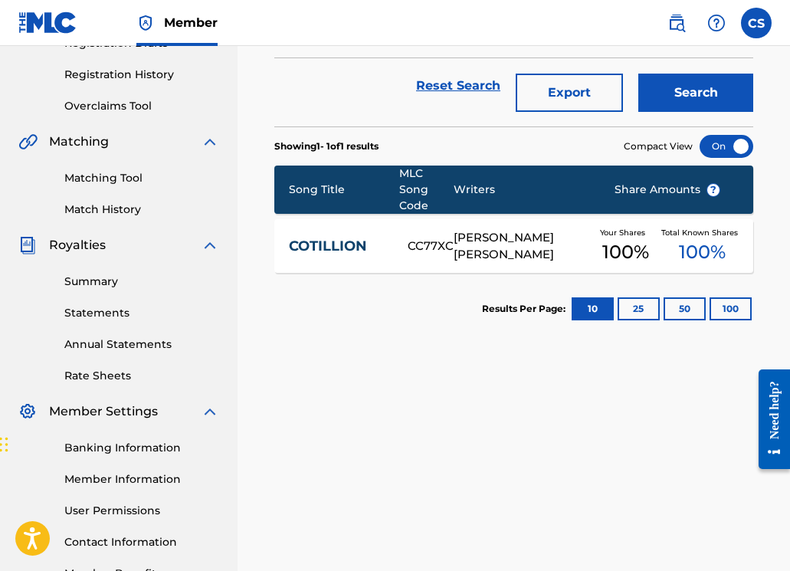
click at [309, 243] on link "COTILLION" at bounding box center [338, 246] width 99 height 18
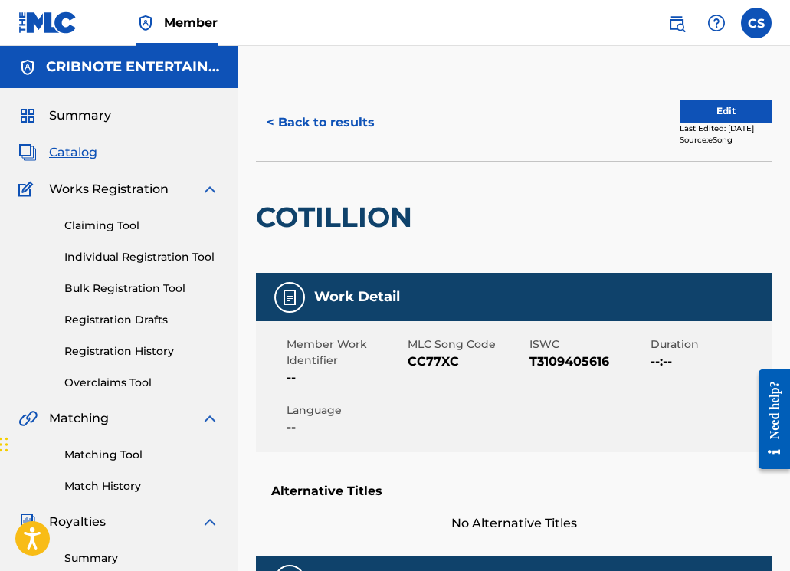
click at [294, 126] on button "< Back to results" at bounding box center [320, 122] width 129 height 38
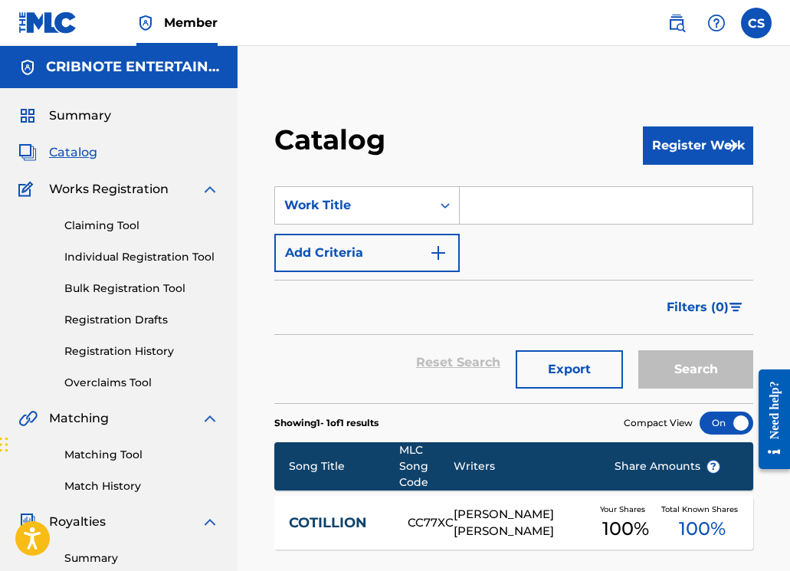
click at [468, 208] on input "Search Form" at bounding box center [606, 205] width 293 height 37
paste input "1STIME"
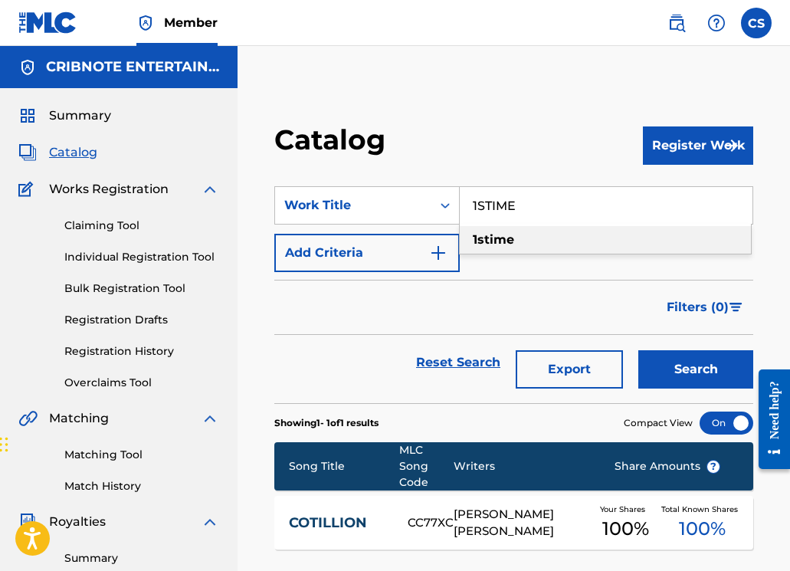
type input "1STIME"
click at [669, 368] on button "Search" at bounding box center [695, 369] width 115 height 38
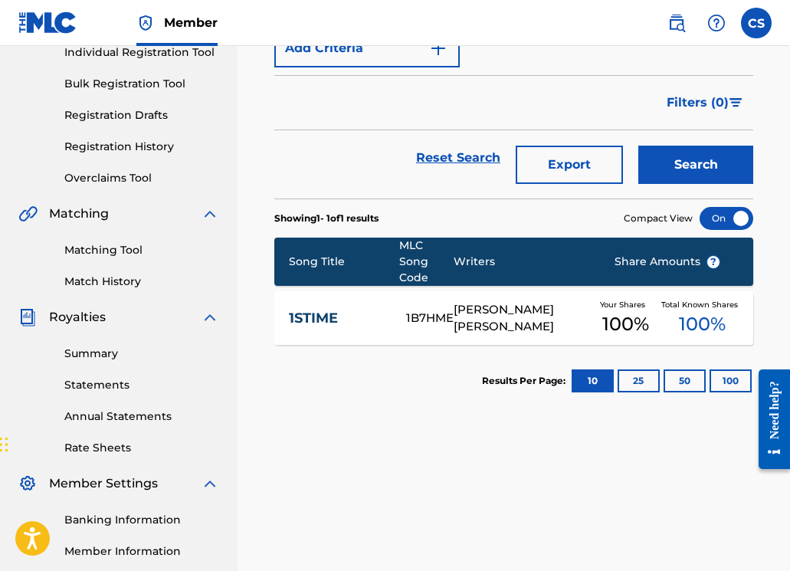
scroll to position [284, 0]
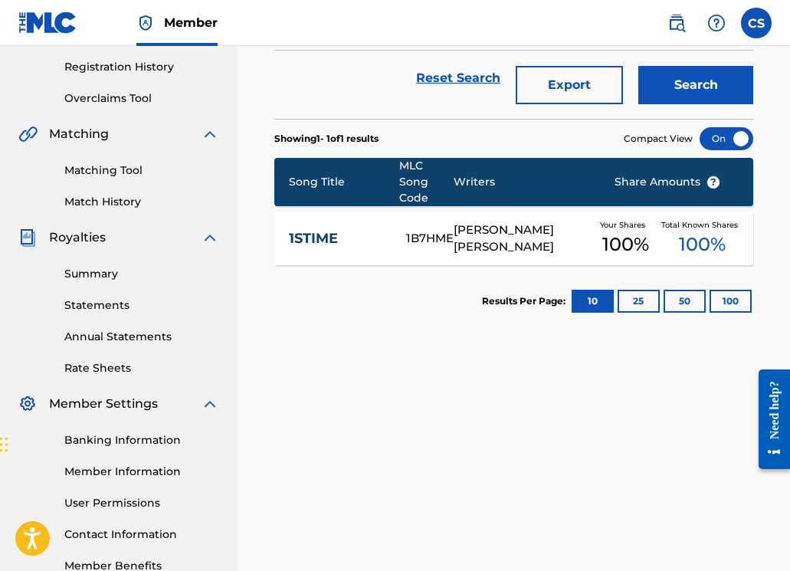
click at [305, 234] on link "1STIME" at bounding box center [337, 239] width 97 height 18
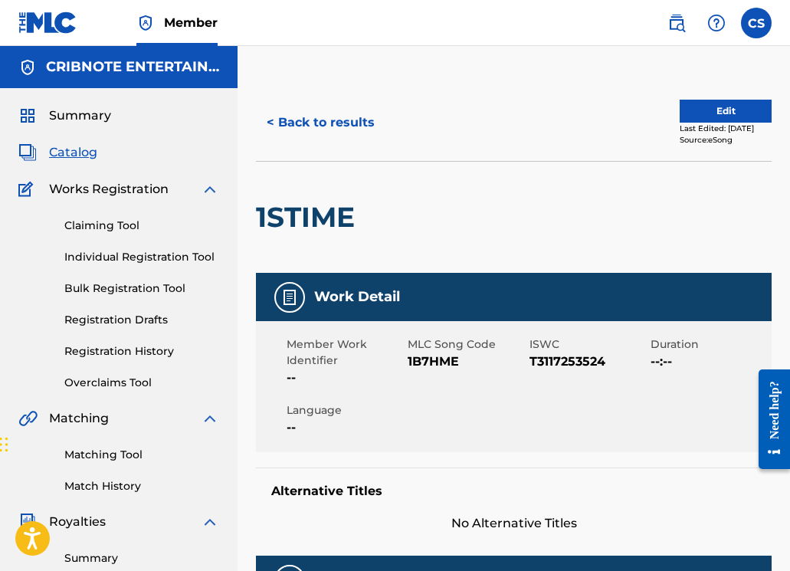
click at [295, 124] on button "< Back to results" at bounding box center [320, 122] width 129 height 38
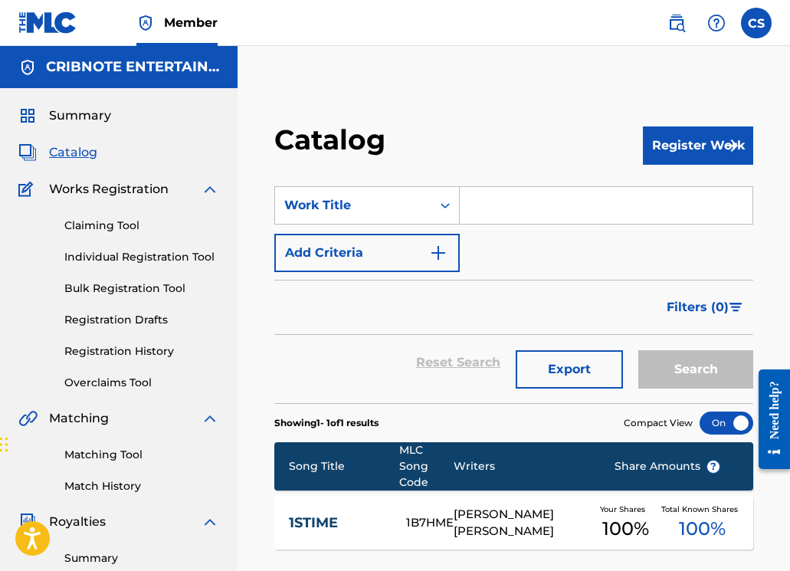
click at [482, 207] on input "Search Form" at bounding box center [606, 205] width 293 height 37
paste input "A GLASS OF WATER"
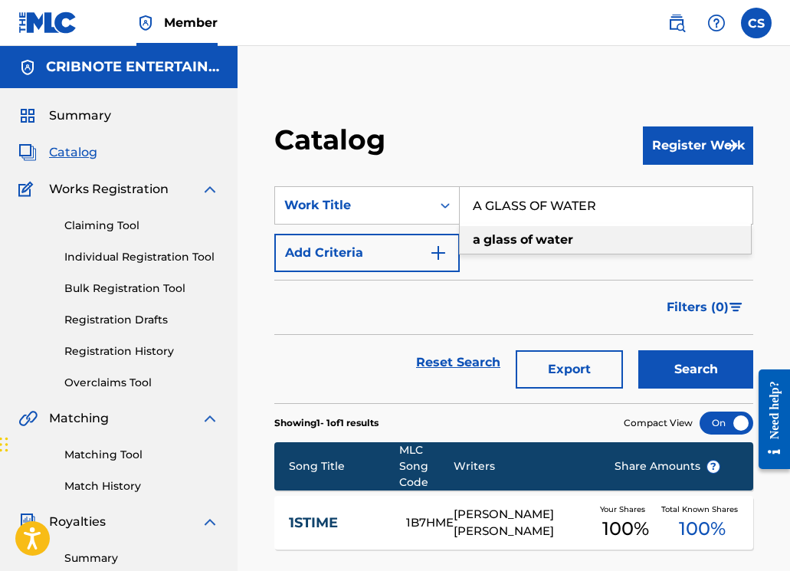
type input "A GLASS OF WATER"
click at [667, 362] on button "Search" at bounding box center [695, 369] width 115 height 38
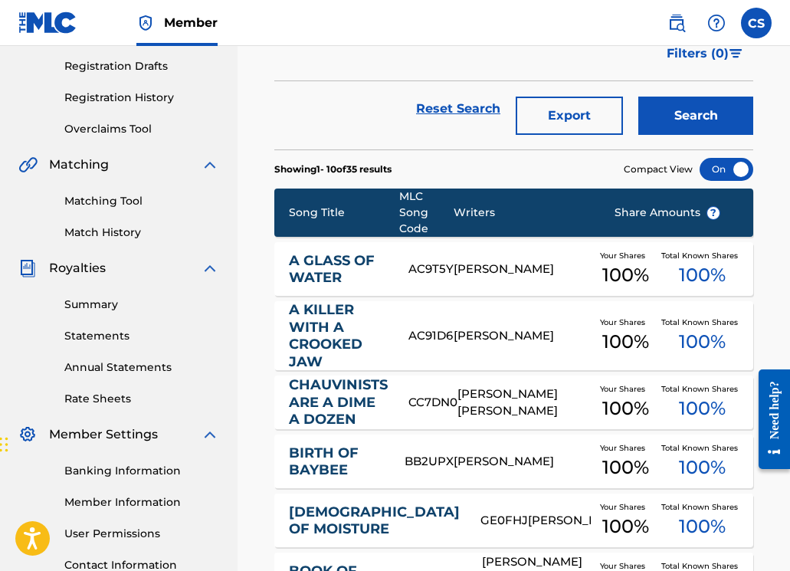
scroll to position [261, 0]
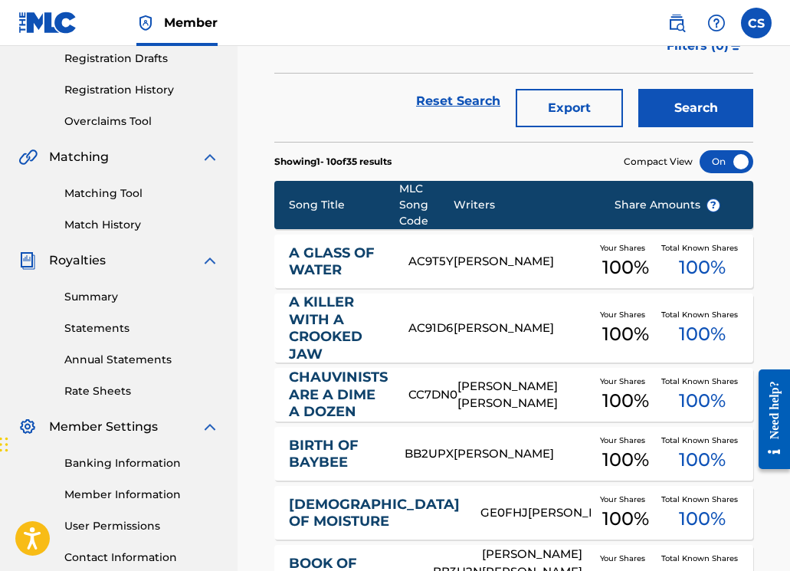
click at [313, 263] on link "A GLASS OF WATER" at bounding box center [338, 261] width 99 height 34
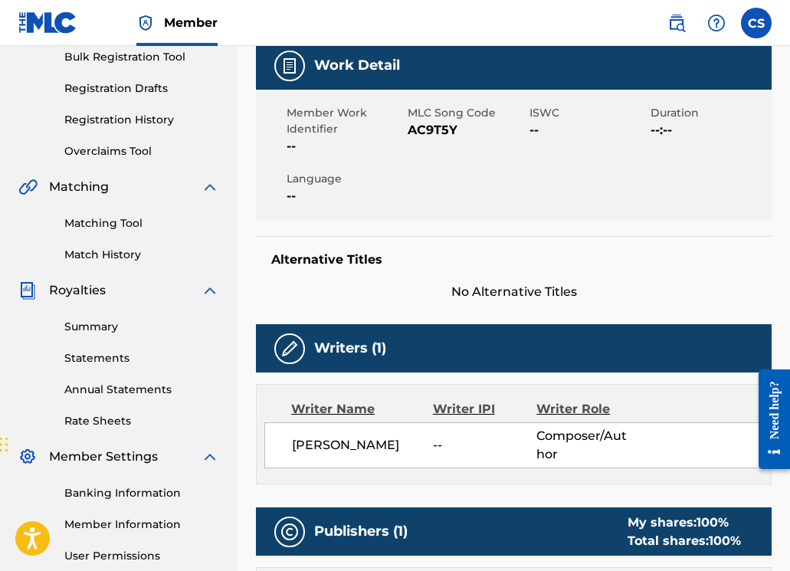
scroll to position [54, 0]
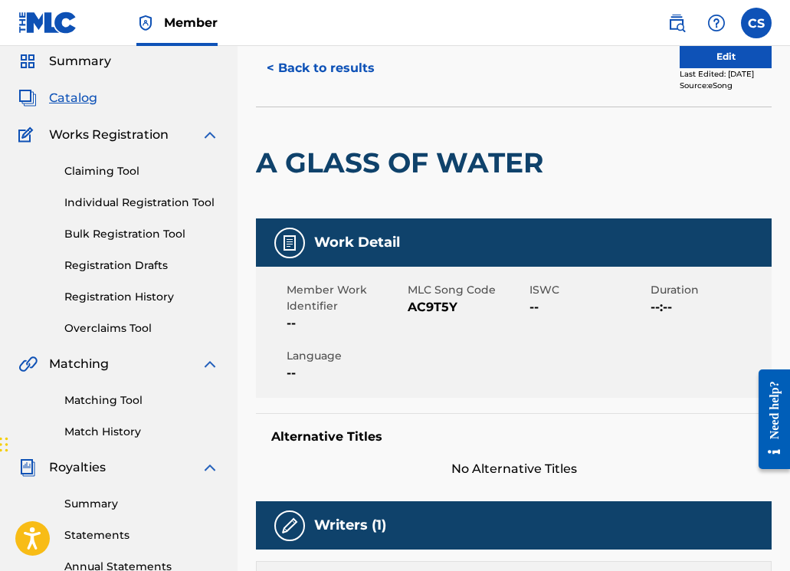
click at [283, 64] on button "< Back to results" at bounding box center [320, 68] width 129 height 38
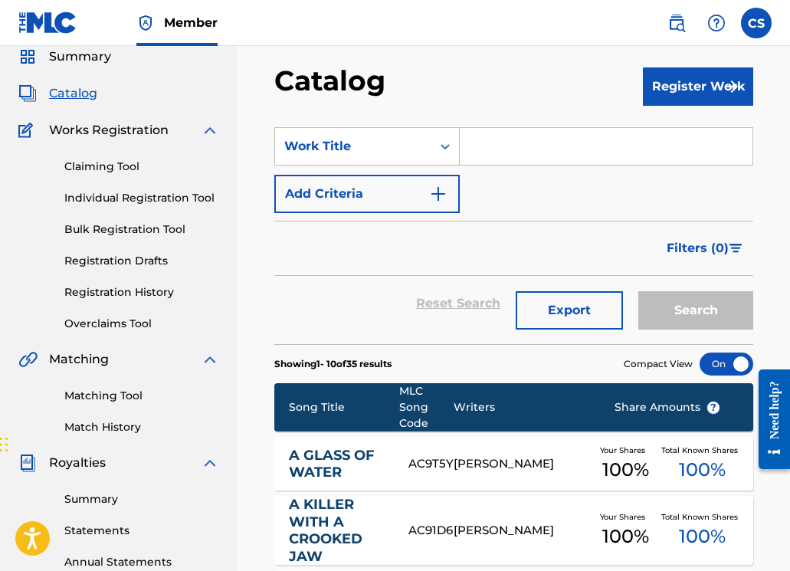
scroll to position [5, 0]
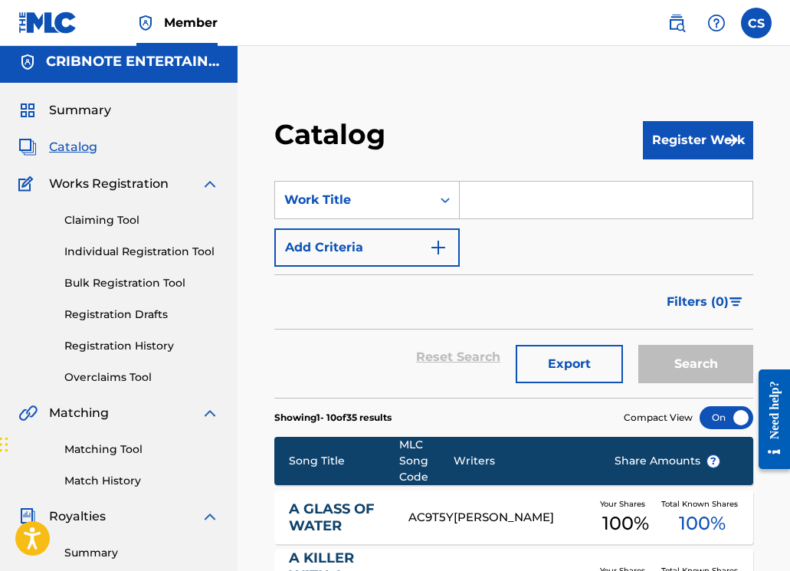
click at [489, 185] on input "Search Form" at bounding box center [606, 200] width 293 height 37
paste input "ALL ABOUT DAT MONEY"
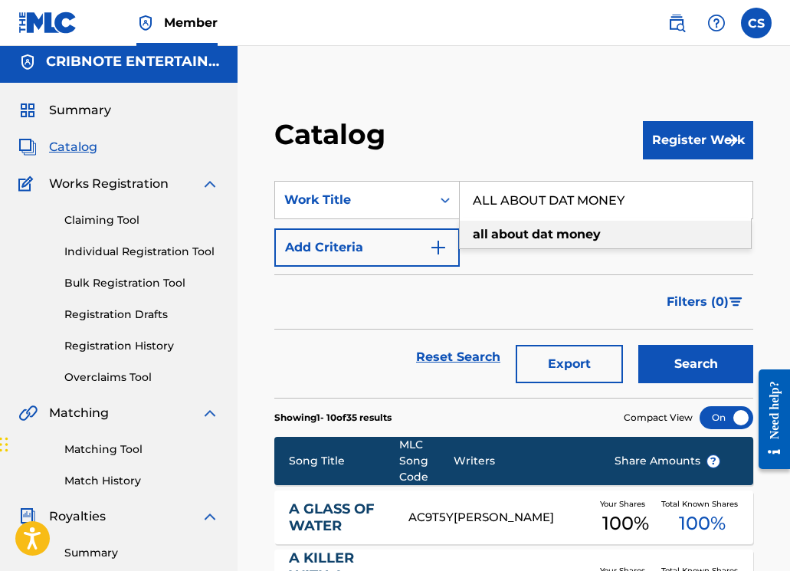
type input "ALL ABOUT DAT MONEY"
click at [695, 368] on button "Search" at bounding box center [695, 364] width 115 height 38
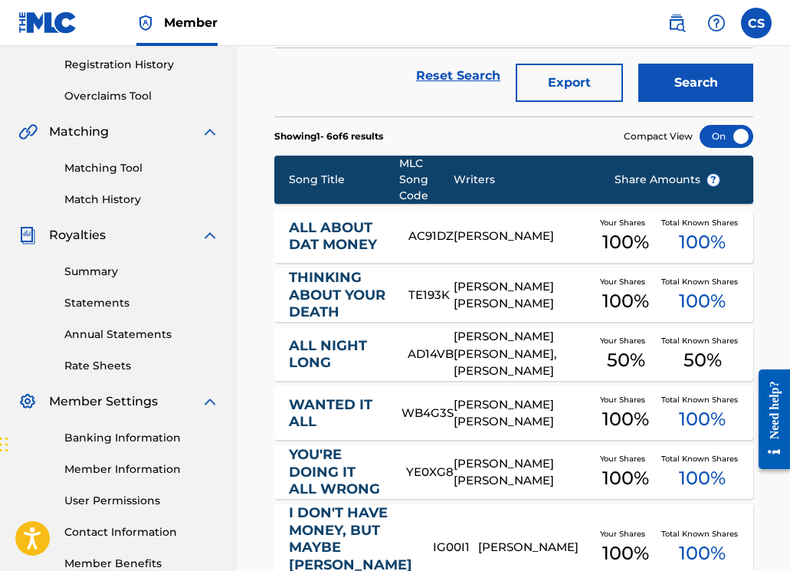
scroll to position [381, 0]
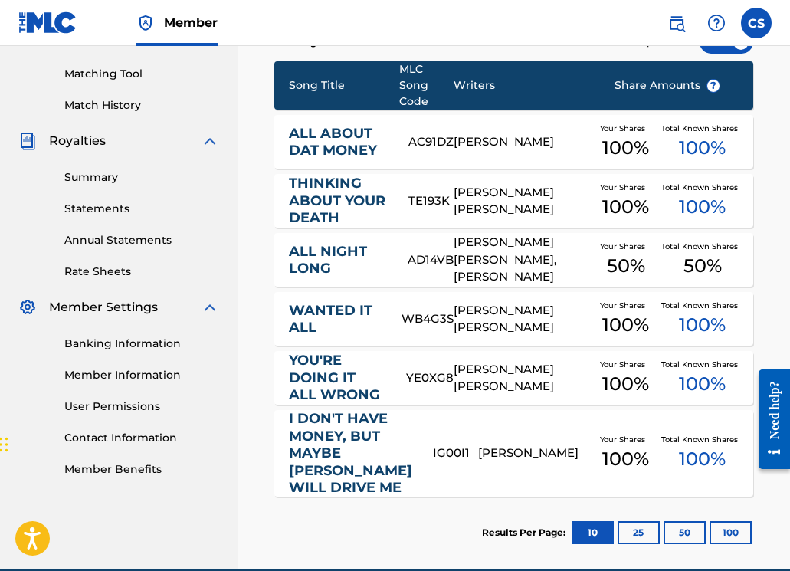
click at [323, 136] on link "ALL ABOUT DAT MONEY" at bounding box center [338, 142] width 99 height 34
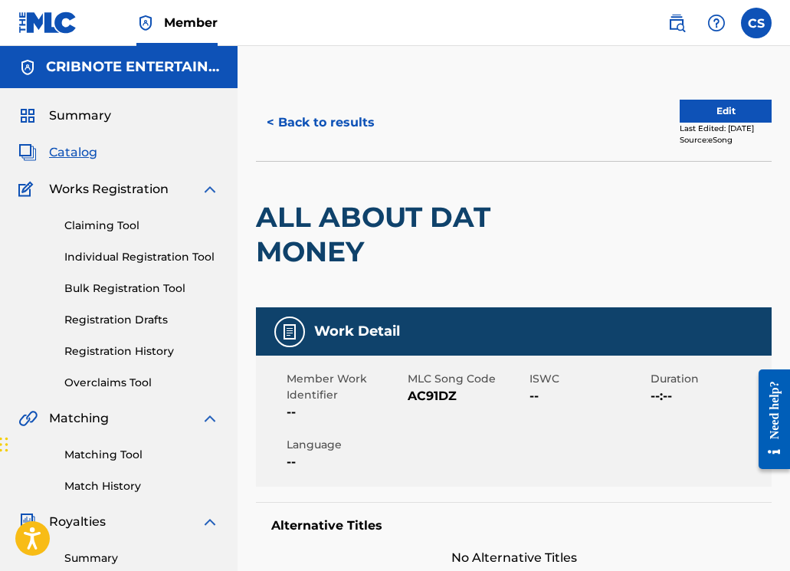
click at [305, 125] on button "< Back to results" at bounding box center [320, 122] width 129 height 38
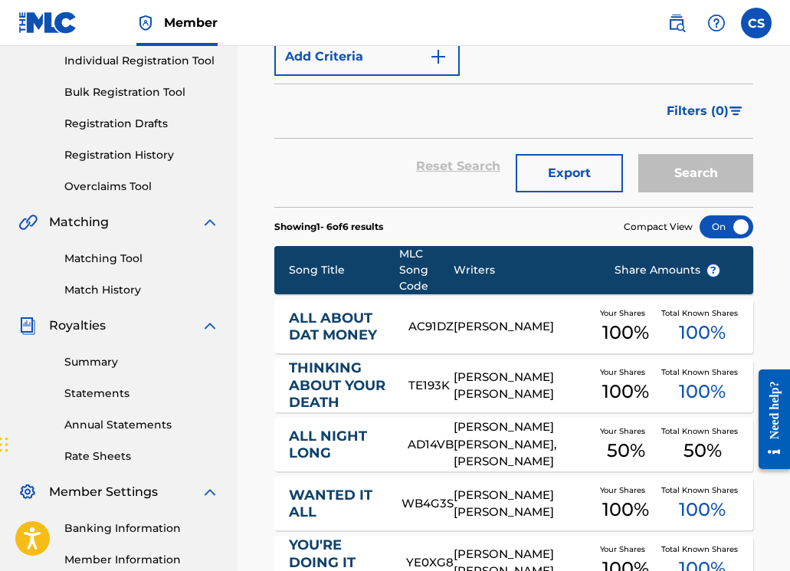
scroll to position [41, 0]
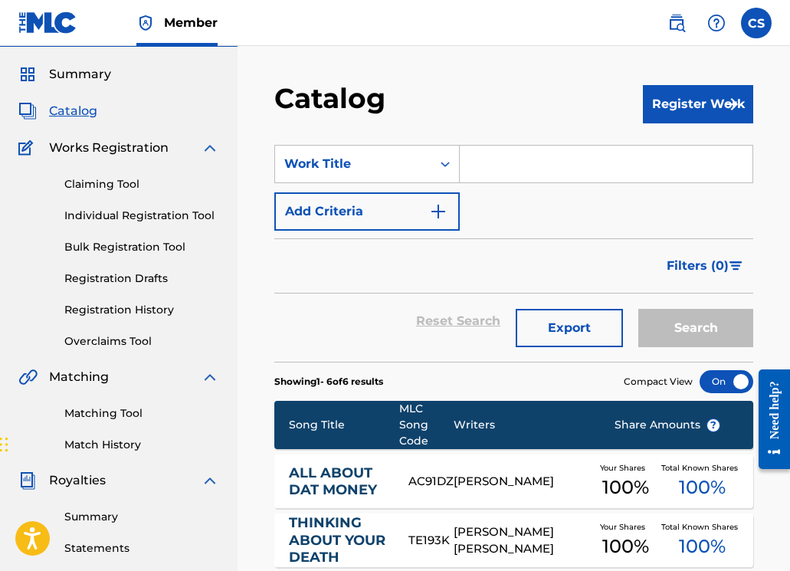
click at [527, 172] on input "Search Form" at bounding box center [606, 164] width 293 height 37
paste input "A KILLER WITH A CROOKED JAW"
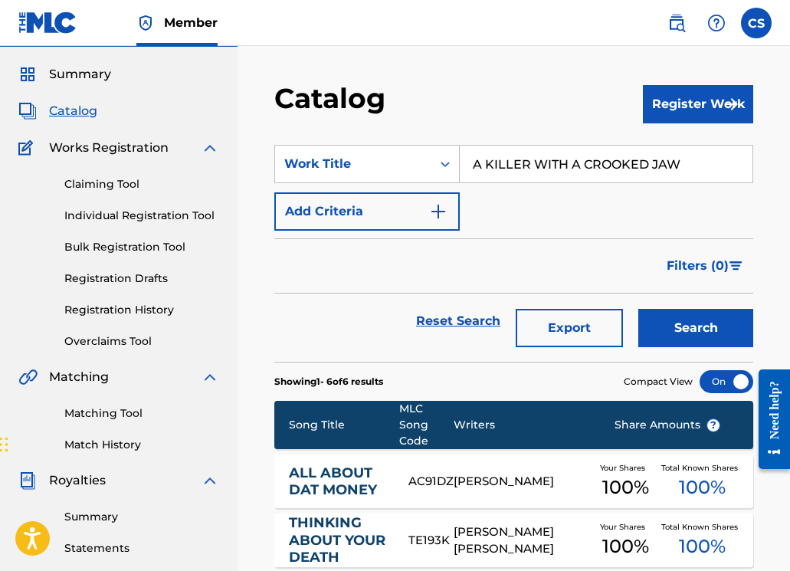
type input "A KILLER WITH A CROOKED JAW"
click at [650, 337] on button "Search" at bounding box center [695, 328] width 115 height 38
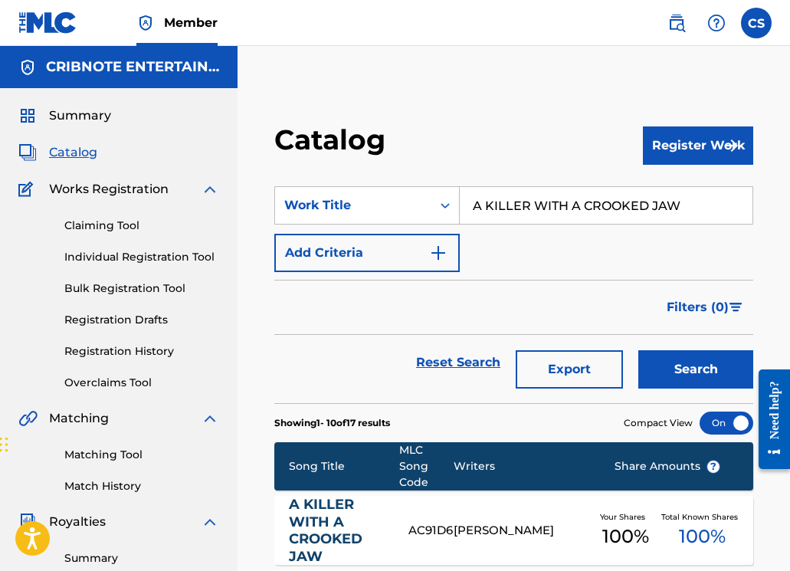
scroll to position [286, 0]
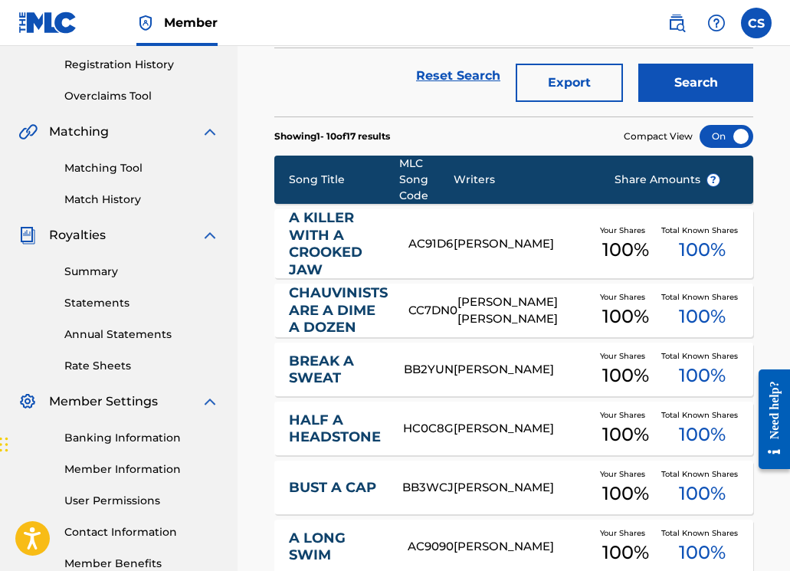
click at [339, 247] on link "A KILLER WITH A CROOKED JAW" at bounding box center [338, 243] width 99 height 69
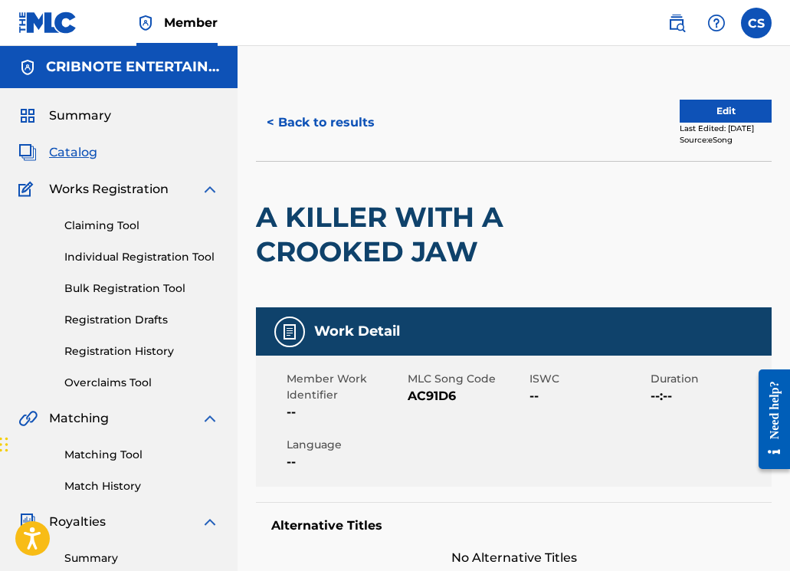
click at [324, 130] on button "< Back to results" at bounding box center [320, 122] width 129 height 38
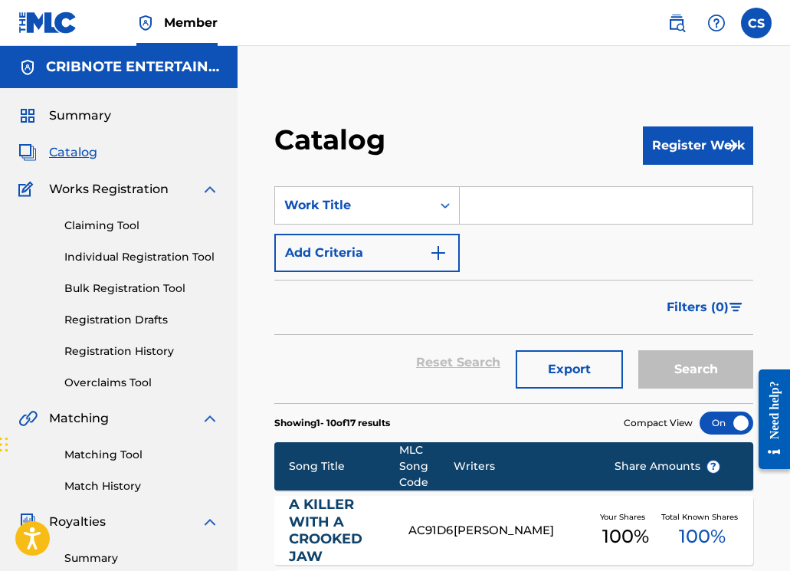
click at [484, 210] on input "Search Form" at bounding box center [606, 205] width 293 height 37
paste input "ANGEL JUAN"
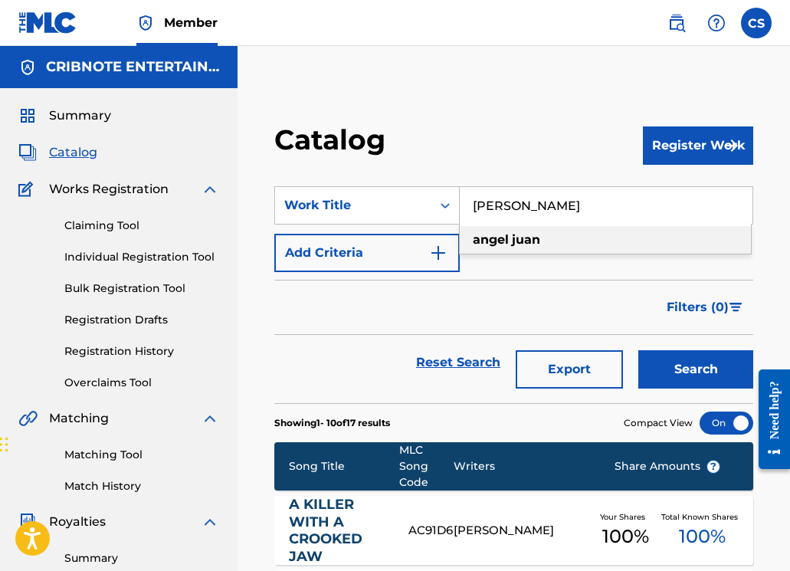
type input "ANGEL JUAN"
click at [656, 375] on button "Search" at bounding box center [695, 369] width 115 height 38
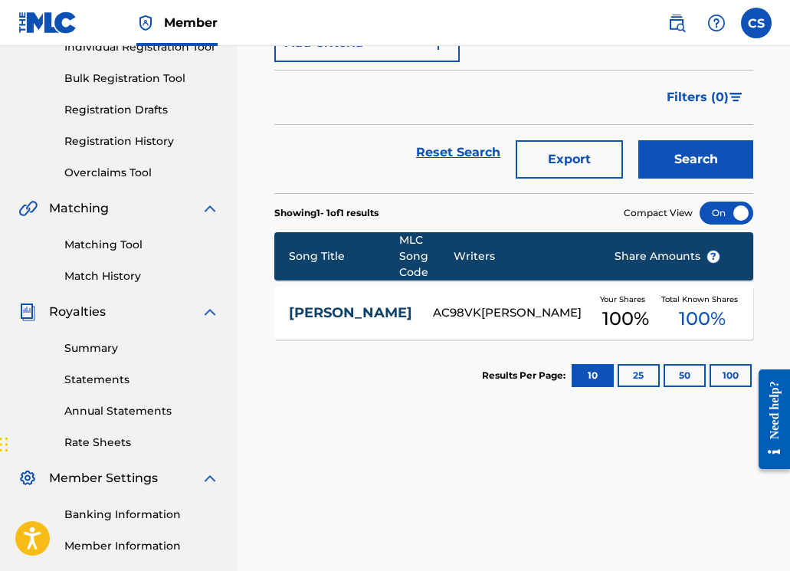
scroll to position [379, 0]
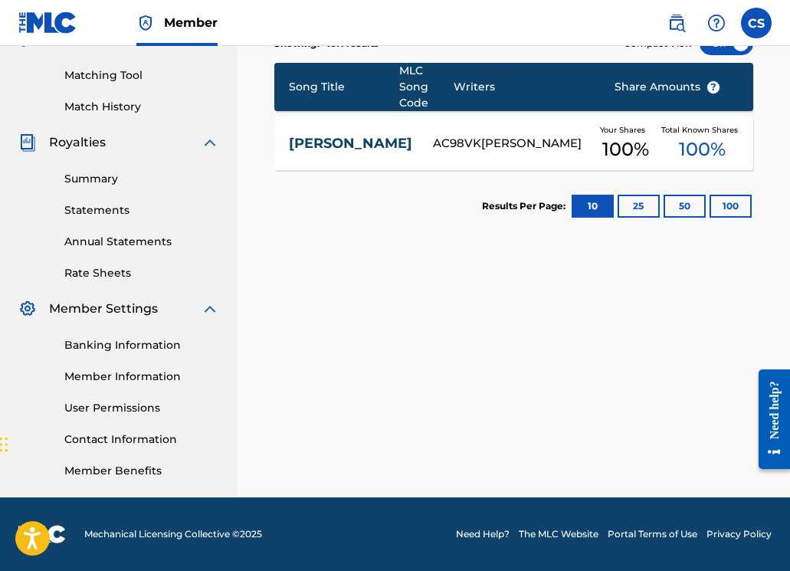
click at [298, 138] on link "ANGEL JUAN" at bounding box center [350, 144] width 123 height 18
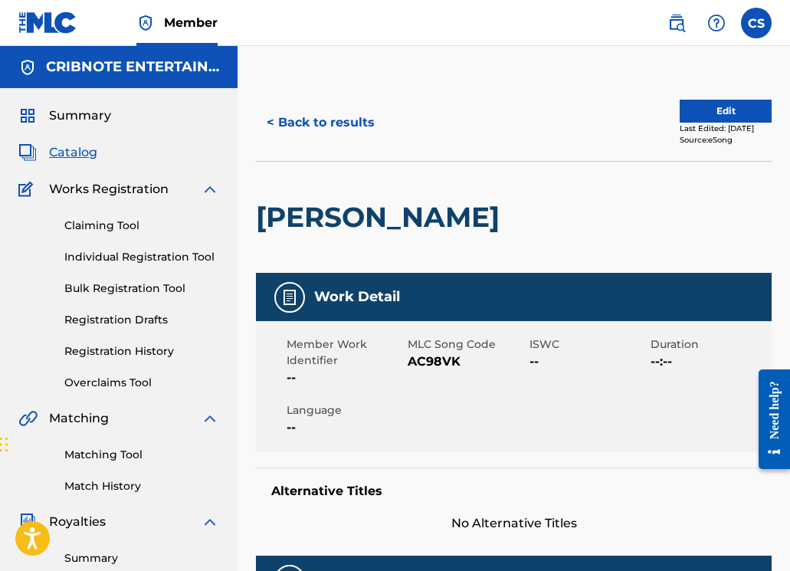
click at [322, 123] on button "< Back to results" at bounding box center [320, 122] width 129 height 38
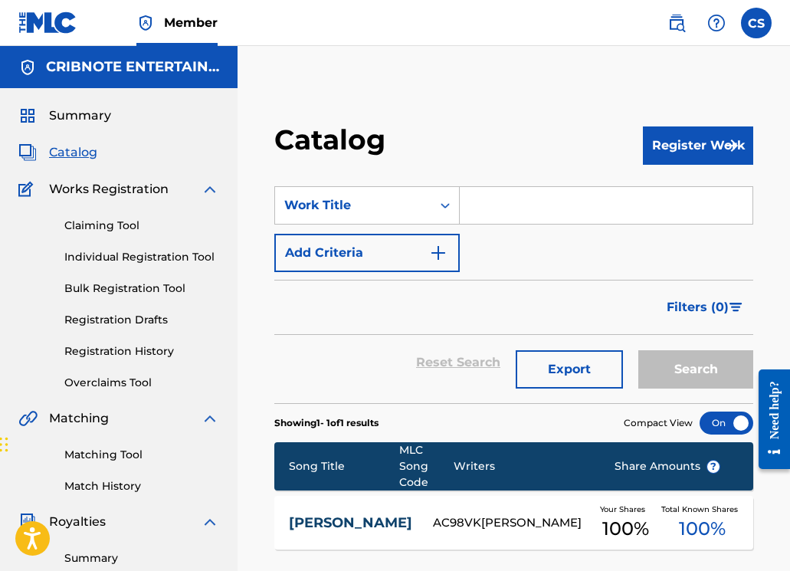
click at [480, 198] on input "Search Form" at bounding box center [606, 205] width 293 height 37
paste input "ANCIENTSILK"
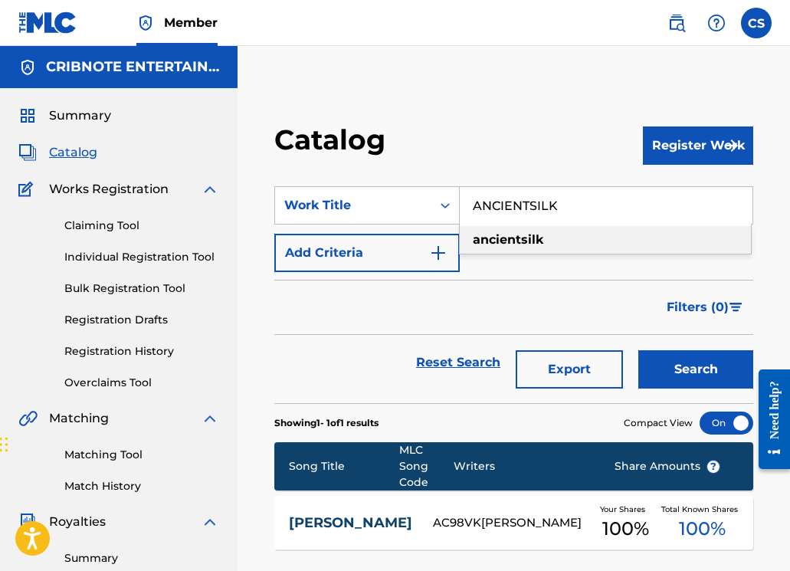
type input "ANCIENTSILK"
click at [663, 381] on button "Search" at bounding box center [695, 369] width 115 height 38
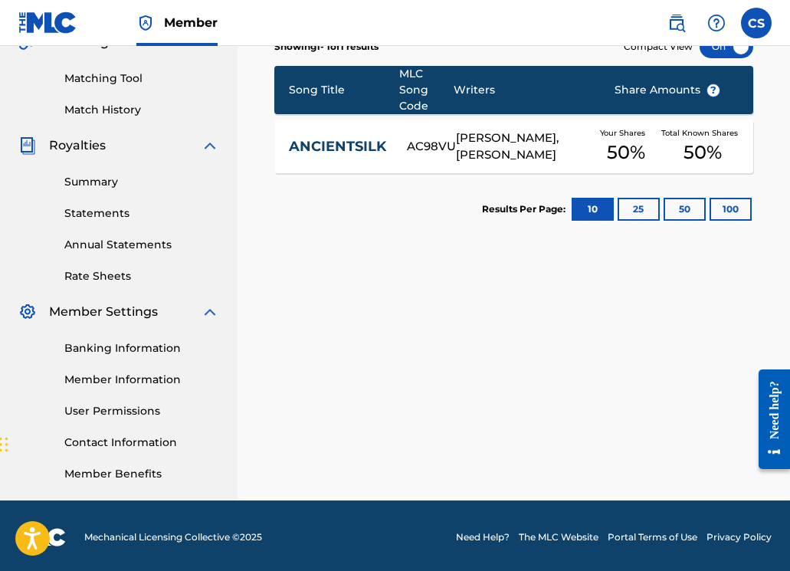
scroll to position [377, 0]
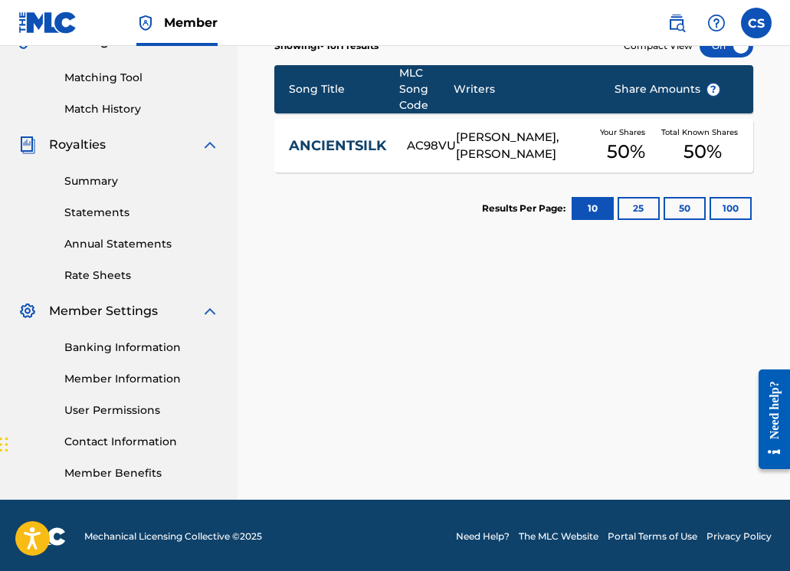
click at [339, 143] on link "ANCIENTSILK" at bounding box center [337, 146] width 97 height 18
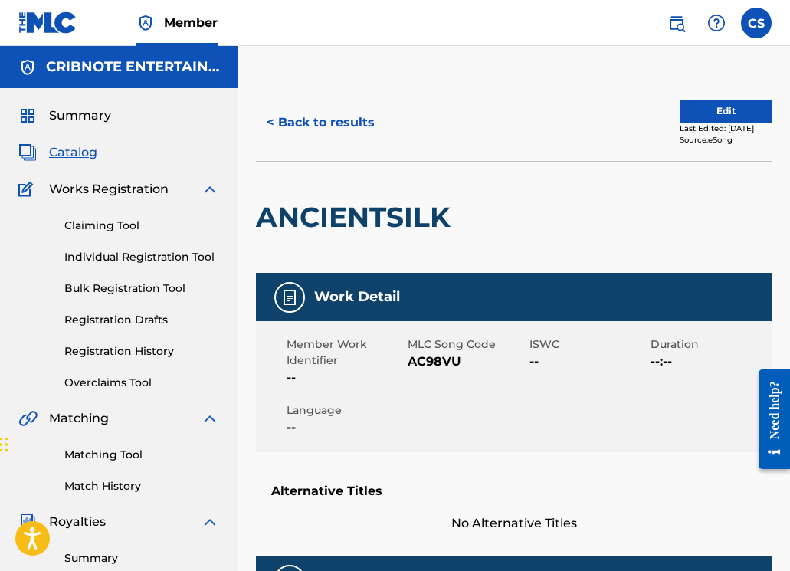
click at [347, 130] on button "< Back to results" at bounding box center [320, 122] width 129 height 38
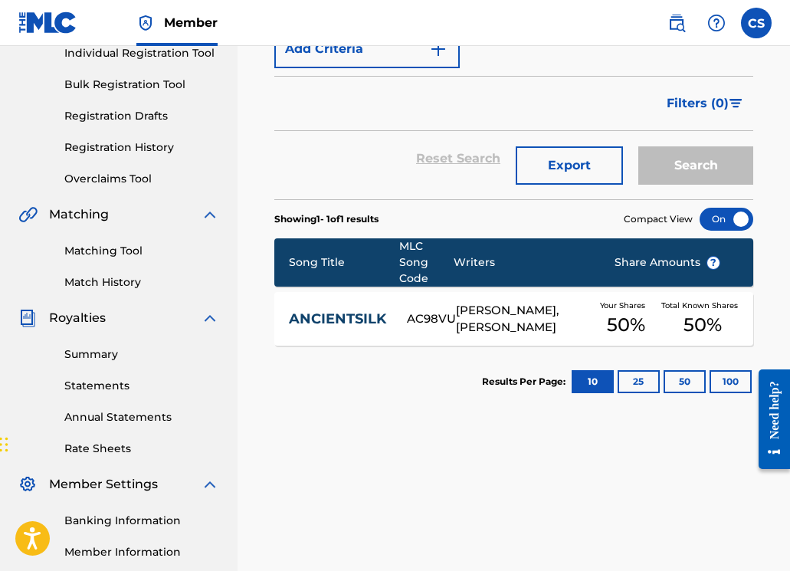
scroll to position [68, 0]
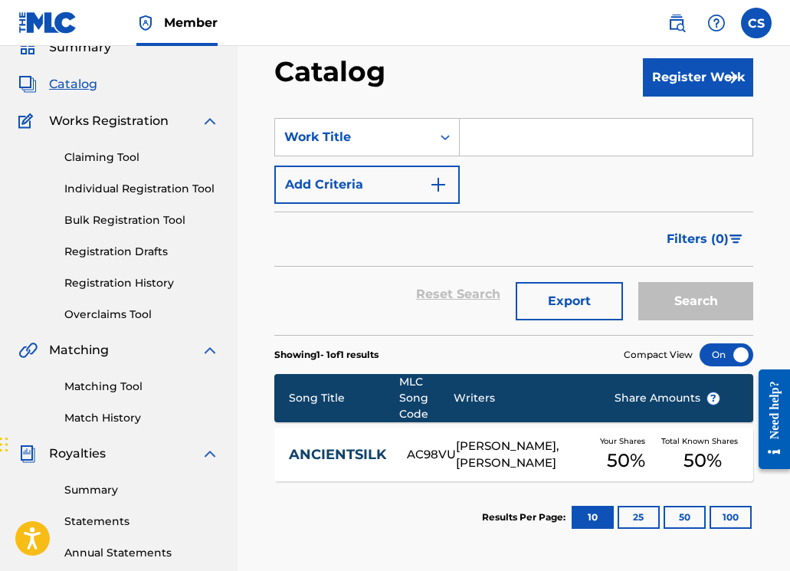
click at [496, 147] on input "Search Form" at bounding box center [606, 137] width 293 height 37
paste input "BIRTH OF BAYBEE"
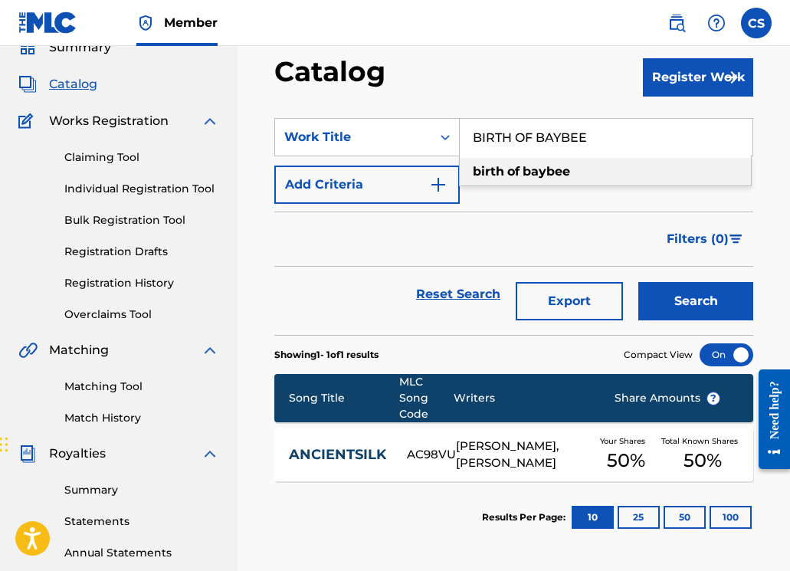
type input "BIRTH OF BAYBEE"
click at [659, 302] on button "Search" at bounding box center [695, 301] width 115 height 38
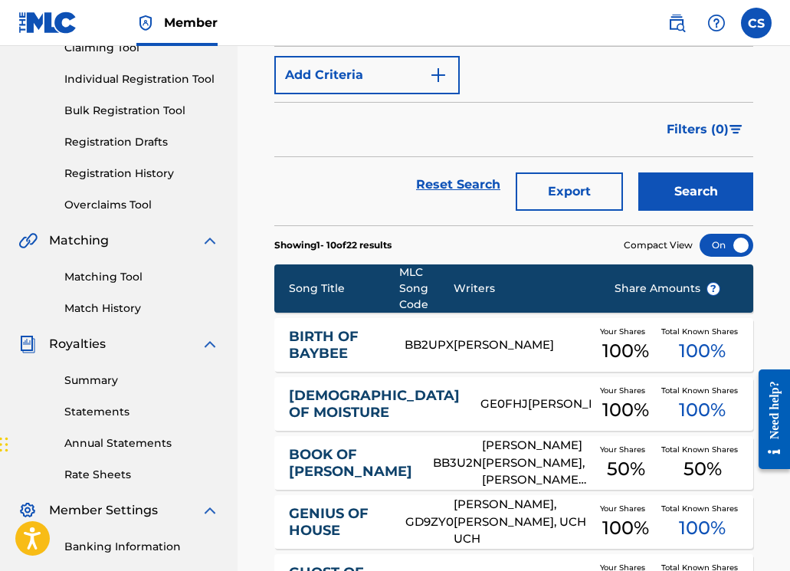
scroll to position [188, 0]
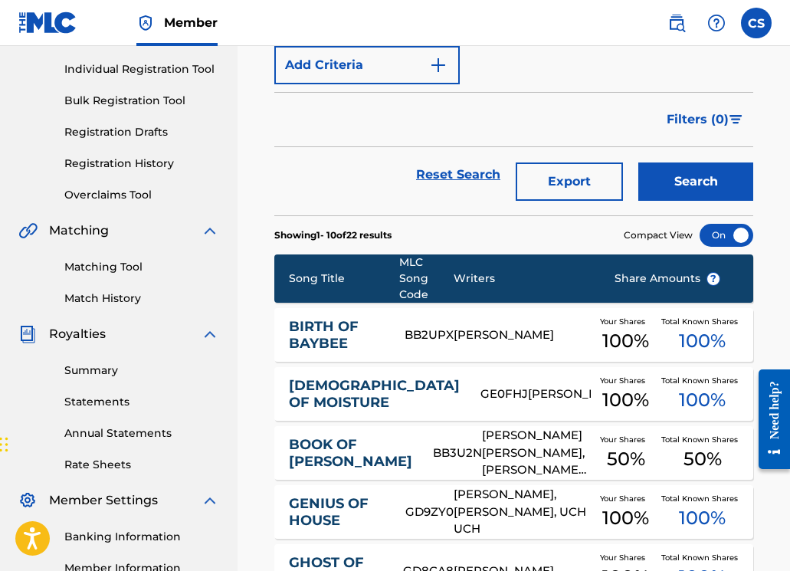
click at [290, 334] on link "BIRTH OF BAYBEE" at bounding box center [337, 335] width 96 height 34
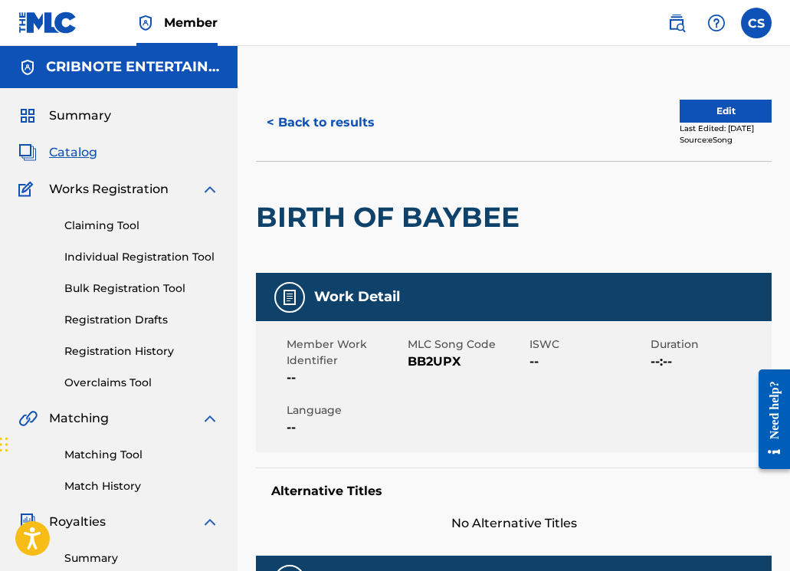
click at [349, 123] on button "< Back to results" at bounding box center [320, 122] width 129 height 38
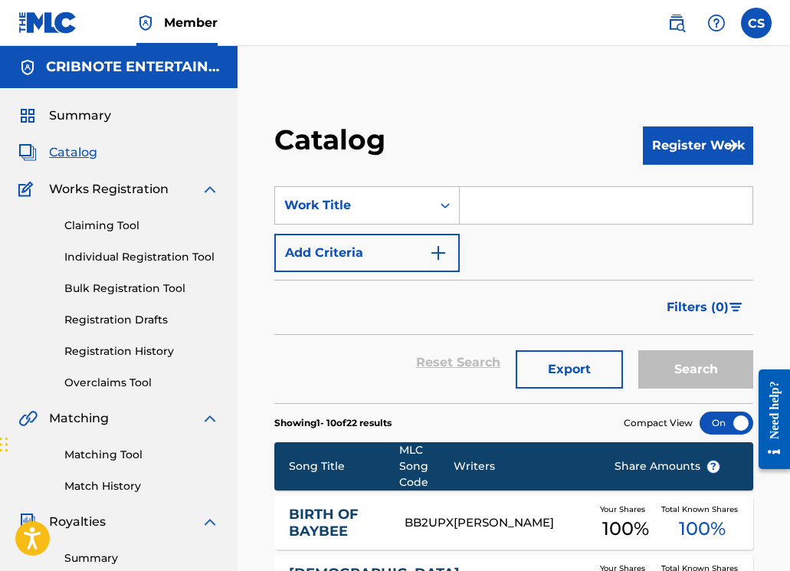
click at [473, 205] on input "Search Form" at bounding box center [606, 205] width 293 height 37
paste input "BELLY UP"
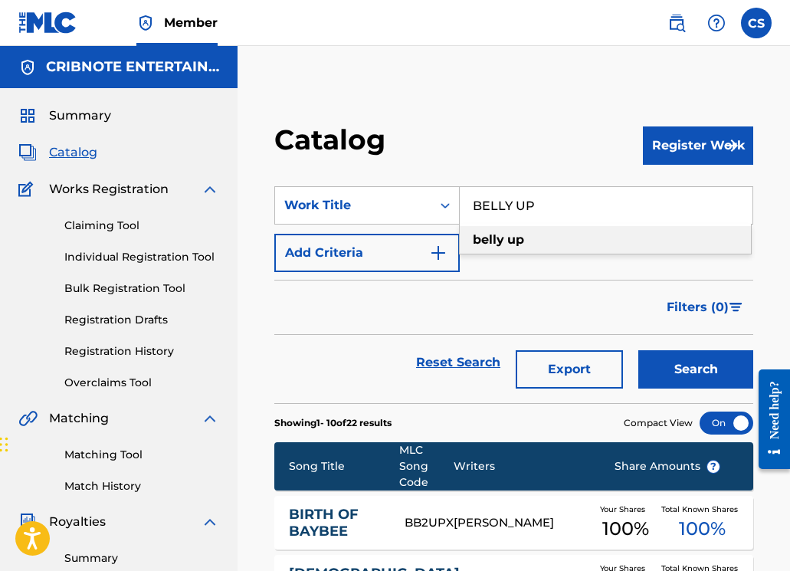
drag, startPoint x: 510, startPoint y: 241, endPoint x: 512, endPoint y: 254, distance: 13.1
click at [510, 241] on strong "up" at bounding box center [515, 239] width 17 height 15
type input "belly up"
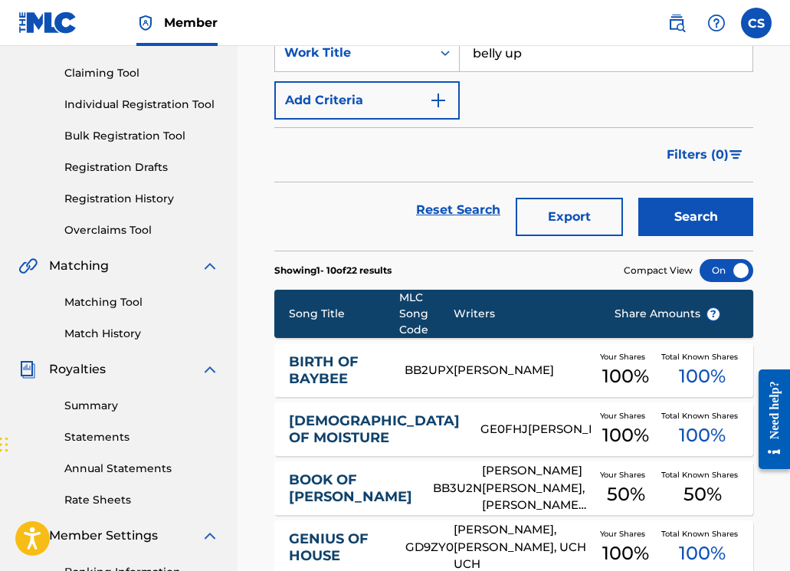
scroll to position [231, 0]
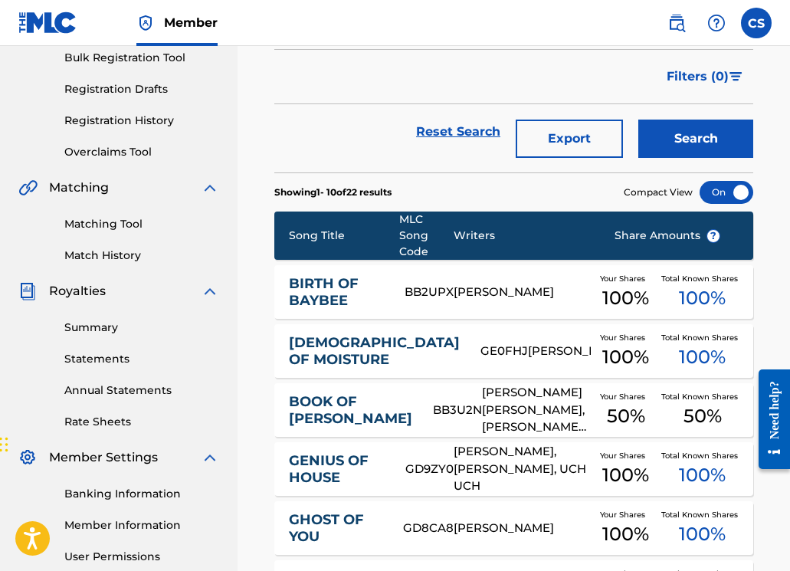
click at [665, 135] on button "Search" at bounding box center [695, 138] width 115 height 38
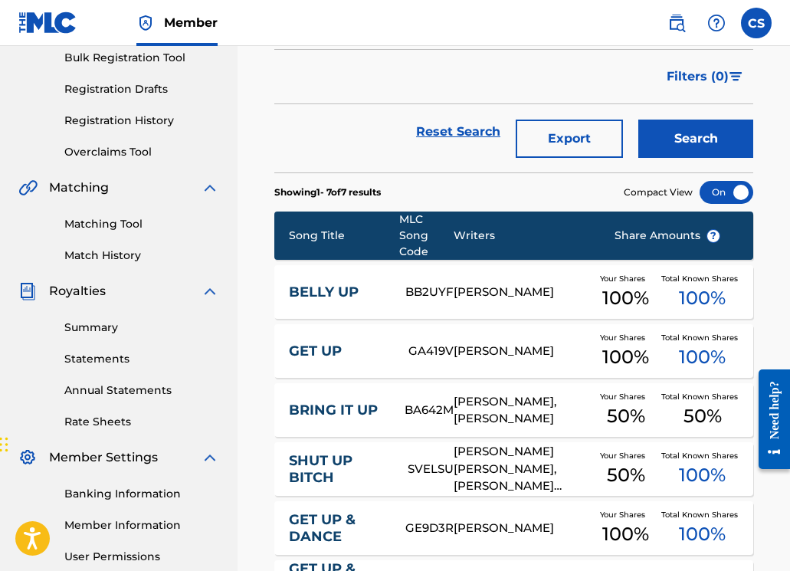
click at [332, 292] on link "BELLY UP" at bounding box center [337, 292] width 97 height 18
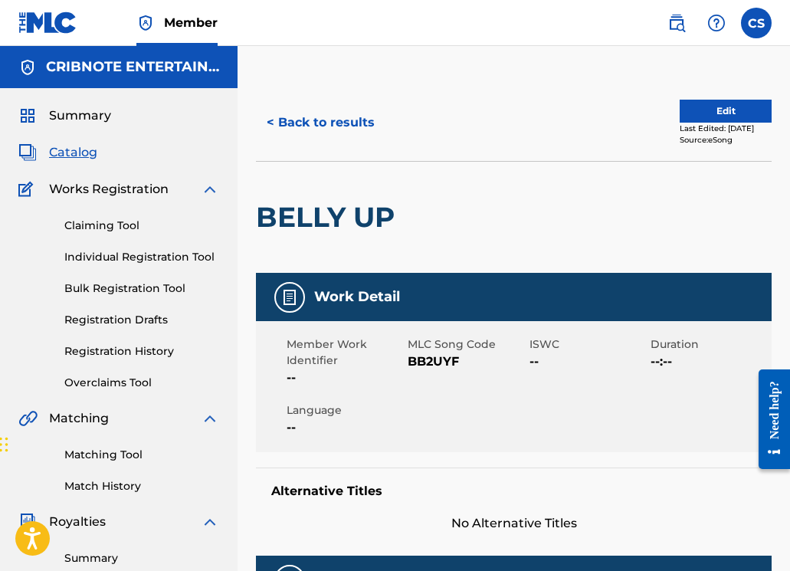
click at [337, 126] on button "< Back to results" at bounding box center [320, 122] width 129 height 38
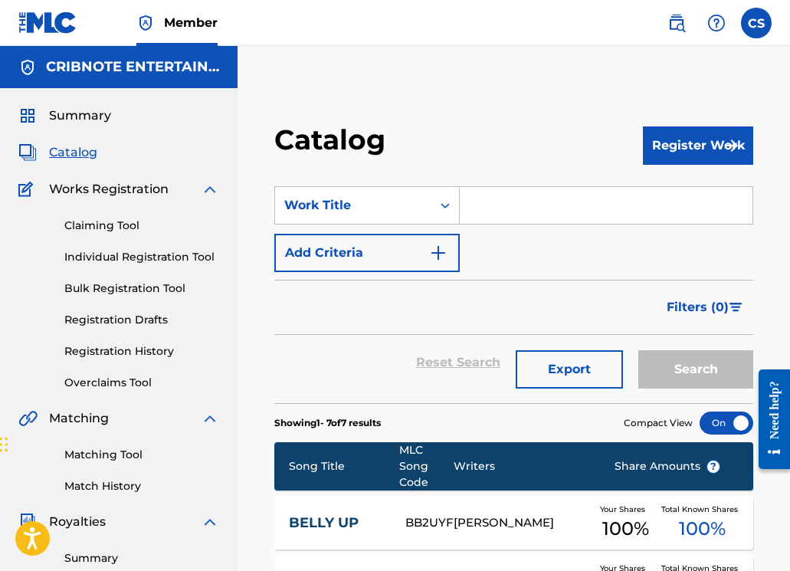
click at [496, 221] on input "Search Form" at bounding box center [606, 205] width 293 height 37
paste input "BREAKING THE POTTER"
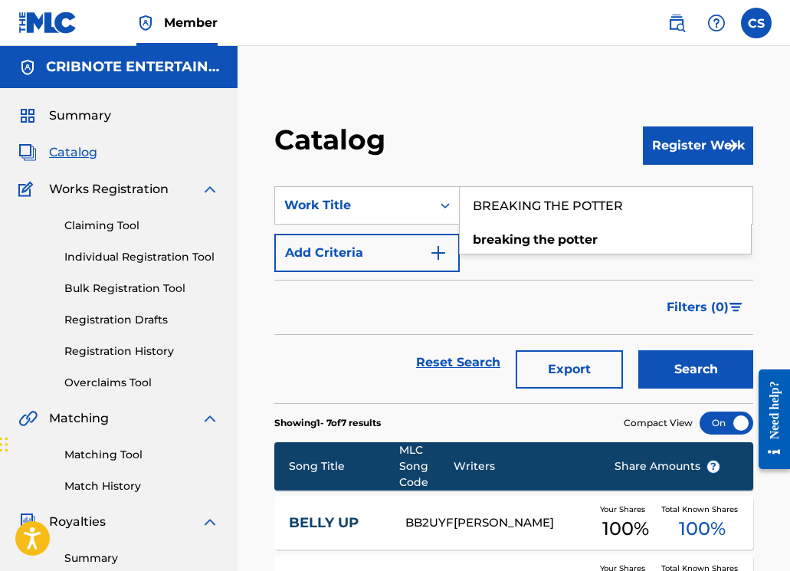
type input "BREAKING THE POTTER"
click at [659, 351] on div "Search" at bounding box center [691, 362] width 123 height 55
click at [658, 359] on button "Search" at bounding box center [695, 369] width 115 height 38
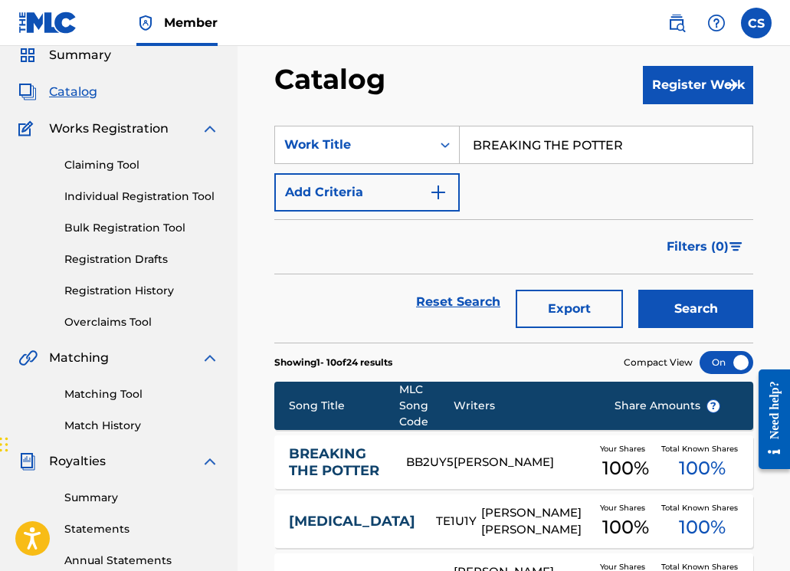
scroll to position [287, 0]
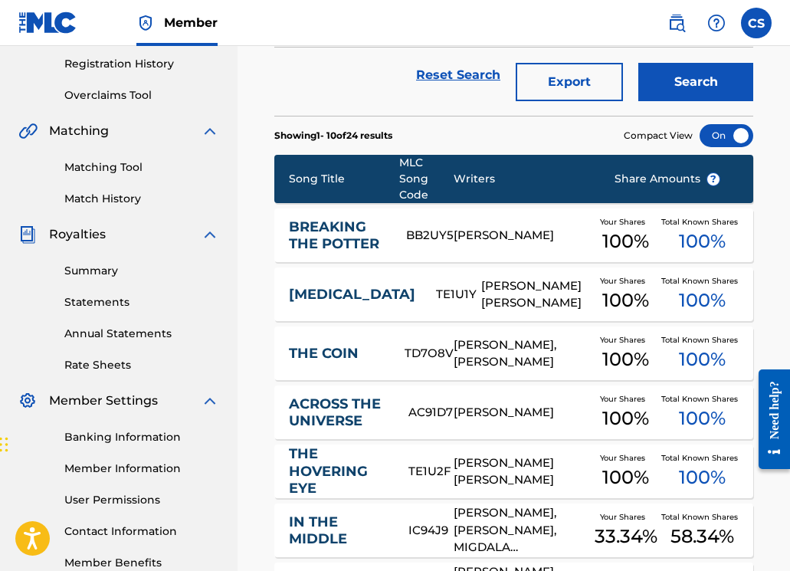
click at [344, 244] on link "BREAKING THE POTTER" at bounding box center [337, 235] width 97 height 34
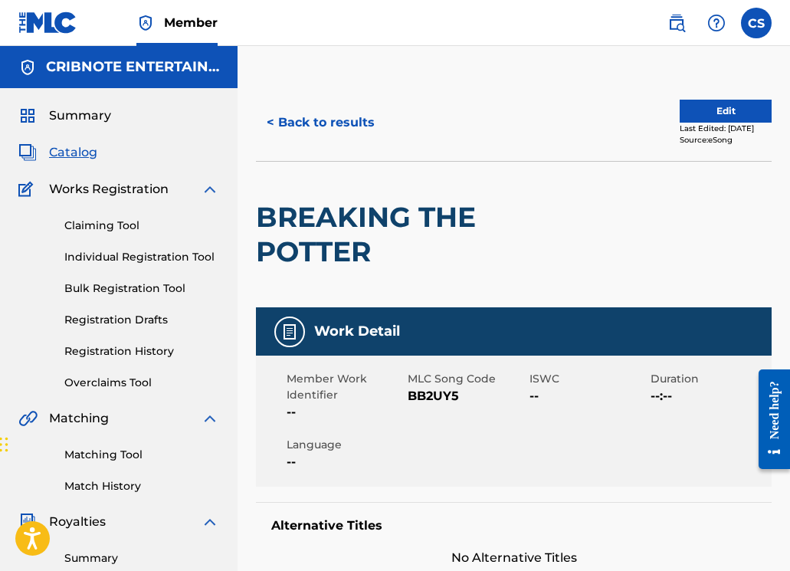
click at [313, 125] on button "< Back to results" at bounding box center [320, 122] width 129 height 38
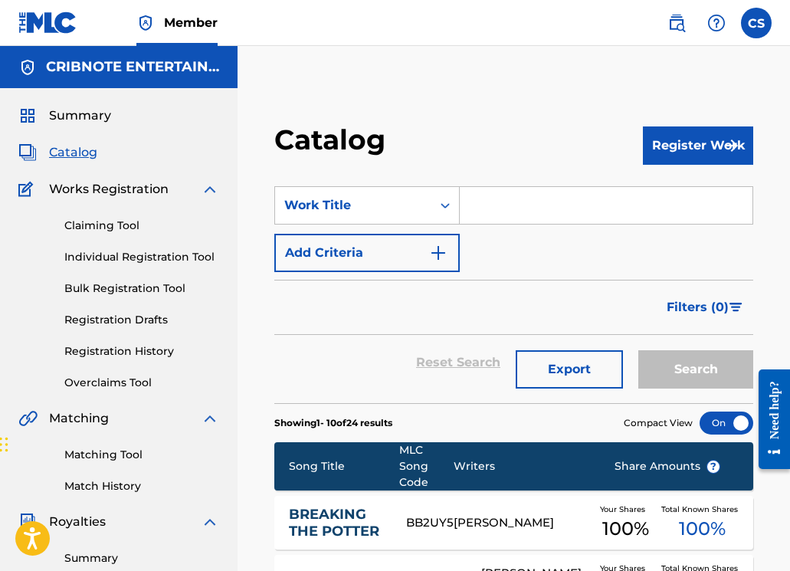
click at [466, 195] on input "Search Form" at bounding box center [606, 205] width 293 height 37
paste input "AQUATICSTOMP"
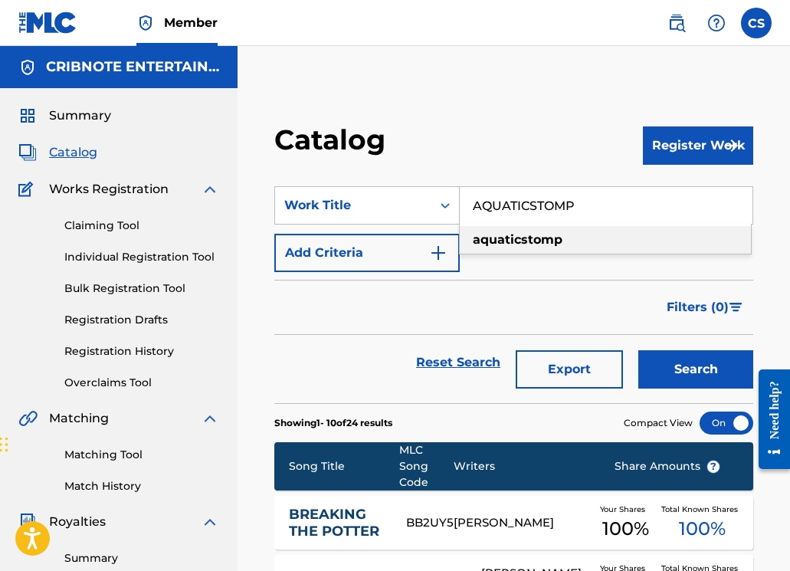
type input "AQUATICSTOMP"
click at [682, 353] on button "Search" at bounding box center [695, 369] width 115 height 38
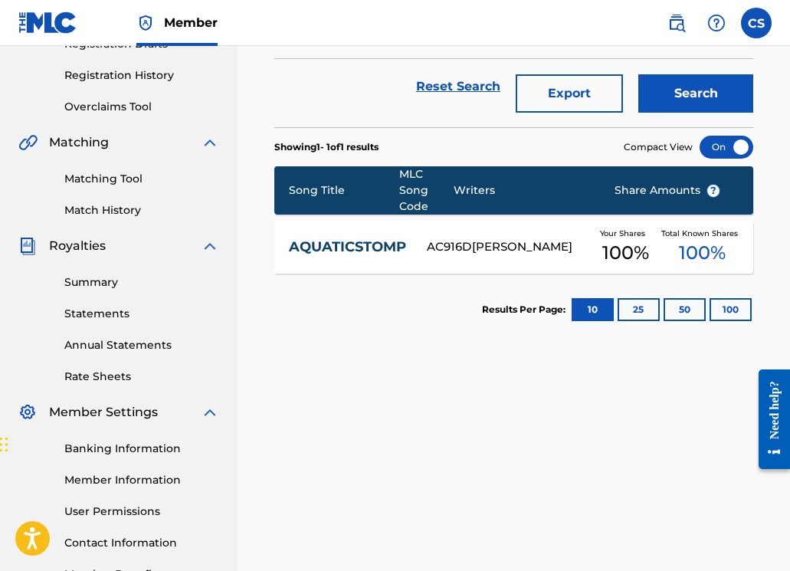
scroll to position [275, 0]
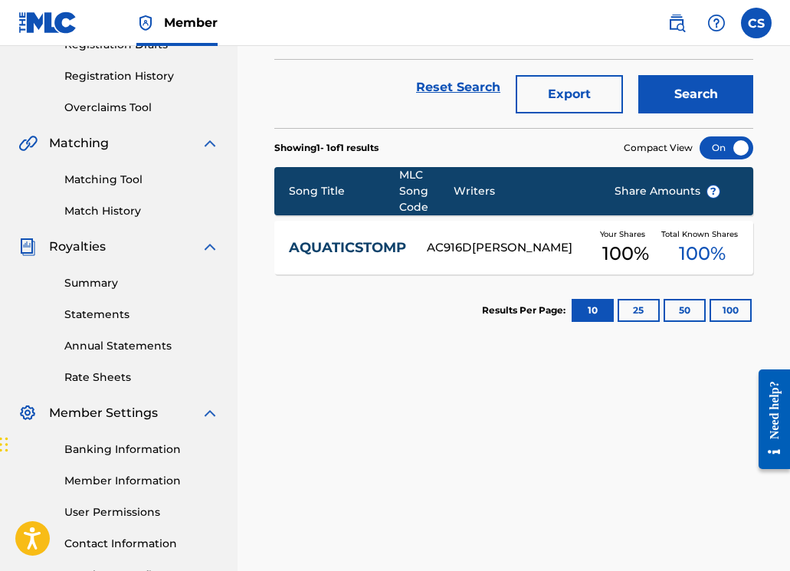
click at [377, 253] on link "AQUATICSTOMP" at bounding box center [347, 248] width 117 height 18
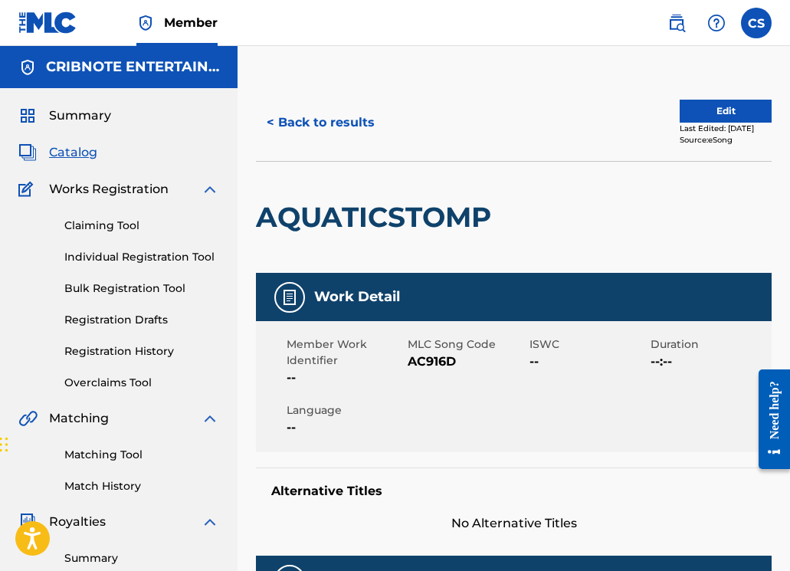
click at [302, 131] on button "< Back to results" at bounding box center [320, 122] width 129 height 38
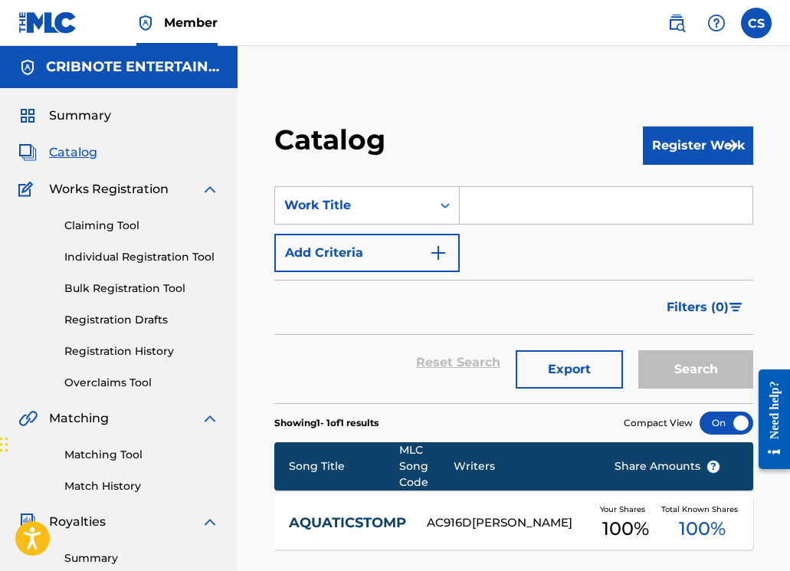
click at [480, 208] on input "Search Form" at bounding box center [606, 205] width 293 height 37
paste input "BITCHES GET STITCHES"
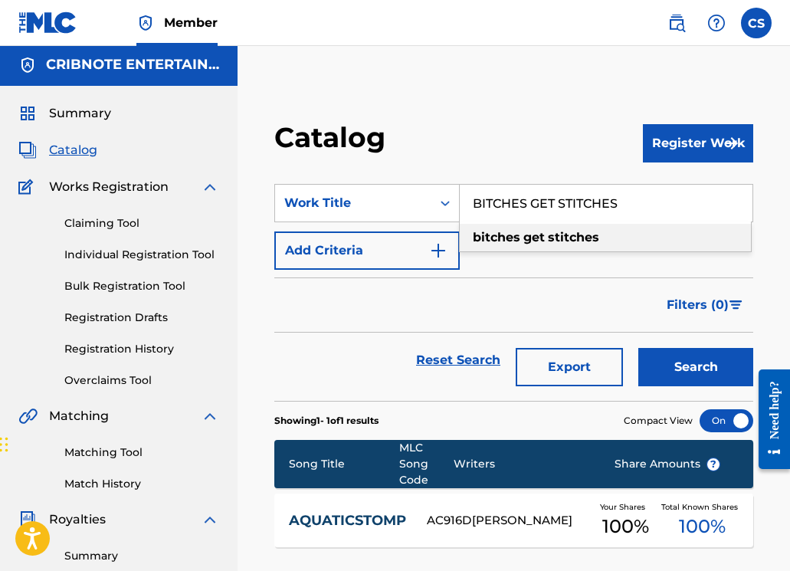
scroll to position [3, 0]
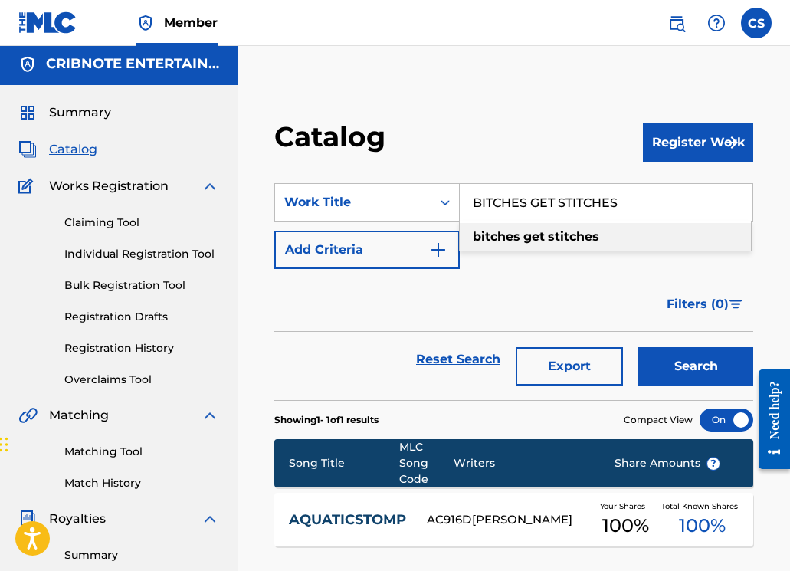
type input "BITCHES GET STITCHES"
click at [663, 358] on button "Search" at bounding box center [695, 366] width 115 height 38
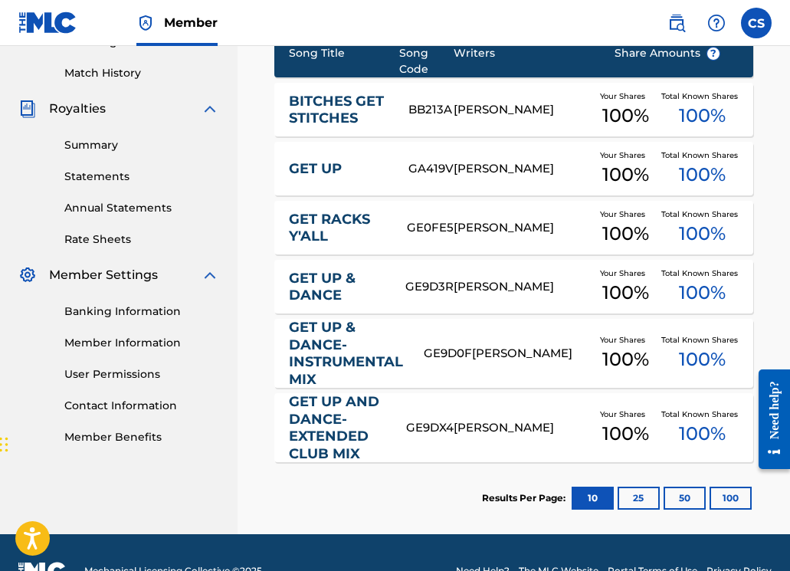
scroll to position [133, 0]
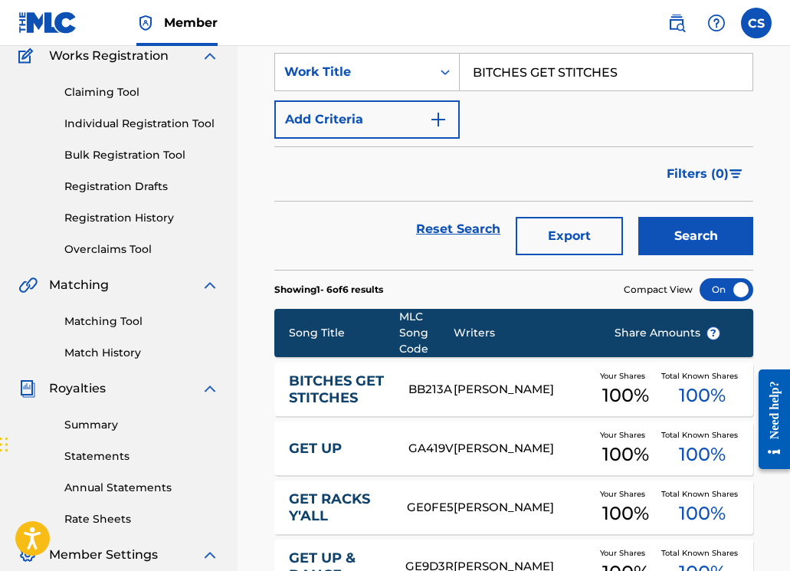
click at [327, 386] on link "BITCHES GET STITCHES" at bounding box center [338, 389] width 99 height 34
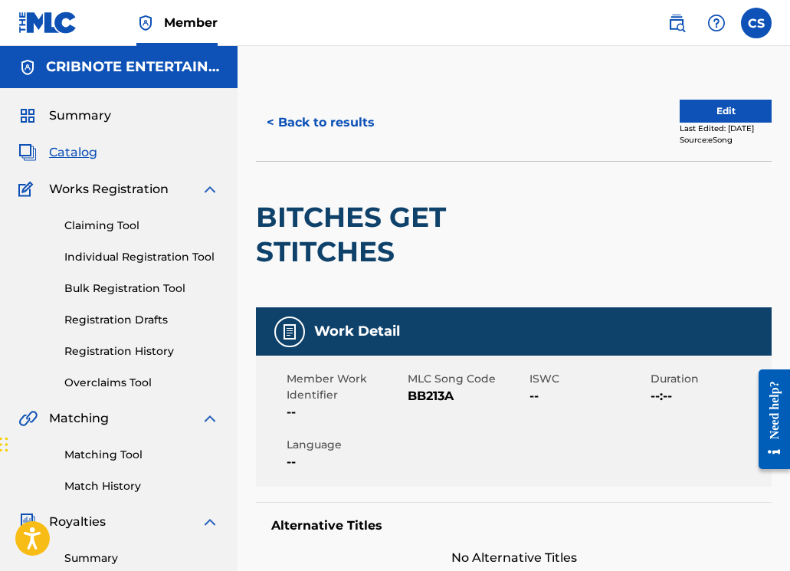
click at [343, 120] on button "< Back to results" at bounding box center [320, 122] width 129 height 38
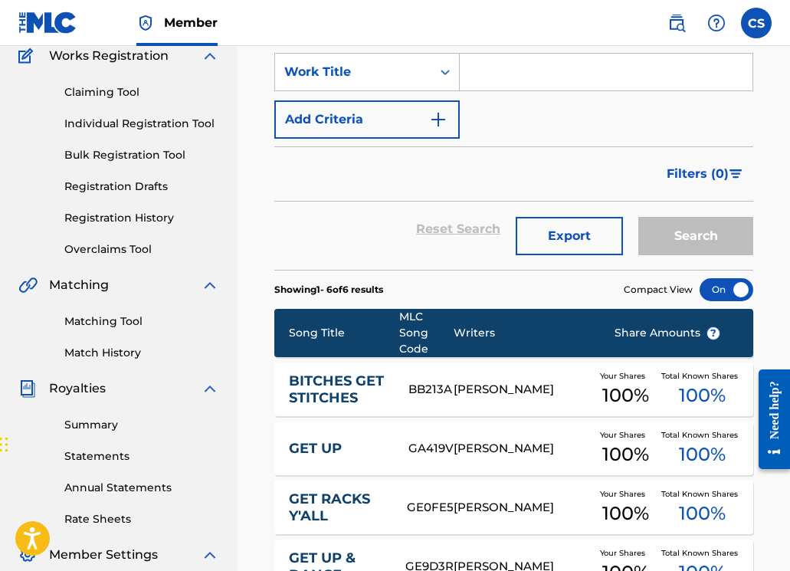
click at [479, 86] on input "Search Form" at bounding box center [606, 72] width 293 height 37
paste input "DACUT"
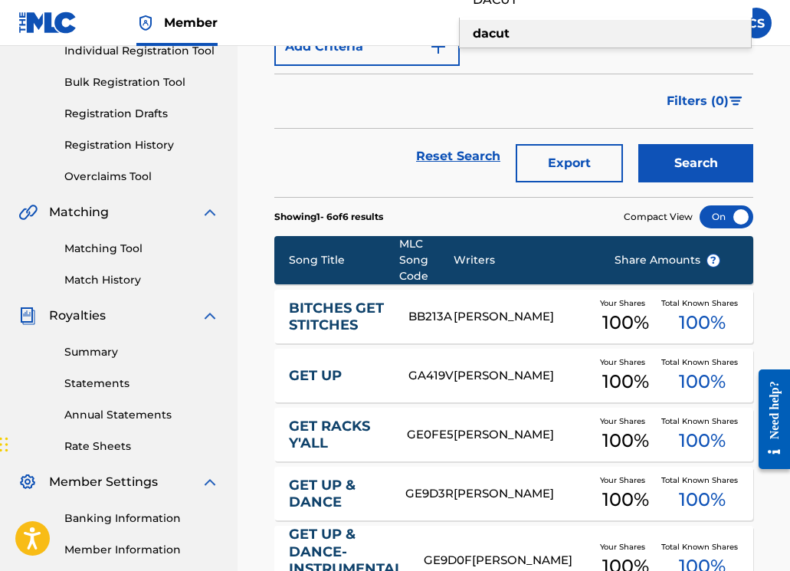
scroll to position [122, 0]
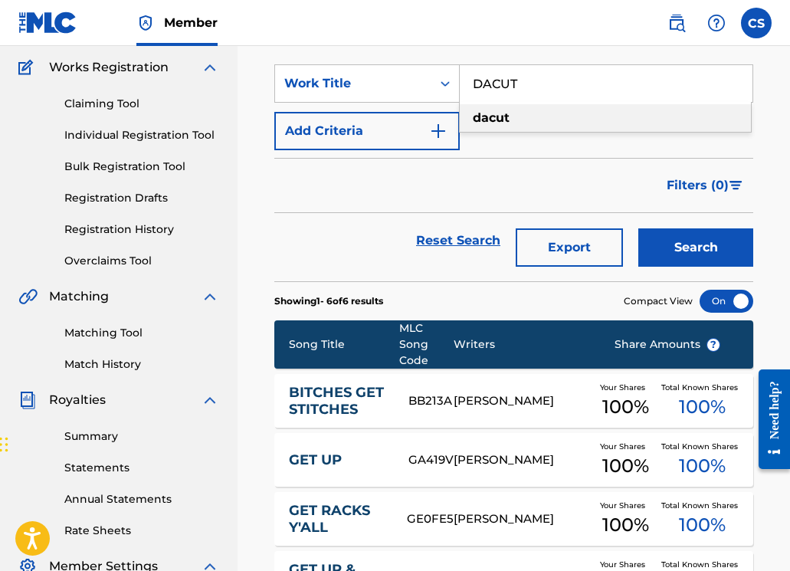
type input "DACUT"
click at [660, 254] on button "Search" at bounding box center [695, 247] width 115 height 38
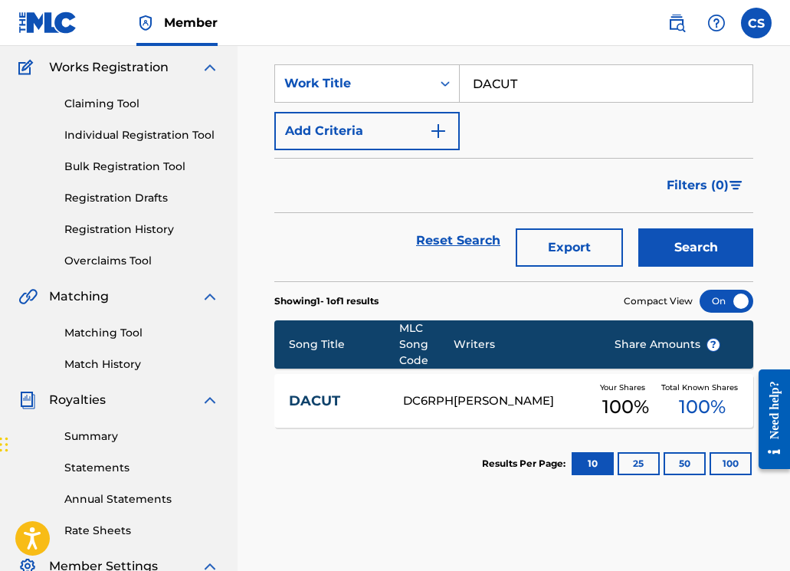
click at [340, 391] on div "DACUT DC6RPH DYLAN ROSS Your Shares 100 % Total Known Shares 100 %" at bounding box center [513, 401] width 479 height 54
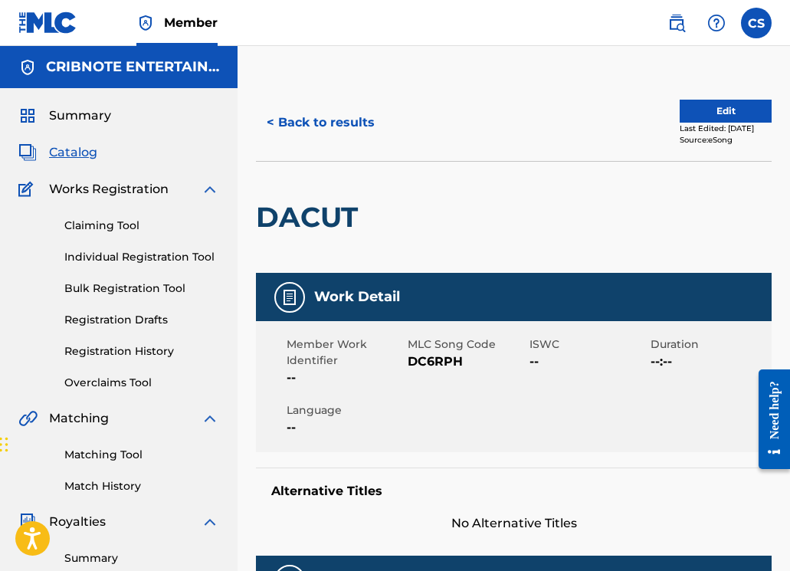
click at [316, 126] on button "< Back to results" at bounding box center [320, 122] width 129 height 38
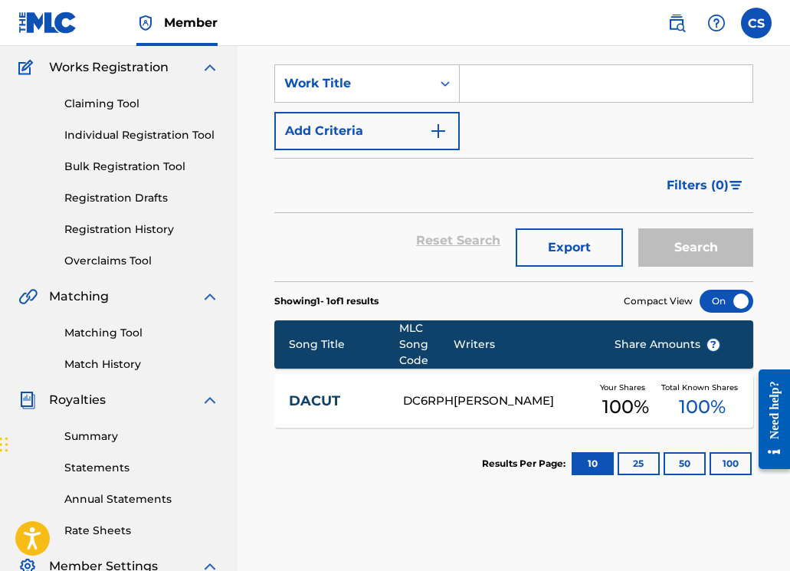
scroll to position [119, 0]
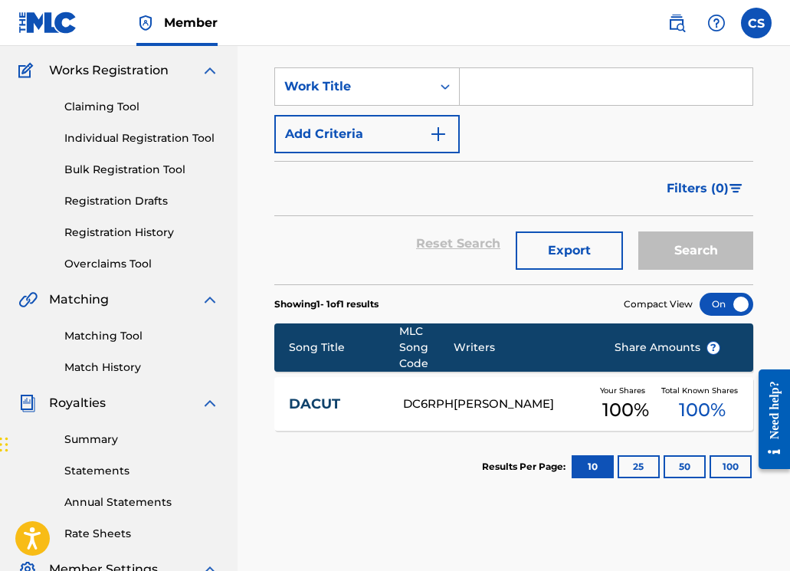
click at [494, 84] on input "Search Form" at bounding box center [606, 86] width 293 height 37
paste input "BUST A CAP"
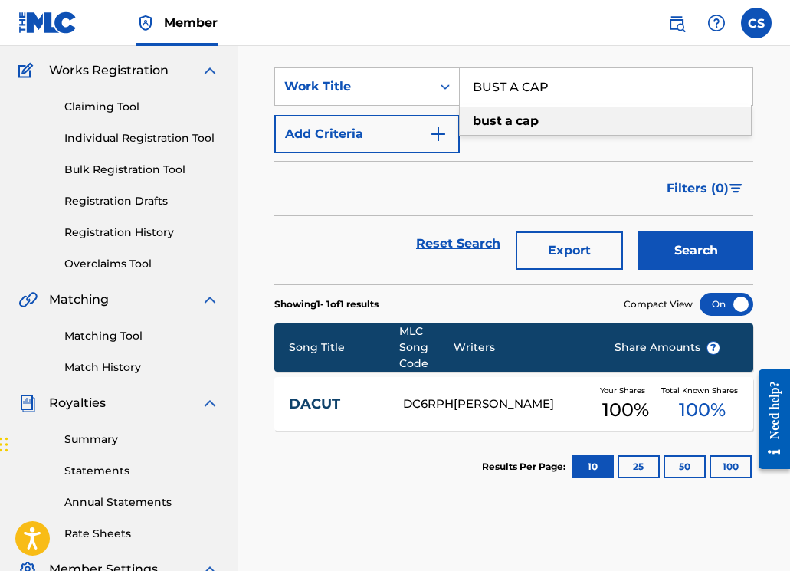
type input "BUST A CAP"
click at [661, 258] on button "Search" at bounding box center [695, 250] width 115 height 38
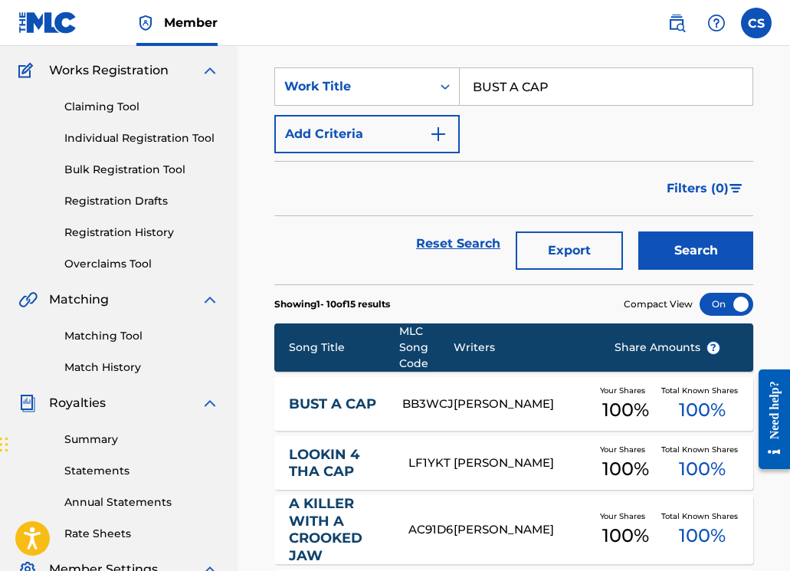
click at [364, 404] on link "BUST A CAP" at bounding box center [335, 404] width 93 height 18
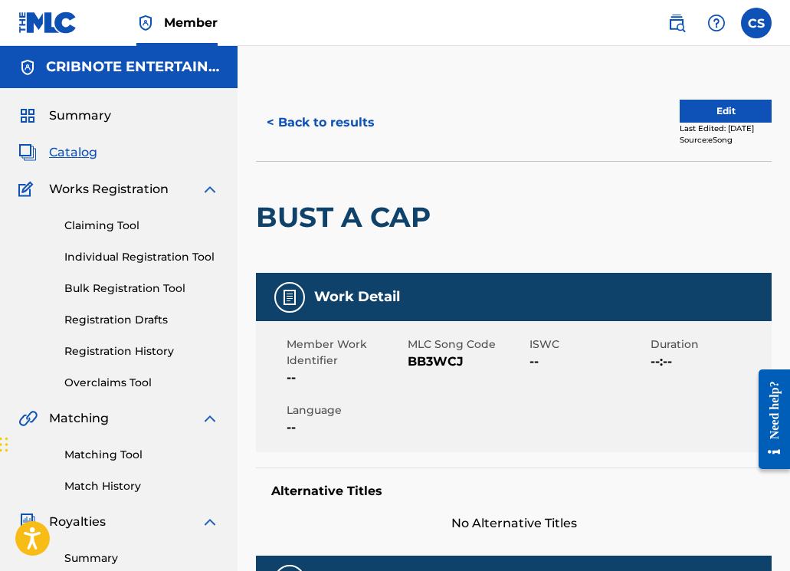
click at [313, 117] on button "< Back to results" at bounding box center [320, 122] width 129 height 38
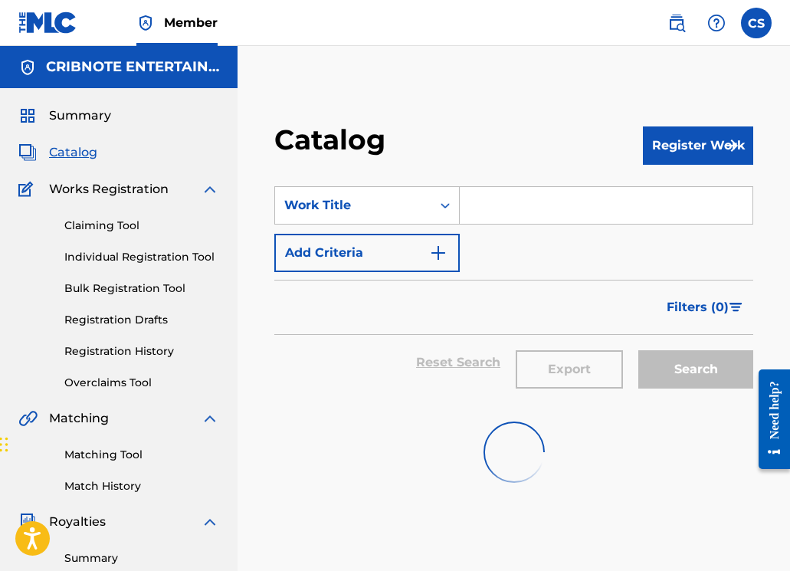
scroll to position [119, 0]
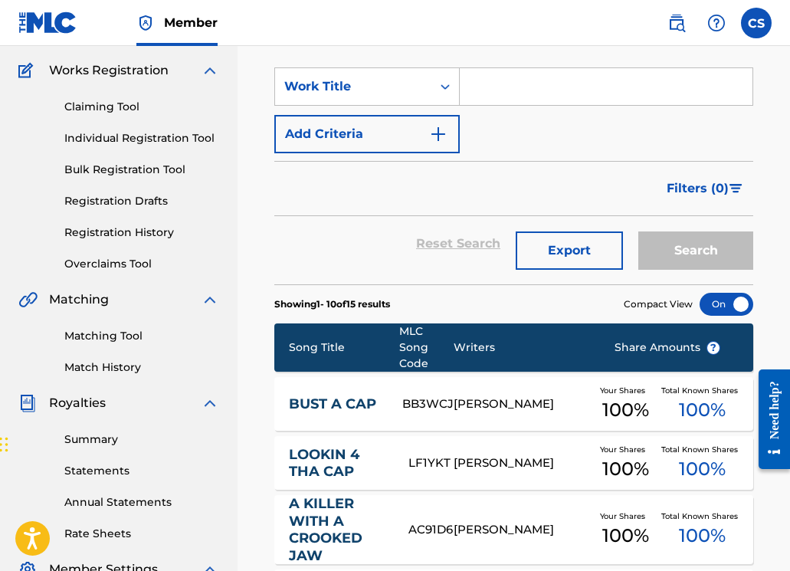
click at [499, 98] on input "Search Form" at bounding box center [606, 86] width 293 height 37
paste input "CAN MAKE"
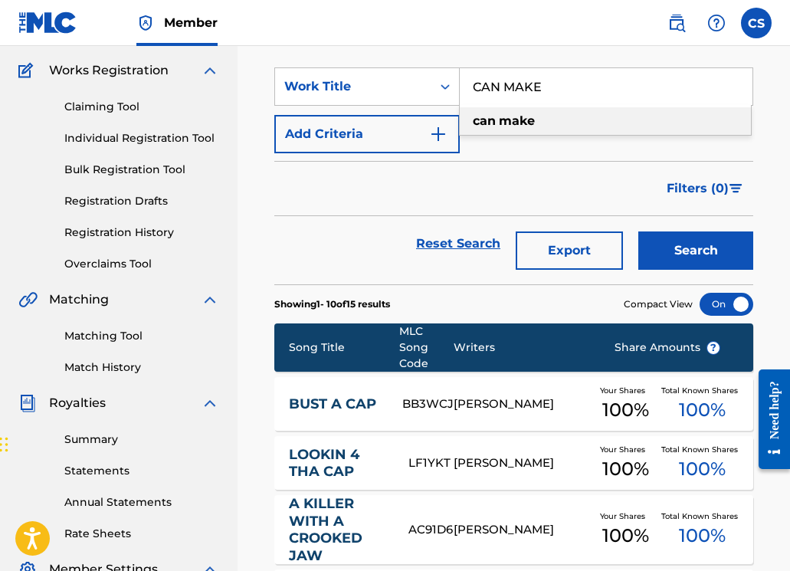
type input "CAN MAKE"
click at [698, 245] on button "Search" at bounding box center [695, 250] width 115 height 38
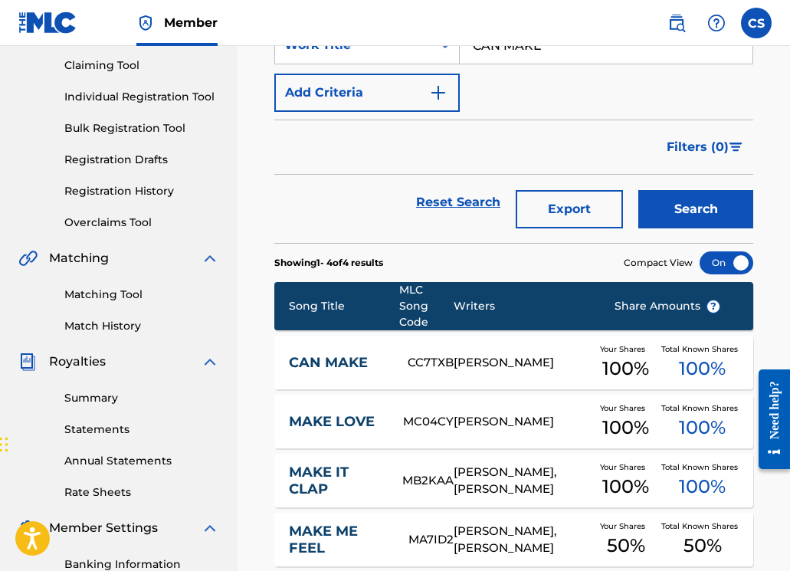
scroll to position [379, 0]
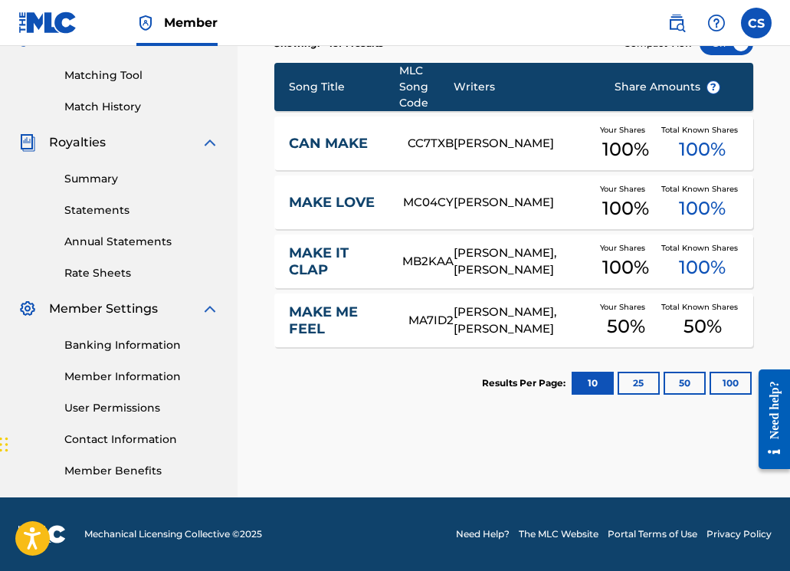
click at [353, 144] on link "CAN MAKE" at bounding box center [338, 144] width 99 height 18
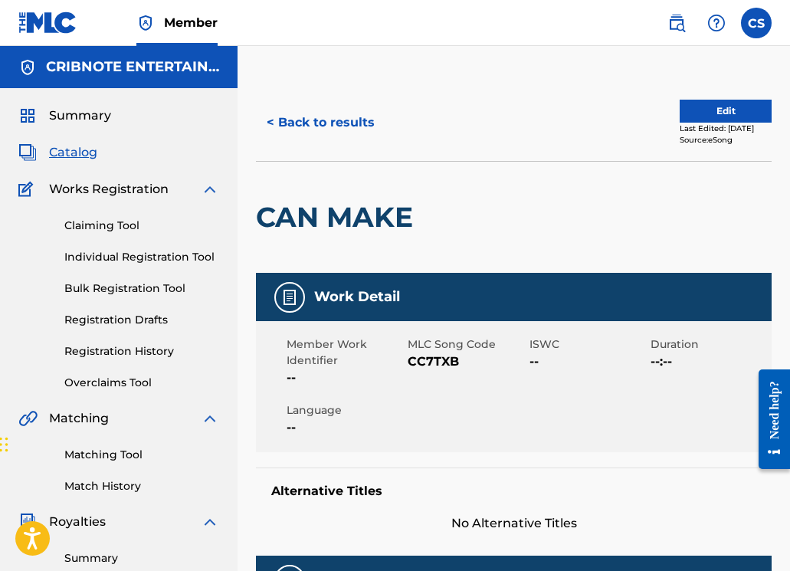
click at [316, 120] on button "< Back to results" at bounding box center [320, 122] width 129 height 38
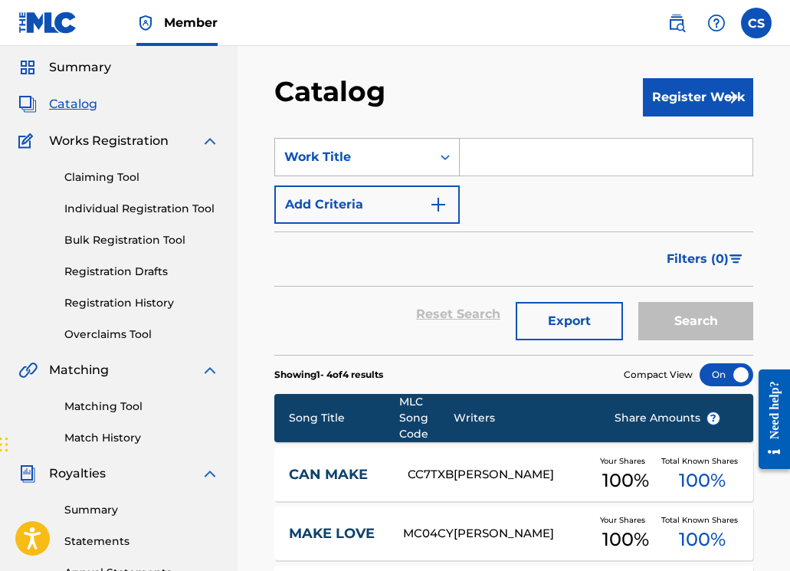
scroll to position [37, 0]
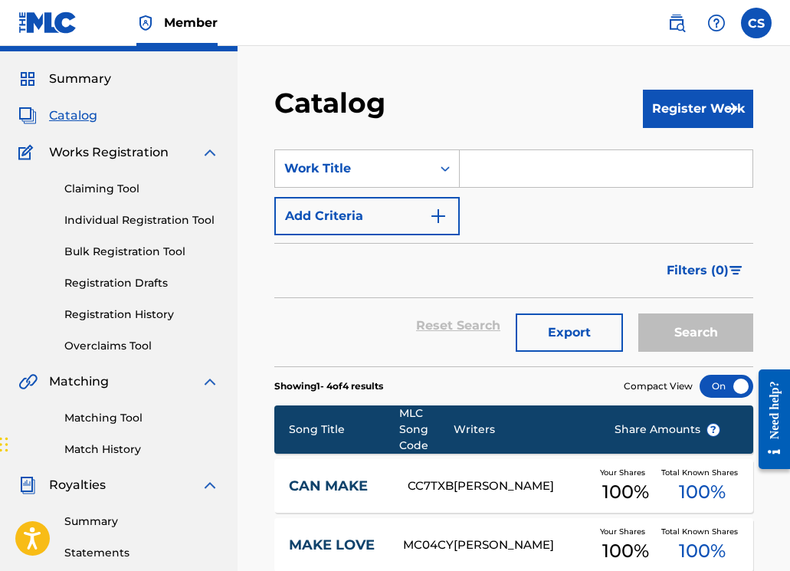
click at [476, 173] on input "Search Form" at bounding box center [606, 168] width 293 height 37
paste input "CHOPSAW EM"
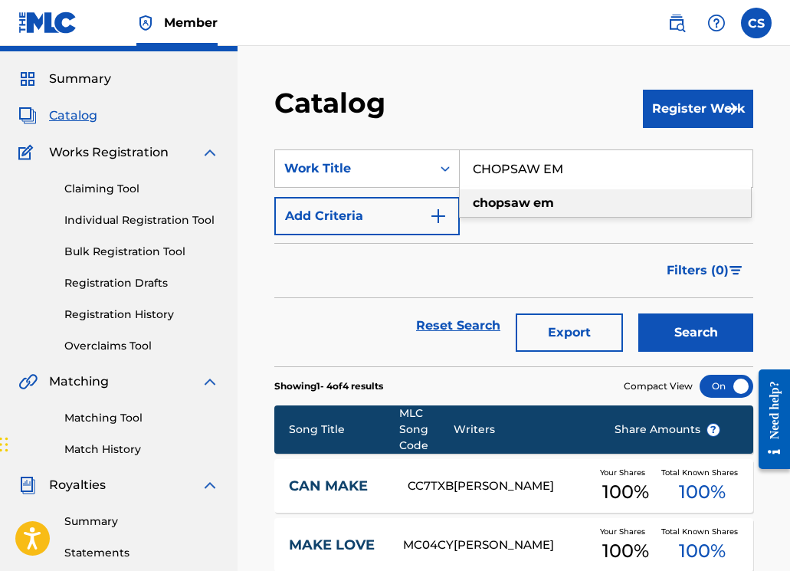
type input "CHOPSAW EM"
click at [653, 333] on button "Search" at bounding box center [695, 332] width 115 height 38
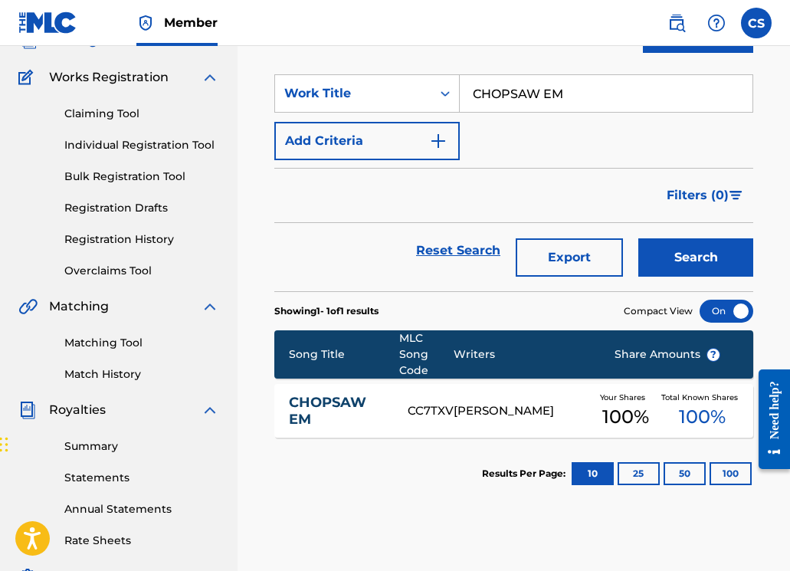
scroll to position [315, 0]
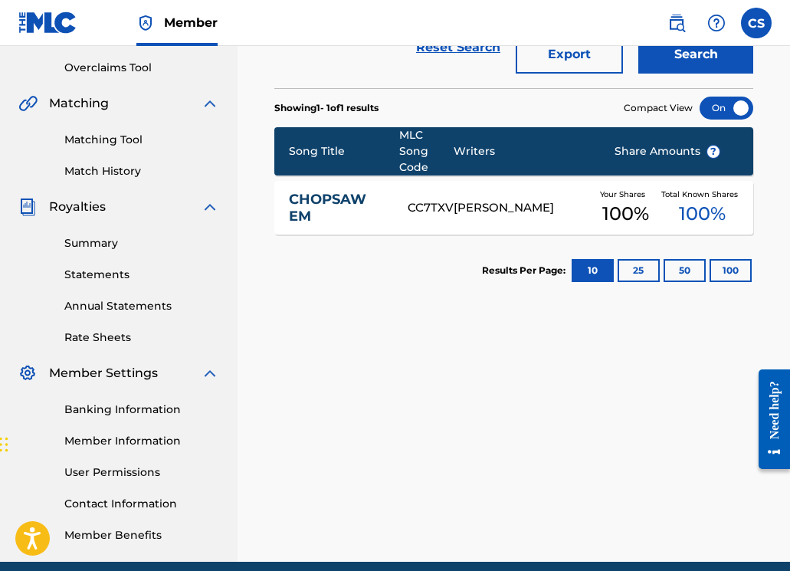
click at [339, 201] on link "CHOPSAW EM" at bounding box center [338, 208] width 99 height 34
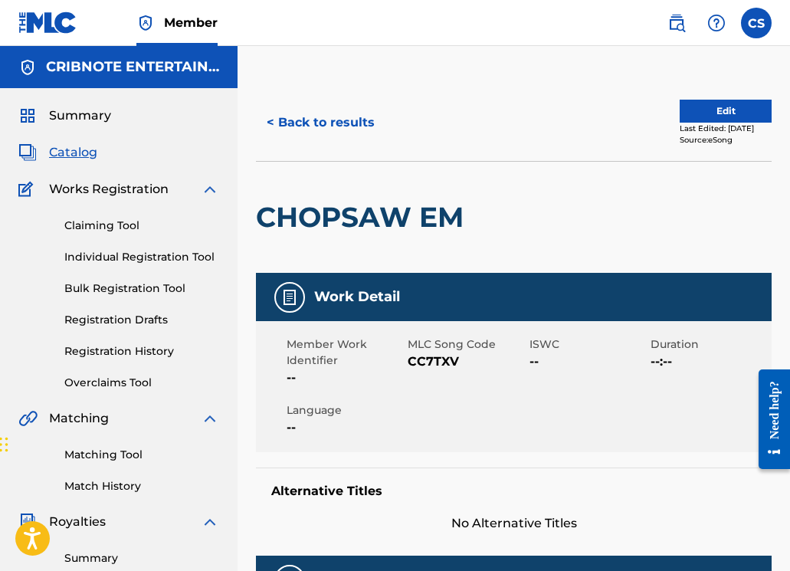
click at [364, 116] on button "< Back to results" at bounding box center [320, 122] width 129 height 38
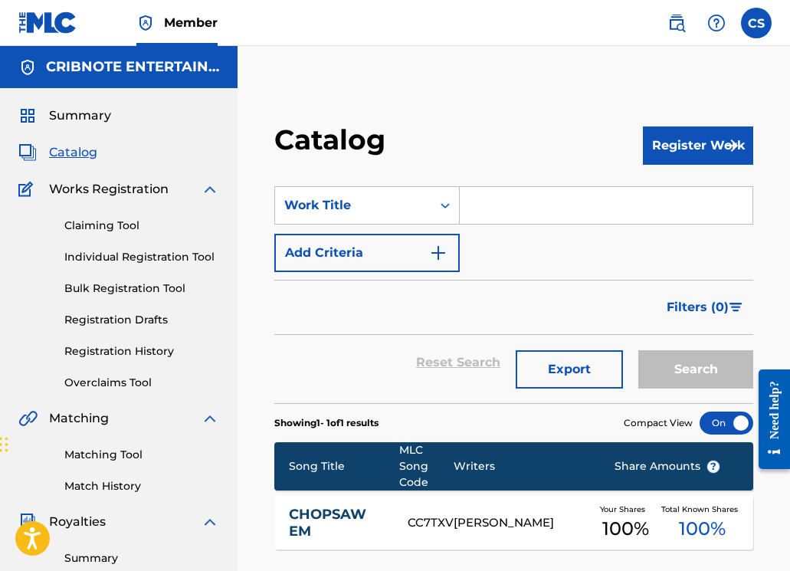
click at [491, 221] on input "Search Form" at bounding box center [606, 205] width 293 height 37
paste input "[DEMOGRAPHIC_DATA] IN A VICE"
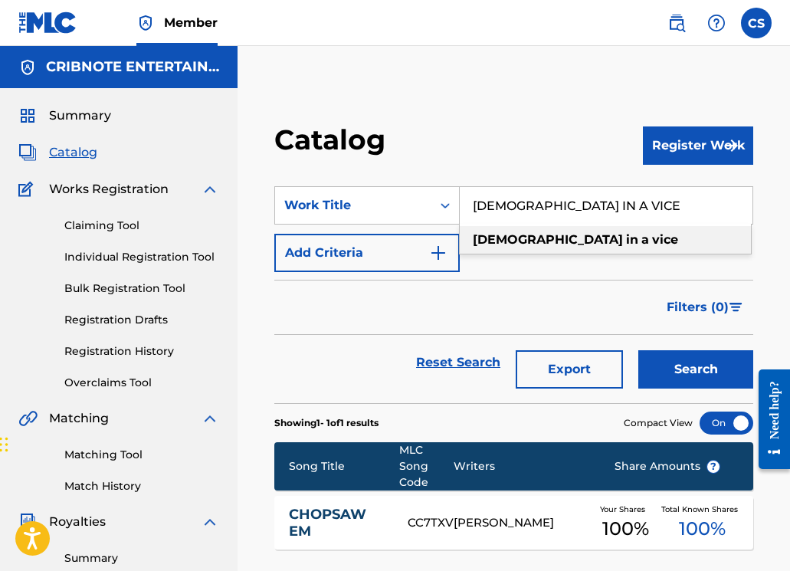
click at [600, 246] on div "christ in a vice" at bounding box center [605, 240] width 291 height 28
type input "christ in a vice"
click at [710, 355] on button "Search" at bounding box center [695, 369] width 115 height 38
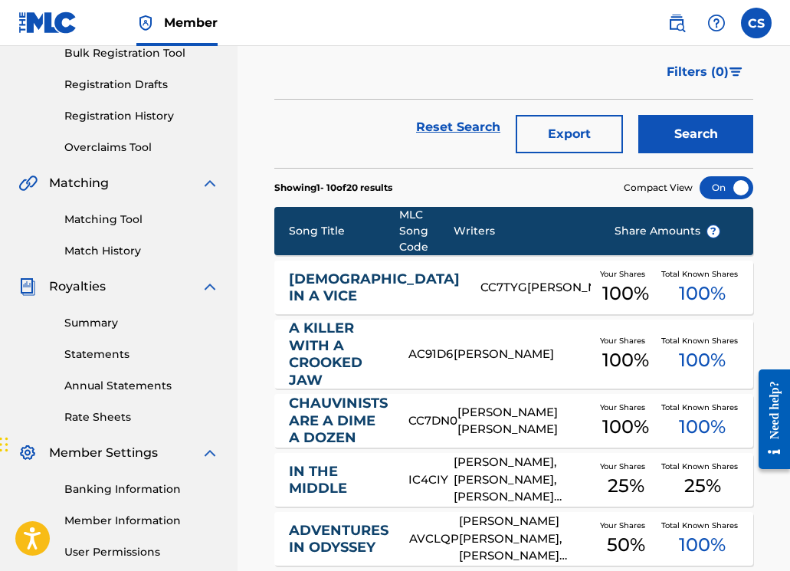
scroll to position [235, 0]
click at [307, 287] on link "[DEMOGRAPHIC_DATA] IN A VICE" at bounding box center [374, 287] width 171 height 34
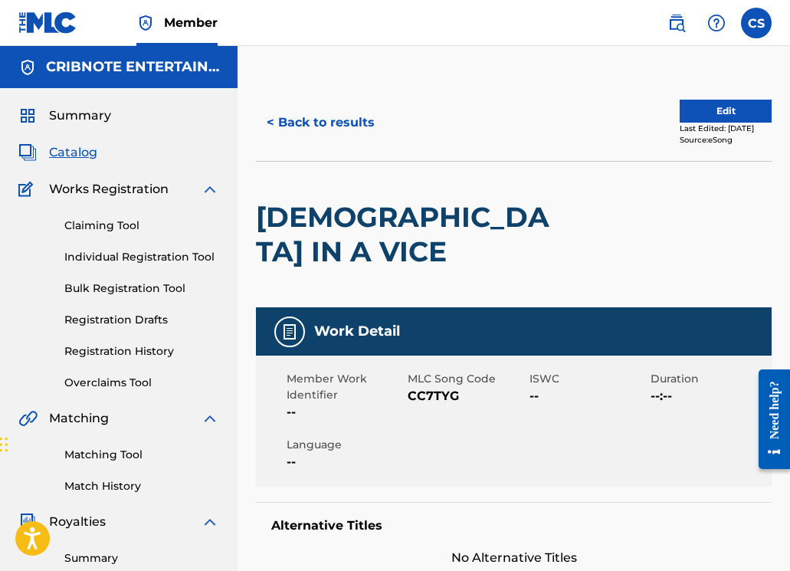
click at [355, 127] on button "< Back to results" at bounding box center [320, 122] width 129 height 38
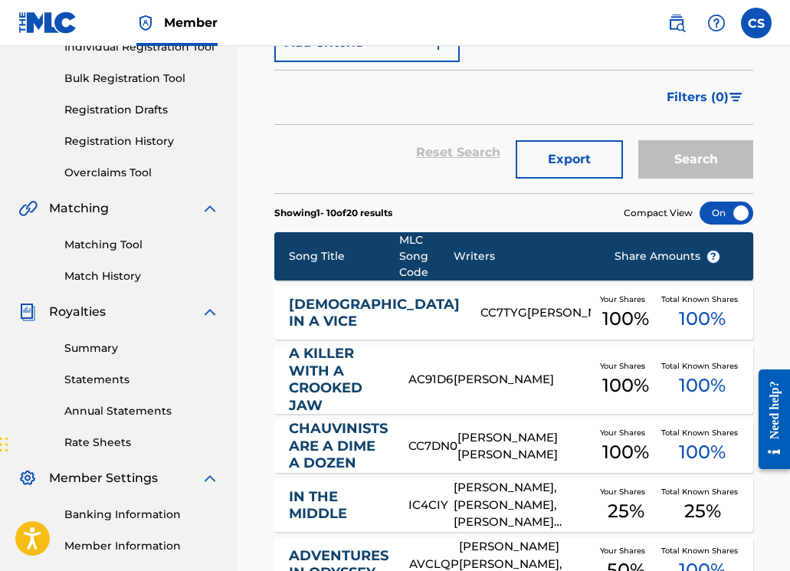
scroll to position [1, 0]
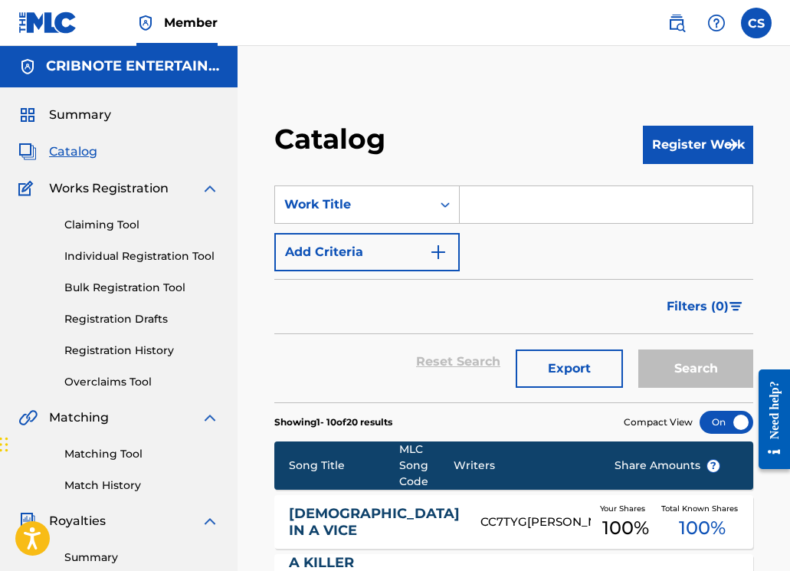
click at [491, 195] on input "Search Form" at bounding box center [606, 204] width 293 height 37
paste input "CAN'T PULL AWAY"
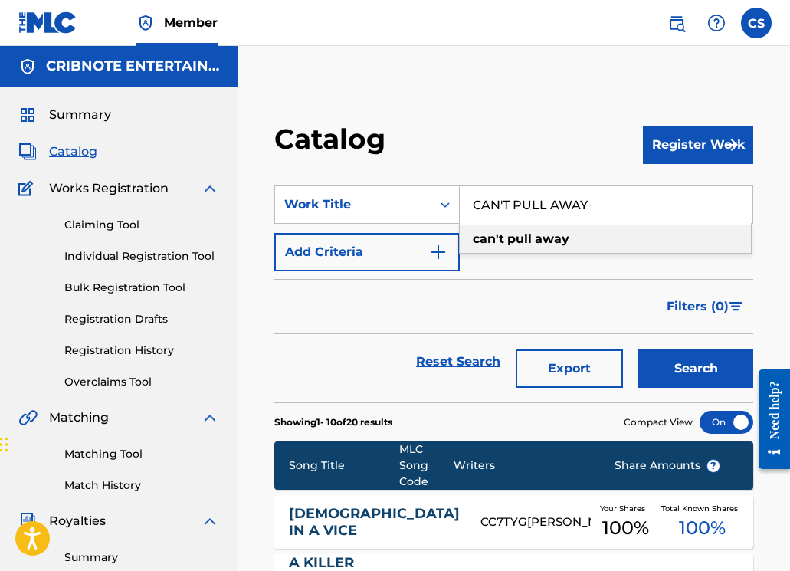
type input "CAN'T PULL AWAY"
click at [673, 378] on button "Search" at bounding box center [695, 368] width 115 height 38
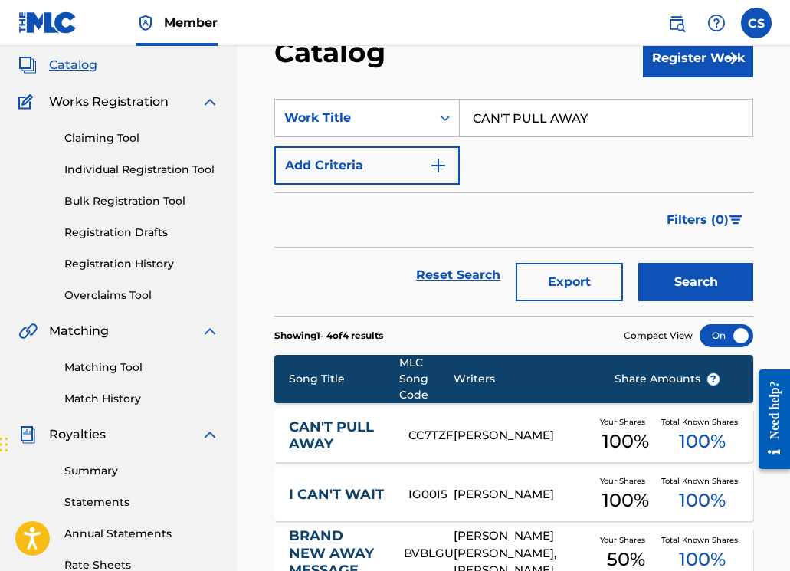
scroll to position [293, 0]
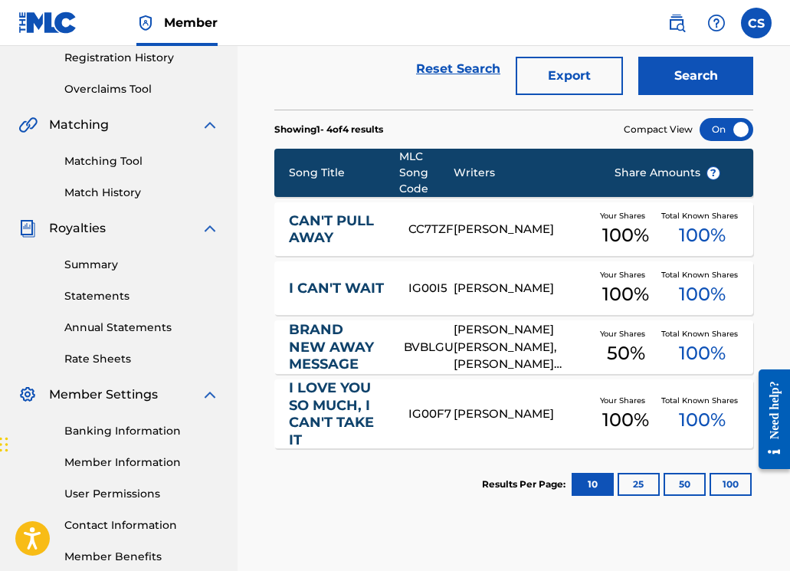
click at [326, 227] on link "CAN'T PULL AWAY" at bounding box center [338, 229] width 99 height 34
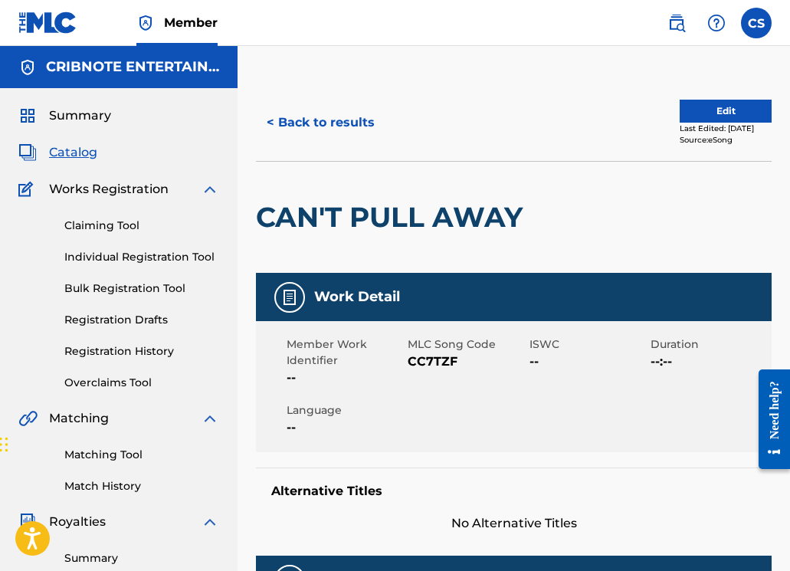
click at [333, 124] on button "< Back to results" at bounding box center [320, 122] width 129 height 38
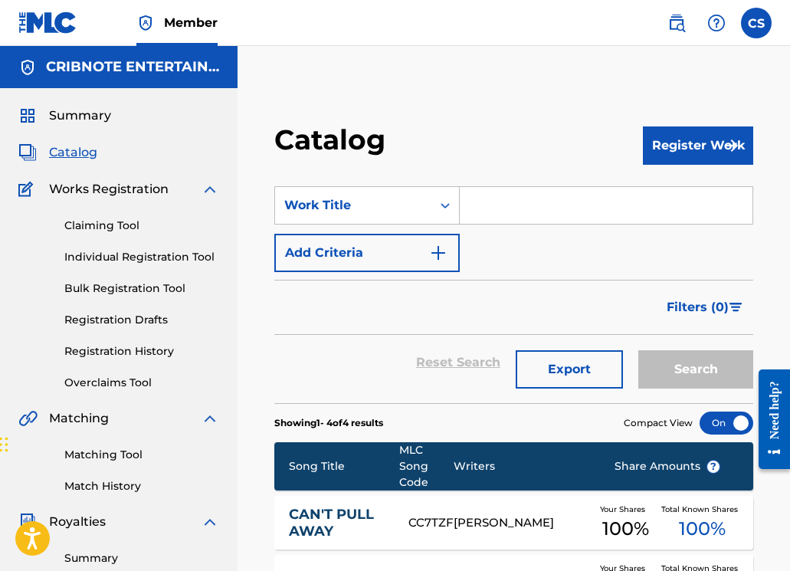
click at [486, 209] on input "Search Form" at bounding box center [606, 205] width 293 height 37
paste input "CREATIONOFYOU"
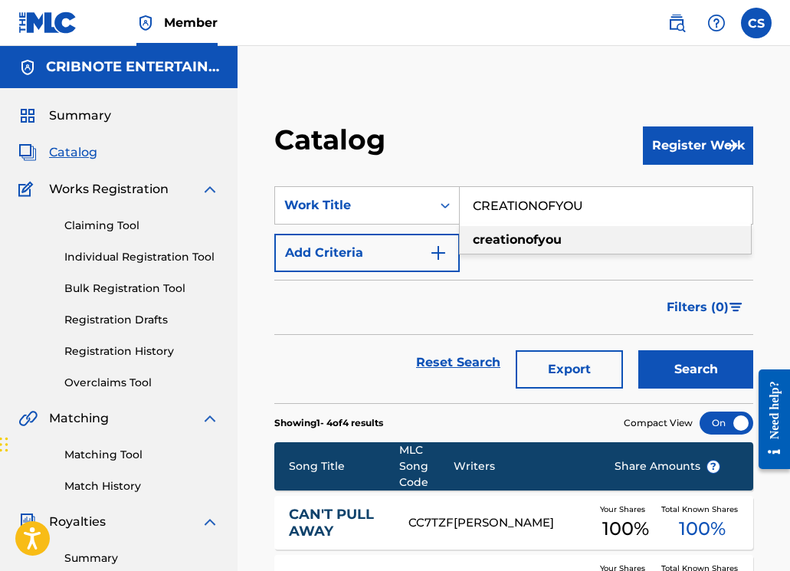
type input "CREATIONOFYOU"
click at [644, 376] on button "Search" at bounding box center [695, 369] width 115 height 38
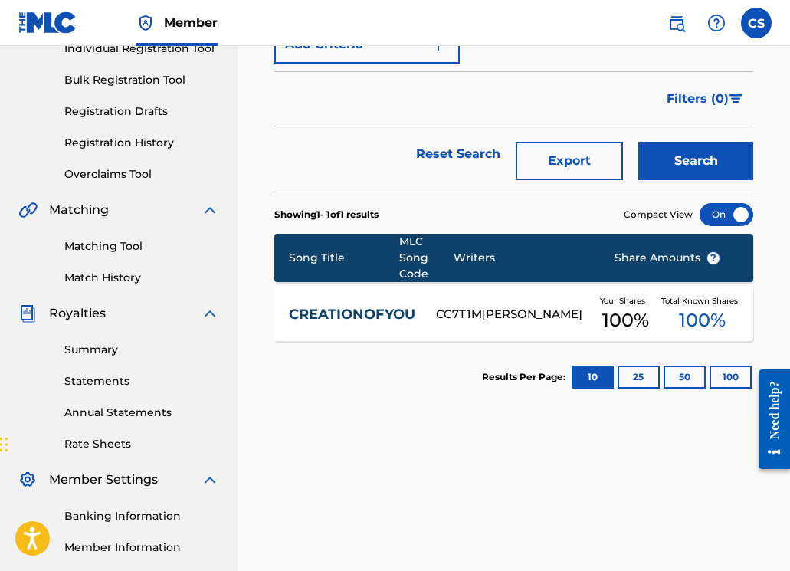
scroll to position [379, 0]
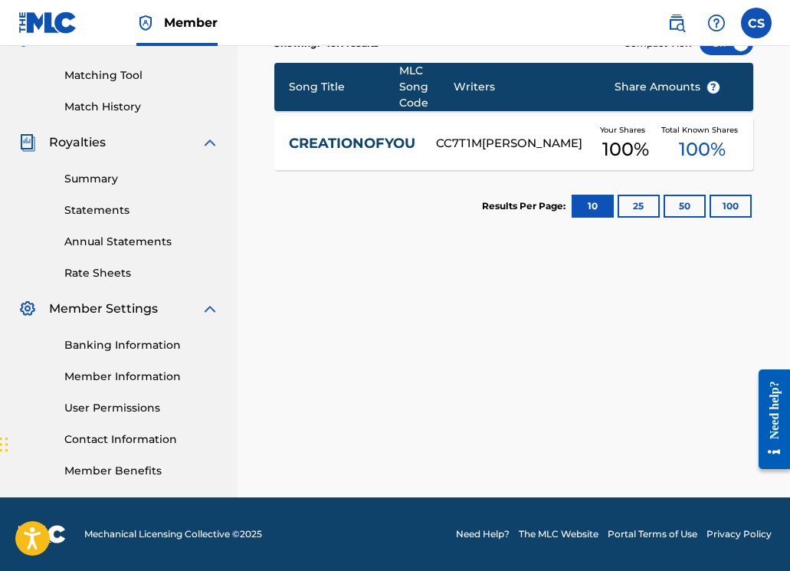
click at [310, 121] on div "CREATIONOFYOU CC7T1M DYLAN ROSS Your Shares 100 % Total Known Shares 100 %" at bounding box center [513, 143] width 479 height 54
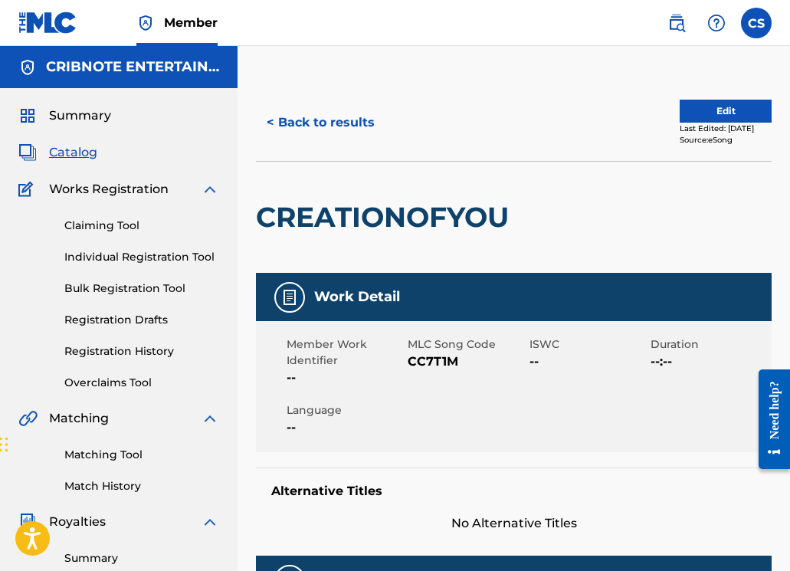
click at [329, 116] on button "< Back to results" at bounding box center [320, 122] width 129 height 38
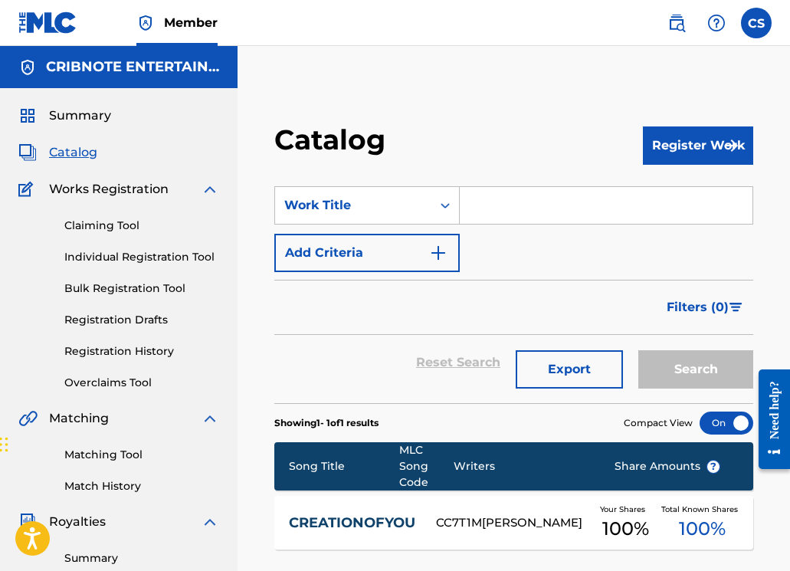
click at [476, 214] on input "Search Form" at bounding box center [606, 205] width 293 height 37
paste input "DOLLARS"
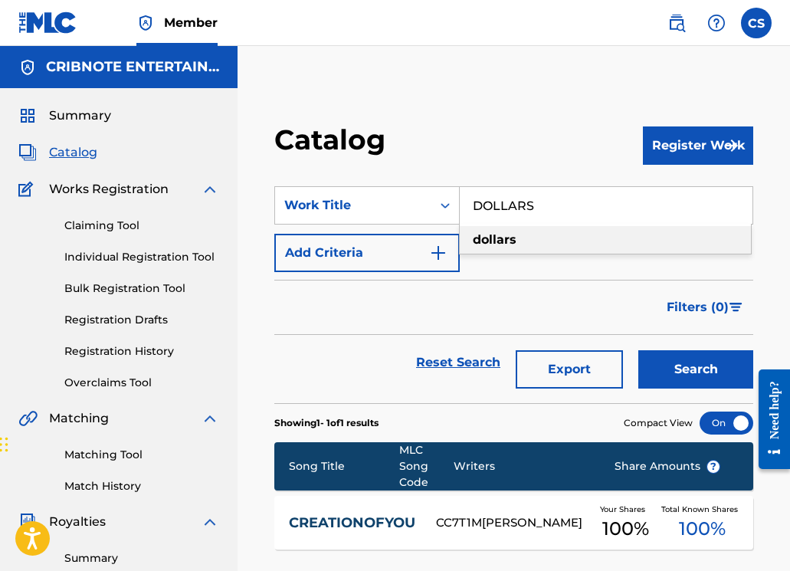
type input "DOLLARS"
click at [694, 376] on button "Search" at bounding box center [695, 369] width 115 height 38
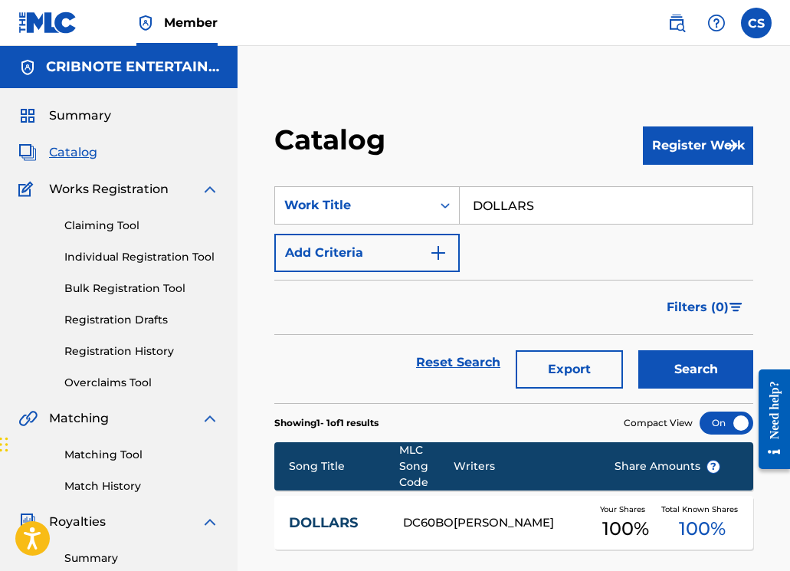
scroll to position [379, 0]
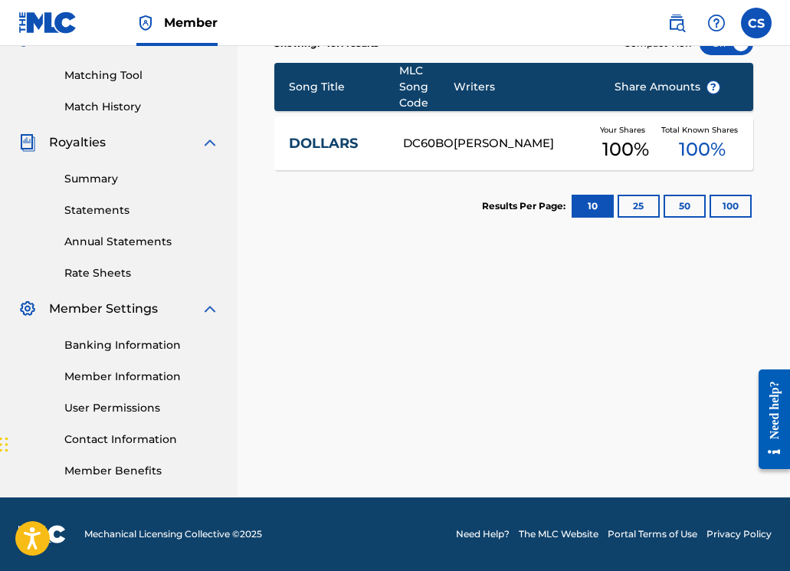
click at [332, 145] on link "DOLLARS" at bounding box center [336, 144] width 94 height 18
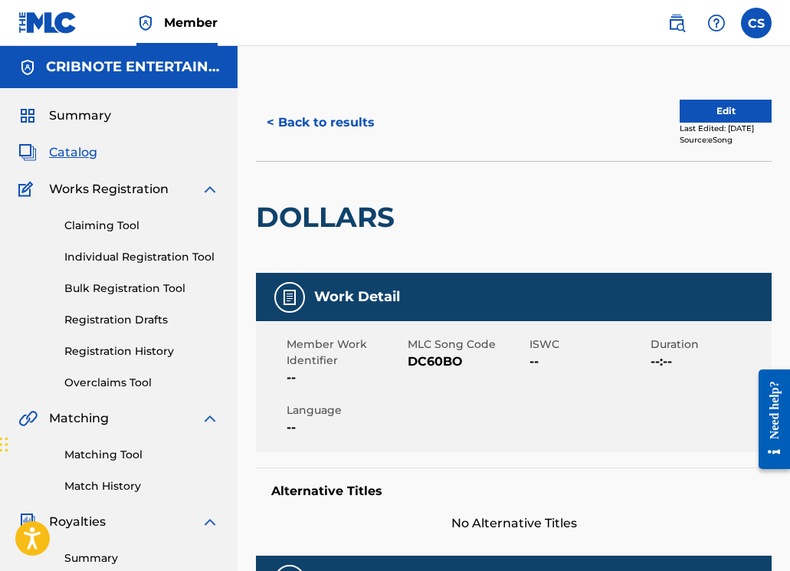
click at [309, 127] on button "< Back to results" at bounding box center [320, 122] width 129 height 38
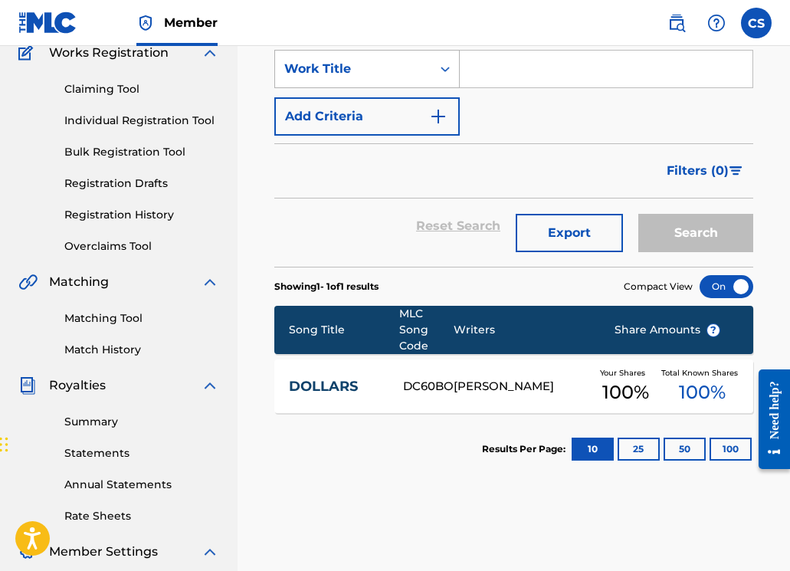
scroll to position [68, 0]
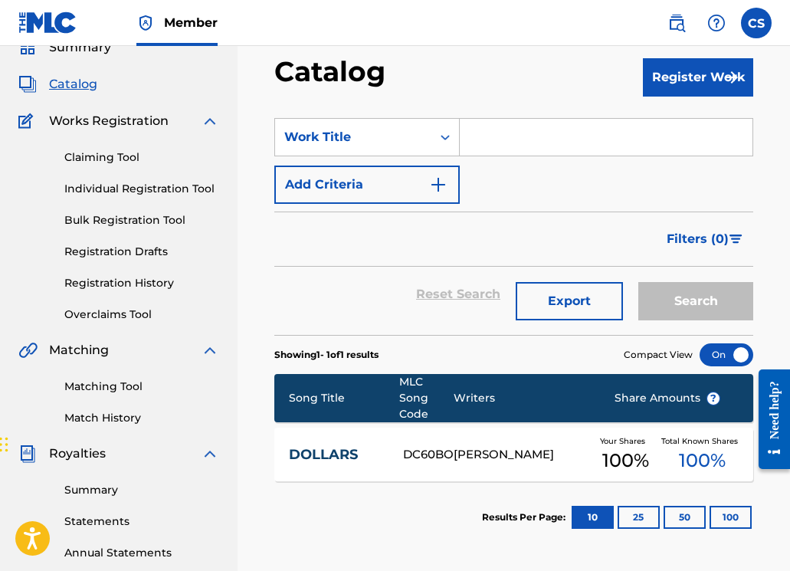
click at [489, 142] on input "Search Form" at bounding box center [606, 137] width 293 height 37
paste input "[PERSON_NAME]"
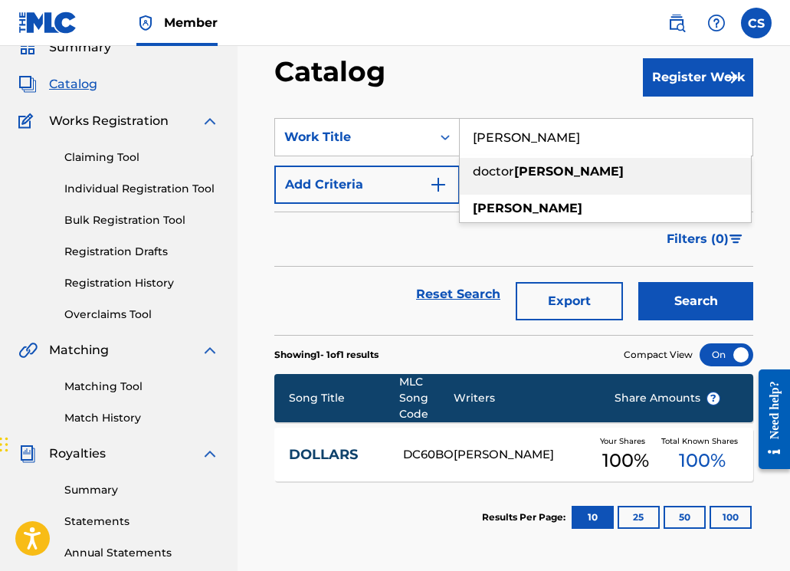
type input "[PERSON_NAME]"
click at [671, 303] on button "Search" at bounding box center [695, 301] width 115 height 38
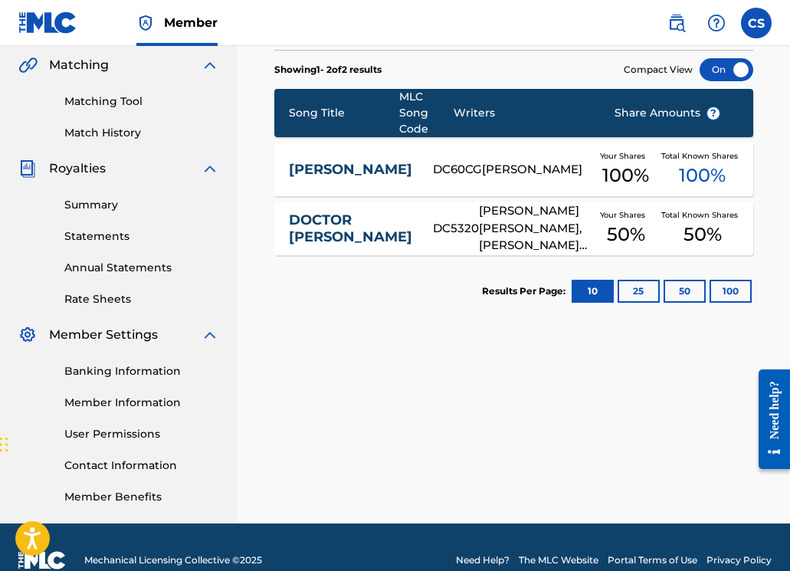
scroll to position [379, 0]
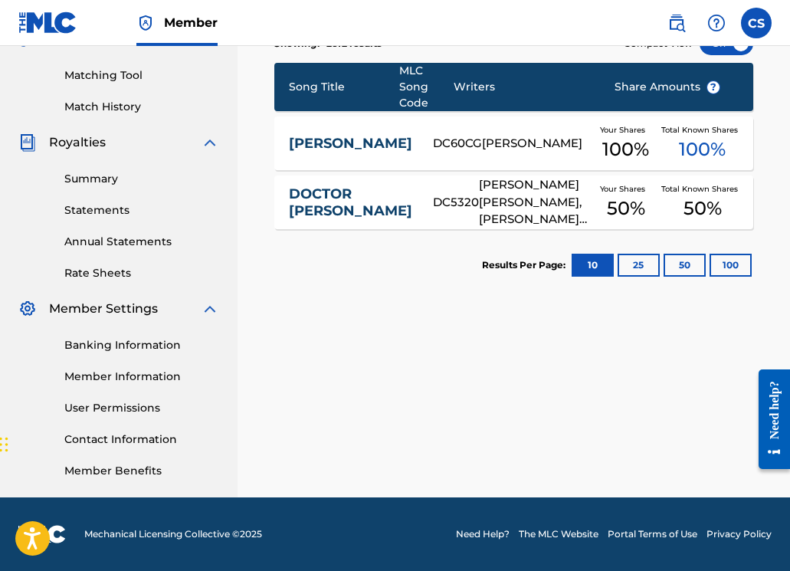
click at [317, 147] on link "[PERSON_NAME]" at bounding box center [350, 144] width 123 height 18
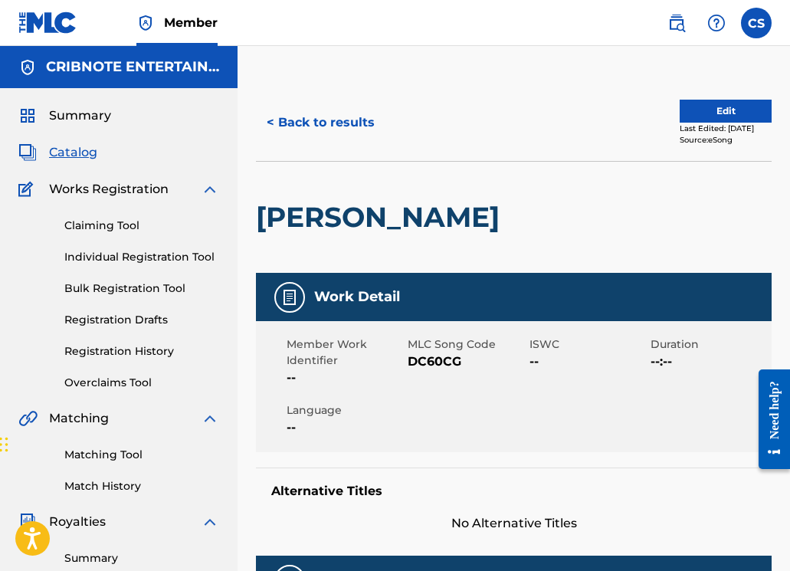
click at [298, 128] on button "< Back to results" at bounding box center [320, 122] width 129 height 38
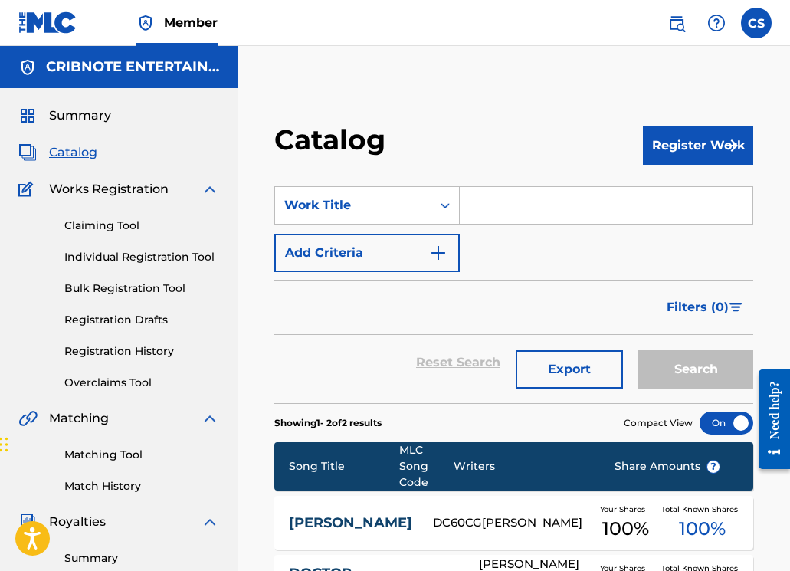
click at [495, 201] on input "Search Form" at bounding box center [606, 205] width 293 height 37
paste input "DANK INK"
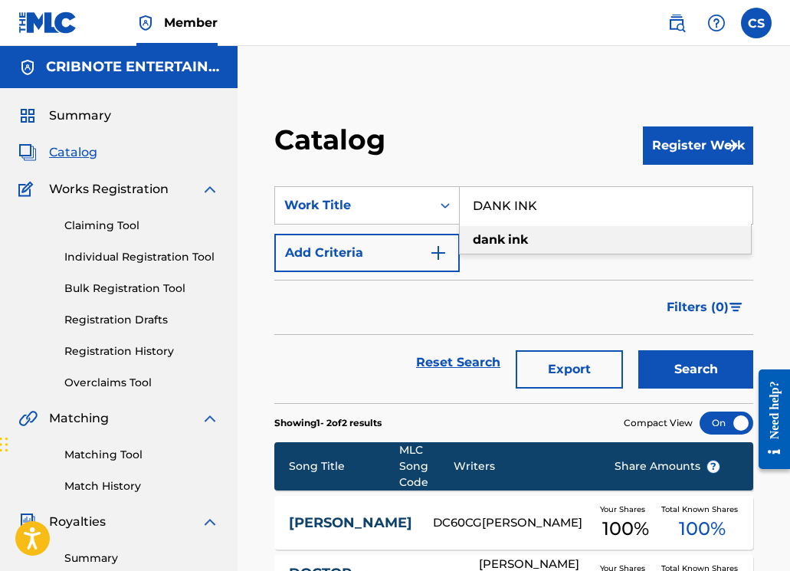
type input "DANK INK"
click at [683, 368] on button "Search" at bounding box center [695, 369] width 115 height 38
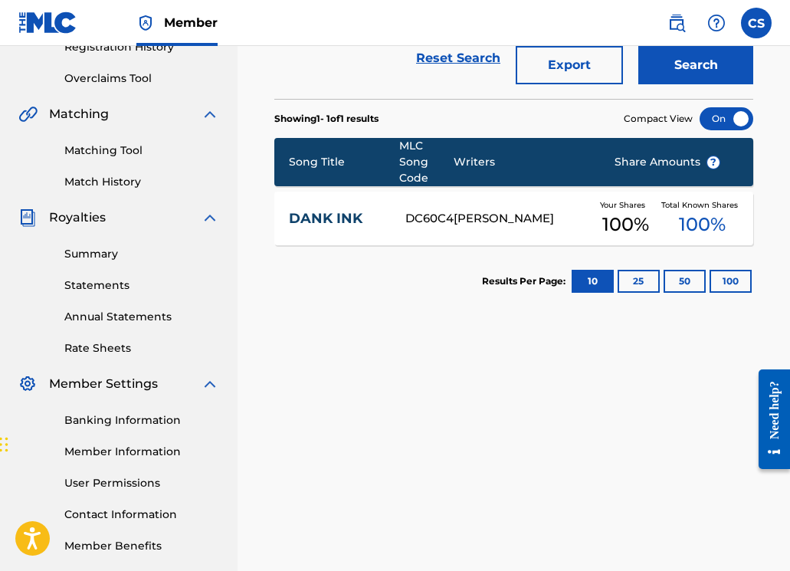
scroll to position [379, 0]
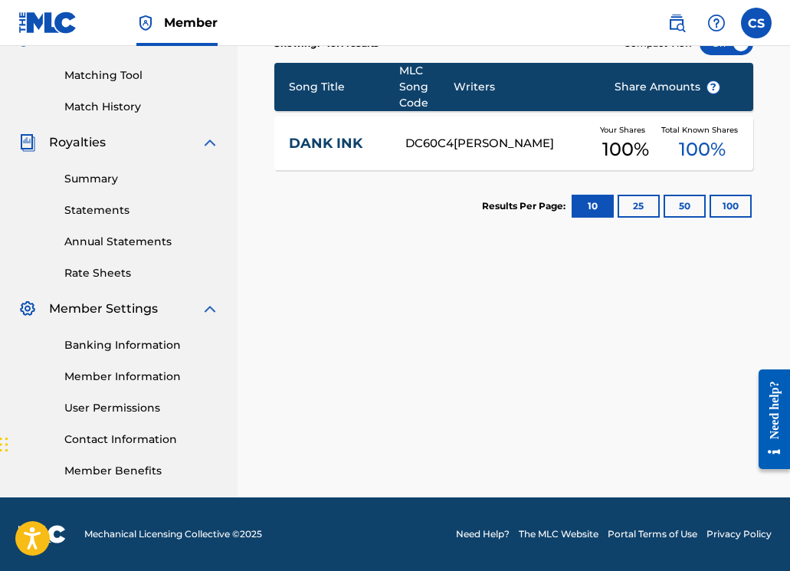
click at [301, 147] on link "DANK INK" at bounding box center [337, 144] width 97 height 18
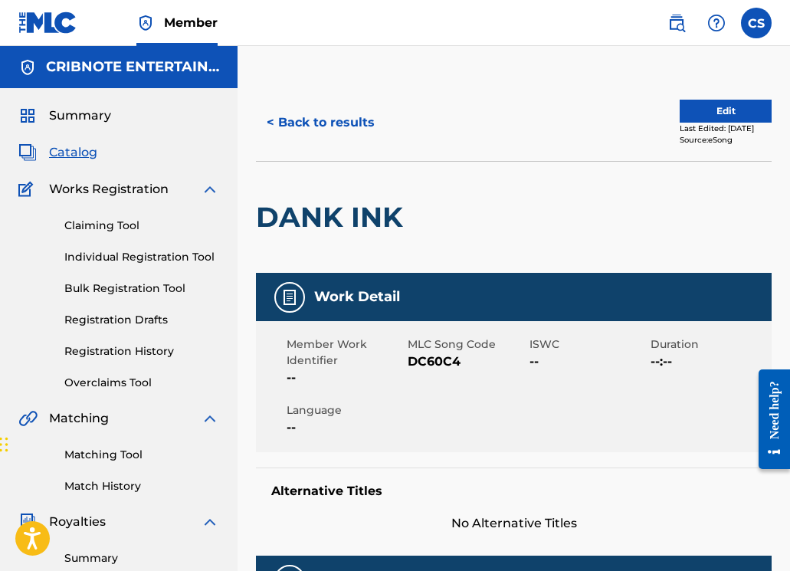
click at [335, 121] on button "< Back to results" at bounding box center [320, 122] width 129 height 38
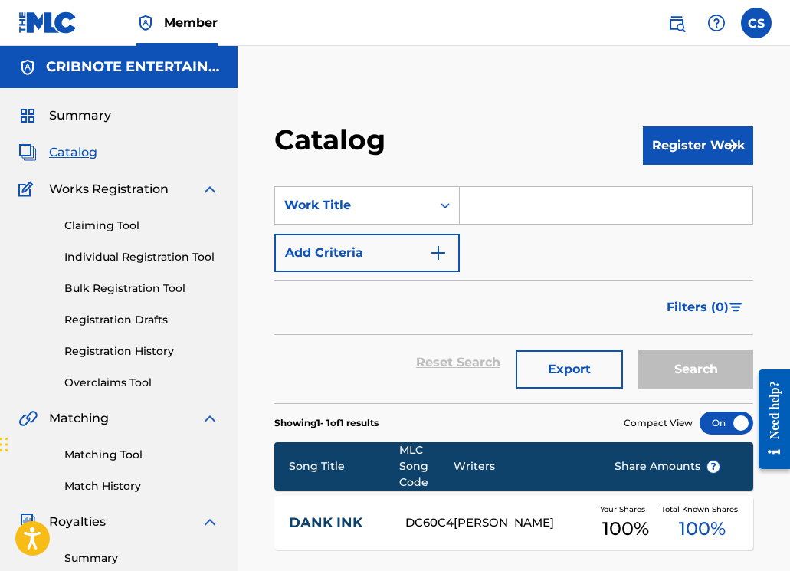
click at [499, 199] on input "Search Form" at bounding box center [606, 205] width 293 height 37
paste input "DANCE FOR THE RAIN"
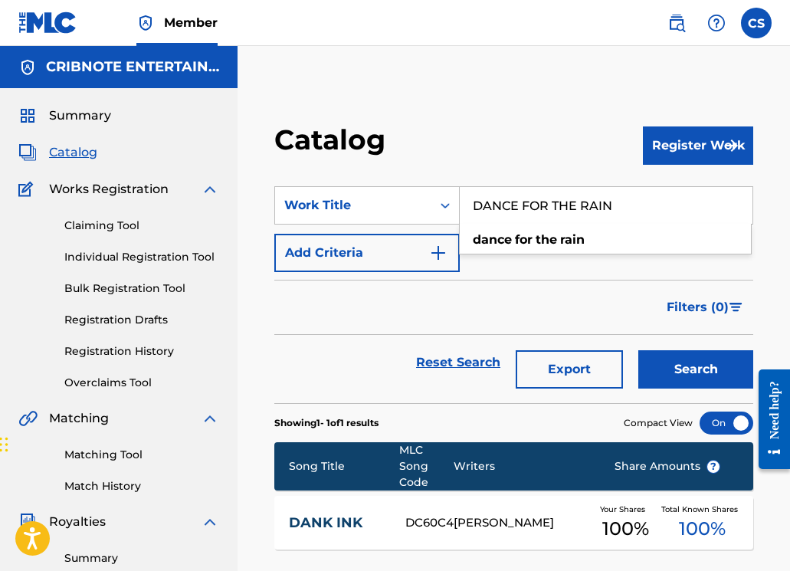
type input "DANCE FOR THE RAIN"
click at [693, 365] on button "Search" at bounding box center [695, 369] width 115 height 38
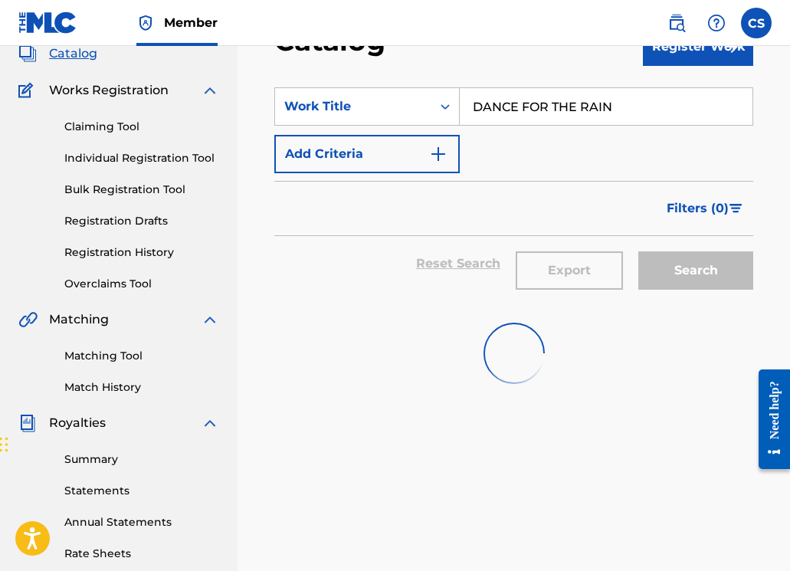
scroll to position [379, 0]
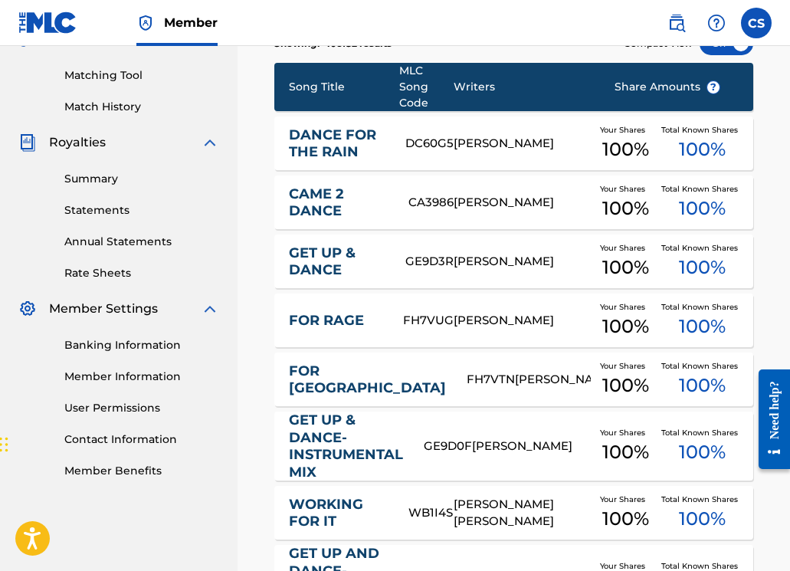
click at [332, 139] on link "DANCE FOR THE RAIN" at bounding box center [337, 143] width 97 height 34
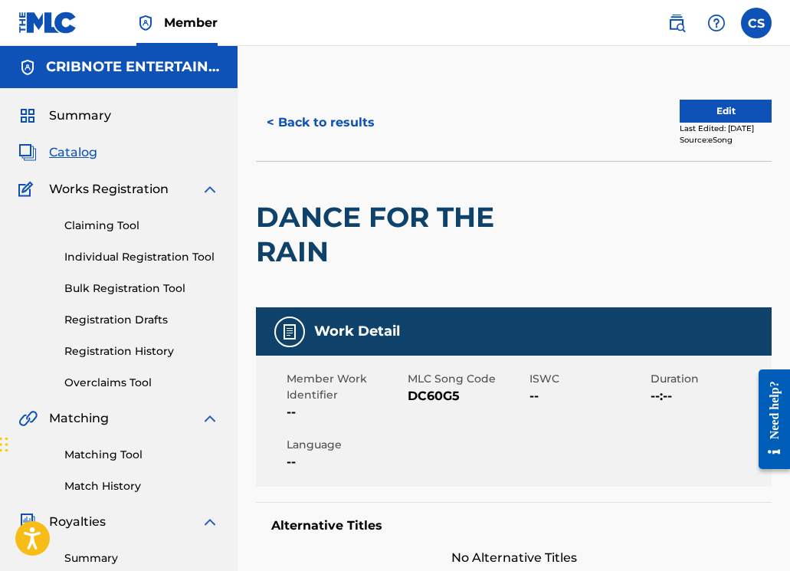
click at [325, 119] on button "< Back to results" at bounding box center [320, 122] width 129 height 38
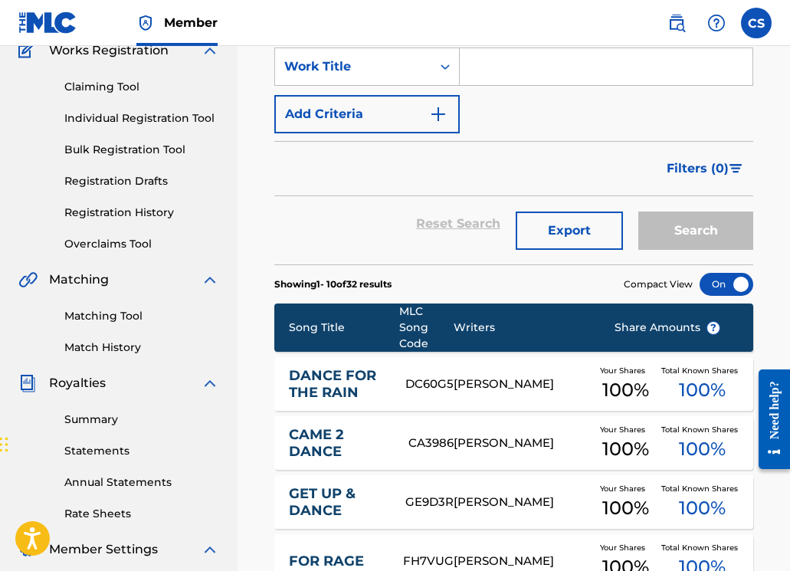
scroll to position [54, 0]
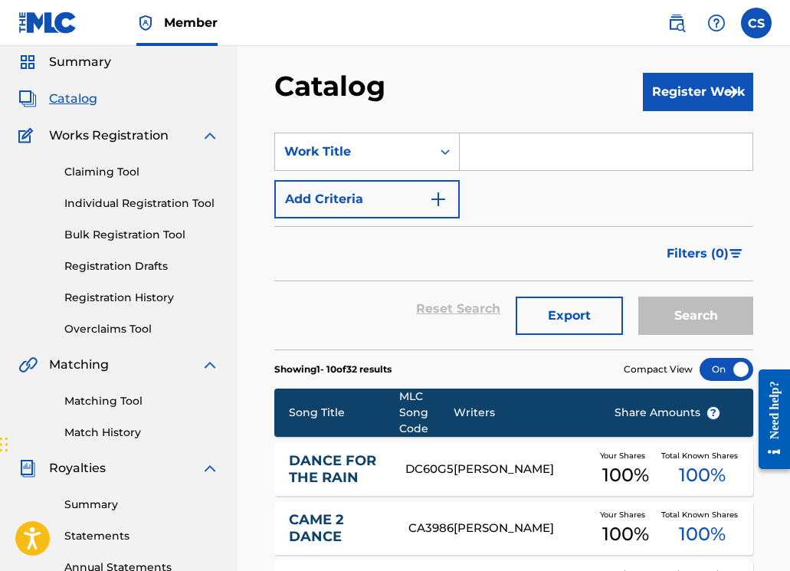
click at [493, 159] on input "Search Form" at bounding box center [606, 151] width 293 height 37
paste input "DEEP DOWN INSIDE"
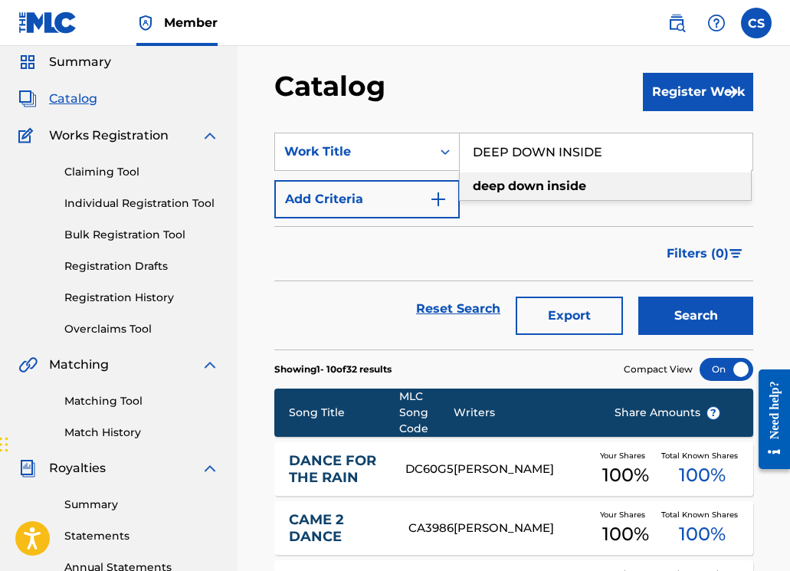
type input "DEEP DOWN INSIDE"
click at [663, 320] on button "Search" at bounding box center [695, 315] width 115 height 38
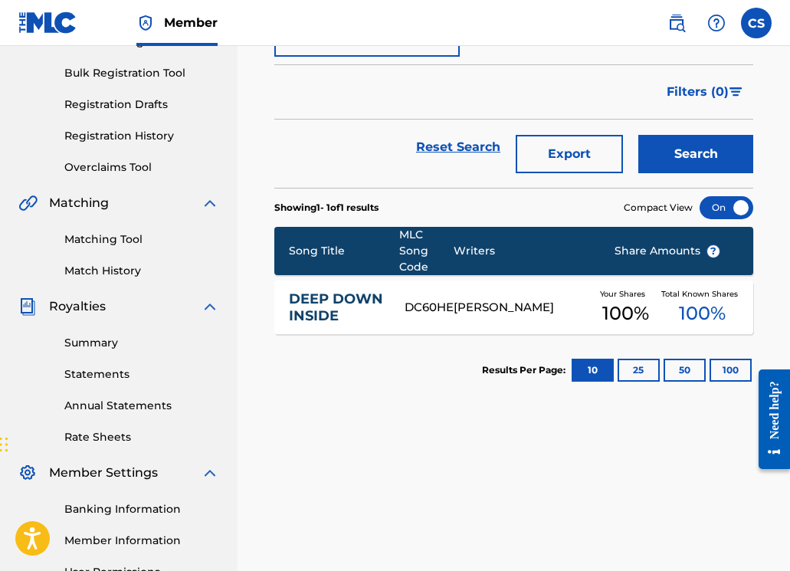
scroll to position [379, 0]
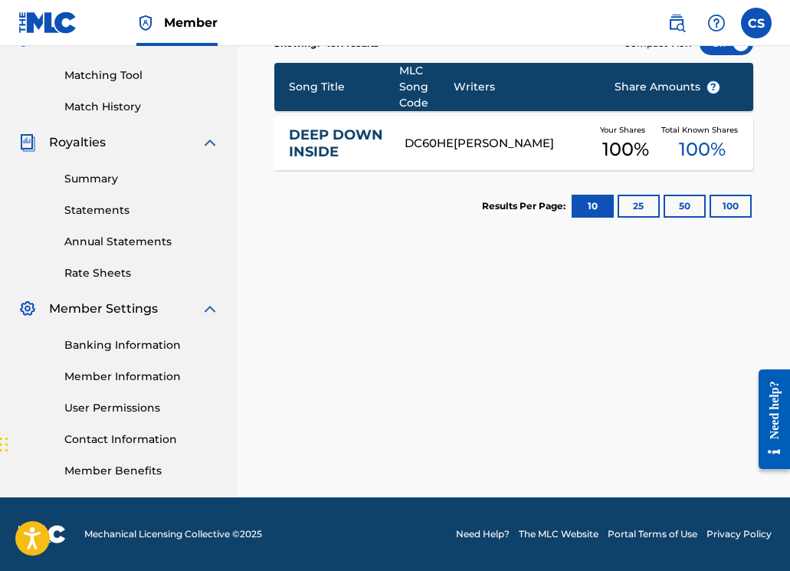
click at [305, 152] on link "DEEP DOWN INSIDE" at bounding box center [337, 143] width 96 height 34
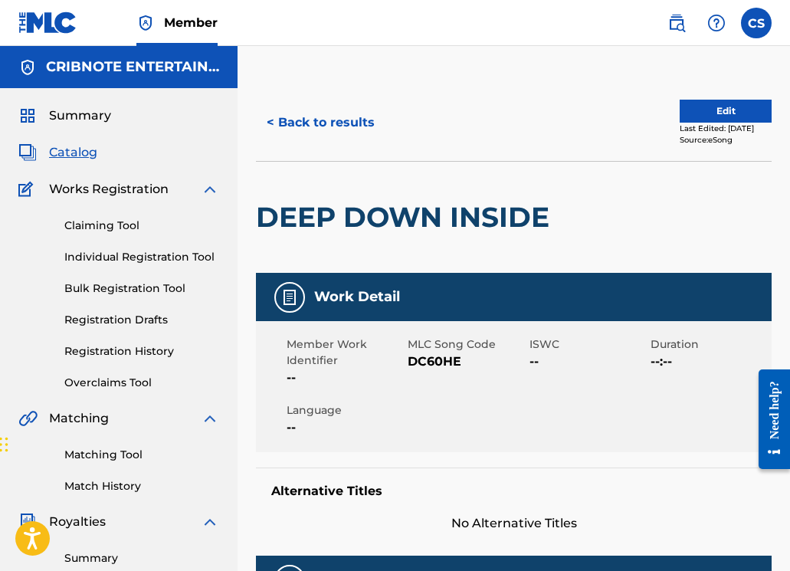
click at [319, 120] on button "< Back to results" at bounding box center [320, 122] width 129 height 38
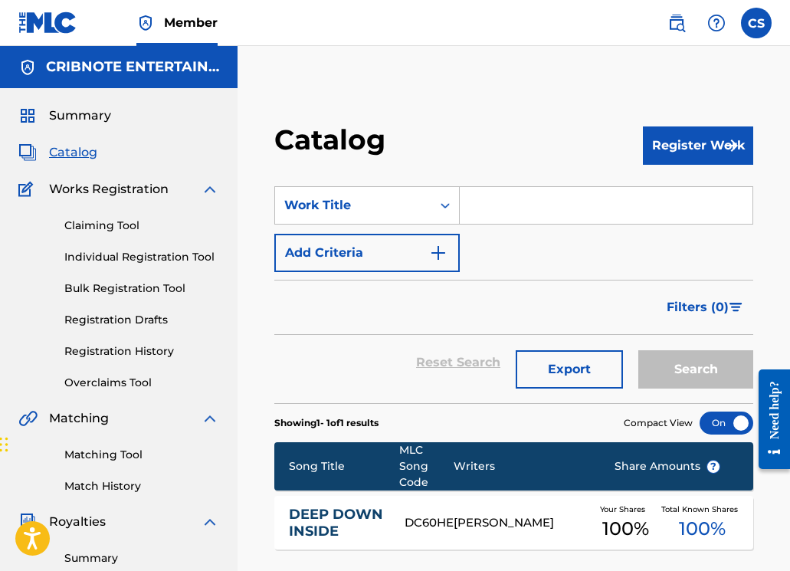
click at [477, 205] on input "Search Form" at bounding box center [606, 205] width 293 height 37
paste input "FROSTY"
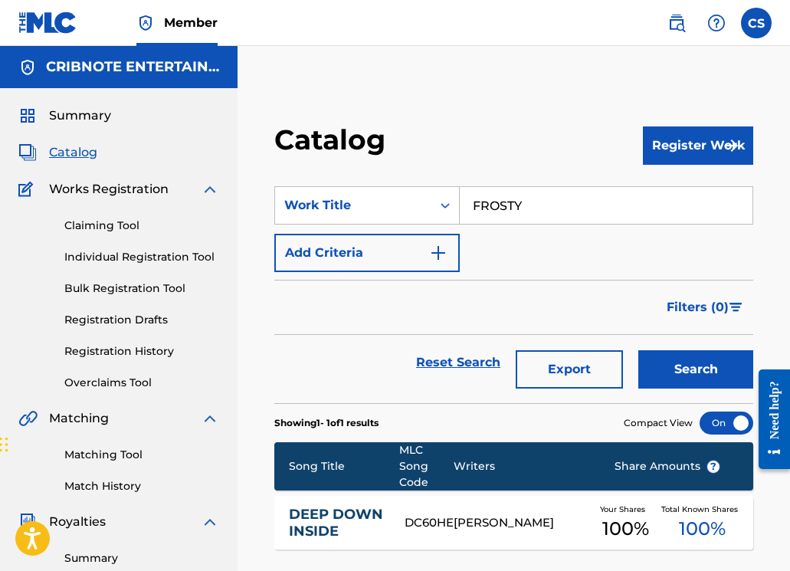
type input "FROSTY"
click at [658, 375] on button "Search" at bounding box center [695, 369] width 115 height 38
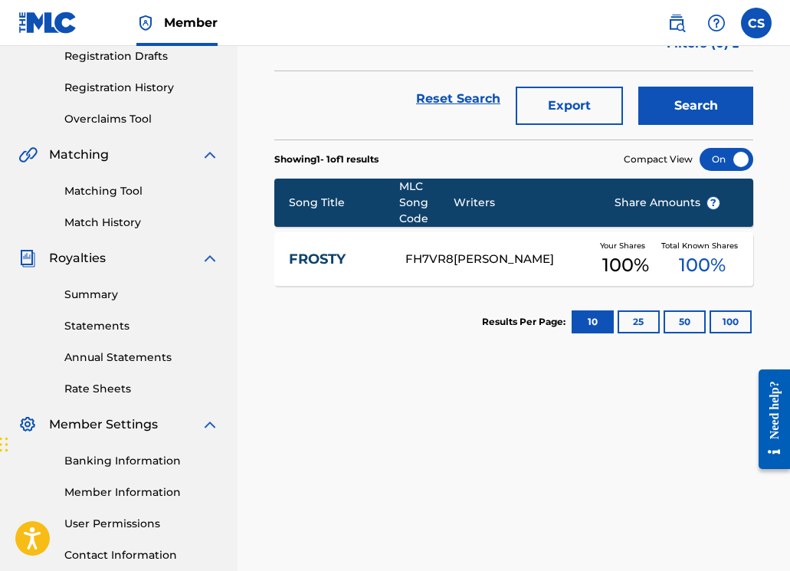
scroll to position [379, 0]
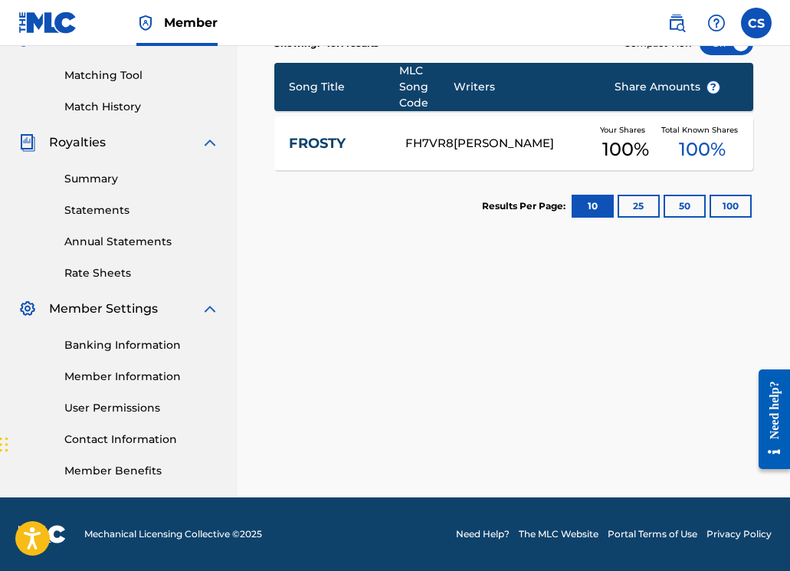
click at [333, 143] on link "FROSTY" at bounding box center [337, 144] width 97 height 18
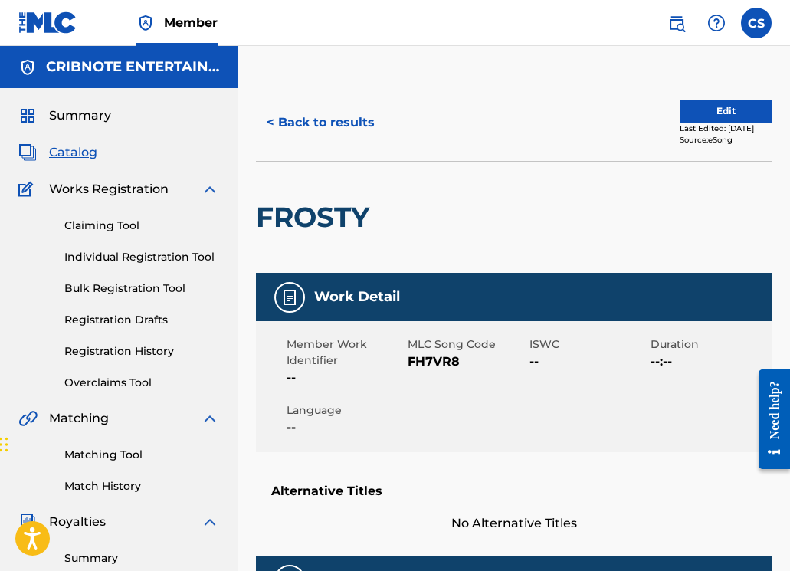
click at [314, 113] on button "< Back to results" at bounding box center [320, 122] width 129 height 38
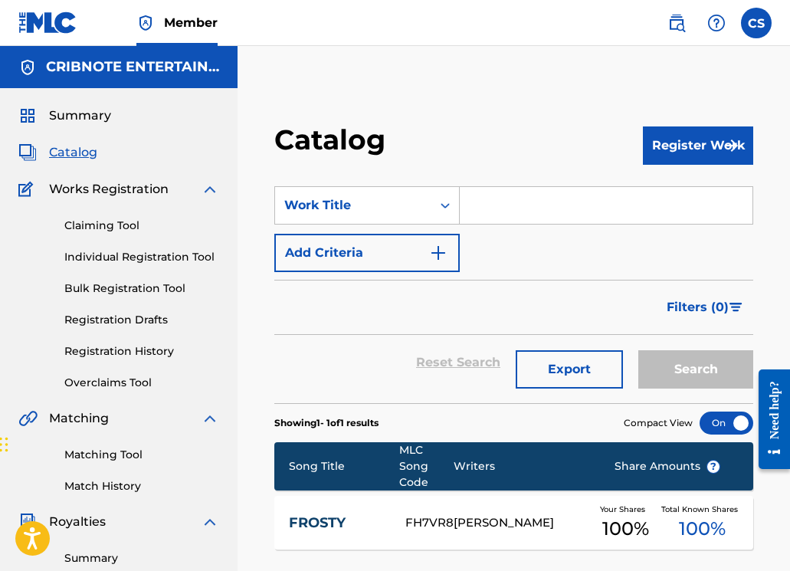
click at [505, 200] on input "Search Form" at bounding box center [606, 205] width 293 height 37
paste input "GLOWHIGH"
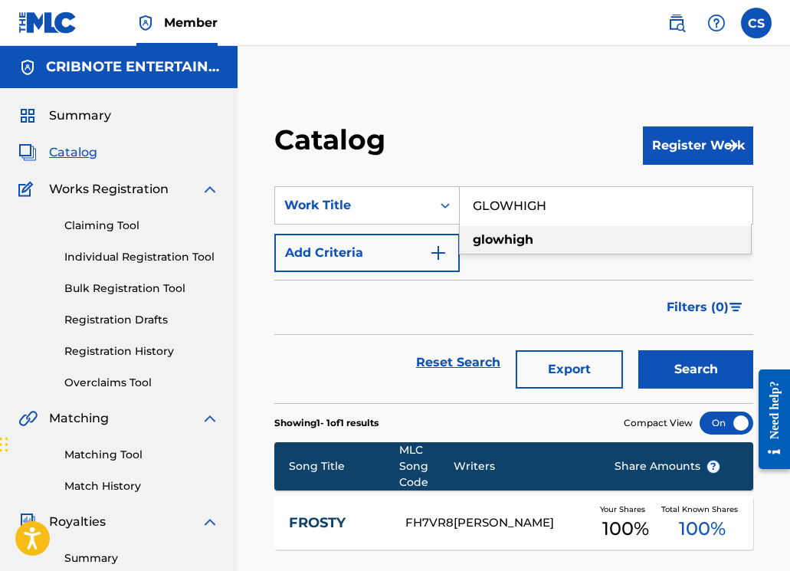
type input "GLOWHIGH"
click at [667, 371] on button "Search" at bounding box center [695, 369] width 115 height 38
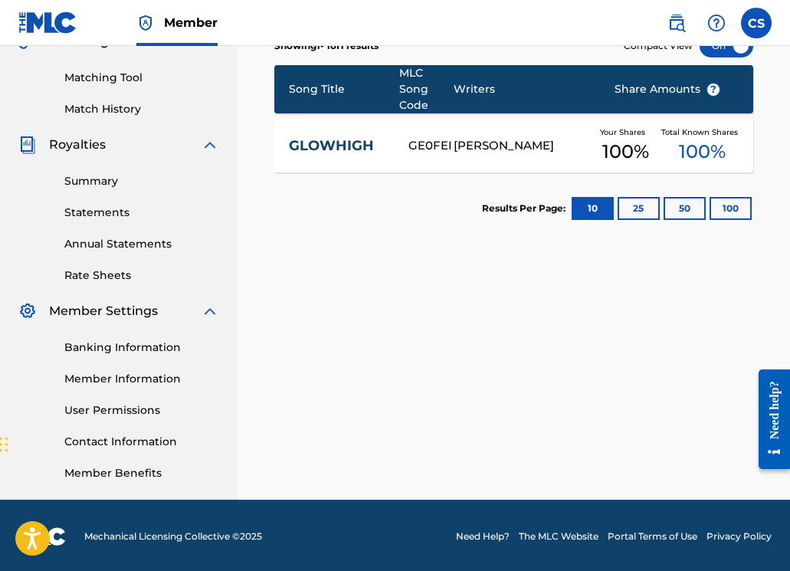
scroll to position [379, 0]
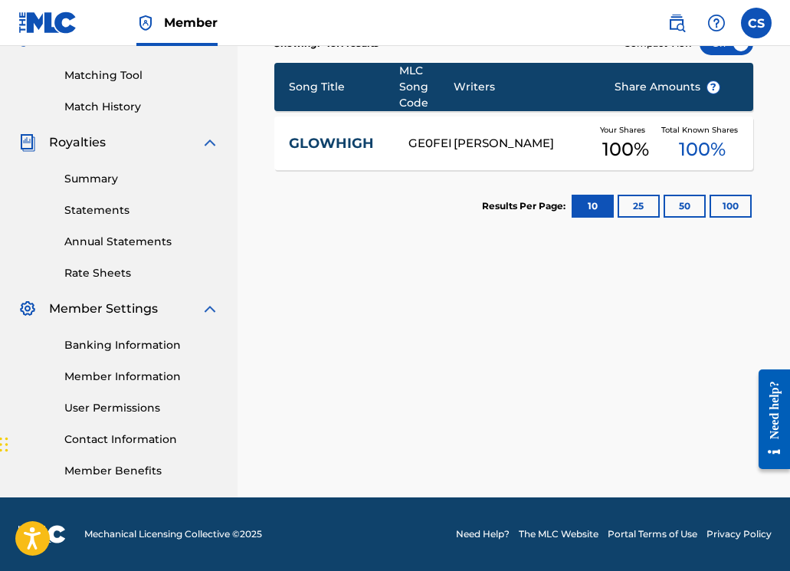
drag, startPoint x: 339, startPoint y: 142, endPoint x: 358, endPoint y: 159, distance: 25.5
click at [339, 142] on link "GLOWHIGH" at bounding box center [338, 144] width 99 height 18
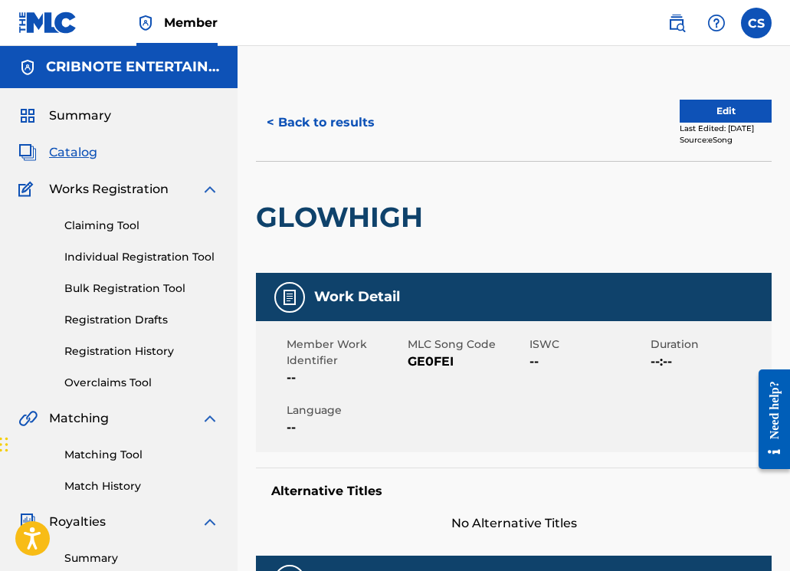
click at [332, 124] on button "< Back to results" at bounding box center [320, 122] width 129 height 38
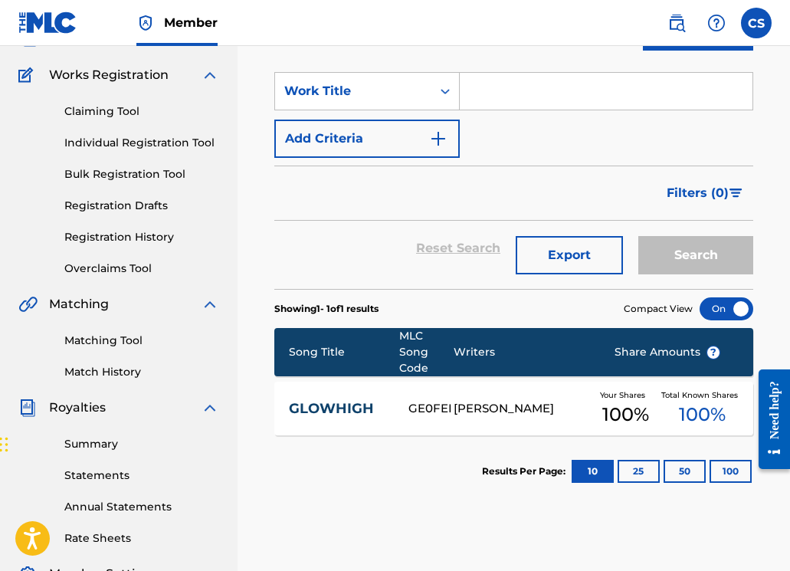
scroll to position [54, 0]
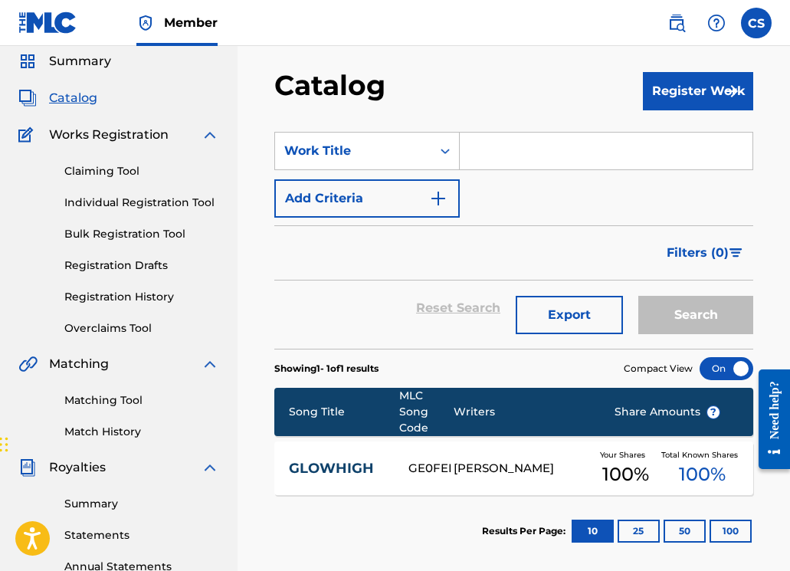
click at [480, 150] on input "Search Form" at bounding box center [606, 151] width 293 height 37
paste input "FEEL MY ENERGY"
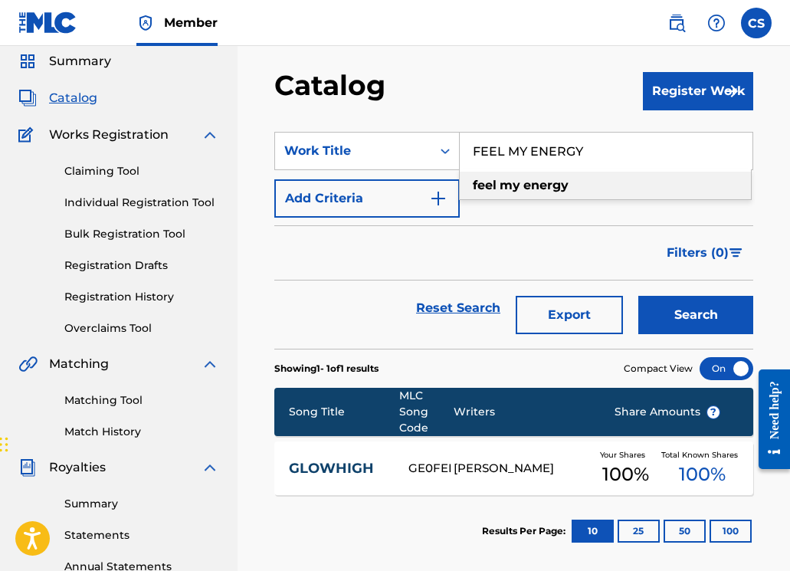
type input "FEEL MY ENERGY"
click at [655, 316] on button "Search" at bounding box center [695, 315] width 115 height 38
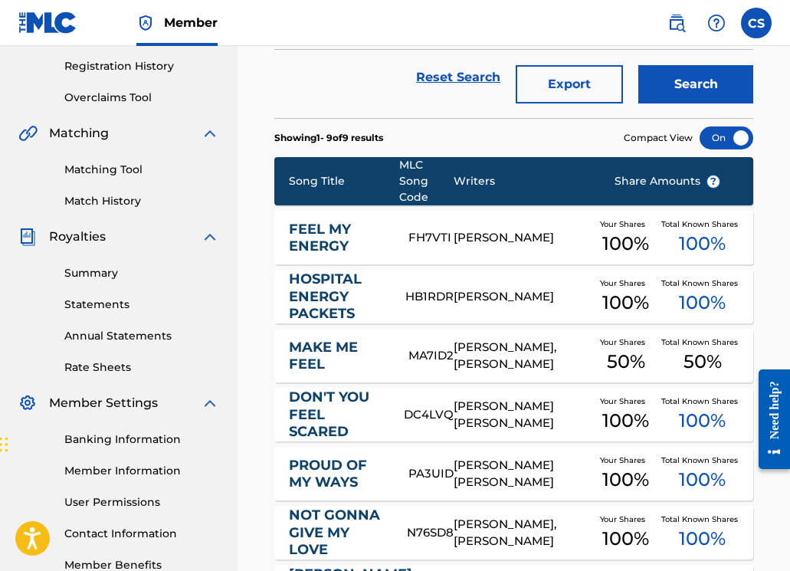
scroll to position [142, 0]
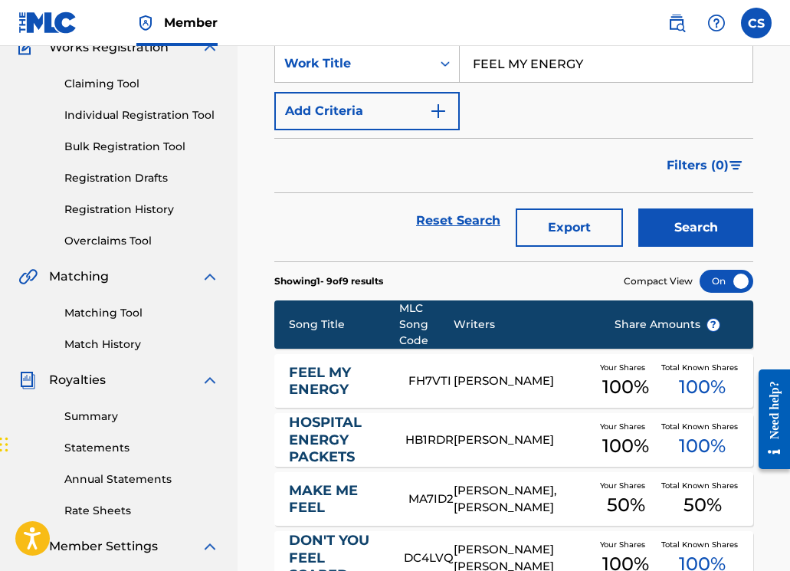
click at [321, 381] on link "FEEL MY ENERGY" at bounding box center [338, 381] width 99 height 34
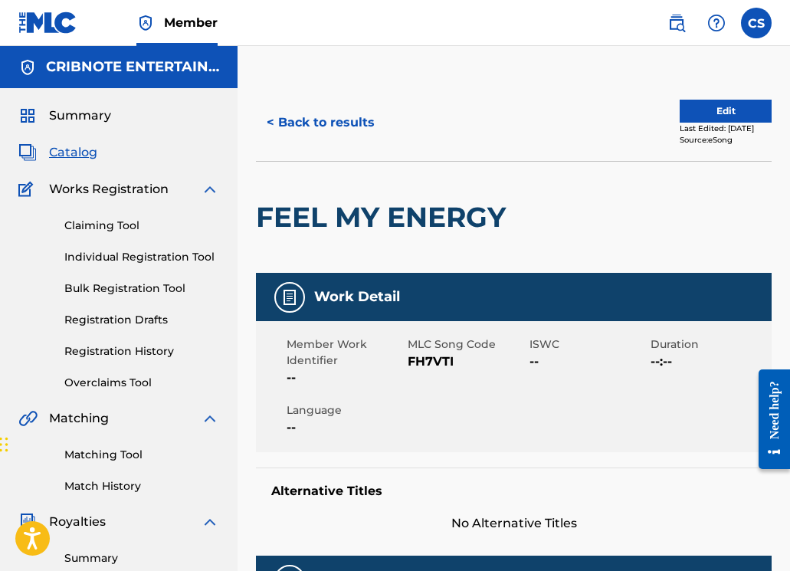
click at [306, 129] on button "< Back to results" at bounding box center [320, 122] width 129 height 38
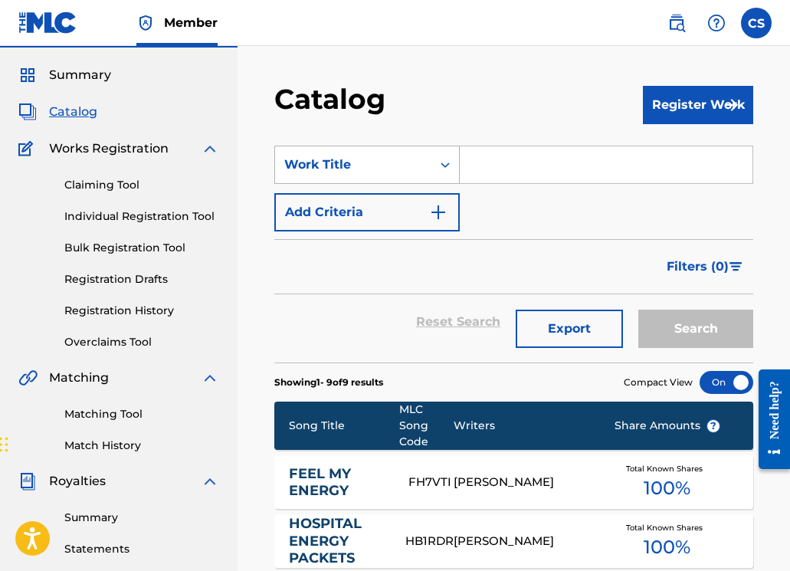
scroll to position [4, 0]
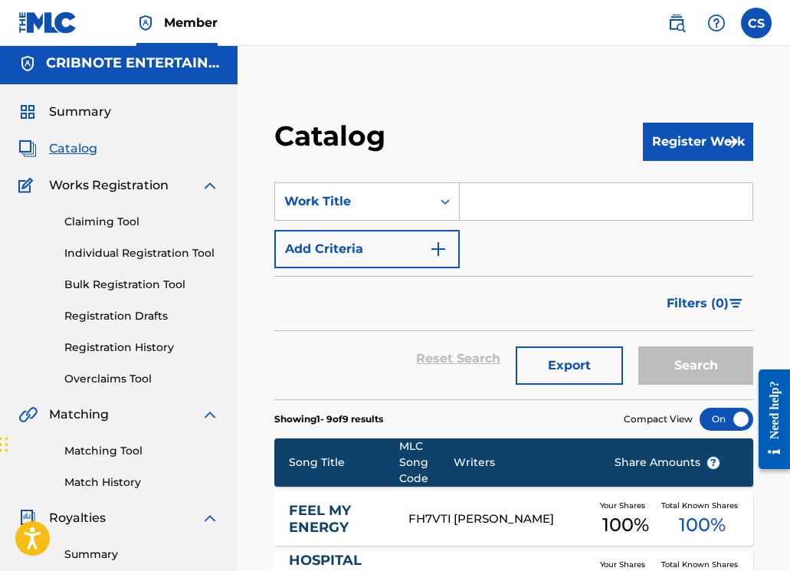
click at [486, 203] on input "Search Form" at bounding box center [606, 201] width 293 height 37
paste input "GET RACKS Y'ALL"
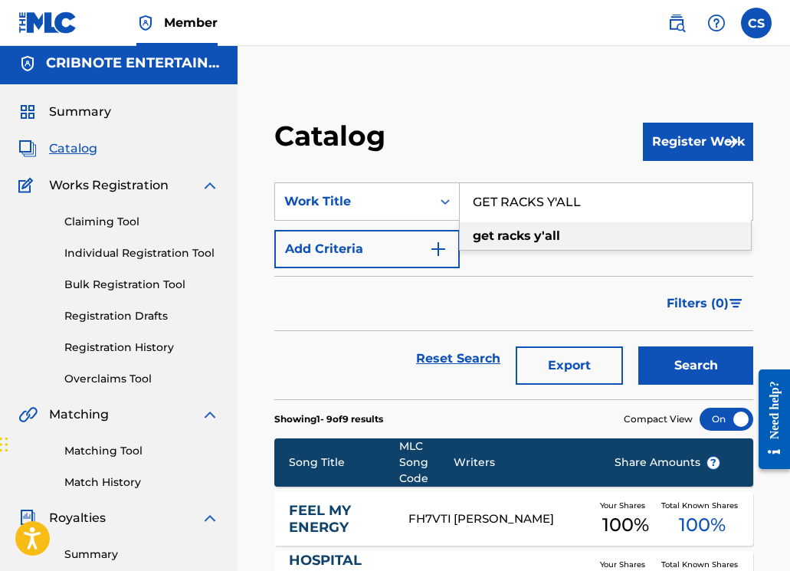
type input "GET RACKS Y'ALL"
click at [686, 362] on button "Search" at bounding box center [695, 365] width 115 height 38
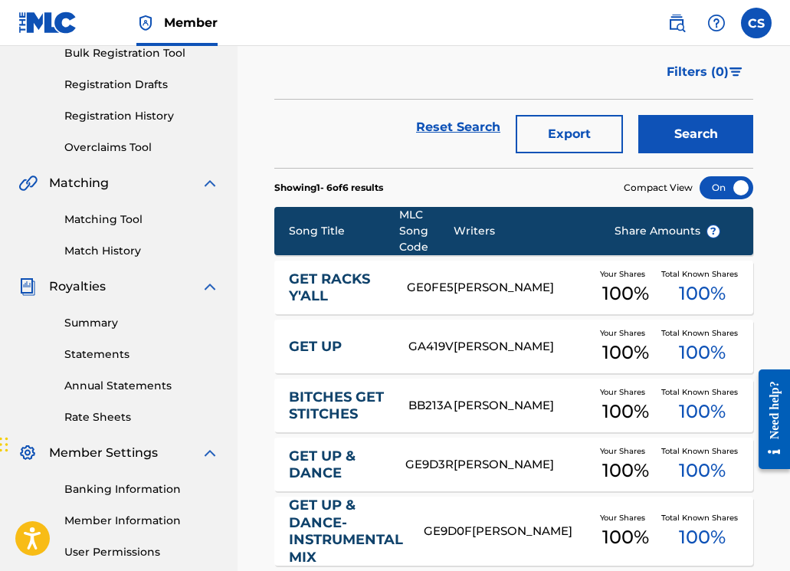
scroll to position [450, 0]
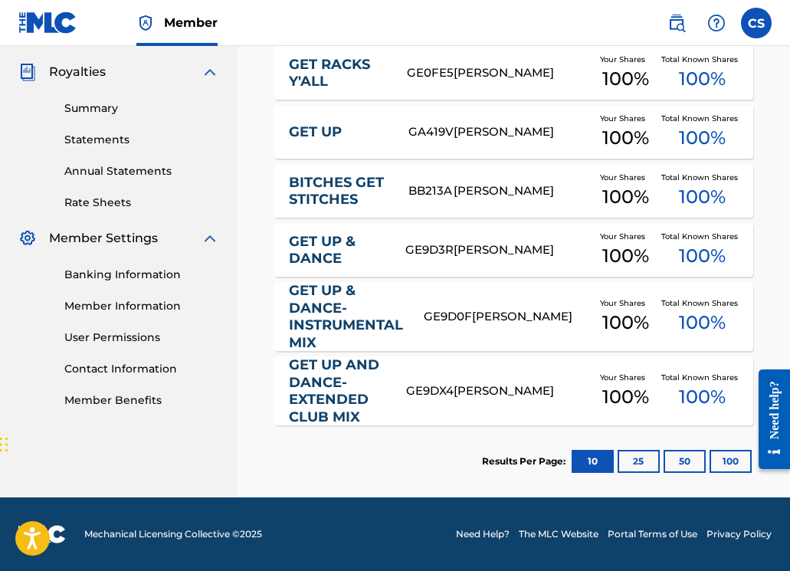
click at [286, 73] on div "GET RACKS Y'ALL GE0FE5 DYLAN ROSS Your Shares 100 % Total Known Shares 100 %" at bounding box center [513, 73] width 479 height 54
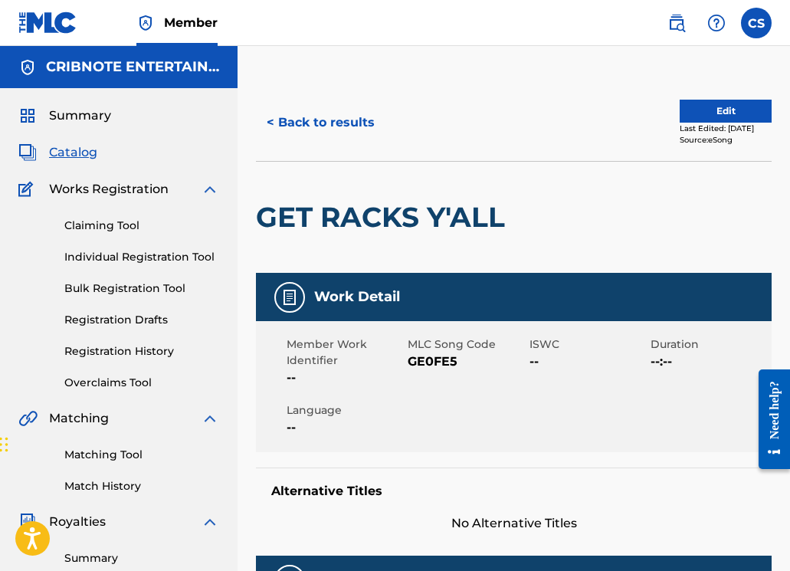
click at [318, 120] on button "< Back to results" at bounding box center [320, 122] width 129 height 38
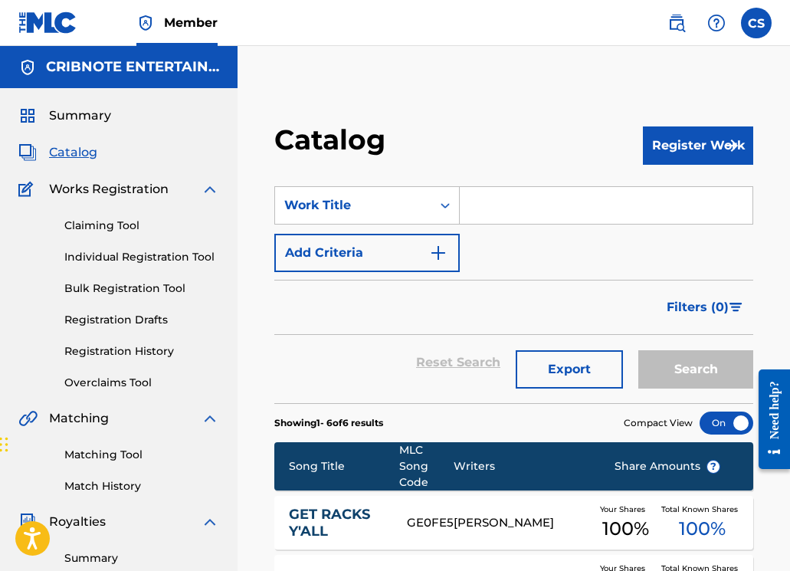
click at [486, 191] on input "Search Form" at bounding box center [606, 205] width 293 height 37
paste input "FOR [GEOGRAPHIC_DATA]"
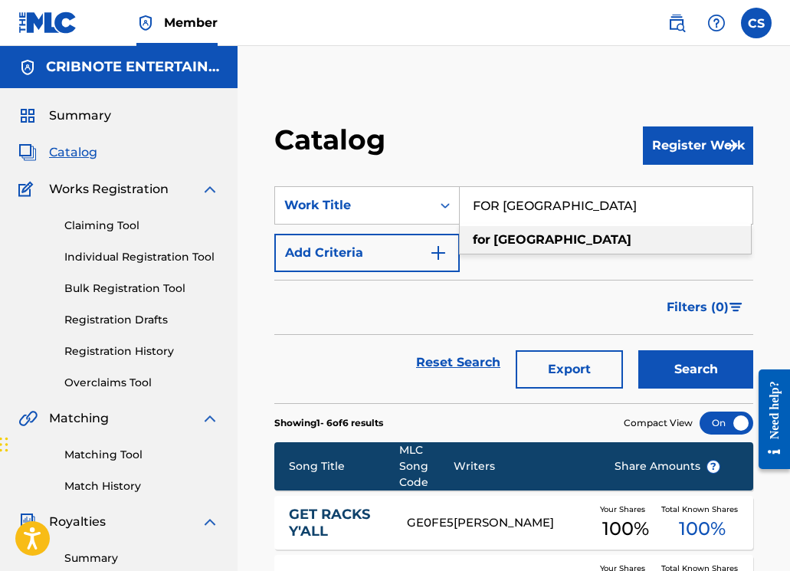
type input "FOR [GEOGRAPHIC_DATA]"
click at [698, 379] on button "Search" at bounding box center [695, 369] width 115 height 38
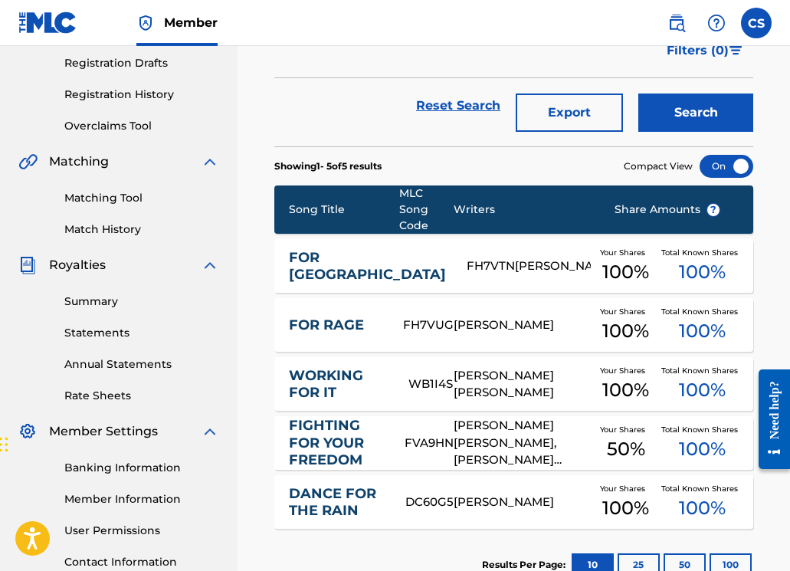
scroll to position [379, 0]
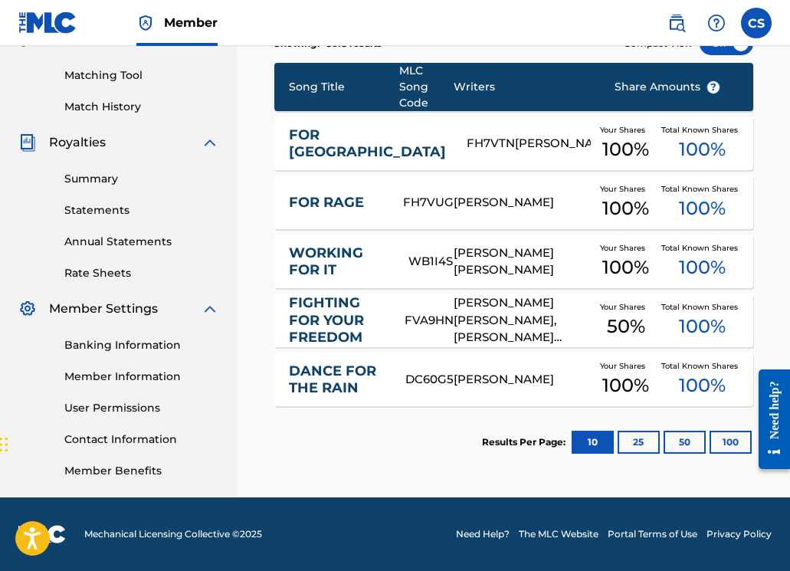
click at [282, 141] on div "FOR CANADA FH7VTN DYLAN ROSS Your Shares 100 % Total Known Shares 100 %" at bounding box center [513, 143] width 479 height 54
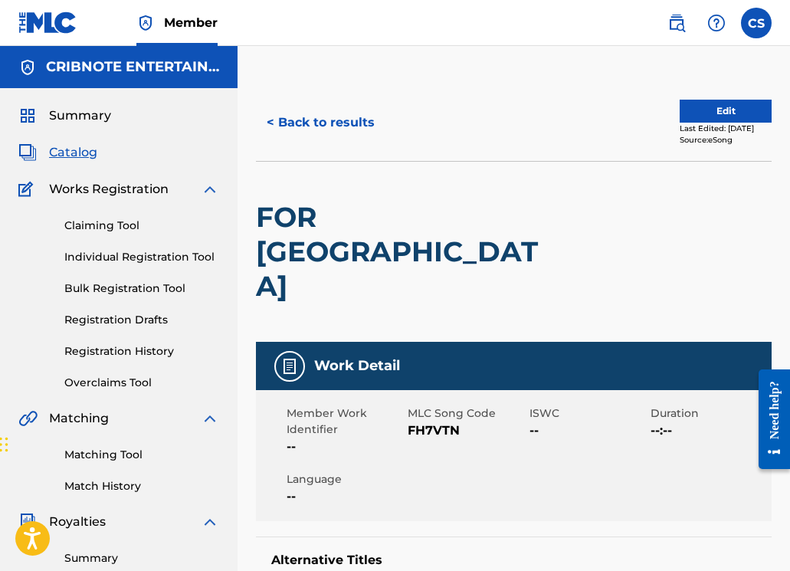
click at [321, 123] on button "< Back to results" at bounding box center [320, 122] width 129 height 38
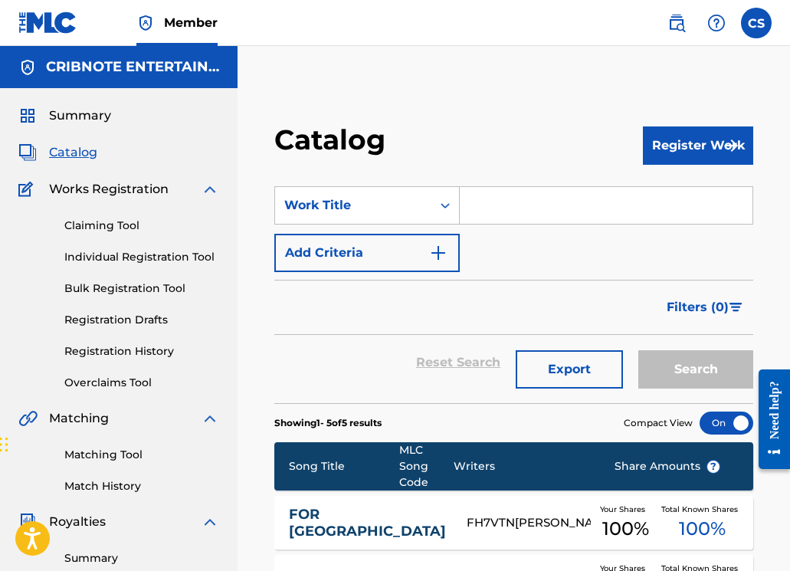
click at [483, 200] on input "Search Form" at bounding box center [606, 205] width 293 height 37
paste input "EVAPOR8ION"
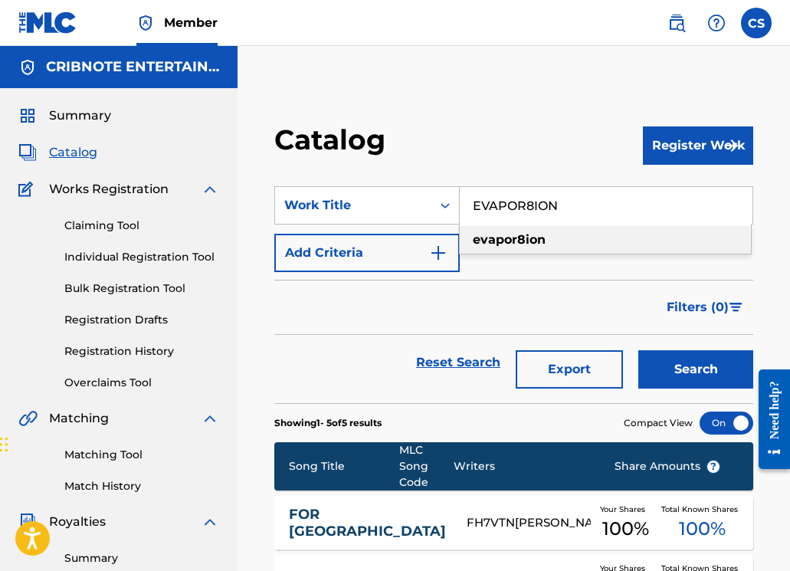
type input "EVAPOR8ION"
click at [690, 361] on button "Search" at bounding box center [695, 369] width 115 height 38
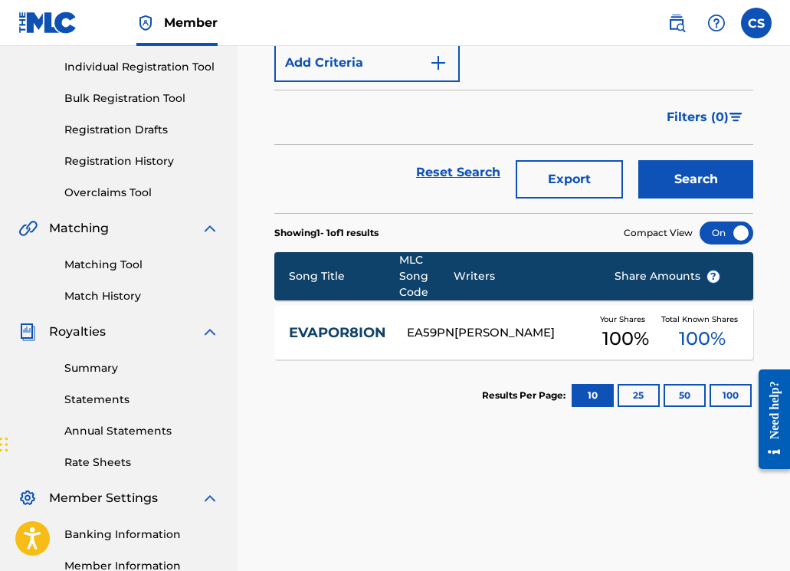
scroll to position [279, 0]
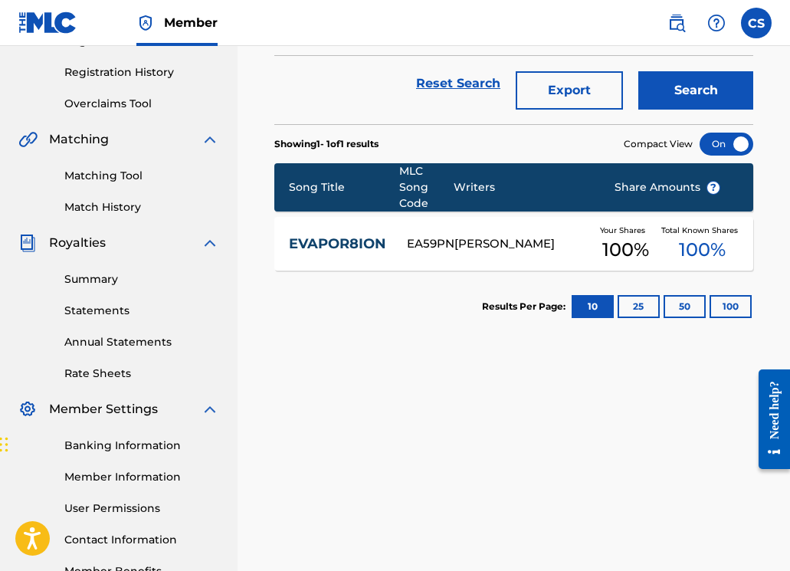
click at [339, 244] on link "EVAPOR8ION" at bounding box center [337, 244] width 97 height 18
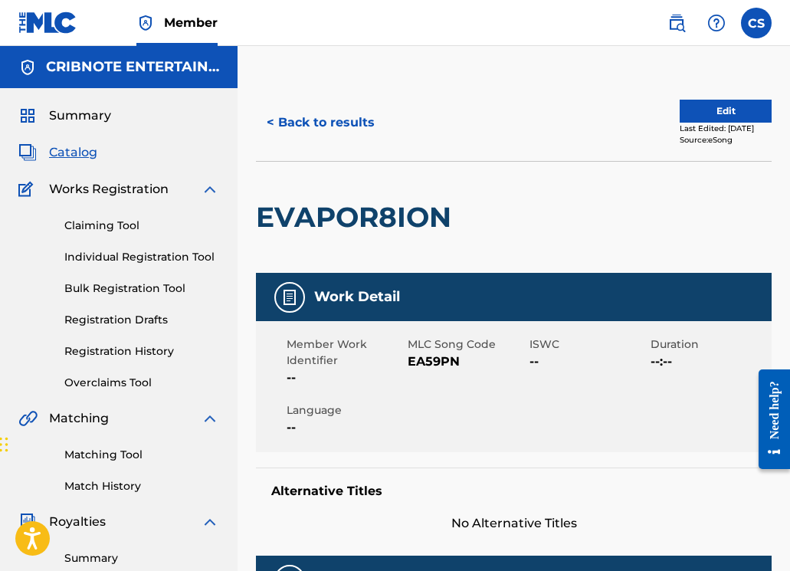
click at [329, 123] on button "< Back to results" at bounding box center [320, 122] width 129 height 38
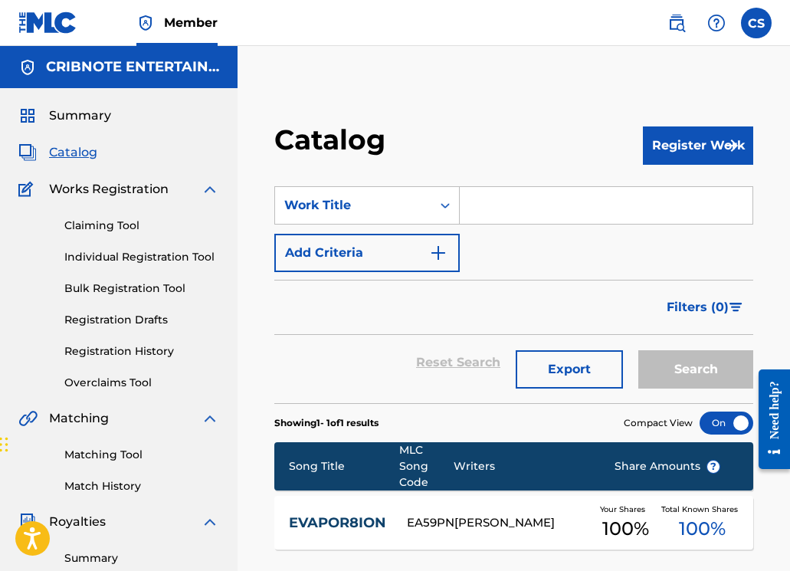
click at [486, 210] on input "Search Form" at bounding box center [606, 205] width 293 height 37
paste input "GOAT SKULL"
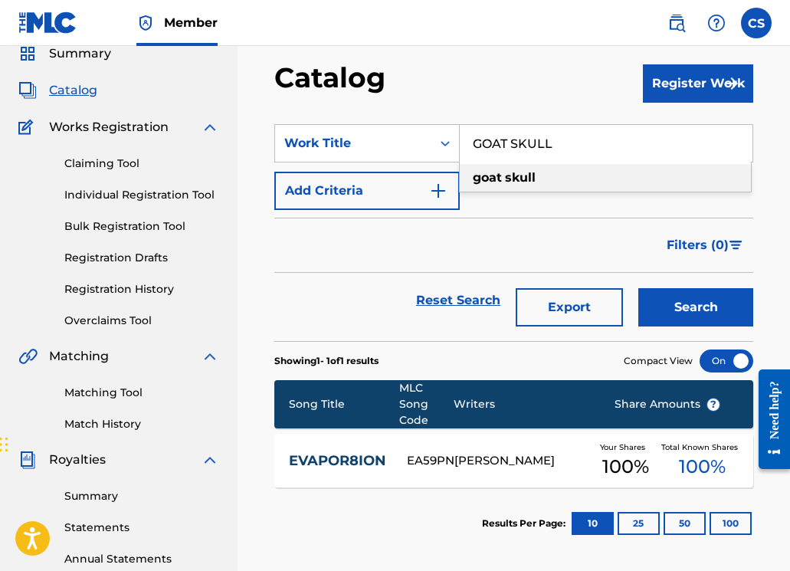
scroll to position [123, 0]
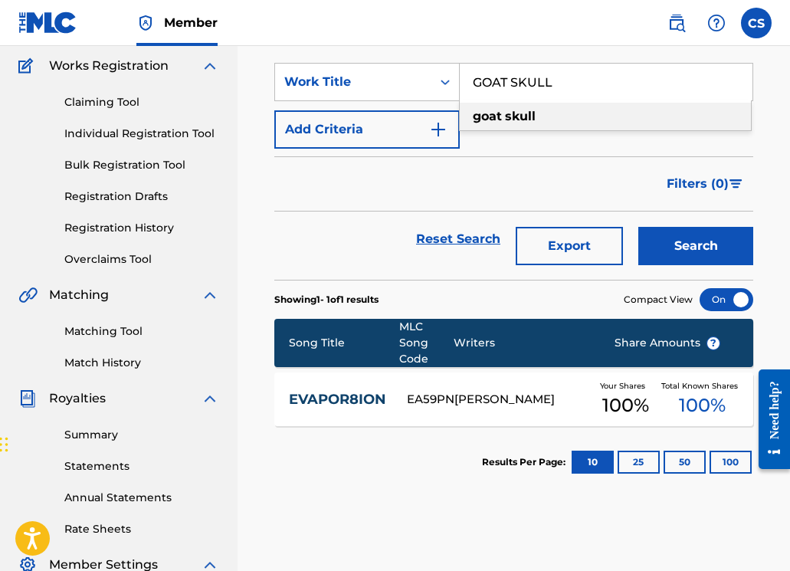
type input "GOAT SKULL"
click at [686, 246] on button "Search" at bounding box center [695, 246] width 115 height 38
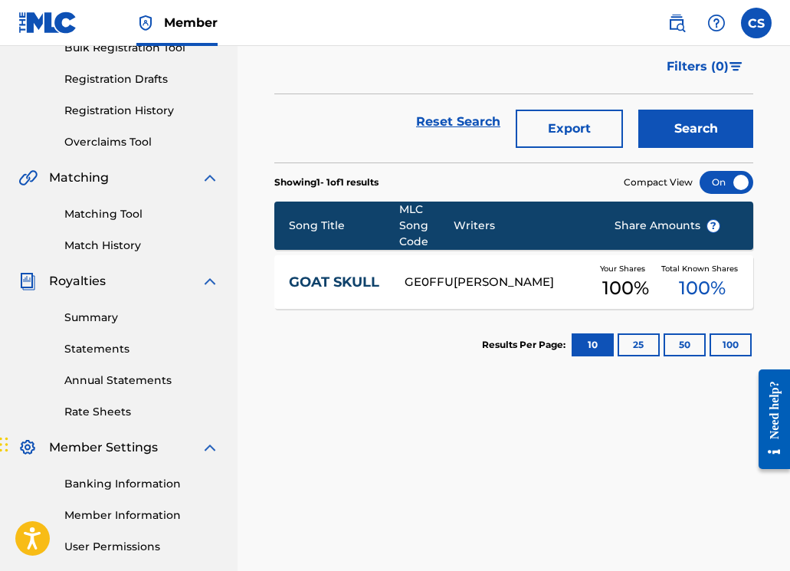
scroll to position [379, 0]
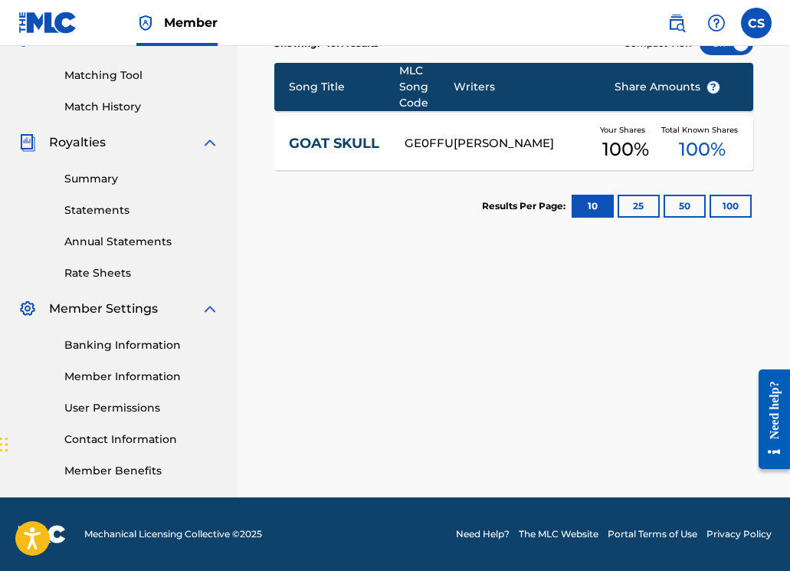
click at [327, 146] on link "GOAT SKULL" at bounding box center [337, 144] width 96 height 18
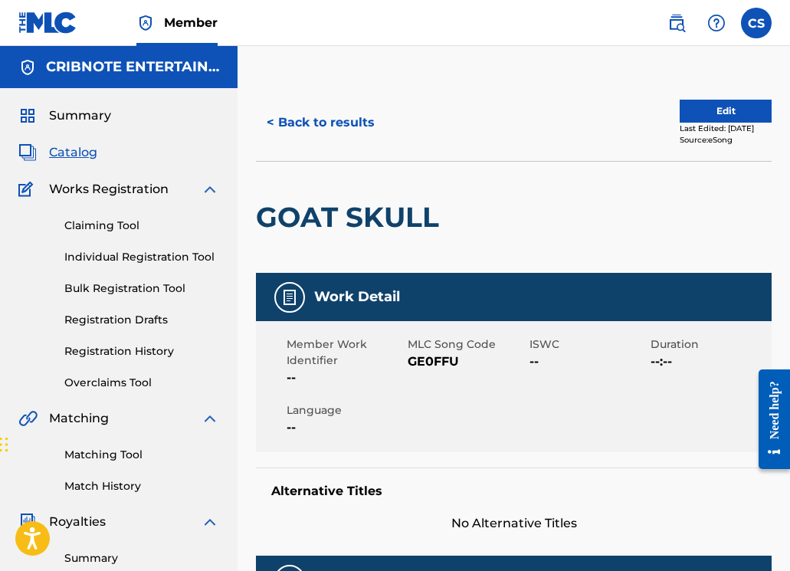
click at [318, 112] on button "< Back to results" at bounding box center [320, 122] width 129 height 38
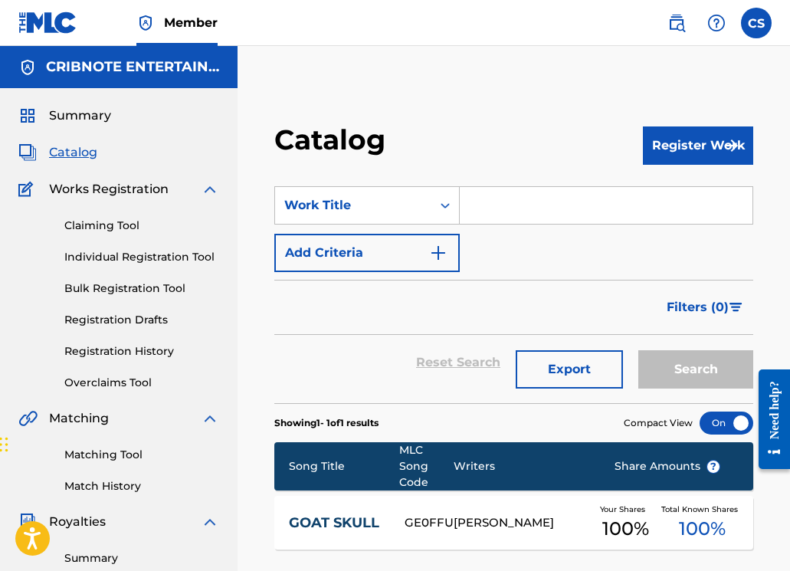
click at [476, 204] on input "Search Form" at bounding box center [606, 205] width 293 height 37
paste input "FH7VT4"
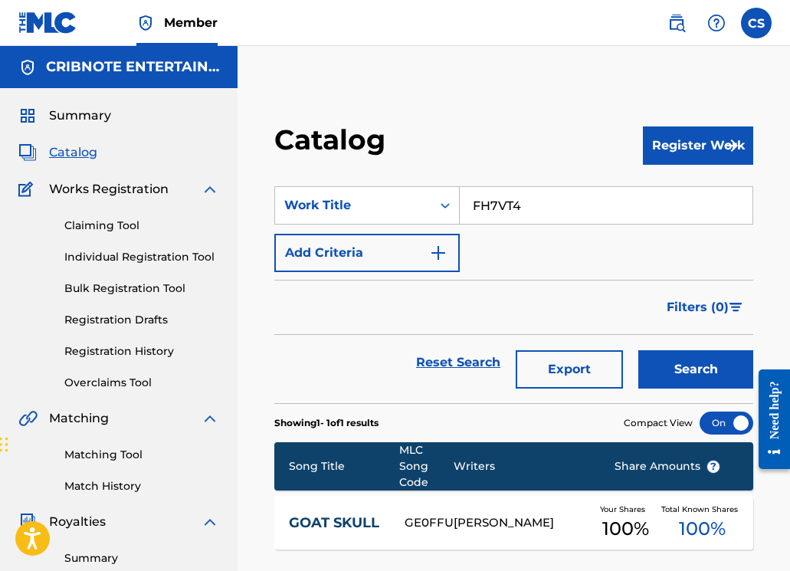
click at [687, 373] on button "Search" at bounding box center [695, 369] width 115 height 38
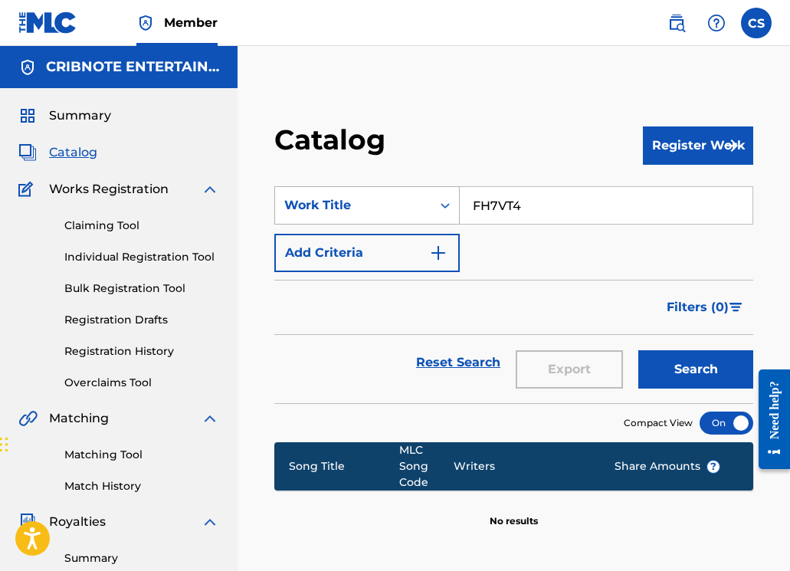
drag, startPoint x: 526, startPoint y: 201, endPoint x: 450, endPoint y: 209, distance: 76.2
click at [450, 209] on div "SearchWithCriteriaf73186ff-4702-47ce-b33e-3eecdcc46092 Work Title FH7VT4" at bounding box center [513, 205] width 479 height 38
paste input "AHRENHEIT"
type input "FAHRENHEIT"
click at [659, 372] on button "Search" at bounding box center [695, 369] width 115 height 38
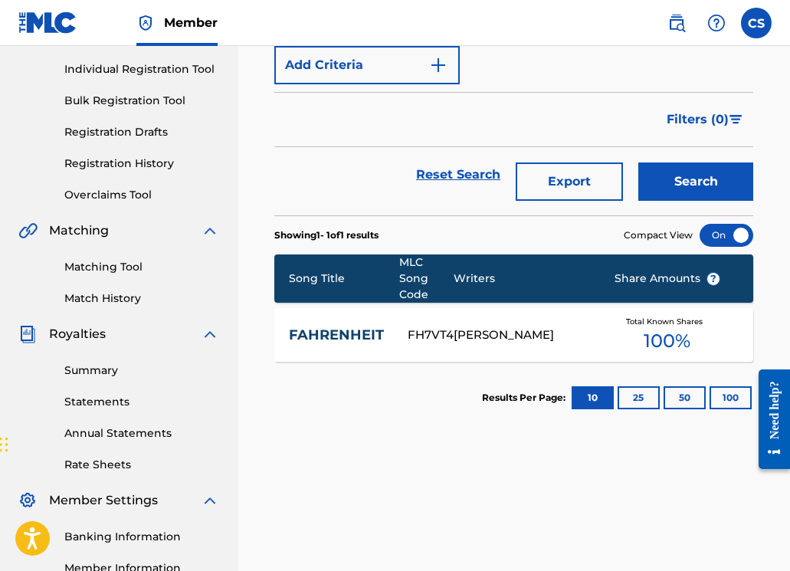
scroll to position [303, 0]
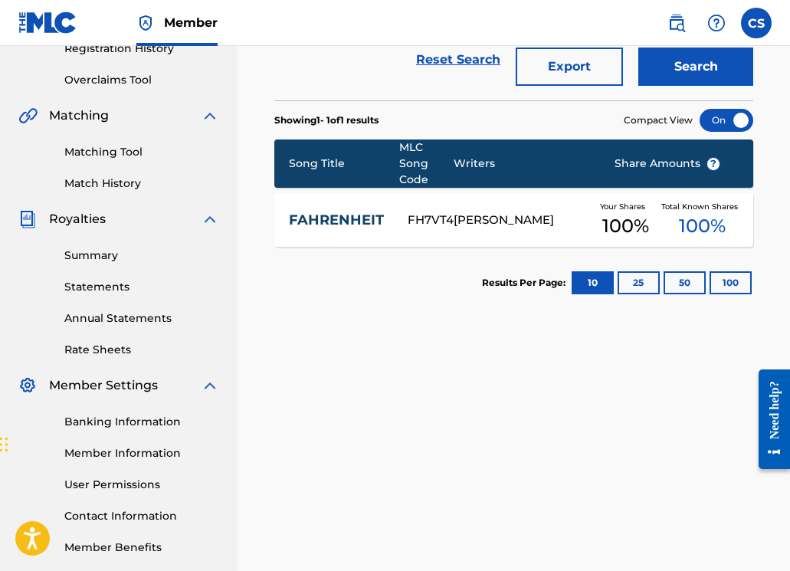
click at [326, 216] on link "FAHRENHEIT" at bounding box center [338, 220] width 99 height 18
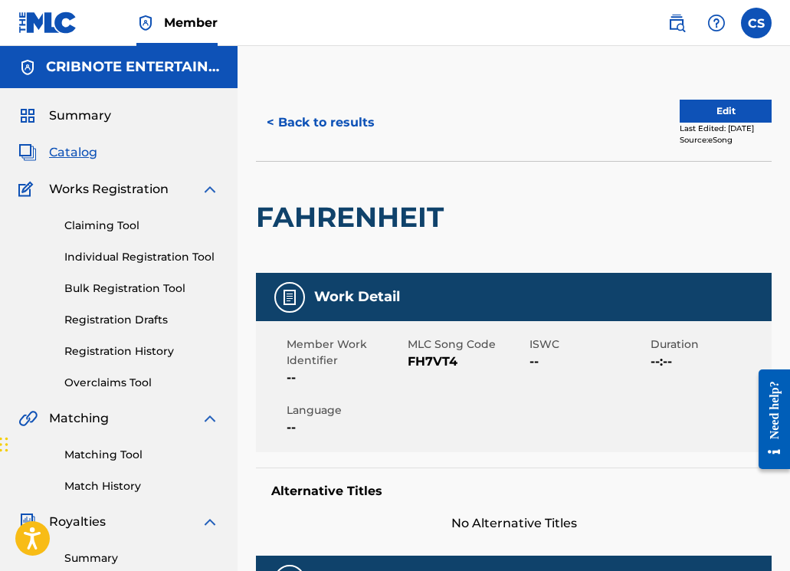
click at [304, 126] on button "< Back to results" at bounding box center [320, 122] width 129 height 38
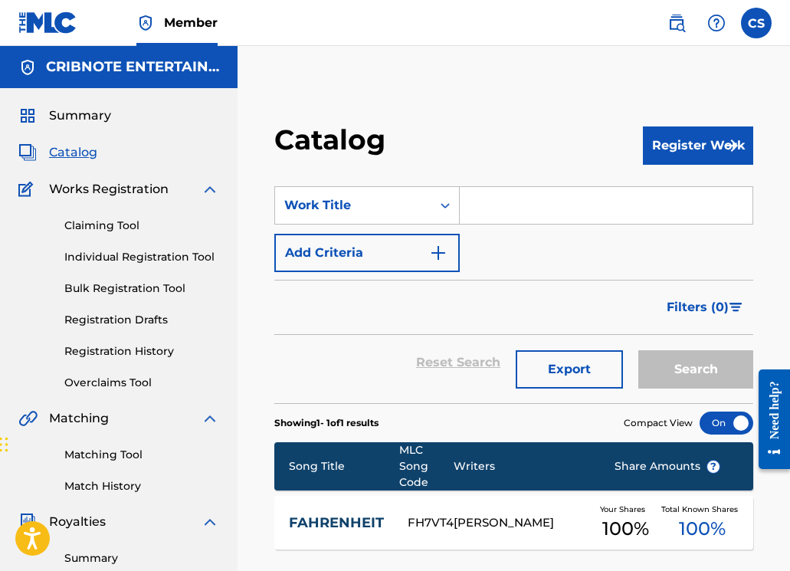
click at [524, 211] on input "Search Form" at bounding box center [606, 205] width 293 height 37
paste input "FAT DUMB BITCH"
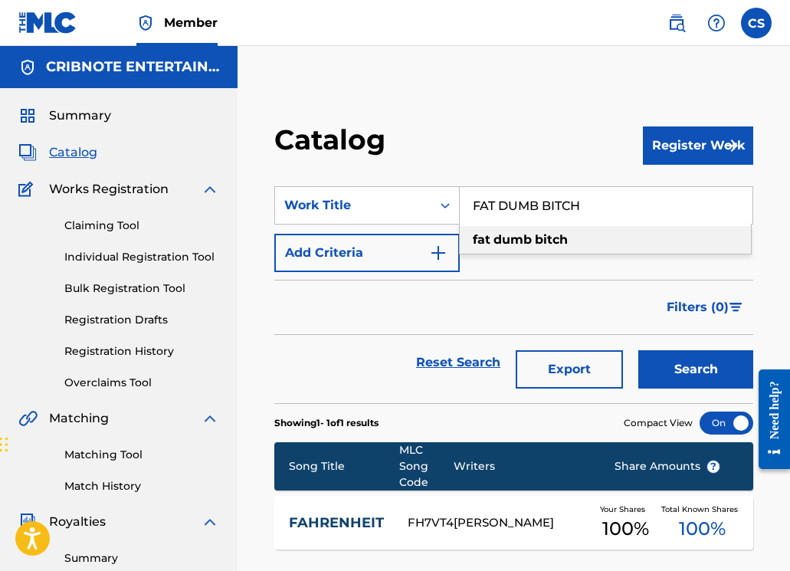
type input "FAT DUMB BITCH"
click at [709, 381] on button "Search" at bounding box center [695, 369] width 115 height 38
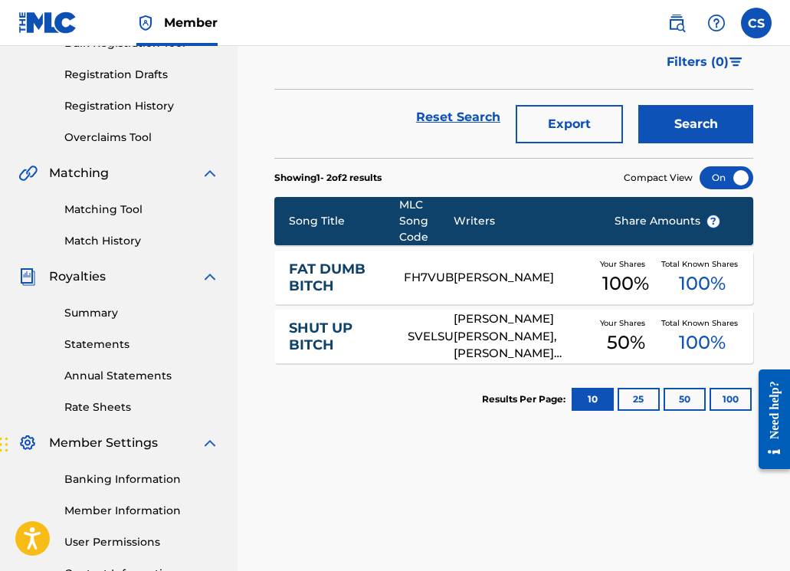
scroll to position [247, 0]
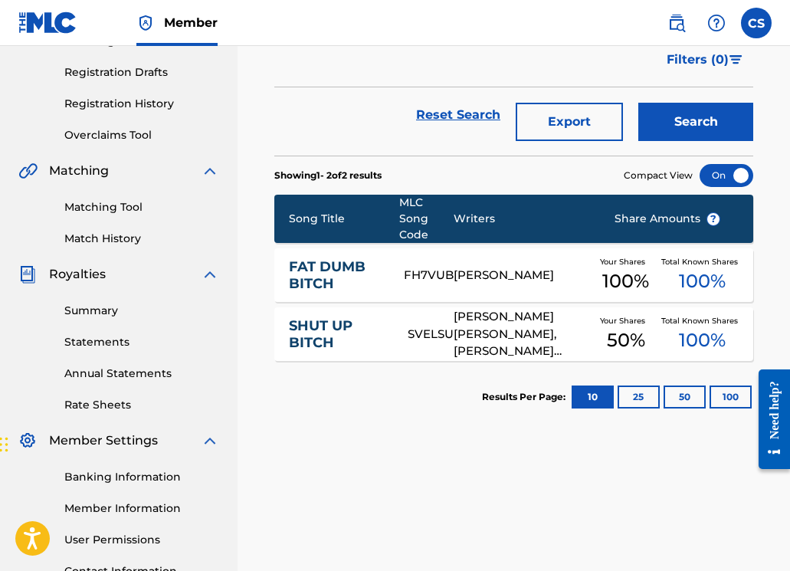
click at [309, 283] on link "FAT DUMB BITCH" at bounding box center [336, 275] width 95 height 34
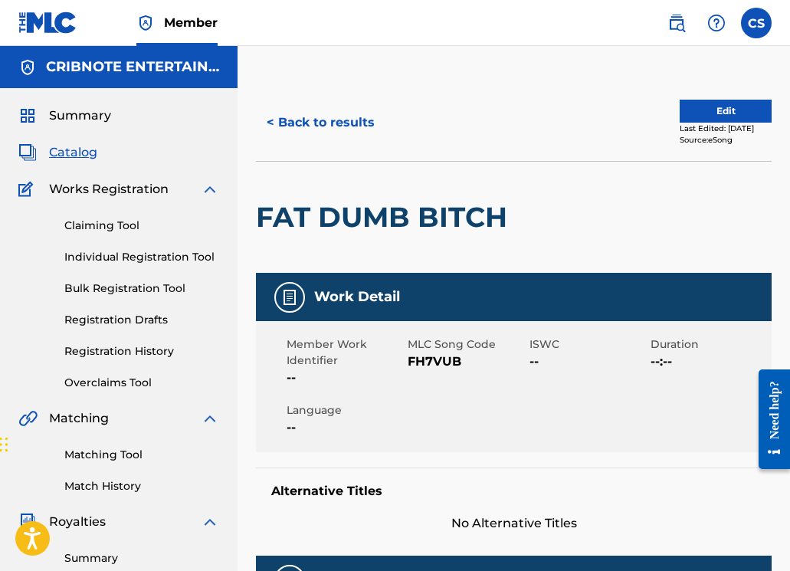
click at [321, 129] on button "< Back to results" at bounding box center [320, 122] width 129 height 38
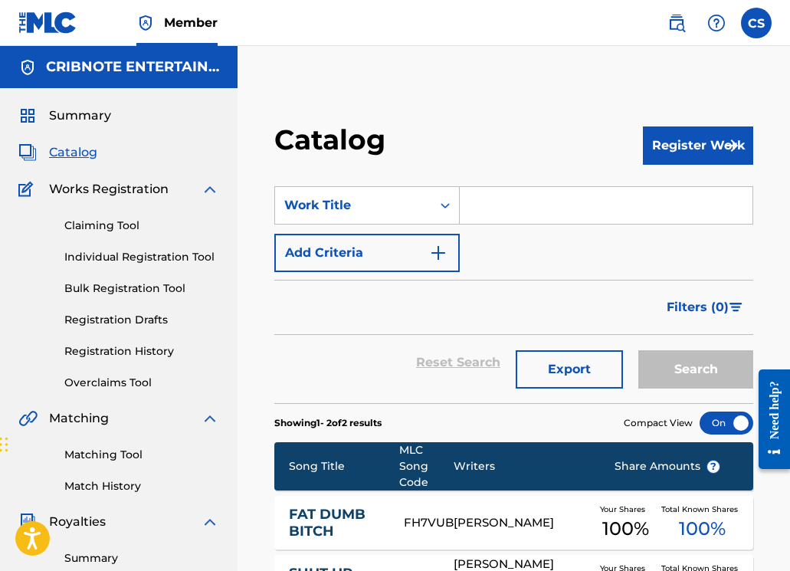
click at [490, 218] on input "Search Form" at bounding box center [606, 205] width 293 height 37
paste input "FOR RAGE"
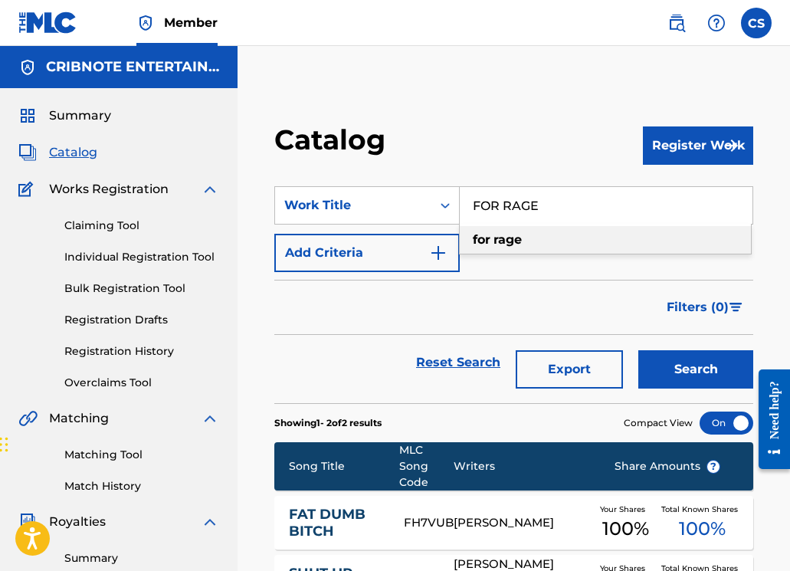
type input "FOR RAGE"
click at [691, 363] on button "Search" at bounding box center [695, 369] width 115 height 38
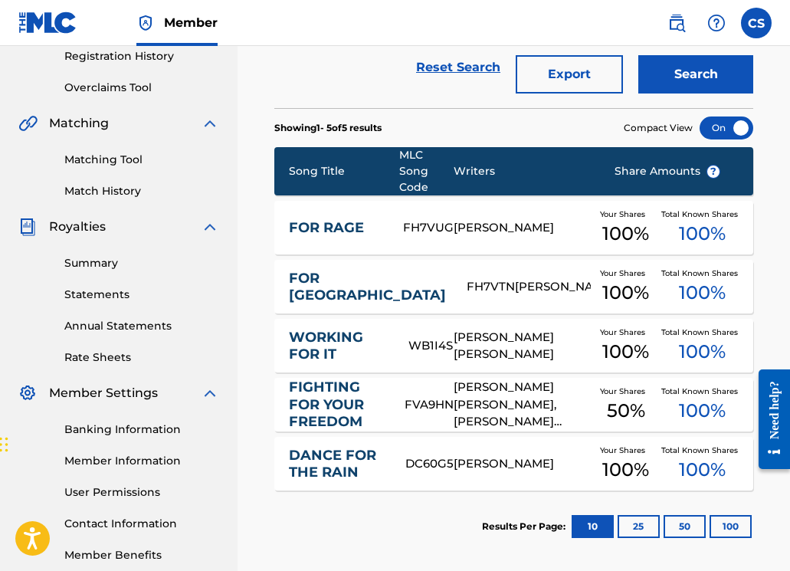
scroll to position [304, 0]
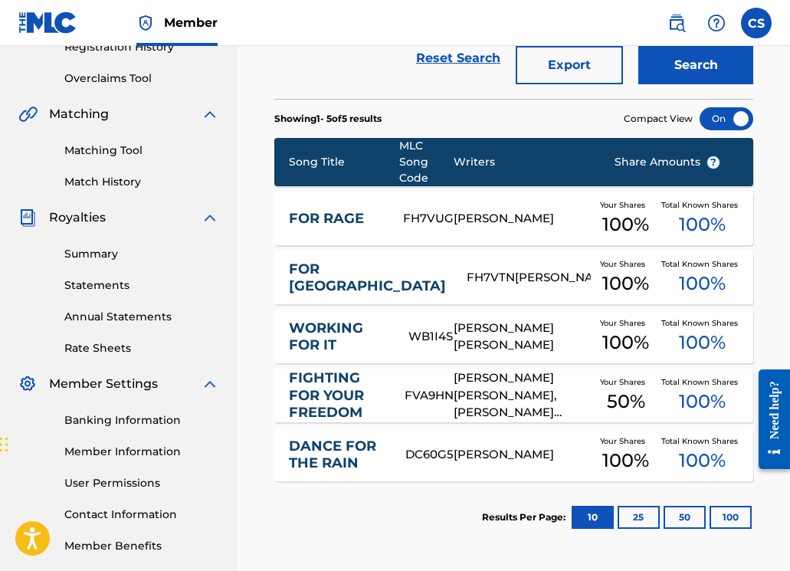
click at [334, 221] on link "FOR RAGE" at bounding box center [336, 219] width 94 height 18
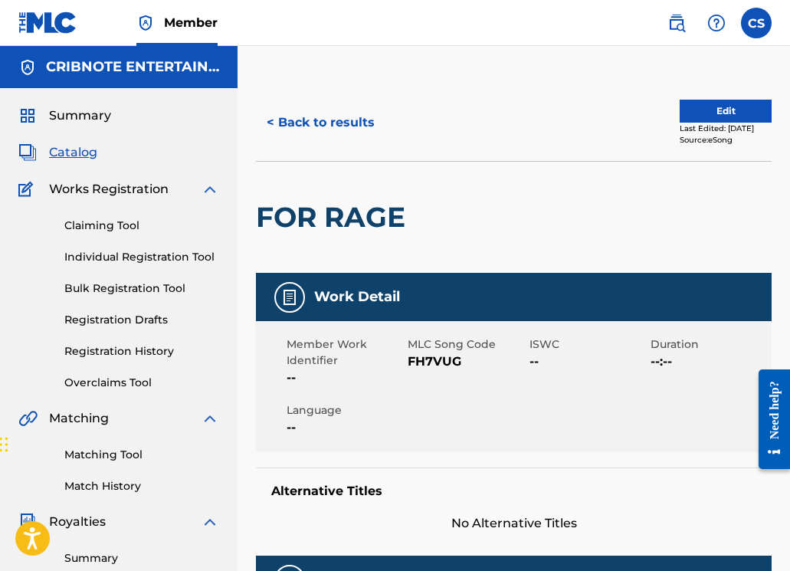
click at [318, 113] on button "< Back to results" at bounding box center [320, 122] width 129 height 38
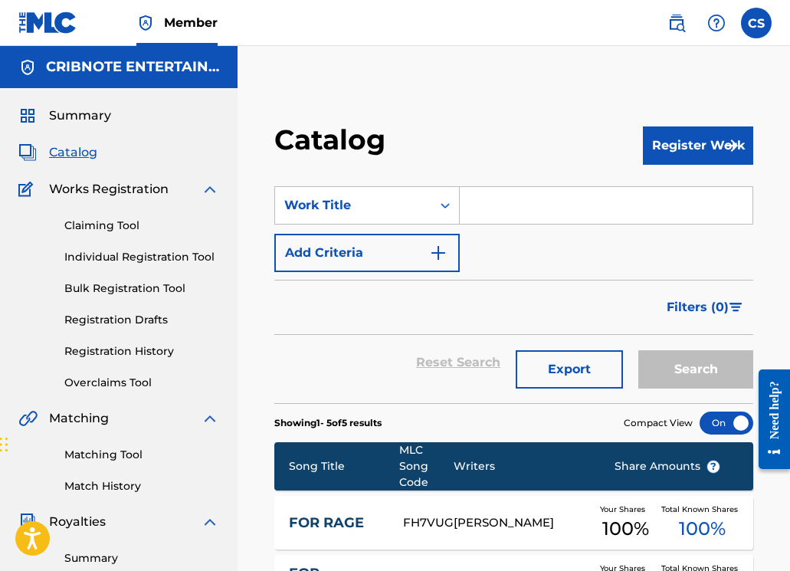
drag, startPoint x: 483, startPoint y: 200, endPoint x: 489, endPoint y: 205, distance: 8.1
click at [486, 203] on input "Search Form" at bounding box center [606, 205] width 293 height 37
paste input "FUFD"
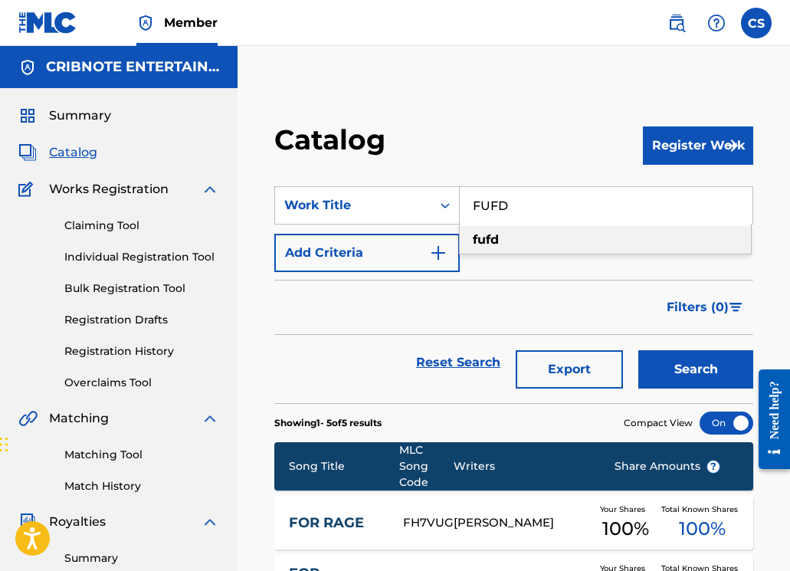
type input "FUFD"
click at [670, 358] on button "Search" at bounding box center [695, 369] width 115 height 38
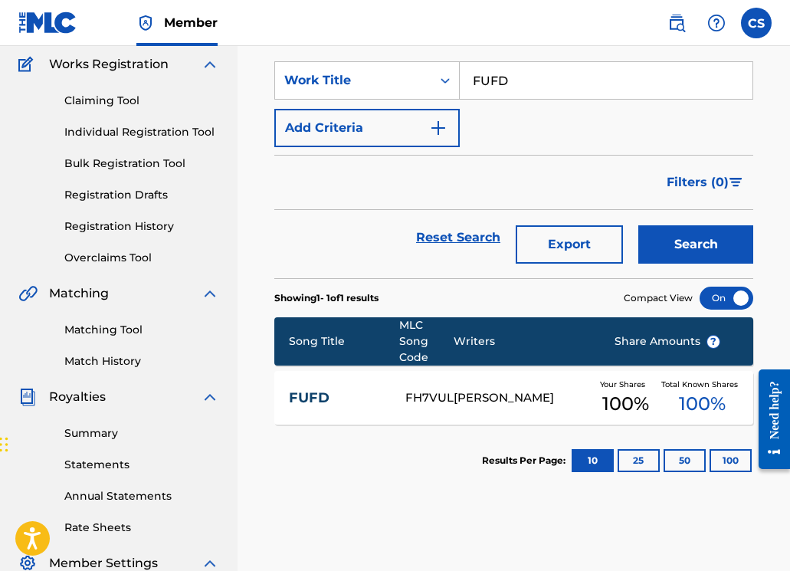
scroll to position [273, 0]
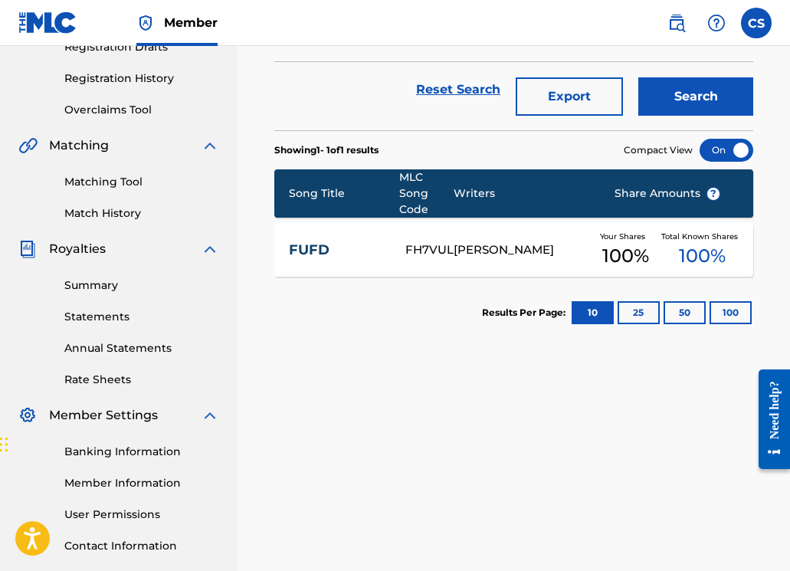
click at [315, 256] on link "FUFD" at bounding box center [337, 250] width 97 height 18
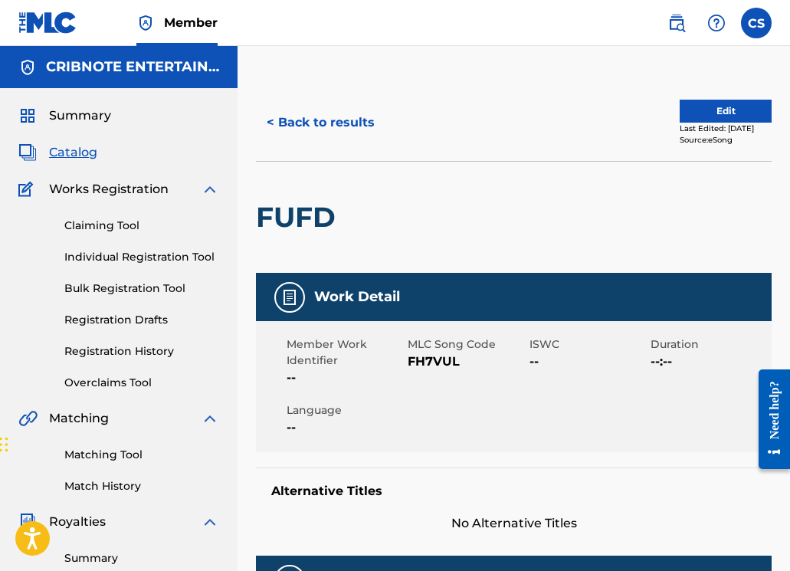
click at [307, 120] on button "< Back to results" at bounding box center [320, 122] width 129 height 38
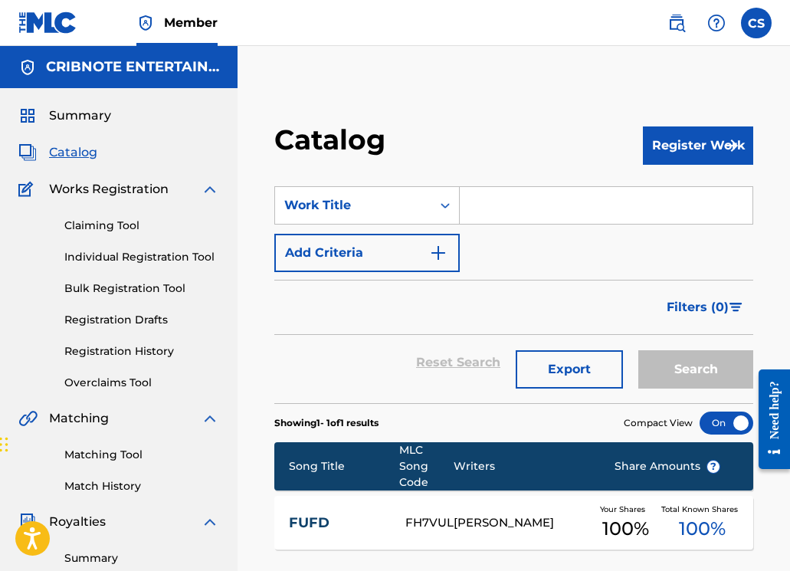
click at [491, 198] on input "Search Form" at bounding box center [606, 205] width 293 height 37
paste input "FRUIT HAT"
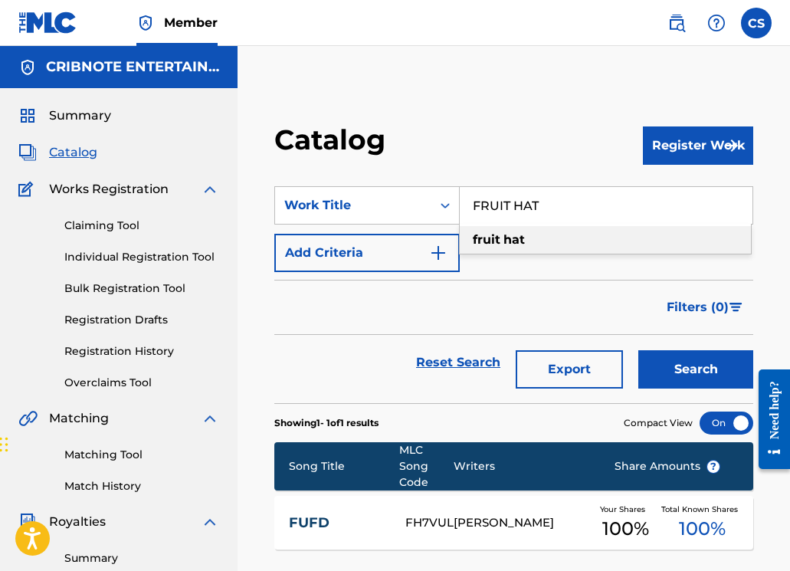
type input "FRUIT HAT"
click at [702, 379] on button "Search" at bounding box center [695, 369] width 115 height 38
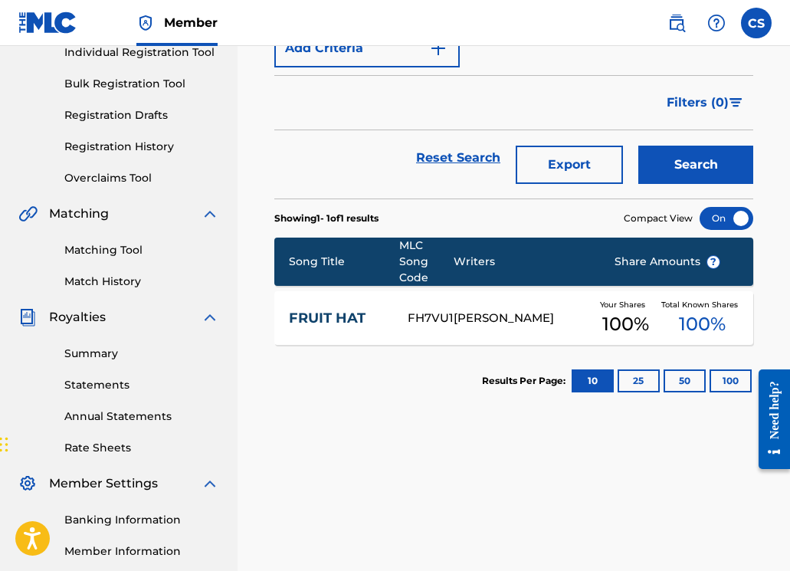
scroll to position [379, 0]
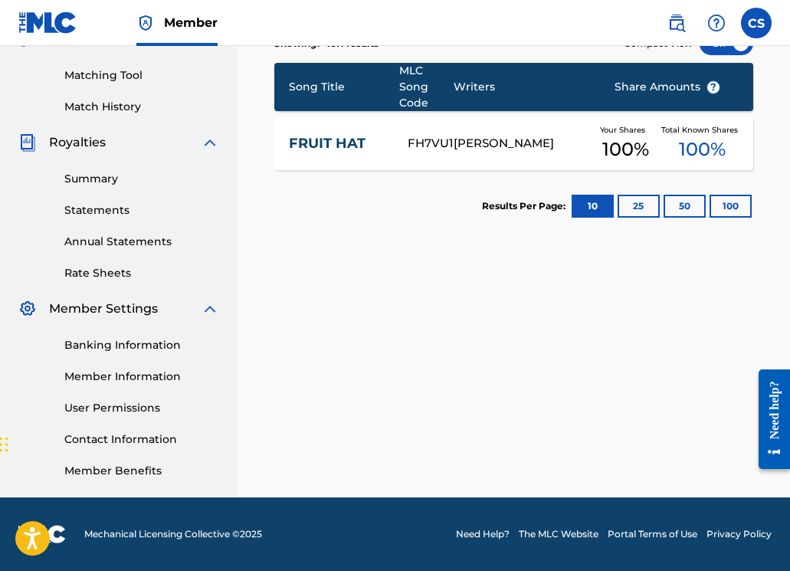
click at [313, 146] on link "FRUIT HAT" at bounding box center [338, 144] width 99 height 18
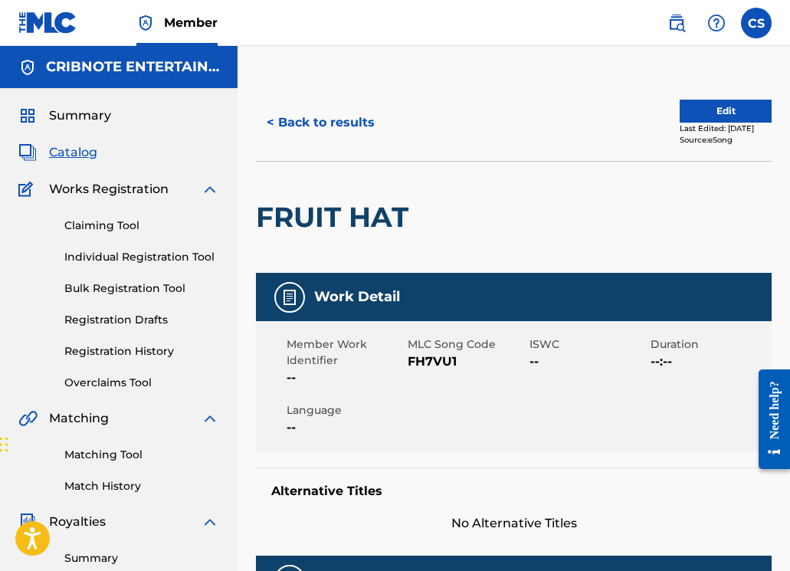
click at [310, 130] on button "< Back to results" at bounding box center [320, 122] width 129 height 38
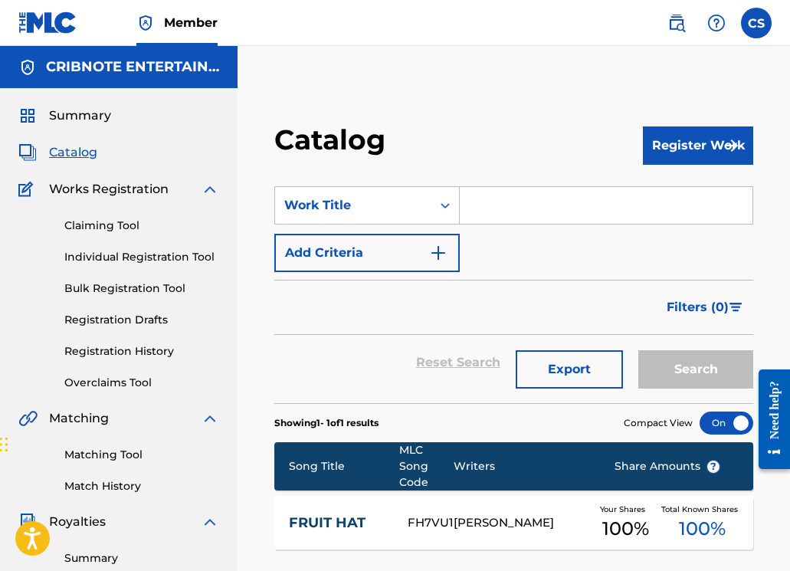
click at [522, 209] on input "Search Form" at bounding box center [606, 205] width 293 height 37
paste input "EIGHTEEN POUNDS OF COKE"
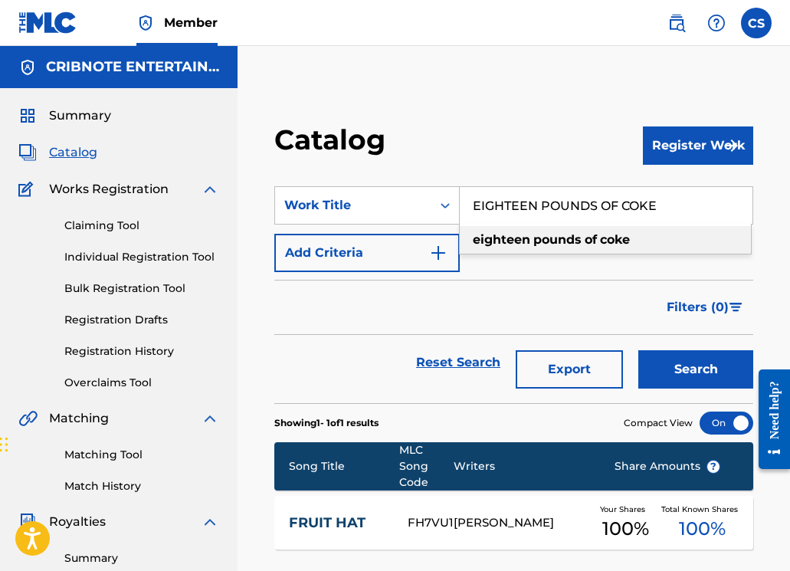
type input "EIGHTEEN POUNDS OF COKE"
click at [673, 372] on button "Search" at bounding box center [695, 369] width 115 height 38
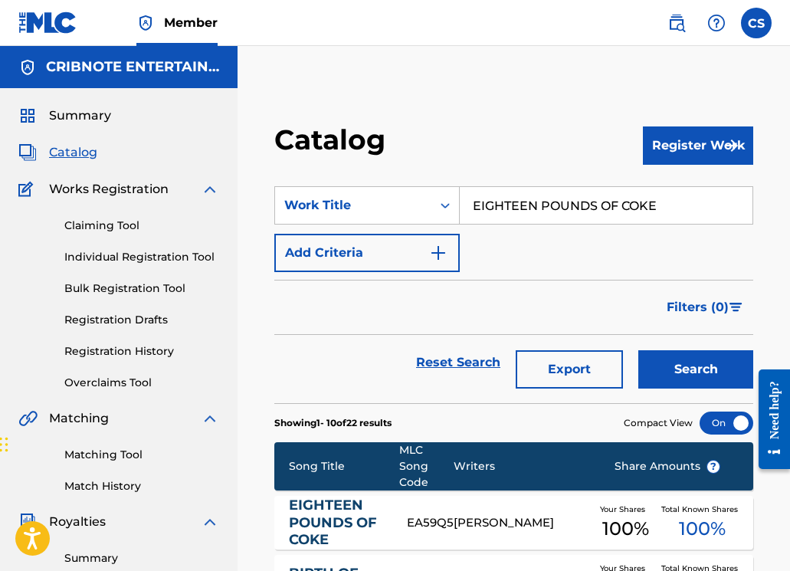
scroll to position [313, 0]
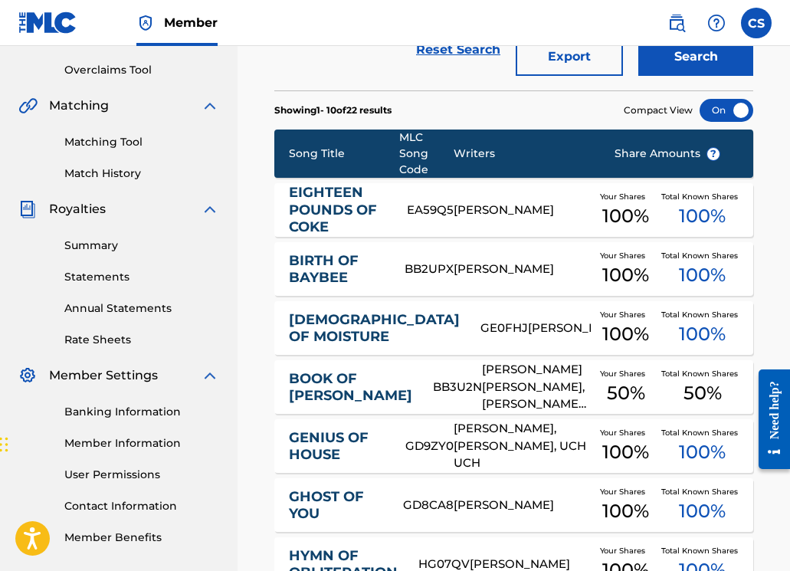
click at [339, 212] on link "EIGHTEEN POUNDS OF COKE" at bounding box center [338, 210] width 98 height 52
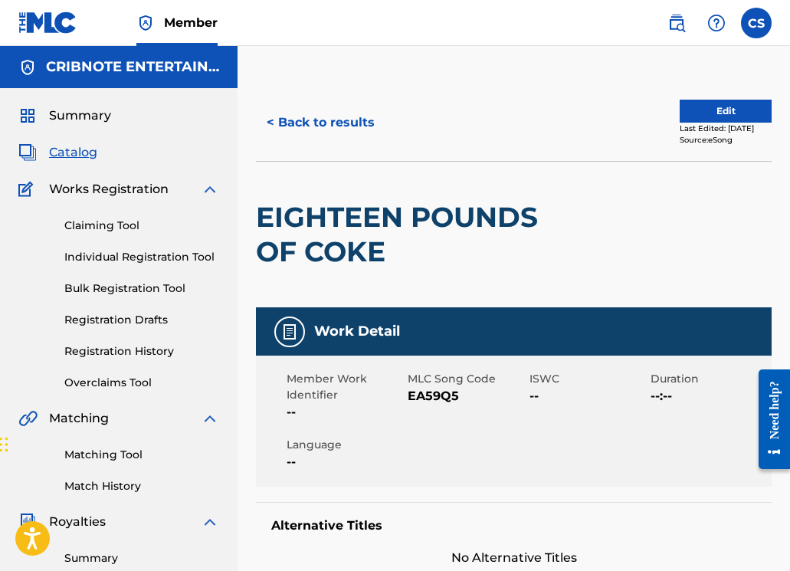
click at [309, 97] on div "< Back to results Edit Last Edited: September 07, 2022 Source: eSong" at bounding box center [513, 122] width 515 height 77
click at [312, 113] on button "< Back to results" at bounding box center [320, 122] width 129 height 38
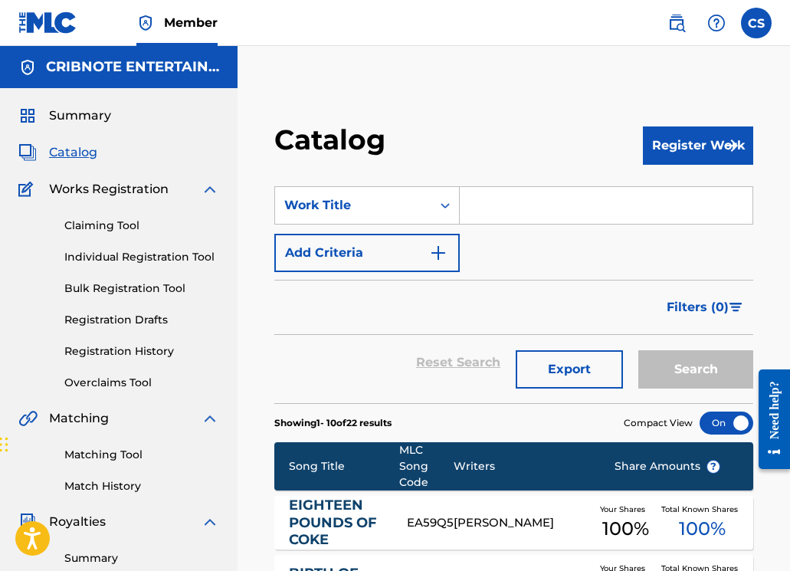
click at [502, 213] on input "Search Form" at bounding box center [606, 205] width 293 height 37
paste input "[DEMOGRAPHIC_DATA] OF MOISTURE"
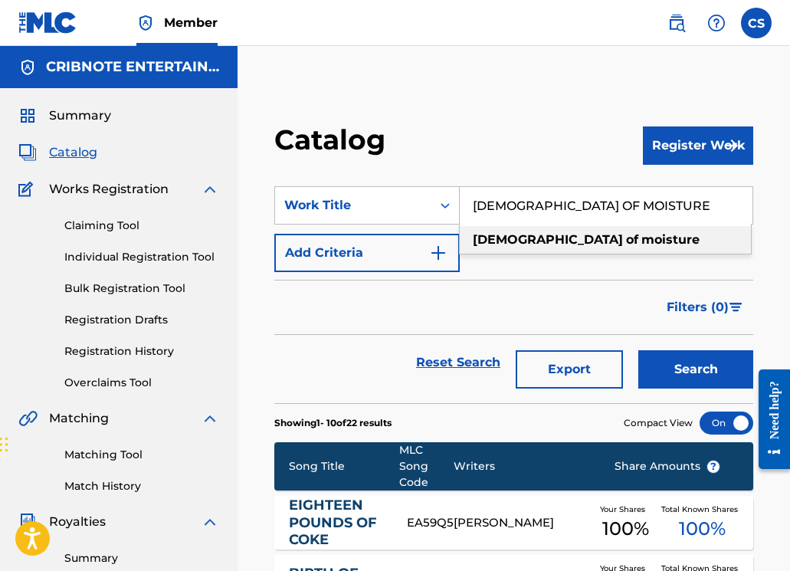
type input "[DEMOGRAPHIC_DATA] OF MOISTURE"
click at [670, 370] on button "Search" at bounding box center [695, 369] width 115 height 38
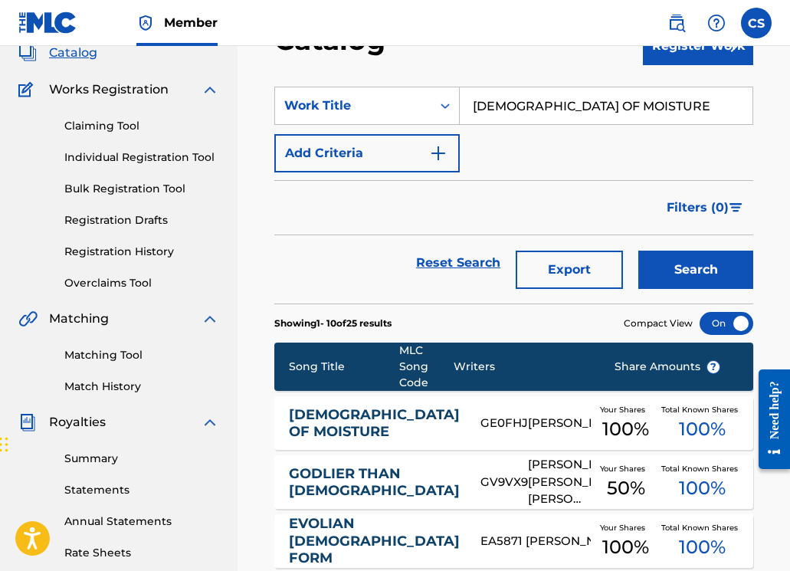
scroll to position [297, 0]
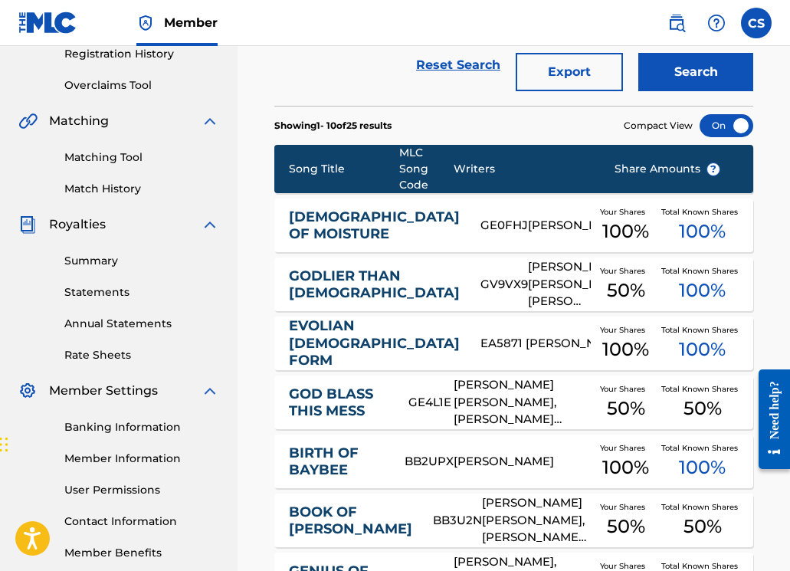
click at [314, 224] on link "[DEMOGRAPHIC_DATA] OF MOISTURE" at bounding box center [374, 225] width 171 height 34
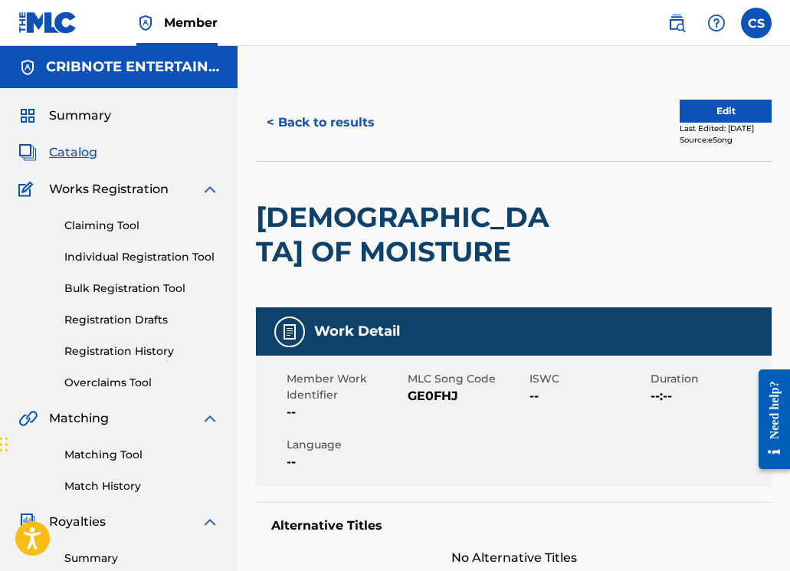
click at [305, 130] on button "< Back to results" at bounding box center [320, 122] width 129 height 38
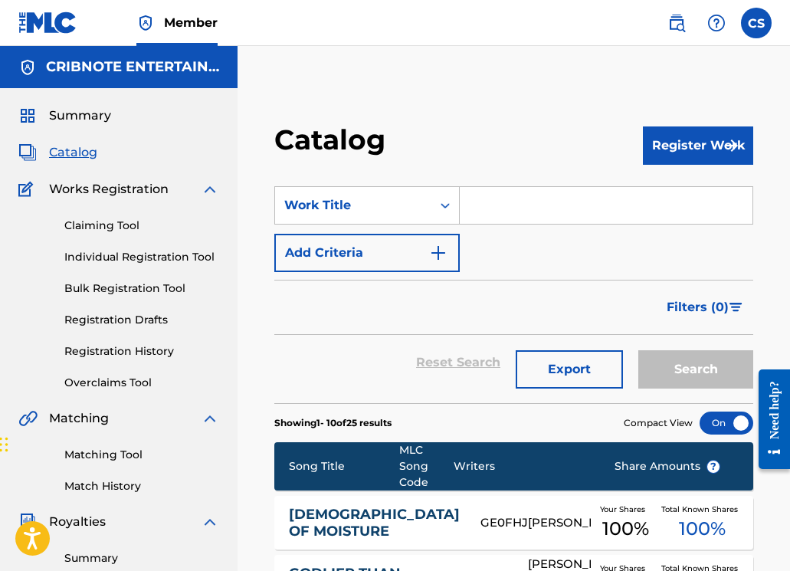
click at [481, 210] on input "Search Form" at bounding box center [606, 205] width 293 height 37
paste input "HANDSHAKES AND HUGS"
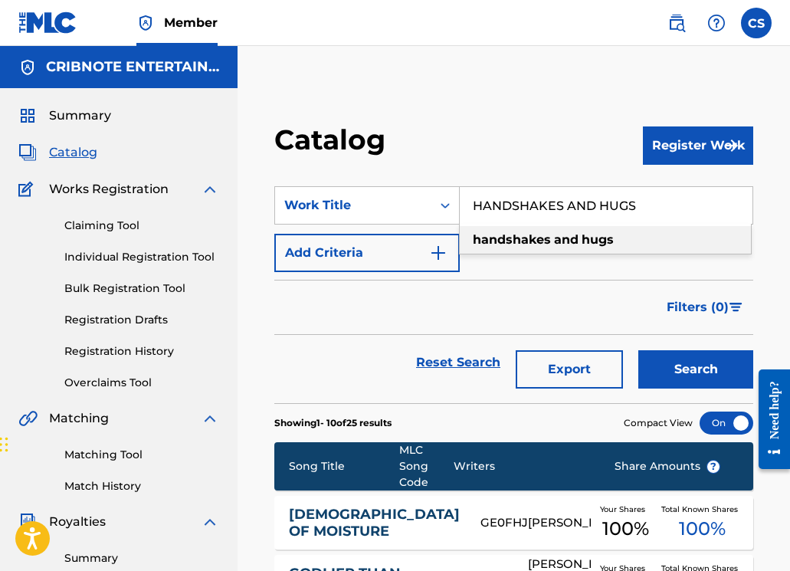
type input "HANDSHAKES AND HUGS"
click at [649, 362] on button "Search" at bounding box center [695, 369] width 115 height 38
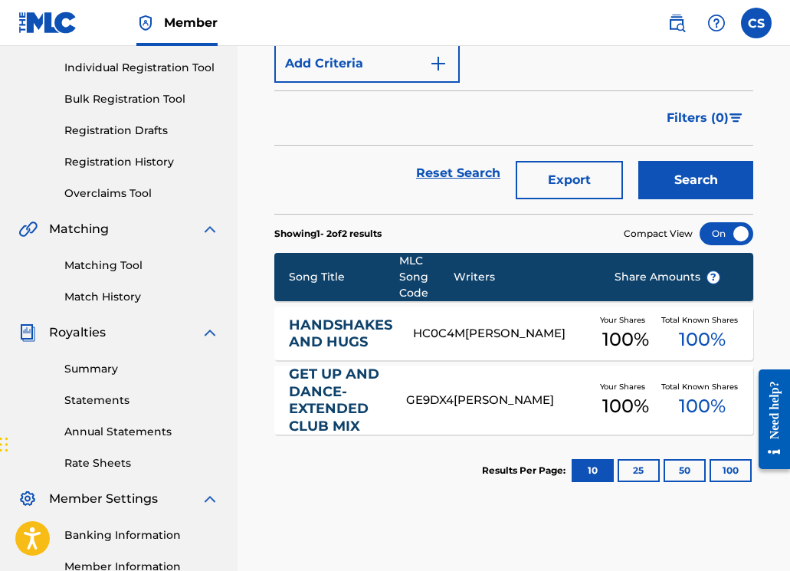
scroll to position [379, 0]
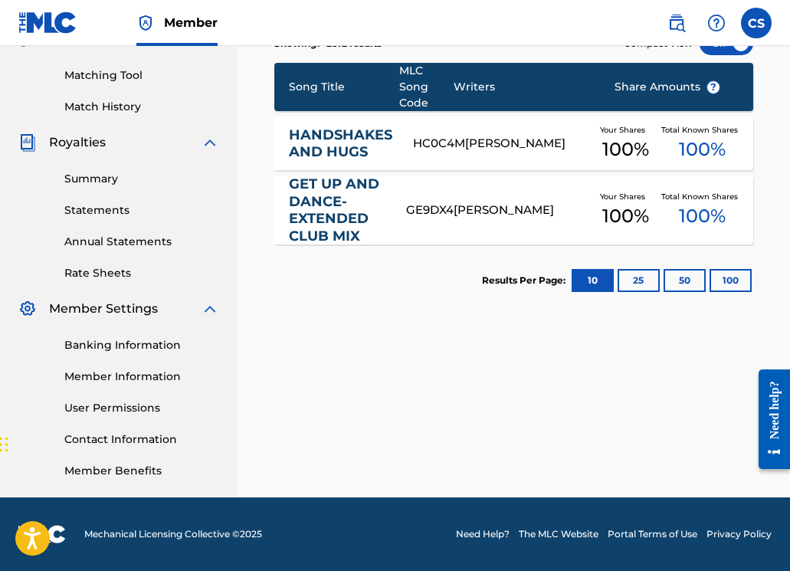
click at [314, 146] on link "HANDSHAKES AND HUGS" at bounding box center [340, 143] width 103 height 34
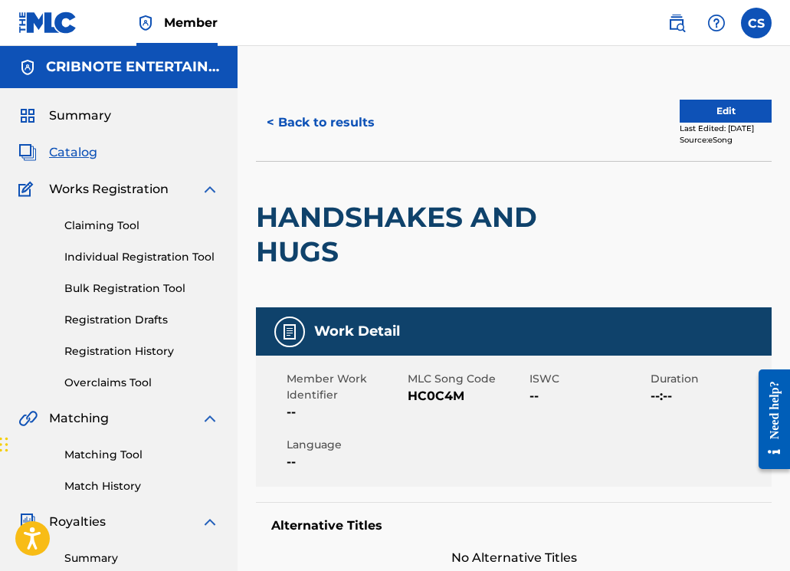
click at [296, 118] on button "< Back to results" at bounding box center [320, 122] width 129 height 38
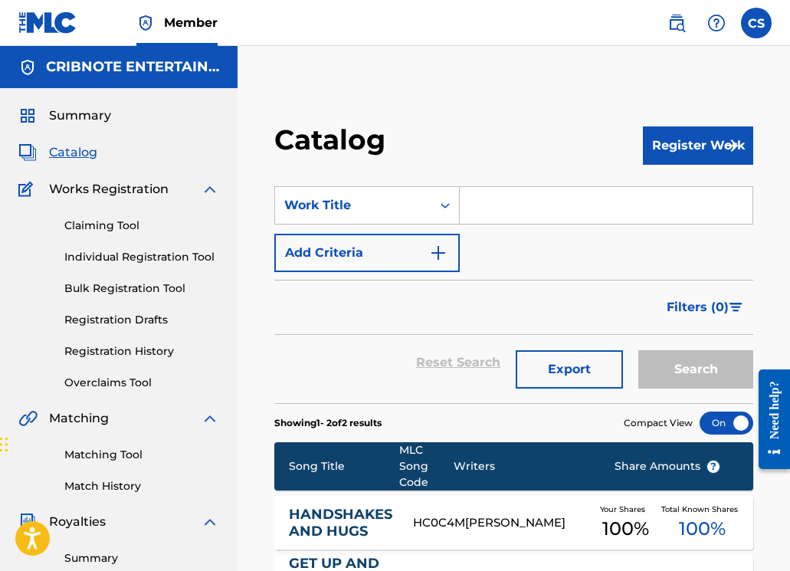
click at [487, 202] on input "Search Form" at bounding box center [606, 205] width 293 height 37
paste input "HATCH"
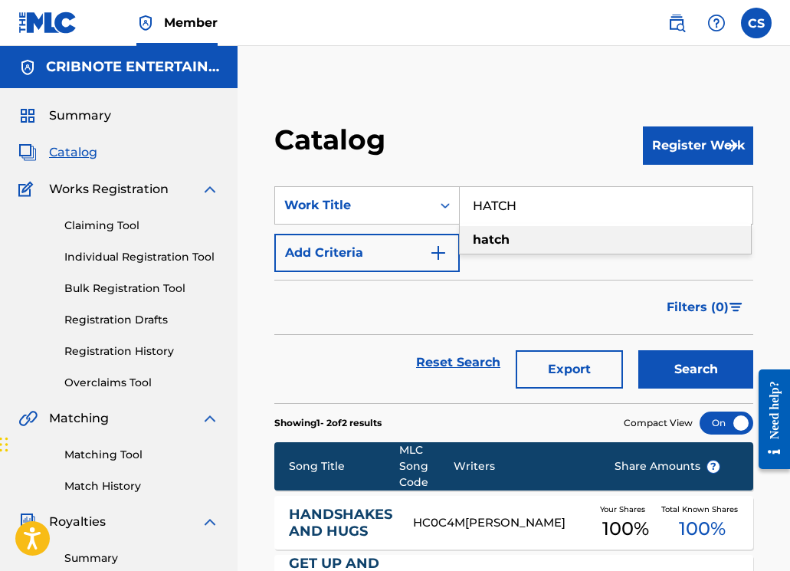
type input "HATCH"
click at [661, 367] on button "Search" at bounding box center [695, 369] width 115 height 38
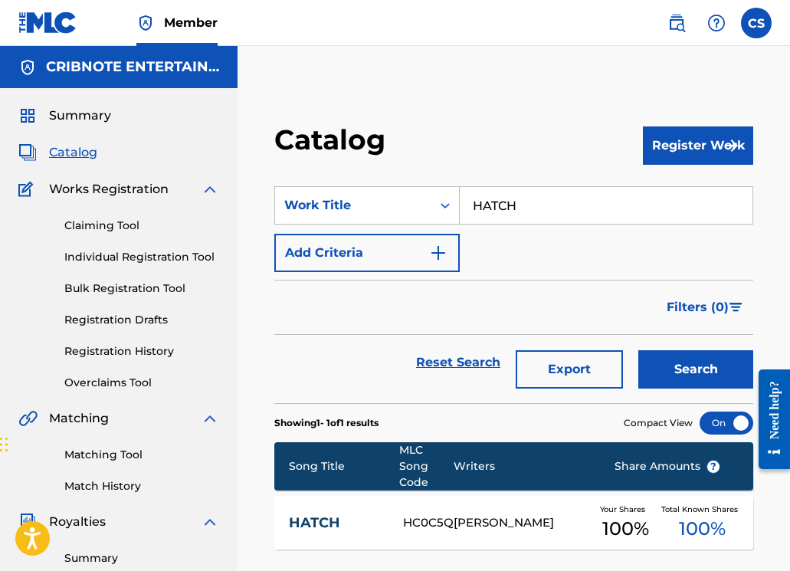
click at [342, 256] on button "Add Criteria" at bounding box center [366, 253] width 185 height 38
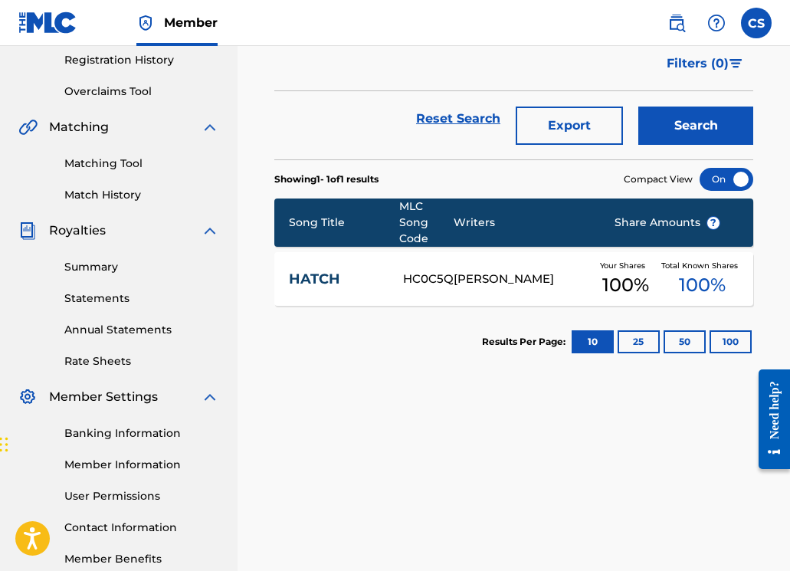
scroll to position [379, 0]
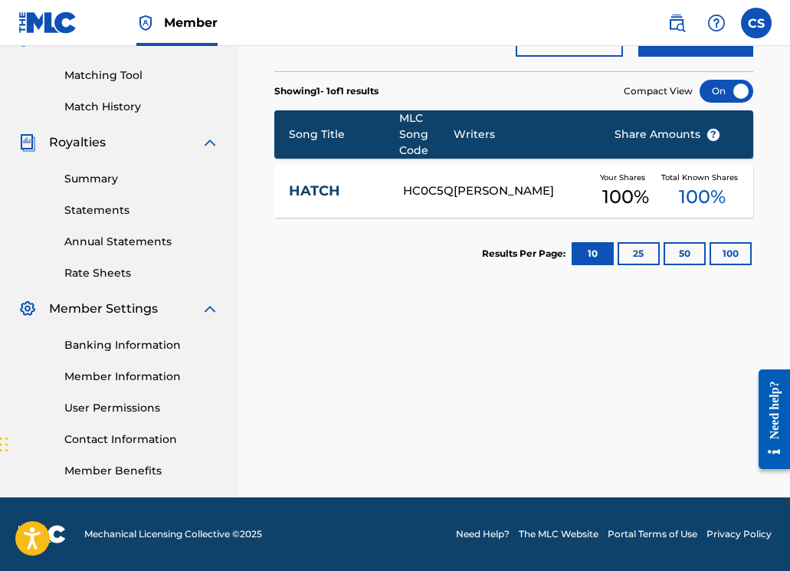
click at [308, 195] on link "HATCH" at bounding box center [336, 191] width 94 height 18
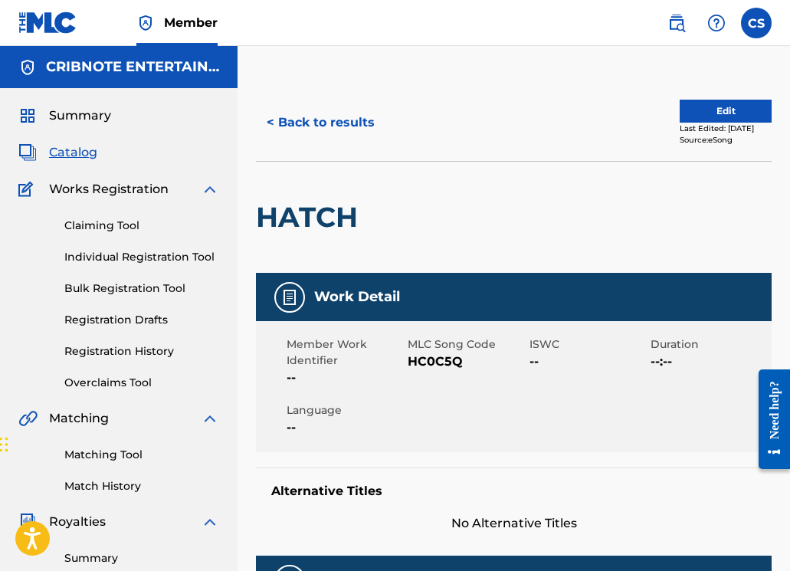
click at [293, 116] on button "< Back to results" at bounding box center [320, 122] width 129 height 38
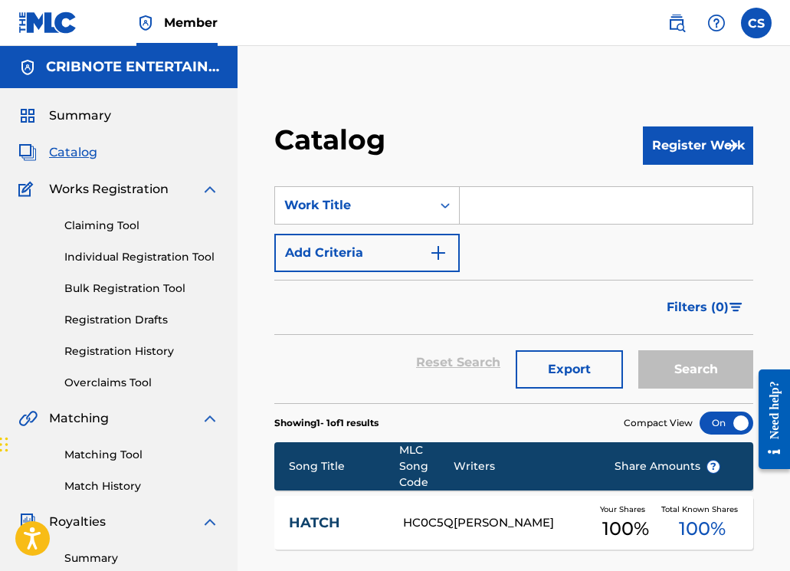
click at [477, 199] on input "Search Form" at bounding box center [606, 205] width 293 height 37
paste input "HIGHTRO"
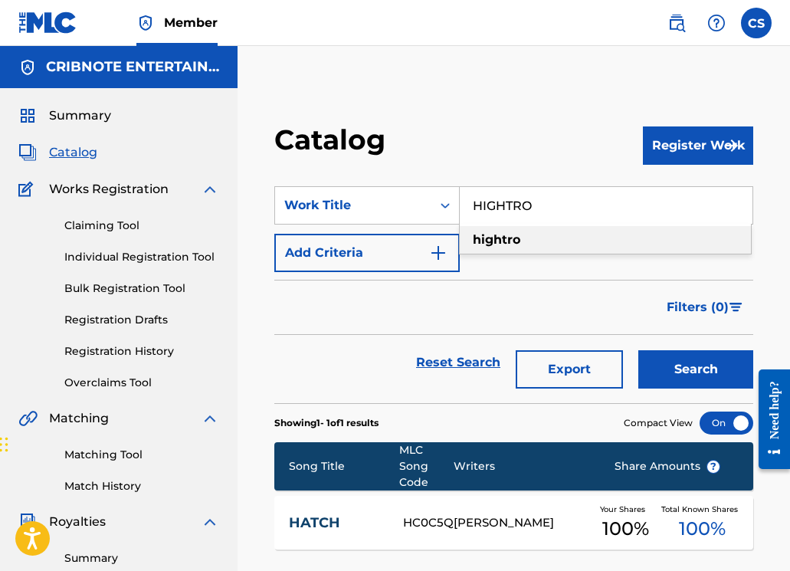
type input "HIGHTRO"
click at [658, 376] on button "Search" at bounding box center [695, 369] width 115 height 38
click at [323, 520] on link "HIGHTRO" at bounding box center [336, 523] width 94 height 18
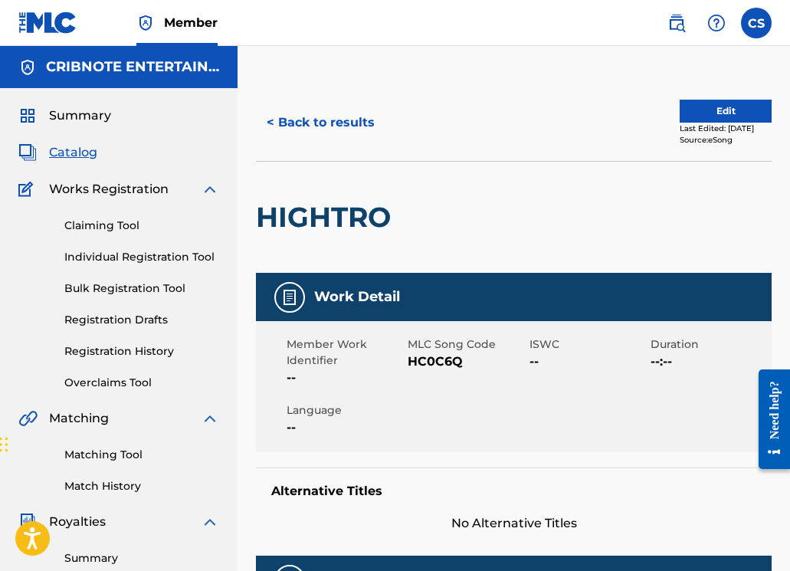
click at [306, 133] on button "< Back to results" at bounding box center [320, 122] width 129 height 38
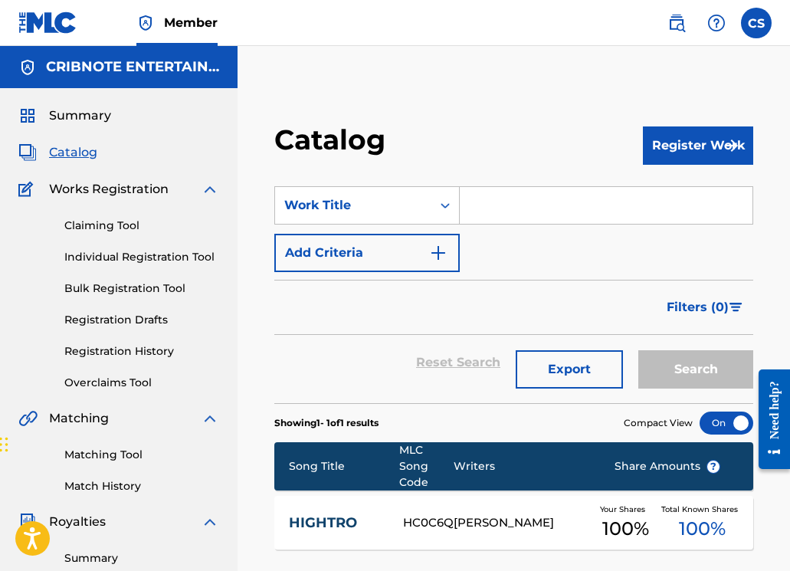
click at [488, 206] on input "Search Form" at bounding box center [606, 205] width 293 height 37
paste input "HIDDEN RUN"
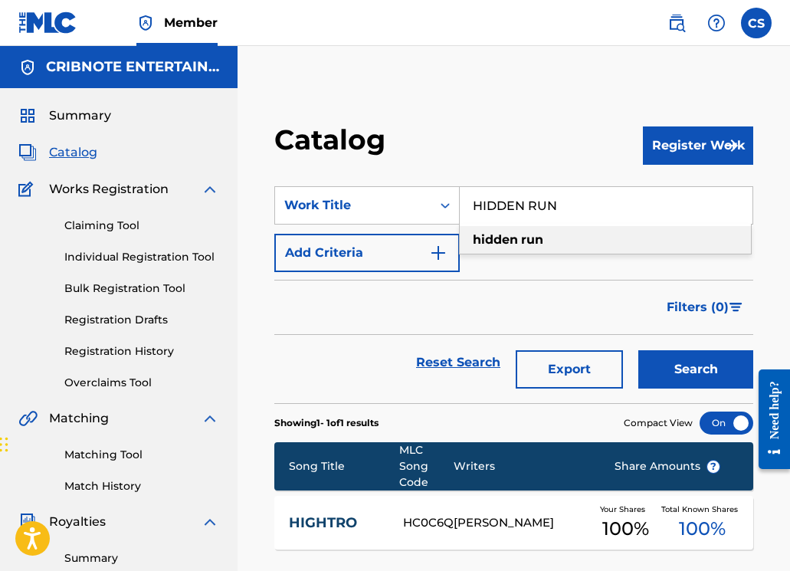
type input "HIDDEN RUN"
click at [659, 375] on button "Search" at bounding box center [695, 369] width 115 height 38
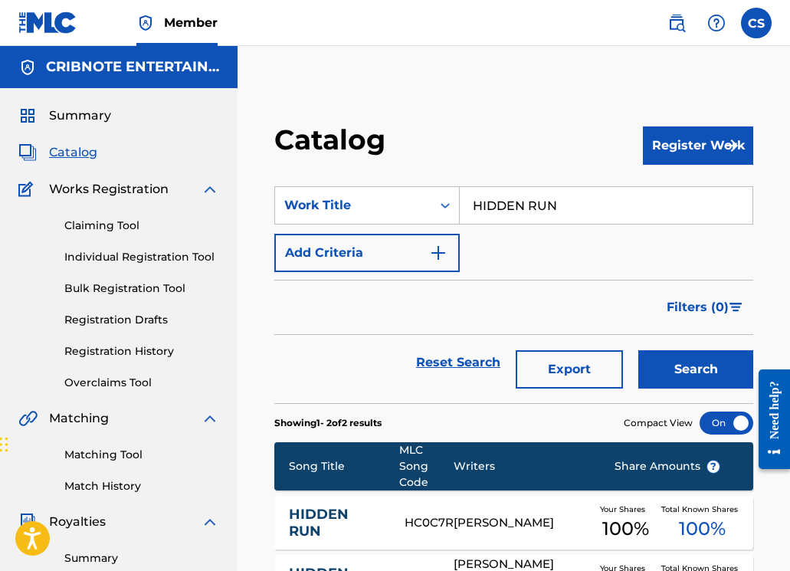
click at [379, 509] on div "HIDDEN RUN HC0C7R [PERSON_NAME] Your Shares 100 % Total Known Shares 100 %" at bounding box center [513, 523] width 479 height 54
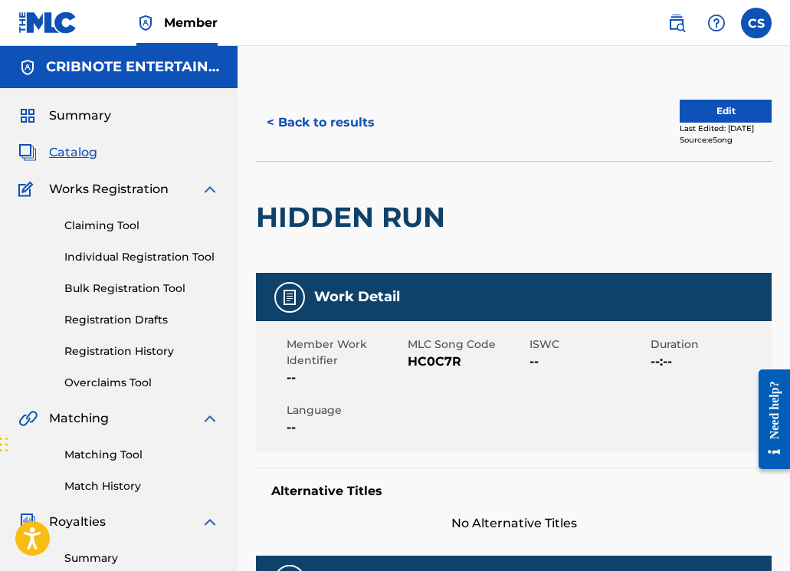
click at [339, 129] on button "< Back to results" at bounding box center [320, 122] width 129 height 38
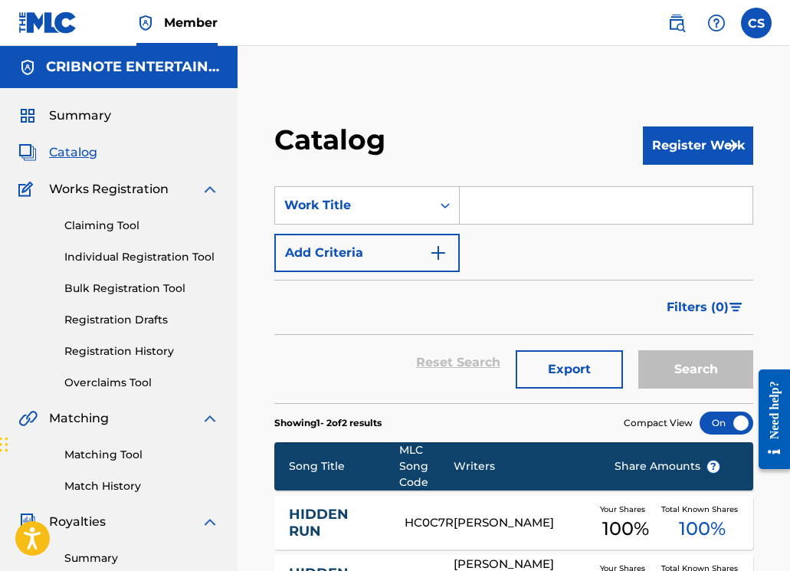
click at [512, 218] on input "Search Form" at bounding box center [606, 205] width 293 height 37
paste input "HALF A HEADSTONE"
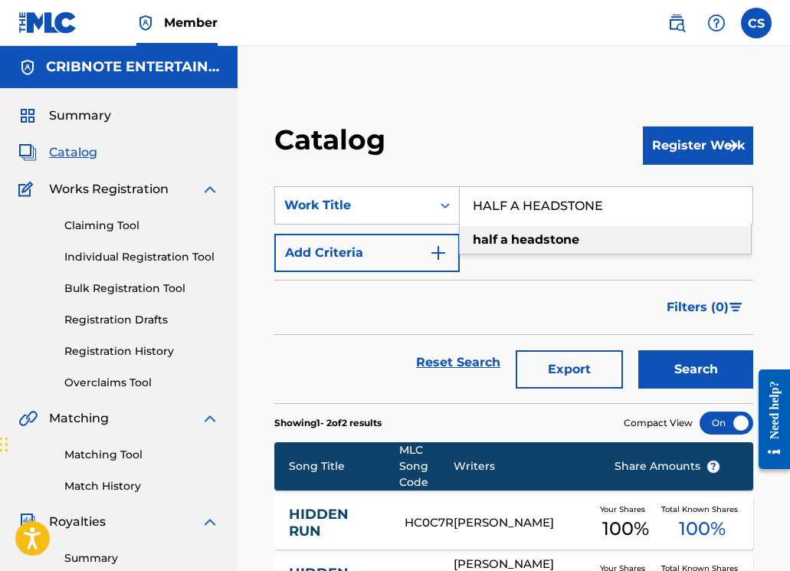
type input "HALF A HEADSTONE"
click at [664, 378] on button "Search" at bounding box center [695, 369] width 115 height 38
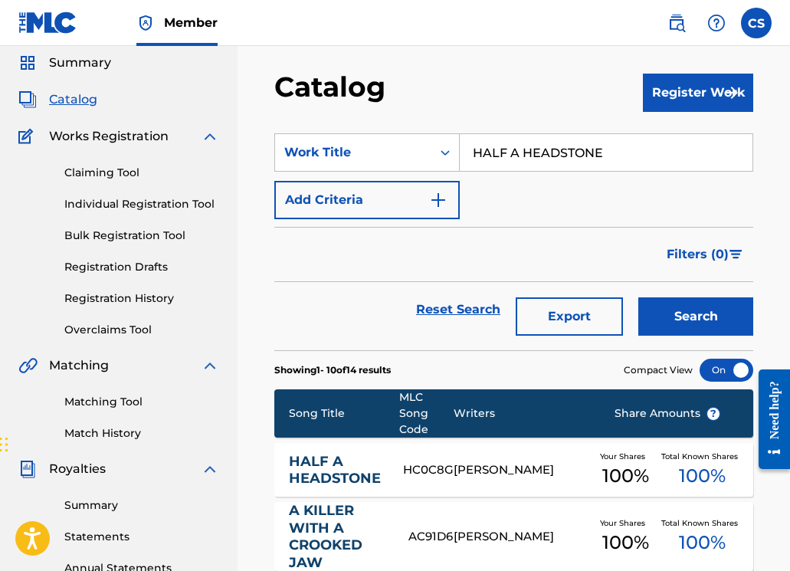
scroll to position [229, 0]
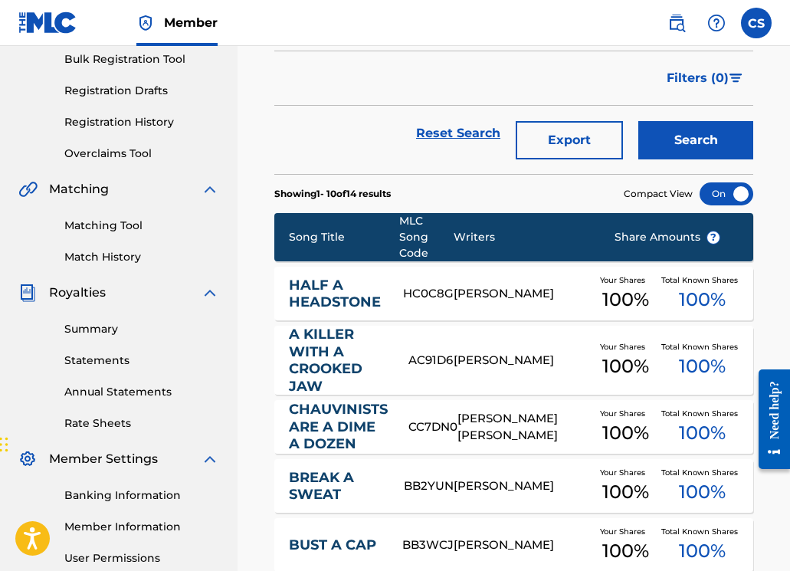
click at [386, 299] on div "HALF A HEADSTONE" at bounding box center [346, 294] width 115 height 34
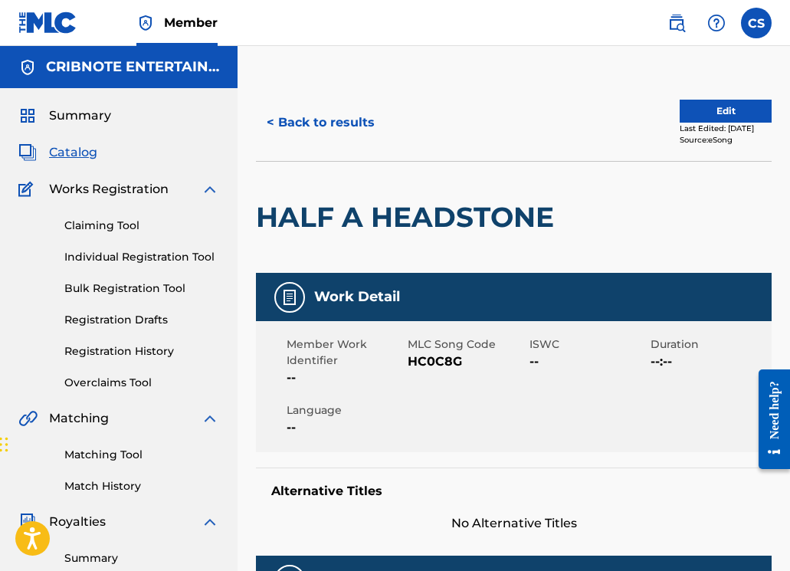
click at [332, 133] on button "< Back to results" at bounding box center [320, 122] width 129 height 38
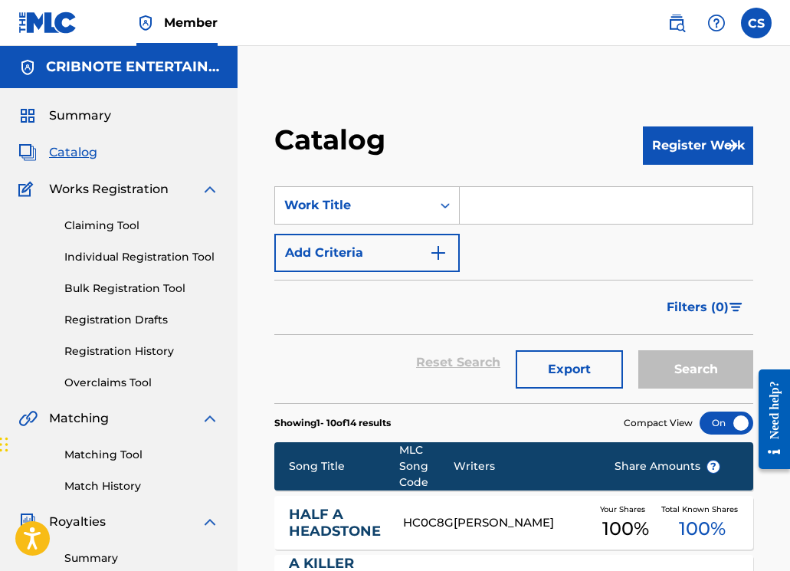
click at [482, 211] on input "Search Form" at bounding box center [606, 205] width 293 height 37
paste input "HIGHER ARCH"
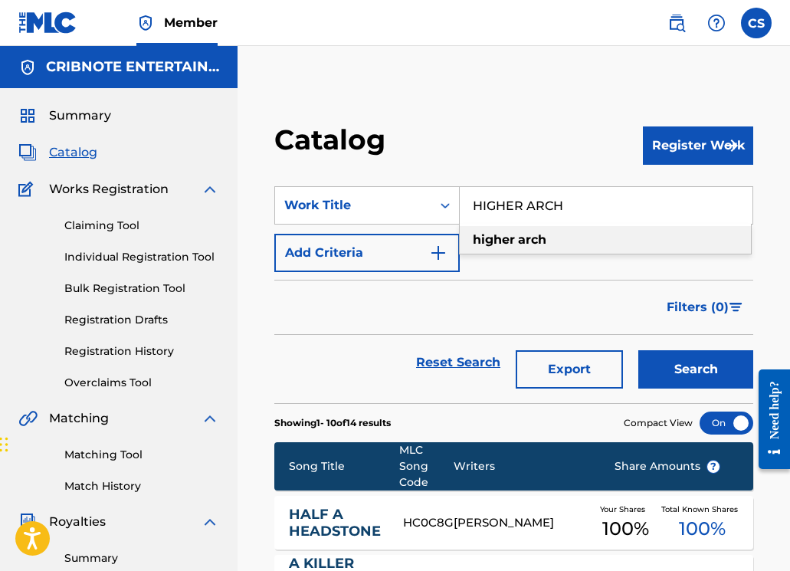
type input "HIGHER ARCH"
click at [663, 370] on button "Search" at bounding box center [695, 369] width 115 height 38
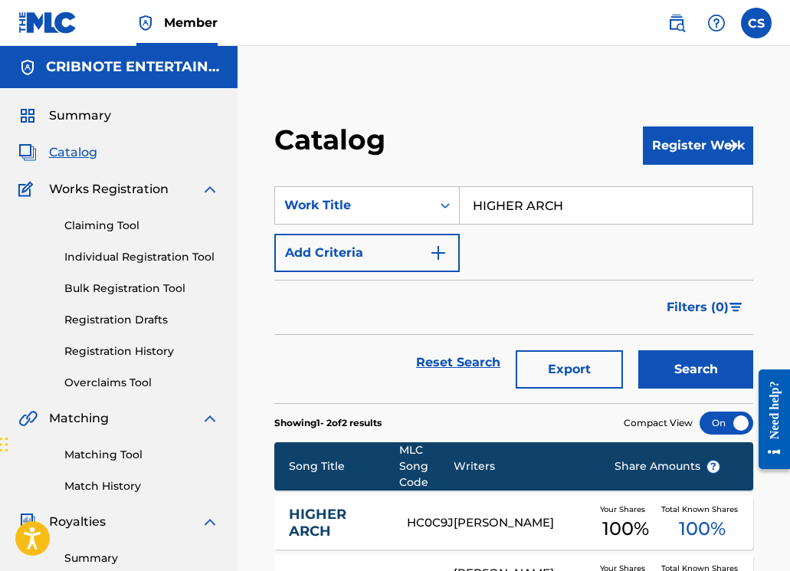
click at [312, 524] on link "HIGHER ARCH" at bounding box center [338, 523] width 98 height 34
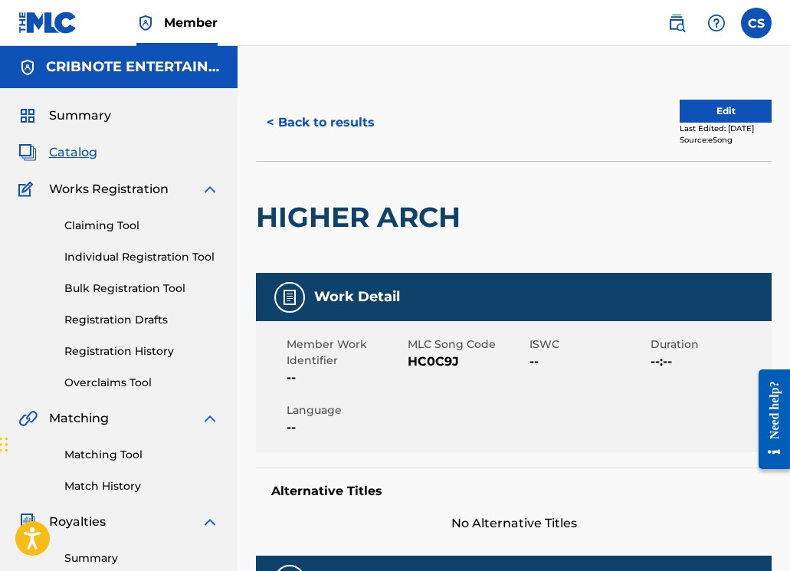
click at [325, 125] on button "< Back to results" at bounding box center [320, 122] width 129 height 38
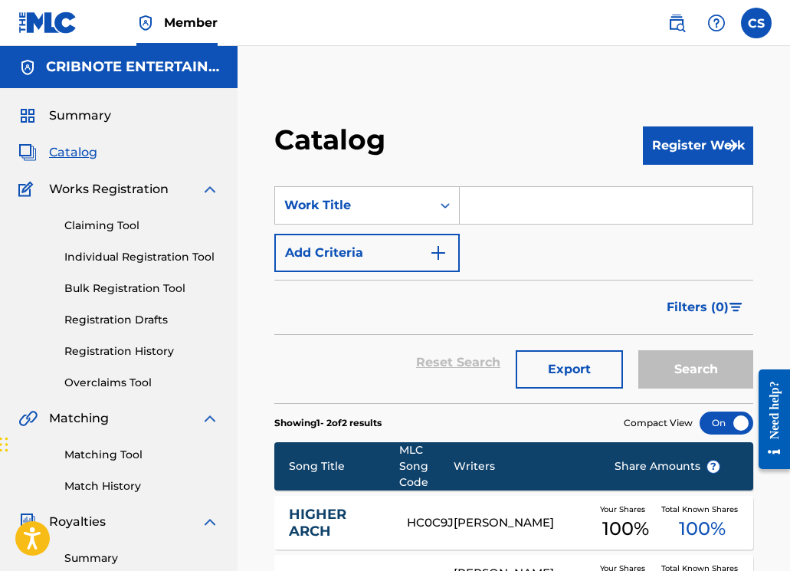
click at [468, 195] on input "Search Form" at bounding box center [606, 205] width 293 height 37
paste input "I LOVE YOU SO MUCH, I CAN'T TAKE IT"
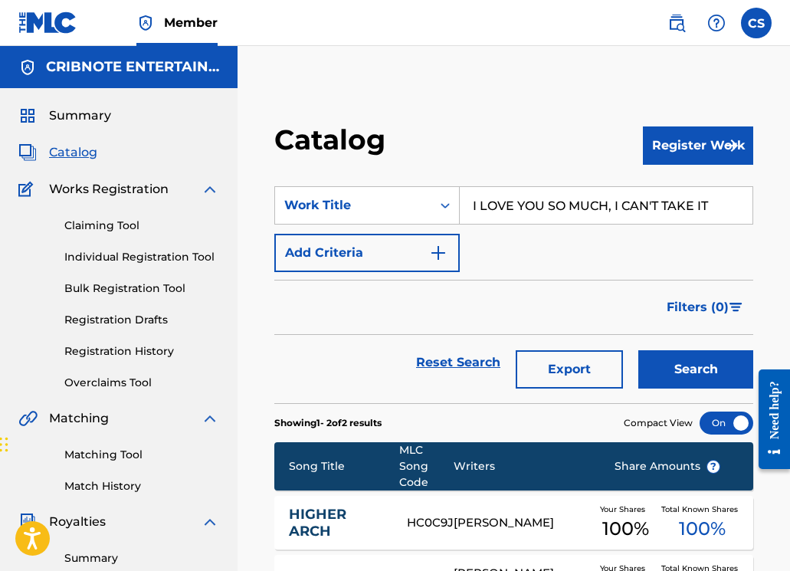
type input "I LOVE YOU SO MUCH, I CAN'T TAKE IT"
click at [681, 365] on button "Search" at bounding box center [695, 369] width 115 height 38
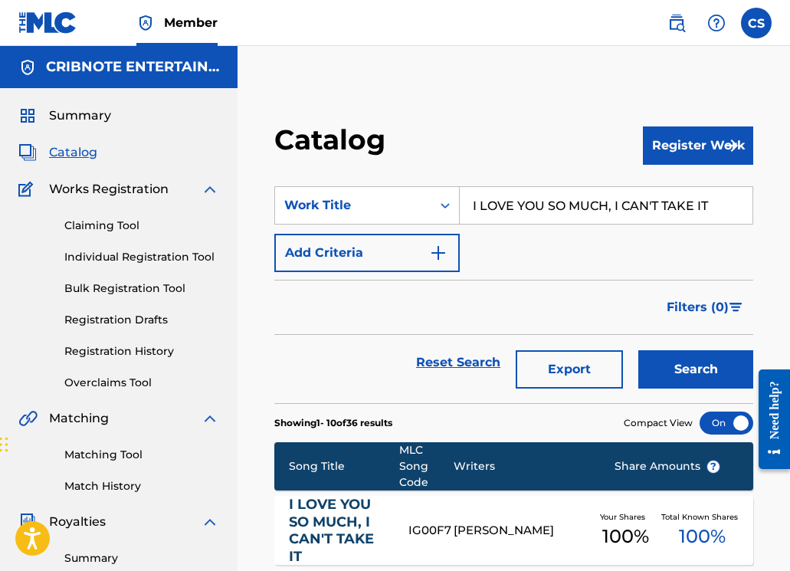
click at [330, 527] on link "I LOVE YOU SO MUCH, I CAN'T TAKE IT" at bounding box center [338, 530] width 99 height 69
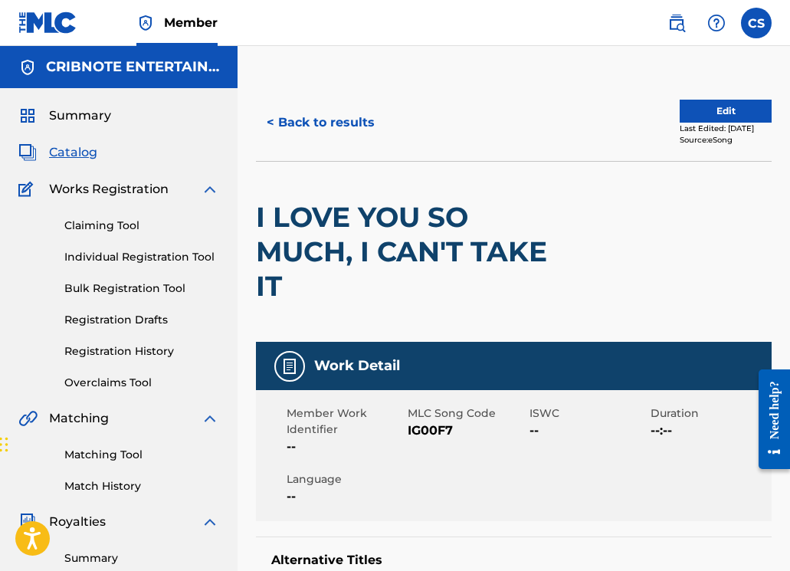
click at [342, 128] on button "< Back to results" at bounding box center [320, 122] width 129 height 38
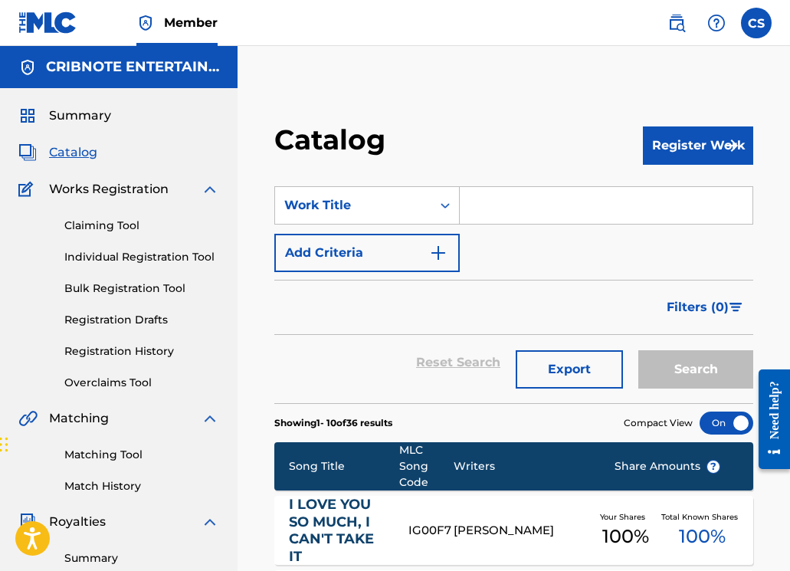
click at [545, 211] on input "Search Form" at bounding box center [606, 205] width 293 height 37
paste input "I [MEDICAL_DATA] SERENADE YOU"
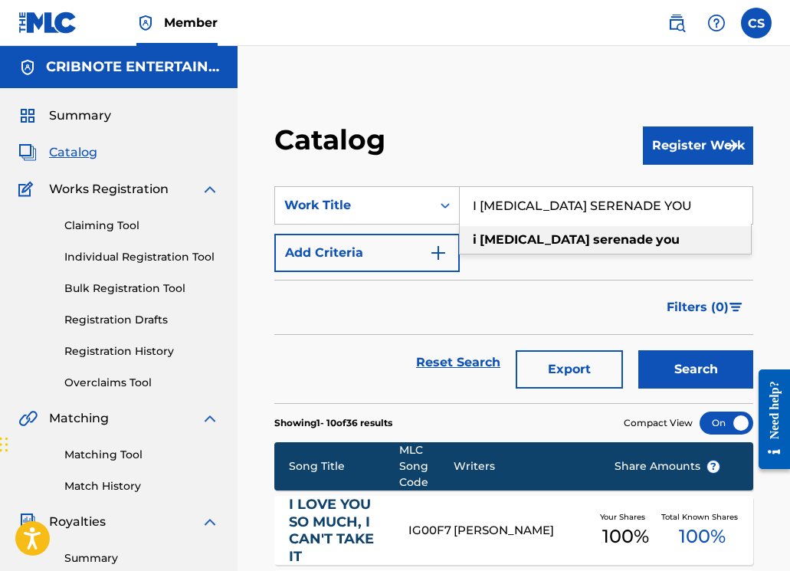
type input "I [MEDICAL_DATA] SERENADE YOU"
click at [682, 360] on button "Search" at bounding box center [695, 369] width 115 height 38
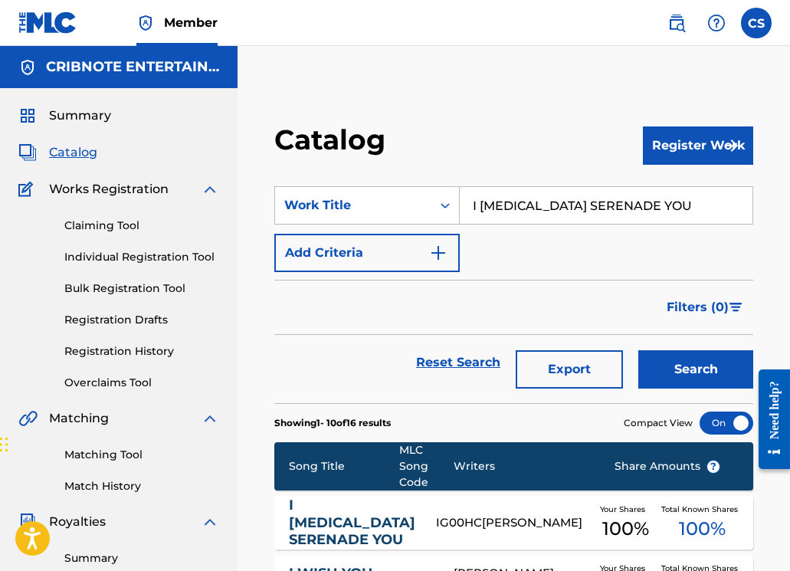
click at [337, 520] on link "I [MEDICAL_DATA] SERENADE YOU" at bounding box center [352, 522] width 126 height 52
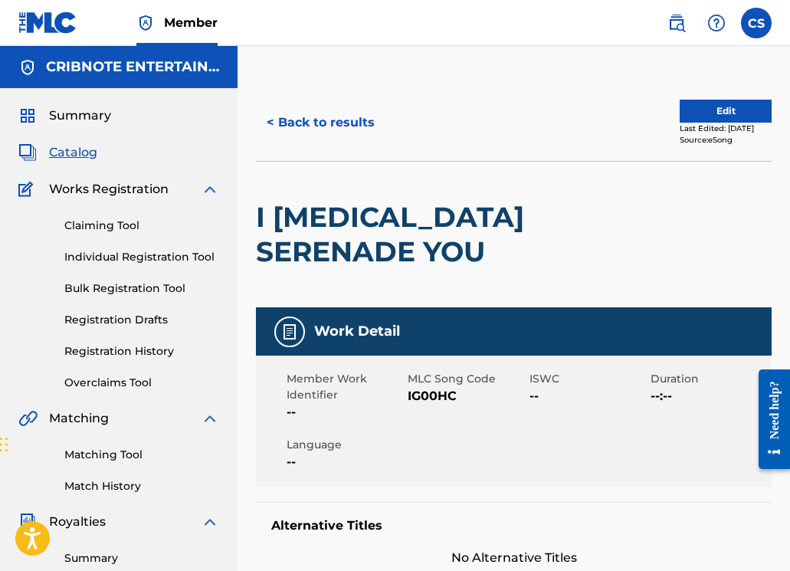
click at [309, 128] on button "< Back to results" at bounding box center [320, 122] width 129 height 38
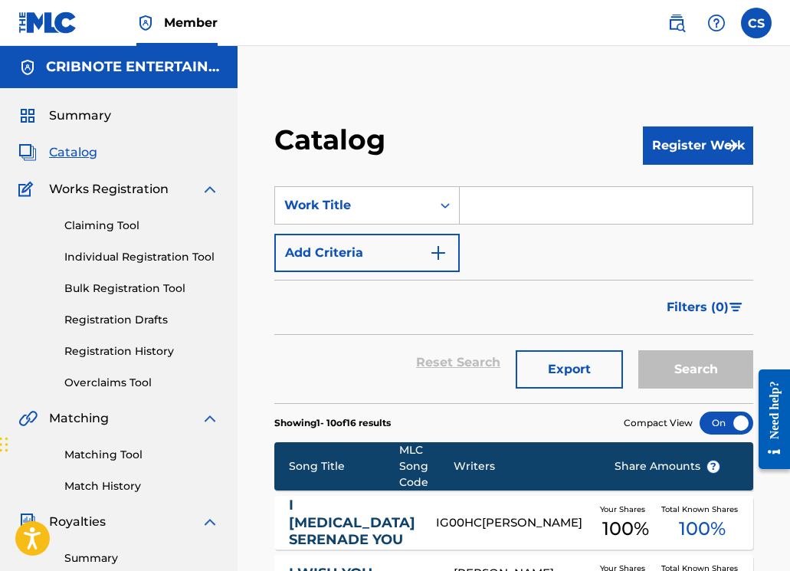
click at [479, 198] on input "Search Form" at bounding box center [606, 205] width 293 height 37
paste input "HOUSE OF DRIP: HOUSEWARMING"
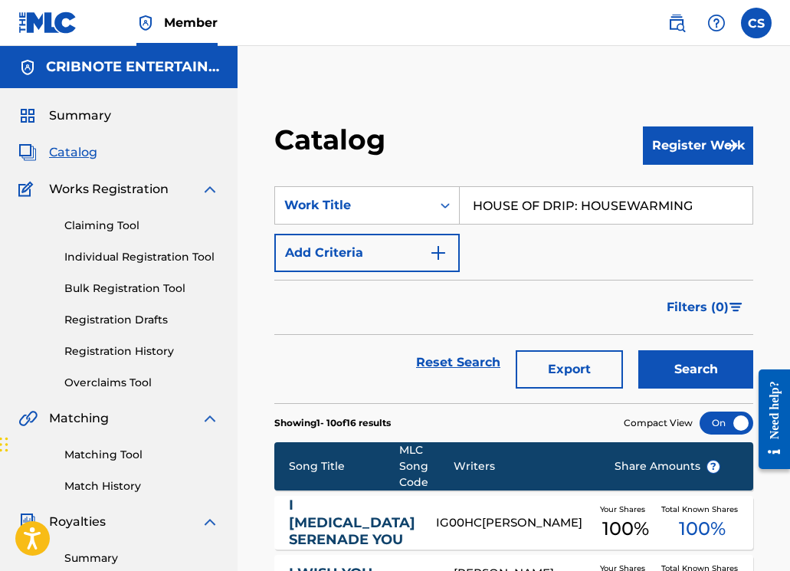
type input "HOUSE OF DRIP: HOUSEWARMING"
click at [674, 371] on button "Search" at bounding box center [695, 369] width 115 height 38
click at [352, 516] on link "HOUSE OF DRIP: HOUSEWARMING" at bounding box center [352, 523] width 127 height 34
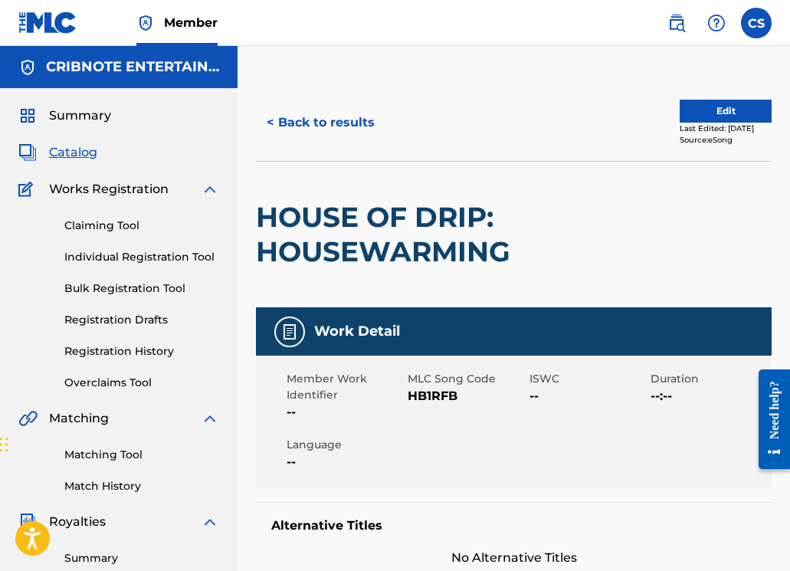
click at [316, 125] on button "< Back to results" at bounding box center [320, 122] width 129 height 38
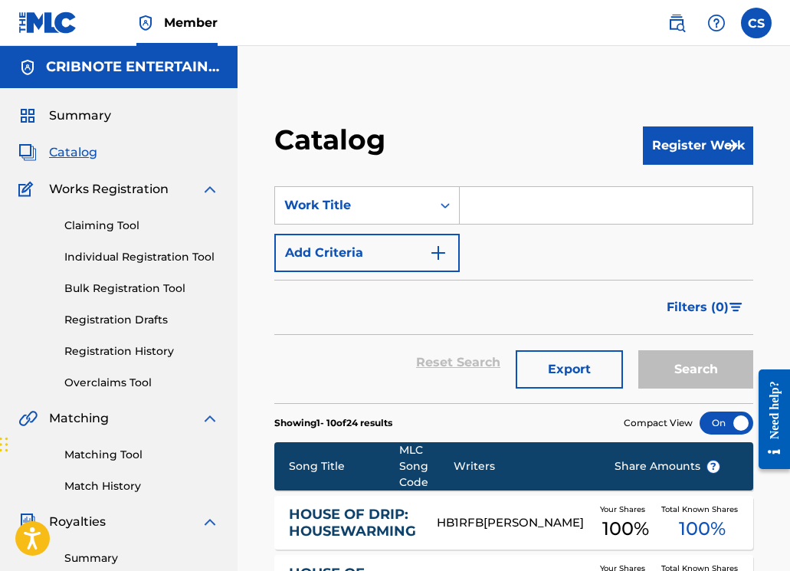
click at [518, 207] on input "Search Form" at bounding box center [606, 205] width 293 height 37
paste input "INTRO (DRIPPED OUT [PERSON_NAME])"
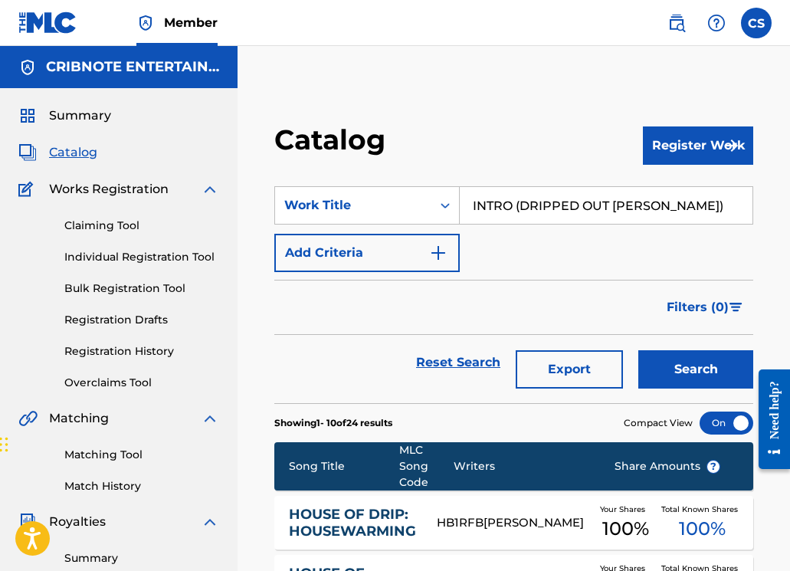
type input "INTRO (DRIPPED OUT [PERSON_NAME])"
click at [677, 370] on button "Search" at bounding box center [695, 369] width 115 height 38
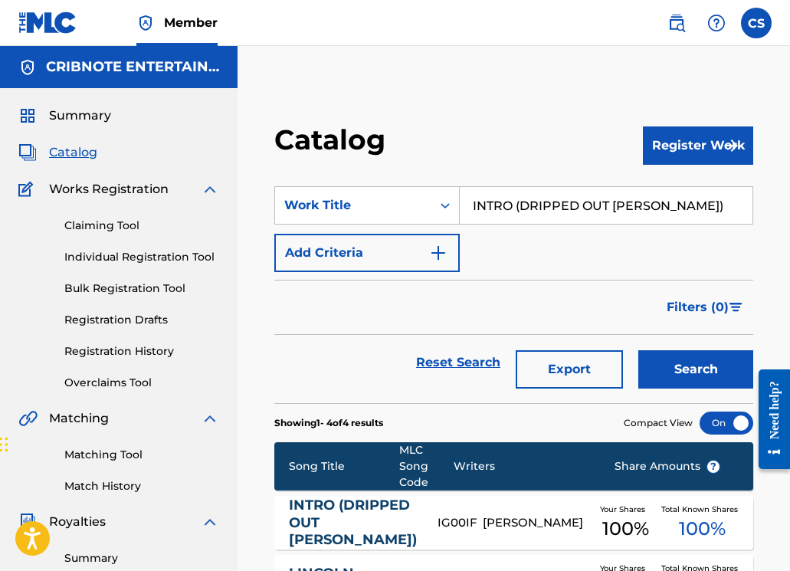
click at [323, 515] on link "INTRO (DRIPPED OUT [PERSON_NAME])" at bounding box center [353, 522] width 128 height 52
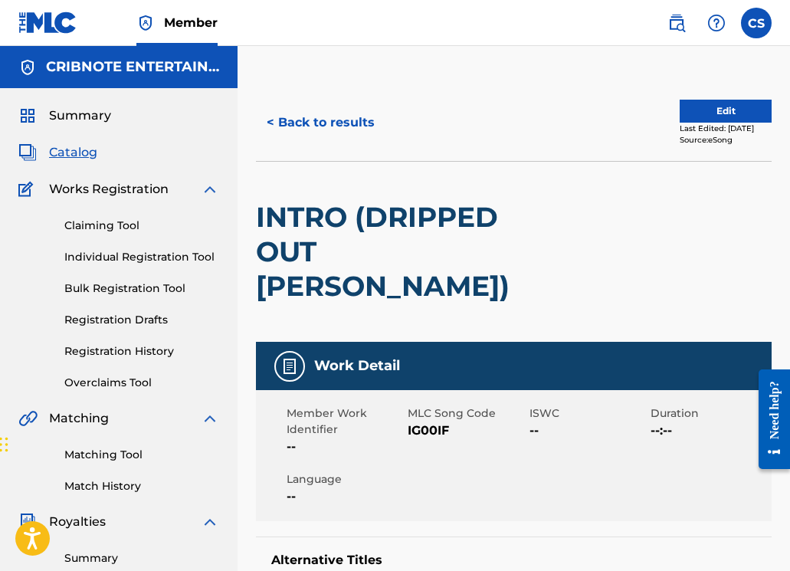
click at [322, 130] on button "< Back to results" at bounding box center [320, 122] width 129 height 38
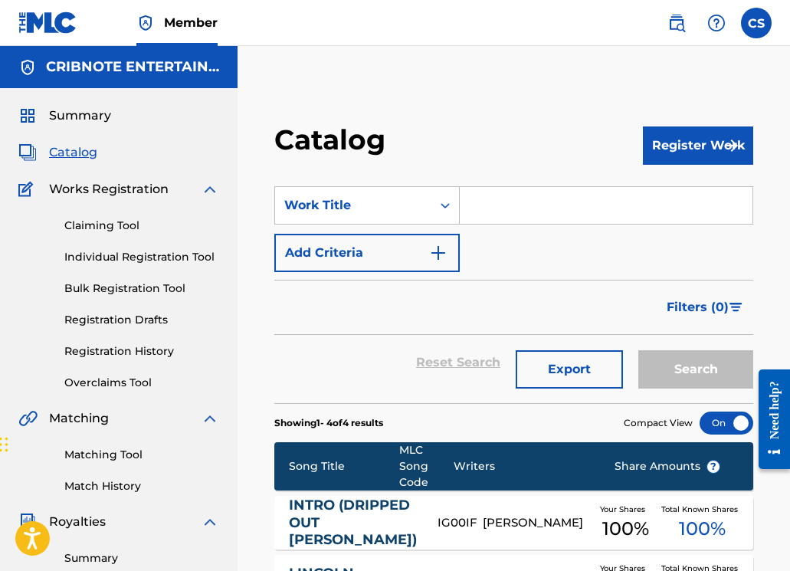
click at [538, 208] on input "Search Form" at bounding box center [606, 205] width 293 height 37
paste input "I DON'T HAVE MONEY, BUT MAYBE [PERSON_NAME] WILL DRIVE ME"
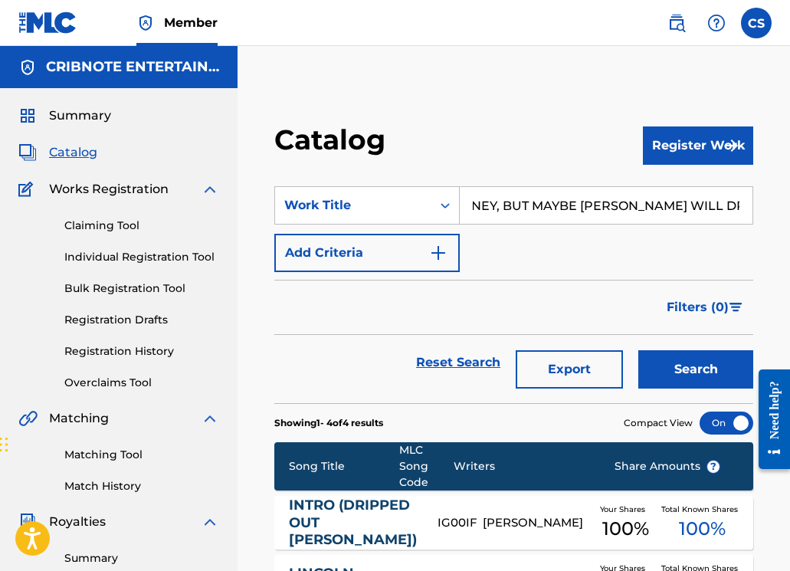
type input "I DON'T HAVE MONEY, BUT MAYBE [PERSON_NAME] WILL DRIVE ME"
click at [656, 367] on button "Search" at bounding box center [695, 369] width 115 height 38
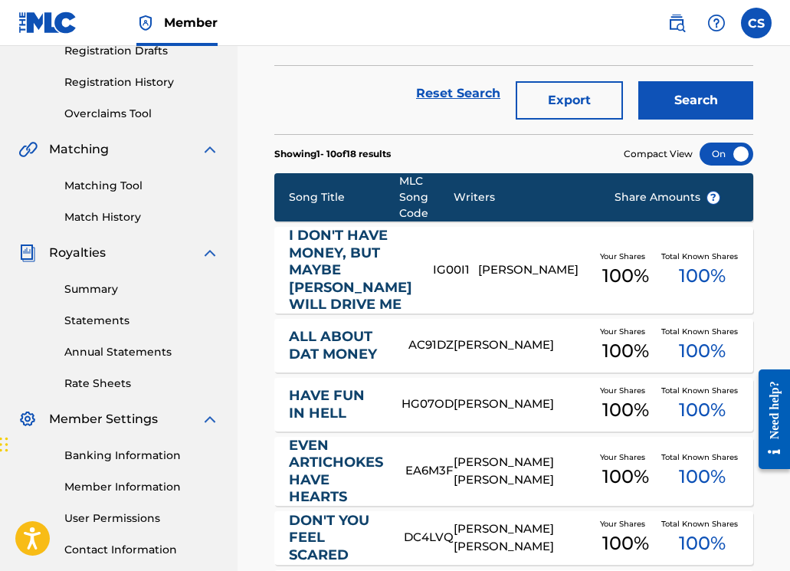
scroll to position [186, 0]
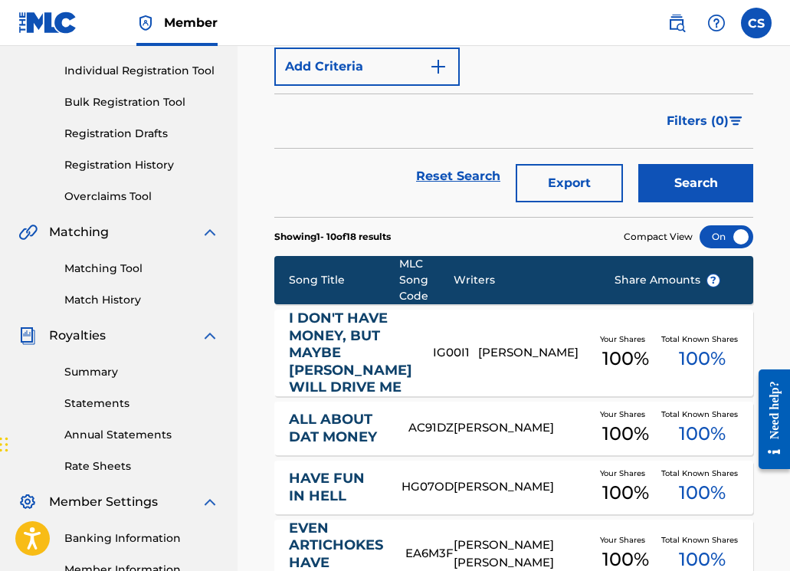
click at [316, 368] on link "I DON'T HAVE MONEY, BUT MAYBE [PERSON_NAME] WILL DRIVE ME" at bounding box center [350, 352] width 123 height 87
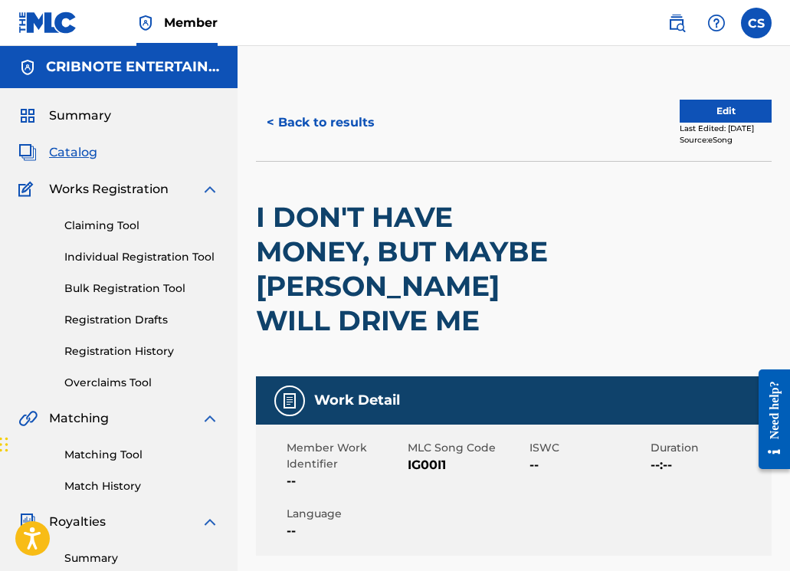
click at [313, 127] on button "< Back to results" at bounding box center [320, 122] width 129 height 38
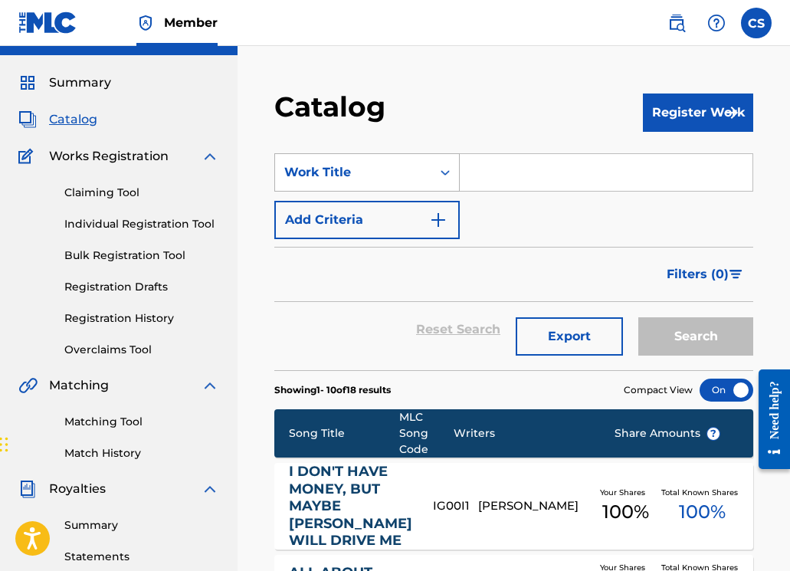
scroll to position [22, 0]
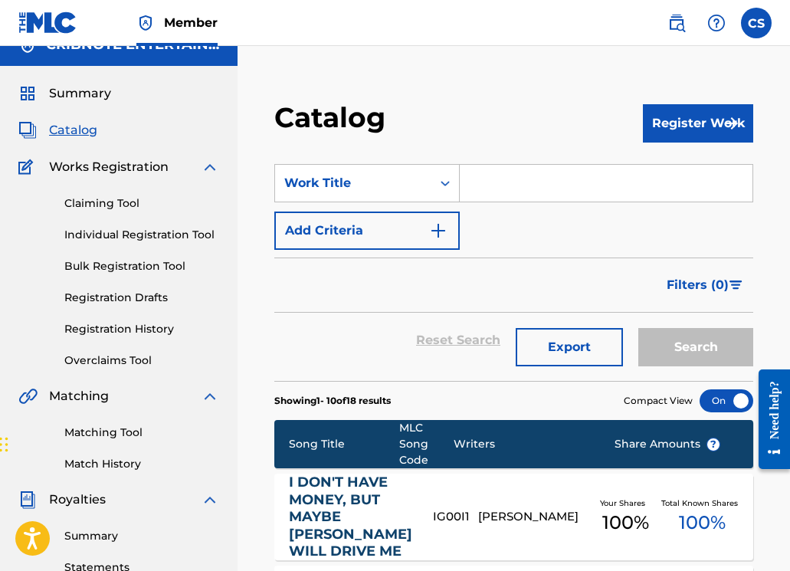
click at [551, 190] on input "Search Form" at bounding box center [606, 183] width 293 height 37
paste input "I KNOW THINGS"
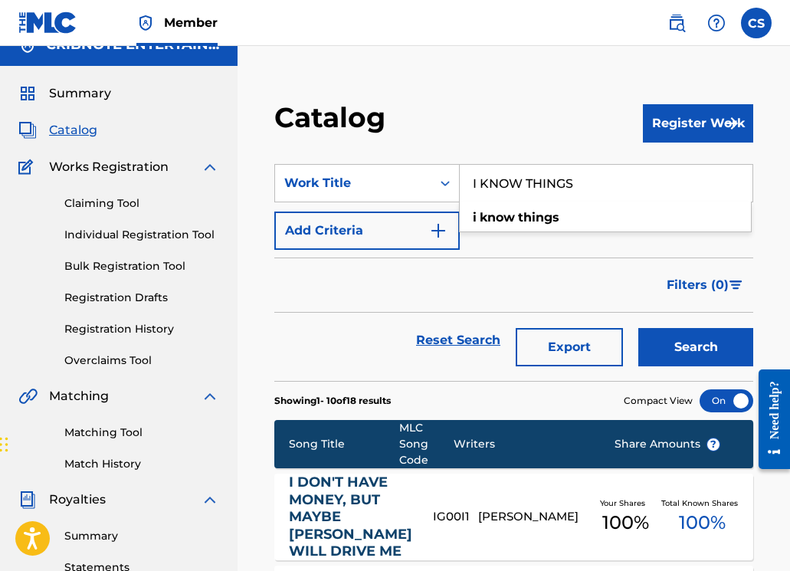
type input "I KNOW THINGS"
click at [705, 339] on button "Search" at bounding box center [695, 347] width 115 height 38
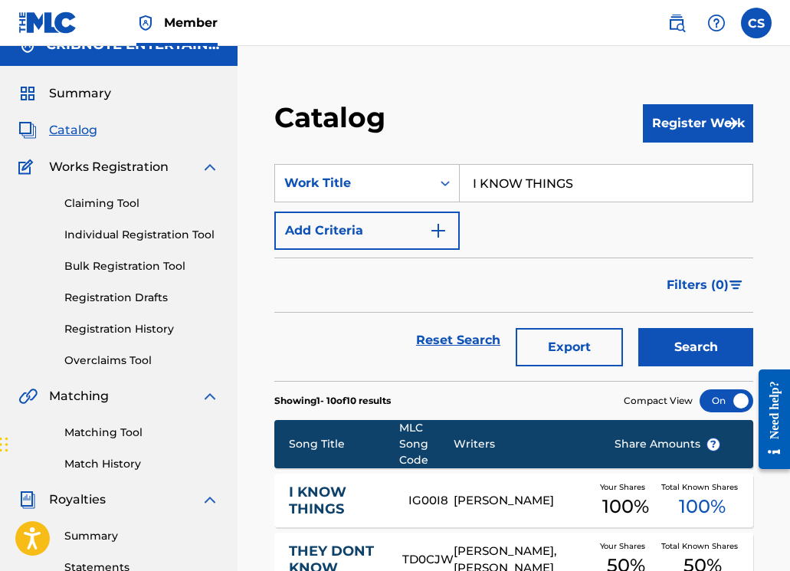
click at [316, 500] on link "I KNOW THINGS" at bounding box center [338, 500] width 99 height 34
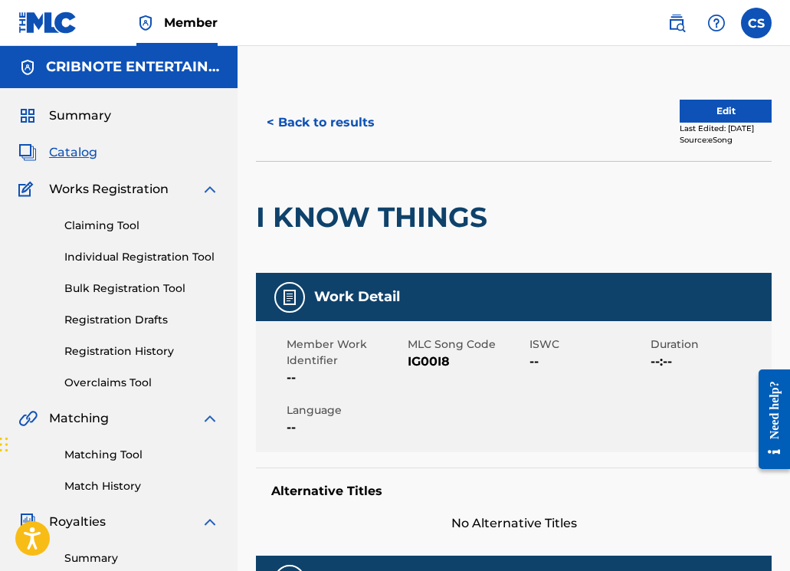
click at [323, 123] on button "< Back to results" at bounding box center [320, 122] width 129 height 38
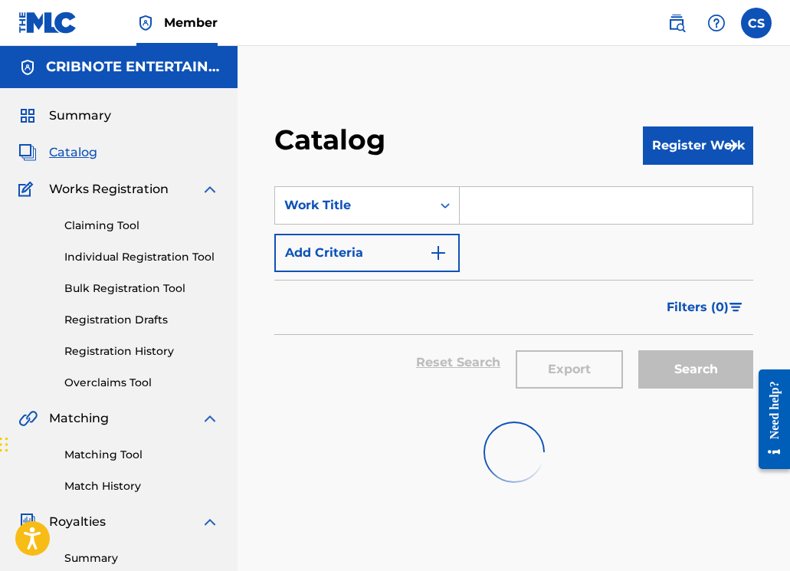
scroll to position [22, 0]
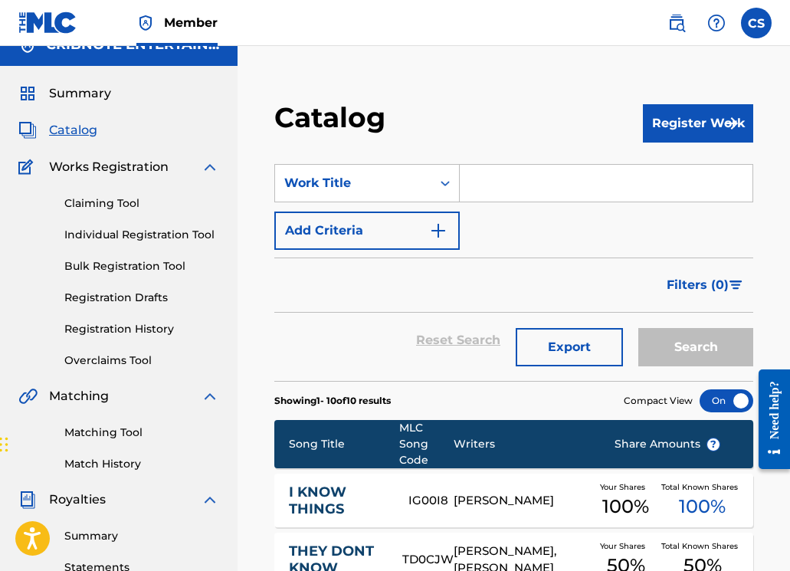
click at [500, 184] on input "Search Form" at bounding box center [606, 183] width 293 height 37
paste input "INTRODUCTION (MINT 2)"
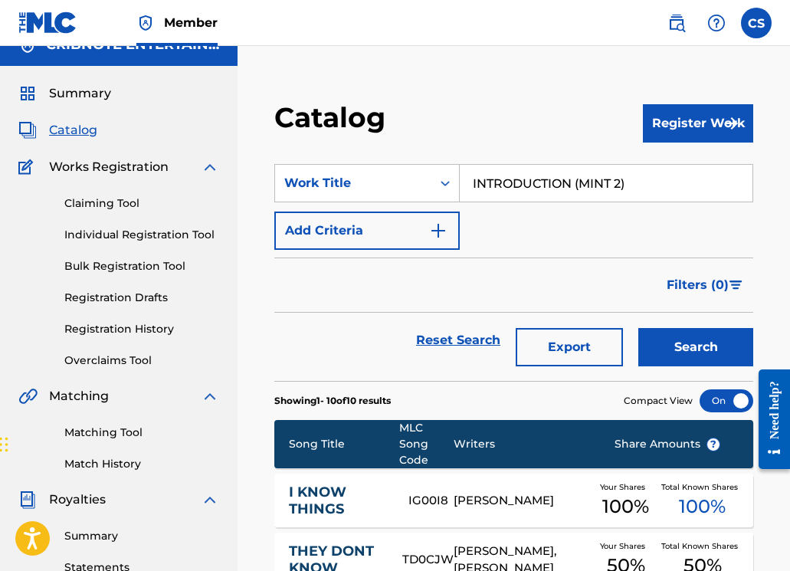
type input "INTRODUCTION (MINT 2)"
click at [687, 341] on button "Search" at bounding box center [695, 347] width 115 height 38
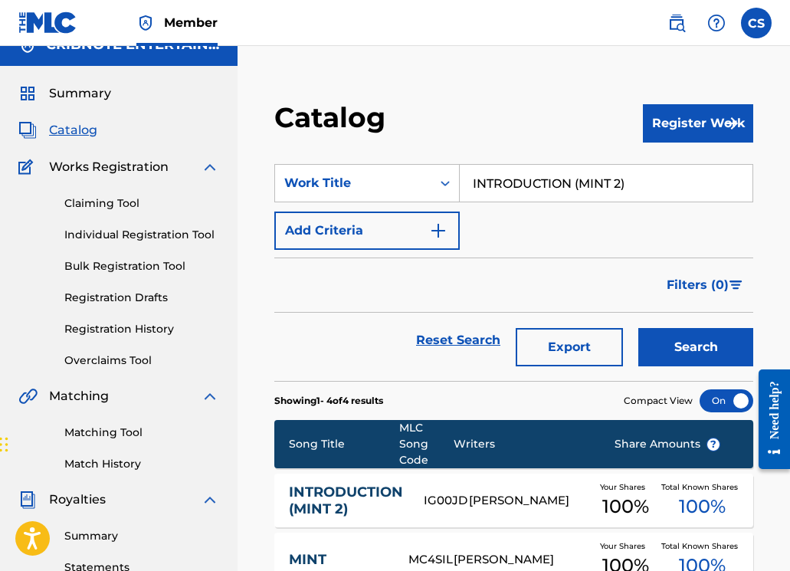
click at [377, 490] on link "INTRODUCTION (MINT 2)" at bounding box center [346, 500] width 114 height 34
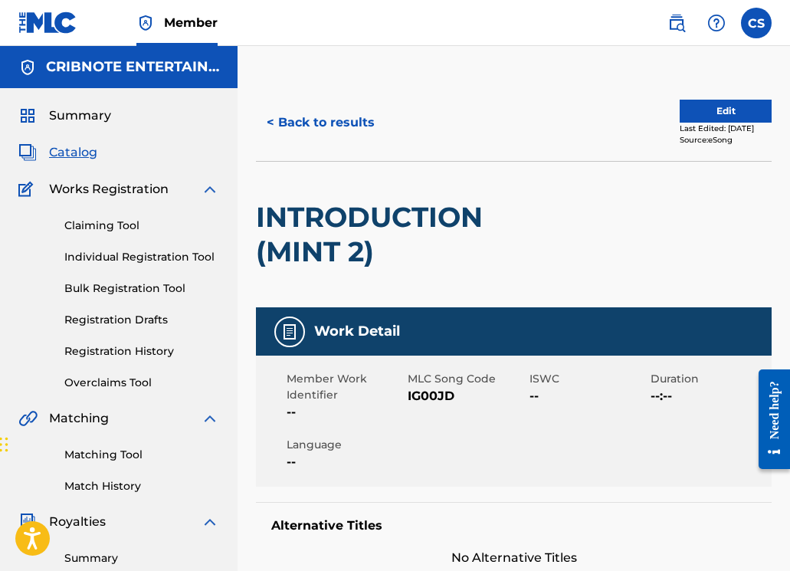
click at [293, 123] on button "< Back to results" at bounding box center [320, 122] width 129 height 38
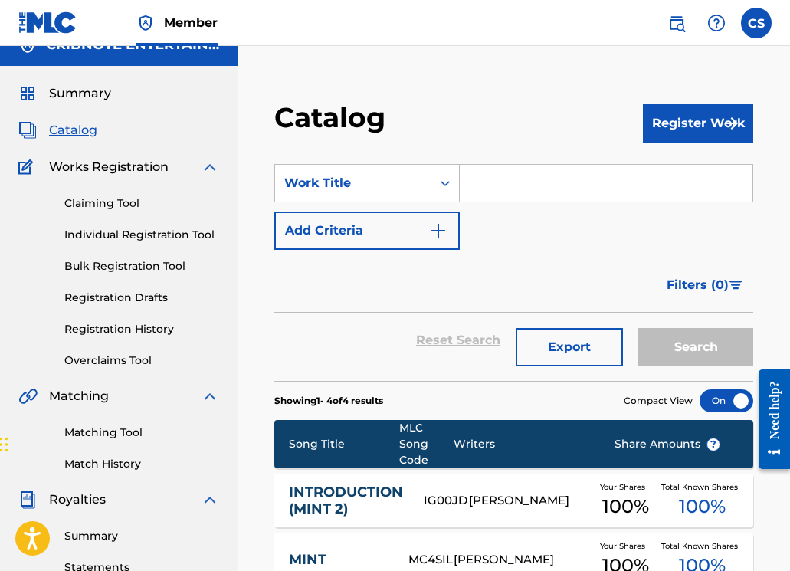
click at [467, 196] on input "Search Form" at bounding box center [606, 183] width 293 height 37
paste input "HOUSE OF DRIP"
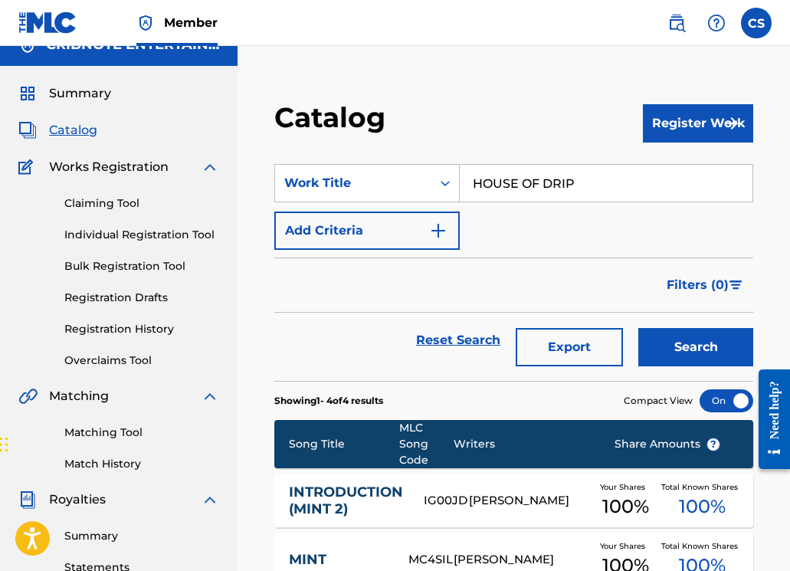
type input "HOUSE OF DRIP"
click at [659, 344] on button "Search" at bounding box center [695, 347] width 115 height 38
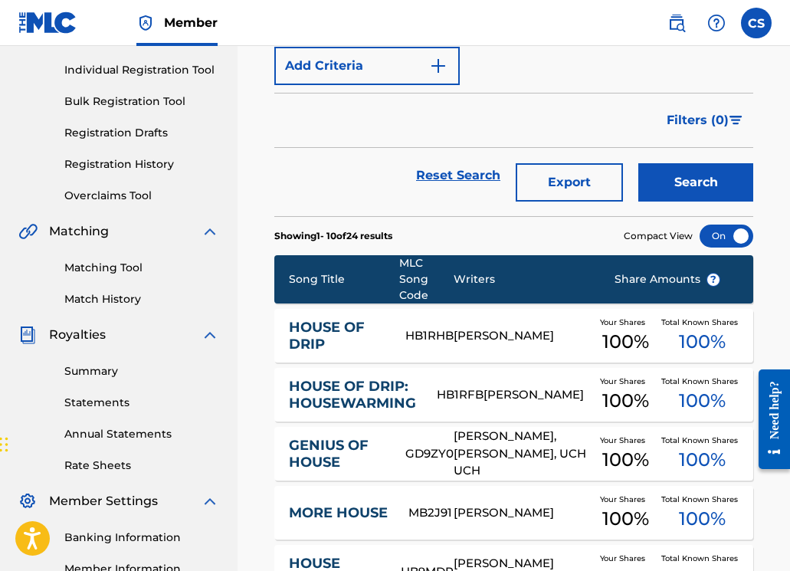
scroll to position [63, 0]
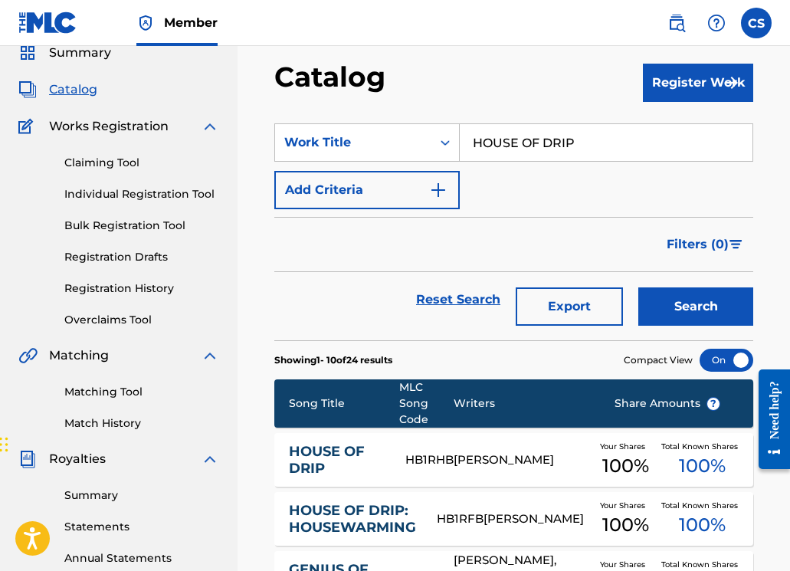
click at [313, 452] on link "HOUSE OF DRIP" at bounding box center [337, 460] width 97 height 34
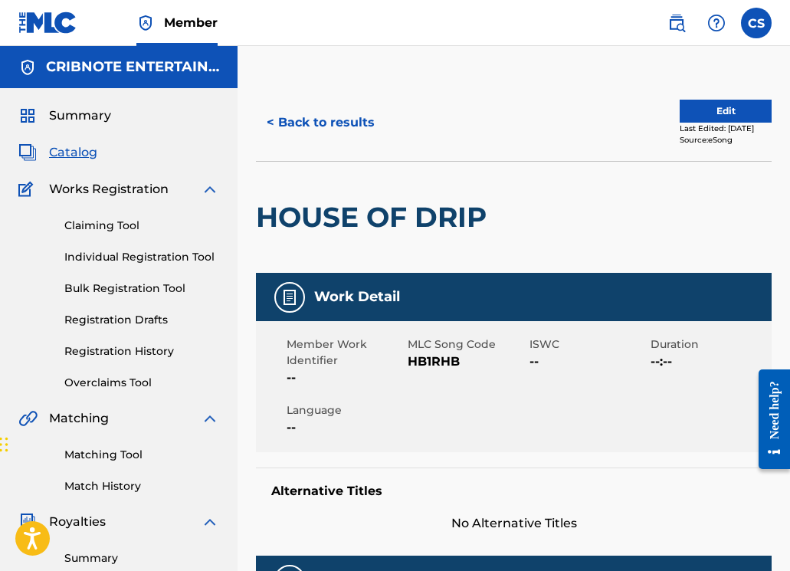
click at [310, 119] on button "< Back to results" at bounding box center [320, 122] width 129 height 38
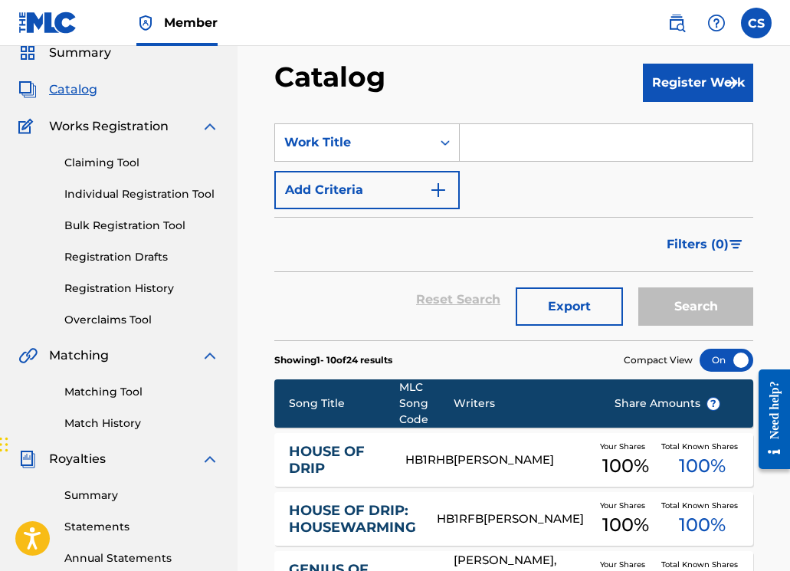
click at [505, 141] on input "Search Form" at bounding box center [606, 142] width 293 height 37
paste input "JUST ASK"
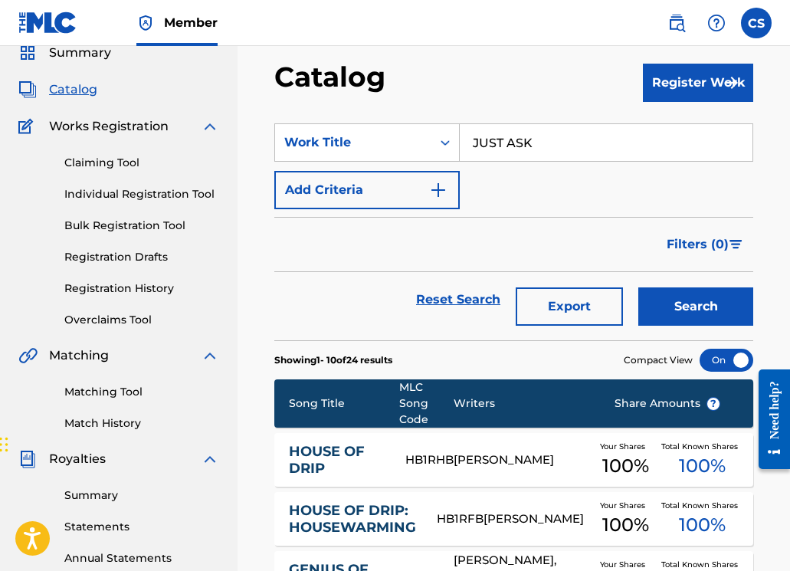
type input "JUST ASK"
click at [678, 311] on button "Search" at bounding box center [695, 306] width 115 height 38
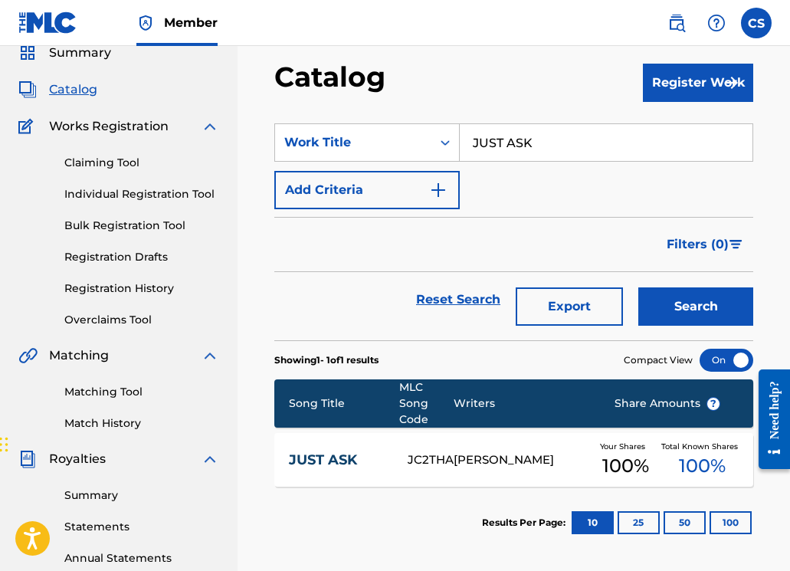
click at [303, 448] on div "JUST ASK JC2THA [PERSON_NAME] Your Shares 100 % Total Known Shares 100 %" at bounding box center [513, 460] width 479 height 54
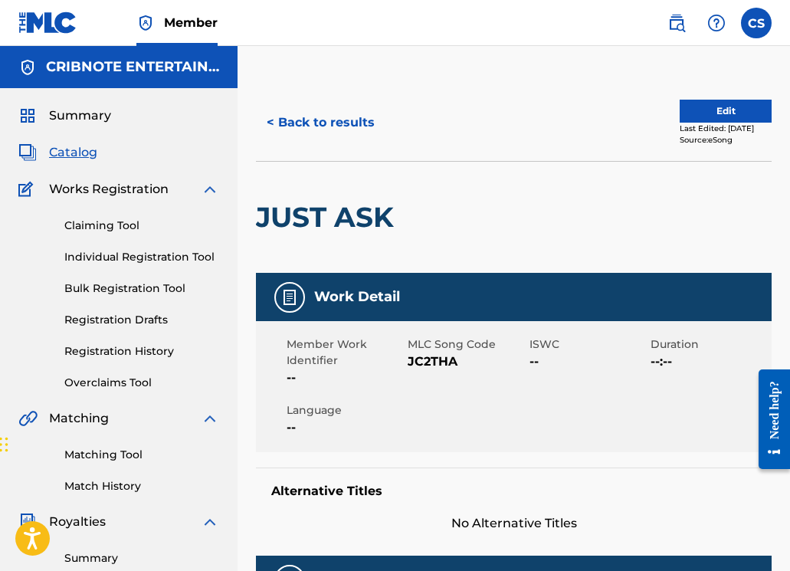
click at [319, 123] on button "< Back to results" at bounding box center [320, 122] width 129 height 38
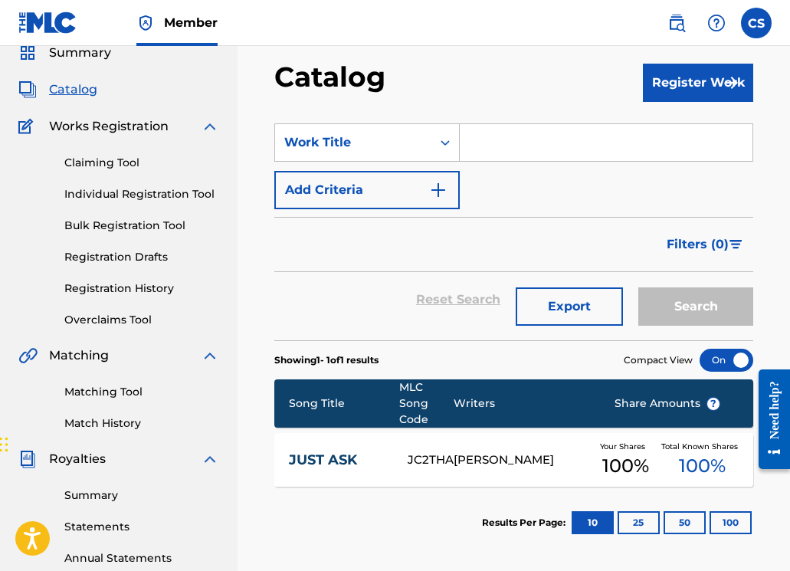
click at [487, 149] on input "Search Form" at bounding box center [606, 142] width 293 height 37
paste input "LINCOLN (INTRO)"
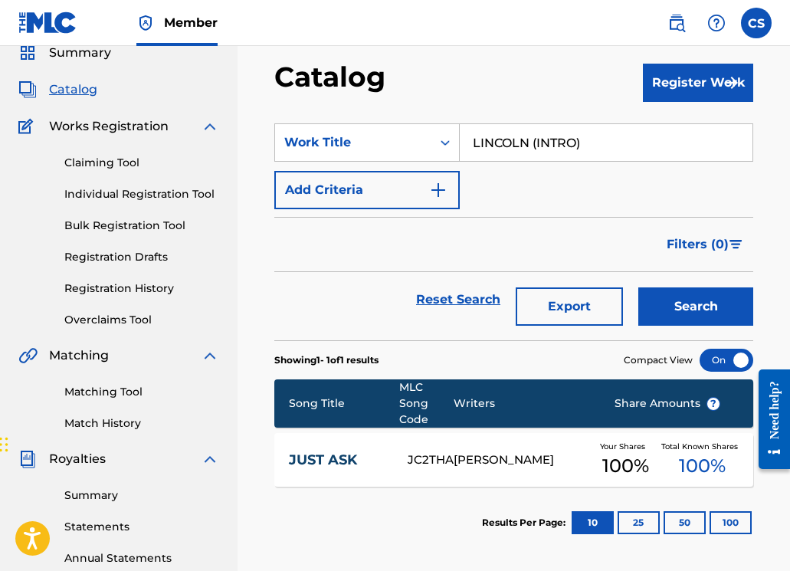
type input "LINCOLN (INTRO)"
click at [700, 313] on button "Search" at bounding box center [695, 306] width 115 height 38
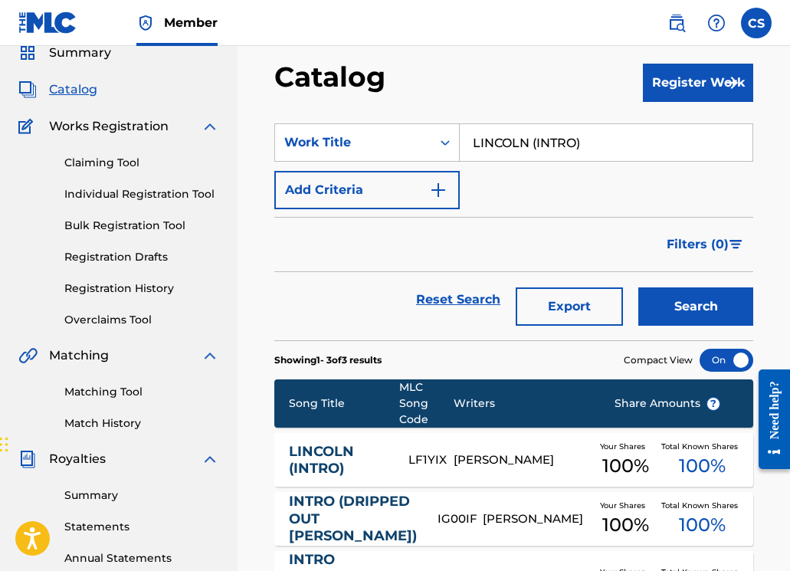
click at [323, 467] on link "LINCOLN (INTRO)" at bounding box center [338, 460] width 99 height 34
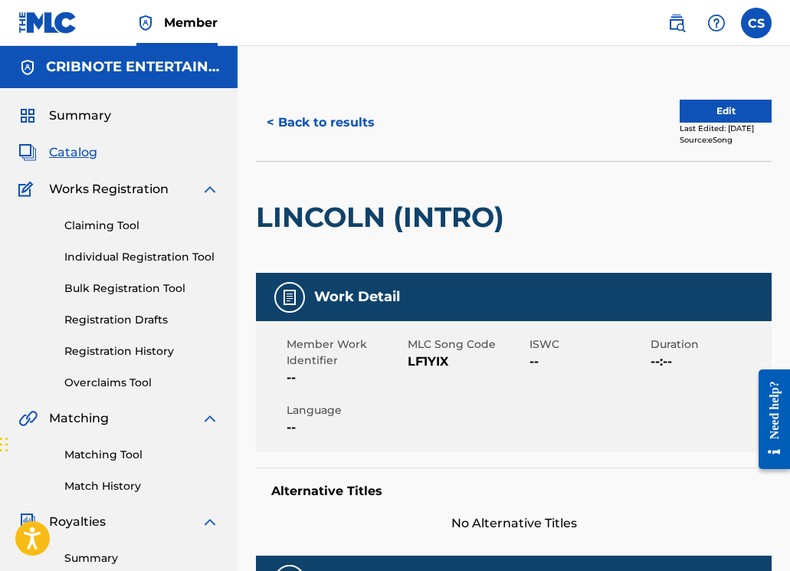
click at [307, 126] on button "< Back to results" at bounding box center [320, 122] width 129 height 38
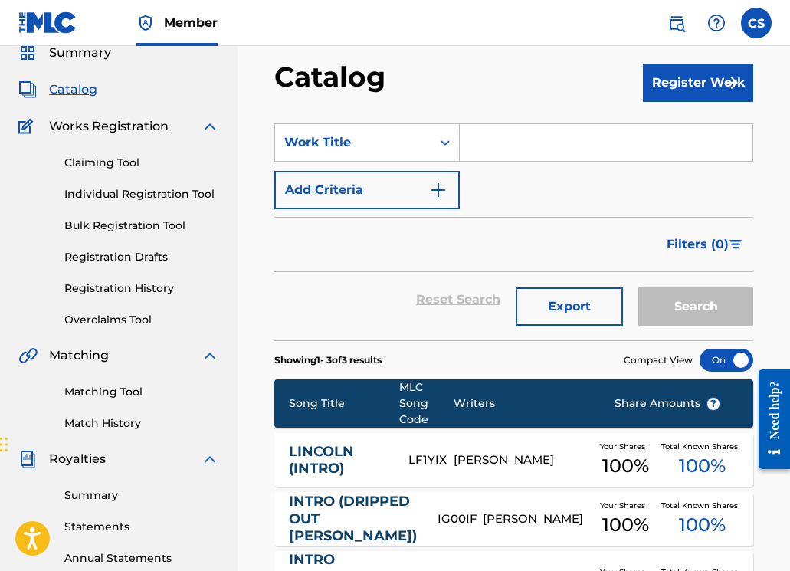
click at [477, 142] on input "Search Form" at bounding box center [606, 142] width 293 height 37
paste input "LOOKIN 4 THA CAP"
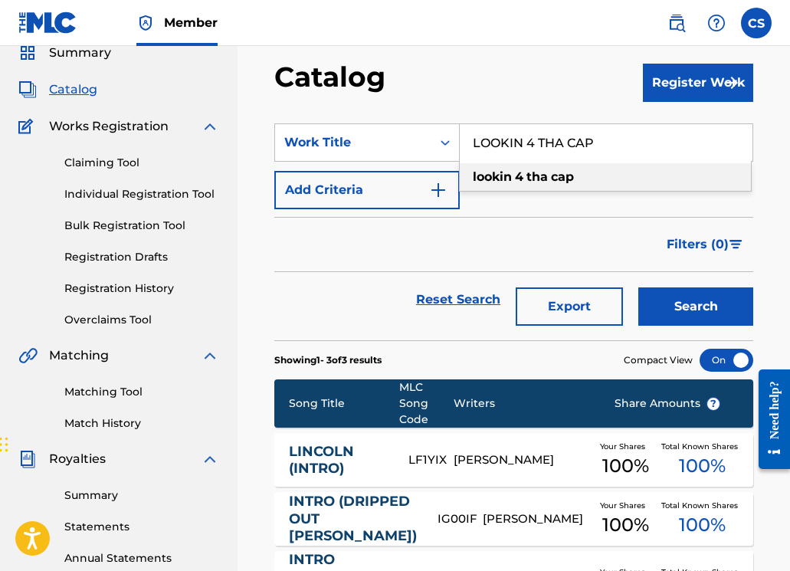
type input "LOOKIN 4 THA CAP"
click at [664, 306] on button "Search" at bounding box center [695, 306] width 115 height 38
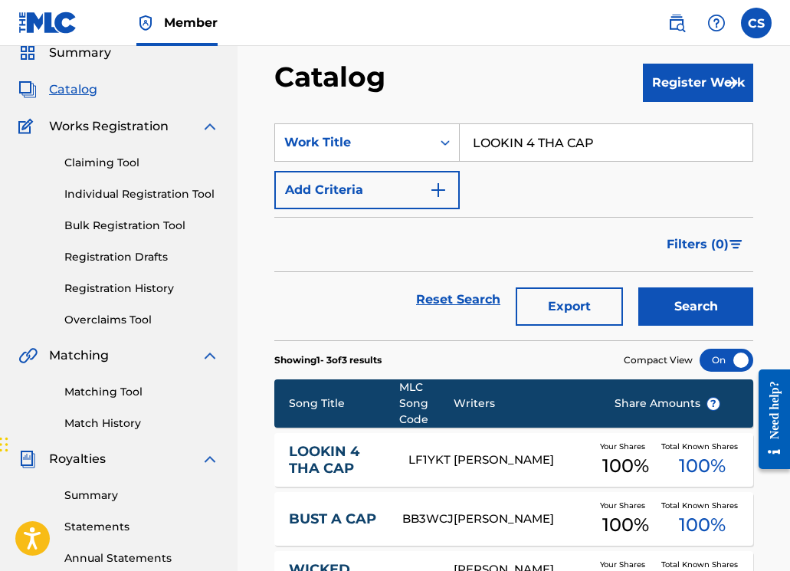
click at [321, 464] on link "LOOKIN 4 THA CAP" at bounding box center [338, 460] width 99 height 34
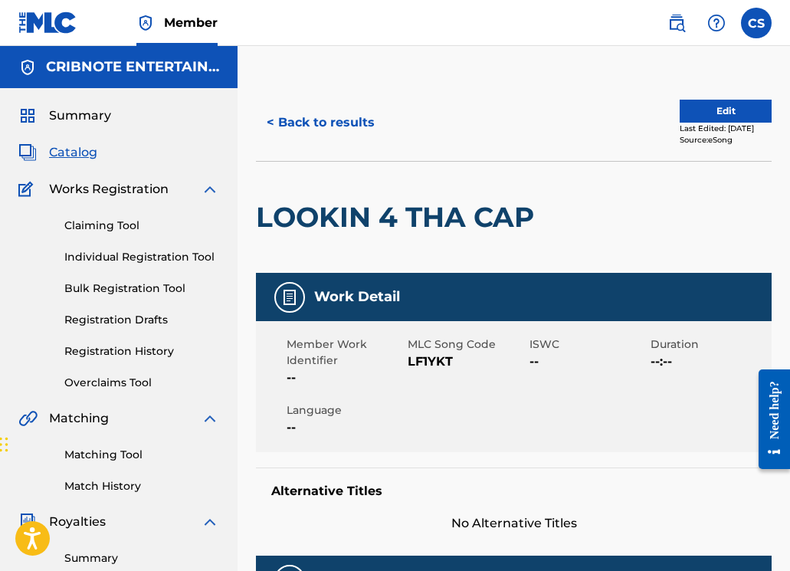
click at [317, 129] on button "< Back to results" at bounding box center [320, 122] width 129 height 38
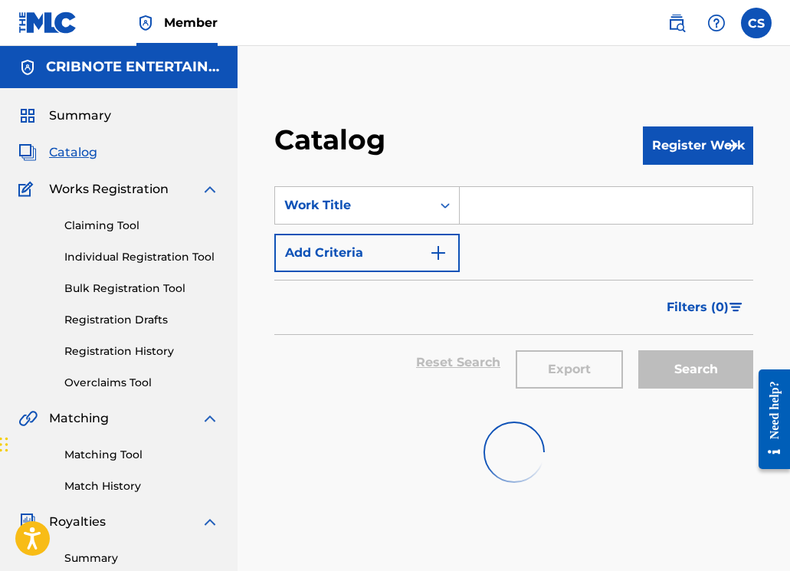
scroll to position [63, 0]
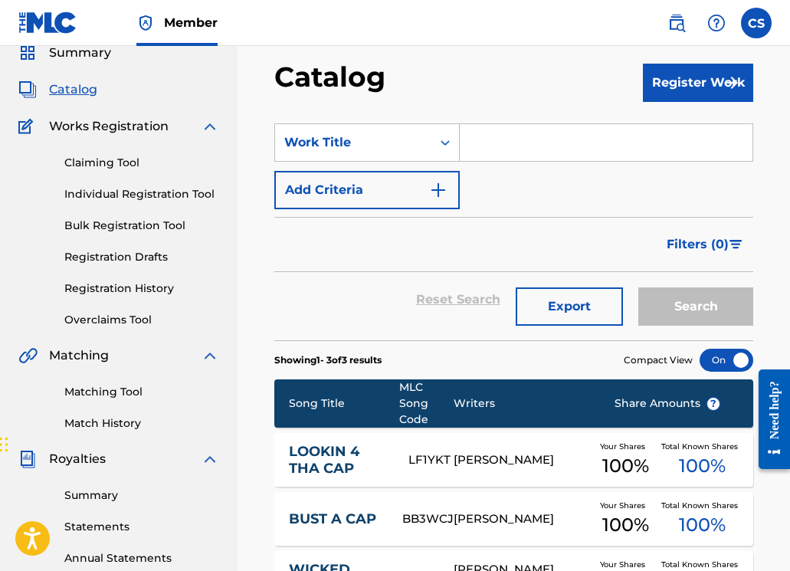
click at [496, 149] on input "Search Form" at bounding box center [606, 142] width 293 height 37
paste input "LEAVING"
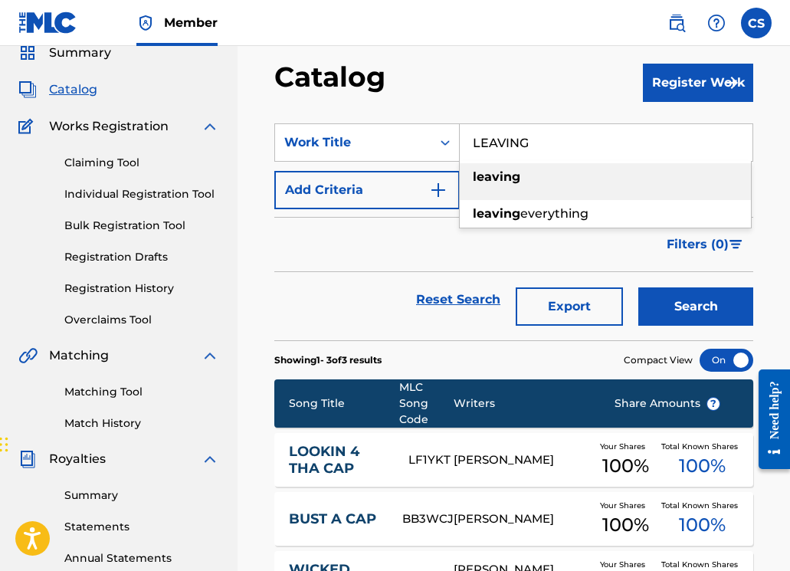
type input "LEAVING"
click at [675, 316] on button "Search" at bounding box center [695, 306] width 115 height 38
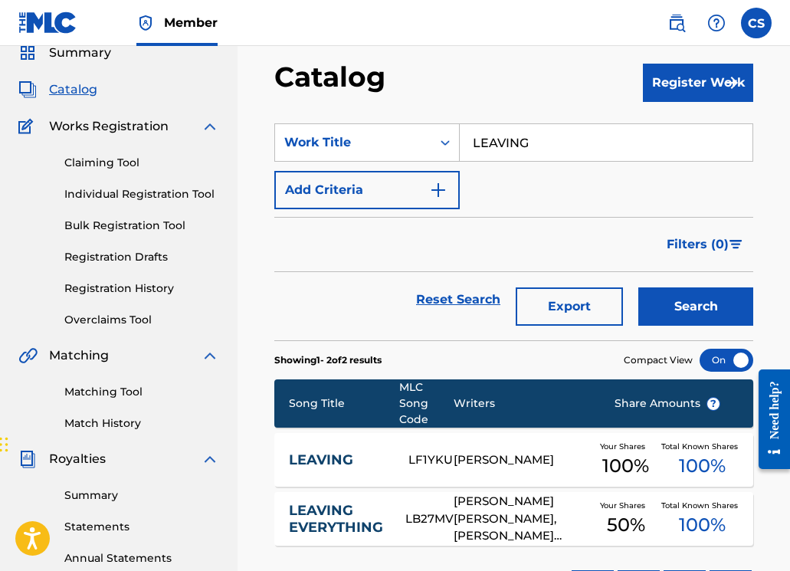
click at [307, 462] on link "LEAVING" at bounding box center [338, 460] width 99 height 18
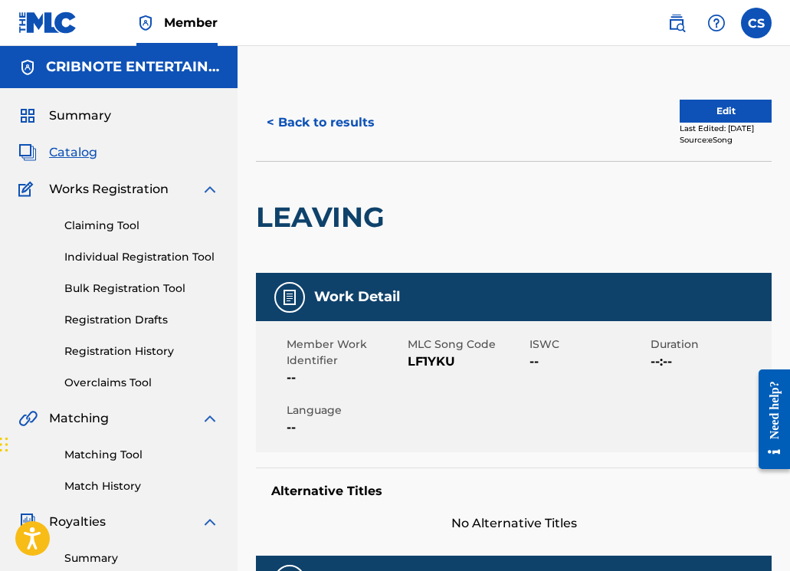
click at [319, 113] on button "< Back to results" at bounding box center [320, 122] width 129 height 38
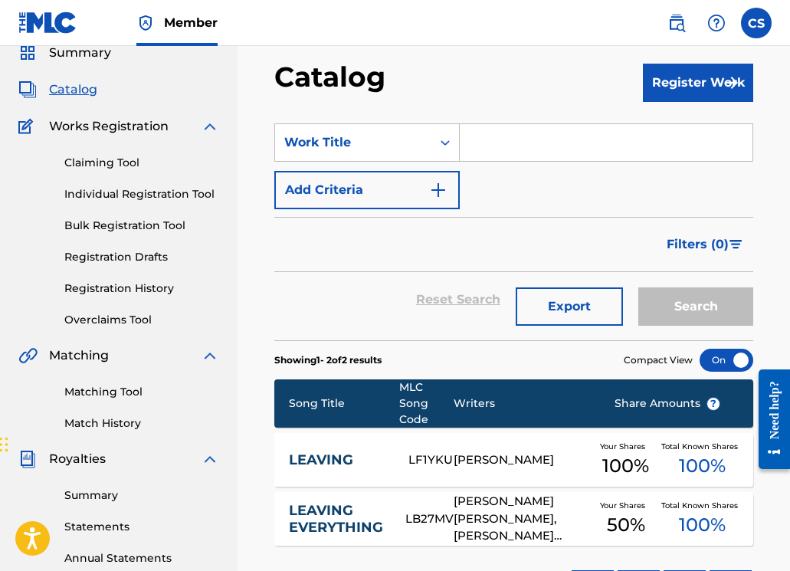
click at [479, 143] on input "Search Form" at bounding box center [606, 142] width 293 height 37
paste input "JUMP OFF A CLIFF"
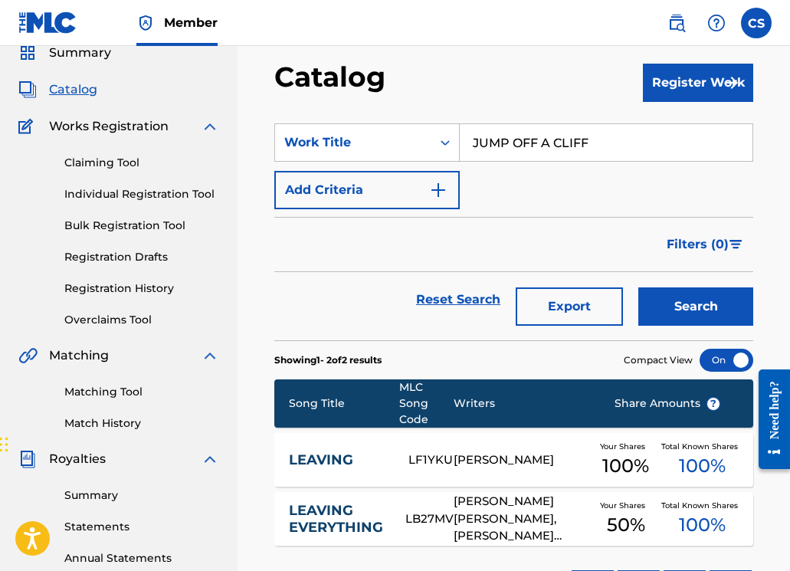
type input "JUMP OFF A CLIFF"
click at [668, 306] on button "Search" at bounding box center [695, 306] width 115 height 38
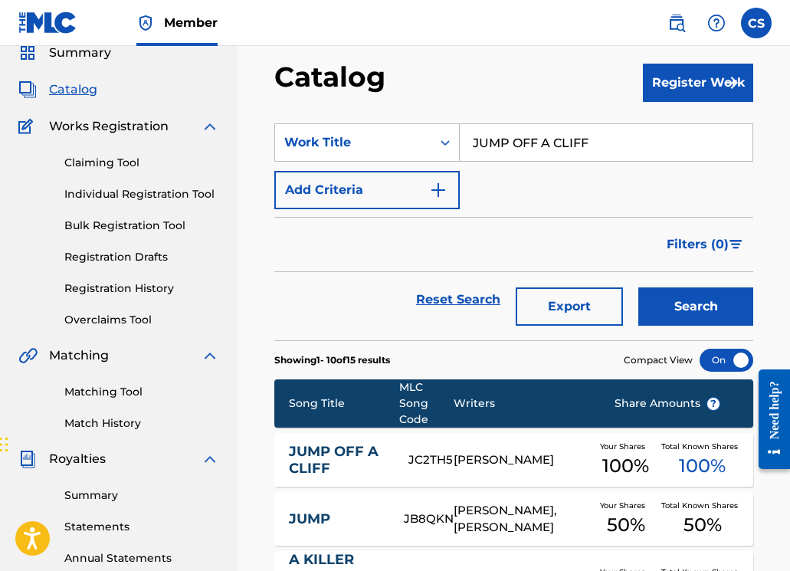
click at [321, 449] on link "JUMP OFF A CLIFF" at bounding box center [338, 460] width 99 height 34
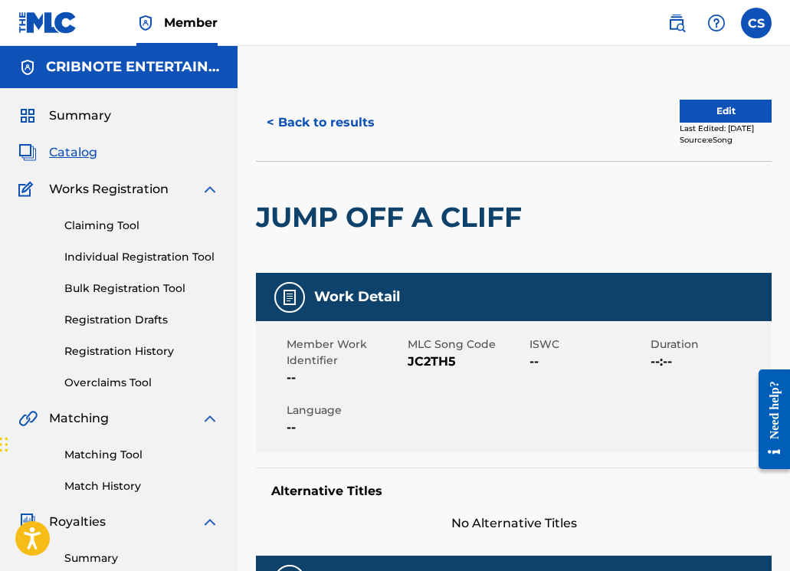
click at [312, 123] on button "< Back to results" at bounding box center [320, 122] width 129 height 38
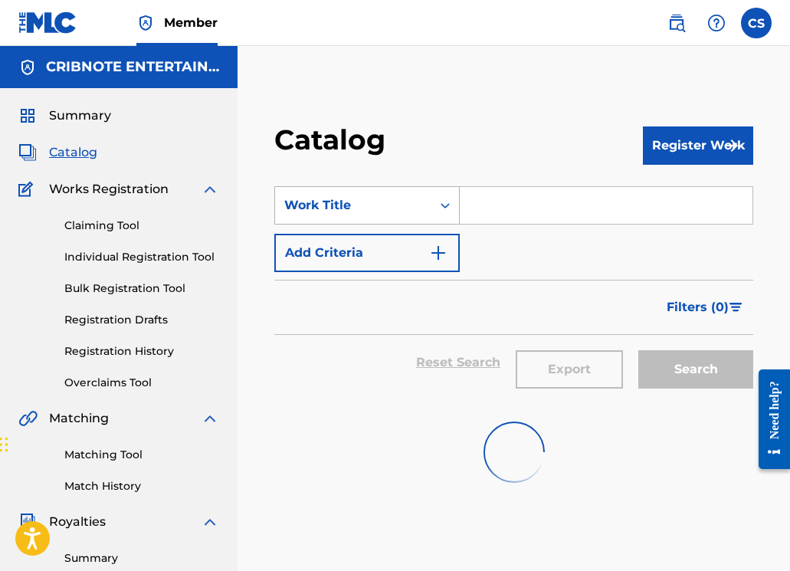
scroll to position [63, 0]
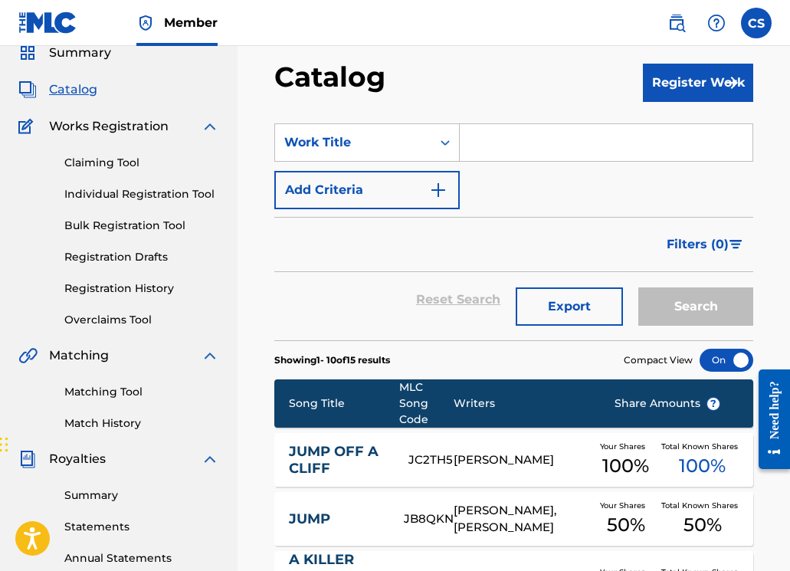
click at [499, 143] on input "Search Form" at bounding box center [606, 142] width 293 height 37
paste input "LOGS"
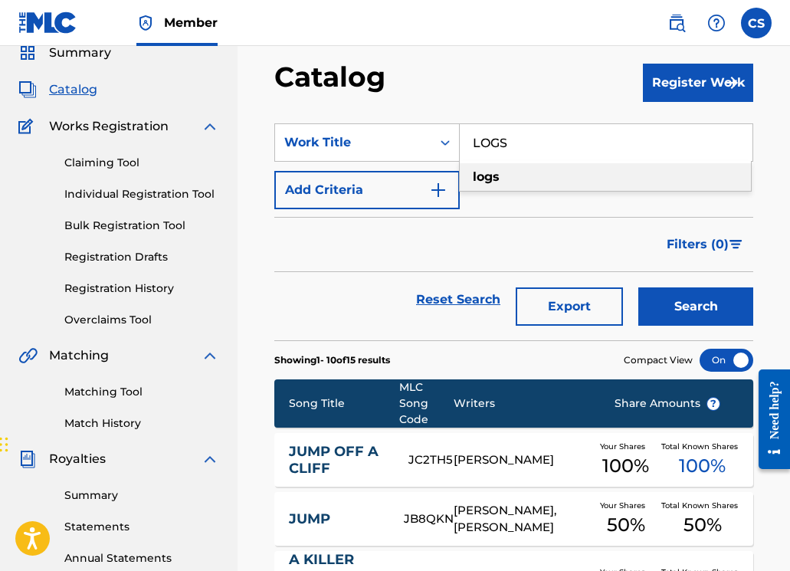
type input "LOGS"
click at [669, 312] on button "Search" at bounding box center [695, 306] width 115 height 38
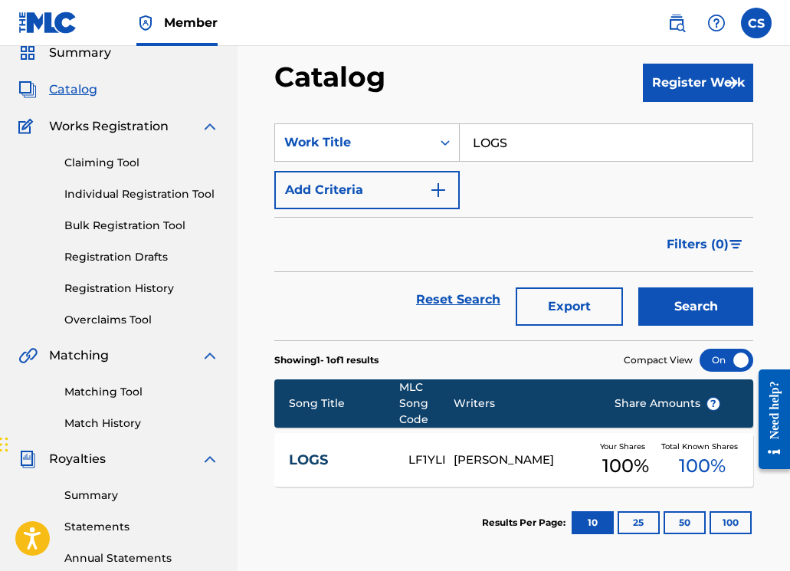
click at [303, 456] on link "LOGS" at bounding box center [338, 460] width 99 height 18
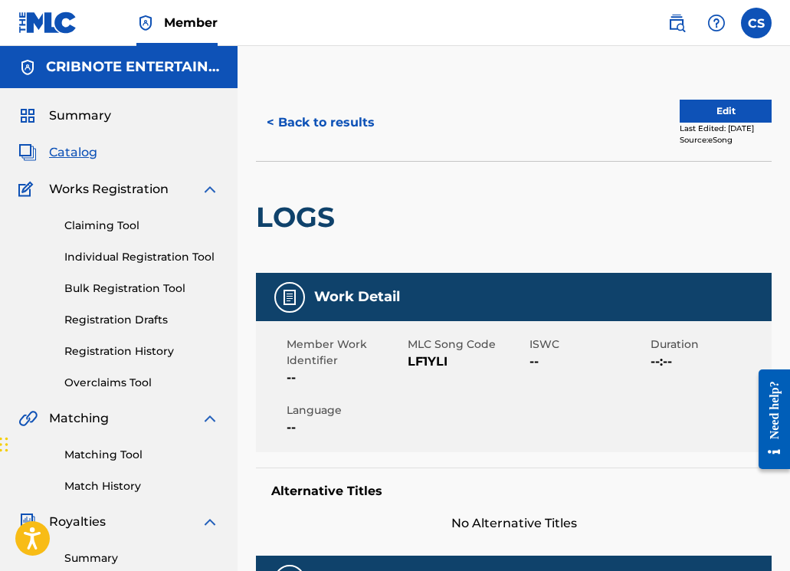
click at [332, 119] on button "< Back to results" at bounding box center [320, 122] width 129 height 38
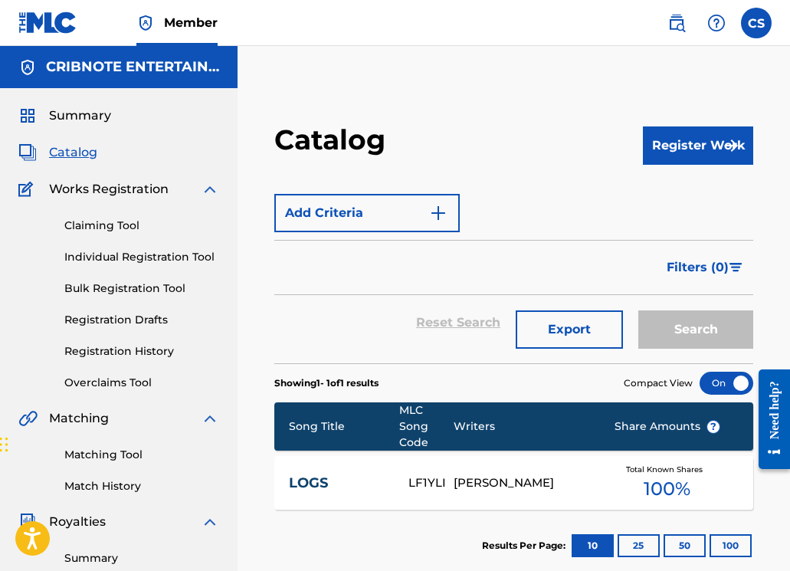
scroll to position [63, 0]
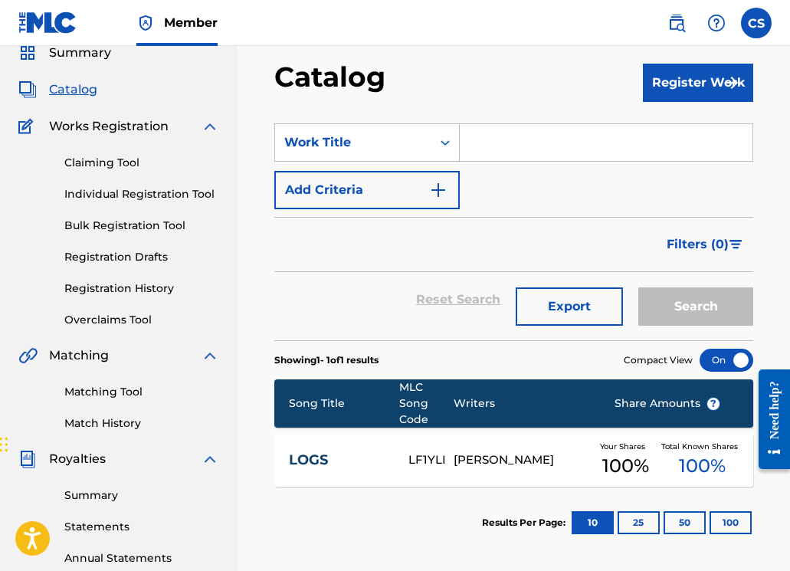
click at [509, 154] on input "Search Form" at bounding box center [606, 142] width 293 height 37
paste input "LUVU"
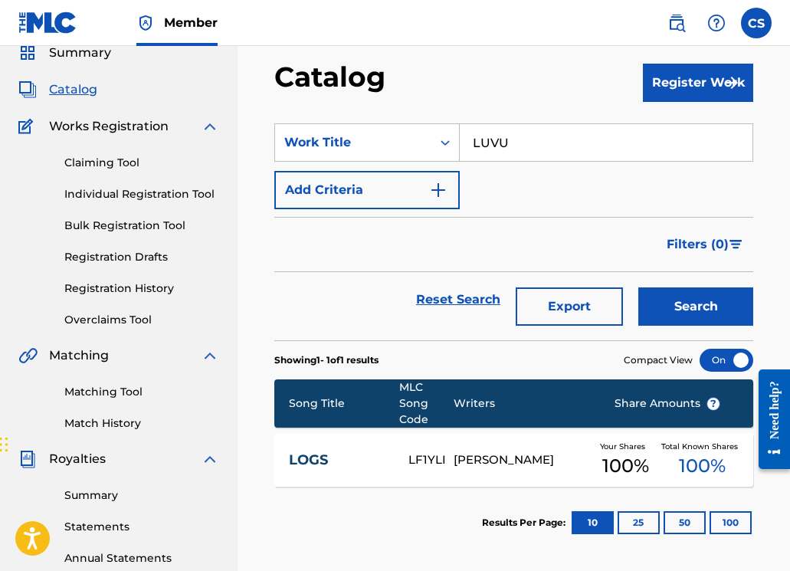
type input "LUVU"
click at [694, 308] on button "Search" at bounding box center [695, 306] width 115 height 38
click at [303, 463] on link "LUVU" at bounding box center [338, 460] width 99 height 18
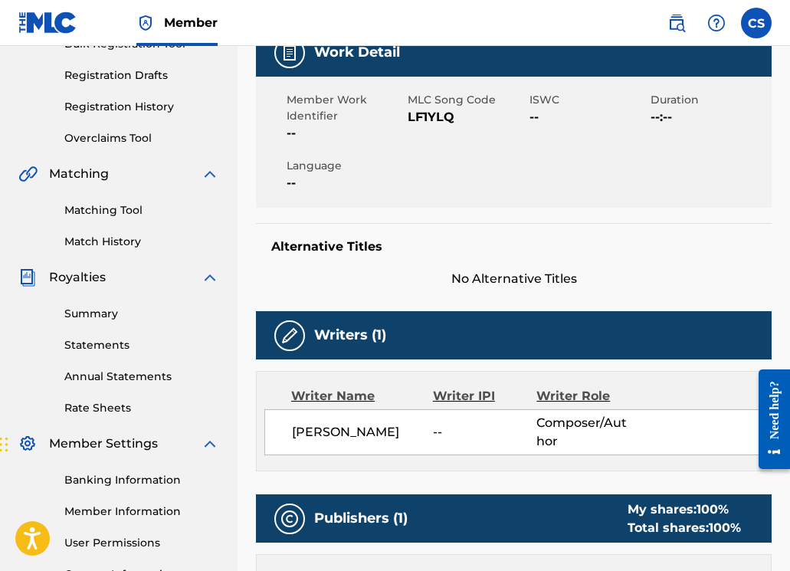
scroll to position [60, 0]
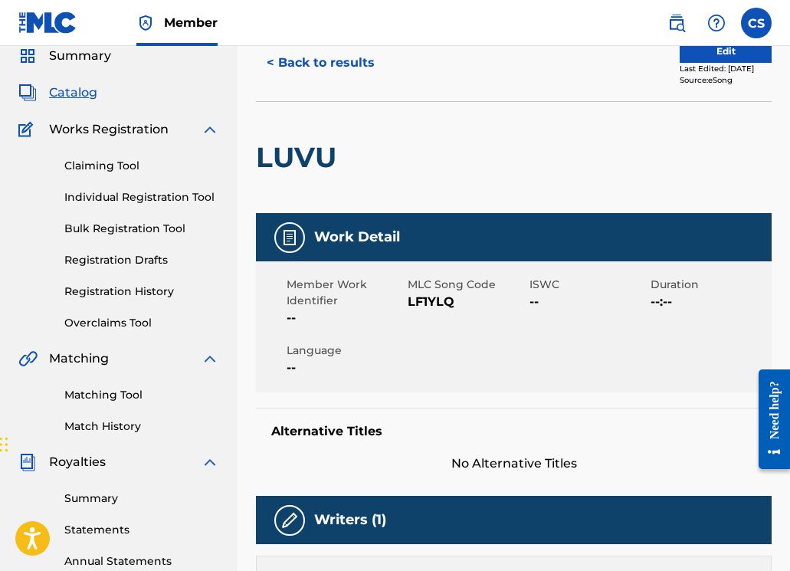
click at [323, 62] on button "< Back to results" at bounding box center [320, 63] width 129 height 38
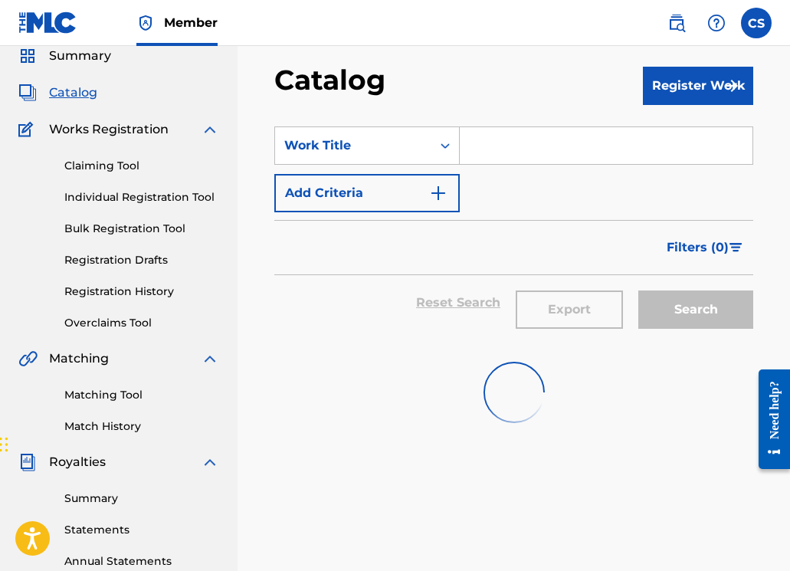
scroll to position [63, 0]
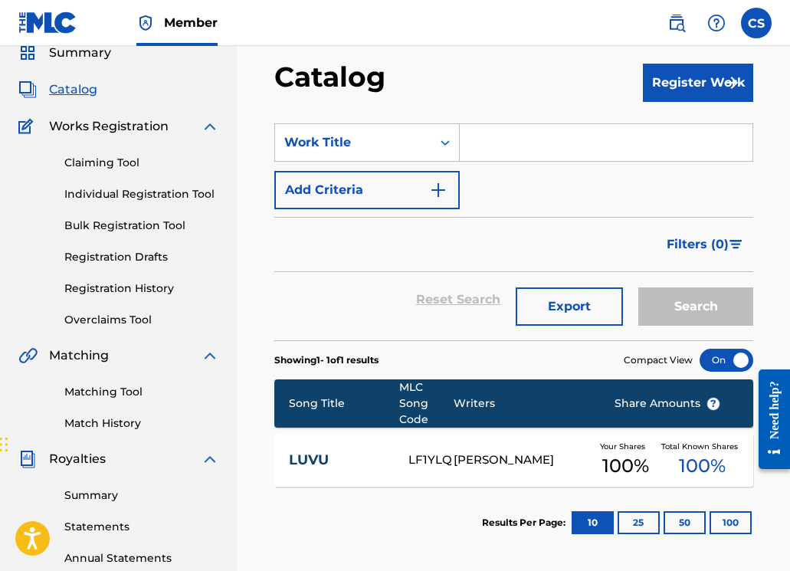
click at [485, 136] on input "Search Form" at bounding box center [606, 142] width 293 height 37
paste input "LIGHTBLUE"
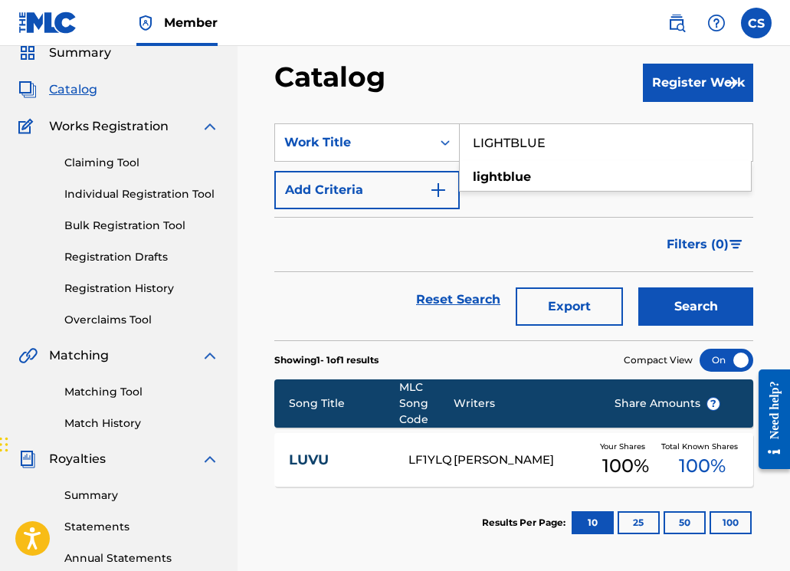
type input "LIGHTBLUE"
click at [686, 310] on button "Search" at bounding box center [695, 306] width 115 height 38
click at [340, 457] on link "LIGHTBLUE" at bounding box center [338, 460] width 99 height 18
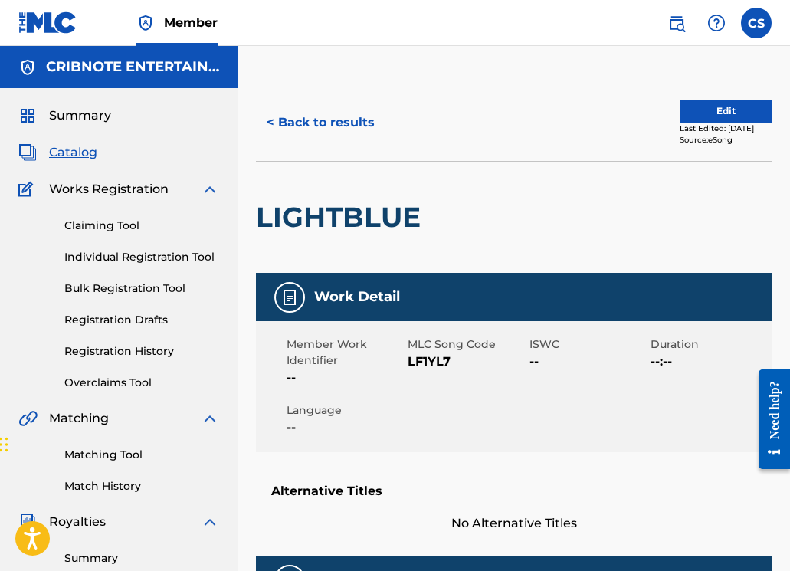
click at [302, 112] on button "< Back to results" at bounding box center [320, 122] width 129 height 38
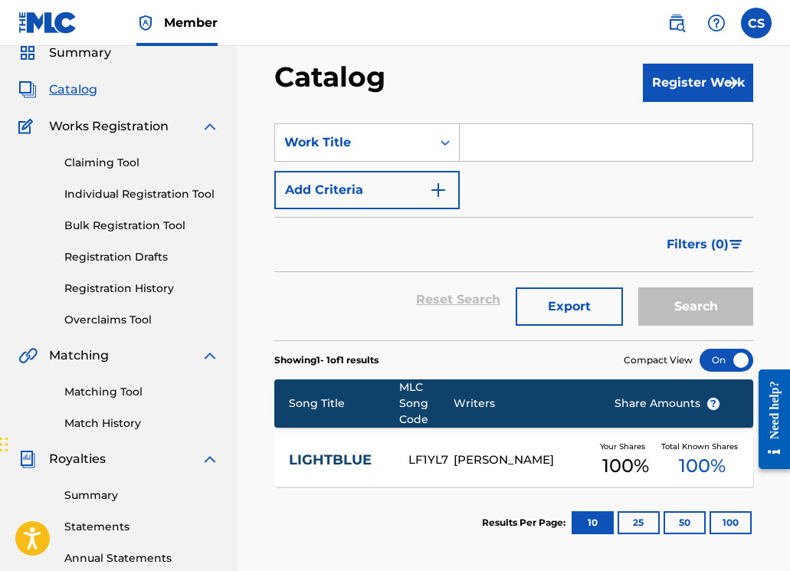
click at [494, 143] on input "Search Form" at bounding box center [606, 142] width 293 height 37
paste input "MOVIN' OUT"
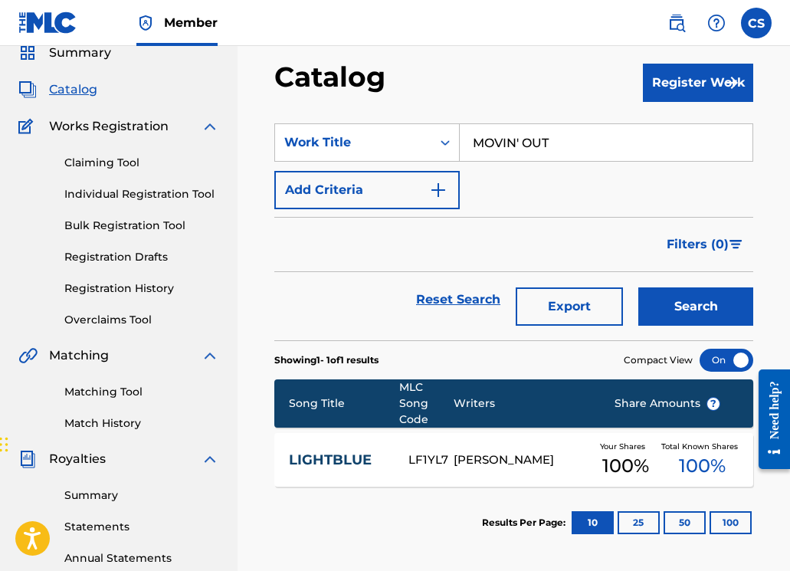
type input "MOVIN' OUT"
click at [685, 319] on button "Search" at bounding box center [695, 306] width 115 height 38
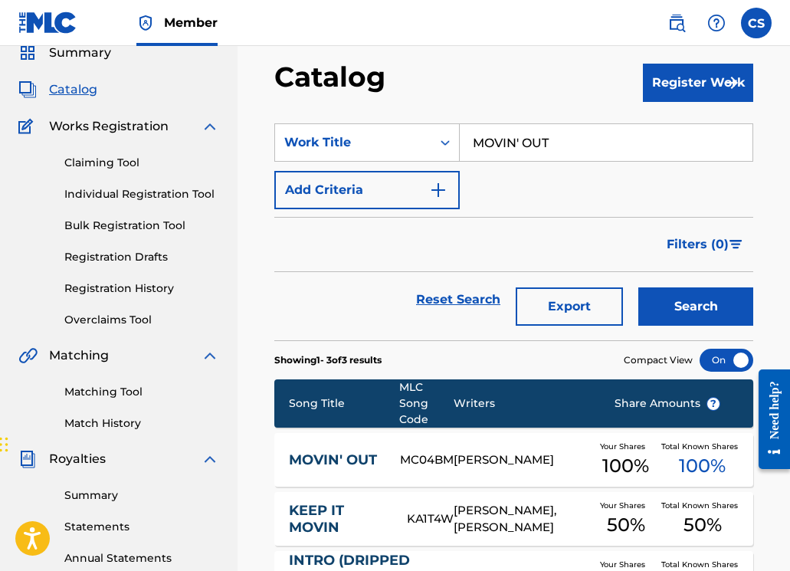
click at [340, 457] on link "MOVIN' OUT" at bounding box center [334, 460] width 91 height 18
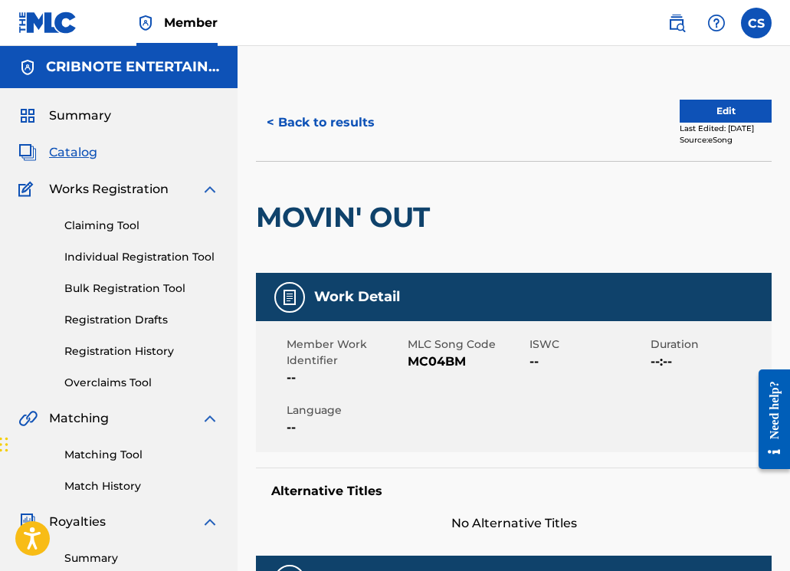
click at [344, 134] on button "< Back to results" at bounding box center [320, 122] width 129 height 38
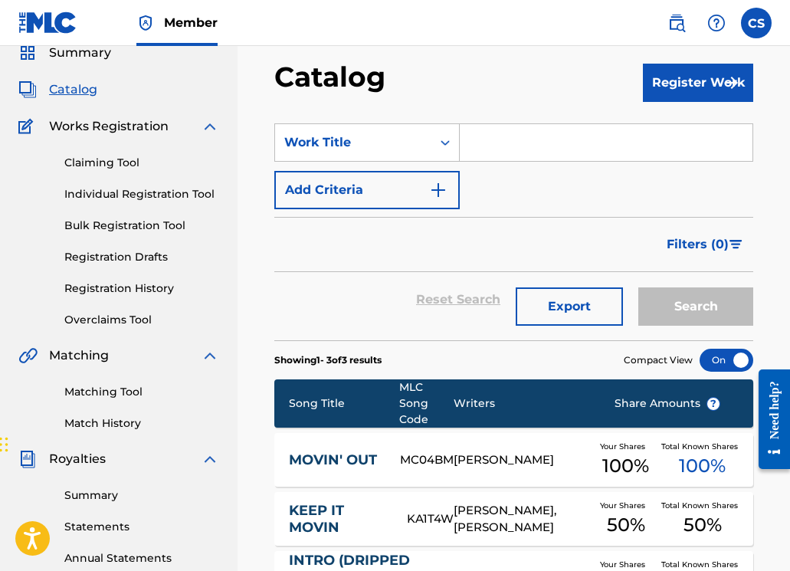
click at [485, 140] on input "Search Form" at bounding box center [606, 142] width 293 height 37
paste input "MOON PIE"
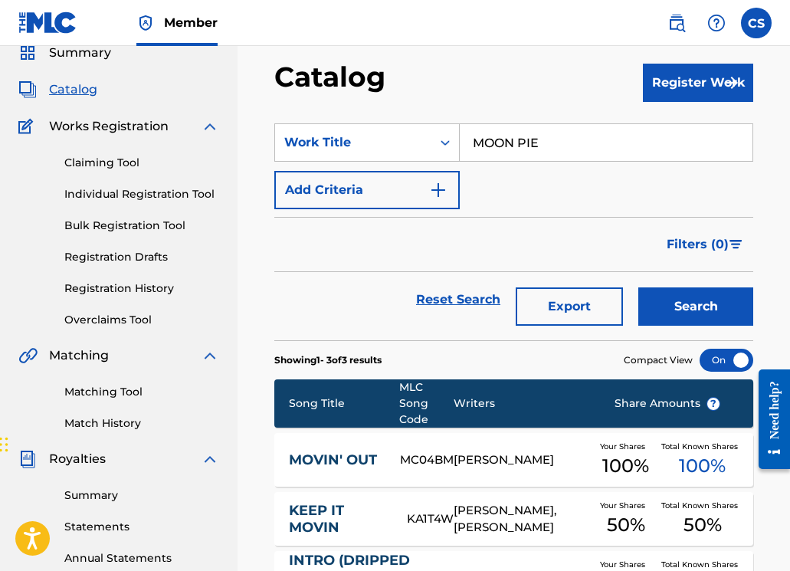
type input "MOON PIE"
click at [669, 306] on button "Search" at bounding box center [695, 306] width 115 height 38
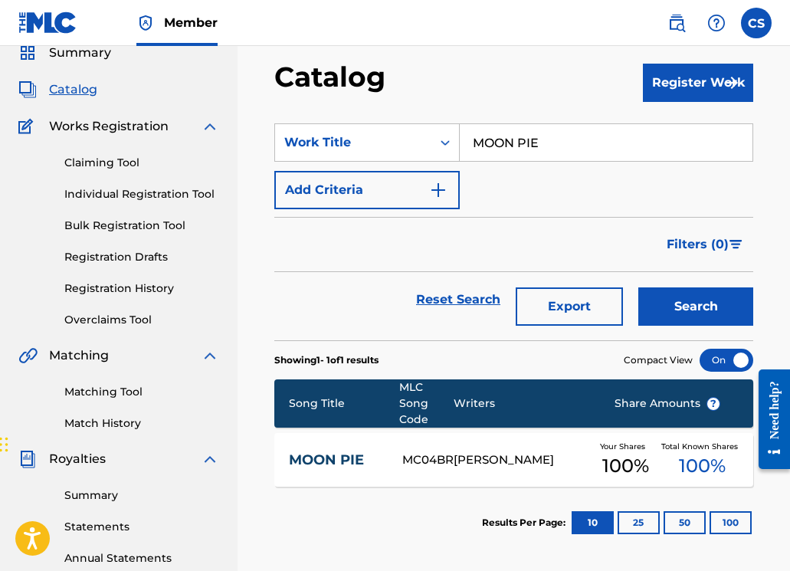
click at [335, 450] on div "MOON PIE MC04BR [PERSON_NAME] Your Shares 100 % Total Known Shares 100 %" at bounding box center [513, 460] width 479 height 54
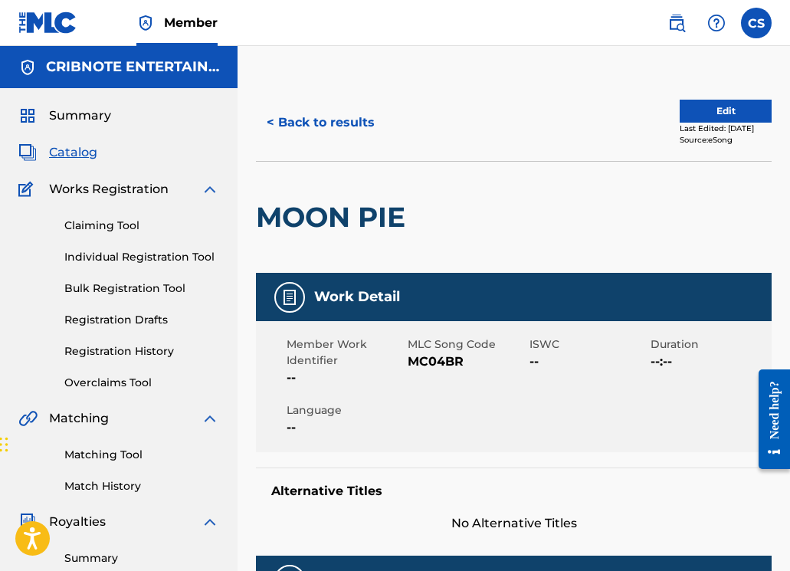
click at [315, 114] on button "< Back to results" at bounding box center [320, 122] width 129 height 38
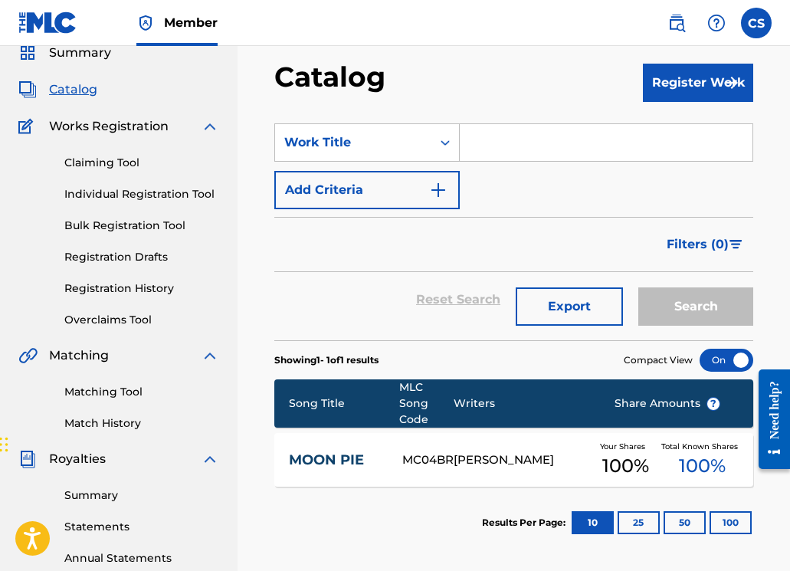
click at [513, 140] on input "Search Form" at bounding box center [606, 142] width 293 height 37
paste input "NIKE AIRS"
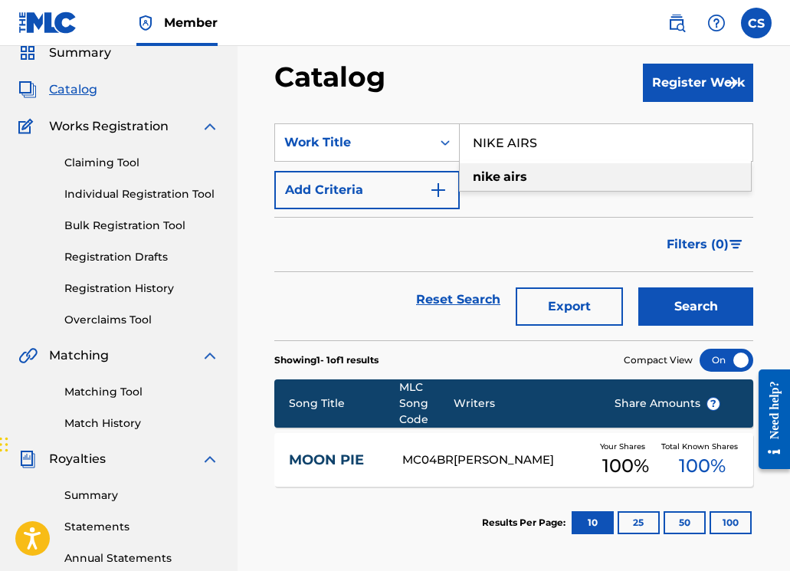
type input "NIKE AIRS"
click at [659, 309] on button "Search" at bounding box center [695, 306] width 115 height 38
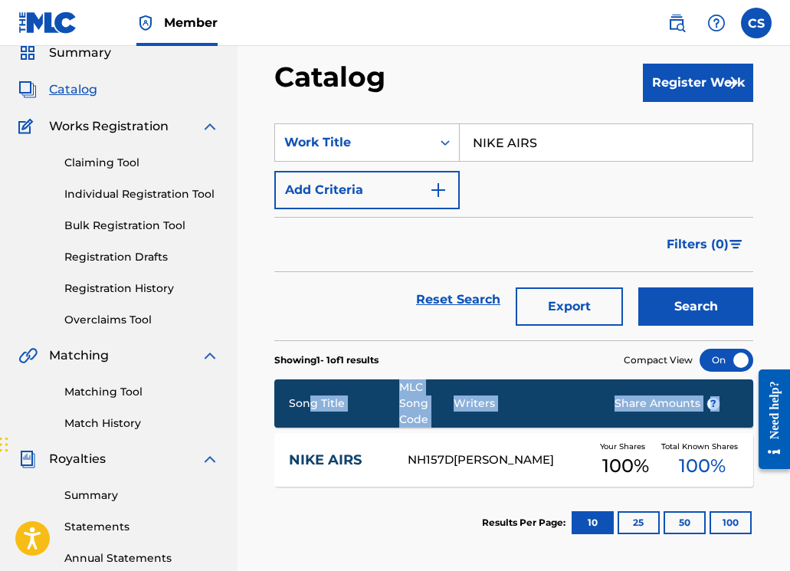
drag, startPoint x: 309, startPoint y: 427, endPoint x: 312, endPoint y: 443, distance: 15.6
click at [313, 443] on section "Song Title MLC Song Code Writers Share Amounts ? NIKE AIRS NH157D [PERSON_NAME]…" at bounding box center [513, 428] width 479 height 115
click at [306, 456] on link "NIKE AIRS" at bounding box center [338, 460] width 99 height 18
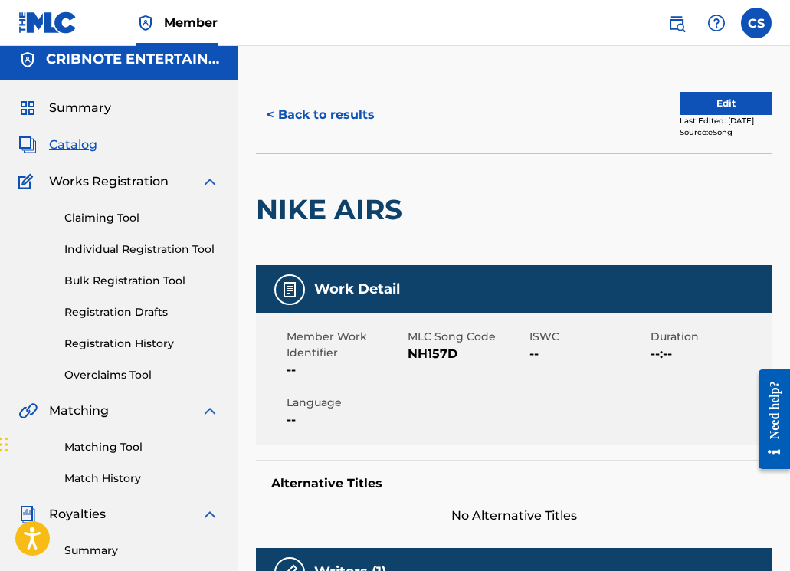
click at [314, 102] on button "< Back to results" at bounding box center [320, 115] width 129 height 38
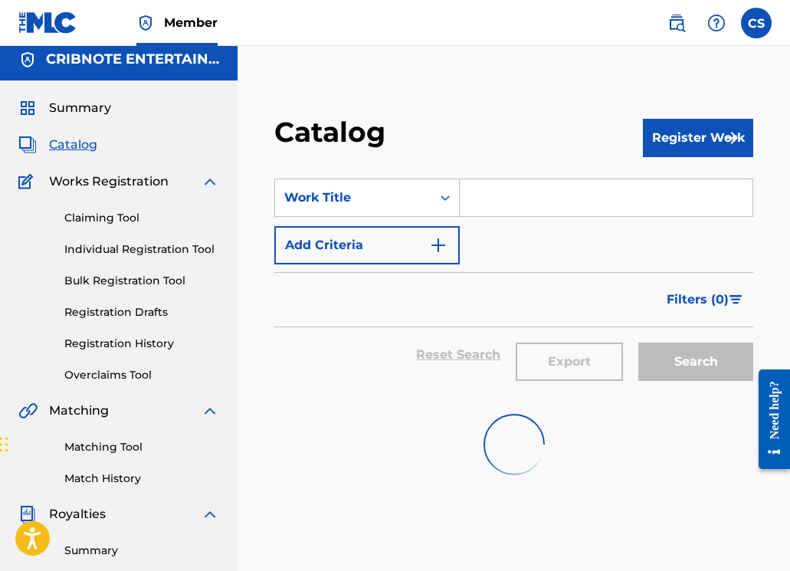
scroll to position [63, 0]
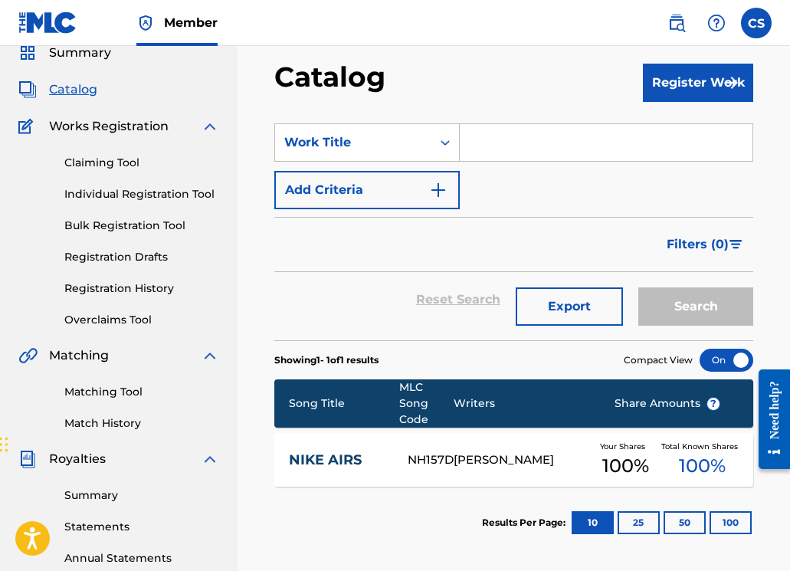
click at [497, 139] on input "Search Form" at bounding box center [606, 142] width 293 height 37
paste input "MAKE LOVE"
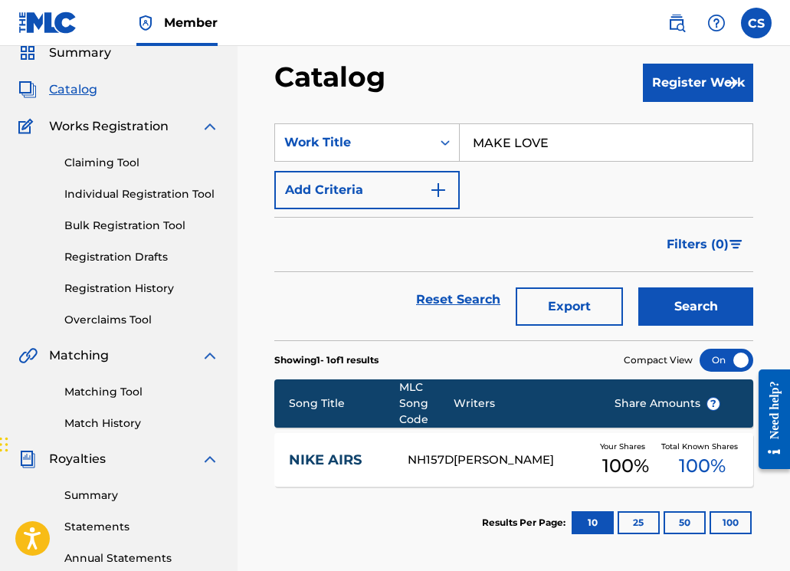
type input "MAKE LOVE"
click at [651, 299] on button "Search" at bounding box center [695, 306] width 115 height 38
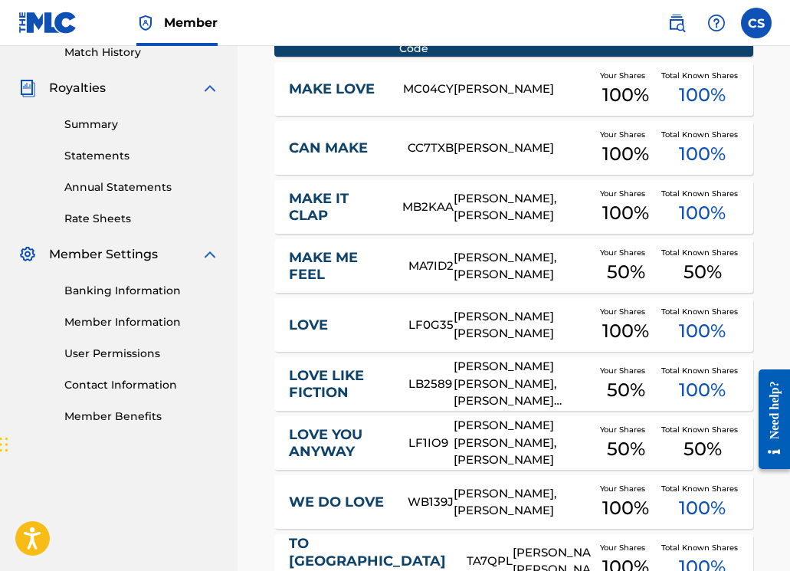
scroll to position [398, 0]
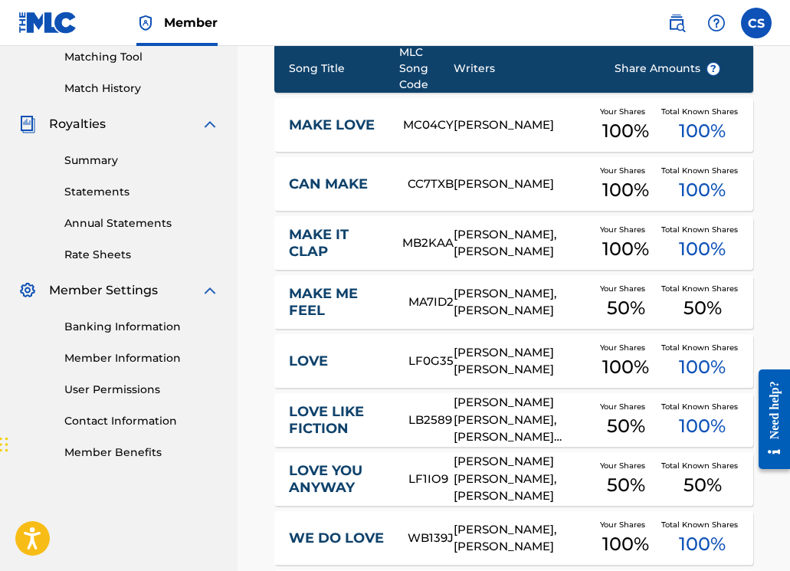
click at [331, 129] on link "MAKE LOVE" at bounding box center [336, 125] width 94 height 18
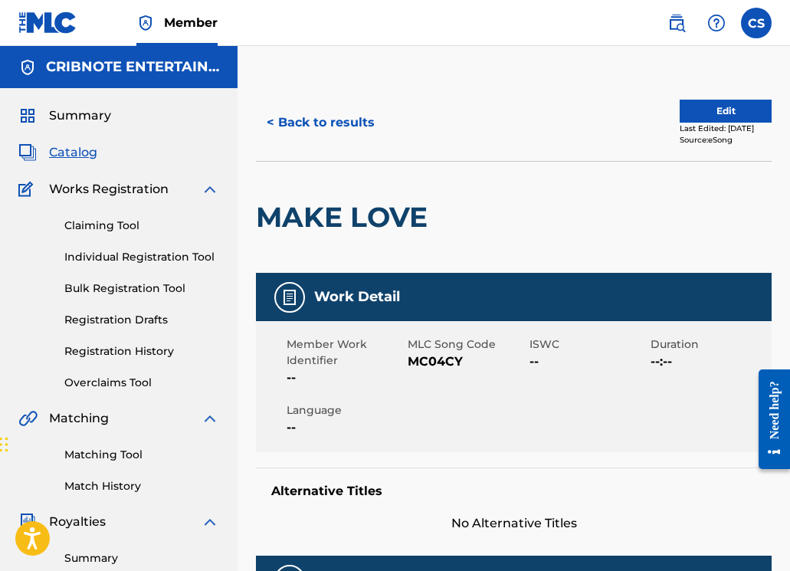
click at [340, 116] on button "< Back to results" at bounding box center [320, 122] width 129 height 38
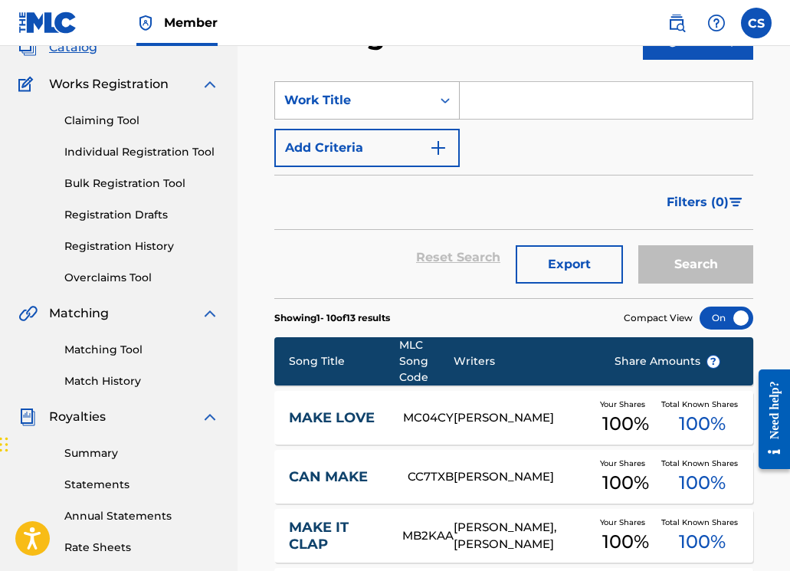
scroll to position [80, 0]
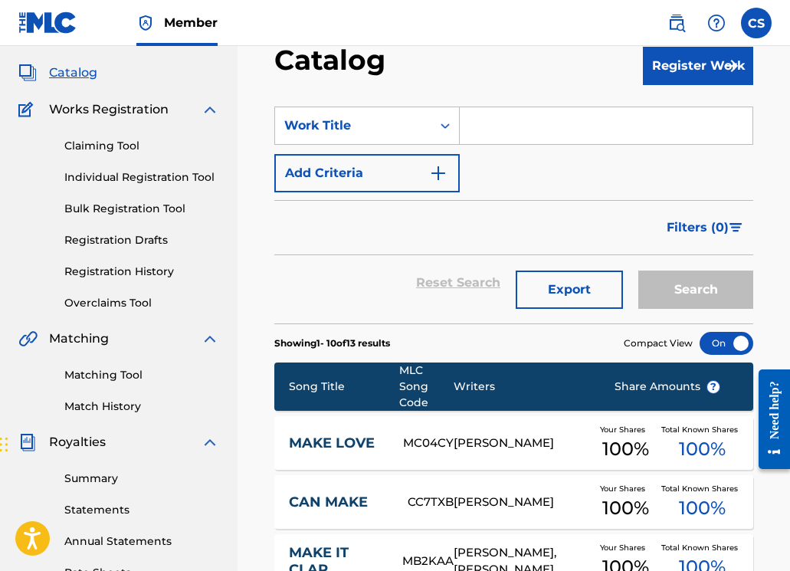
click at [483, 138] on input "Search Form" at bounding box center [606, 125] width 293 height 37
paste input "MIDNA"
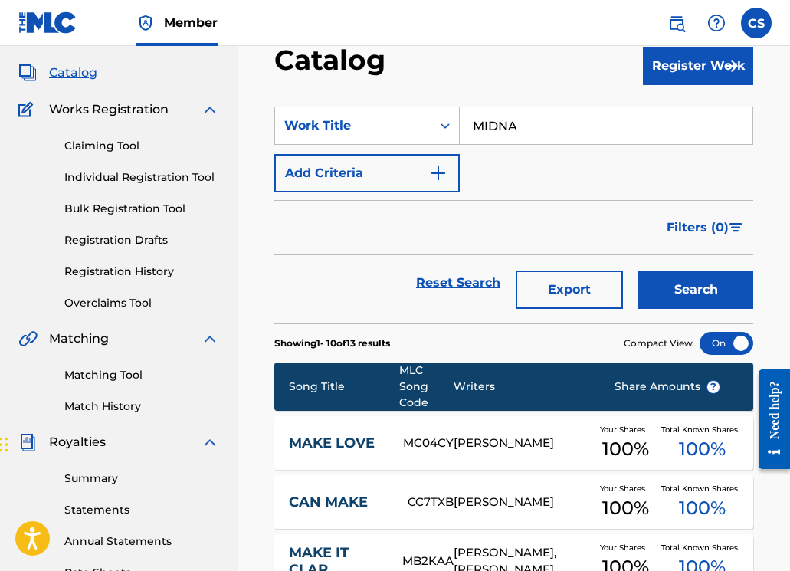
type input "MIDNA"
click at [680, 292] on button "Search" at bounding box center [695, 289] width 115 height 38
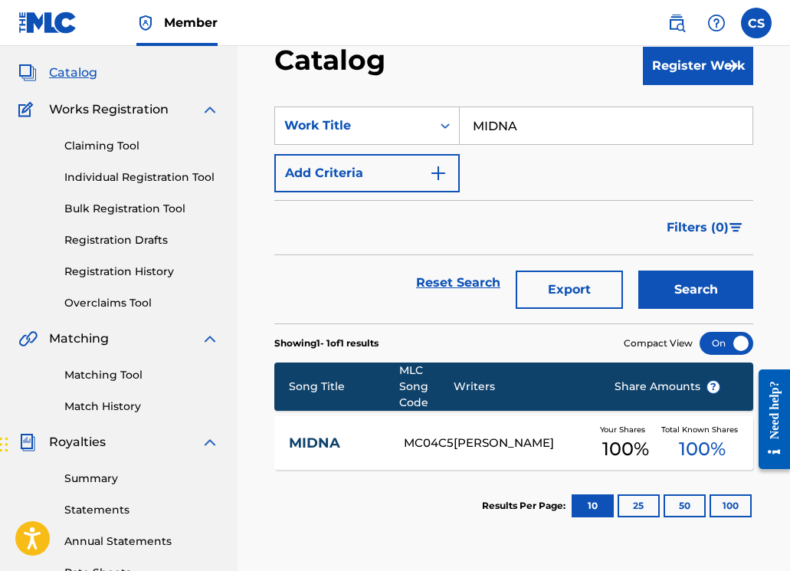
click at [319, 434] on link "MIDNA" at bounding box center [336, 443] width 95 height 18
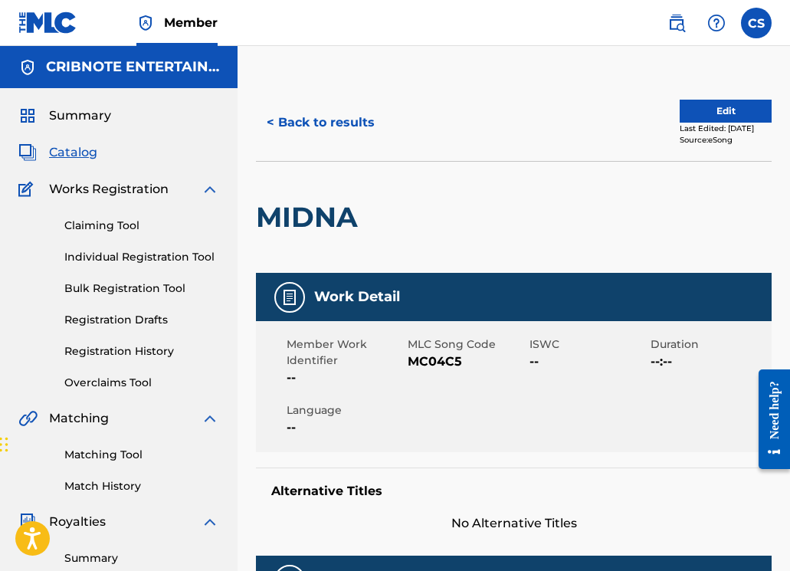
click at [319, 129] on button "< Back to results" at bounding box center [320, 122] width 129 height 38
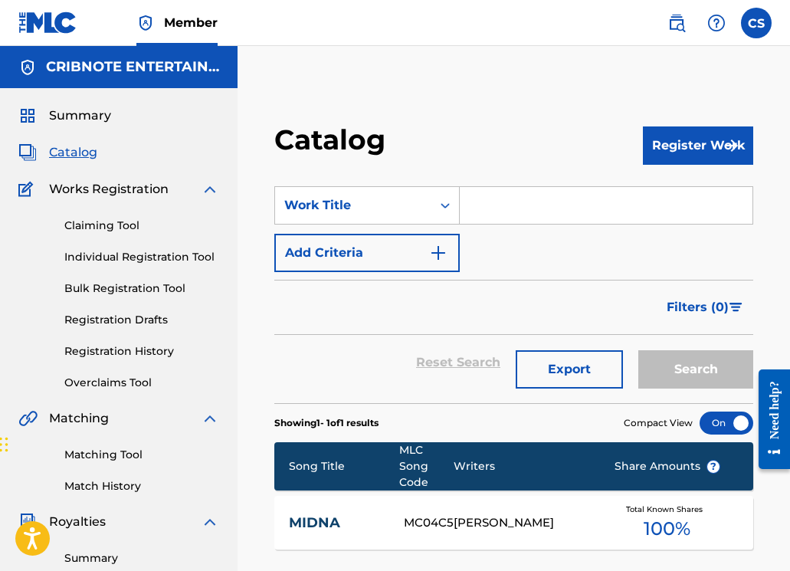
scroll to position [80, 0]
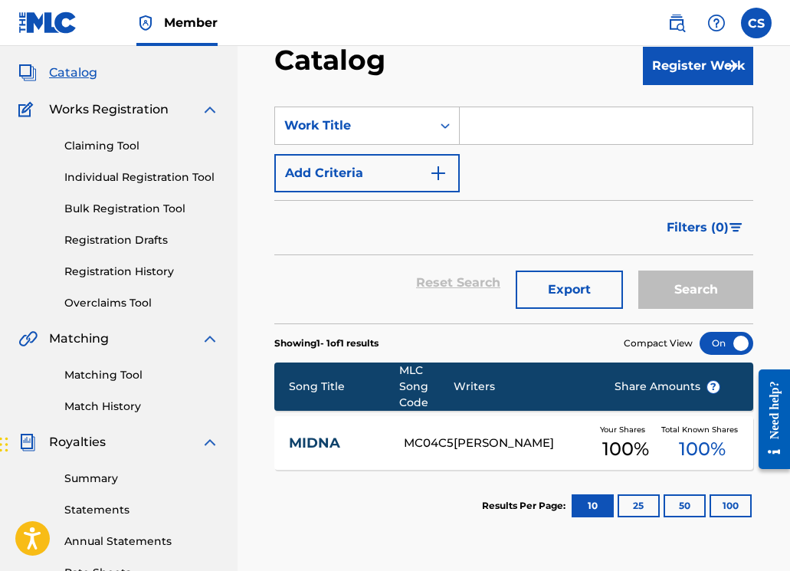
click at [493, 121] on input "Search Form" at bounding box center [606, 125] width 293 height 37
paste input "NEVER"
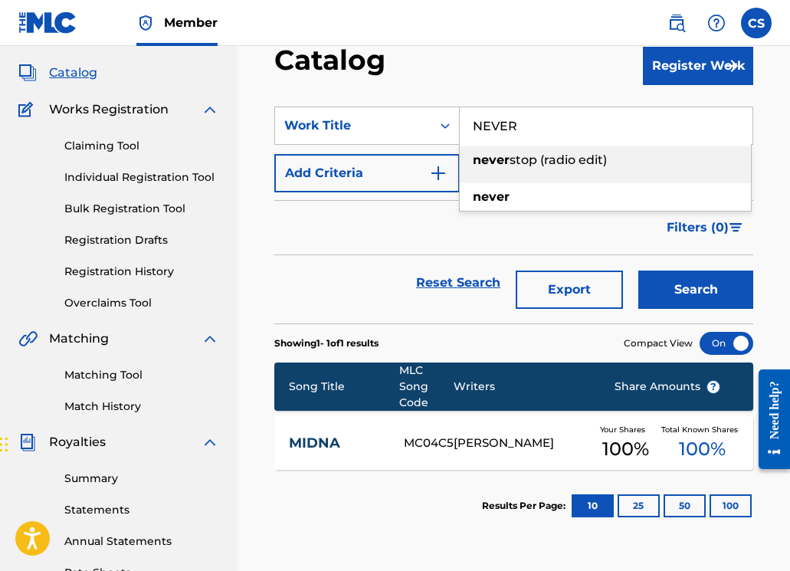
type input "NEVER"
click at [680, 299] on button "Search" at bounding box center [695, 289] width 115 height 38
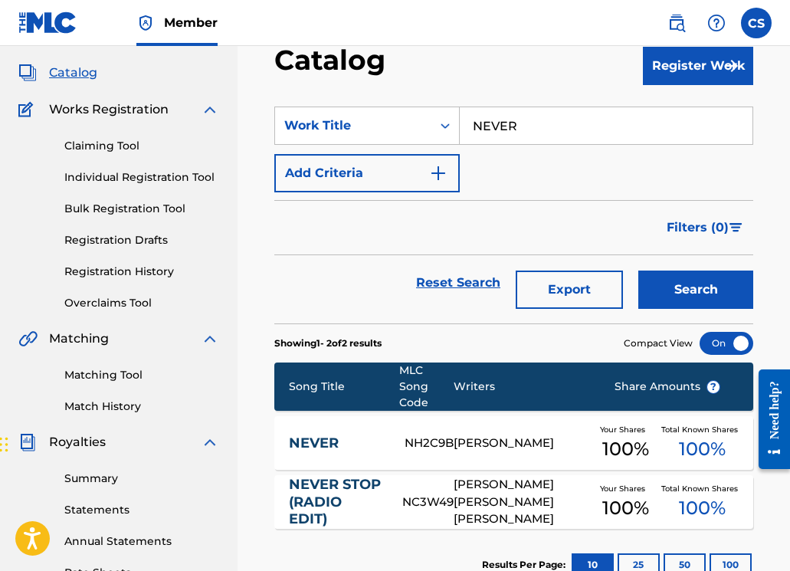
click at [303, 437] on link "NEVER" at bounding box center [337, 443] width 96 height 18
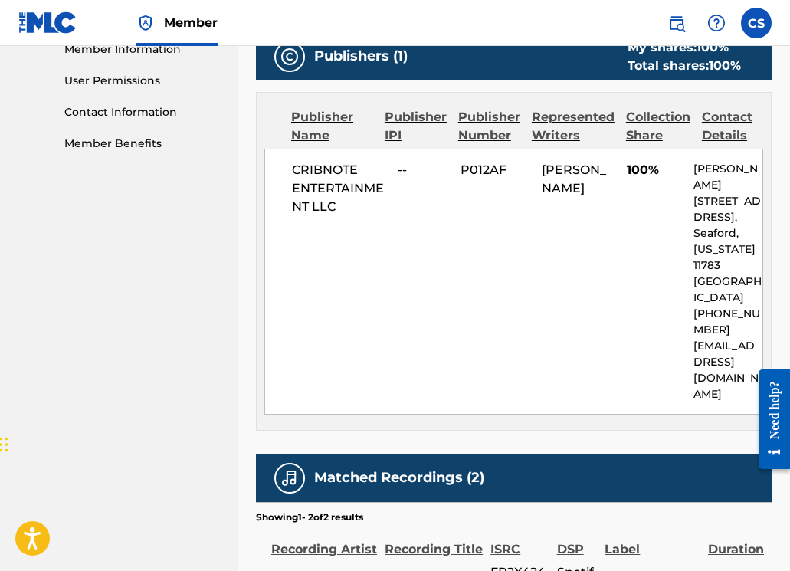
scroll to position [875, 0]
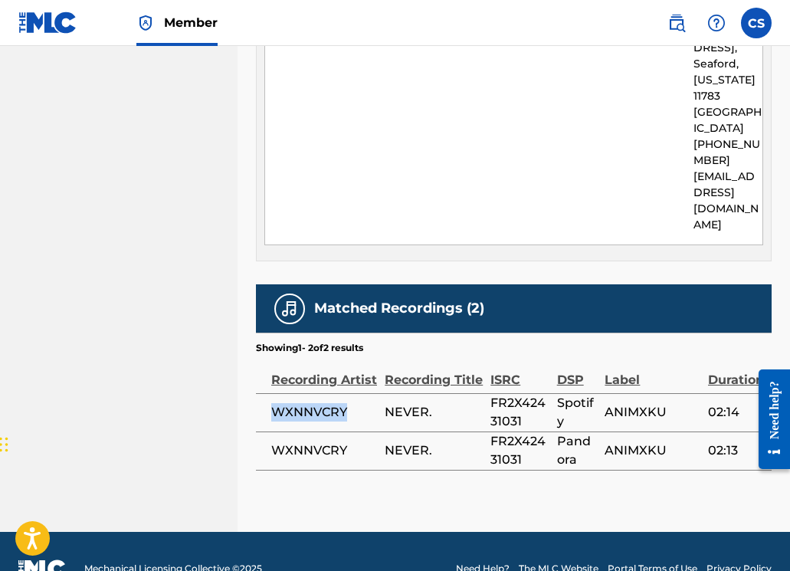
drag, startPoint x: 271, startPoint y: 378, endPoint x: 348, endPoint y: 379, distance: 76.6
click at [348, 403] on span "WXNNVCRY" at bounding box center [324, 412] width 106 height 18
copy span "WXNNVCRY"
drag, startPoint x: 492, startPoint y: 371, endPoint x: 523, endPoint y: 385, distance: 34.3
click at [523, 394] on span "FR2X42431031" at bounding box center [519, 412] width 58 height 37
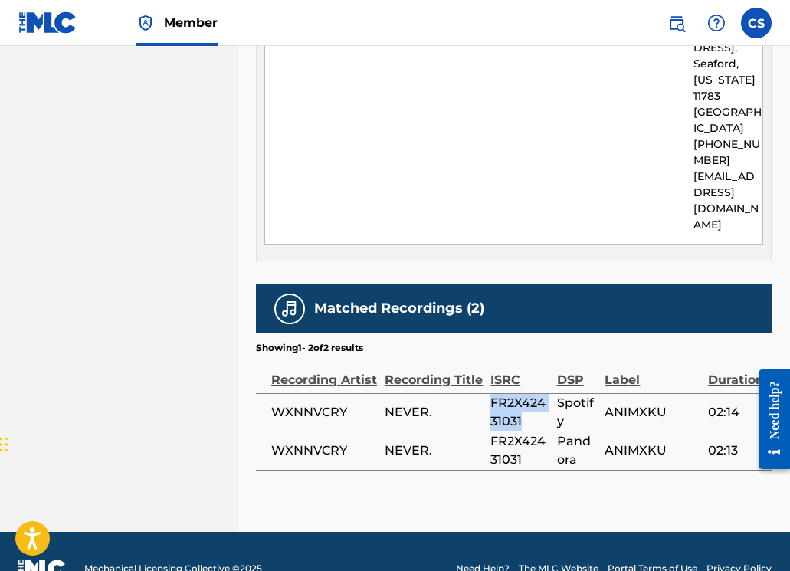
copy span "FR2X42431031"
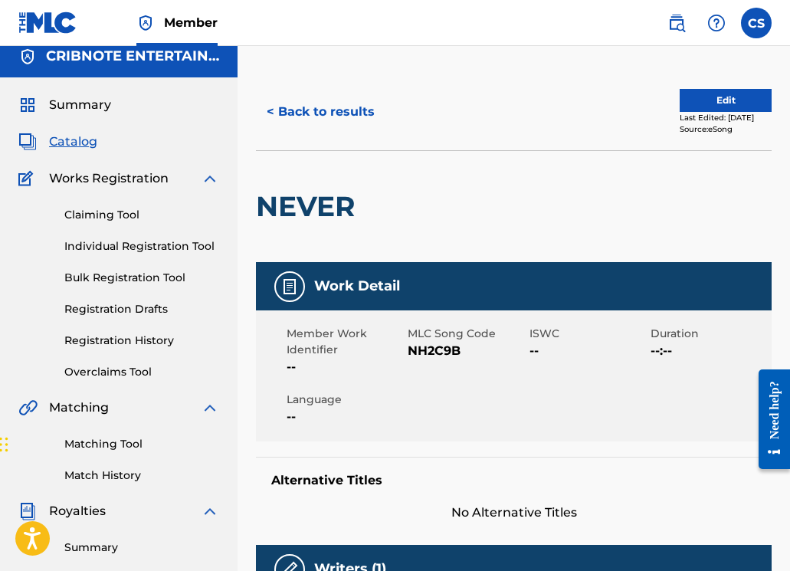
scroll to position [0, 0]
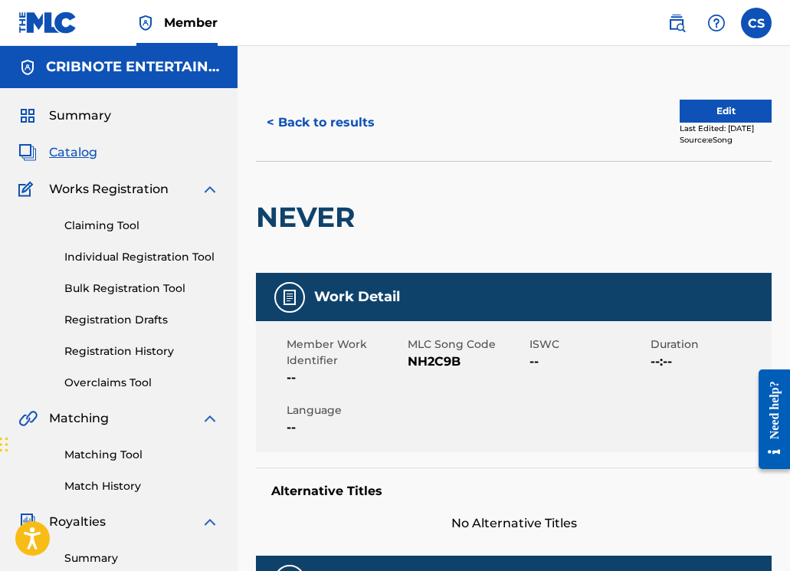
click at [322, 121] on button "< Back to results" at bounding box center [320, 122] width 129 height 38
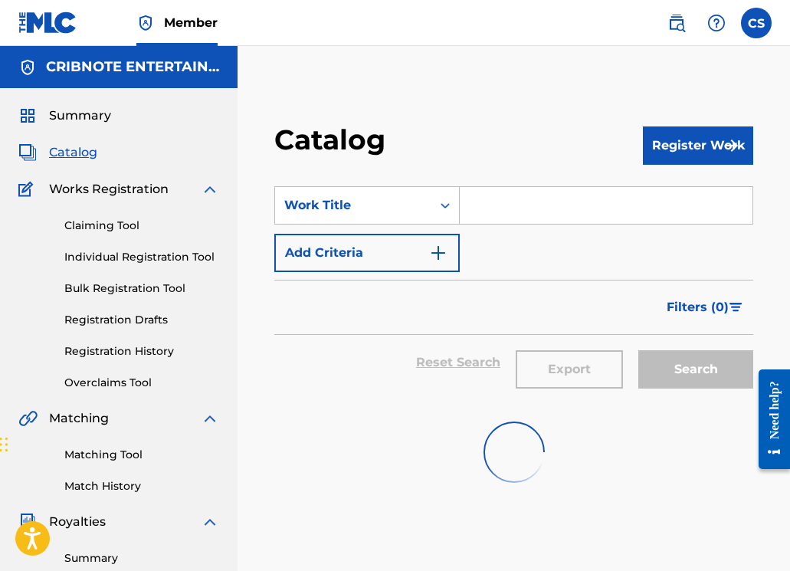
scroll to position [80, 0]
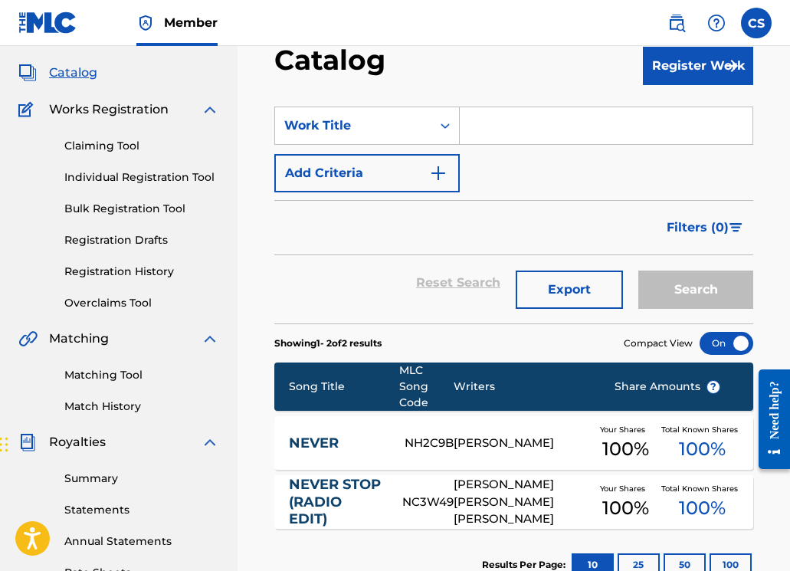
click at [486, 142] on input "Search Form" at bounding box center [606, 125] width 293 height 37
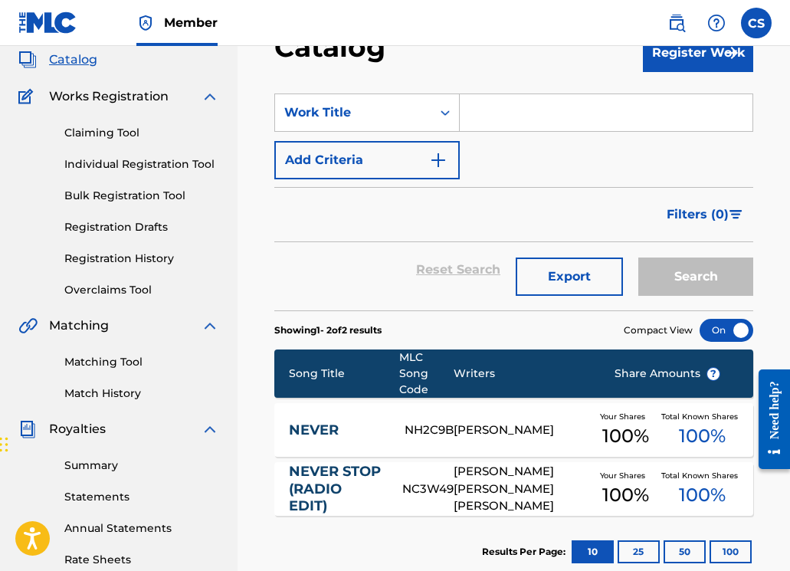
scroll to position [107, 0]
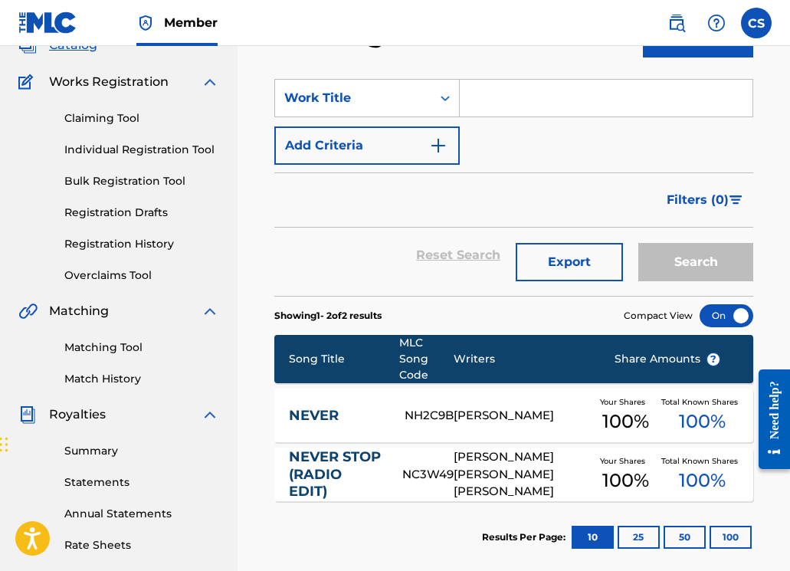
click at [103, 348] on link "Matching Tool" at bounding box center [141, 347] width 155 height 16
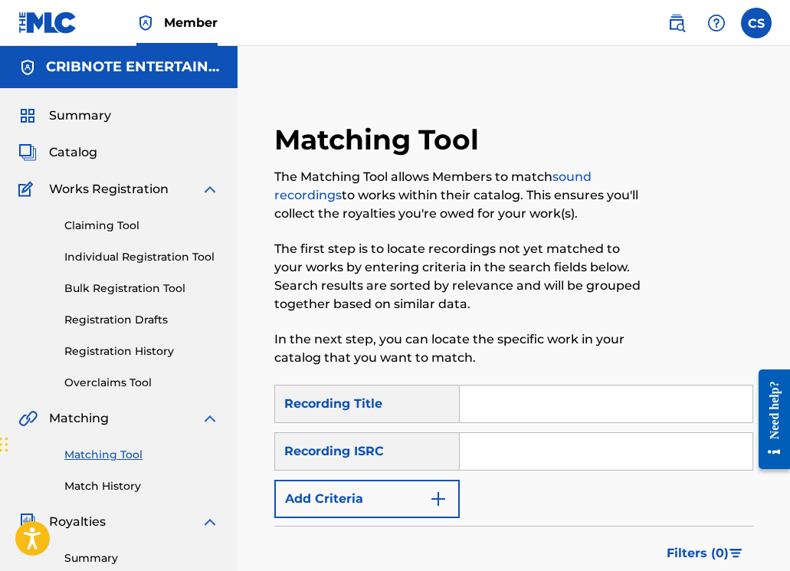
click at [502, 457] on input "Search Form" at bounding box center [606, 451] width 293 height 37
paste input "FR2X42431031"
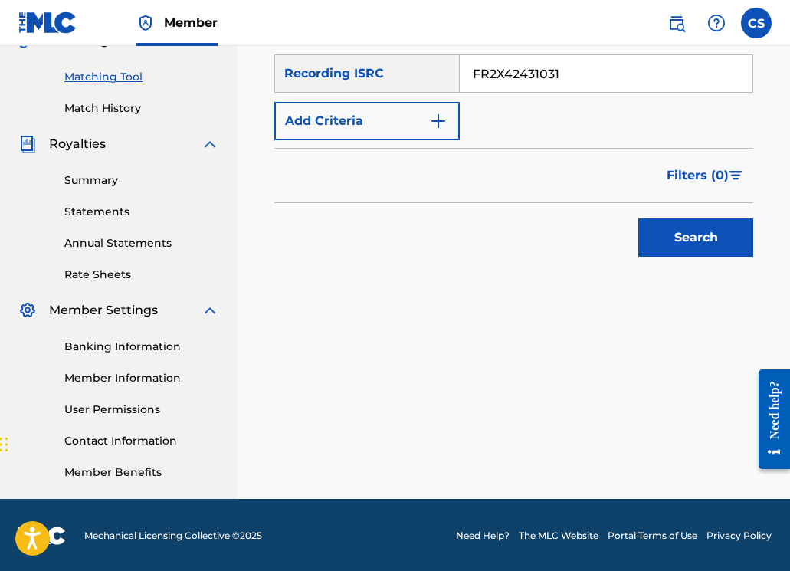
scroll to position [379, 0]
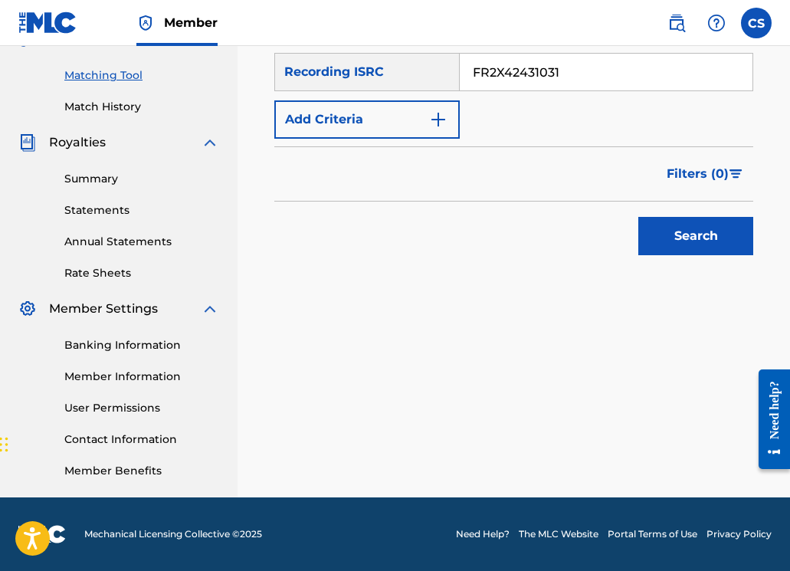
type input "FR2X42431031"
click at [684, 240] on button "Search" at bounding box center [695, 236] width 115 height 38
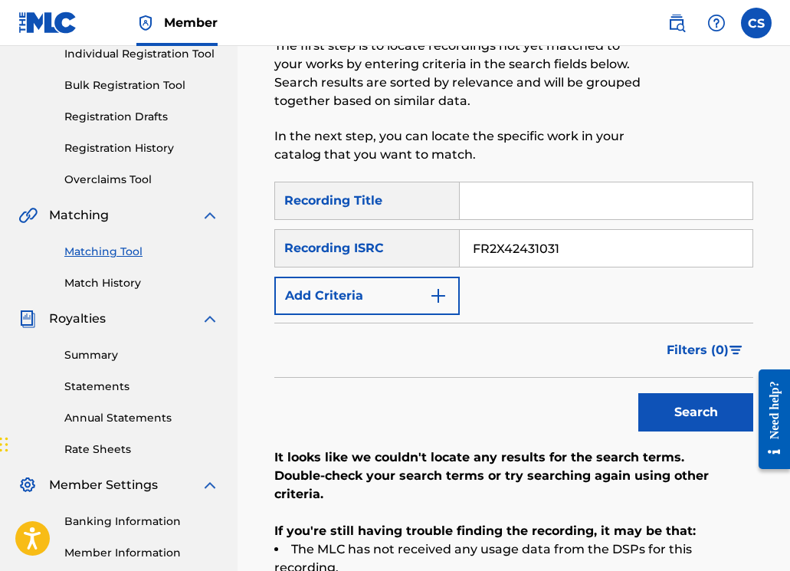
scroll to position [80, 0]
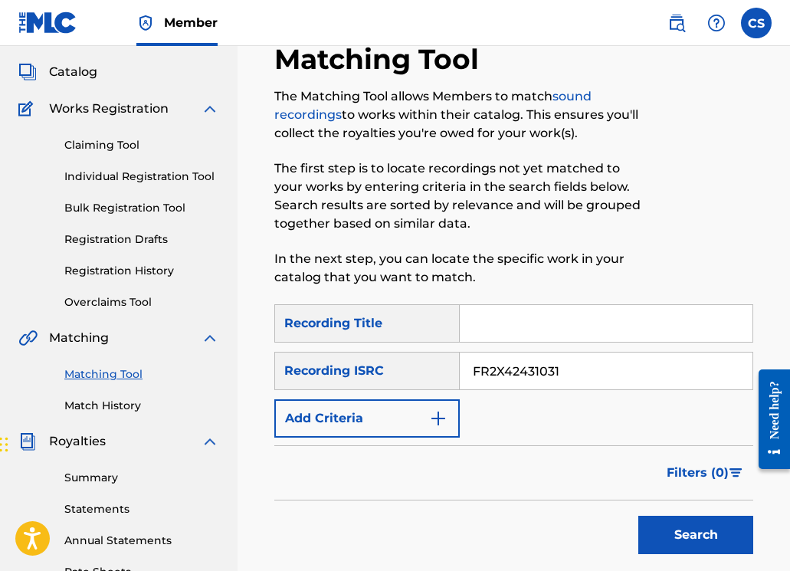
drag, startPoint x: 568, startPoint y: 374, endPoint x: 449, endPoint y: 371, distance: 119.5
click at [449, 371] on div "SearchWithCriteria36b9cca9-f150-4992-b396-df602ed11870 Recording ISRC FR2X42431…" at bounding box center [513, 371] width 479 height 38
type input "]"
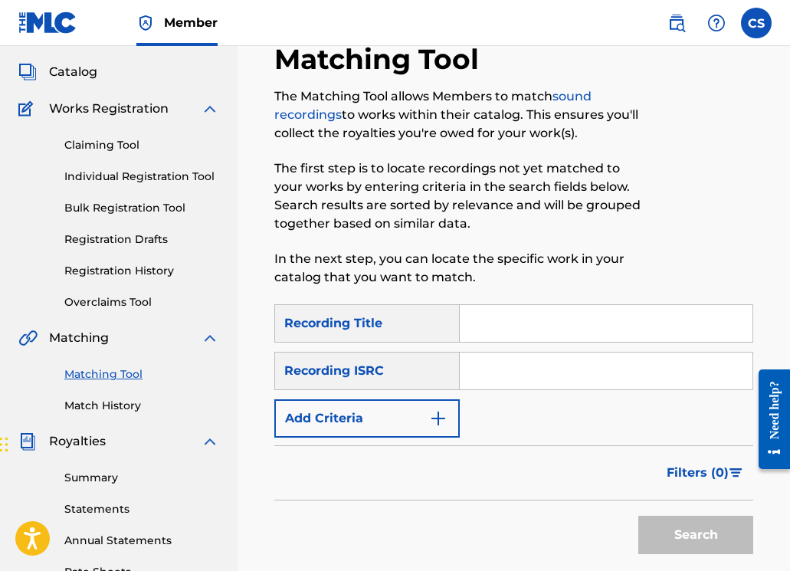
click at [525, 332] on input "Search Form" at bounding box center [606, 323] width 293 height 37
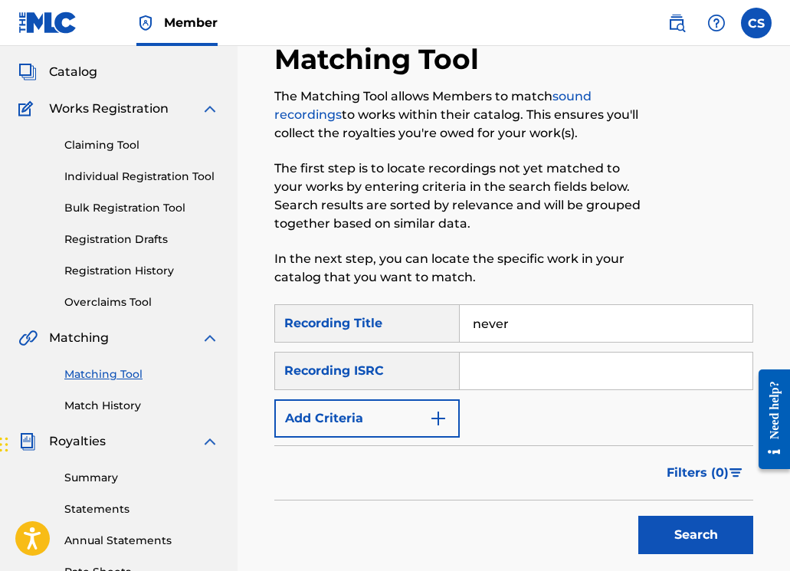
type input "never"
click at [401, 421] on button "Add Criteria" at bounding box center [366, 418] width 185 height 38
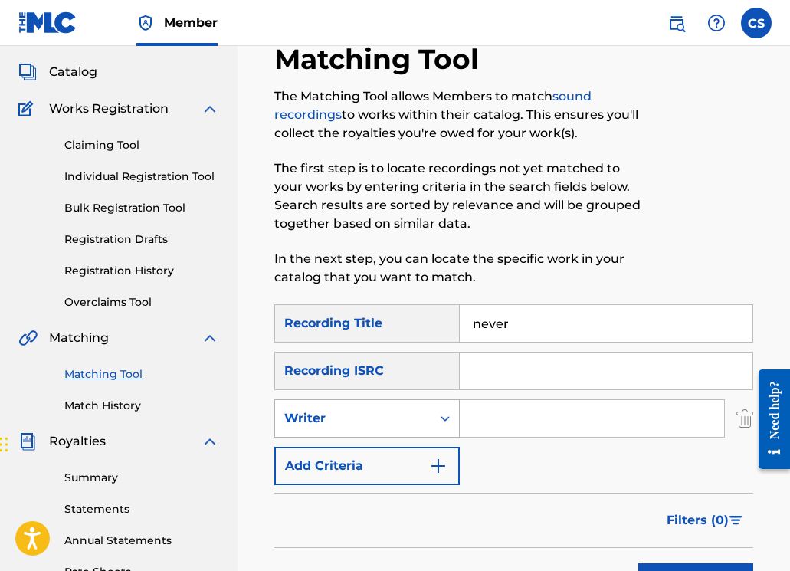
click at [441, 425] on icon "Search Form" at bounding box center [444, 418] width 15 height 15
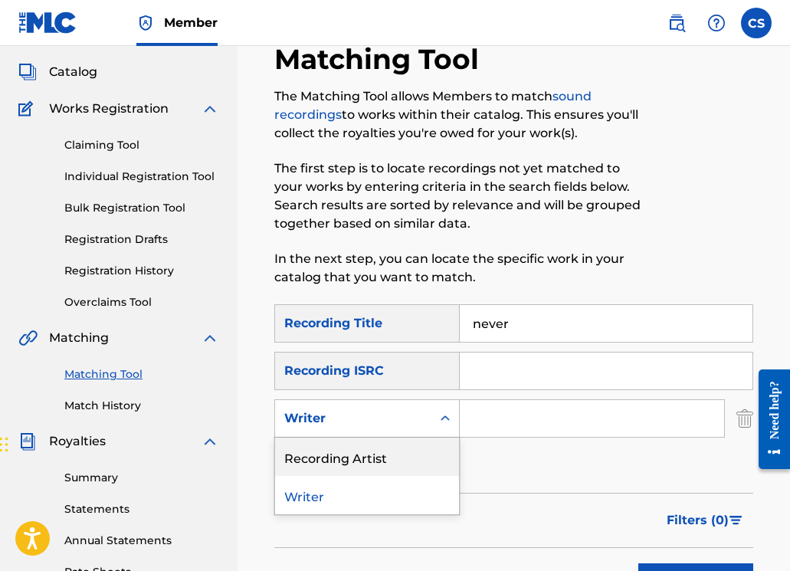
click at [403, 454] on div "Recording Artist" at bounding box center [367, 456] width 184 height 38
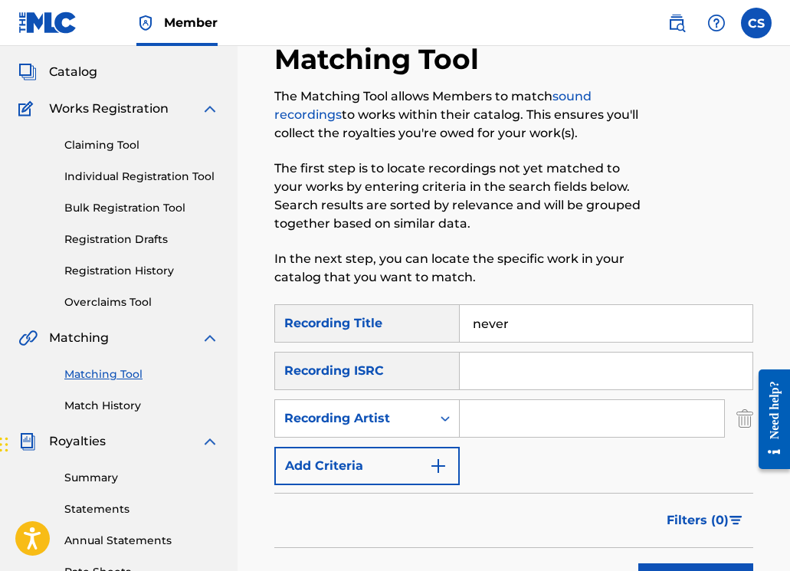
click at [525, 422] on input "Search Form" at bounding box center [592, 418] width 264 height 37
type input "rozz dyliams"
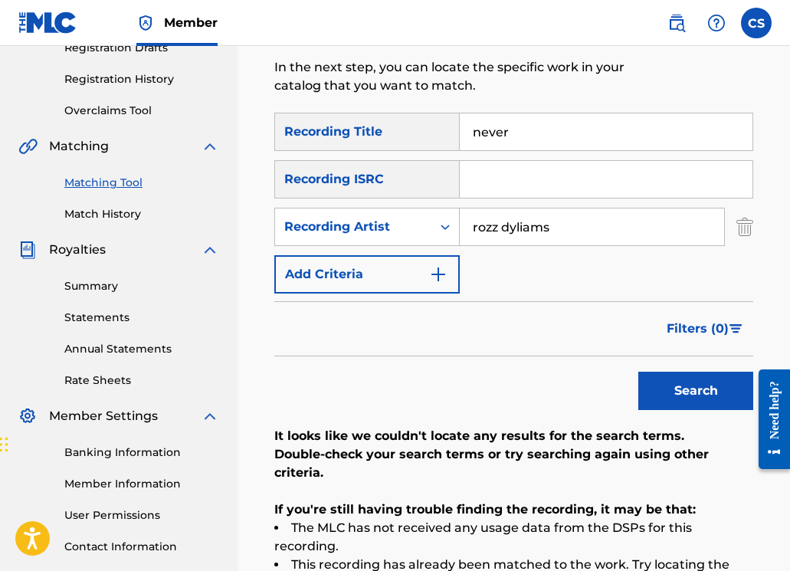
scroll to position [234, 0]
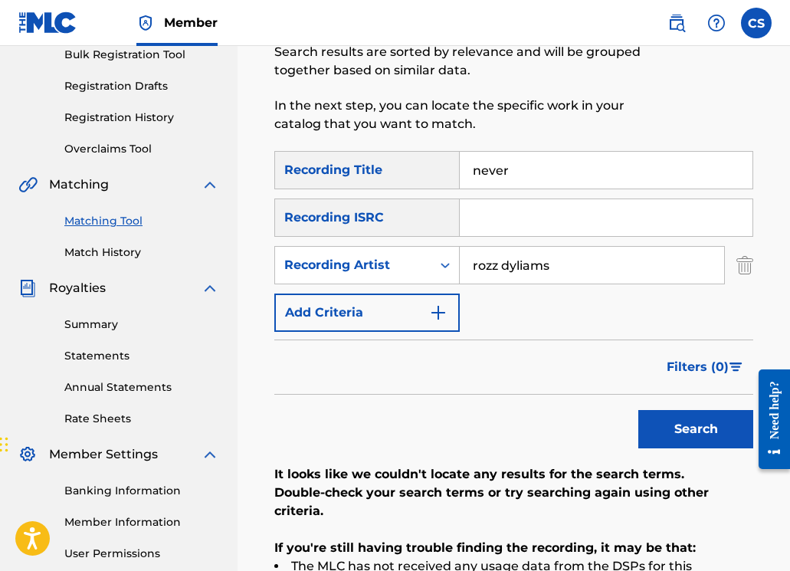
click at [682, 424] on button "Search" at bounding box center [695, 429] width 115 height 38
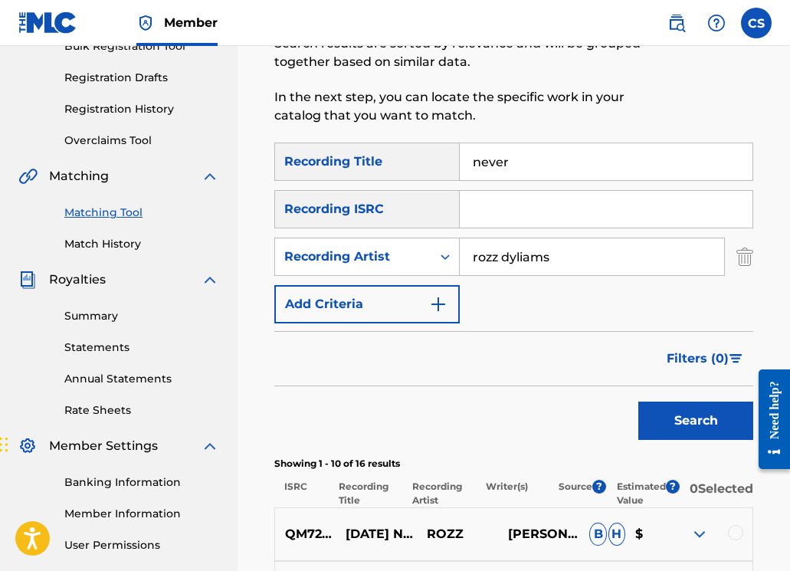
scroll to position [155, 0]
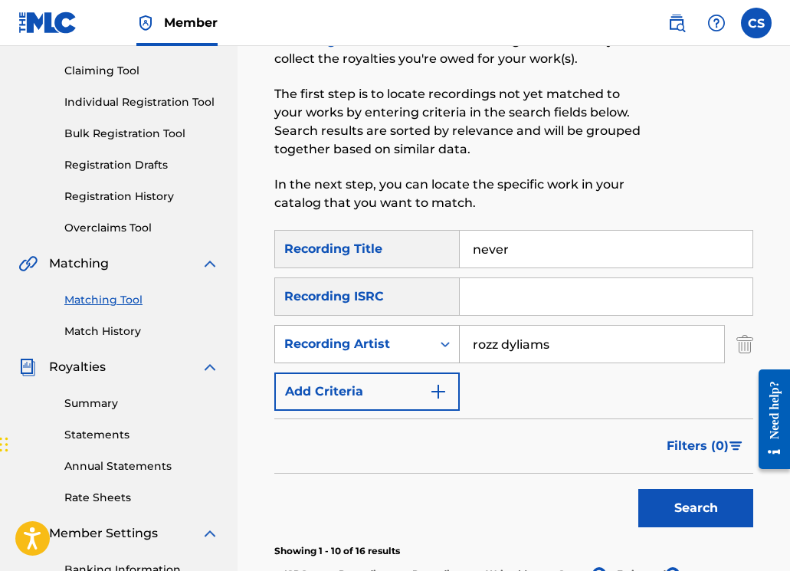
drag, startPoint x: 574, startPoint y: 349, endPoint x: 455, endPoint y: 339, distance: 119.8
click at [455, 339] on div "SearchWithCriteriac642c1bc-ec27-4c5d-a087-4206e0dbc4b8 Recording Artist rozz dy…" at bounding box center [513, 344] width 479 height 38
click at [439, 344] on icon "Search Form" at bounding box center [444, 343] width 15 height 15
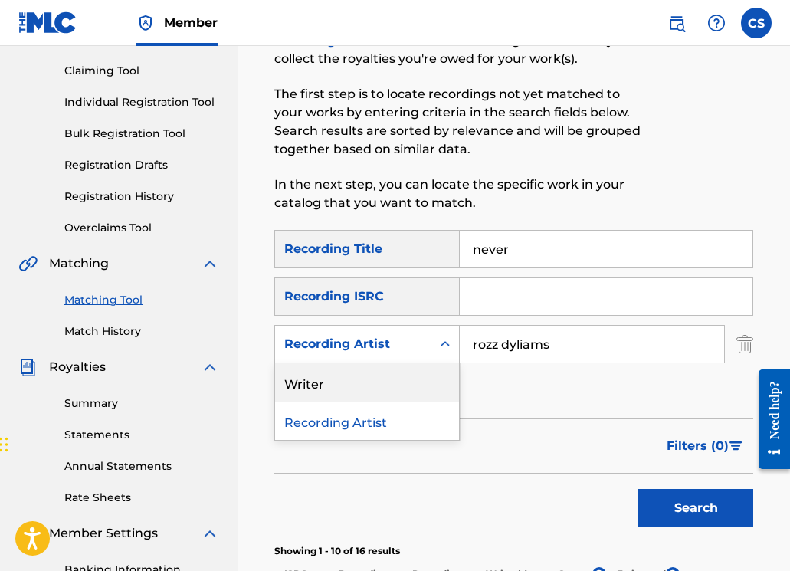
drag, startPoint x: 404, startPoint y: 394, endPoint x: 428, endPoint y: 379, distance: 28.5
click at [404, 394] on div "Writer" at bounding box center [367, 382] width 184 height 38
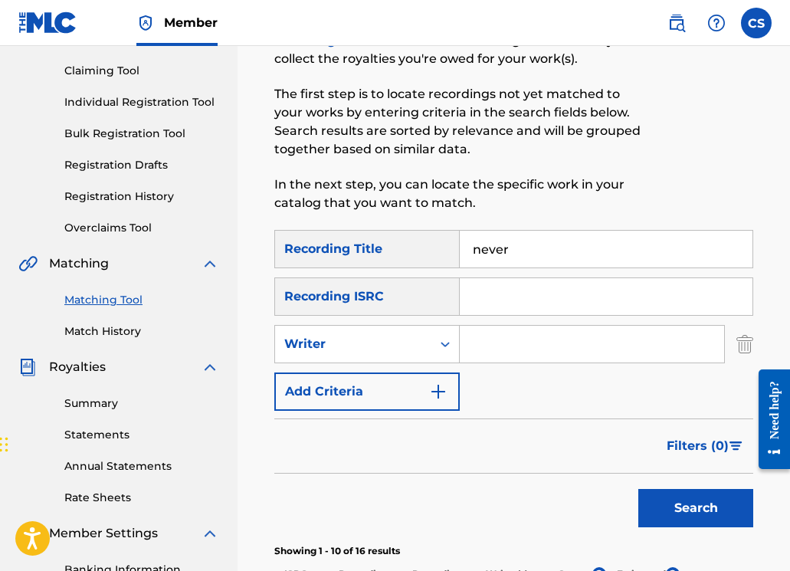
click at [583, 348] on input "Search Form" at bounding box center [592, 344] width 264 height 37
type input "r"
type input "[PERSON_NAME]"
click at [638, 489] on button "Search" at bounding box center [695, 508] width 115 height 38
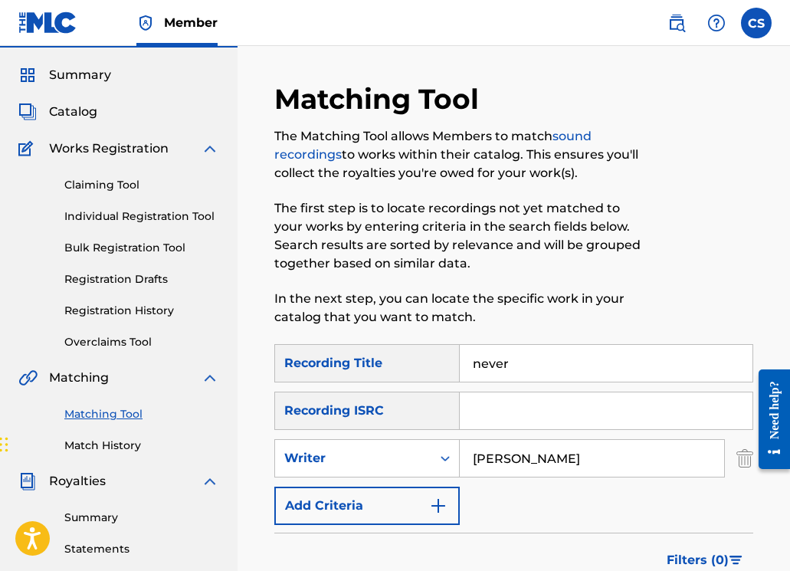
scroll to position [0, 0]
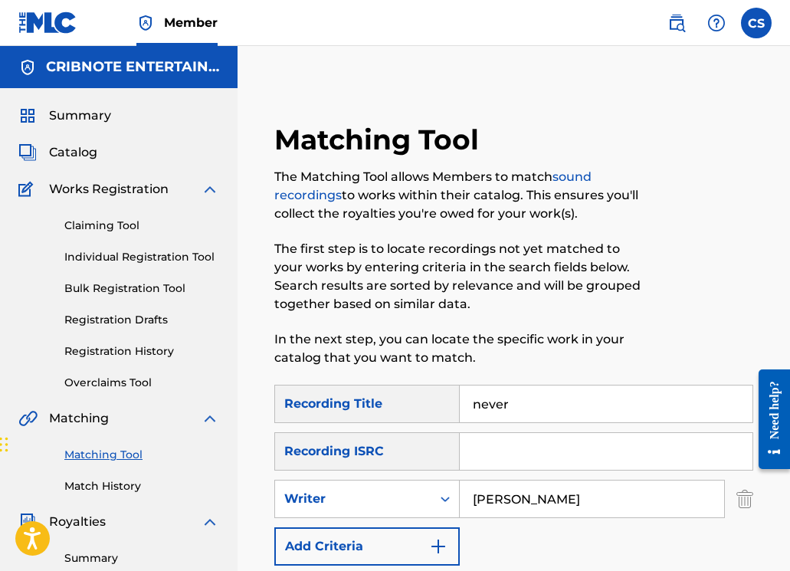
drag, startPoint x: 476, startPoint y: 401, endPoint x: 413, endPoint y: 386, distance: 65.4
click at [411, 387] on div "SearchWithCriteriad4a35d97-87bb-4ad2-b1cc-bd3bcbc8bb4d Recording Title never" at bounding box center [513, 404] width 479 height 38
type input "midnia"
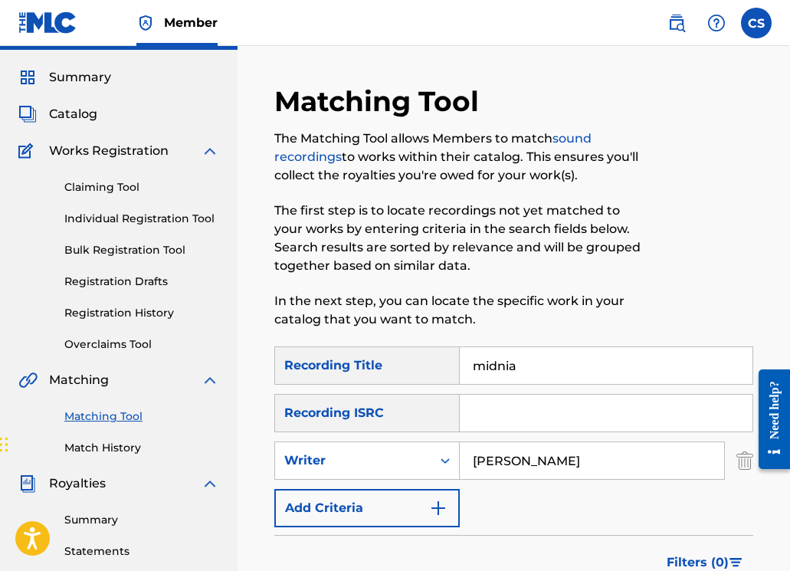
scroll to position [124, 0]
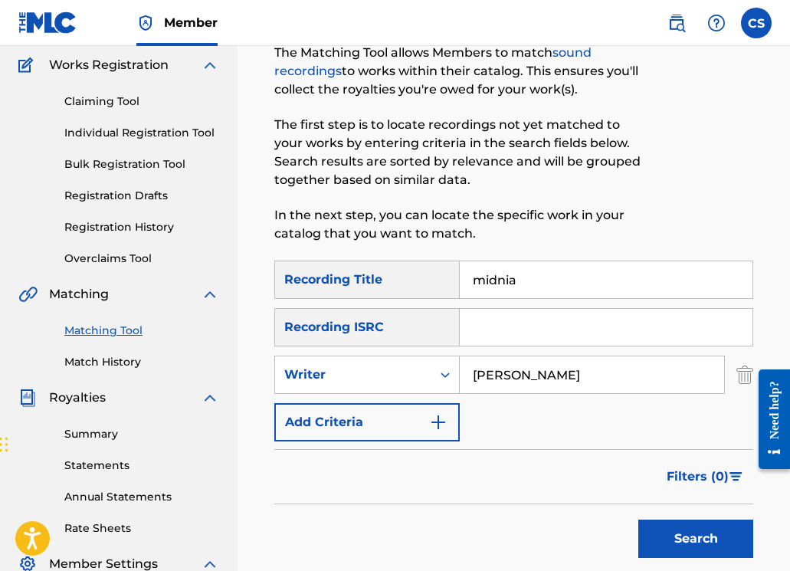
click at [711, 556] on button "Search" at bounding box center [695, 538] width 115 height 38
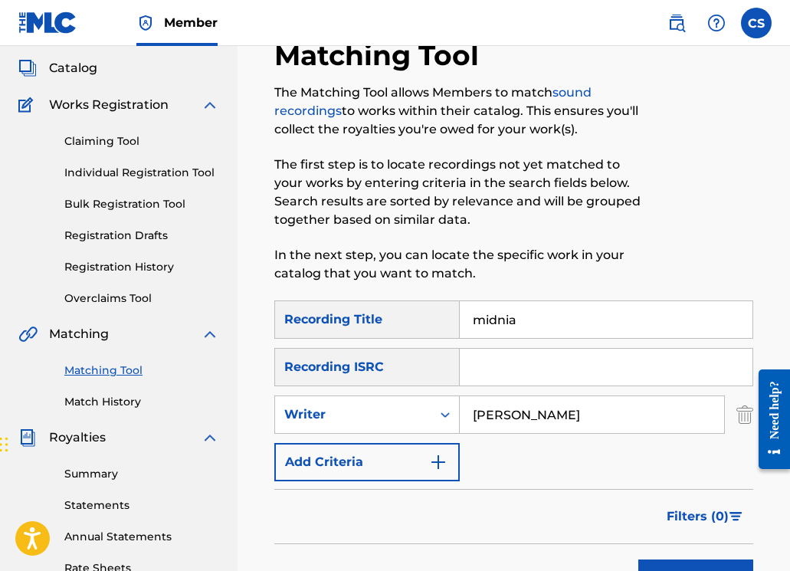
scroll to position [85, 0]
drag, startPoint x: 557, startPoint y: 413, endPoint x: 422, endPoint y: 421, distance: 135.0
click at [422, 421] on div "SearchWithCriteria799bb9c3-a7f5-4960-9f72-4764c232d296 Writer [PERSON_NAME]" at bounding box center [513, 413] width 479 height 38
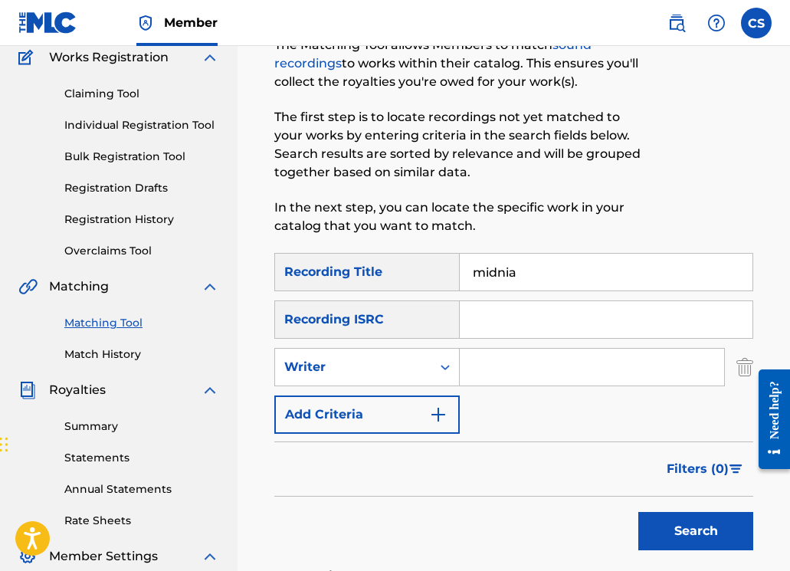
scroll to position [345, 0]
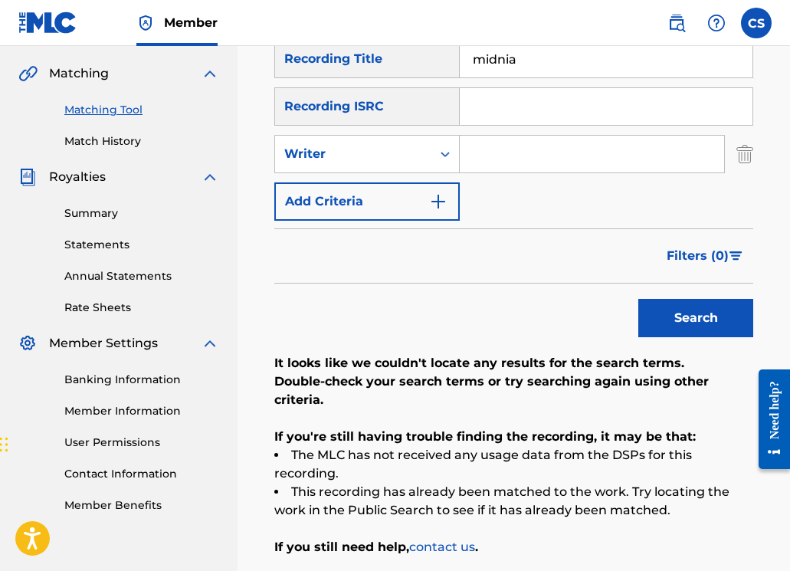
click at [668, 318] on button "Search" at bounding box center [695, 318] width 115 height 38
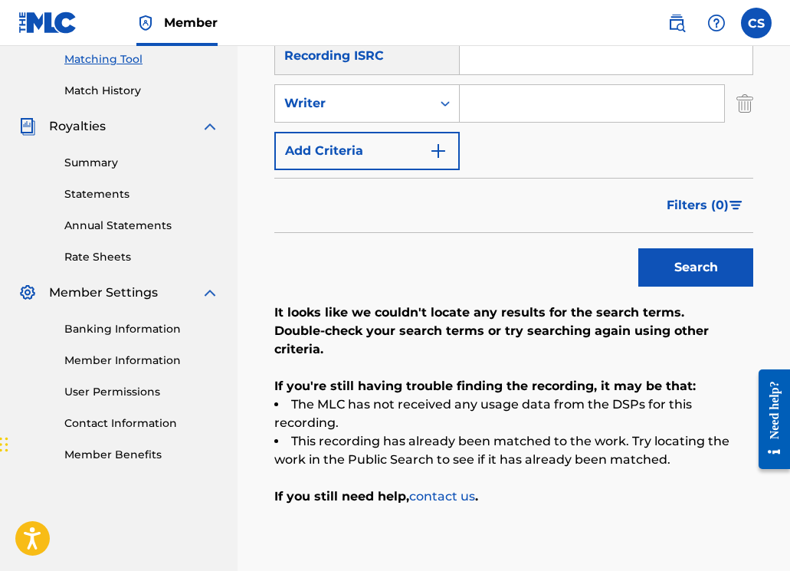
scroll to position [177, 0]
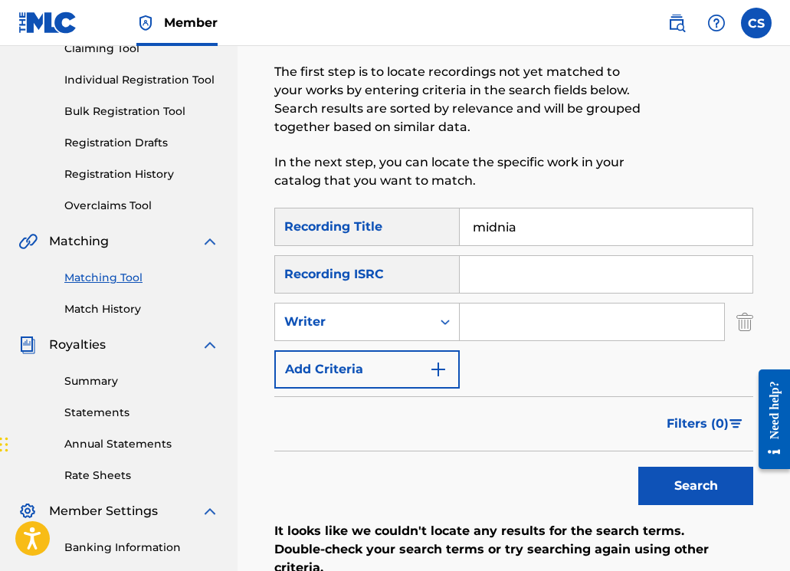
drag, startPoint x: 525, startPoint y: 230, endPoint x: 450, endPoint y: 231, distance: 74.3
click at [450, 231] on div "SearchWithCriteriad4a35d97-87bb-4ad2-b1cc-bd3bcbc8bb4d Recording Title midnia" at bounding box center [513, 227] width 479 height 38
paste input "MAKE LOVE"
type input "MAKE LOVE"
click at [674, 492] on button "Search" at bounding box center [695, 485] width 115 height 38
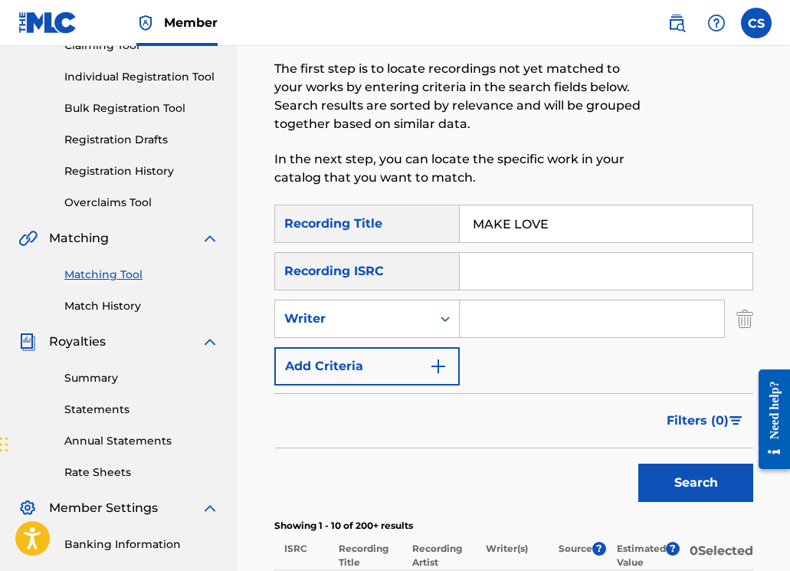
scroll to position [180, 0]
click at [446, 324] on icon "Search Form" at bounding box center [444, 318] width 15 height 15
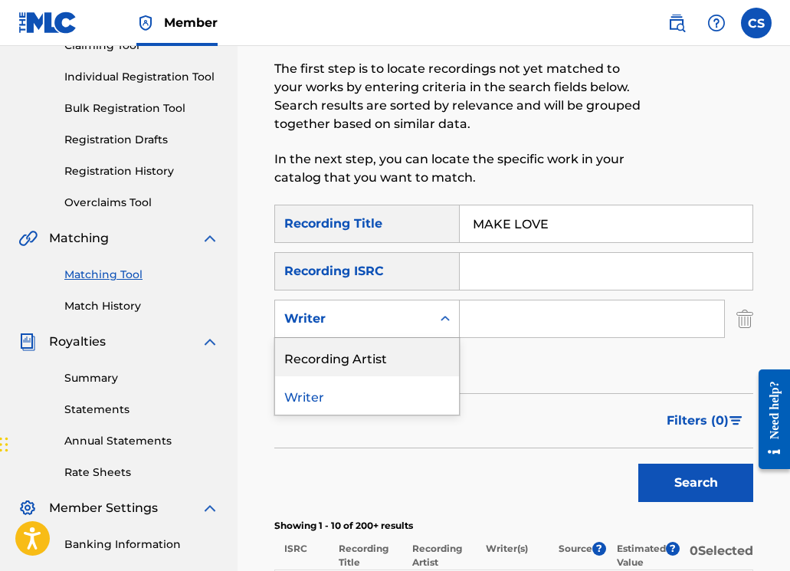
click at [428, 356] on div "Recording Artist" at bounding box center [367, 357] width 184 height 38
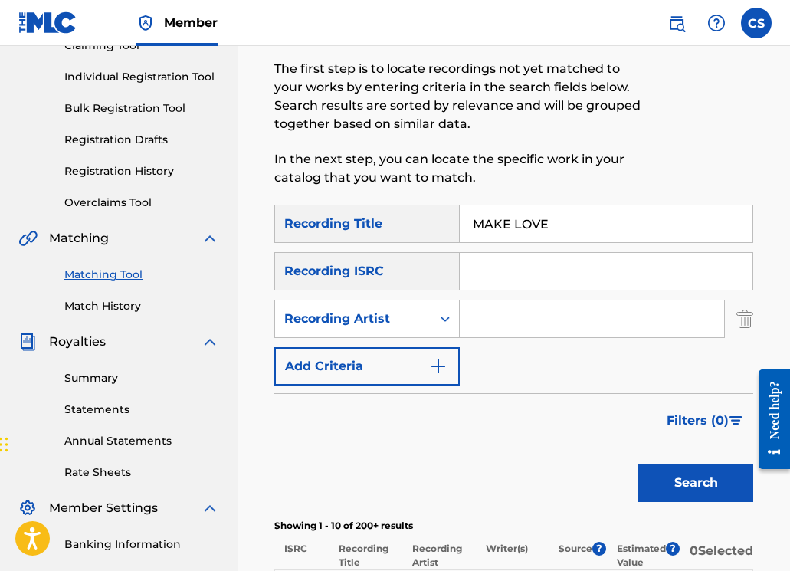
click at [490, 326] on input "Search Form" at bounding box center [592, 318] width 264 height 37
click at [481, 318] on input "Search Form" at bounding box center [592, 318] width 264 height 37
type input "rozz dyliams"
click at [663, 474] on button "Search" at bounding box center [695, 482] width 115 height 38
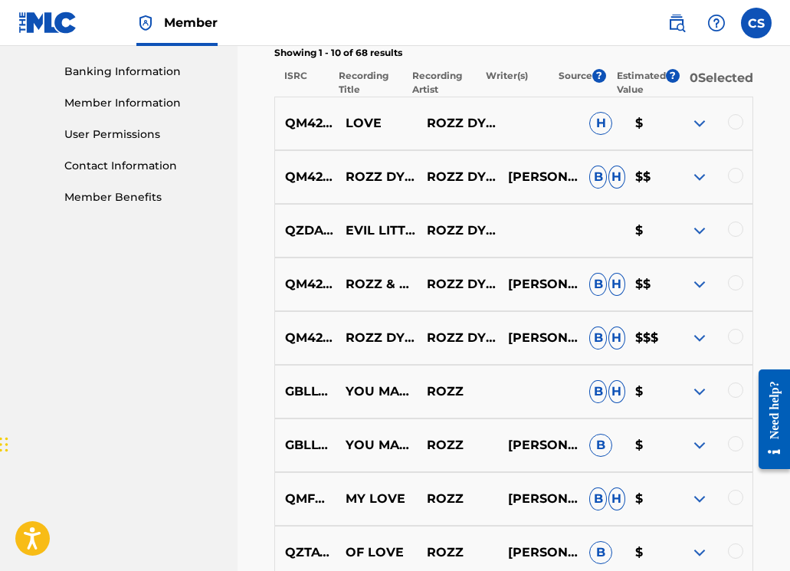
scroll to position [128, 0]
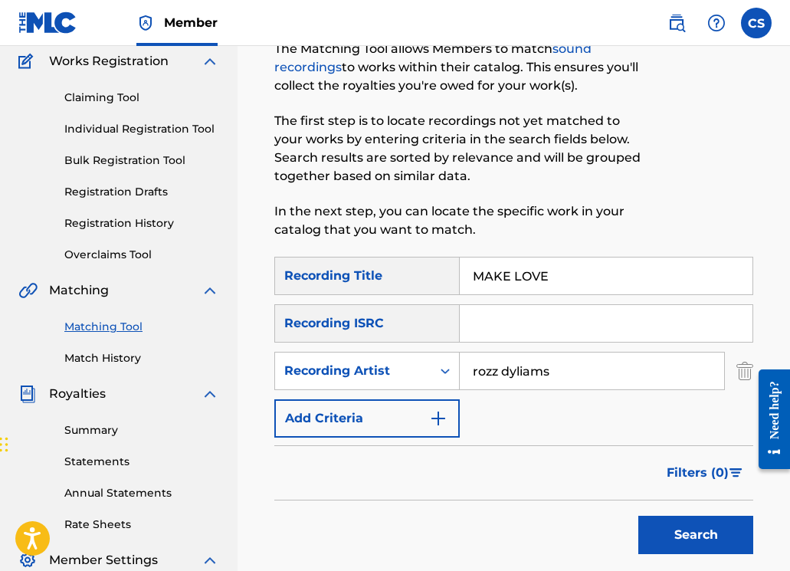
drag, startPoint x: 558, startPoint y: 286, endPoint x: 474, endPoint y: 277, distance: 84.7
click at [474, 277] on input "MAKE LOVE" at bounding box center [606, 275] width 293 height 37
paste input "NIKE AIRS"
click at [674, 532] on button "Search" at bounding box center [695, 534] width 115 height 38
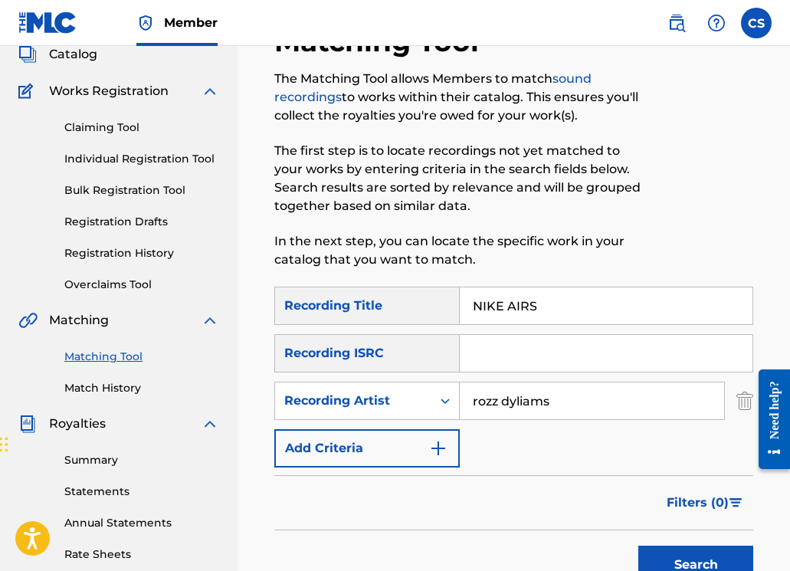
scroll to position [97, 0]
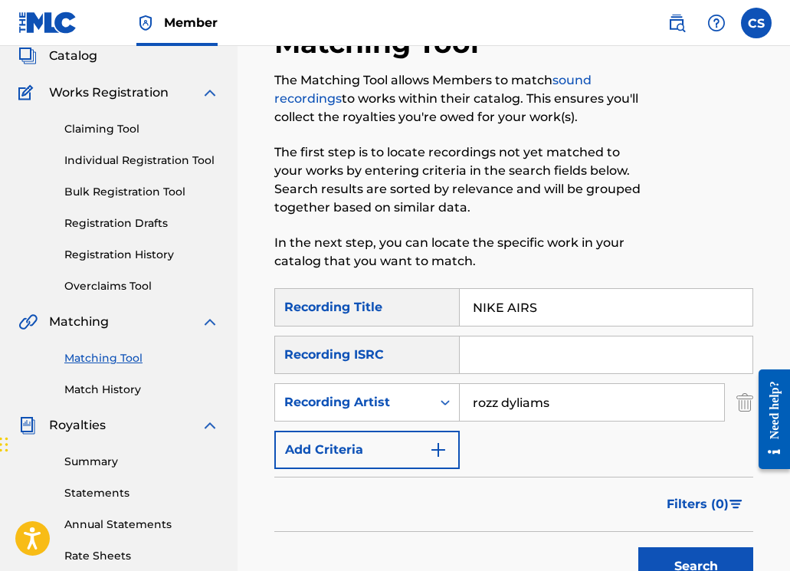
drag, startPoint x: 540, startPoint y: 309, endPoint x: 473, endPoint y: 306, distance: 66.7
click at [473, 306] on input "NIKE AIRS" at bounding box center [606, 307] width 293 height 37
paste input "MOON PIE"
type input "MOON PIE"
click at [662, 564] on button "Search" at bounding box center [695, 566] width 115 height 38
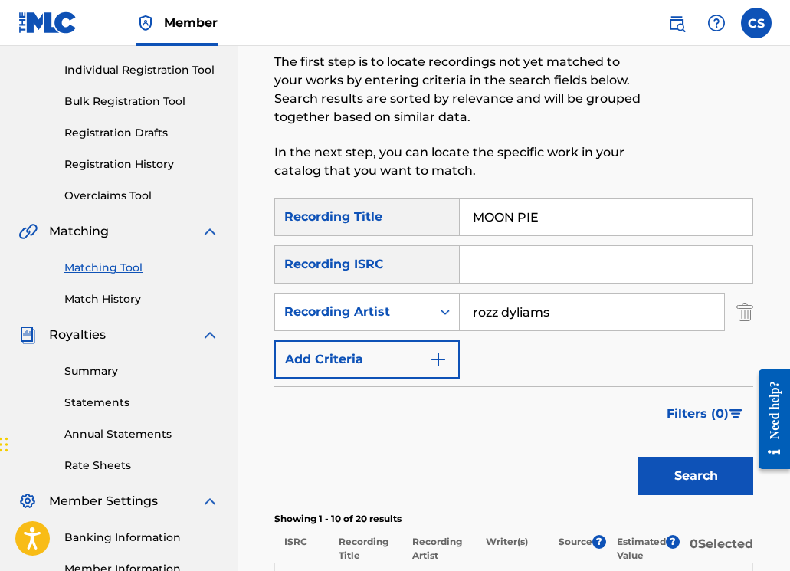
scroll to position [391, 0]
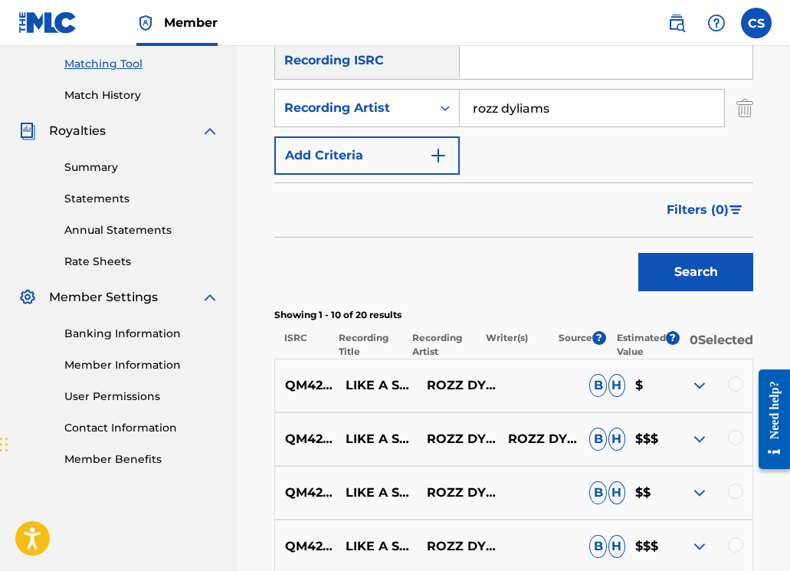
click at [502, 69] on input "Search Form" at bounding box center [606, 60] width 293 height 37
paste input "MOVIN' OUT"
click at [708, 273] on button "Search" at bounding box center [695, 272] width 115 height 38
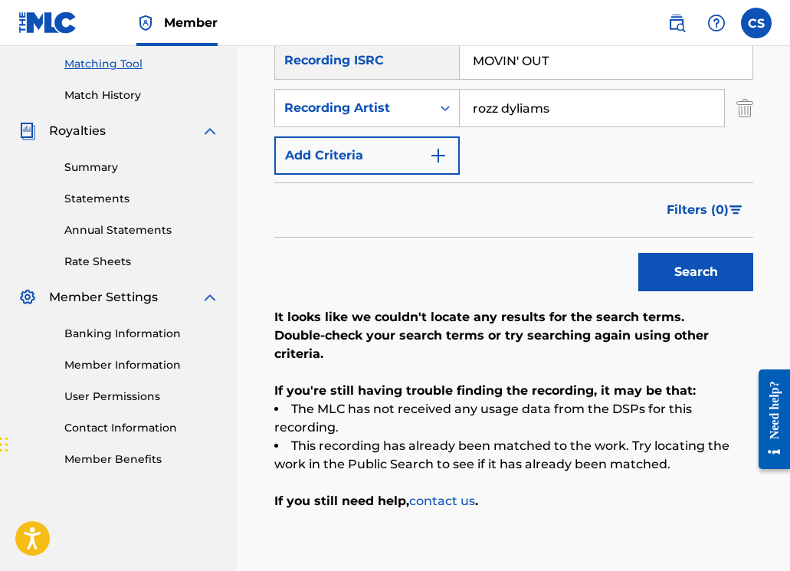
click at [519, 67] on input "MOVIN' OUT" at bounding box center [606, 60] width 293 height 37
type input "MOVIN OUT"
click at [638, 253] on button "Search" at bounding box center [695, 272] width 115 height 38
drag, startPoint x: 564, startPoint y: 61, endPoint x: 457, endPoint y: 57, distance: 106.5
click at [457, 57] on div "SearchWithCriteria36b9cca9-f150-4992-b396-df602ed11870 Recording ISRC MOVIN OUT" at bounding box center [513, 60] width 479 height 38
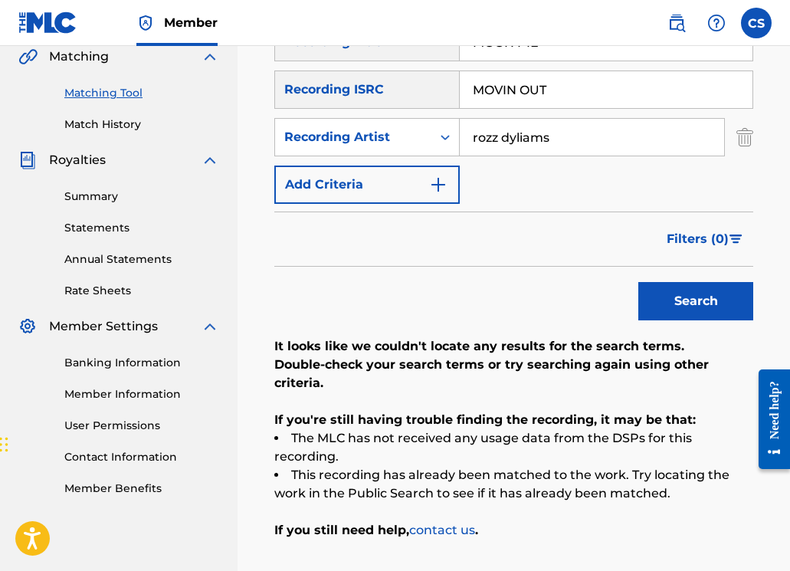
scroll to position [273, 0]
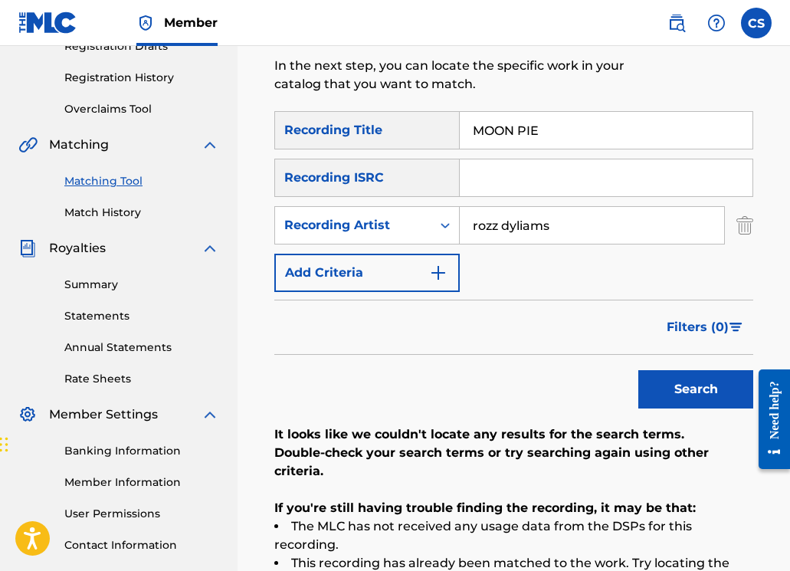
drag, startPoint x: 542, startPoint y: 126, endPoint x: 457, endPoint y: 127, distance: 85.0
click at [457, 127] on div "SearchWithCriteriad4a35d97-87bb-4ad2-b1cc-bd3bcbc8bb4d Recording Title MOON PIE" at bounding box center [513, 130] width 479 height 38
paste input "LIGHTBLU"
click at [661, 378] on button "Search" at bounding box center [695, 389] width 115 height 38
drag, startPoint x: 557, startPoint y: 141, endPoint x: 512, endPoint y: 133, distance: 45.1
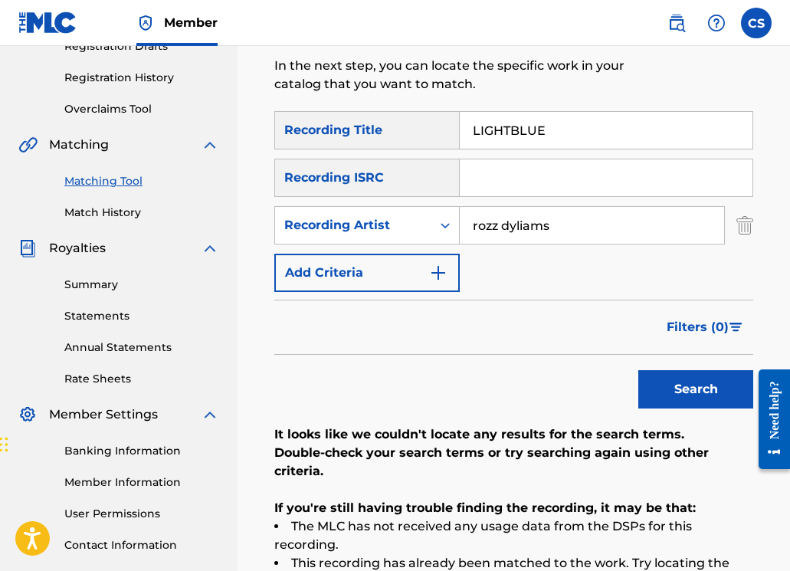
click at [469, 130] on input "LIGHTBLUE" at bounding box center [606, 130] width 293 height 37
click at [638, 370] on button "Search" at bounding box center [695, 389] width 115 height 38
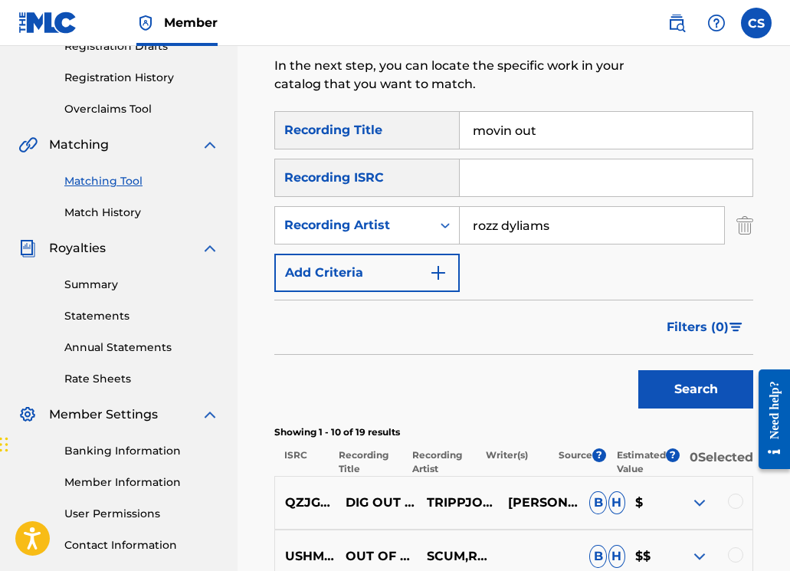
drag, startPoint x: 564, startPoint y: 135, endPoint x: 433, endPoint y: 128, distance: 131.9
click at [433, 128] on div "SearchWithCriteriad4a35d97-87bb-4ad2-b1cc-bd3bcbc8bb4d Recording Title movin out" at bounding box center [513, 130] width 479 height 38
paste input "LUVU"
click at [695, 382] on button "Search" at bounding box center [695, 389] width 115 height 38
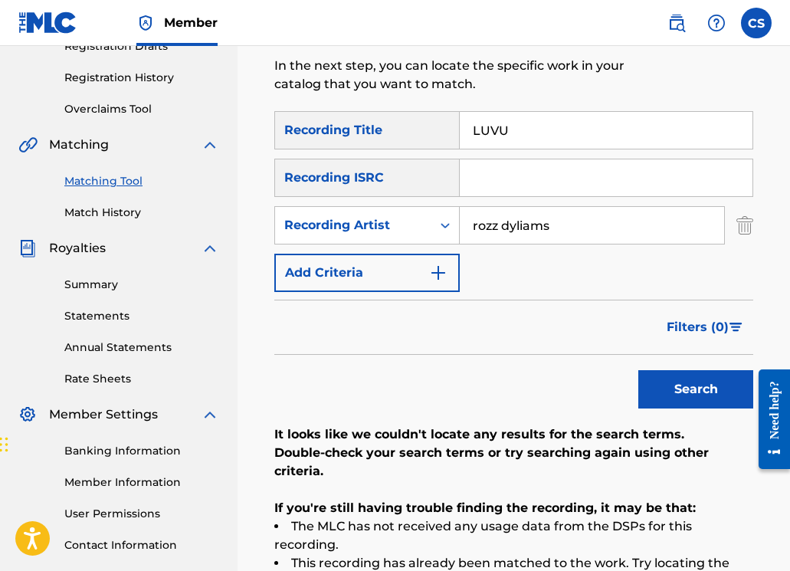
drag, startPoint x: 514, startPoint y: 129, endPoint x: 460, endPoint y: 123, distance: 54.1
click at [460, 123] on input "LUVU" at bounding box center [606, 130] width 293 height 37
paste input "OGS"
click at [646, 371] on div "Search" at bounding box center [691, 385] width 123 height 61
click at [655, 375] on button "Search" at bounding box center [695, 389] width 115 height 38
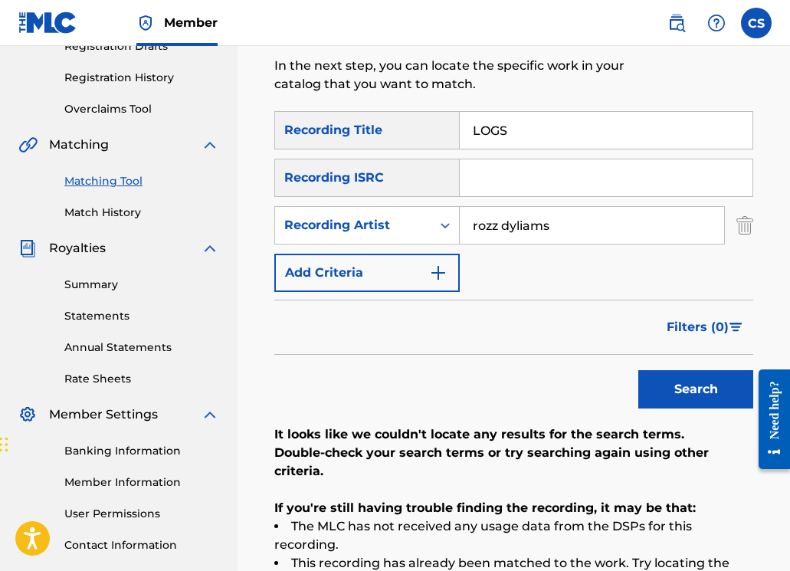
drag, startPoint x: 526, startPoint y: 136, endPoint x: 447, endPoint y: 129, distance: 79.1
click at [447, 129] on div "SearchWithCriteriad4a35d97-87bb-4ad2-b1cc-bd3bcbc8bb4d Recording Title LOGS" at bounding box center [513, 130] width 479 height 38
paste input "JUMP OFF A CLIFF"
click at [679, 401] on button "Search" at bounding box center [695, 389] width 115 height 38
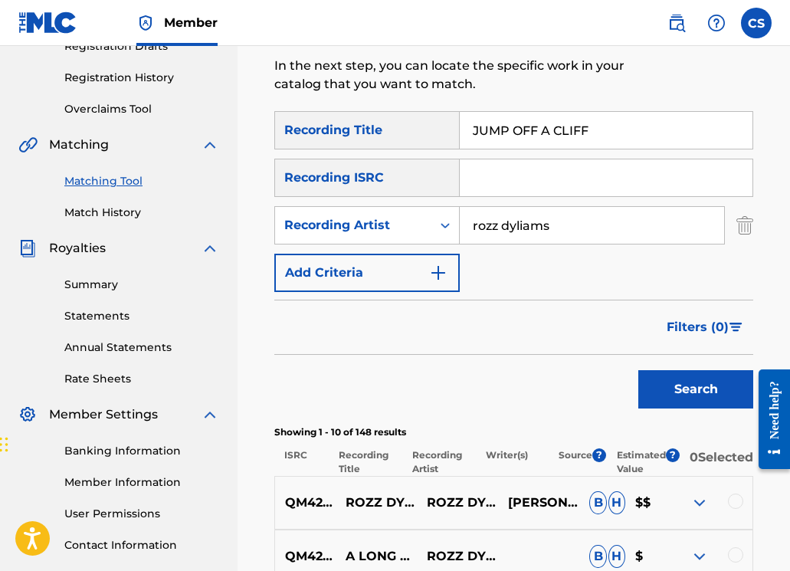
drag, startPoint x: 590, startPoint y: 128, endPoint x: 455, endPoint y: 128, distance: 134.8
click at [455, 128] on div "SearchWithCriteriad4a35d97-87bb-4ad2-b1cc-bd3bcbc8bb4d Recording Title JUMP OFF…" at bounding box center [513, 130] width 479 height 38
paste input "LEAVING"
click at [692, 385] on button "Search" at bounding box center [695, 389] width 115 height 38
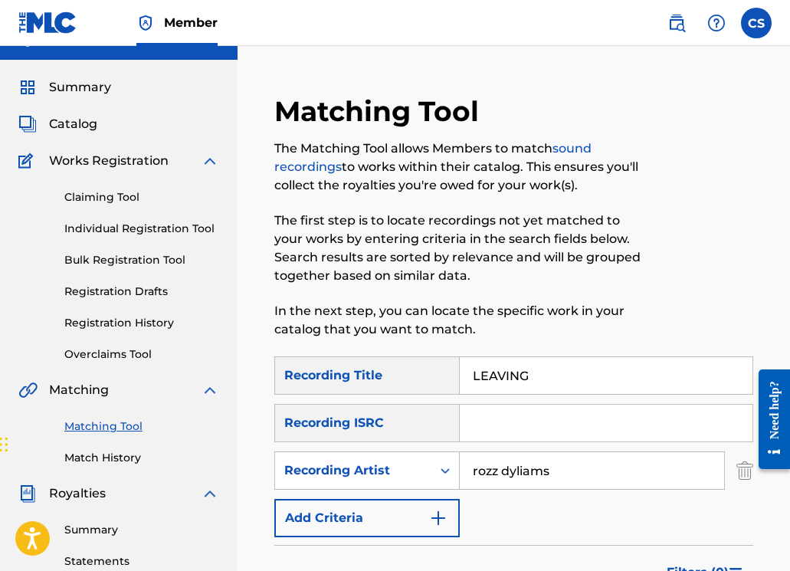
scroll to position [0, 0]
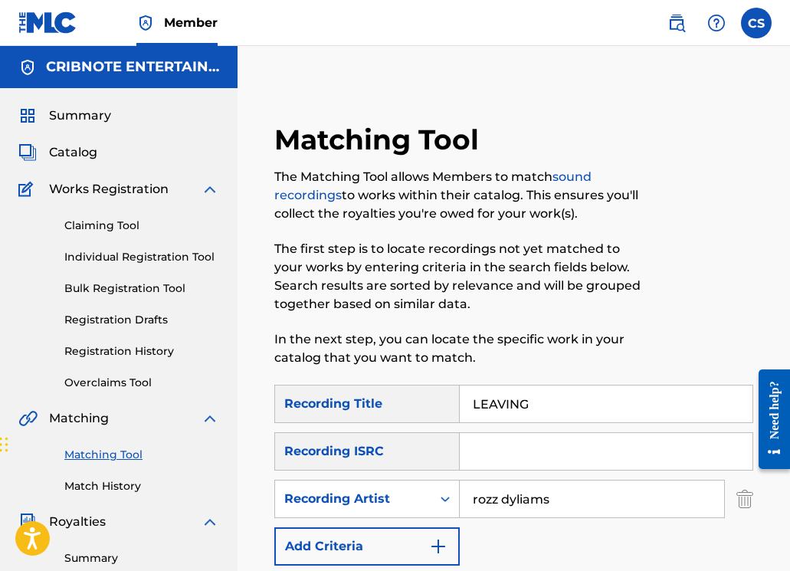
drag, startPoint x: 557, startPoint y: 398, endPoint x: 542, endPoint y: 405, distance: 16.8
click at [543, 404] on input "LEAVING" at bounding box center [606, 403] width 293 height 37
paste input "OOKIN 4 THA CAP"
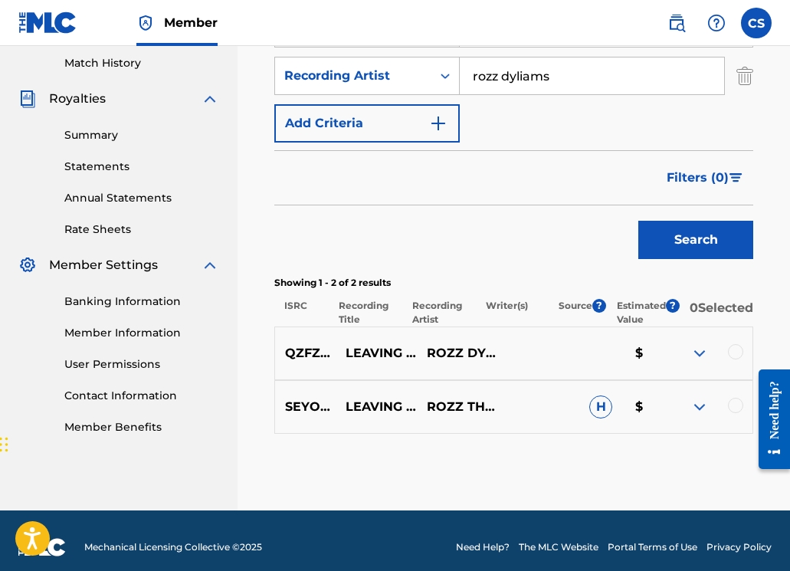
scroll to position [423, 0]
click at [691, 249] on button "Search" at bounding box center [695, 240] width 115 height 38
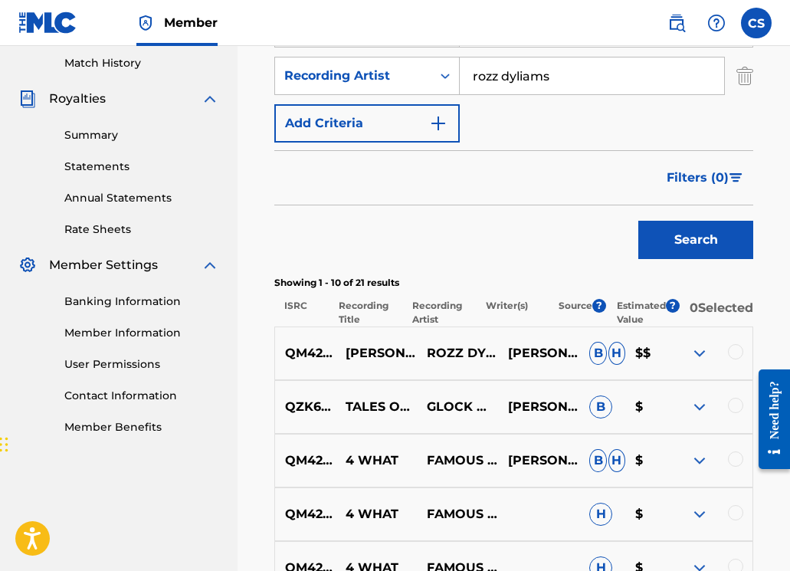
scroll to position [310, 0]
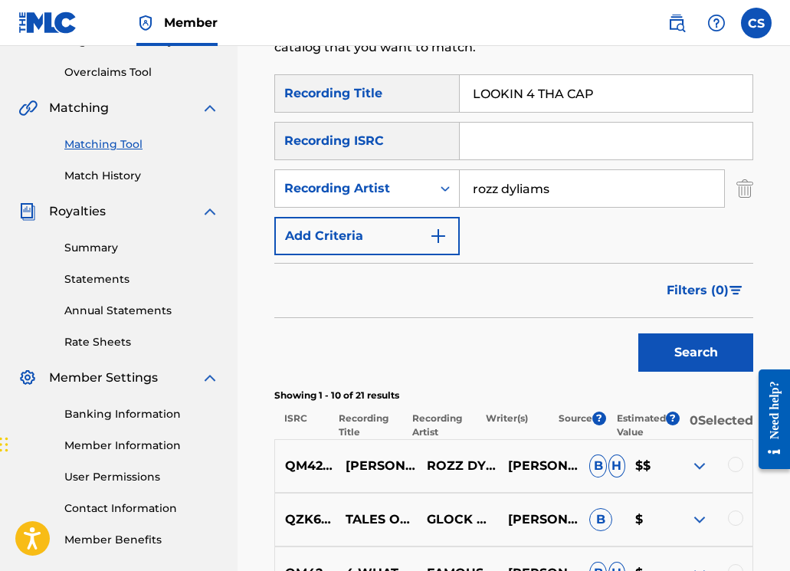
drag, startPoint x: 607, startPoint y: 93, endPoint x: 474, endPoint y: 92, distance: 132.5
click at [474, 92] on input "LOOKIN 4 THA CAP" at bounding box center [606, 93] width 293 height 37
paste input "INCOLN (INTRO)"
click at [693, 365] on button "Search" at bounding box center [695, 352] width 115 height 38
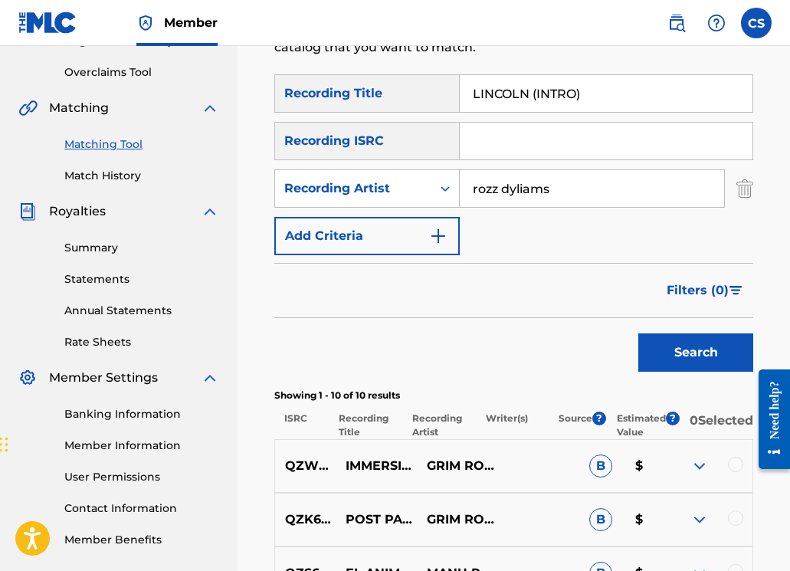
drag, startPoint x: 596, startPoint y: 101, endPoint x: 472, endPoint y: 97, distance: 124.1
click at [472, 97] on input "LINCOLN (INTRO)" at bounding box center [606, 93] width 293 height 37
paste input "JUST ASK"
click at [660, 354] on button "Search" at bounding box center [695, 352] width 115 height 38
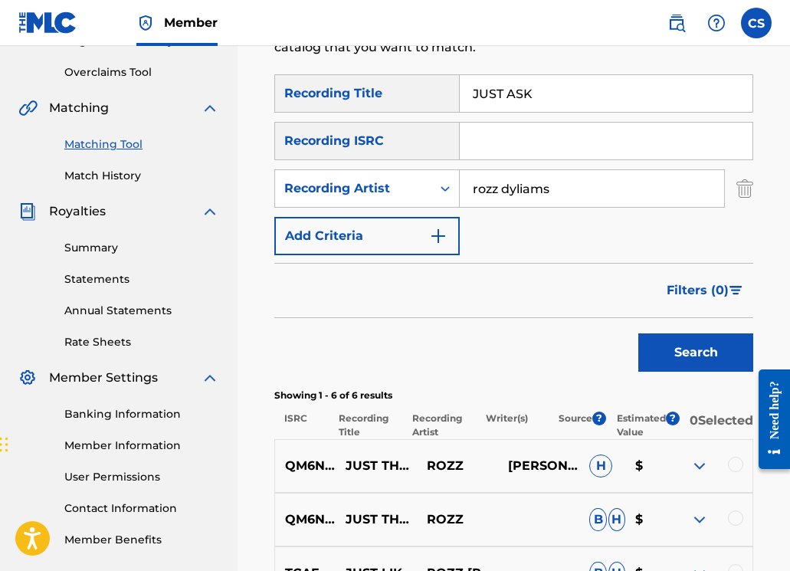
drag, startPoint x: 534, startPoint y: 93, endPoint x: 459, endPoint y: 91, distance: 75.1
click at [459, 91] on div "SearchWithCriteriad4a35d97-87bb-4ad2-b1cc-bd3bcbc8bb4d Recording Title JUST ASK" at bounding box center [513, 93] width 479 height 38
paste input "HOUSE OF DRIP"
click at [639, 349] on button "Search" at bounding box center [695, 352] width 115 height 38
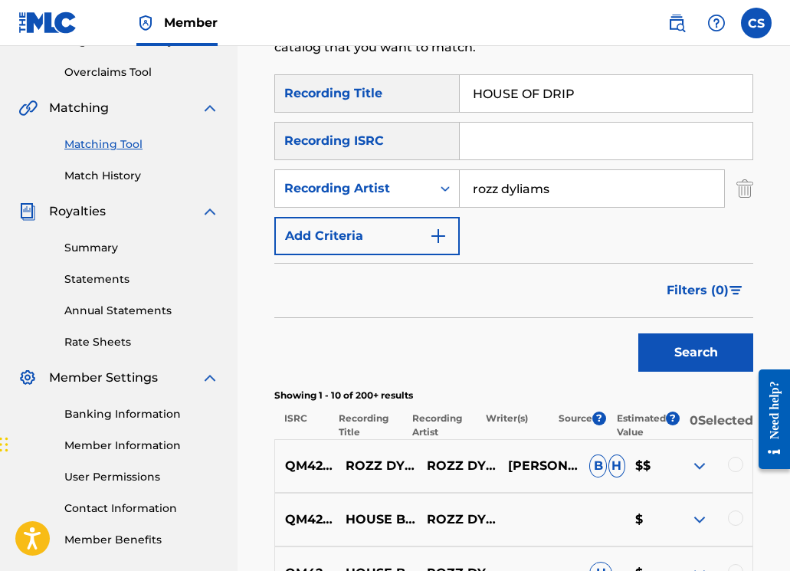
drag, startPoint x: 565, startPoint y: 93, endPoint x: 459, endPoint y: 86, distance: 106.7
click at [459, 86] on div "SearchWithCriteriad4a35d97-87bb-4ad2-b1cc-bd3bcbc8bb4d Recording Title HOUSE OF…" at bounding box center [513, 93] width 479 height 38
paste input "I KNOW THINGS"
click at [672, 346] on button "Search" at bounding box center [695, 352] width 115 height 38
drag, startPoint x: 579, startPoint y: 100, endPoint x: 492, endPoint y: 103, distance: 87.3
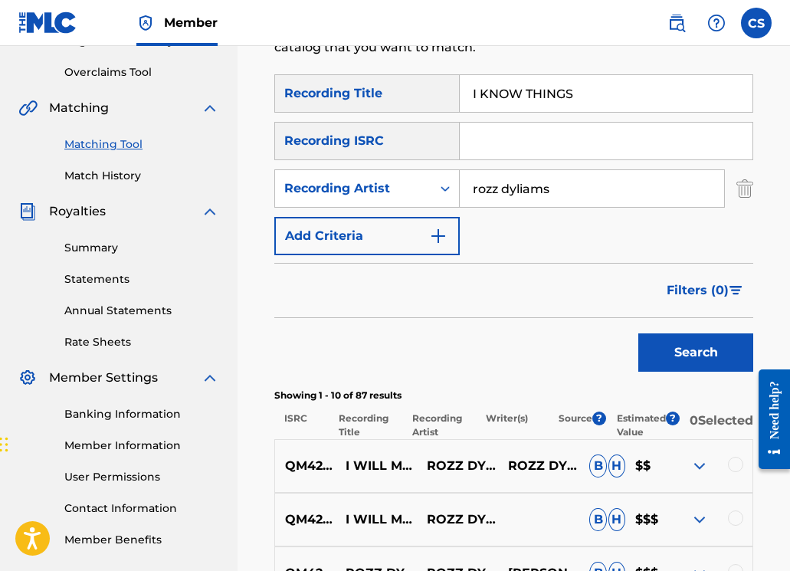
click at [448, 106] on div "SearchWithCriteriad4a35d97-87bb-4ad2-b1cc-bd3bcbc8bb4d Recording Title I KNOW T…" at bounding box center [513, 93] width 479 height 38
drag, startPoint x: 627, startPoint y: 92, endPoint x: 475, endPoint y: 87, distance: 152.5
click at [475, 87] on input "I KNOW THINGS" at bounding box center [606, 93] width 293 height 37
drag, startPoint x: 468, startPoint y: 96, endPoint x: 574, endPoint y: 94, distance: 106.5
click at [574, 94] on input "I KNOW THINGS" at bounding box center [606, 93] width 293 height 37
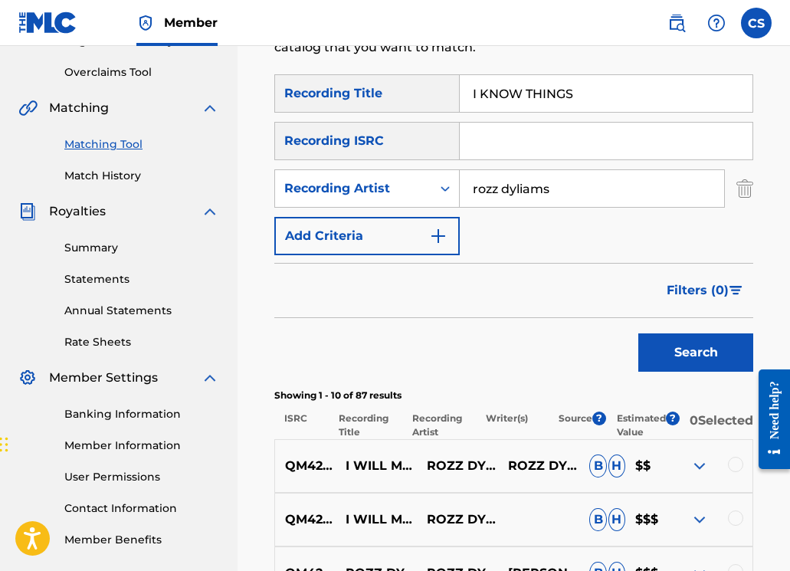
paste input "DON'T HAVE MONEY, BUT MAYBE [PERSON_NAME] WILL DRIVE ME"
click at [678, 362] on button "Search" at bounding box center [695, 352] width 115 height 38
drag, startPoint x: 473, startPoint y: 99, endPoint x: 691, endPoint y: 103, distance: 218.3
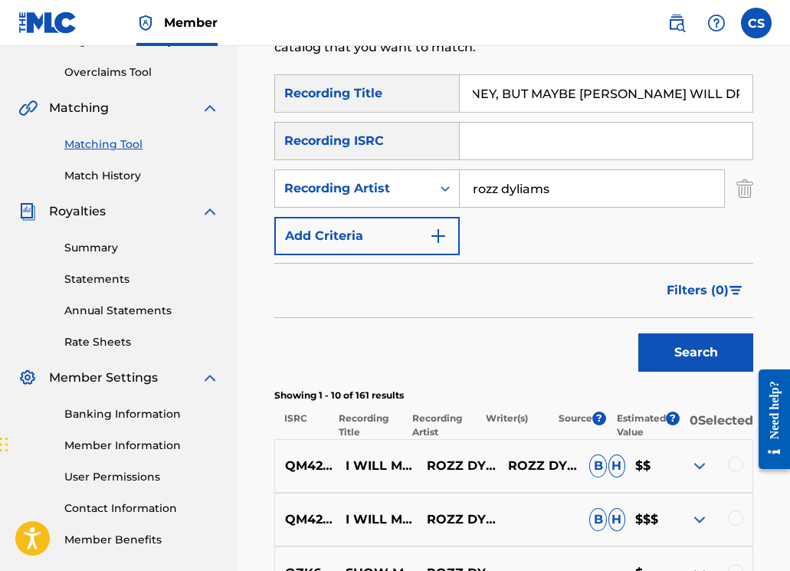
paste input "NTRO (DRIPPED OUT [DEMOGRAPHIC_DATA])"
click at [681, 344] on button "Search" at bounding box center [695, 352] width 115 height 38
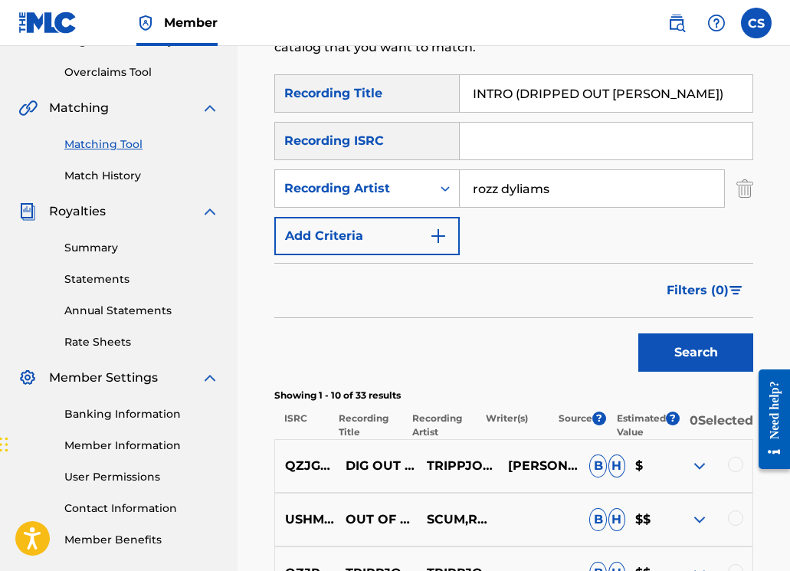
drag, startPoint x: 690, startPoint y: 98, endPoint x: 458, endPoint y: 93, distance: 232.1
click at [458, 93] on div "SearchWithCriteriad4a35d97-87bb-4ad2-b1cc-bd3bcbc8bb4d Recording Title INTRO (D…" at bounding box center [513, 93] width 479 height 38
paste input "HOUSE OF DRIP: HOUSEWARMING"
click at [694, 353] on button "Search" at bounding box center [695, 352] width 115 height 38
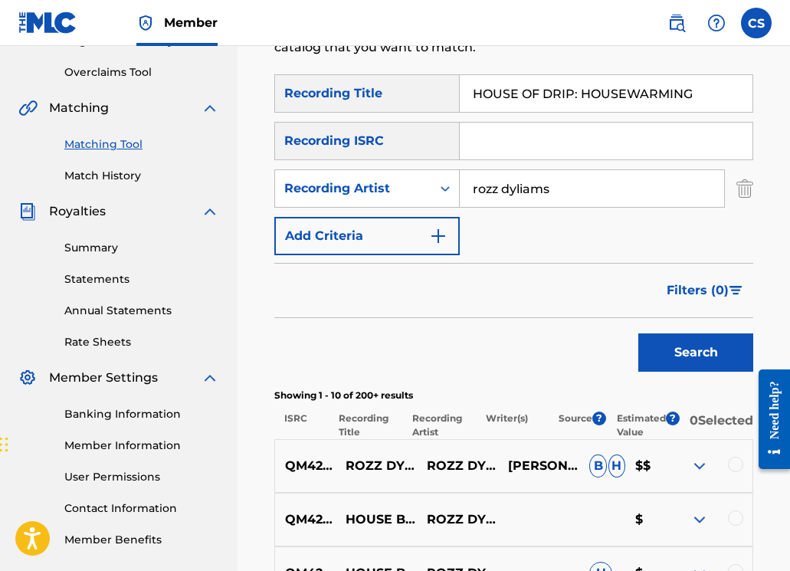
drag, startPoint x: 716, startPoint y: 95, endPoint x: 460, endPoint y: 95, distance: 256.6
click at [460, 95] on input "HOUSE OF DRIP: HOUSEWARMING" at bounding box center [606, 93] width 293 height 37
paste input "I [MEDICAL_DATA] SERENADE YOU"
click at [681, 355] on button "Search" at bounding box center [695, 352] width 115 height 38
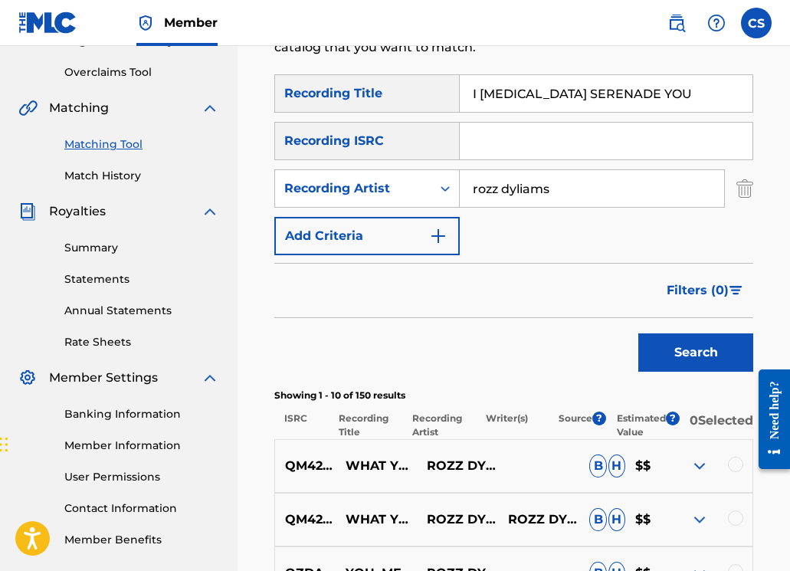
drag, startPoint x: 650, startPoint y: 95, endPoint x: 439, endPoint y: 90, distance: 210.7
click at [439, 90] on div "SearchWithCriteriad4a35d97-87bb-4ad2-b1cc-bd3bcbc8bb4d Recording Title I [MEDIC…" at bounding box center [513, 93] width 479 height 38
paste input "LOVE YOU SO MUCH, I CAN'T TAKE IT"
click at [638, 352] on button "Search" at bounding box center [695, 352] width 115 height 38
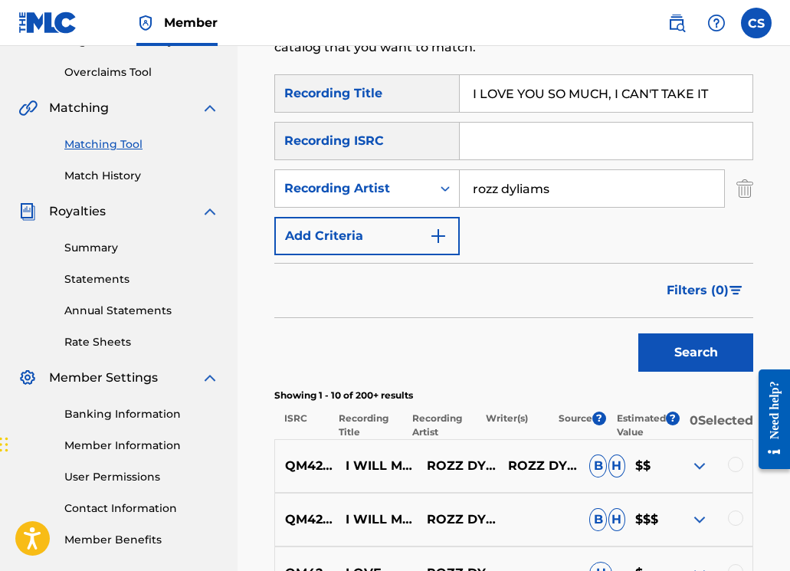
drag, startPoint x: 722, startPoint y: 92, endPoint x: 465, endPoint y: 92, distance: 257.4
click at [465, 92] on input "I LOVE YOU SO MUCH, I CAN'T TAKE IT" at bounding box center [606, 93] width 293 height 37
paste input "HIGHER ARCH"
click at [669, 363] on button "Search" at bounding box center [695, 352] width 115 height 38
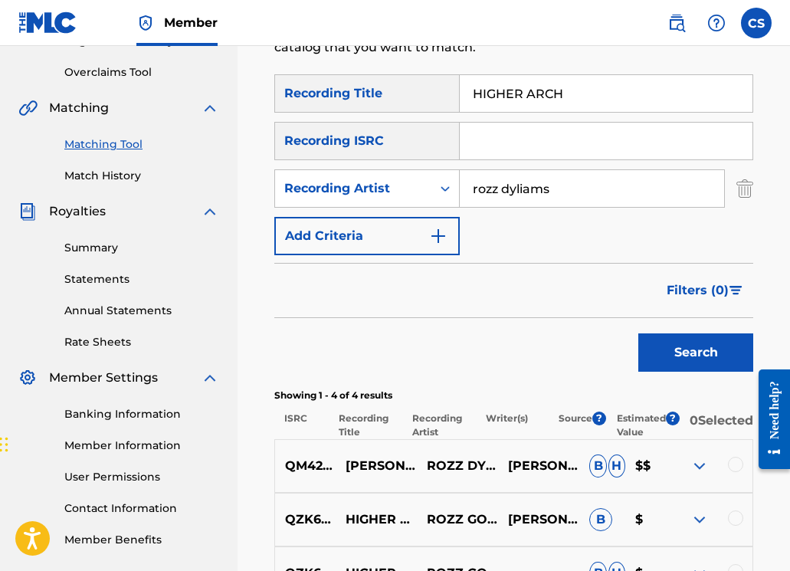
drag, startPoint x: 569, startPoint y: 97, endPoint x: 444, endPoint y: 87, distance: 125.3
click at [444, 87] on div "SearchWithCriteriad4a35d97-87bb-4ad2-b1cc-bd3bcbc8bb4d Recording Title HIGHER A…" at bounding box center [513, 93] width 479 height 38
paste input "ALF A HEADSTONE"
click at [652, 375] on div "Search" at bounding box center [691, 348] width 123 height 61
click at [656, 358] on button "Search" at bounding box center [695, 352] width 115 height 38
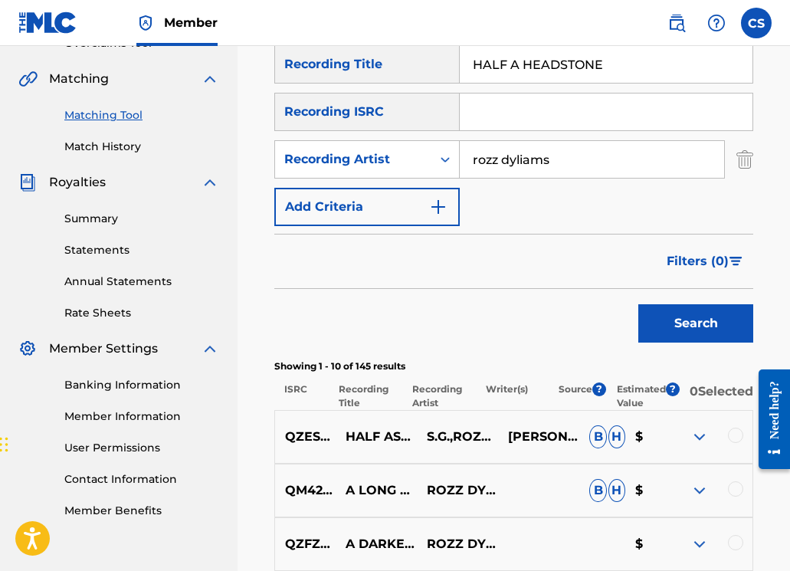
scroll to position [340, 0]
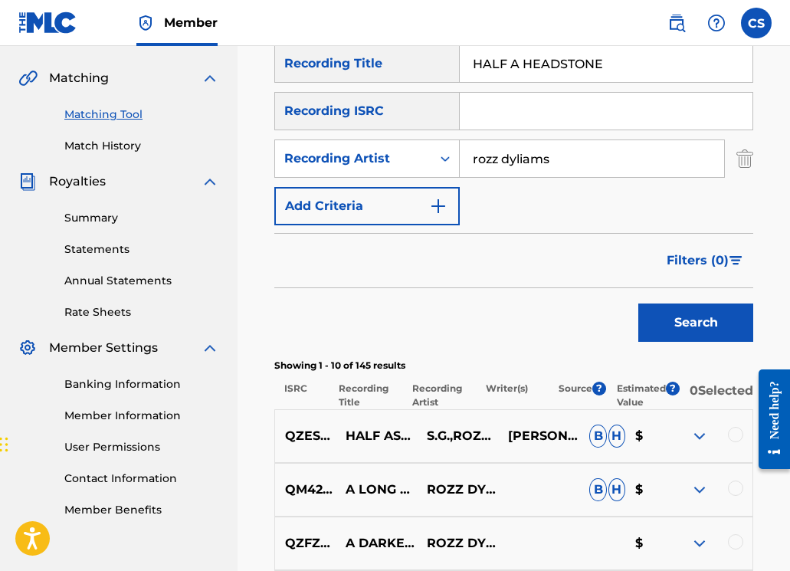
drag, startPoint x: 620, startPoint y: 54, endPoint x: 623, endPoint y: 66, distance: 11.9
click at [623, 66] on input "HALF A HEADSTONE" at bounding box center [606, 63] width 293 height 37
paste input "IDDEN RUN"
click at [668, 332] on button "Search" at bounding box center [695, 322] width 115 height 38
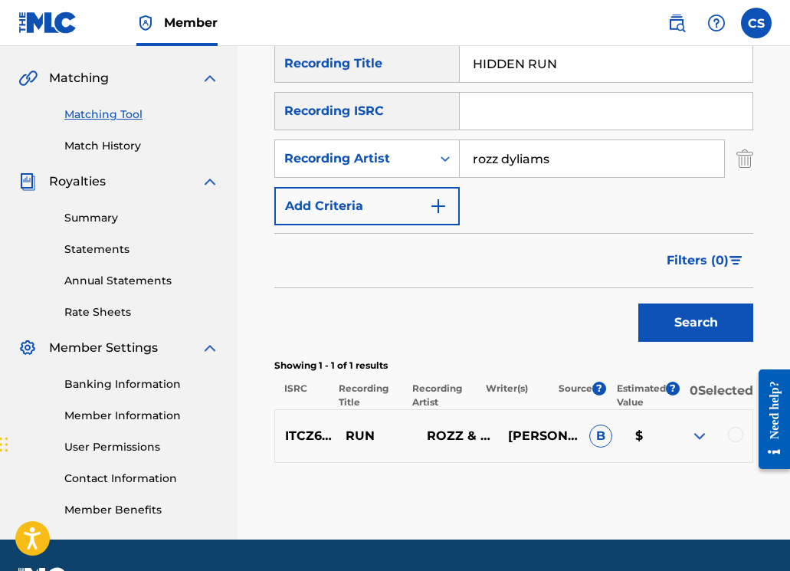
drag, startPoint x: 604, startPoint y: 74, endPoint x: 451, endPoint y: 62, distance: 153.6
click at [451, 62] on div "SearchWithCriteriad4a35d97-87bb-4ad2-b1cc-bd3bcbc8bb4d Recording Title HIDDEN R…" at bounding box center [513, 63] width 479 height 38
paste input "GHTRO"
click at [670, 329] on button "Search" at bounding box center [695, 322] width 115 height 38
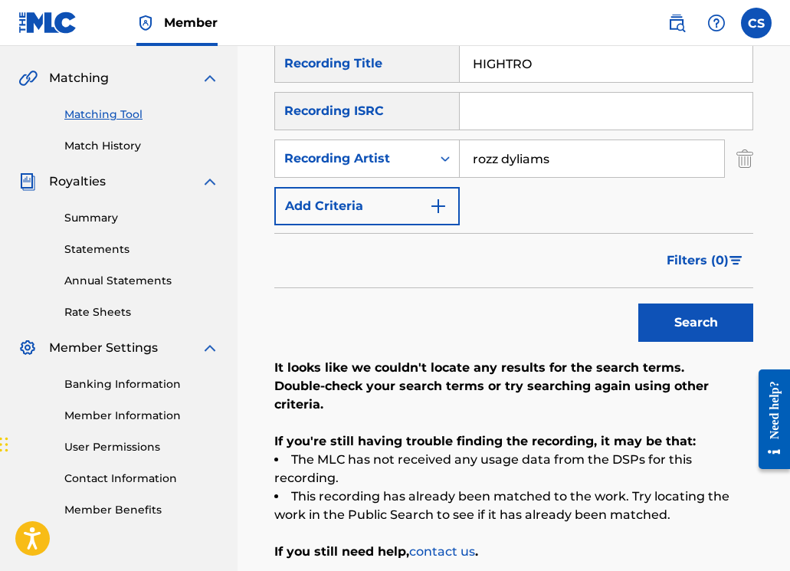
drag, startPoint x: 551, startPoint y: 67, endPoint x: 440, endPoint y: 61, distance: 111.2
click at [440, 61] on div "SearchWithCriteriad4a35d97-87bb-4ad2-b1cc-bd3bcbc8bb4d Recording Title HIGHTRO" at bounding box center [513, 63] width 479 height 38
paste input "ATCH"
click at [663, 332] on button "Search" at bounding box center [695, 322] width 115 height 38
drag, startPoint x: 496, startPoint y: 74, endPoint x: 462, endPoint y: 67, distance: 35.1
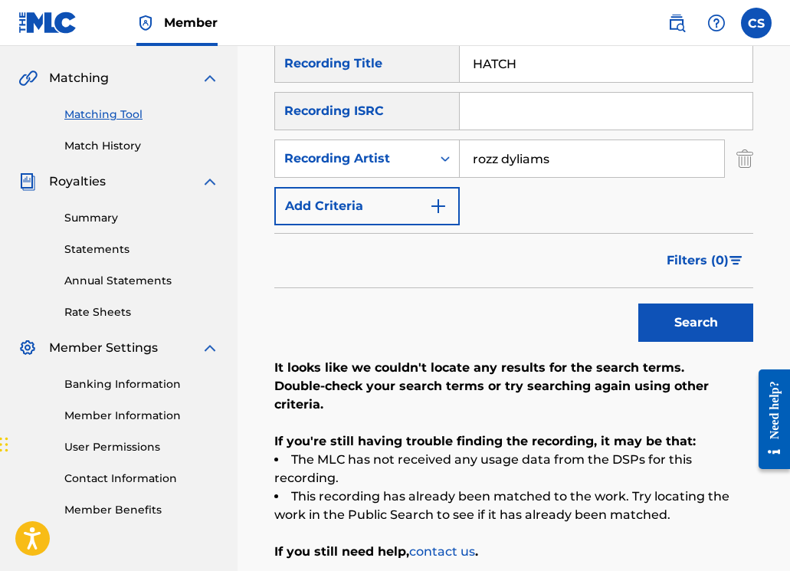
click at [462, 67] on input "HATCH" at bounding box center [606, 63] width 293 height 37
paste input "[PERSON_NAME] AND HUGS"
click at [689, 323] on button "Search" at bounding box center [695, 322] width 115 height 38
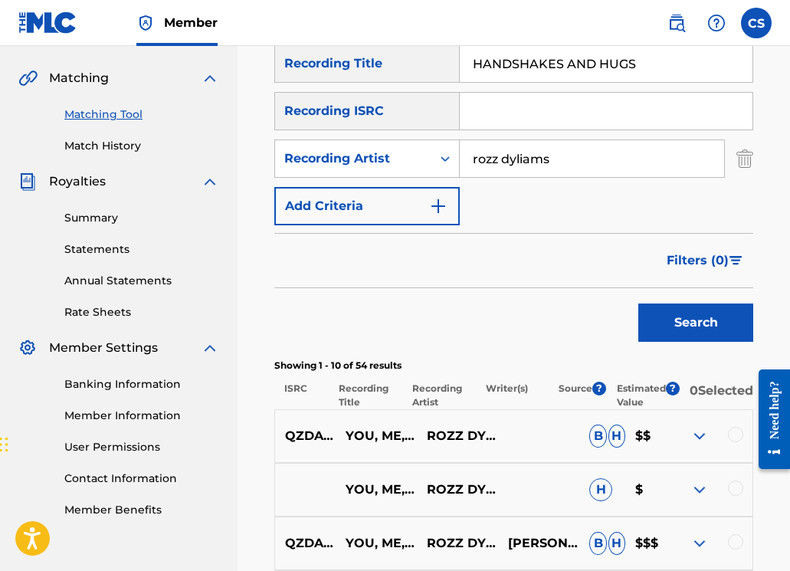
drag, startPoint x: 646, startPoint y: 70, endPoint x: 475, endPoint y: 70, distance: 171.6
click at [463, 67] on input "HANDSHAKES AND HUGS" at bounding box center [606, 63] width 293 height 37
paste input "[DEMOGRAPHIC_DATA] OF MOISTURE"
click at [677, 337] on button "Search" at bounding box center [695, 322] width 115 height 38
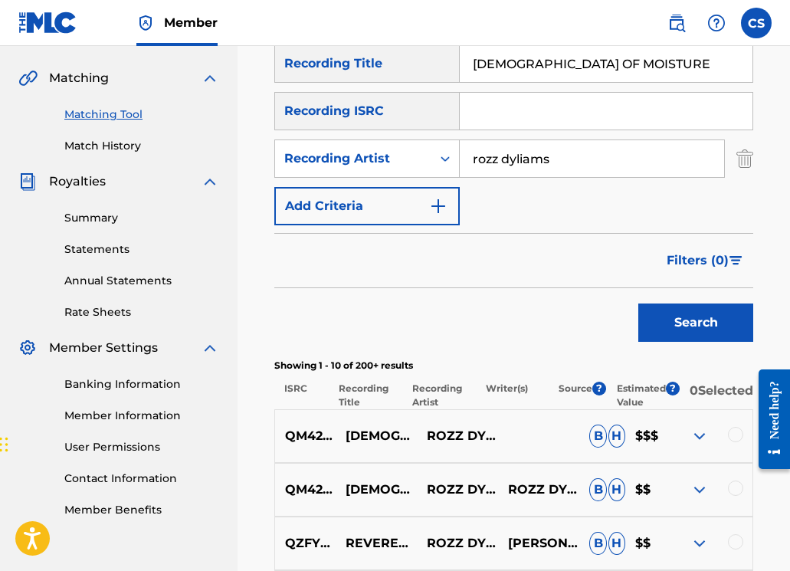
drag, startPoint x: 603, startPoint y: 70, endPoint x: 464, endPoint y: 70, distance: 138.6
click at [464, 70] on input "[DEMOGRAPHIC_DATA] OF MOISTURE" at bounding box center [606, 63] width 293 height 37
paste input "EIGHTEEN POUNDS OF COK"
click at [686, 330] on button "Search" at bounding box center [695, 322] width 115 height 38
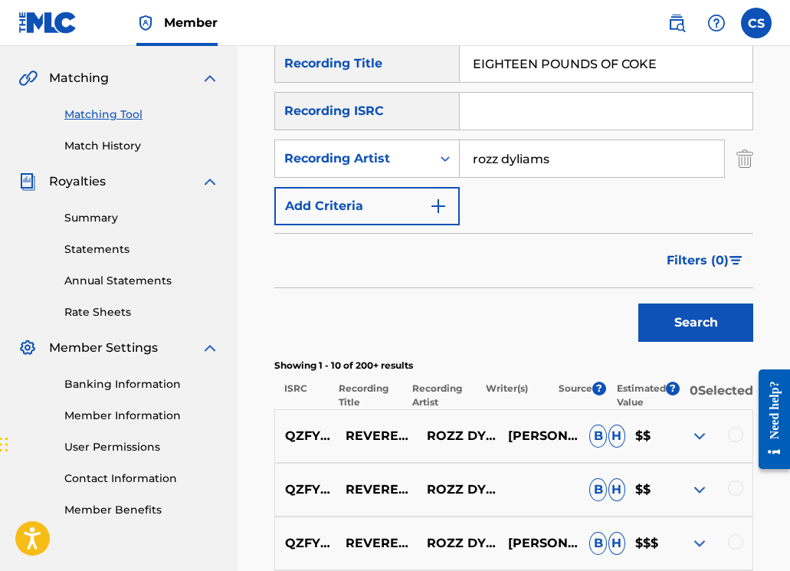
drag, startPoint x: 610, startPoint y: 67, endPoint x: 464, endPoint y: 71, distance: 145.6
click at [464, 71] on input "EIGHTEEN POUNDS OF COKE" at bounding box center [606, 63] width 293 height 37
drag, startPoint x: 466, startPoint y: 69, endPoint x: 673, endPoint y: 65, distance: 207.6
click at [673, 65] on input "EIGHTEEN POUNDS OF COKE" at bounding box center [606, 63] width 293 height 37
paste input "FRUIT HAT"
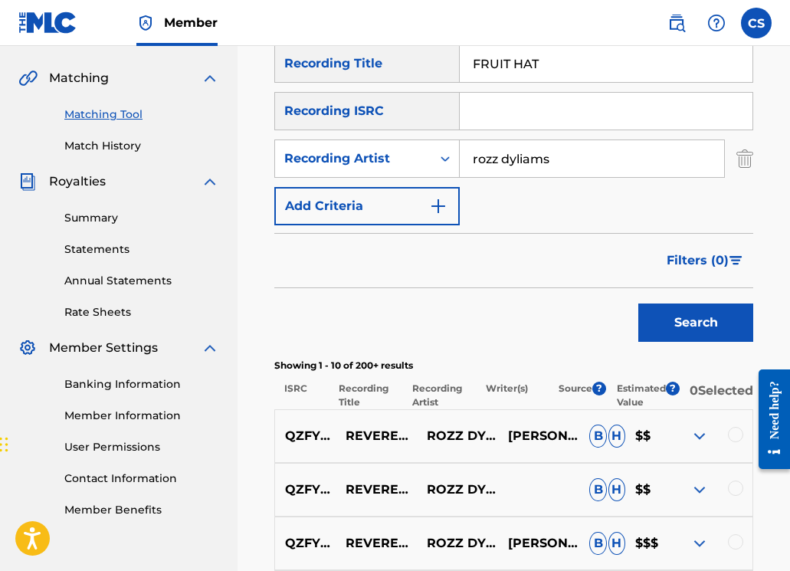
drag, startPoint x: 656, startPoint y: 321, endPoint x: 635, endPoint y: 304, distance: 27.3
click at [656, 321] on button "Search" at bounding box center [695, 322] width 115 height 38
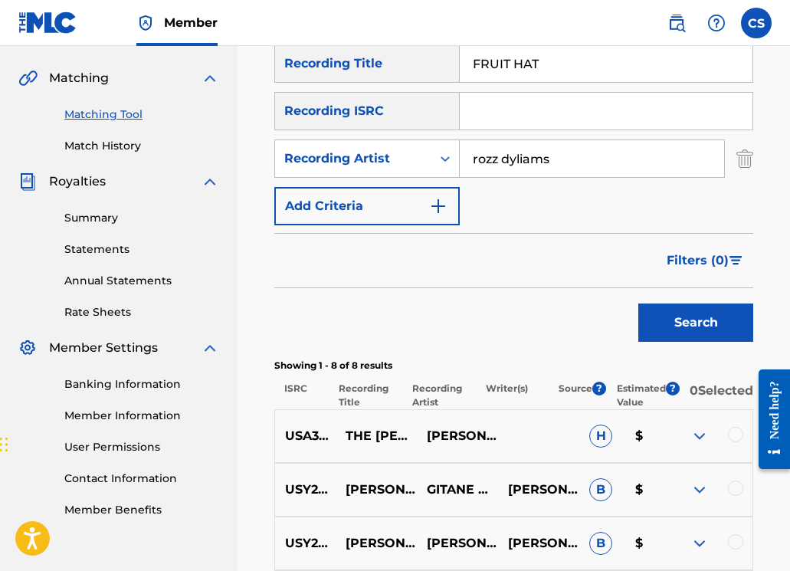
drag, startPoint x: 559, startPoint y: 67, endPoint x: 466, endPoint y: 61, distance: 93.6
click at [466, 61] on input "FRUIT HAT" at bounding box center [606, 63] width 293 height 37
paste input "UFD"
click at [665, 327] on button "Search" at bounding box center [695, 322] width 115 height 38
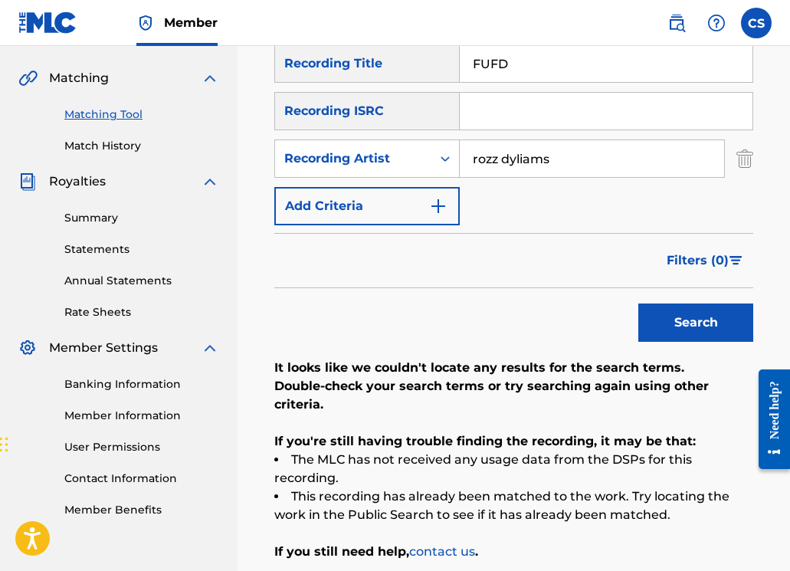
drag, startPoint x: 528, startPoint y: 78, endPoint x: 421, endPoint y: 64, distance: 108.1
click at [421, 64] on div "SearchWithCriteriad4a35d97-87bb-4ad2-b1cc-bd3bcbc8bb4d Recording Title FUFD" at bounding box center [513, 63] width 479 height 38
paste input "OR RAGE"
click at [659, 323] on button "Search" at bounding box center [695, 322] width 115 height 38
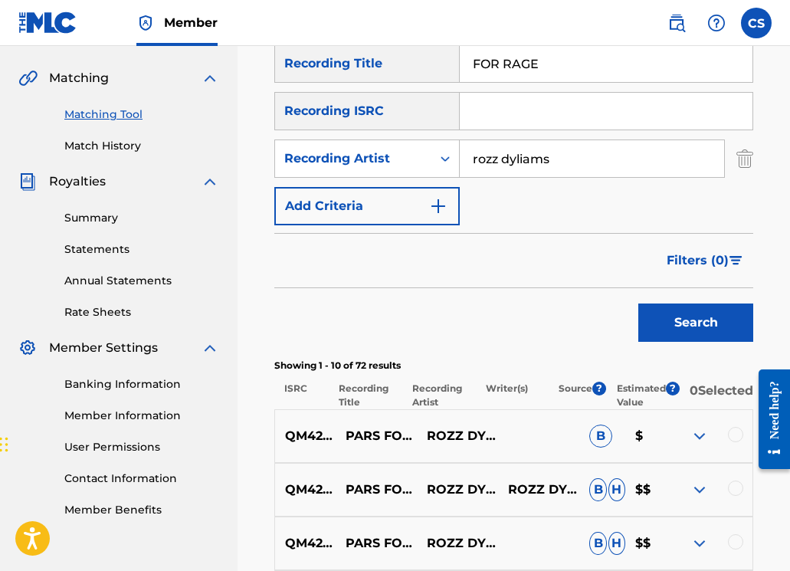
drag, startPoint x: 534, startPoint y: 64, endPoint x: 476, endPoint y: 67, distance: 58.3
click at [465, 64] on input "FOR RAGE" at bounding box center [606, 63] width 293 height 37
paste input "AT DUMB BITCH"
